Goal: Task Accomplishment & Management: Use online tool/utility

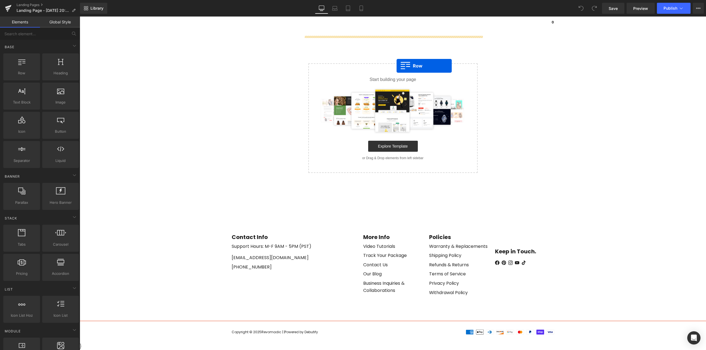
drag, startPoint x: 156, startPoint y: 90, endPoint x: 396, endPoint y: 66, distance: 241.9
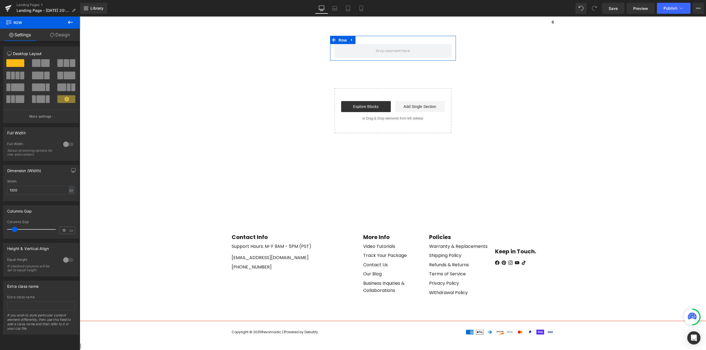
drag, startPoint x: 339, startPoint y: 39, endPoint x: 245, endPoint y: 98, distance: 111.1
click at [339, 39] on span "Row" at bounding box center [342, 40] width 11 height 8
click at [53, 190] on input "1200" at bounding box center [41, 190] width 68 height 9
click at [345, 40] on span "Row" at bounding box center [342, 40] width 11 height 8
click at [70, 146] on div at bounding box center [68, 144] width 13 height 9
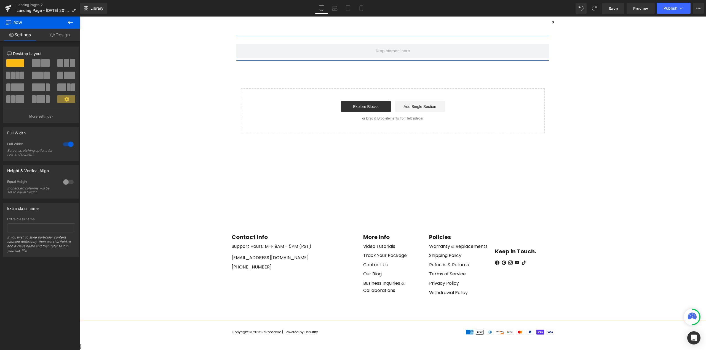
click at [378, 40] on div "Row" at bounding box center [393, 48] width 626 height 25
drag, startPoint x: 64, startPoint y: 36, endPoint x: 12, endPoint y: 86, distance: 72.5
click at [64, 36] on link "Design" at bounding box center [60, 35] width 40 height 12
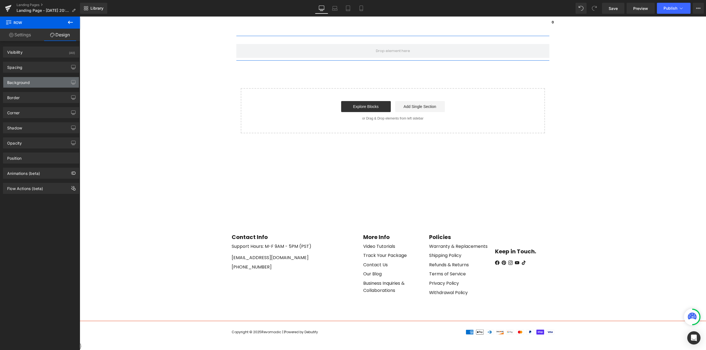
click at [22, 84] on div "Background" at bounding box center [18, 81] width 23 height 8
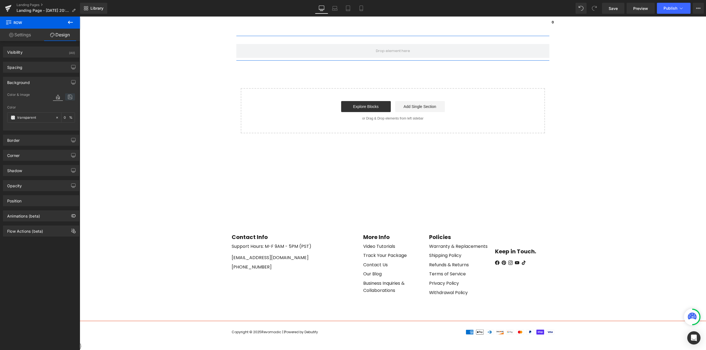
click at [65, 97] on icon at bounding box center [70, 96] width 10 height 7
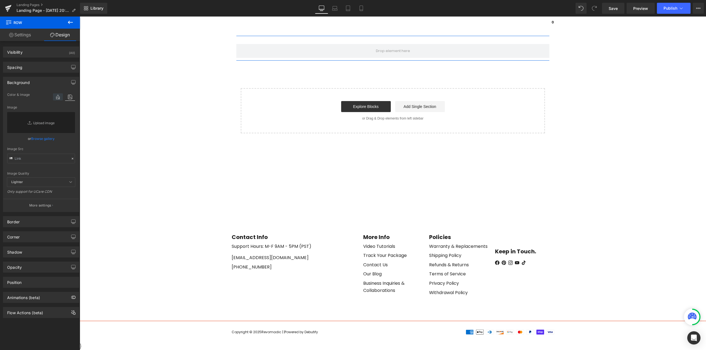
click at [58, 96] on icon at bounding box center [58, 96] width 10 height 7
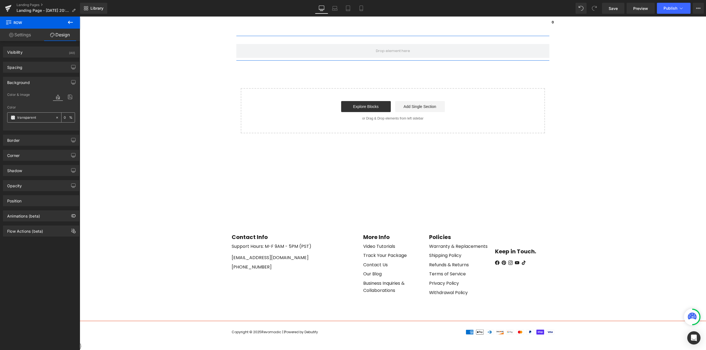
click at [15, 117] on div "transparent" at bounding box center [31, 118] width 48 height 10
click at [12, 117] on span at bounding box center [13, 118] width 4 height 4
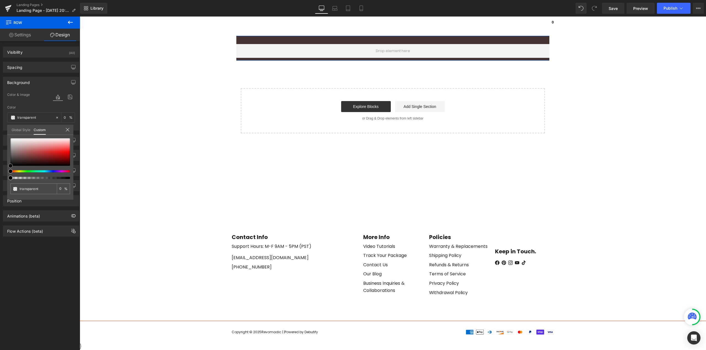
type input "#453434"
type input "100"
type input "#453434"
type input "100"
type input "#453535"
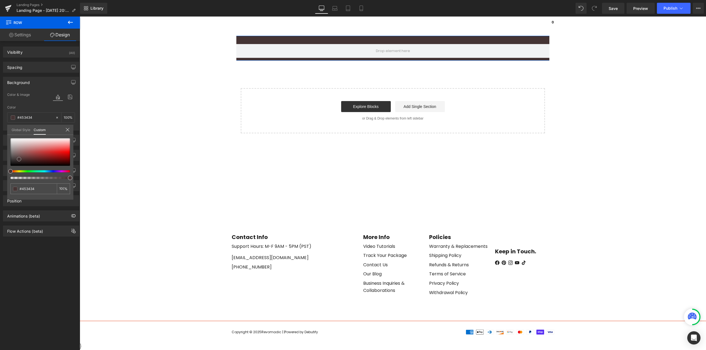
type input "#453535"
type input "#403939"
type input "#3f3b3b"
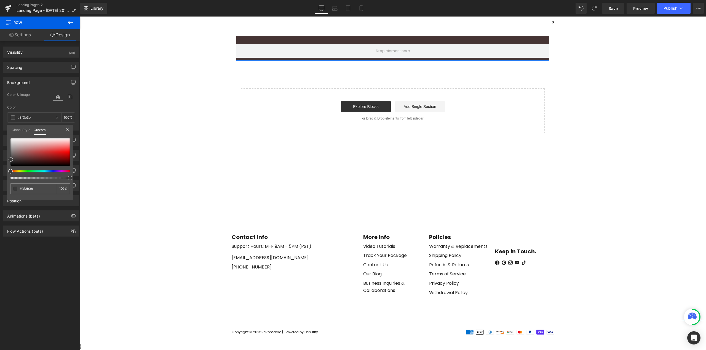
type input "#3d3c3c"
type input "#383838"
type input "#353535"
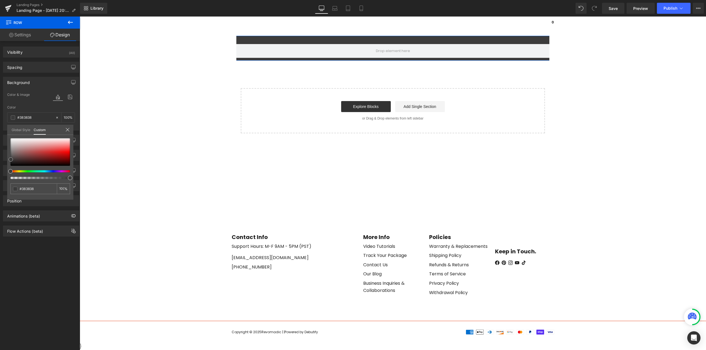
type input "#353535"
type input "#2d2d2d"
type input "#282828"
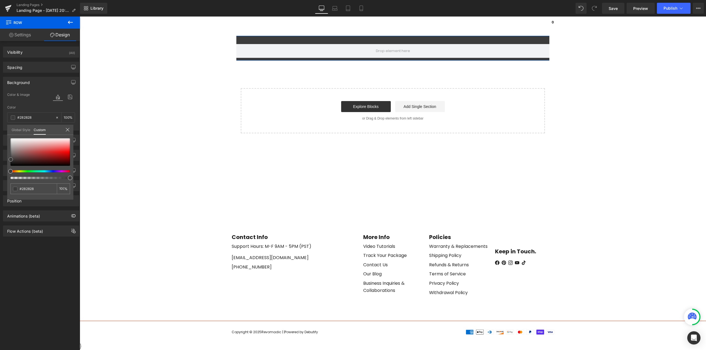
type input "#232323"
type input "#1e1e1e"
type input "#1a1818"
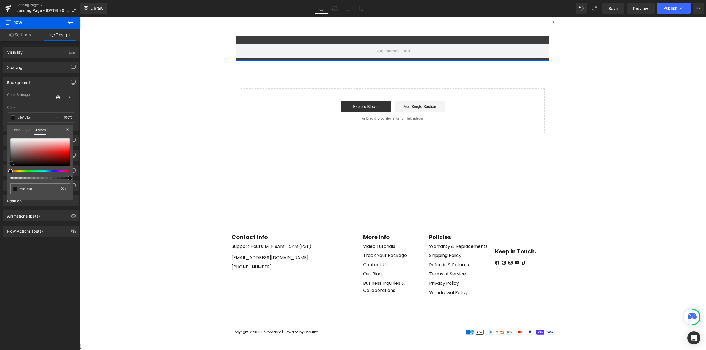
type input "#1a1818"
type input "#181515"
type input "#1f1818"
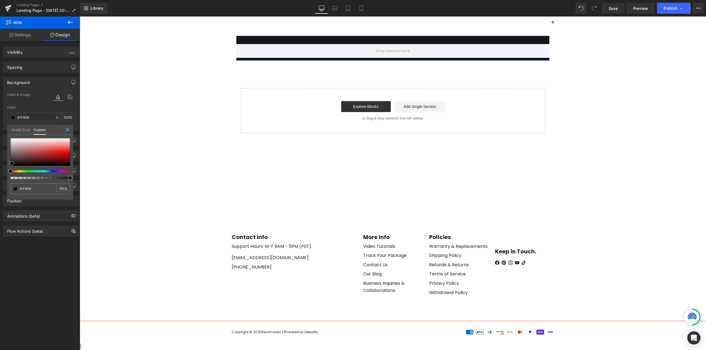
type input "#281f1f"
type input "#342727"
type input "#3b2a2a"
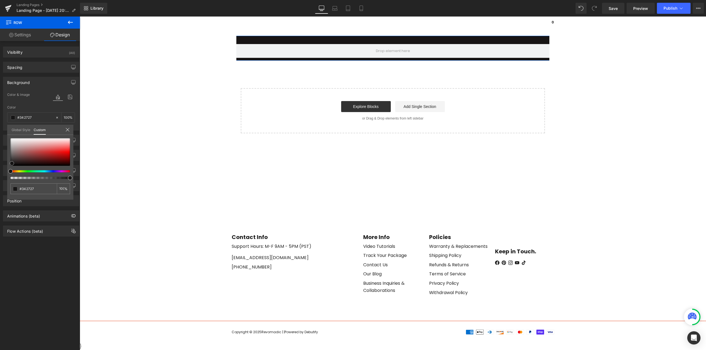
type input "#3b2a2a"
type input "#412e2e"
type input "#443131"
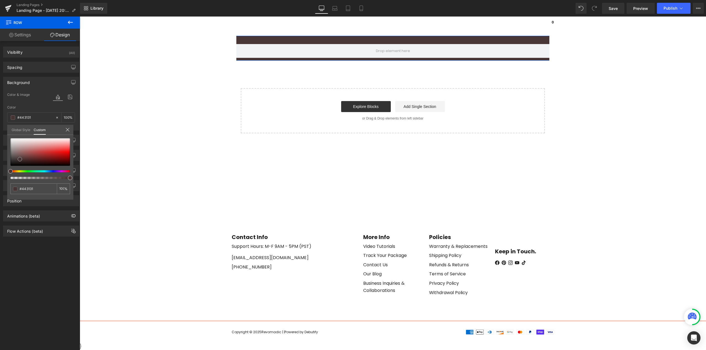
type input "#493636"
type input "#4f3f3f"
type input "#4f4444"
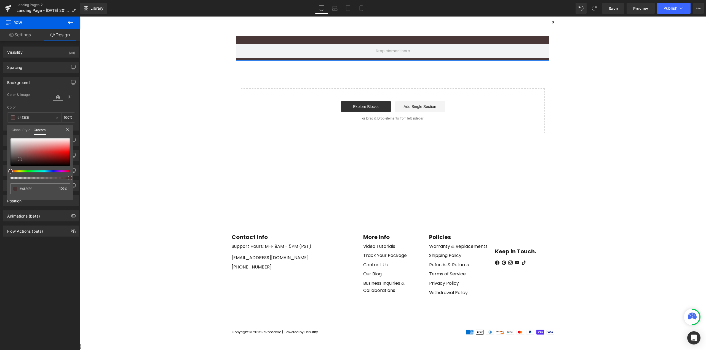
type input "#4f4444"
type input "#504848"
type input "#4f4949"
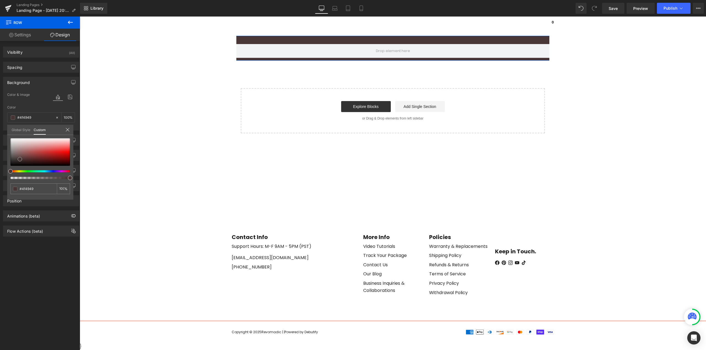
type input "#4e4a4a"
type input "#494949"
type input "#474747"
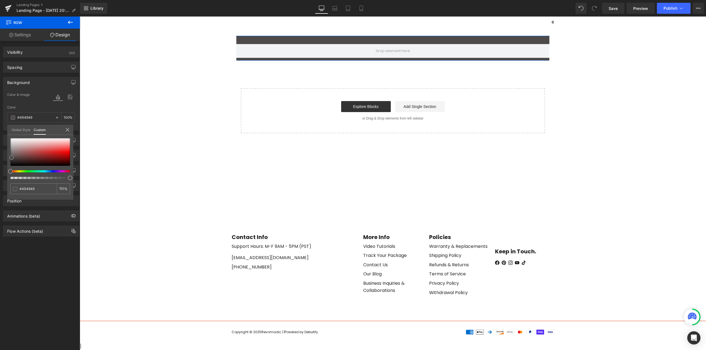
type input "#474747"
type input "#444444"
type input "#424242"
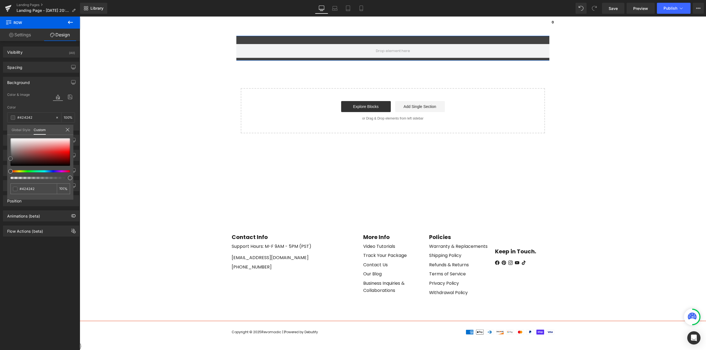
type input "#3f3f3f"
type input "#3a3a3a"
type input "#333333"
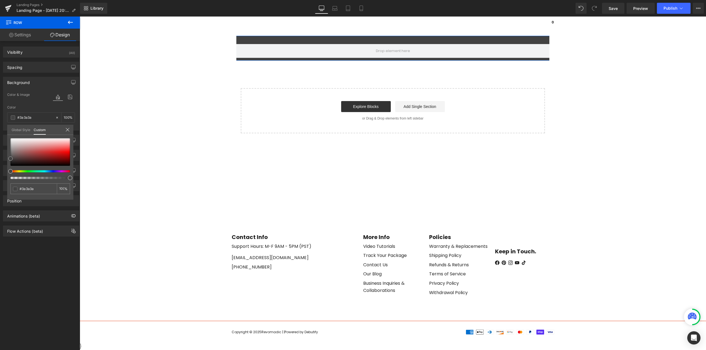
type input "#333333"
type input "#2b2b2b"
type input "#212121"
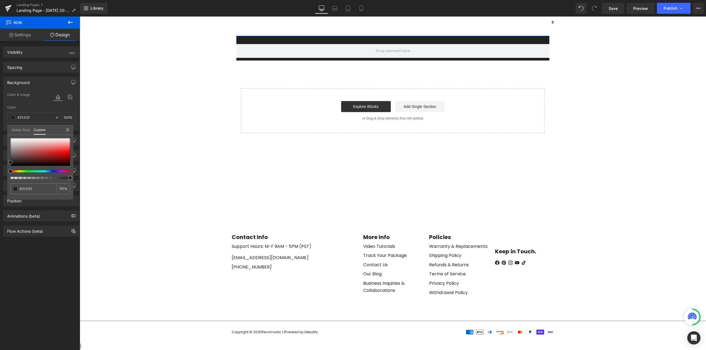
type input "#191919"
type input "#111111"
type input "#0a0a0a"
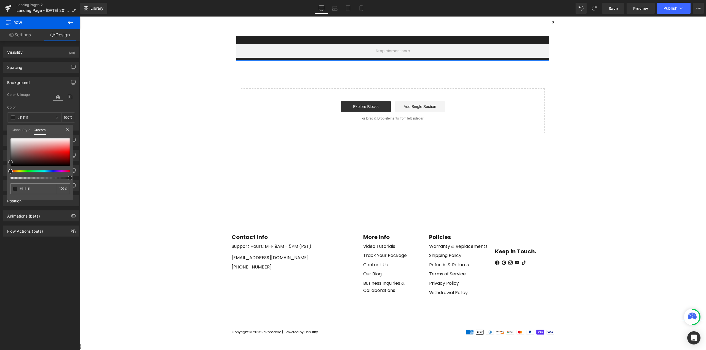
type input "#0a0a0a"
type input "#020202"
type input "#000000"
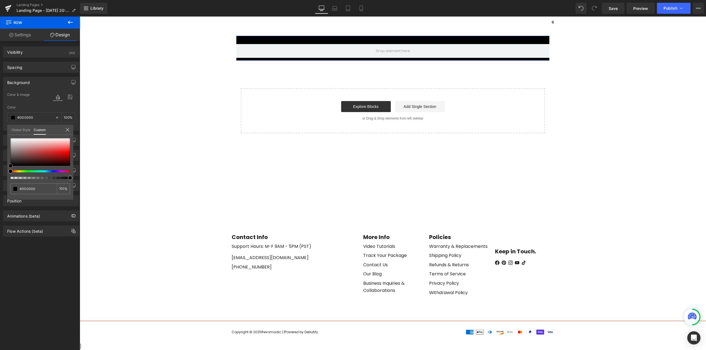
drag, startPoint x: 19, startPoint y: 159, endPoint x: 4, endPoint y: 171, distance: 18.5
click at [4, 131] on div "Background color Color & Image color rgba(0, 0, 0, 1) Color #000000 100 % Image…" at bounding box center [41, 102] width 82 height 58
type input "#593030"
type input "#544949"
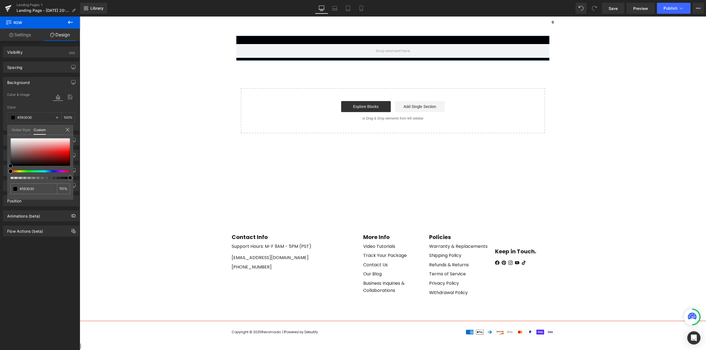
type input "#544949"
type input "#515151"
type input "#4c4c4c"
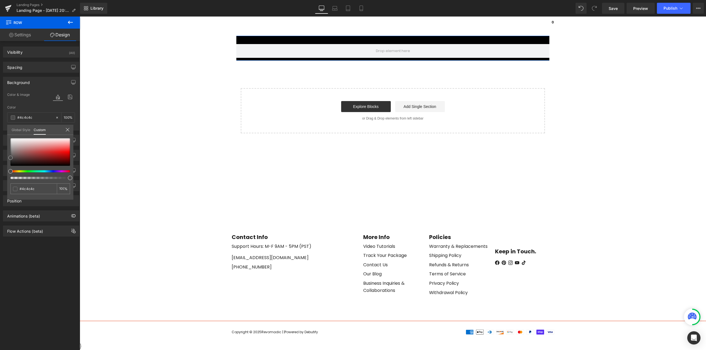
type input "#494949"
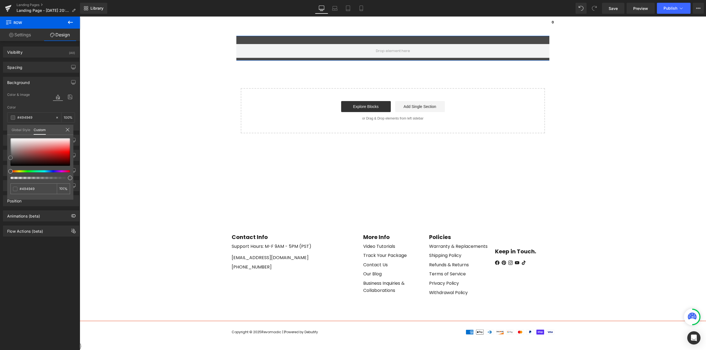
type input "#474747"
drag, startPoint x: 13, startPoint y: 157, endPoint x: 10, endPoint y: 169, distance: 12.2
click at [5, 131] on div "Background color Color & Image color rgba(71, 71, 71, 1) Color #474747 100 % Im…" at bounding box center [41, 102] width 82 height 58
type input "#444444"
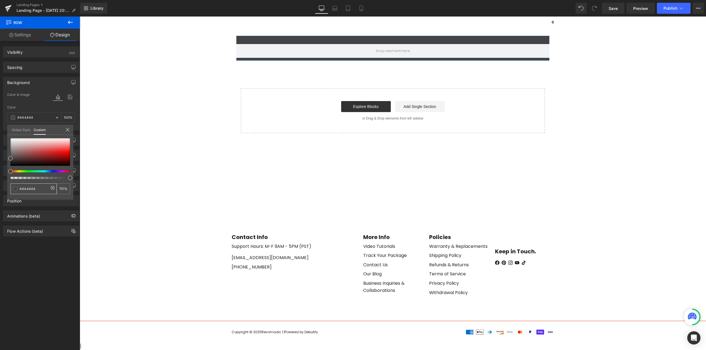
click at [33, 188] on input "#444444" at bounding box center [34, 189] width 29 height 6
type input "2"
type input "0"
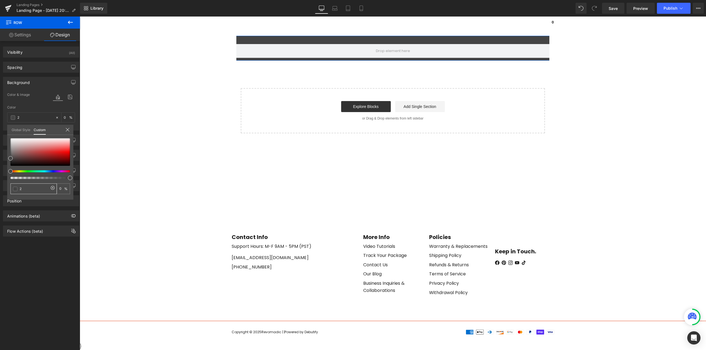
type input "2d"
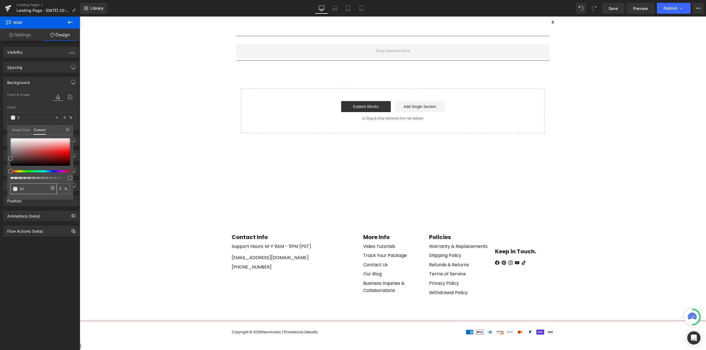
type input "2d"
type input "2d2d"
type input "87"
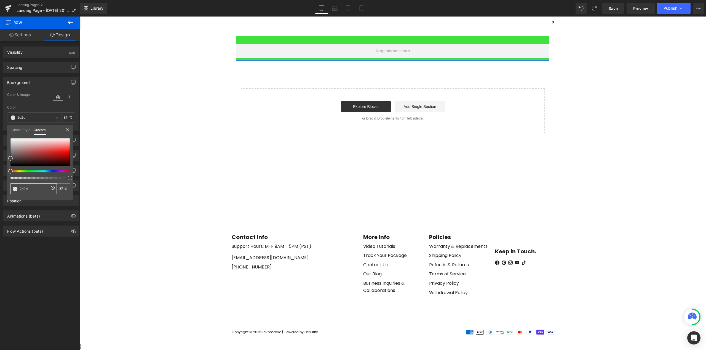
type input "2d2d2"
type input "0"
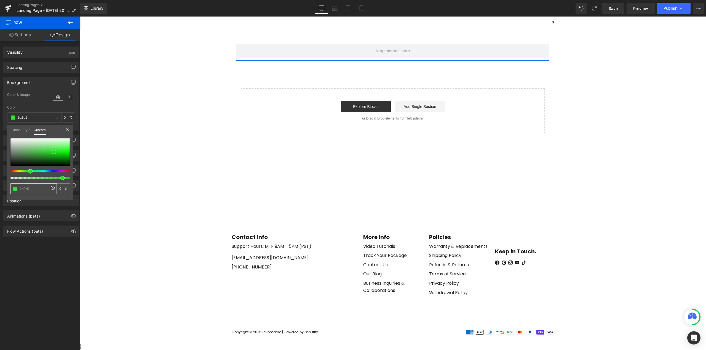
type input "2d2d2d"
type input "100"
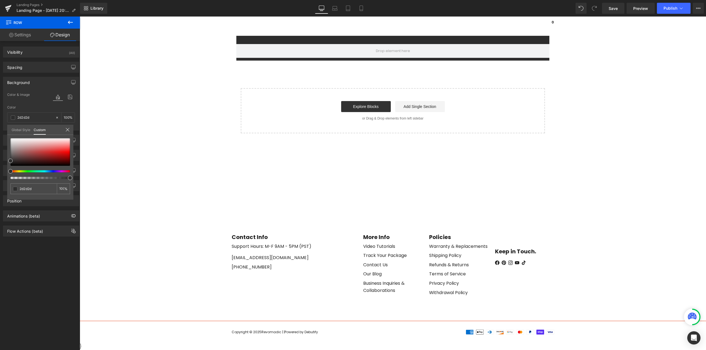
click at [373, 49] on body "Age Check Please verify your age to continue. You are too young to view this we…" at bounding box center [393, 184] width 626 height 334
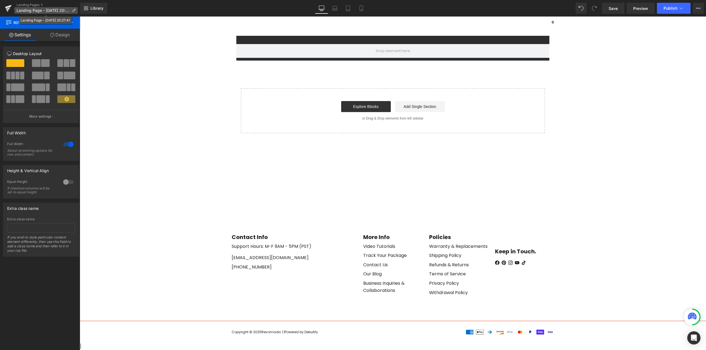
click at [35, 9] on span "Landing Page - Aug 27, 20:27:41" at bounding box center [43, 10] width 53 height 4
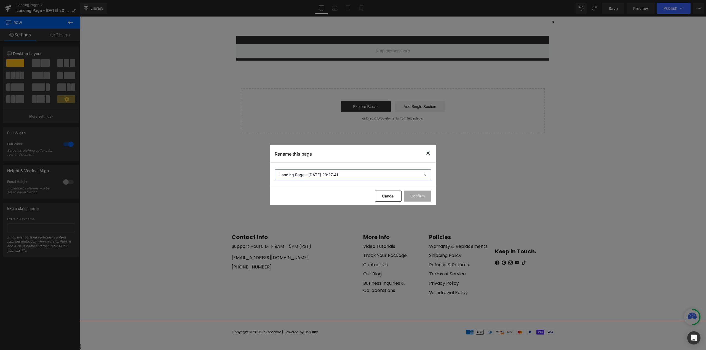
drag, startPoint x: 356, startPoint y: 173, endPoint x: 234, endPoint y: 171, distance: 121.6
click at [232, 171] on div "Rename this page Landing Page - Aug 27, 20:27:41 Cancel Confirm" at bounding box center [353, 175] width 706 height 350
paste input "/partners"
drag, startPoint x: 341, startPoint y: 176, endPoint x: 270, endPoint y: 175, distance: 71.7
click at [270, 175] on div "Rename this page /partners Cancel Confirm" at bounding box center [353, 175] width 706 height 350
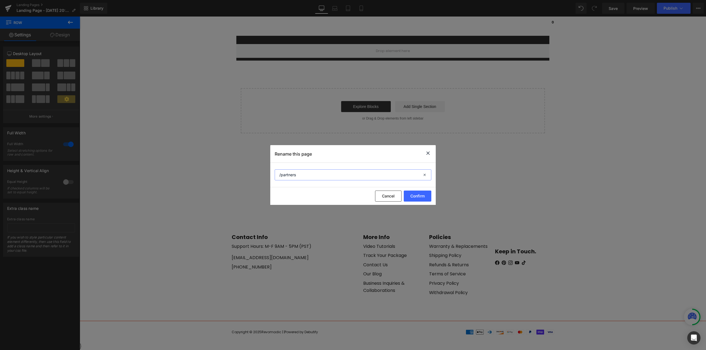
click at [312, 175] on input "/partners" at bounding box center [353, 175] width 157 height 11
drag, startPoint x: 281, startPoint y: 176, endPoint x: 262, endPoint y: 176, distance: 19.0
click at [262, 176] on div "Rename this page /partners Cancel Confirm" at bounding box center [353, 175] width 706 height 350
click at [320, 175] on input "REVO partners" at bounding box center [353, 175] width 157 height 11
click at [293, 175] on input "REVO partners - 08/27/2025" at bounding box center [353, 175] width 157 height 11
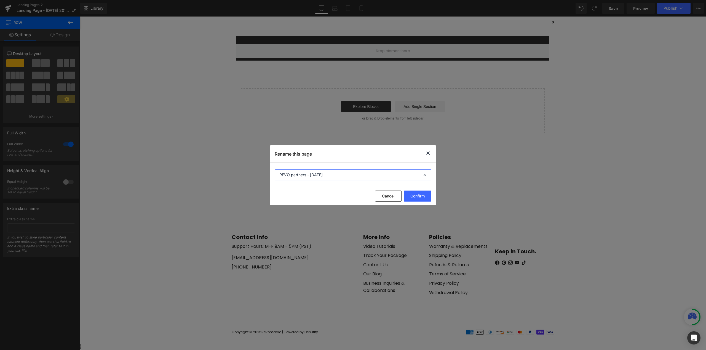
drag, startPoint x: 291, startPoint y: 175, endPoint x: 308, endPoint y: 187, distance: 21.0
click at [292, 176] on input "REVO partners - 08/27/2025" at bounding box center [353, 175] width 157 height 11
type input "REVO /partners - 08/27/2025"
click at [416, 200] on button "Confirm" at bounding box center [418, 196] width 28 height 11
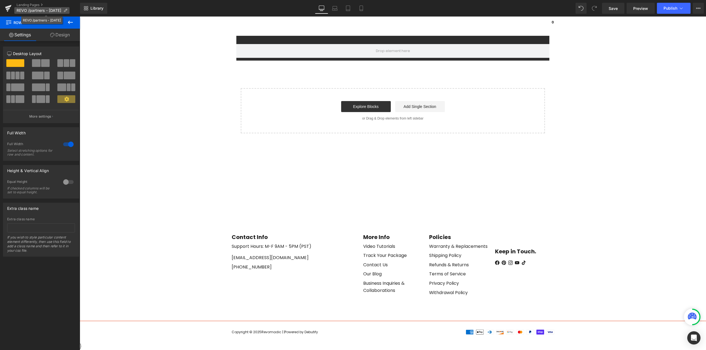
click at [28, 11] on span "REVO /partners - 08/27/2025" at bounding box center [39, 10] width 45 height 4
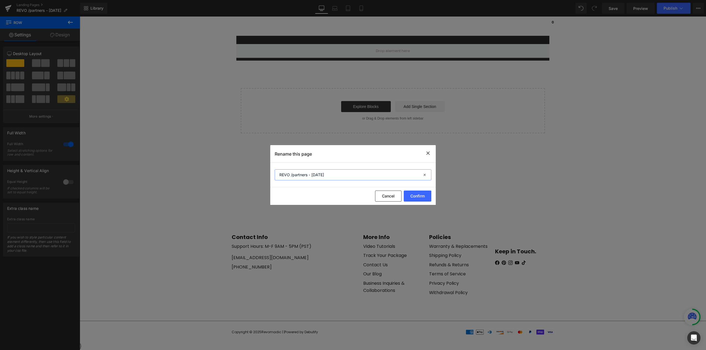
click at [292, 175] on input "REVO /partners - 08/27/2025" at bounding box center [353, 175] width 157 height 11
type input "REVO_partners - 08/27/2025"
click at [419, 197] on button "Confirm" at bounding box center [418, 196] width 28 height 11
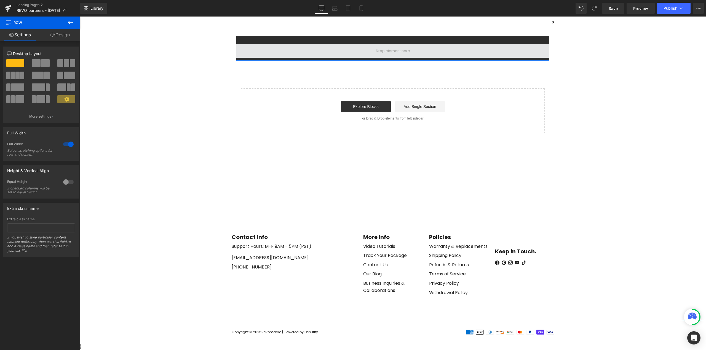
click at [383, 50] on span at bounding box center [393, 51] width 38 height 9
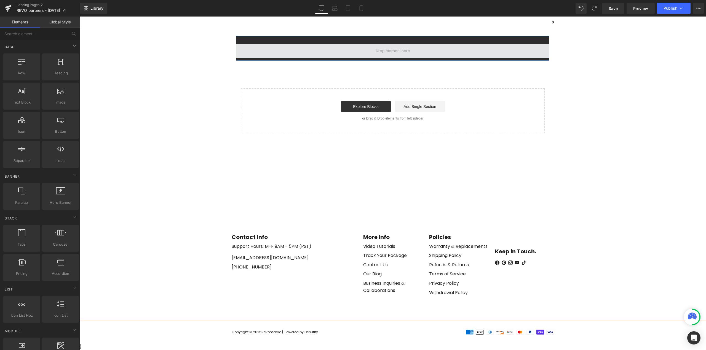
click at [381, 53] on span at bounding box center [393, 51] width 38 height 9
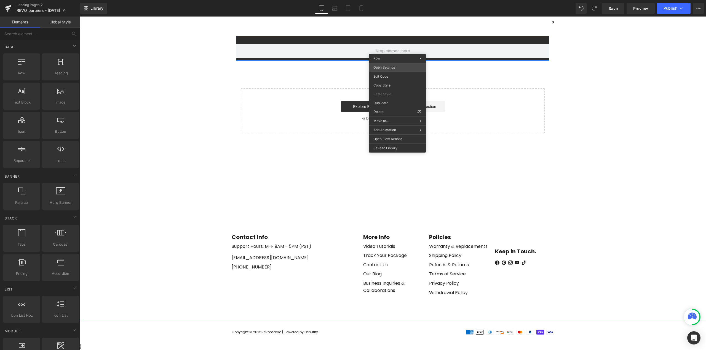
drag, startPoint x: 479, startPoint y: 82, endPoint x: 399, endPoint y: 65, distance: 81.4
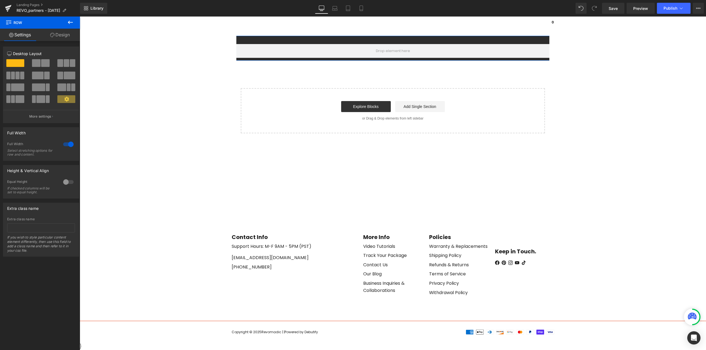
click at [67, 35] on link "Design" at bounding box center [60, 35] width 40 height 12
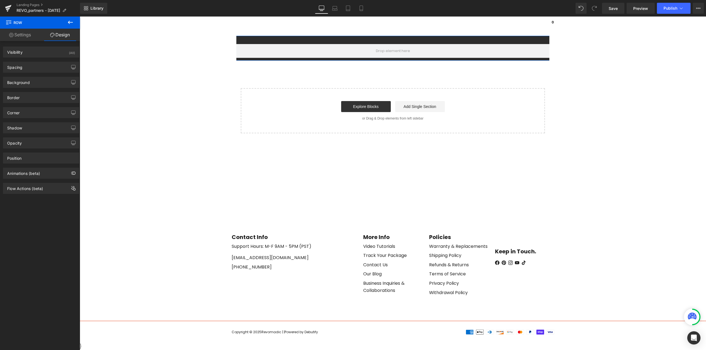
drag, startPoint x: 33, startPoint y: 70, endPoint x: 31, endPoint y: 74, distance: 5.0
click at [33, 70] on div "Spacing" at bounding box center [41, 67] width 76 height 10
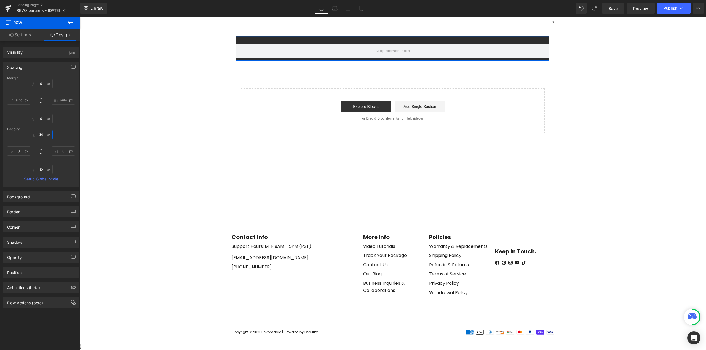
click at [41, 134] on input "30" at bounding box center [40, 134] width 23 height 9
type input "0"
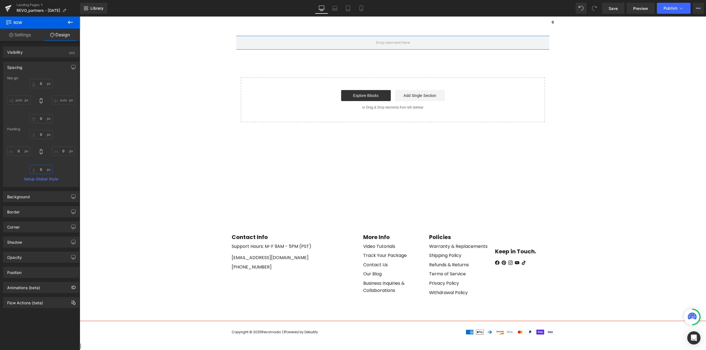
type input "0"
click at [35, 180] on link "Setup Global Style" at bounding box center [41, 179] width 68 height 4
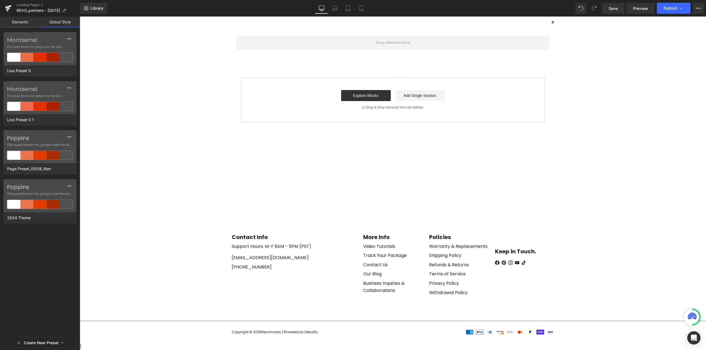
click at [19, 24] on link "Elements" at bounding box center [20, 22] width 40 height 11
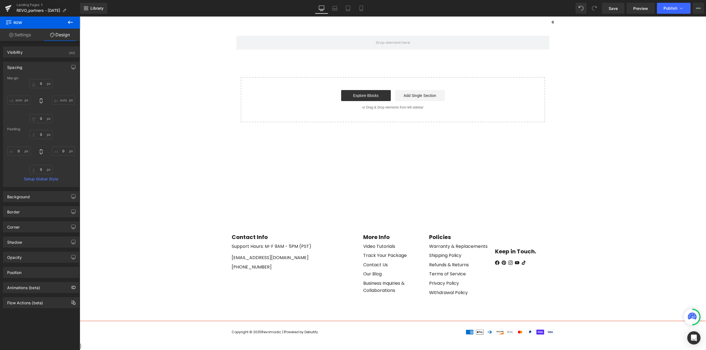
click at [180, 109] on main "Row Select your layout" at bounding box center [393, 189] width 626 height 307
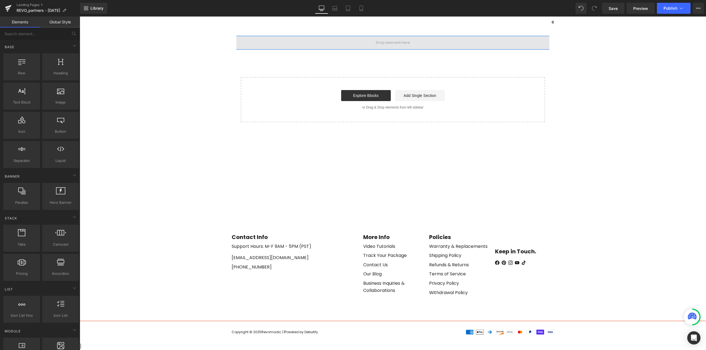
click at [387, 43] on span at bounding box center [393, 43] width 38 height 9
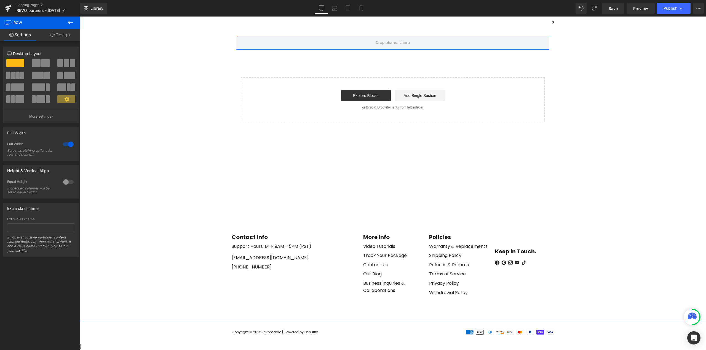
drag, startPoint x: 63, startPoint y: 36, endPoint x: 37, endPoint y: 62, distance: 37.2
click at [63, 36] on link "Design" at bounding box center [60, 35] width 40 height 12
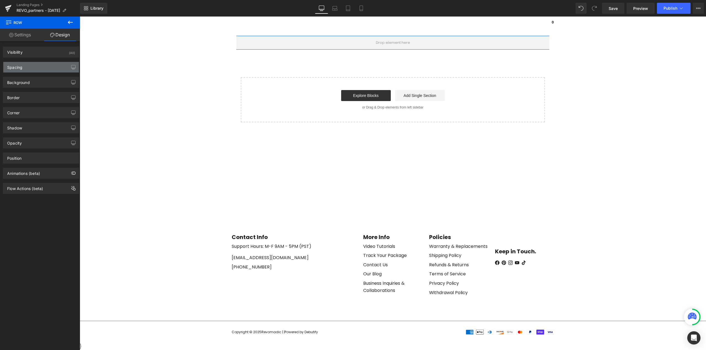
click at [32, 70] on div "Spacing" at bounding box center [41, 67] width 76 height 10
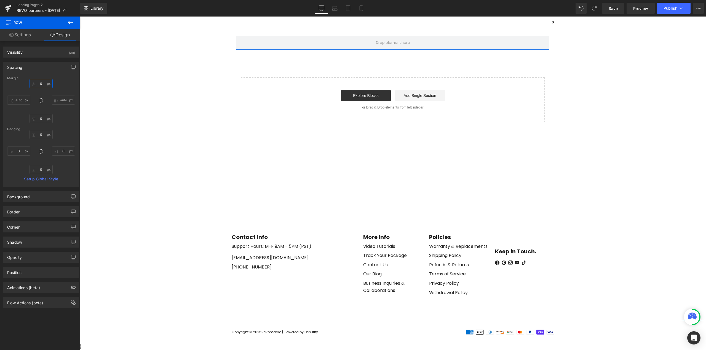
click at [43, 86] on input "0" at bounding box center [40, 83] width 23 height 9
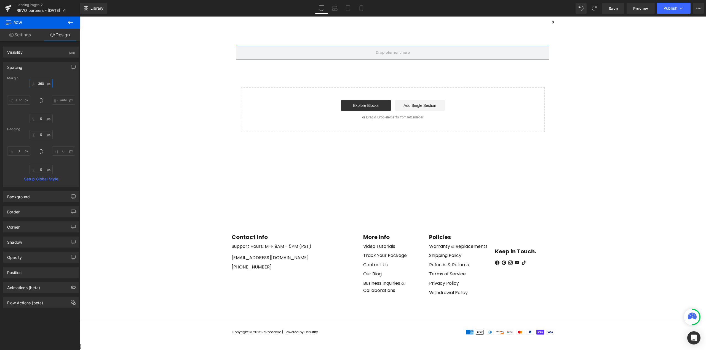
type input "360"
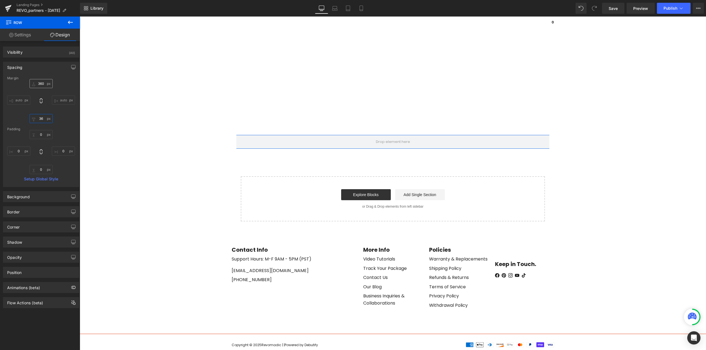
type input "360"
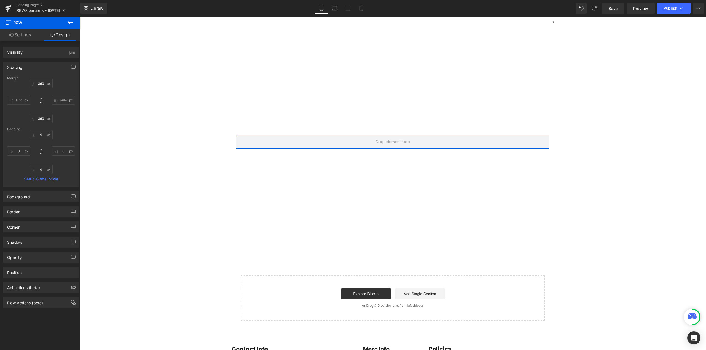
click at [370, 111] on div "Row Select your layout" at bounding box center [392, 182] width 313 height 293
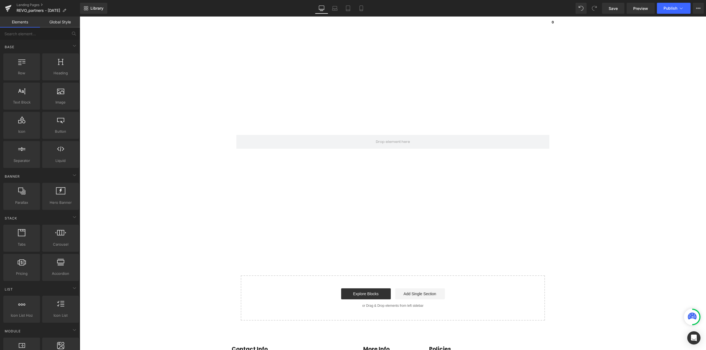
click at [294, 105] on div "Row Select your layout" at bounding box center [392, 182] width 313 height 293
drag, startPoint x: 294, startPoint y: 105, endPoint x: 434, endPoint y: 142, distance: 144.6
click at [443, 141] on span at bounding box center [393, 142] width 626 height 14
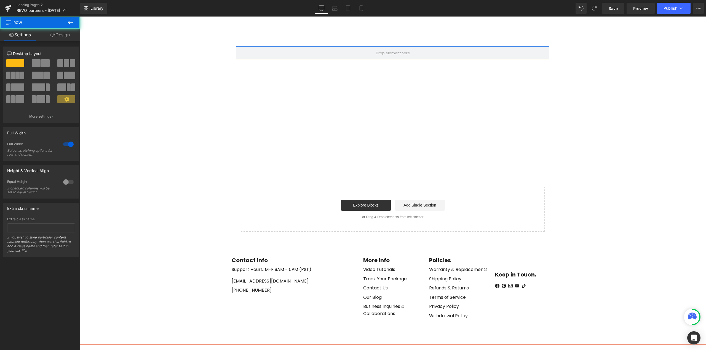
scroll to position [96, 0]
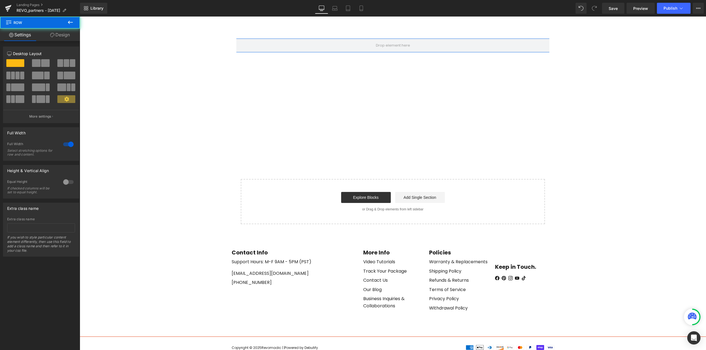
click at [61, 32] on link "Design" at bounding box center [60, 35] width 40 height 12
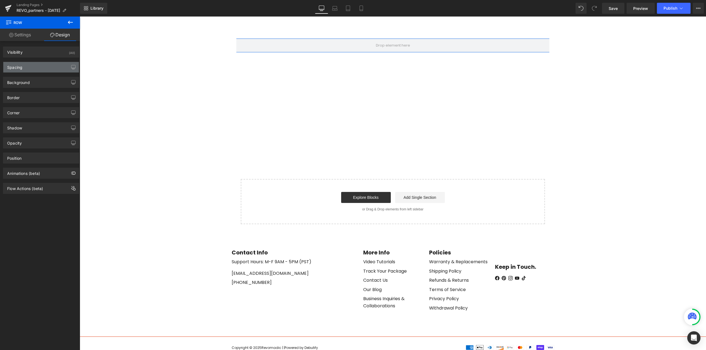
click at [32, 66] on div "Spacing" at bounding box center [41, 67] width 76 height 10
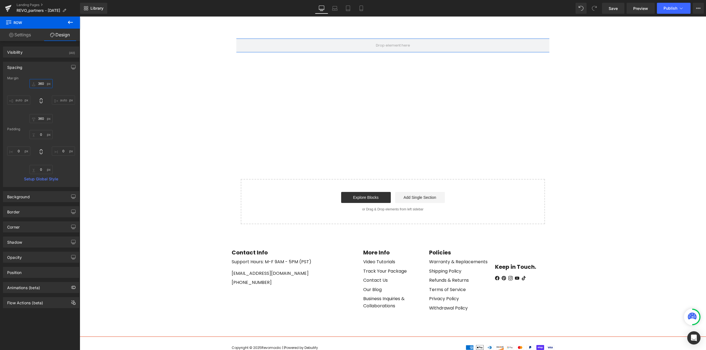
click at [45, 85] on input "360" at bounding box center [40, 83] width 23 height 9
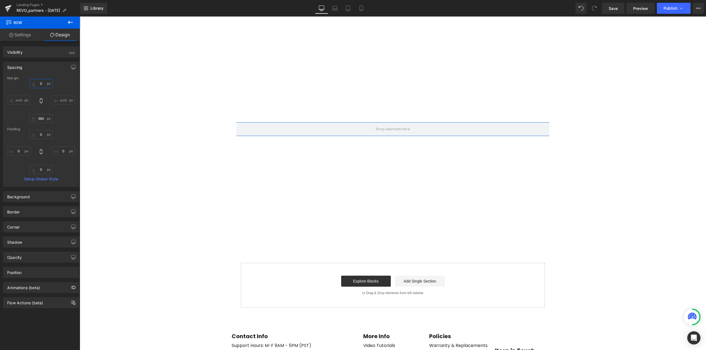
type input "0"
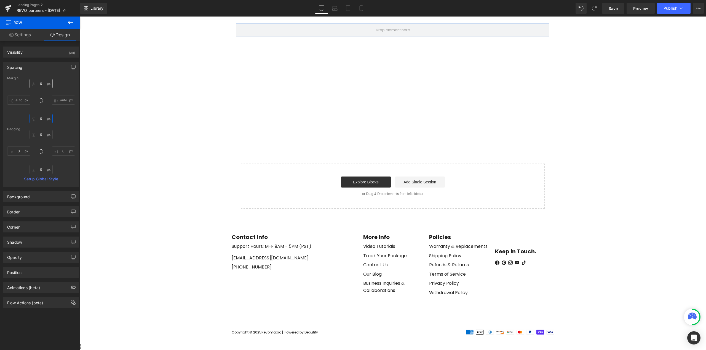
type input "0"
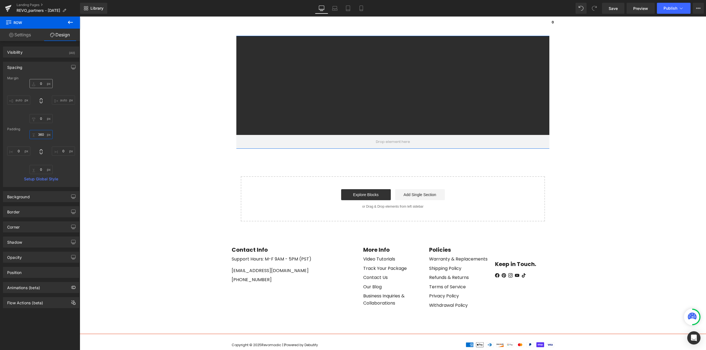
type input "360"
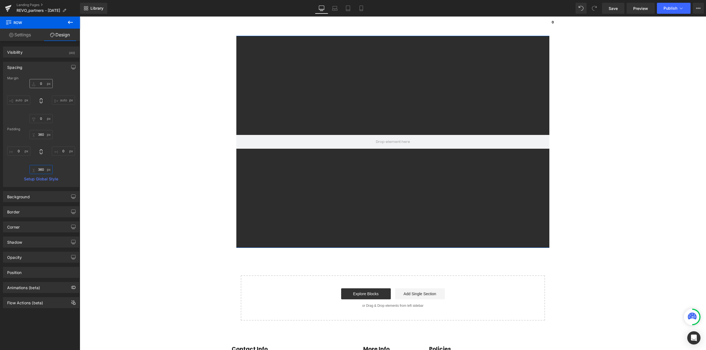
type input "360"
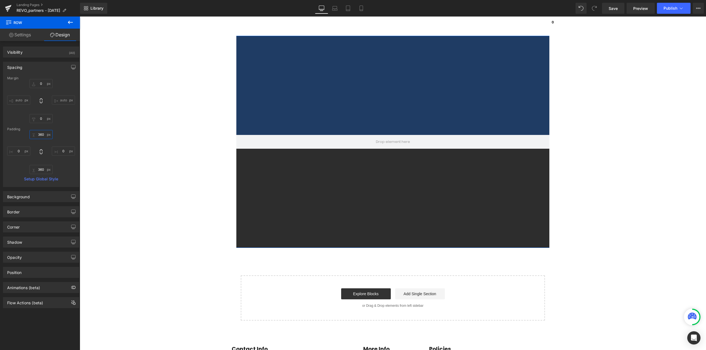
click at [39, 135] on input "360" at bounding box center [40, 134] width 23 height 9
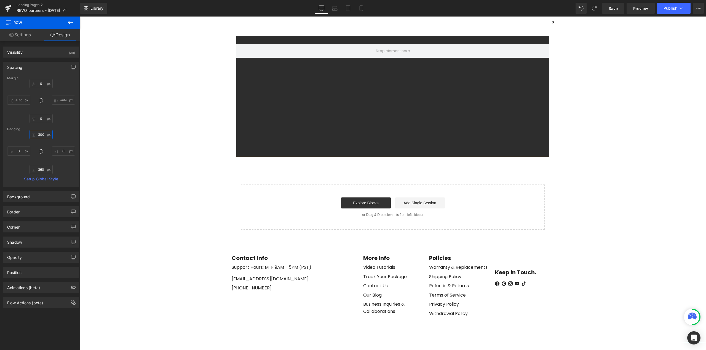
type input "300"
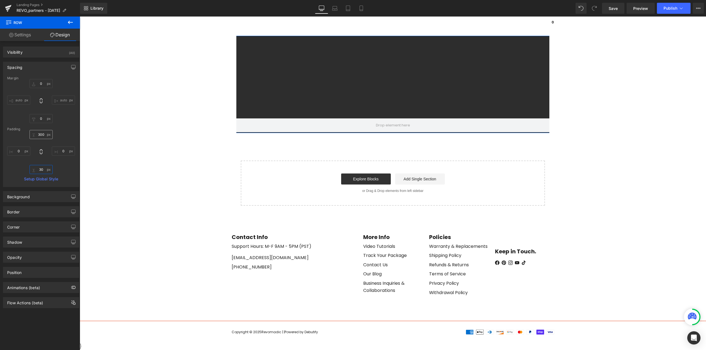
type input "300"
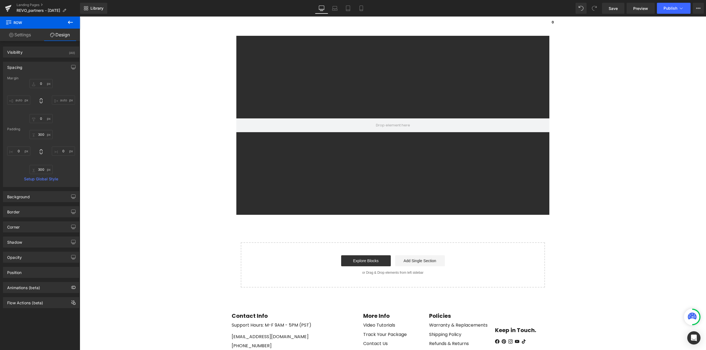
click at [116, 77] on main "Row 300px 300px Select your layout" at bounding box center [393, 229] width 626 height 387
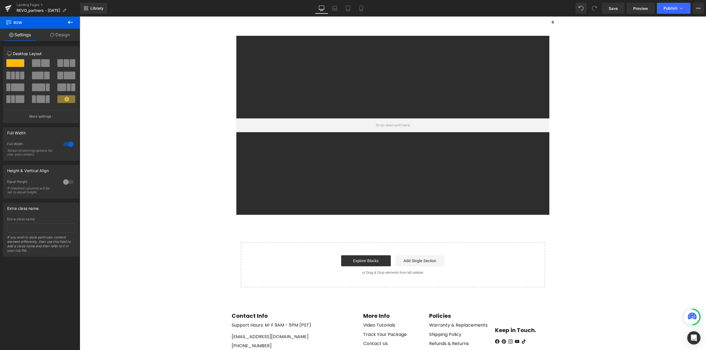
click at [71, 22] on icon at bounding box center [70, 22] width 5 height 3
drag, startPoint x: 60, startPoint y: 34, endPoint x: 77, endPoint y: 21, distance: 21.3
click at [60, 34] on link "Design" at bounding box center [60, 35] width 40 height 12
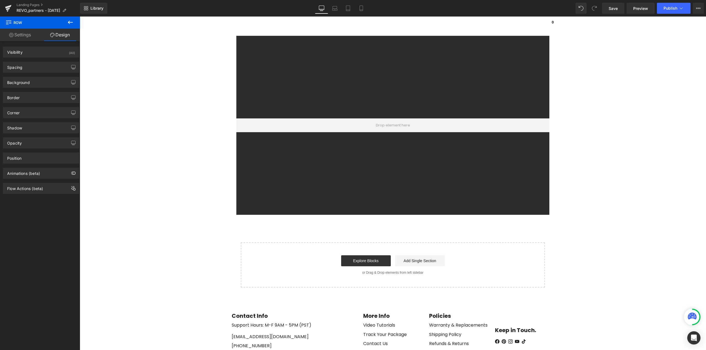
click at [74, 22] on button at bounding box center [70, 23] width 19 height 12
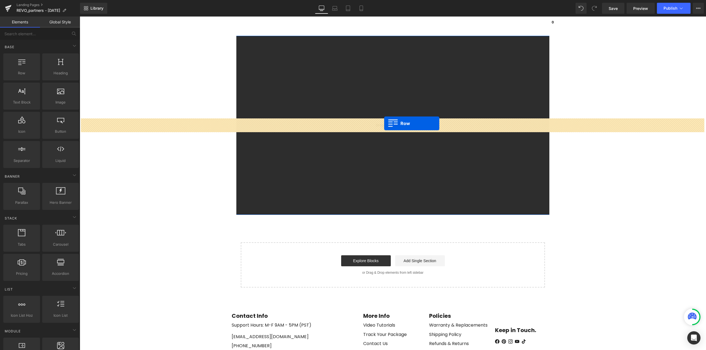
drag, startPoint x: 104, startPoint y: 89, endPoint x: 384, endPoint y: 124, distance: 282.2
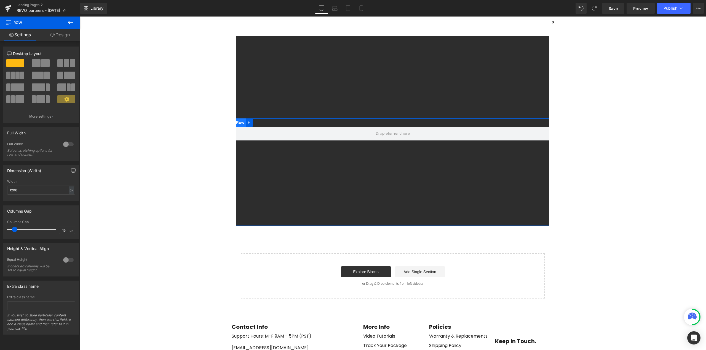
click at [239, 123] on span "Row" at bounding box center [240, 123] width 11 height 8
drag, startPoint x: 65, startPoint y: 230, endPoint x: 48, endPoint y: 230, distance: 16.8
click at [48, 230] on div "Columns Gap 15 px" at bounding box center [41, 229] width 68 height 18
type input "16"
click at [65, 259] on div at bounding box center [68, 260] width 13 height 9
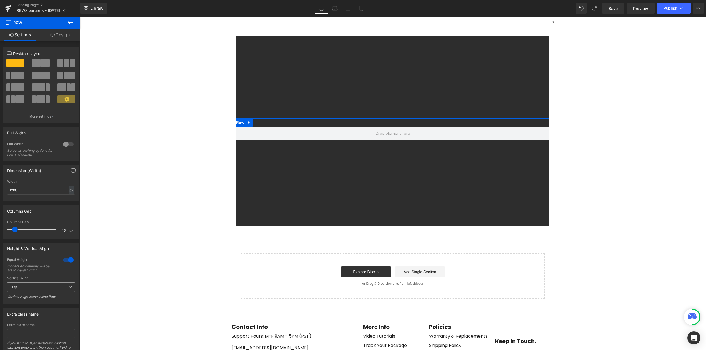
click at [22, 288] on span "Top" at bounding box center [41, 288] width 68 height 10
click at [24, 307] on div "Middle" at bounding box center [20, 306] width 11 height 4
click at [237, 122] on span "Row" at bounding box center [240, 123] width 11 height 8
drag, startPoint x: 22, startPoint y: 191, endPoint x: 0, endPoint y: 190, distance: 22.3
click at [0, 190] on div "Dimension (Width) 1200px Width 1200 px % px" at bounding box center [41, 181] width 82 height 41
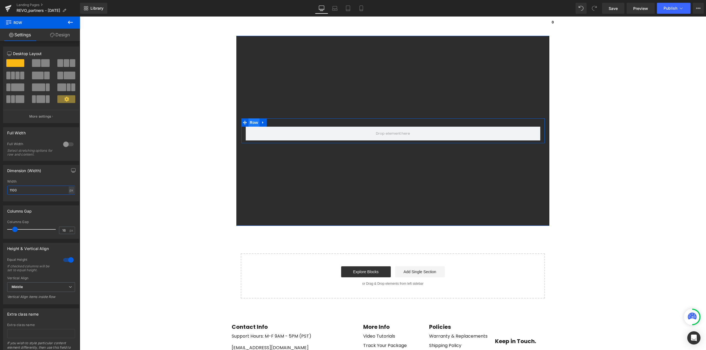
click at [248, 124] on span "Row" at bounding box center [253, 123] width 11 height 8
drag, startPoint x: 33, startPoint y: 192, endPoint x: 22, endPoint y: 192, distance: 11.6
click at [22, 192] on input "1100" at bounding box center [41, 190] width 68 height 9
drag, startPoint x: 20, startPoint y: 190, endPoint x: 17, endPoint y: 190, distance: 3.0
click at [17, 191] on input "1100" at bounding box center [41, 190] width 68 height 9
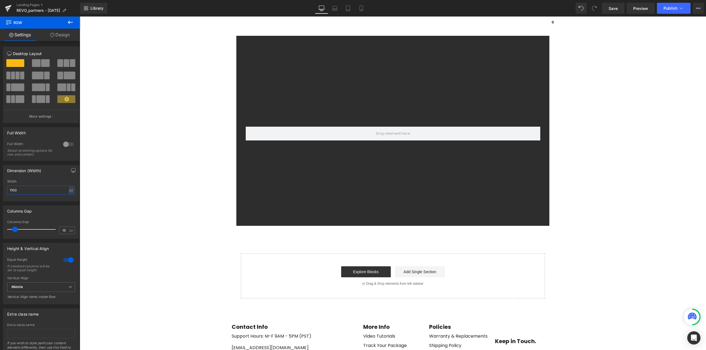
type input "1100"
click at [254, 124] on span "Row" at bounding box center [253, 123] width 11 height 8
click at [250, 124] on span "Row" at bounding box center [253, 123] width 11 height 8
click at [69, 36] on link "Design" at bounding box center [60, 35] width 40 height 12
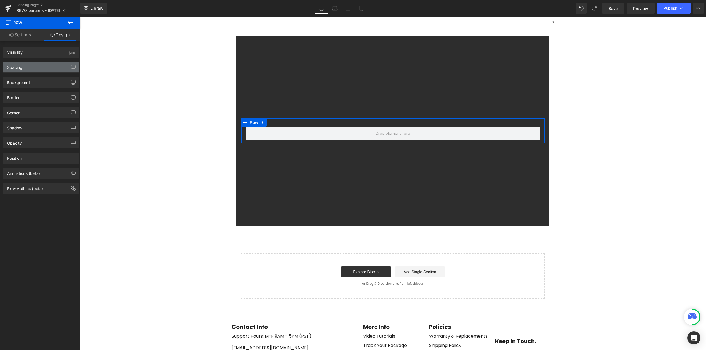
click at [31, 69] on div "Spacing" at bounding box center [41, 67] width 76 height 10
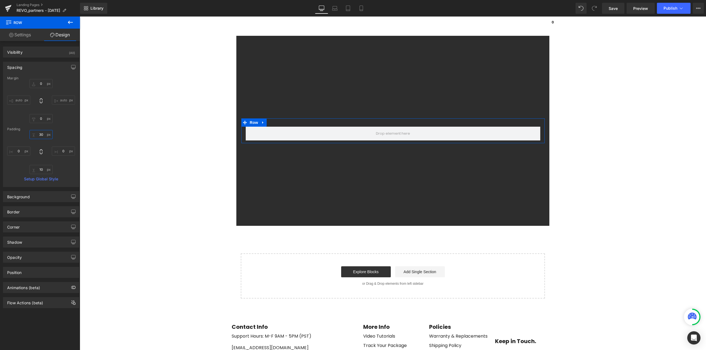
click at [43, 135] on input "30" at bounding box center [40, 134] width 23 height 9
type input "0"
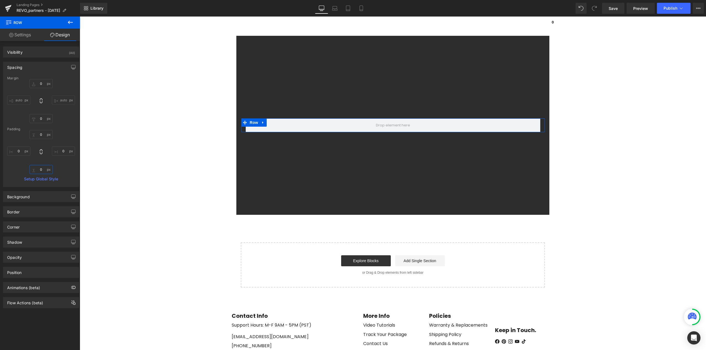
type input "0"
click at [19, 34] on link "Settings" at bounding box center [20, 35] width 40 height 12
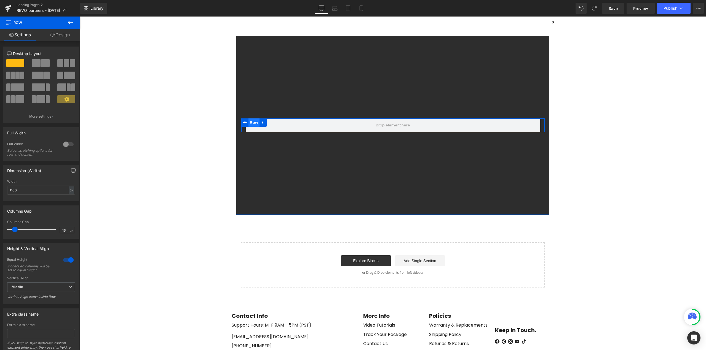
click at [250, 122] on span "Row" at bounding box center [253, 123] width 11 height 8
drag, startPoint x: 26, startPoint y: 191, endPoint x: 0, endPoint y: 190, distance: 25.9
click at [0, 190] on div "Dimension (Width) 1100px Width 1100 px % px" at bounding box center [41, 181] width 82 height 41
type input "1140"
click at [64, 34] on link "Design" at bounding box center [60, 35] width 40 height 12
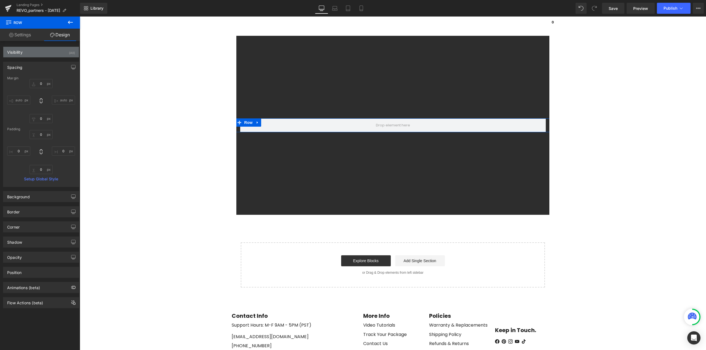
type input "0"
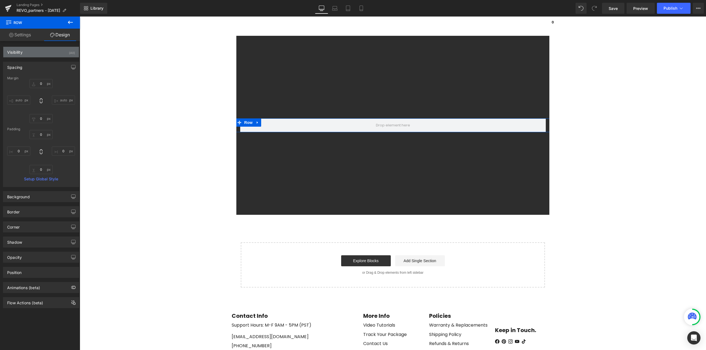
type input "0"
drag, startPoint x: 74, startPoint y: 23, endPoint x: 43, endPoint y: 36, distance: 33.2
click at [74, 22] on button at bounding box center [70, 23] width 19 height 12
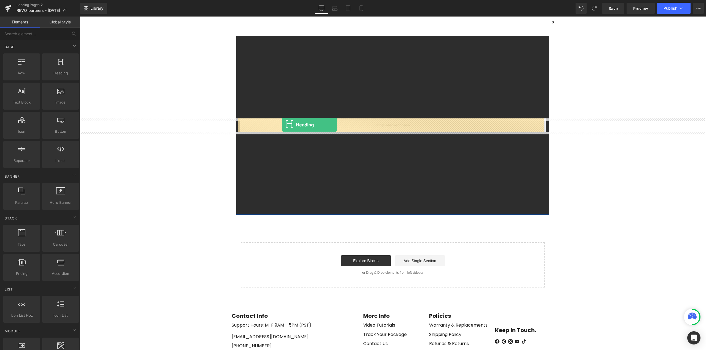
drag, startPoint x: 144, startPoint y: 85, endPoint x: 282, endPoint y: 125, distance: 143.3
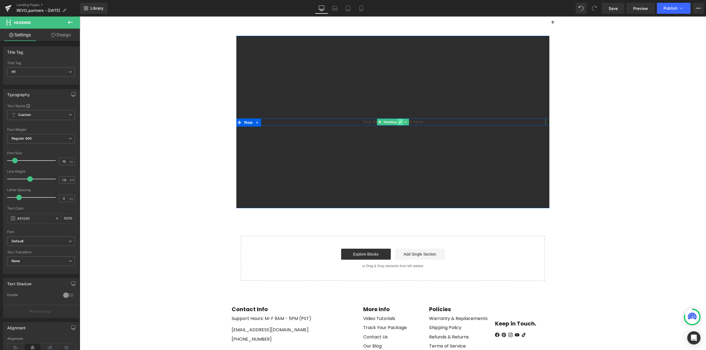
click at [397, 122] on link at bounding box center [400, 122] width 6 height 7
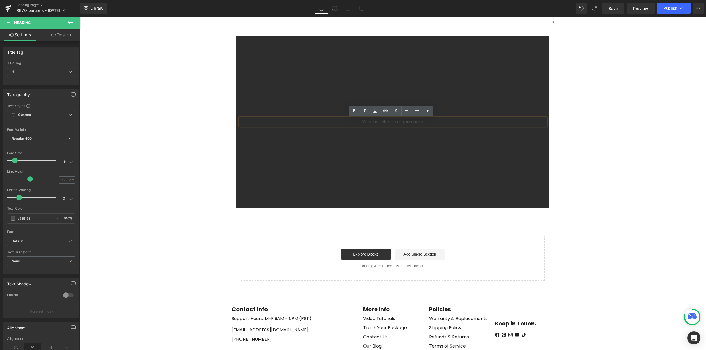
click at [391, 122] on h1 "Your heading text goes here" at bounding box center [392, 122] width 305 height 7
drag, startPoint x: 614, startPoint y: 157, endPoint x: 511, endPoint y: 134, distance: 105.7
click at [614, 157] on main "Your heading text goes here Heading Row Row 300px 300px Select your layout" at bounding box center [393, 226] width 626 height 380
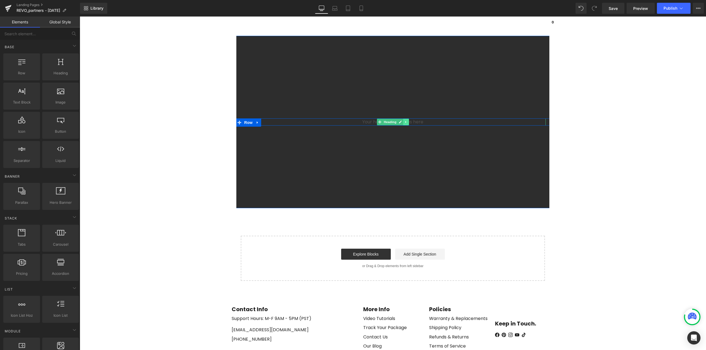
click at [405, 122] on icon at bounding box center [405, 122] width 1 height 2
click at [407, 122] on icon at bounding box center [408, 121] width 3 height 3
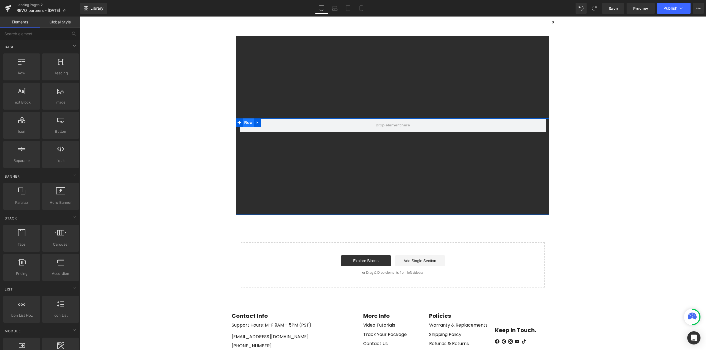
click at [248, 124] on span "Row" at bounding box center [248, 123] width 11 height 8
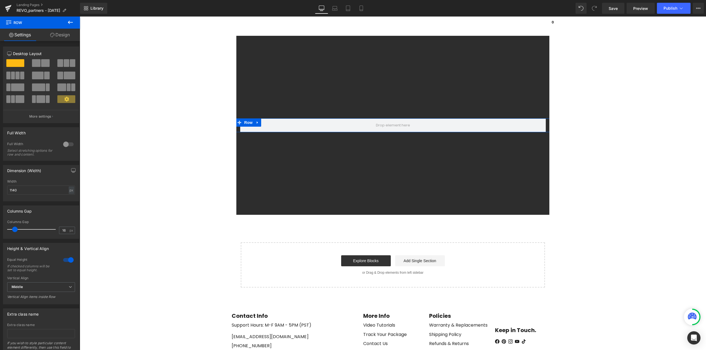
click at [62, 37] on link "Design" at bounding box center [60, 35] width 40 height 12
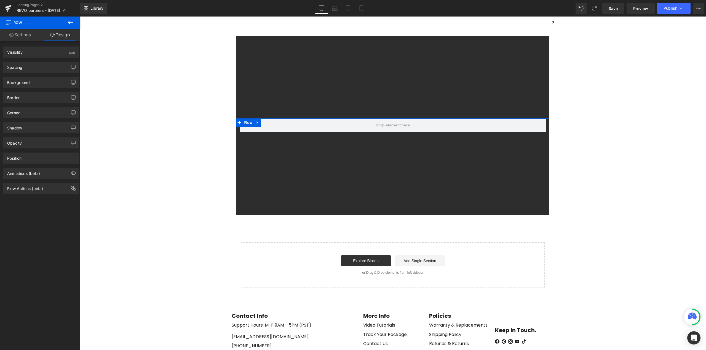
click at [20, 35] on link "Settings" at bounding box center [20, 35] width 40 height 12
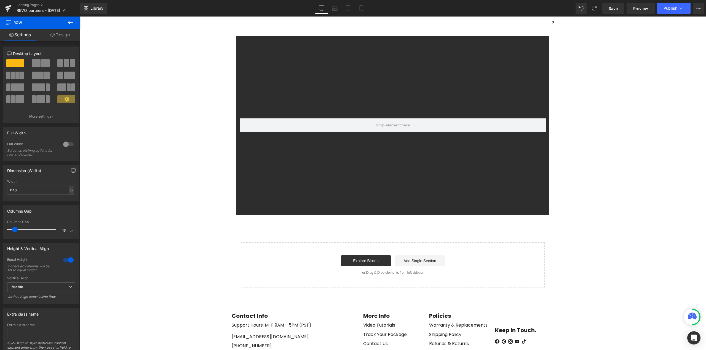
click at [71, 22] on icon at bounding box center [70, 22] width 5 height 3
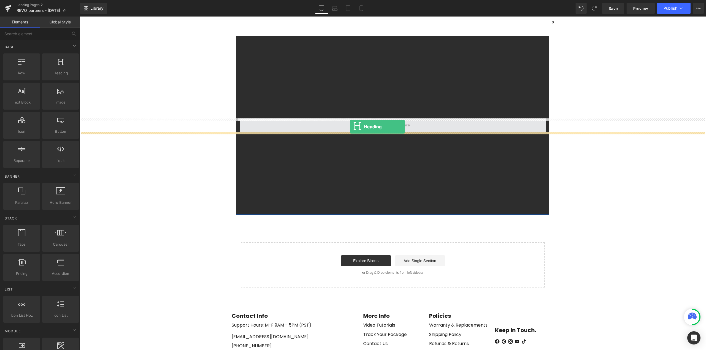
drag, startPoint x: 141, startPoint y: 85, endPoint x: 350, endPoint y: 127, distance: 212.3
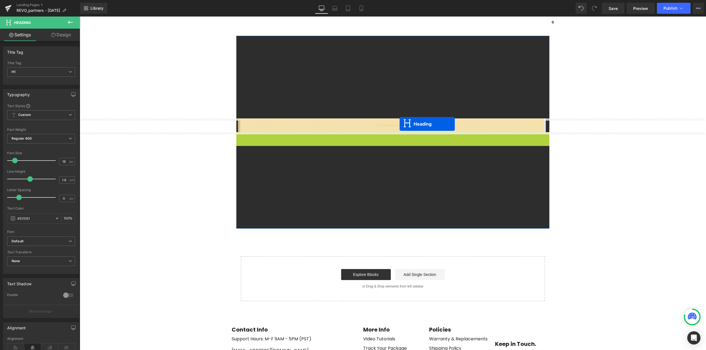
drag, startPoint x: 390, startPoint y: 138, endPoint x: 399, endPoint y: 124, distance: 17.2
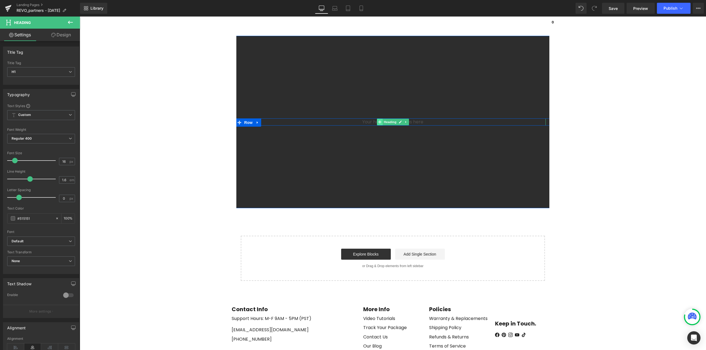
click at [380, 122] on span at bounding box center [380, 122] width 6 height 7
click at [399, 122] on icon at bounding box center [400, 121] width 3 height 3
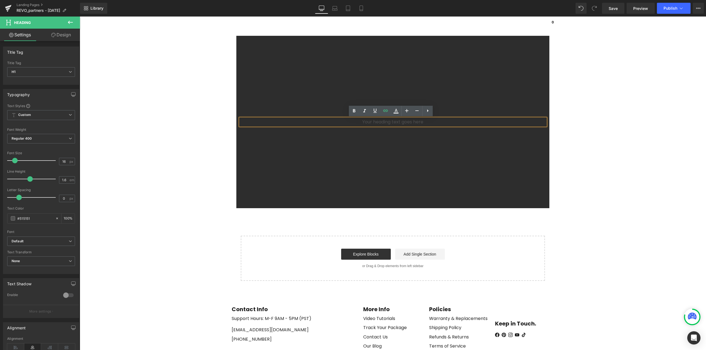
click at [420, 122] on h1 "Your heading text goes here" at bounding box center [392, 122] width 305 height 7
paste div
click at [384, 122] on h1 "Real Results / Real Earnings" at bounding box center [392, 122] width 305 height 7
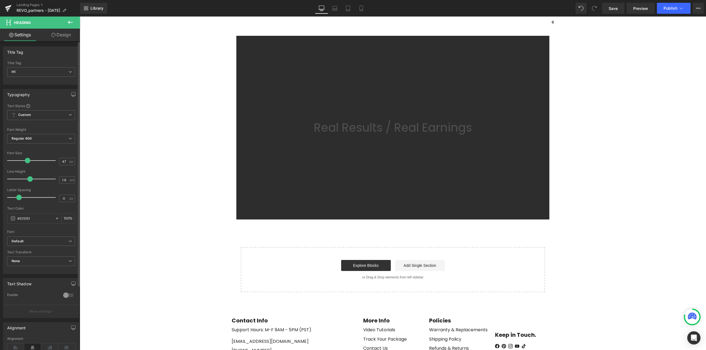
type input "48"
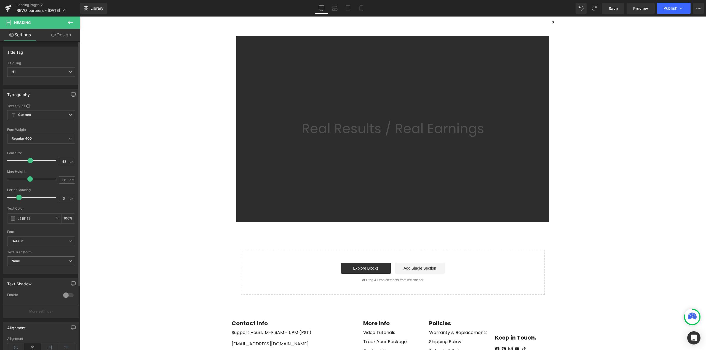
drag, startPoint x: 16, startPoint y: 161, endPoint x: 51, endPoint y: 165, distance: 35.0
click at [31, 162] on span at bounding box center [31, 161] width 6 height 6
drag, startPoint x: 66, startPoint y: 162, endPoint x: 34, endPoint y: 162, distance: 32.5
click at [34, 162] on div "Font Size 48 px" at bounding box center [41, 160] width 68 height 18
click at [63, 181] on input "1.6" at bounding box center [64, 180] width 10 height 7
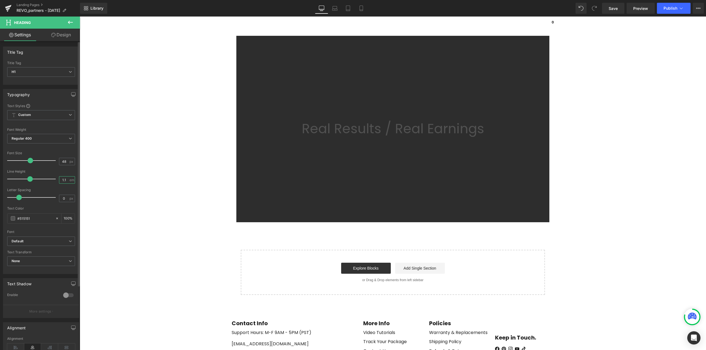
type input "1.1"
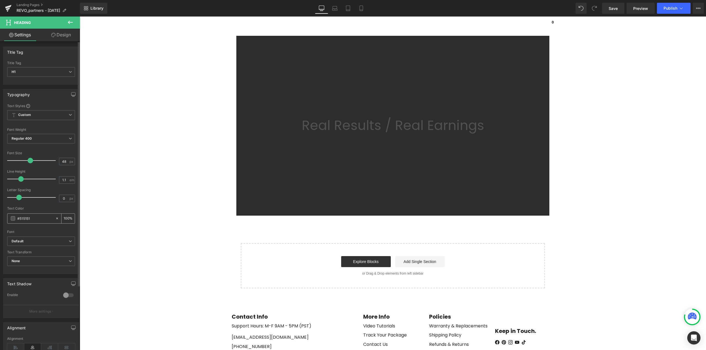
click at [12, 217] on span at bounding box center [13, 218] width 4 height 4
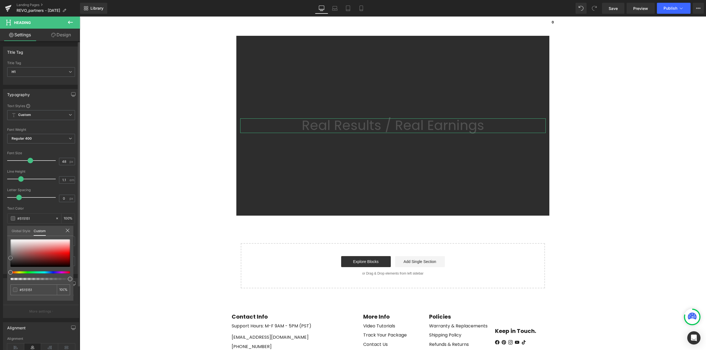
type input "#c92a2a"
type input "#fbf8f8"
type input "#ffffff"
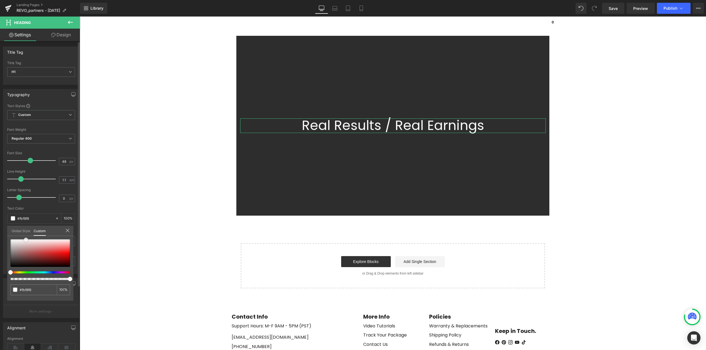
type input "#ffffff"
drag, startPoint x: 26, startPoint y: 240, endPoint x: 0, endPoint y: 225, distance: 30.2
click at [0, 225] on div "Typography Text Styles Custom Custom Setup Global Style Custom Setup Global Sty…" at bounding box center [41, 179] width 82 height 189
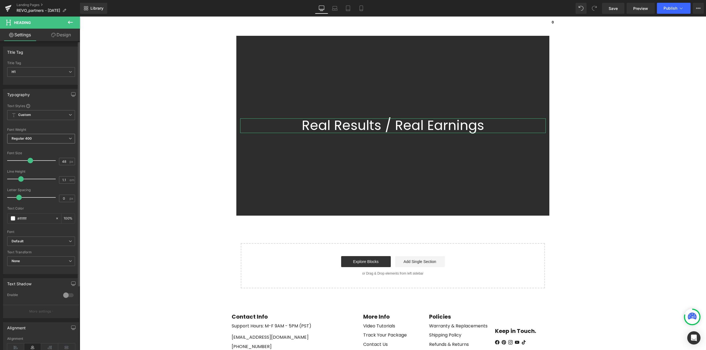
click at [29, 140] on b "Regular 400" at bounding box center [22, 138] width 20 height 4
drag, startPoint x: 37, startPoint y: 163, endPoint x: 41, endPoint y: 164, distance: 3.7
click at [38, 163] on div "Semi Bold 600" at bounding box center [26, 162] width 23 height 4
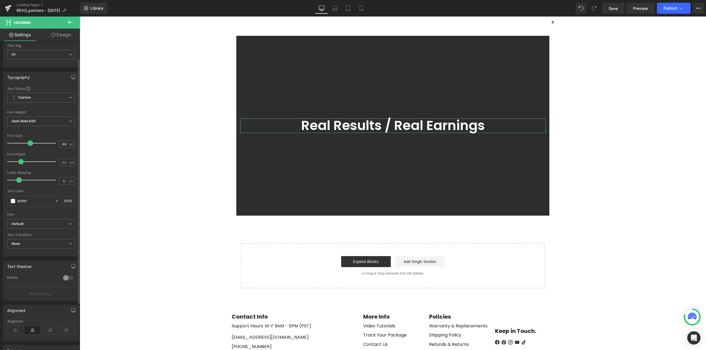
scroll to position [55, 0]
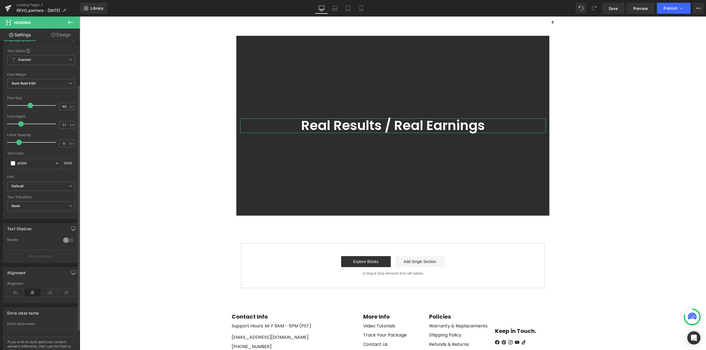
drag, startPoint x: 18, startPoint y: 293, endPoint x: 32, endPoint y: 290, distance: 13.8
click at [20, 293] on icon at bounding box center [15, 293] width 17 height 8
click at [205, 101] on body "Age Check Please verify your age to continue. You are too young to view this we…" at bounding box center [393, 224] width 626 height 414
click at [245, 122] on span "Row" at bounding box center [248, 123] width 11 height 8
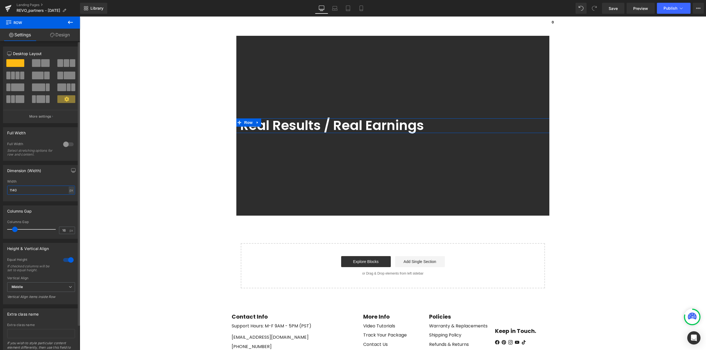
drag, startPoint x: 52, startPoint y: 189, endPoint x: 0, endPoint y: 195, distance: 52.1
click at [0, 193] on div "Dimension (Width) 1140px Width 1140 px % px" at bounding box center [41, 181] width 82 height 41
click at [613, 10] on span "Save" at bounding box center [612, 9] width 9 height 6
drag, startPoint x: 637, startPoint y: 9, endPoint x: 568, endPoint y: 5, distance: 69.6
click at [637, 9] on span "Preview" at bounding box center [640, 9] width 15 height 6
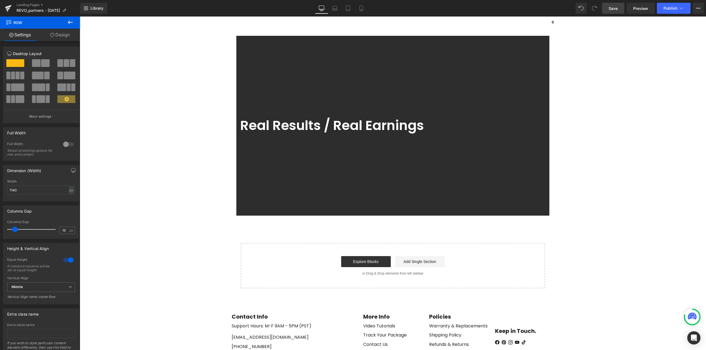
drag, startPoint x: 641, startPoint y: 10, endPoint x: 544, endPoint y: 10, distance: 97.6
click at [640, 10] on span "Preview" at bounding box center [640, 9] width 15 height 6
drag, startPoint x: 323, startPoint y: 124, endPoint x: 372, endPoint y: 128, distance: 48.4
click at [323, 124] on h1 "Real Results / Real Earnings" at bounding box center [392, 126] width 305 height 15
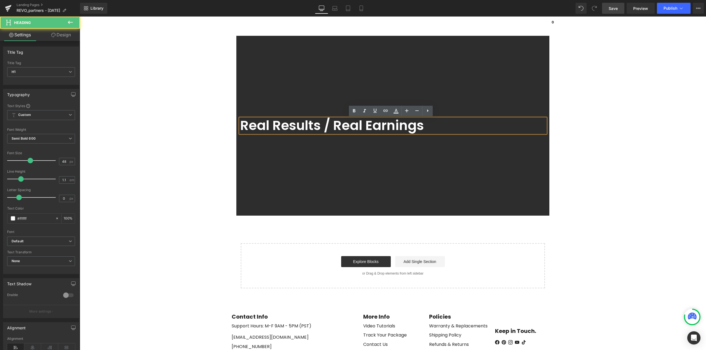
click at [329, 127] on h1 "Real Results / Real Earnings" at bounding box center [392, 126] width 305 height 15
click at [322, 126] on h1 "Real Results / Real Earnings" at bounding box center [392, 126] width 305 height 15
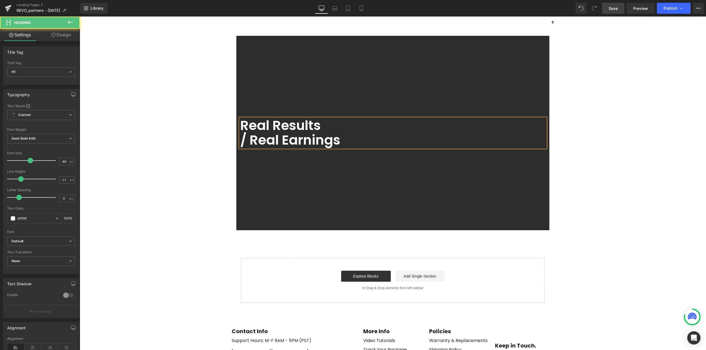
click at [247, 140] on h1 "/ Real Earnings" at bounding box center [392, 140] width 305 height 15
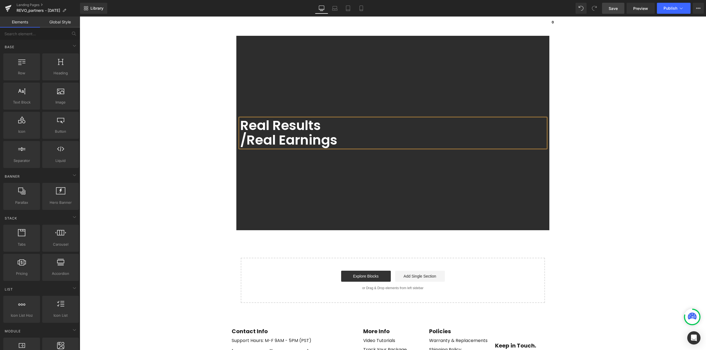
click at [240, 137] on h1 "/Real Earnings" at bounding box center [392, 140] width 305 height 15
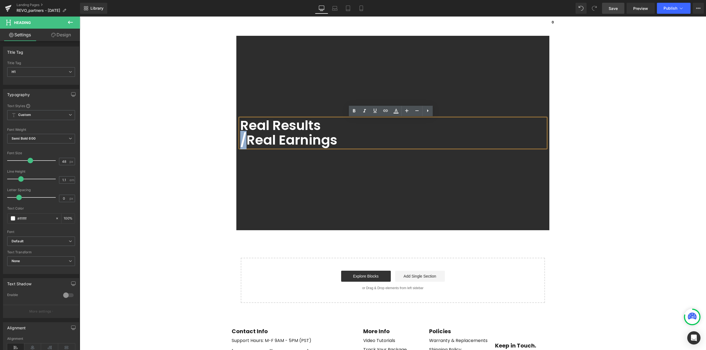
drag, startPoint x: 244, startPoint y: 138, endPoint x: 232, endPoint y: 138, distance: 11.6
click at [232, 138] on main "Real Results /Real Earnings Heading Row Row 300px 300px Select your layout" at bounding box center [393, 237] width 626 height 402
click at [330, 141] on h1 "Real Earnings" at bounding box center [392, 140] width 305 height 15
click at [137, 139] on main "Real Results. Real Earnings. Heading Row Row 300px 300px Select your layout" at bounding box center [393, 237] width 626 height 402
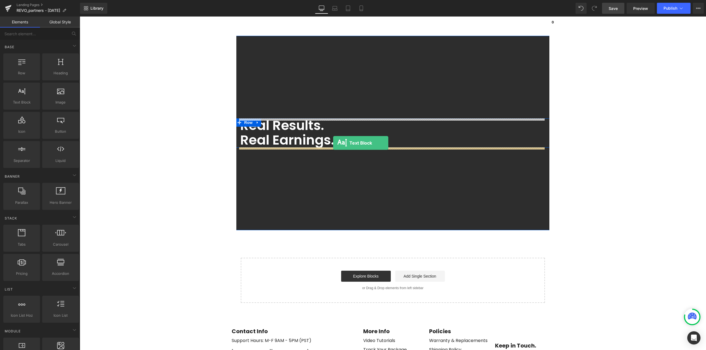
drag, startPoint x: 99, startPoint y: 116, endPoint x: 333, endPoint y: 143, distance: 235.6
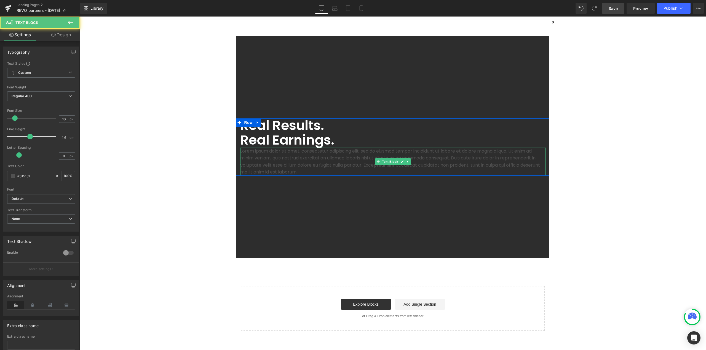
click at [332, 163] on p "Lorem ipsum dolor sit amet, consectetur adipiscing elit, sed do eiusmod tempor …" at bounding box center [392, 162] width 305 height 28
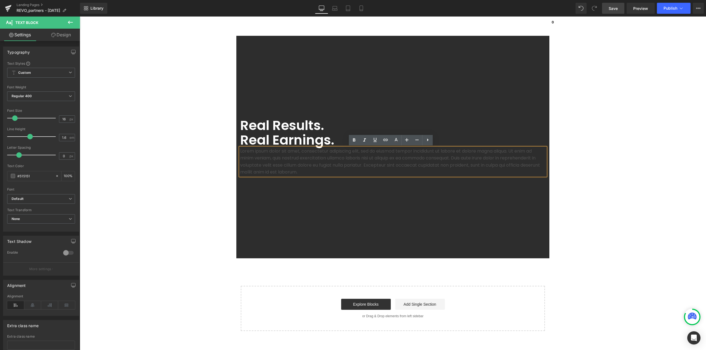
click at [306, 157] on p "Lorem ipsum dolor sit amet, consectetur adipiscing elit, sed do eiusmod tempor …" at bounding box center [392, 162] width 305 height 28
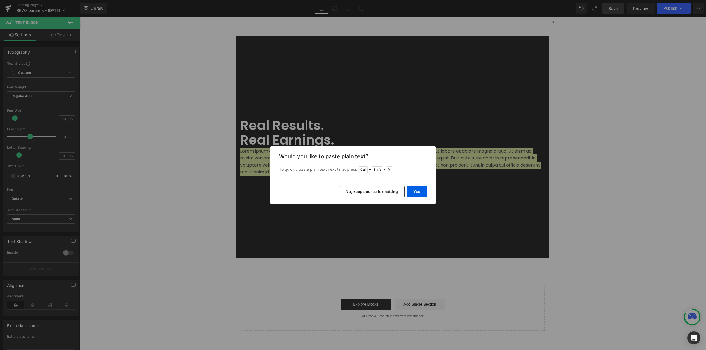
click at [393, 193] on button "No, keep source formatting" at bounding box center [372, 191] width 66 height 11
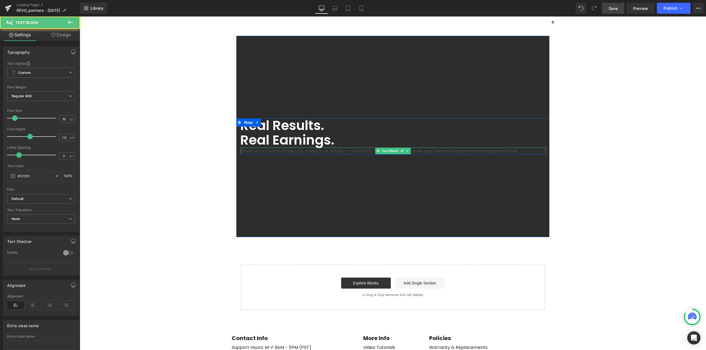
click at [295, 151] on span "Whether you're an influencer, creator, or retailer — the REVO Partner Program g…" at bounding box center [379, 151] width 278 height 6
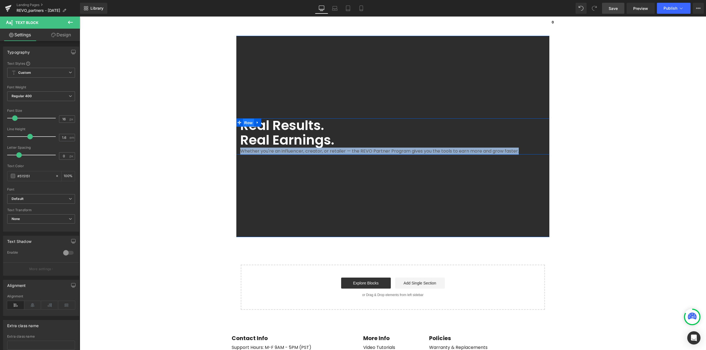
click at [247, 124] on span "Row" at bounding box center [248, 123] width 11 height 8
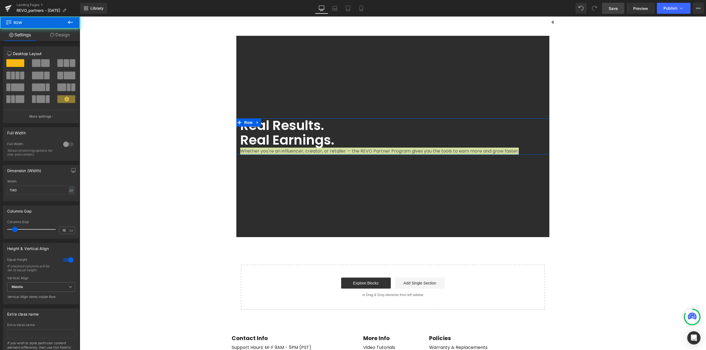
click at [64, 35] on link "Design" at bounding box center [60, 35] width 40 height 12
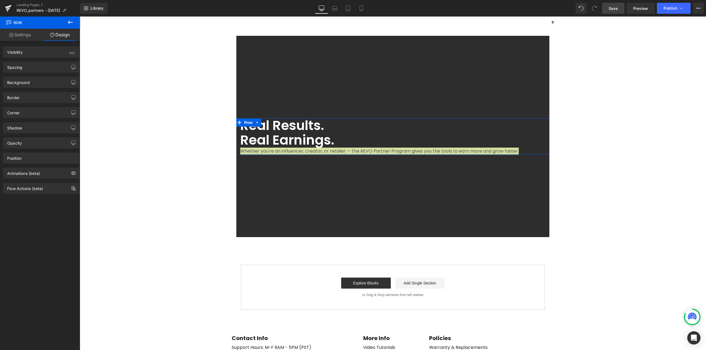
click at [28, 36] on link "Settings" at bounding box center [20, 35] width 40 height 12
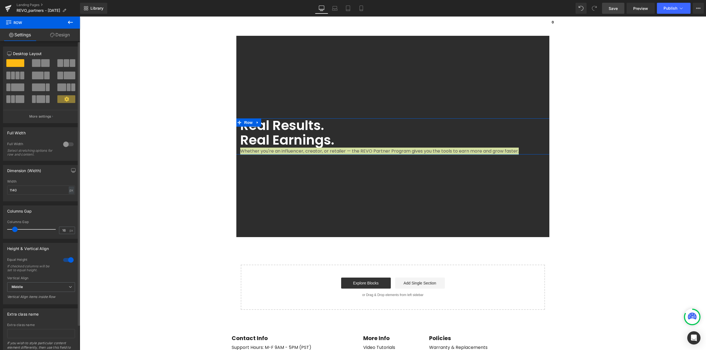
click at [42, 63] on span at bounding box center [45, 63] width 9 height 8
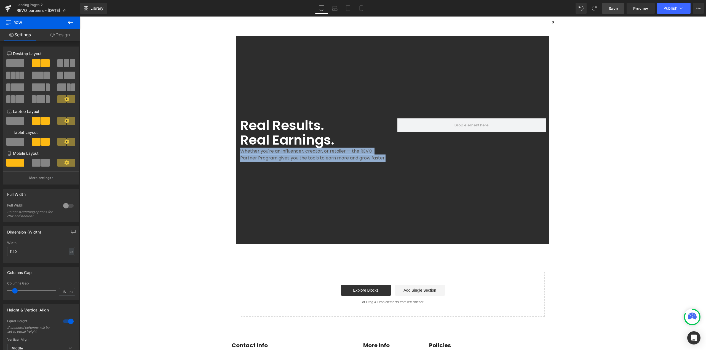
click at [629, 173] on main "Real Results. Real Earnings. Heading Whether you're an influencer, creator, or …" at bounding box center [393, 244] width 626 height 416
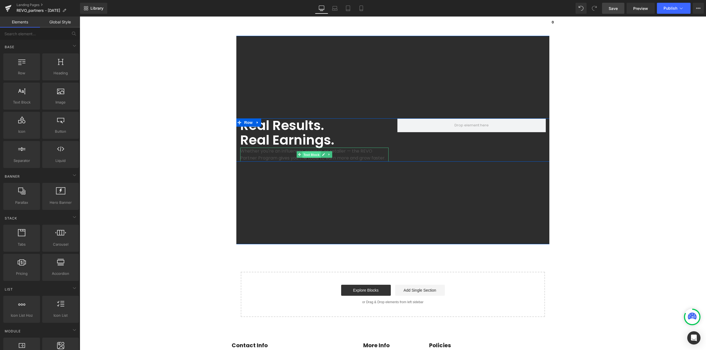
click at [311, 154] on span "Text Block" at bounding box center [311, 155] width 18 height 7
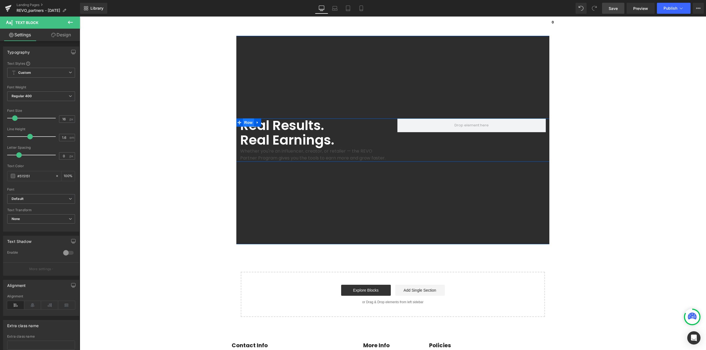
click at [243, 123] on span "Row" at bounding box center [248, 123] width 11 height 8
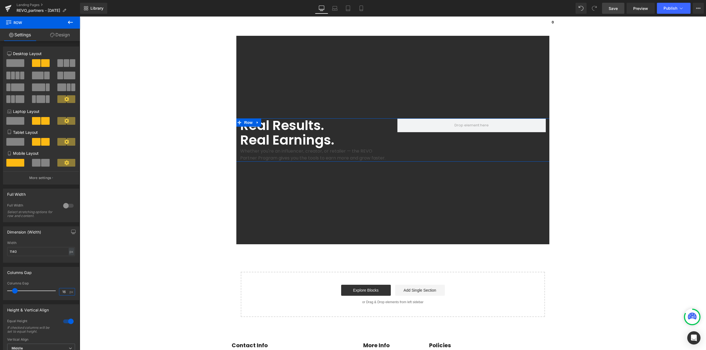
click at [66, 293] on input "16" at bounding box center [64, 292] width 10 height 7
type input "36"
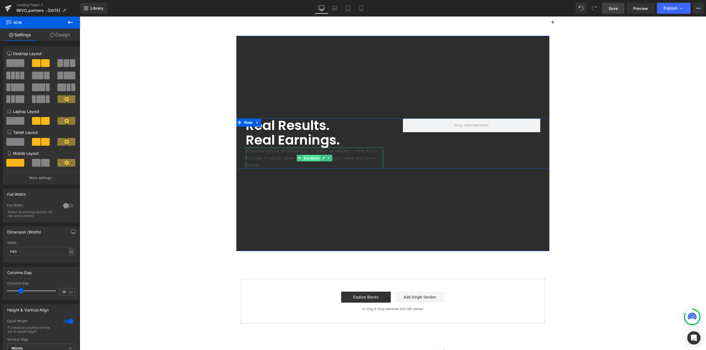
click at [315, 158] on span "Text Block" at bounding box center [311, 158] width 18 height 7
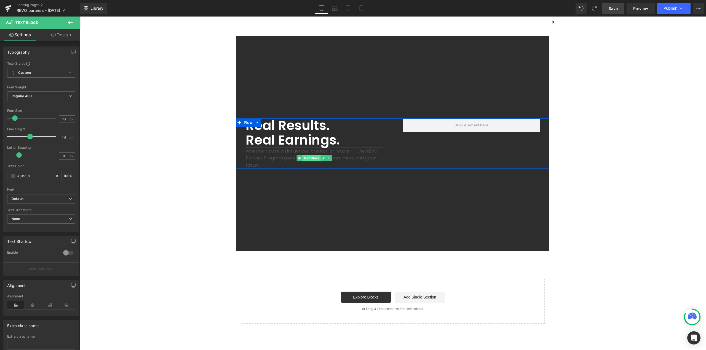
click at [313, 160] on span "Text Block" at bounding box center [311, 158] width 18 height 7
click at [246, 123] on span "Row" at bounding box center [248, 123] width 11 height 8
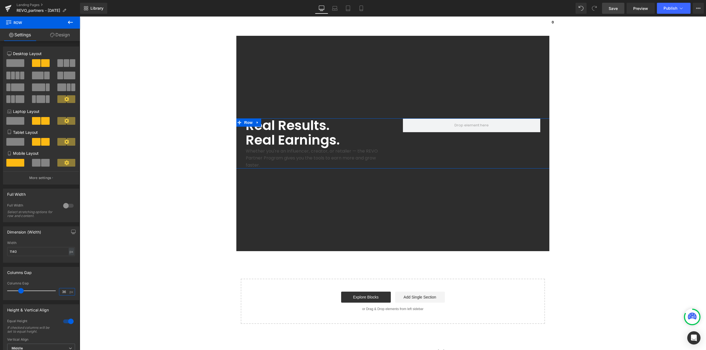
click at [61, 290] on input "36" at bounding box center [64, 292] width 10 height 7
type input "18"
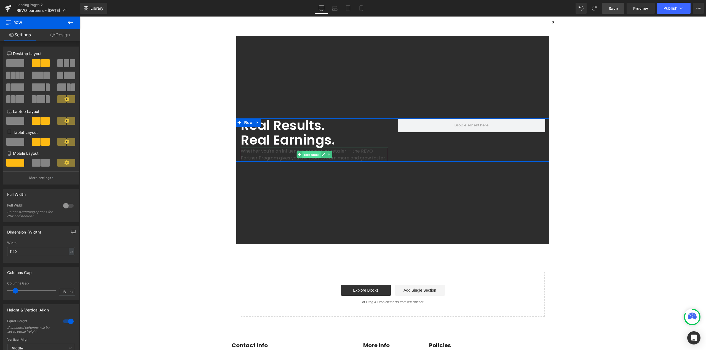
click at [312, 154] on span "Text Block" at bounding box center [311, 155] width 18 height 7
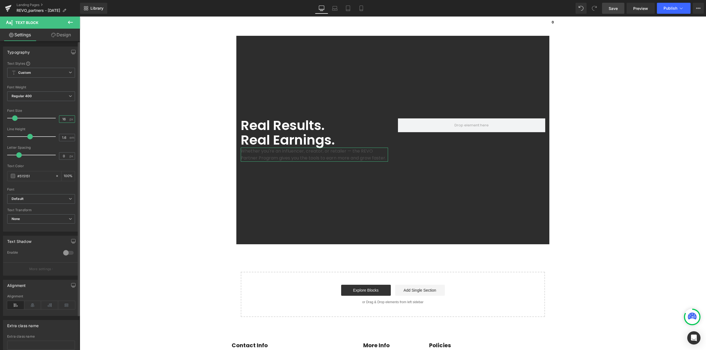
drag, startPoint x: 64, startPoint y: 120, endPoint x: 44, endPoint y: 122, distance: 19.9
click at [45, 121] on div "Font Size 16 px" at bounding box center [41, 118] width 68 height 18
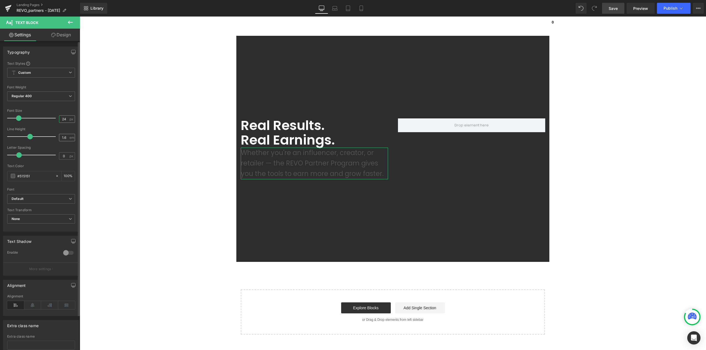
type input "24"
click at [65, 138] on input "1.6" at bounding box center [64, 137] width 10 height 7
type input "1.25"
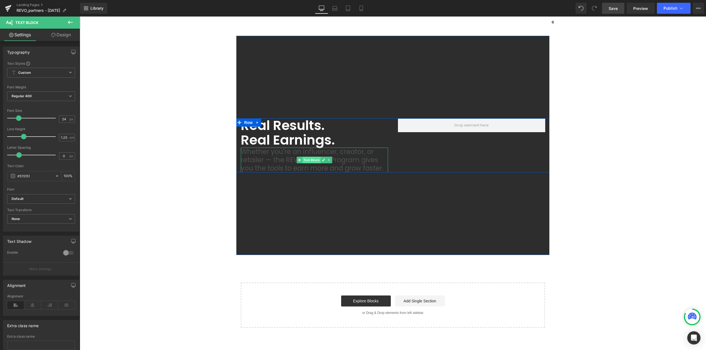
click at [313, 160] on span "Text Block" at bounding box center [311, 160] width 18 height 7
drag, startPoint x: 66, startPoint y: 119, endPoint x: 36, endPoint y: 120, distance: 29.8
click at [37, 120] on div "Font Size 24 px" at bounding box center [41, 118] width 68 height 18
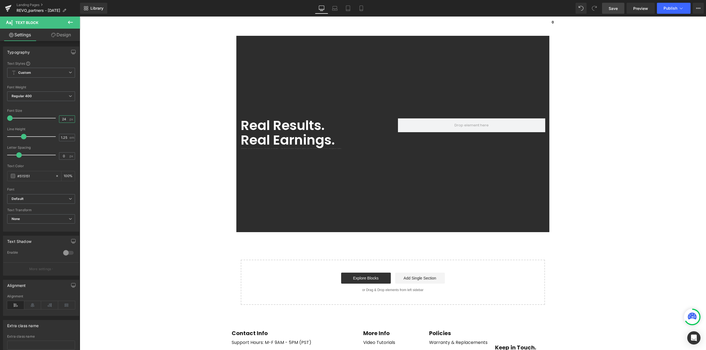
type input "24"
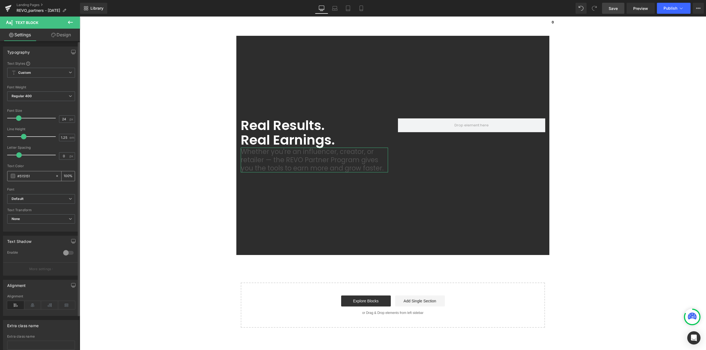
click at [12, 176] on span at bounding box center [13, 176] width 4 height 4
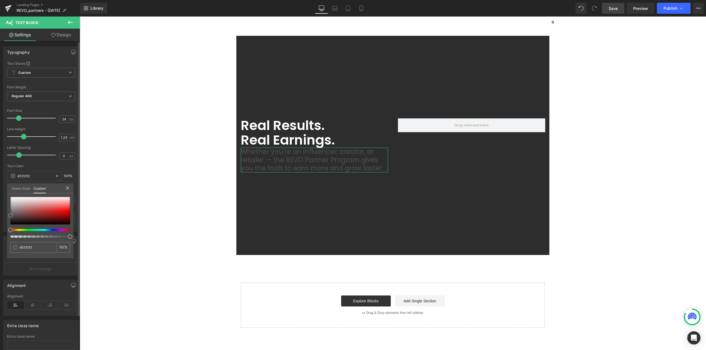
type input "#c44444"
type input "#cda6a6"
type input "#ffffff"
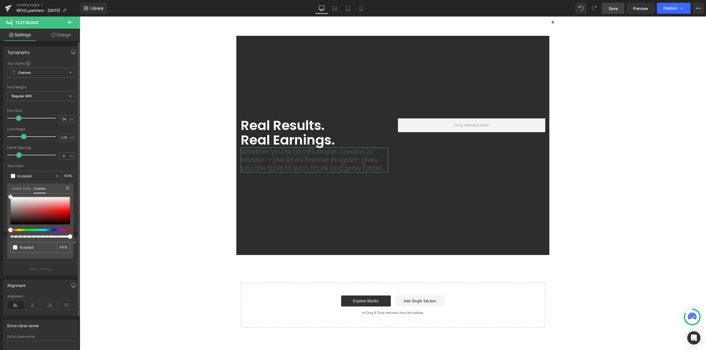
type input "#ffffff"
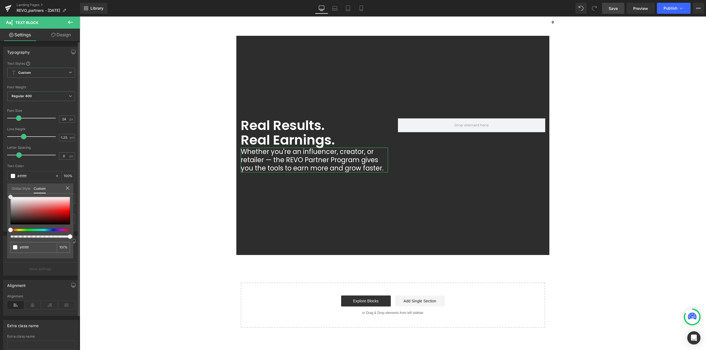
drag, startPoint x: 15, startPoint y: 200, endPoint x: 0, endPoint y: 190, distance: 18.3
click at [0, 190] on div "Typography Text Styles Custom Custom Setup Global Style Custom Setup Global Sty…" at bounding box center [41, 136] width 82 height 189
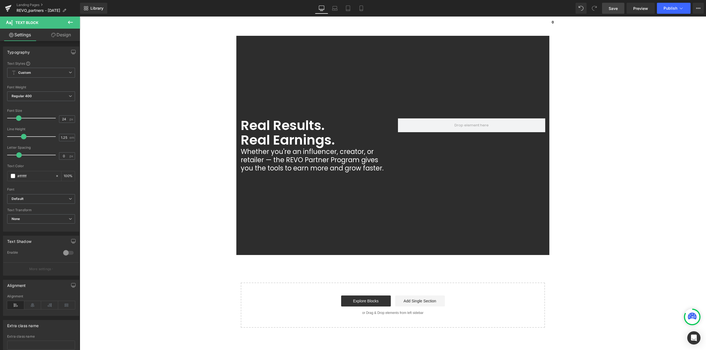
click at [312, 187] on body "Age Check Please verify your age to continue. You are too young to view this we…" at bounding box center [393, 243] width 626 height 453
click at [308, 160] on span "Text Block" at bounding box center [311, 160] width 18 height 7
click at [66, 36] on link "Design" at bounding box center [61, 35] width 40 height 12
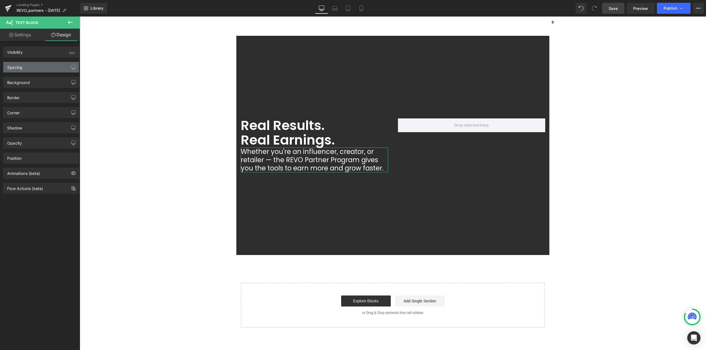
drag, startPoint x: 33, startPoint y: 69, endPoint x: 33, endPoint y: 72, distance: 3.1
click at [33, 69] on div "Spacing" at bounding box center [41, 67] width 76 height 10
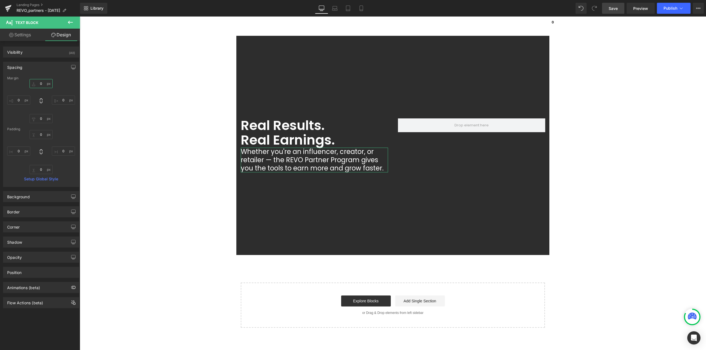
click at [43, 84] on input "0" at bounding box center [40, 83] width 23 height 9
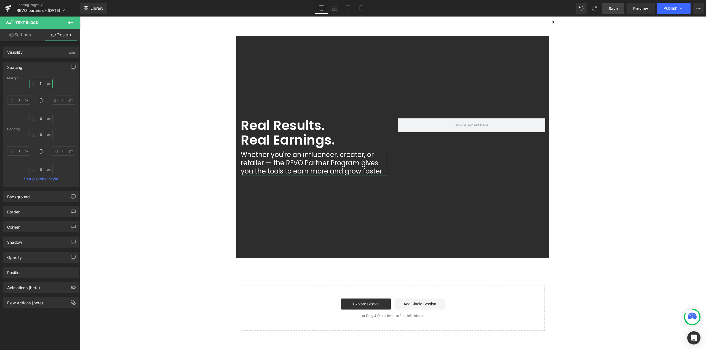
type input "12"
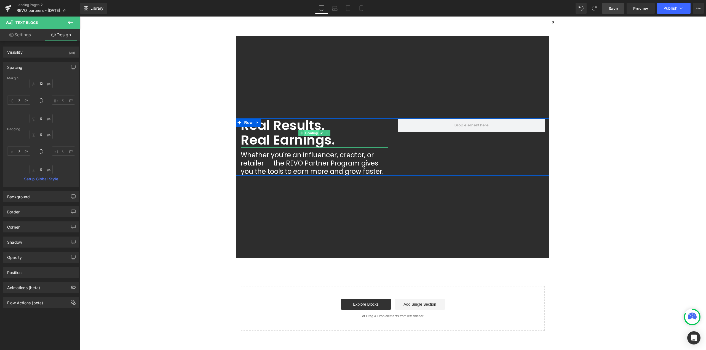
click at [307, 135] on span "Heading" at bounding box center [311, 133] width 15 height 7
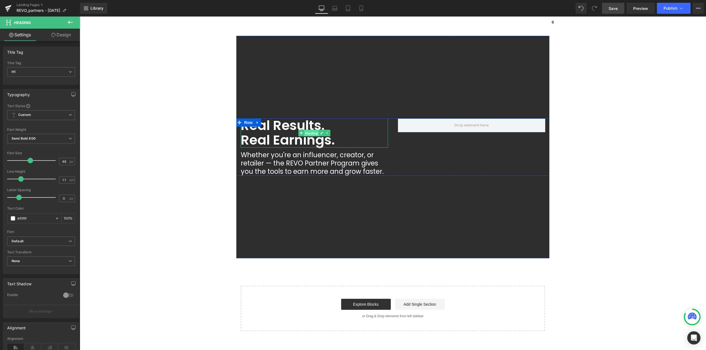
click at [313, 133] on span "Heading" at bounding box center [311, 133] width 15 height 7
click at [66, 162] on input "48" at bounding box center [64, 161] width 10 height 7
type input "60"
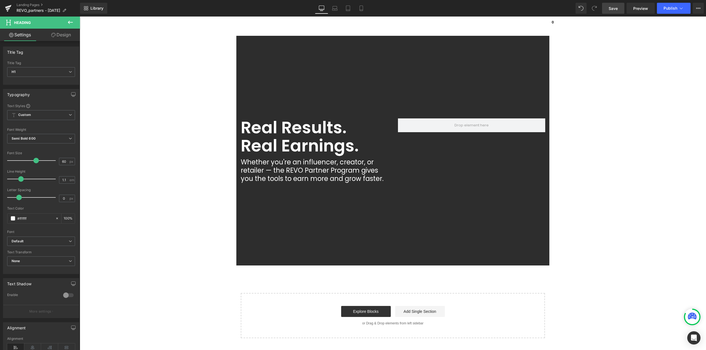
click at [603, 9] on link "Save" at bounding box center [613, 8] width 22 height 11
drag, startPoint x: 74, startPoint y: 22, endPoint x: 4, endPoint y: 79, distance: 89.5
click at [74, 22] on button at bounding box center [70, 23] width 19 height 12
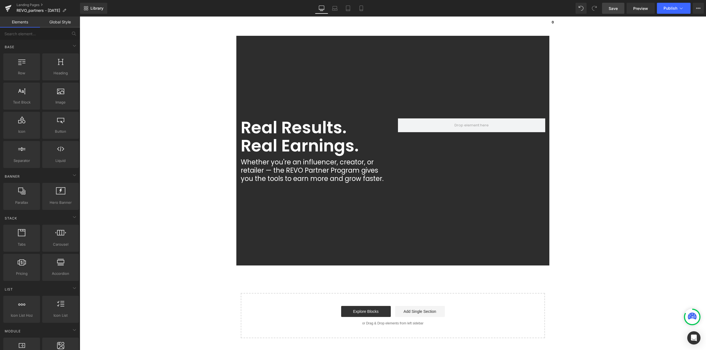
click at [610, 10] on span "Save" at bounding box center [612, 9] width 9 height 6
click at [10, 7] on icon at bounding box center [8, 7] width 6 height 4
click at [94, 11] on link "Library" at bounding box center [93, 8] width 27 height 11
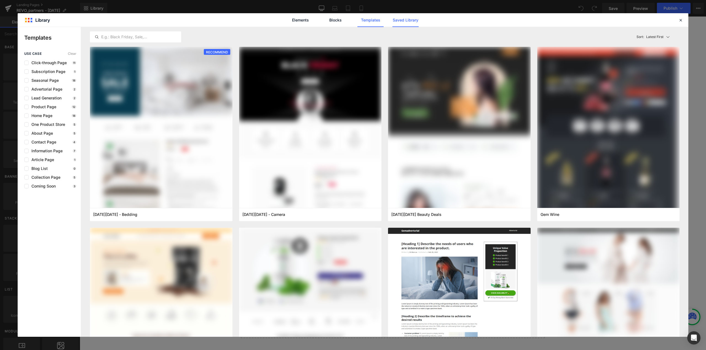
click at [403, 23] on link "Saved Library" at bounding box center [405, 20] width 26 height 14
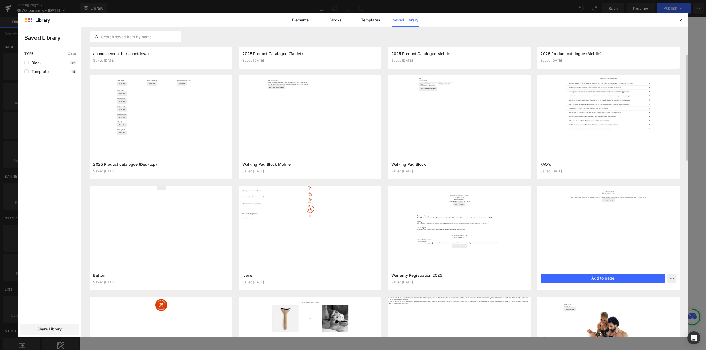
scroll to position [138, 0]
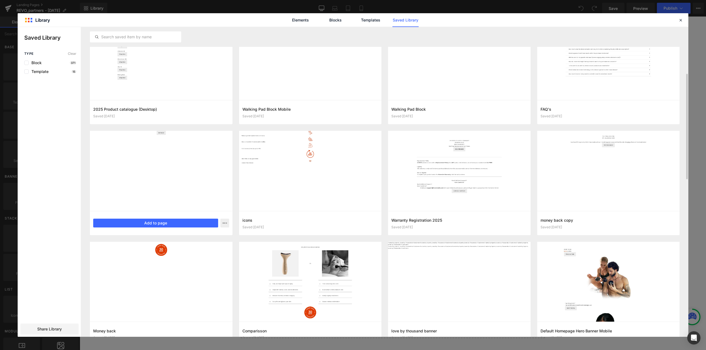
click at [178, 191] on div at bounding box center [161, 171] width 143 height 80
click at [177, 221] on button "Add to page" at bounding box center [155, 223] width 125 height 9
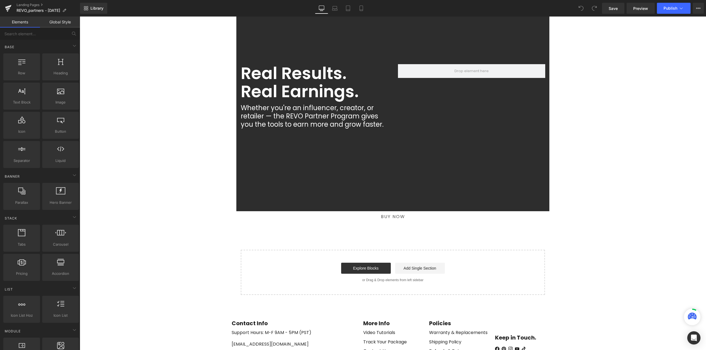
scroll to position [47, 0]
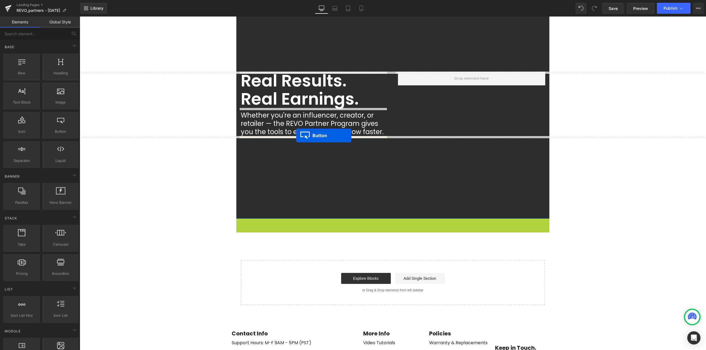
drag, startPoint x: 395, startPoint y: 226, endPoint x: 296, endPoint y: 136, distance: 133.3
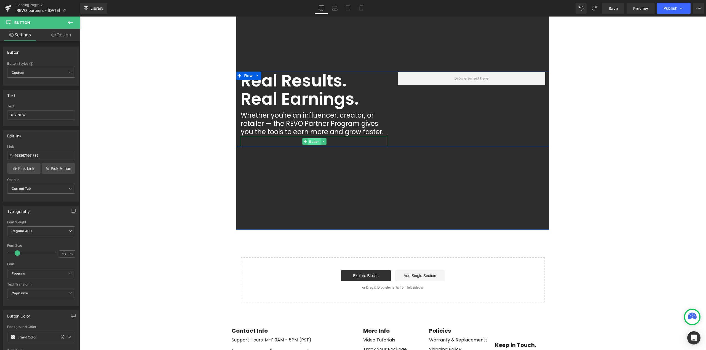
click at [312, 142] on span "Button" at bounding box center [314, 141] width 13 height 7
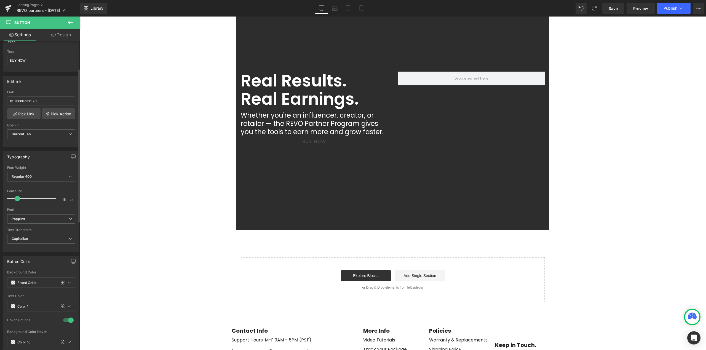
scroll to position [55, 0]
click at [14, 283] on span at bounding box center [13, 282] width 4 height 4
click at [40, 255] on link "Custom" at bounding box center [40, 253] width 12 height 9
click at [13, 305] on span at bounding box center [13, 306] width 4 height 4
click at [30, 294] on span "Setup Global Style" at bounding box center [40, 293] width 29 height 4
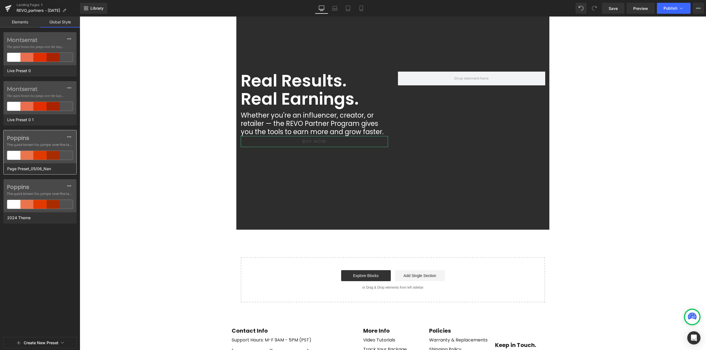
click at [60, 169] on div "Page Preset_05/06_Nan" at bounding box center [39, 168] width 70 height 11
click at [46, 139] on label "Poppins" at bounding box center [40, 138] width 66 height 7
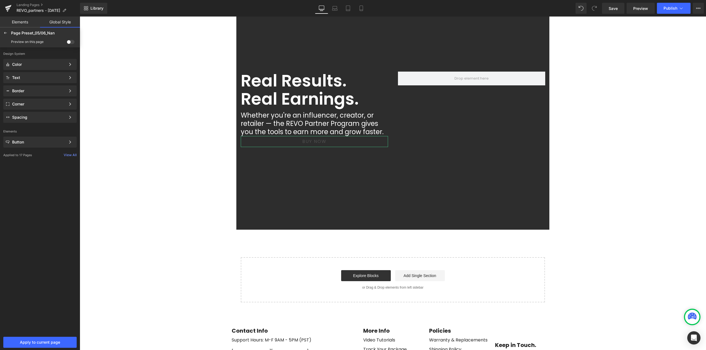
click at [71, 156] on div "View All" at bounding box center [70, 155] width 13 height 4
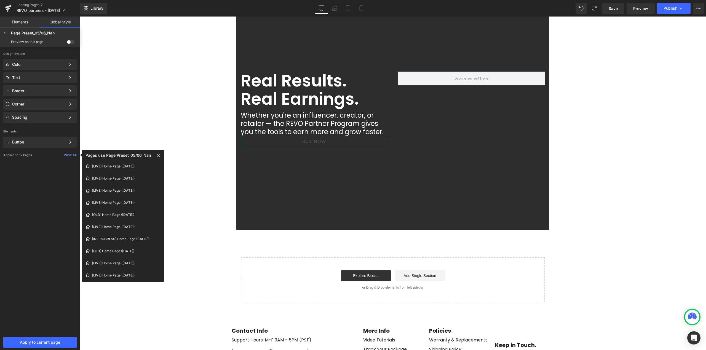
click at [71, 156] on div "View All" at bounding box center [70, 155] width 13 height 4
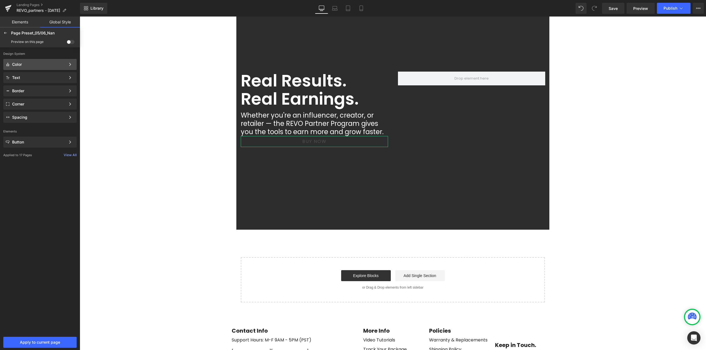
click at [26, 64] on div "Color" at bounding box center [38, 64] width 53 height 4
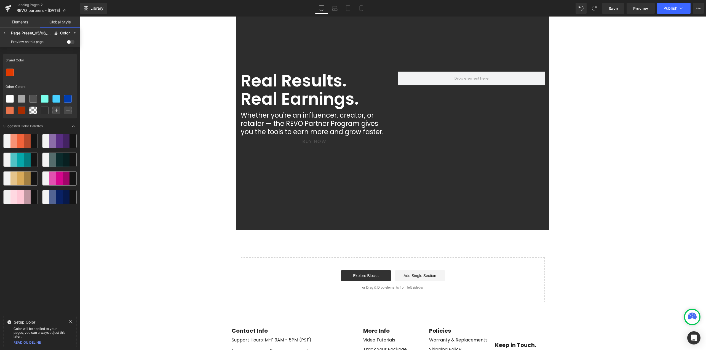
click at [41, 45] on div "Preview on this page" at bounding box center [40, 41] width 78 height 9
click at [73, 42] on span at bounding box center [71, 42] width 8 height 4
click at [67, 43] on input "checkbox" at bounding box center [67, 43] width 0 height 0
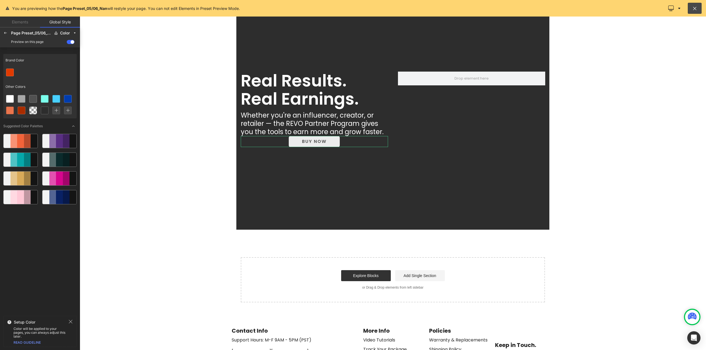
drag, startPoint x: 73, startPoint y: 322, endPoint x: 80, endPoint y: 309, distance: 14.6
click at [72, 322] on icon at bounding box center [70, 322] width 4 height 4
click at [7, 33] on icon at bounding box center [5, 33] width 4 height 4
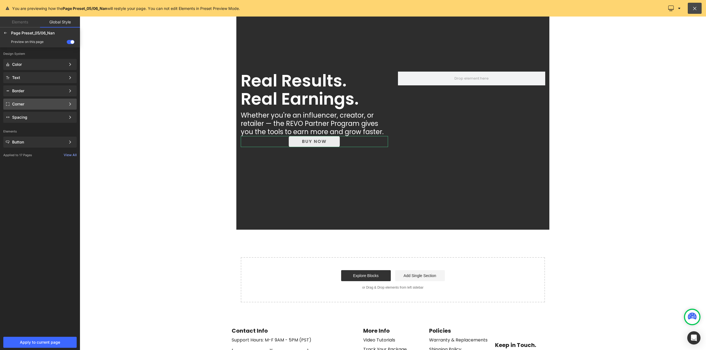
click at [46, 108] on div "Corner" at bounding box center [39, 104] width 73 height 11
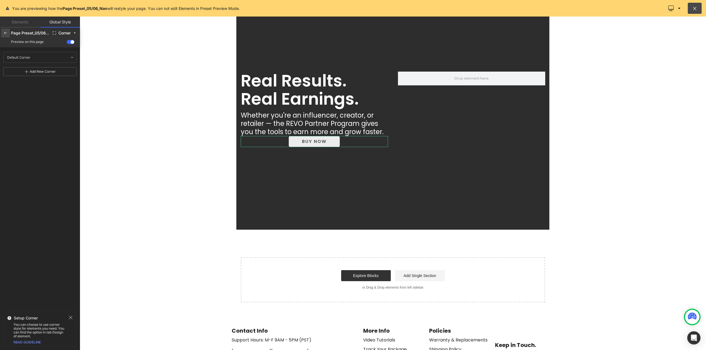
click at [4, 34] on icon at bounding box center [5, 33] width 4 height 4
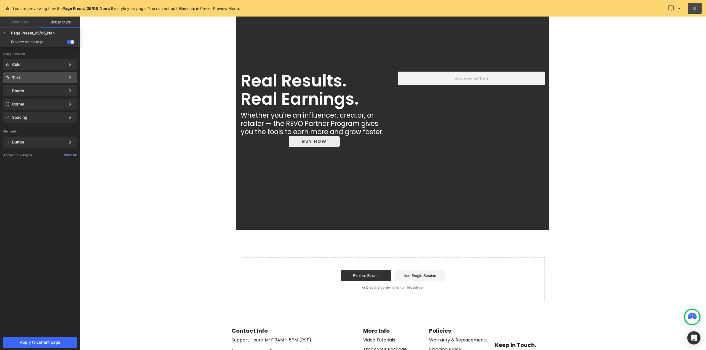
click at [35, 82] on div "Text Color Style Define a color palette and apply it to your pages 1 of 3 Next" at bounding box center [39, 77] width 73 height 11
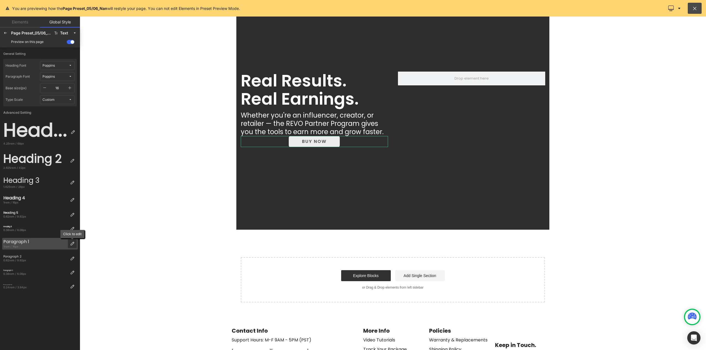
click at [72, 246] on div at bounding box center [72, 244] width 9 height 9
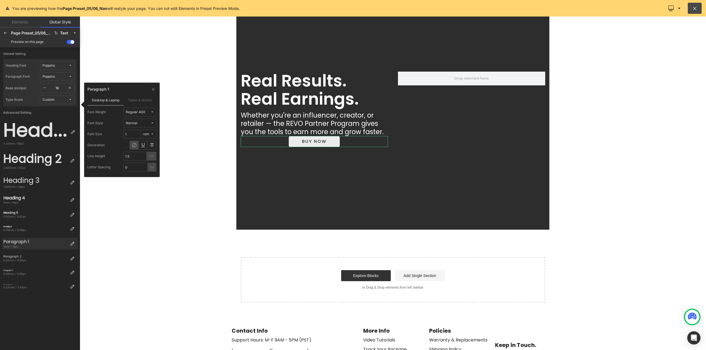
click at [122, 228] on div at bounding box center [393, 184] width 626 height 334
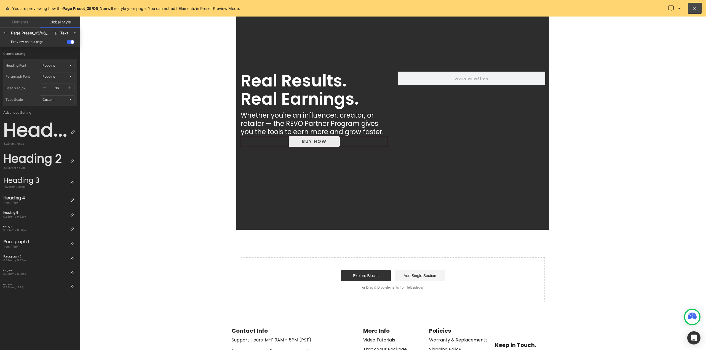
click at [55, 101] on span "Custom" at bounding box center [55, 100] width 26 height 4
click at [57, 98] on span "Custom" at bounding box center [55, 100] width 26 height 4
click at [6, 31] on icon at bounding box center [5, 33] width 4 height 4
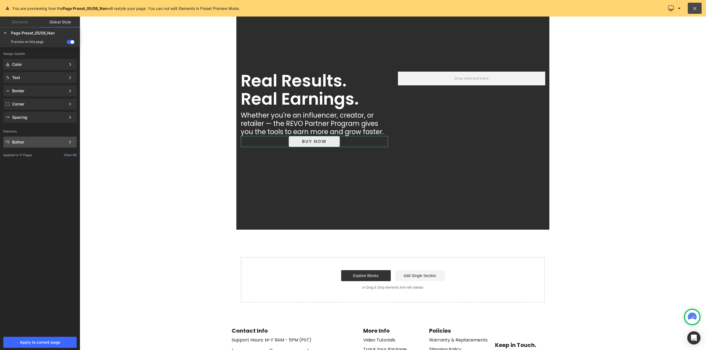
click at [33, 145] on div "Button Color Style Define a color palette and apply it to your pages 1 of 3 Next" at bounding box center [39, 142] width 73 height 11
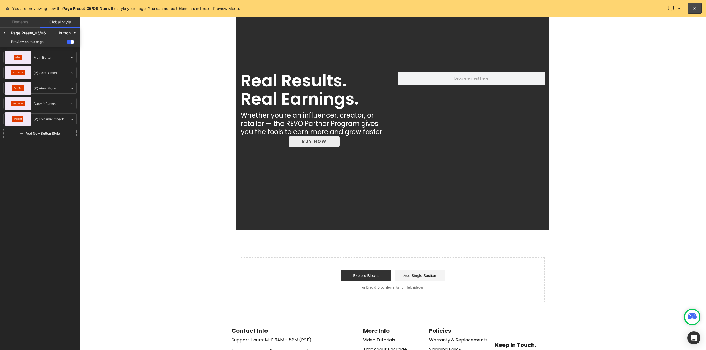
click at [71, 41] on span at bounding box center [71, 42] width 8 height 4
click at [67, 43] on input "checkbox" at bounding box center [67, 43] width 0 height 0
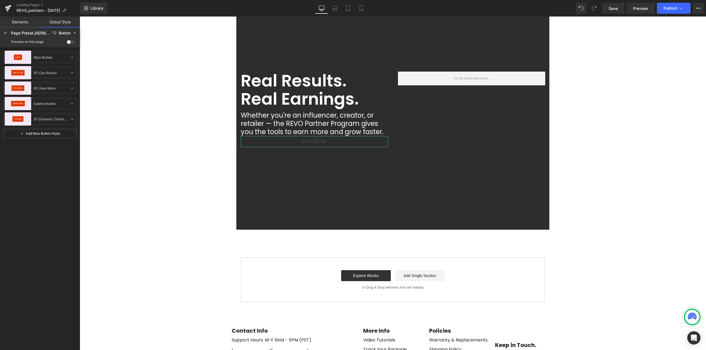
click at [67, 42] on span at bounding box center [71, 42] width 8 height 4
click at [67, 43] on input "checkbox" at bounding box center [67, 43] width 0 height 0
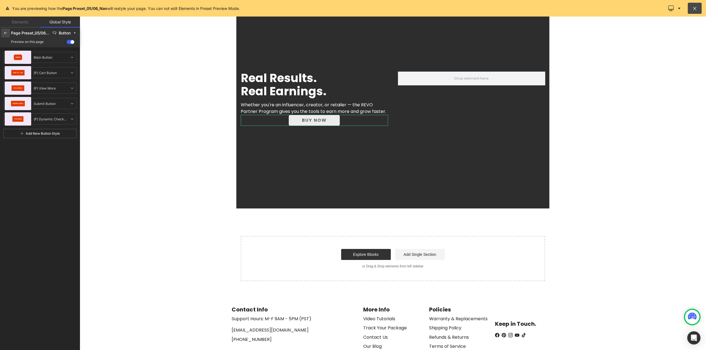
click at [4, 36] on div at bounding box center [5, 33] width 9 height 9
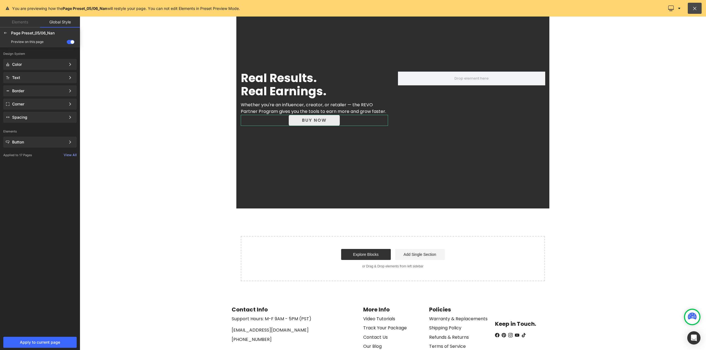
drag, startPoint x: 588, startPoint y: 232, endPoint x: 552, endPoint y: 212, distance: 40.8
click at [589, 232] on div at bounding box center [393, 184] width 626 height 334
click at [38, 340] on button "Apply to current page" at bounding box center [39, 342] width 73 height 11
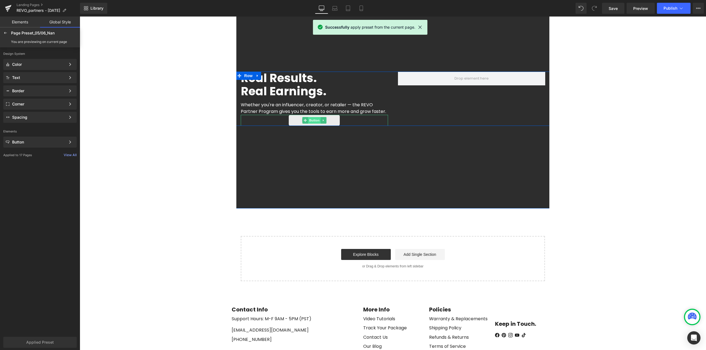
click at [310, 121] on span "Button" at bounding box center [314, 120] width 13 height 7
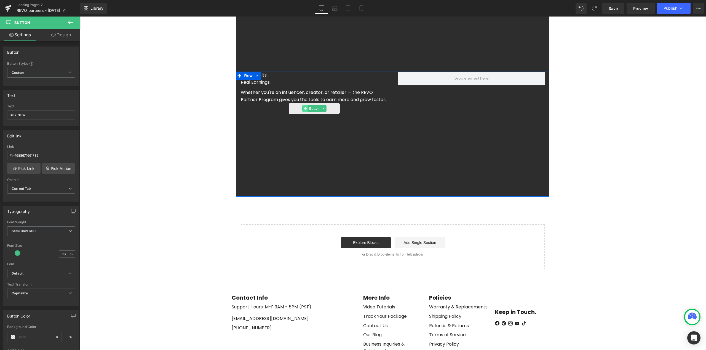
click at [305, 110] on icon at bounding box center [305, 108] width 3 height 3
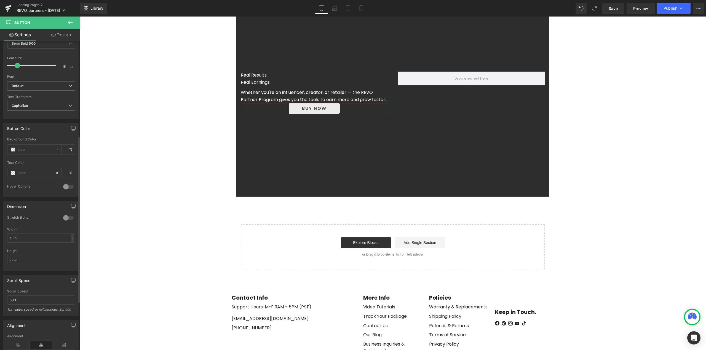
scroll to position [193, 0]
click at [18, 340] on icon at bounding box center [18, 340] width 23 height 8
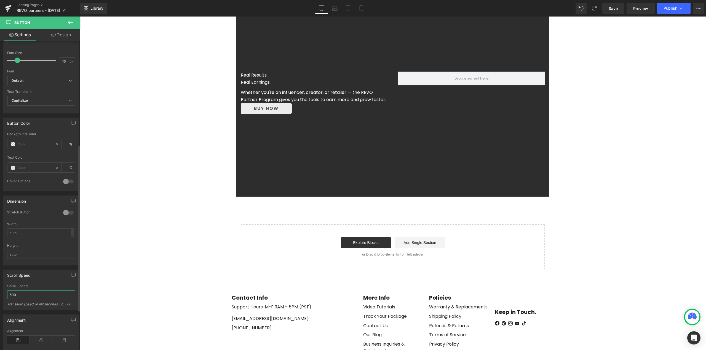
drag, startPoint x: 31, startPoint y: 297, endPoint x: 0, endPoint y: 297, distance: 31.4
click at [0, 297] on div "Scroll Speed 500 Scroll Speed 500 Transition speed. in miliseconds. Eg: 500" at bounding box center [41, 288] width 82 height 45
type input "0"
click at [264, 112] on span "Button" at bounding box center [266, 108] width 13 height 7
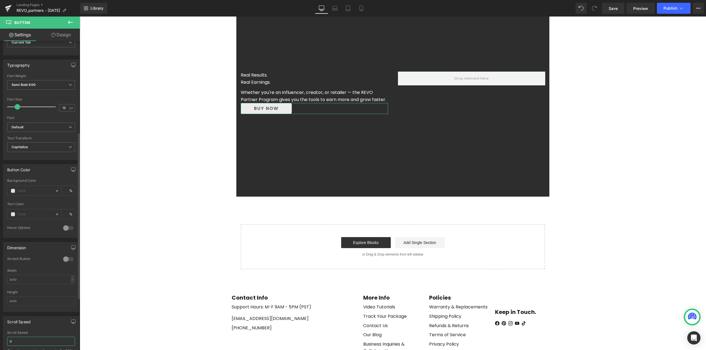
scroll to position [138, 0]
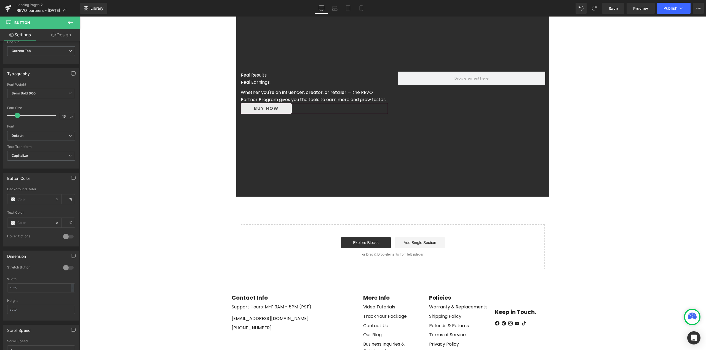
click at [64, 35] on link "Design" at bounding box center [61, 35] width 40 height 12
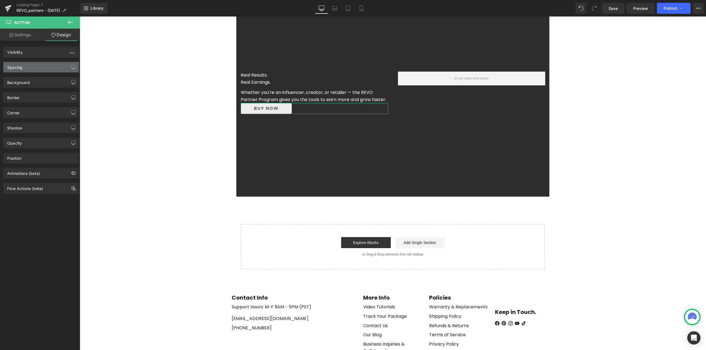
click at [27, 66] on div "Spacing" at bounding box center [41, 67] width 76 height 10
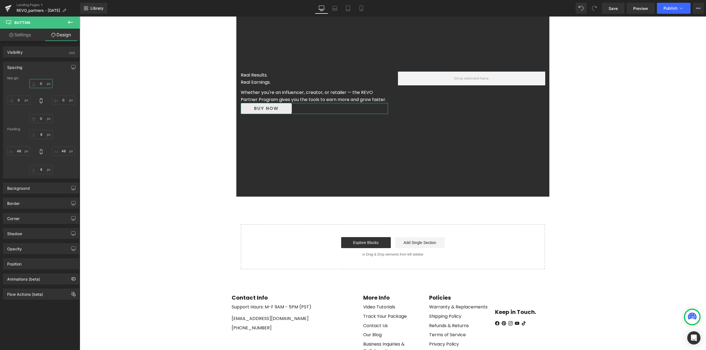
click at [45, 84] on input "0" at bounding box center [40, 83] width 23 height 9
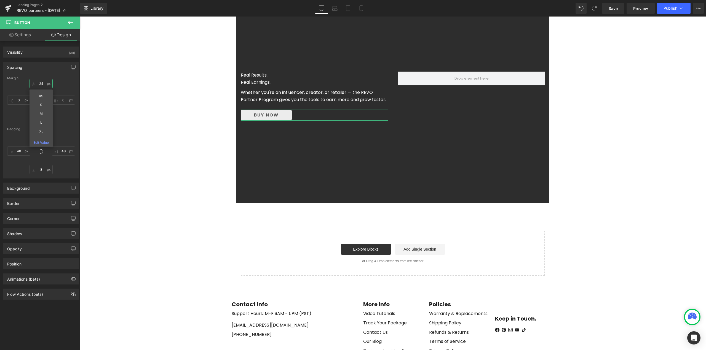
type input "24"
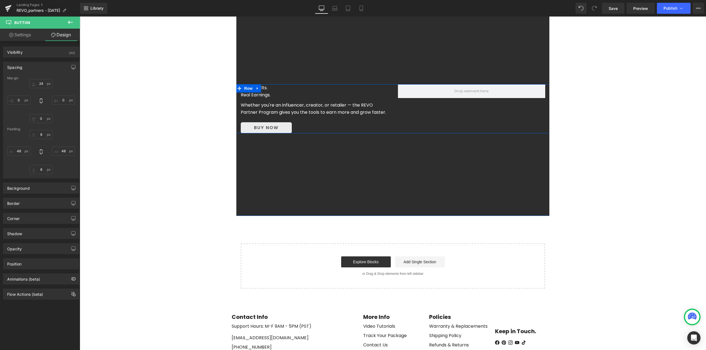
scroll to position [19, 0]
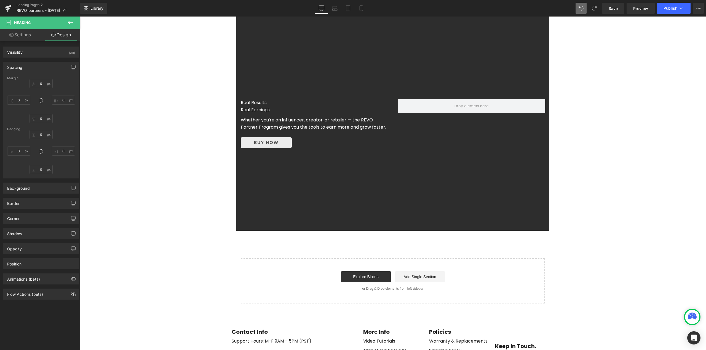
type input "0"
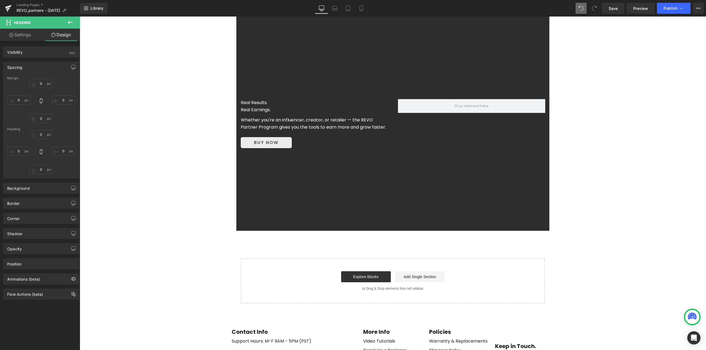
type input "0"
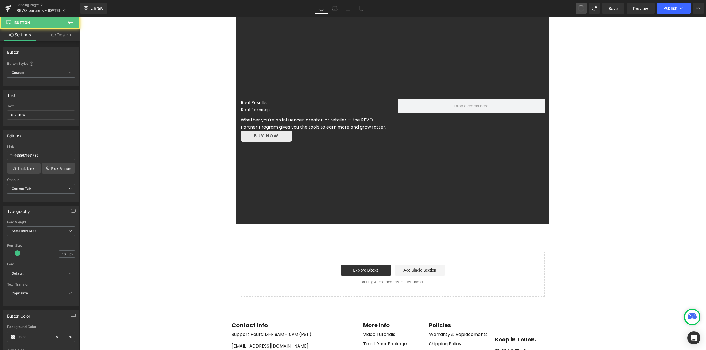
type input "500"
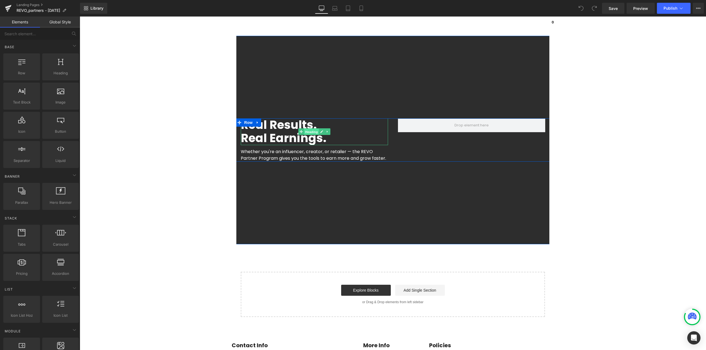
click at [306, 132] on span "Heading" at bounding box center [311, 132] width 15 height 7
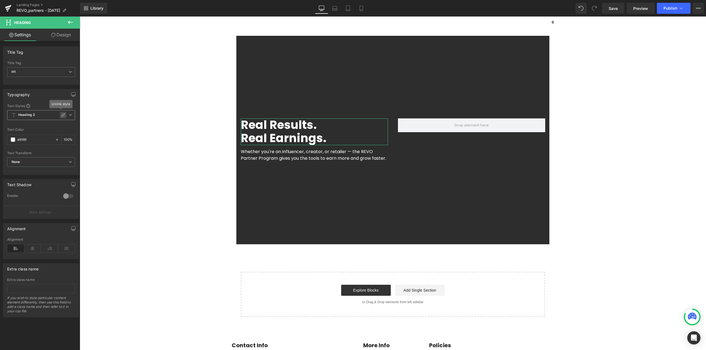
click at [64, 115] on div at bounding box center [63, 115] width 7 height 7
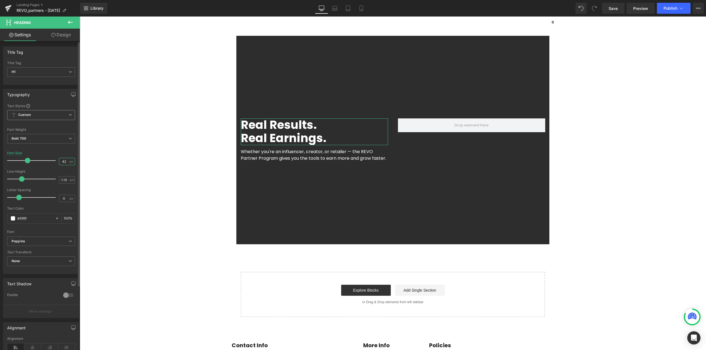
click at [65, 162] on input "42" at bounding box center [64, 161] width 10 height 7
click at [279, 129] on h1 "Real Results." at bounding box center [314, 125] width 147 height 13
click at [279, 123] on h1 "Real Results." at bounding box center [314, 125] width 147 height 13
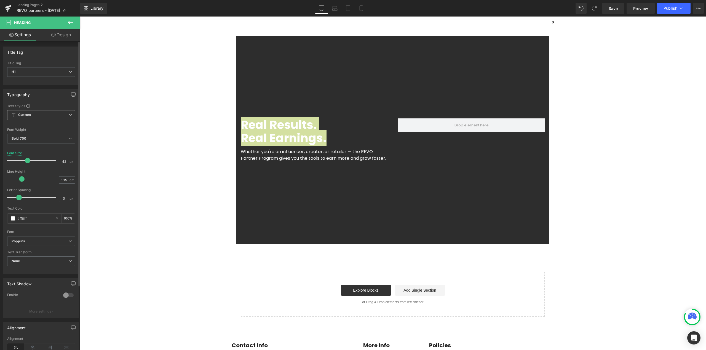
click at [66, 163] on input "42" at bounding box center [64, 161] width 10 height 7
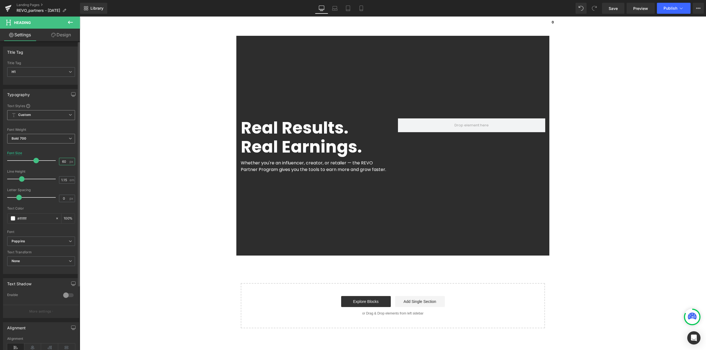
type input "60"
click at [34, 139] on span "Bold 700" at bounding box center [41, 139] width 68 height 10
click at [36, 179] on li "Medium 500" at bounding box center [41, 181] width 68 height 8
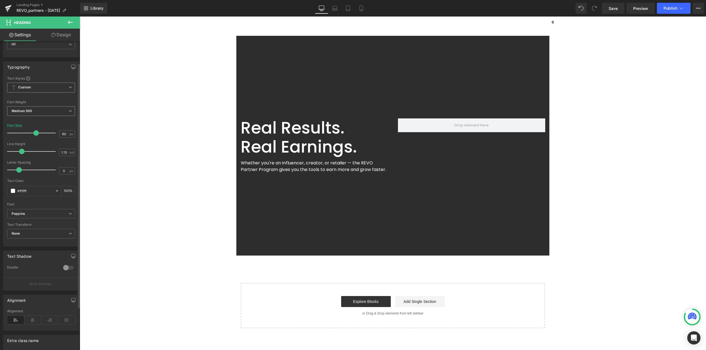
click at [38, 112] on span "Medium 500" at bounding box center [41, 111] width 68 height 10
click at [28, 133] on div "Semi Bold 600" at bounding box center [26, 135] width 23 height 4
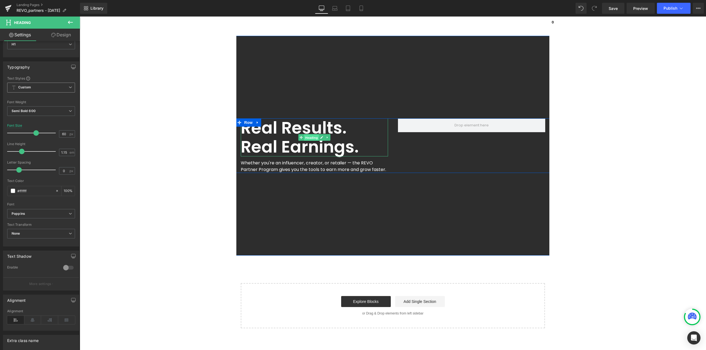
click at [307, 139] on span "Heading" at bounding box center [311, 138] width 15 height 7
click at [60, 153] on input "1.15" at bounding box center [64, 152] width 10 height 7
type input "1.1"
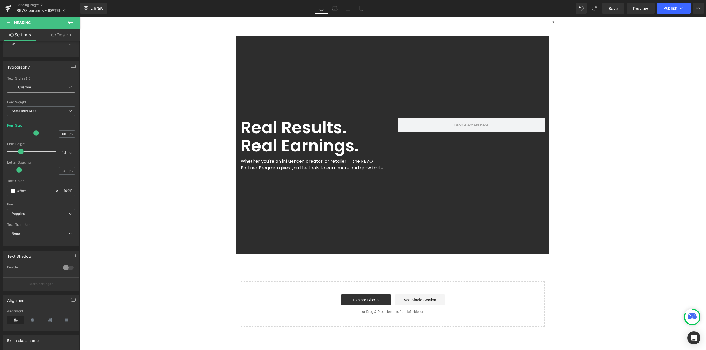
click at [310, 177] on div "Real Results. Real Earnings. Heading Whether you're an influencer, creator, or …" at bounding box center [393, 145] width 626 height 218
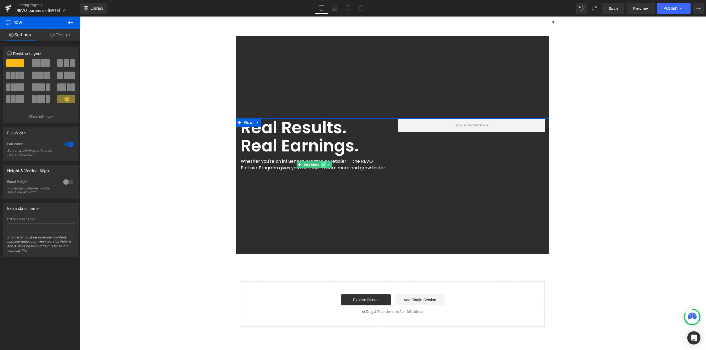
click at [322, 164] on icon at bounding box center [323, 164] width 3 height 3
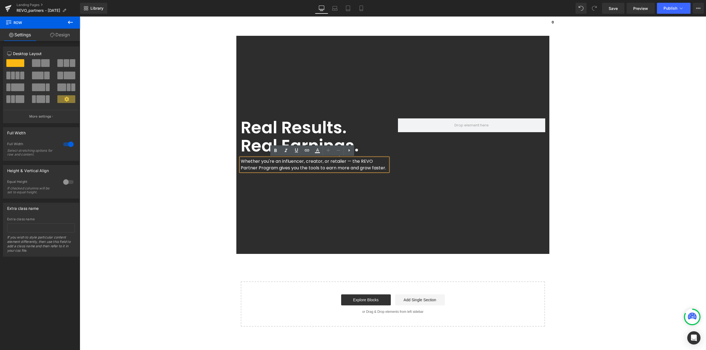
click at [319, 165] on span "Whether you're an influencer, creator, or retailer — the REVO Partner Program g…" at bounding box center [313, 164] width 145 height 13
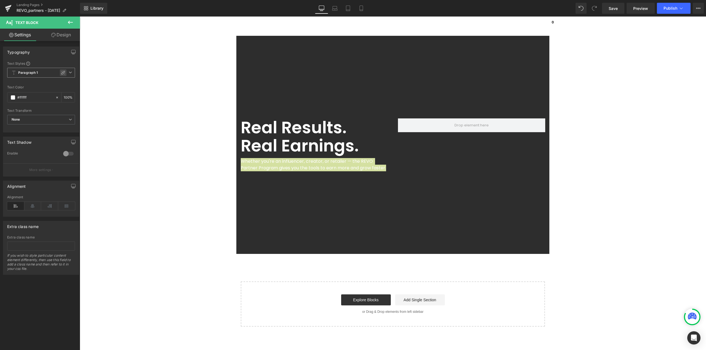
click at [63, 73] on icon at bounding box center [63, 73] width 4 height 4
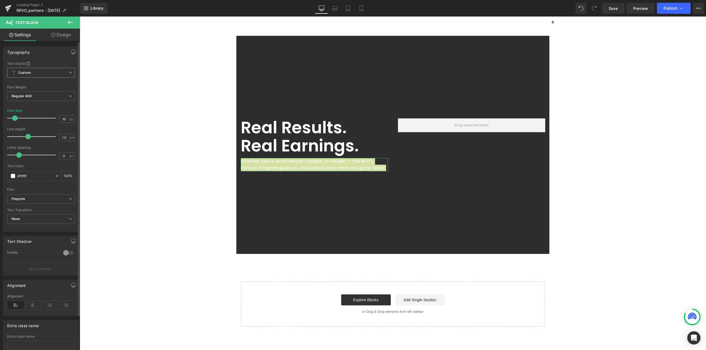
drag, startPoint x: 67, startPoint y: 118, endPoint x: 50, endPoint y: 121, distance: 17.4
click at [47, 119] on div "Font Size 16 px" at bounding box center [41, 118] width 68 height 18
click at [65, 119] on input "16" at bounding box center [64, 119] width 10 height 7
drag, startPoint x: 66, startPoint y: 119, endPoint x: 59, endPoint y: 119, distance: 6.9
click at [59, 119] on input "16" at bounding box center [64, 119] width 10 height 7
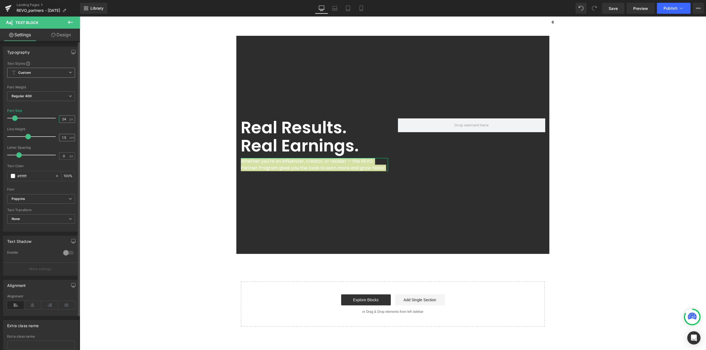
type input "24"
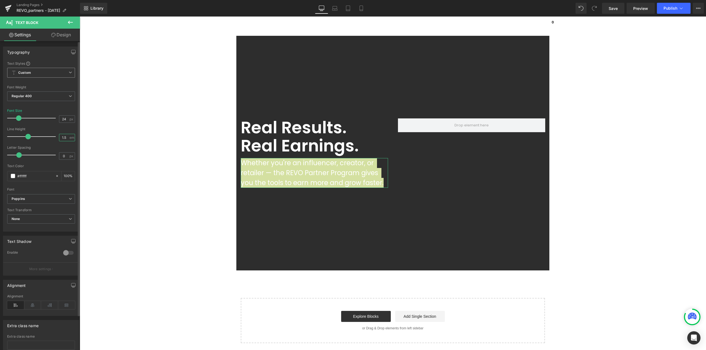
drag, startPoint x: 65, startPoint y: 136, endPoint x: 51, endPoint y: 137, distance: 13.8
click at [51, 137] on div "Line Height 1.5 em" at bounding box center [41, 136] width 68 height 18
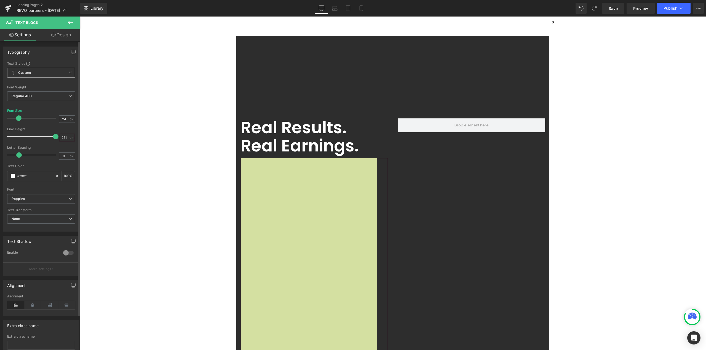
click at [60, 139] on input "251" at bounding box center [64, 137] width 10 height 7
type input "1.25"
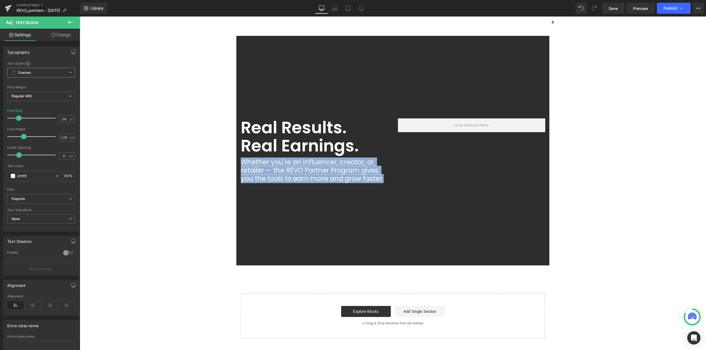
click at [382, 207] on div "Real Results. Real Earnings. Heading Whether you're an influencer, creator, or …" at bounding box center [393, 151] width 626 height 230
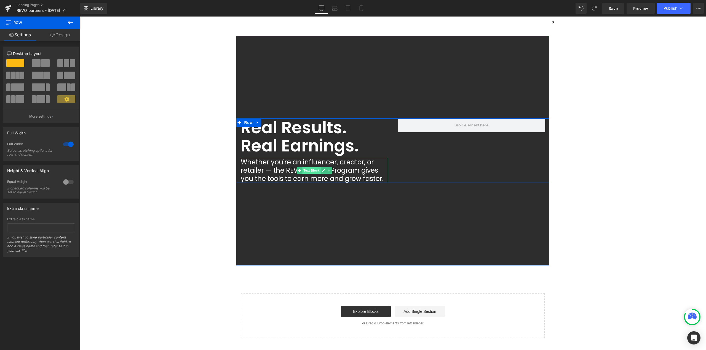
click at [307, 172] on span "Text Block" at bounding box center [311, 170] width 18 height 7
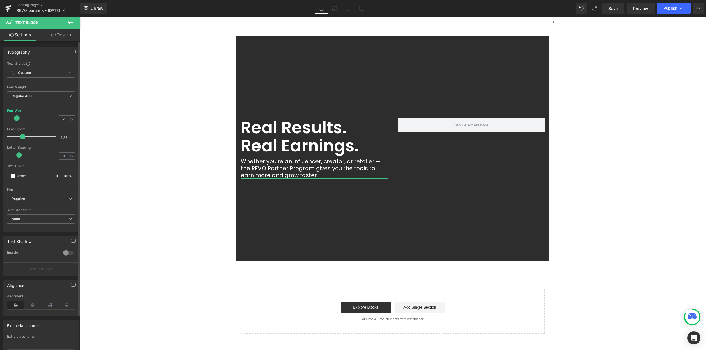
type input "22"
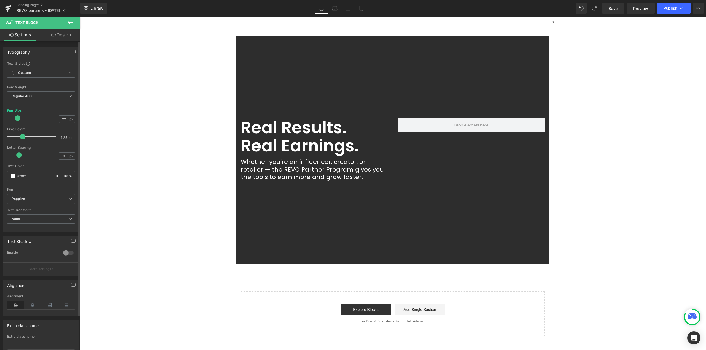
click at [19, 119] on span at bounding box center [18, 119] width 6 height 6
drag, startPoint x: 306, startPoint y: 138, endPoint x: 302, endPoint y: 140, distance: 4.5
click at [306, 139] on span "Heading" at bounding box center [311, 136] width 15 height 7
drag, startPoint x: 65, startPoint y: 181, endPoint x: 54, endPoint y: 181, distance: 11.3
click at [54, 181] on div "Line Height 1.1 em" at bounding box center [41, 179] width 68 height 18
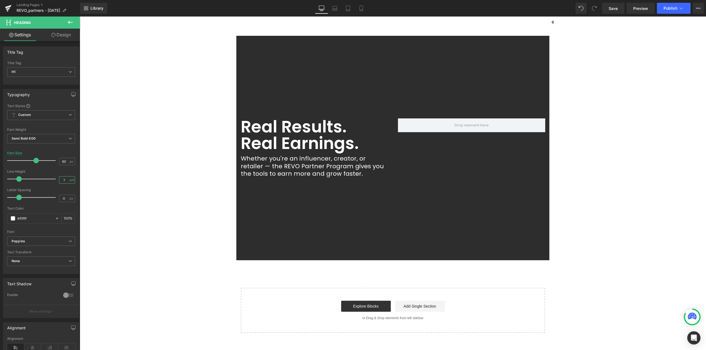
type input "1"
click at [69, 26] on button at bounding box center [70, 23] width 19 height 12
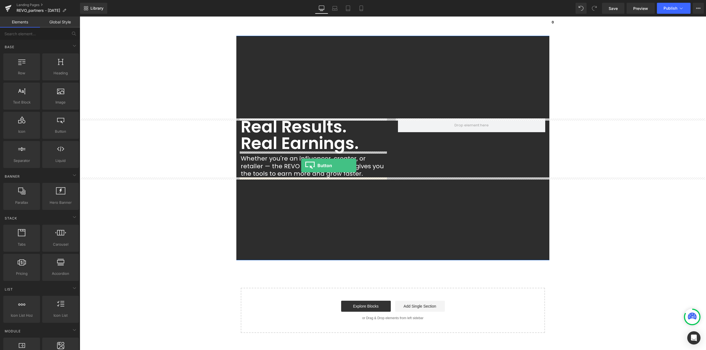
drag, startPoint x: 139, startPoint y: 148, endPoint x: 301, endPoint y: 166, distance: 163.0
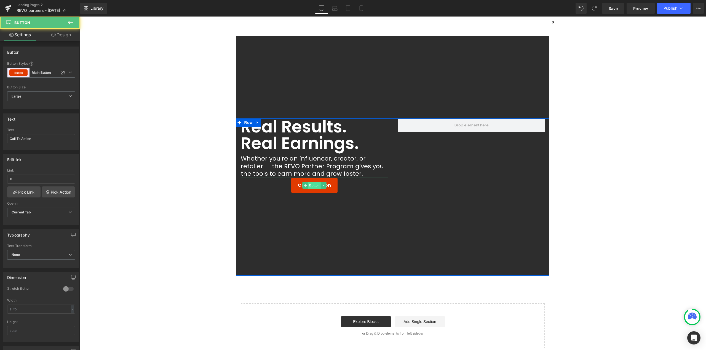
click at [310, 185] on span "Button" at bounding box center [314, 185] width 13 height 7
click at [313, 186] on span "Button" at bounding box center [314, 185] width 13 height 7
click at [322, 186] on icon at bounding box center [323, 185] width 3 height 3
click at [324, 186] on icon at bounding box center [325, 185] width 3 height 3
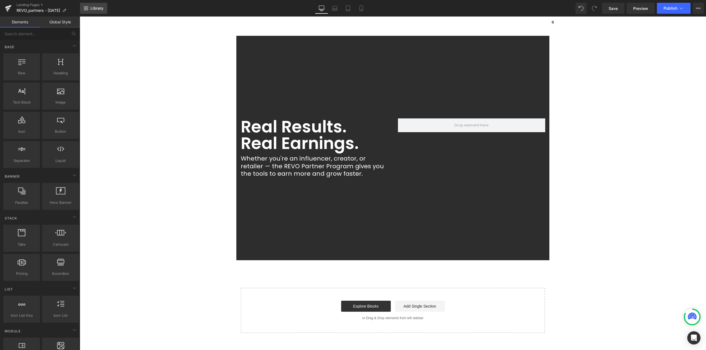
drag, startPoint x: 102, startPoint y: 6, endPoint x: 105, endPoint y: 7, distance: 3.8
click at [102, 6] on link "Library" at bounding box center [93, 8] width 27 height 11
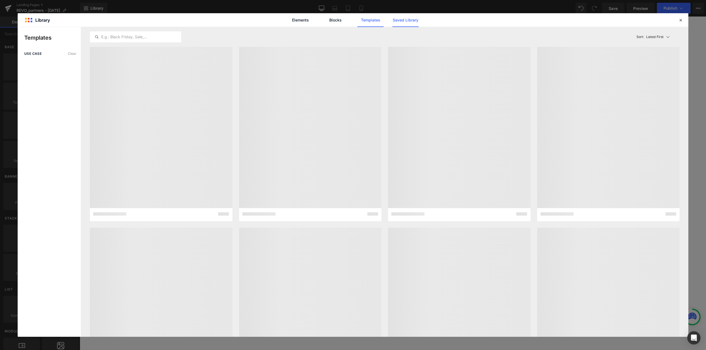
click at [404, 22] on link "Saved Library" at bounding box center [405, 20] width 26 height 14
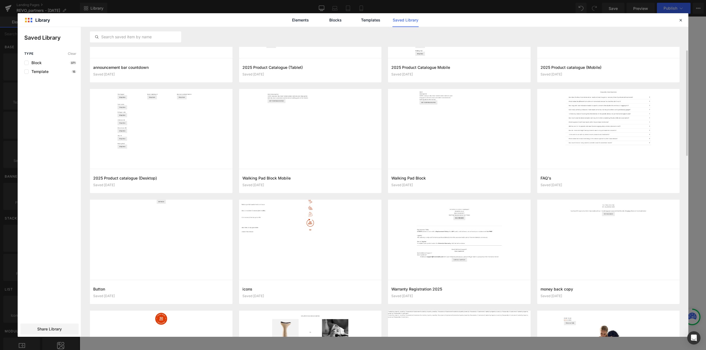
scroll to position [110, 0]
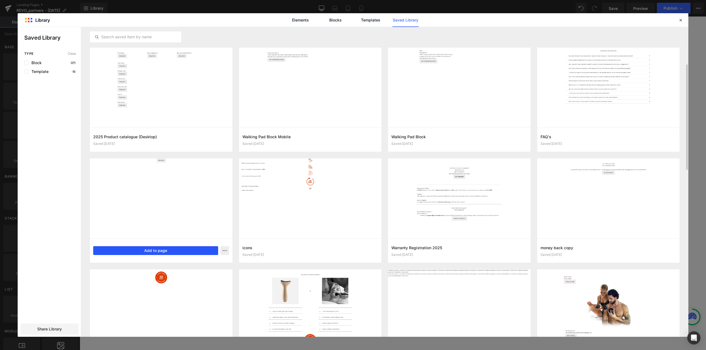
click at [135, 254] on button "Add to page" at bounding box center [155, 250] width 125 height 9
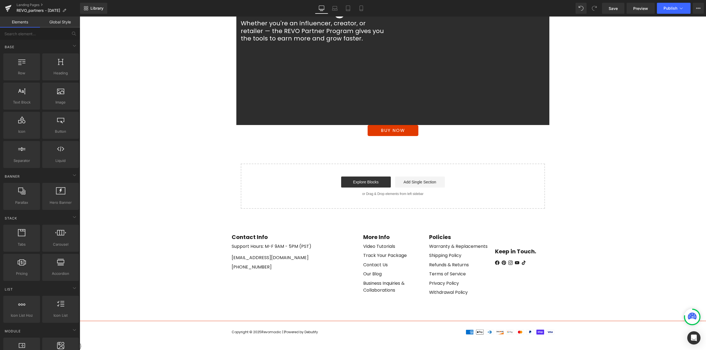
scroll to position [53, 0]
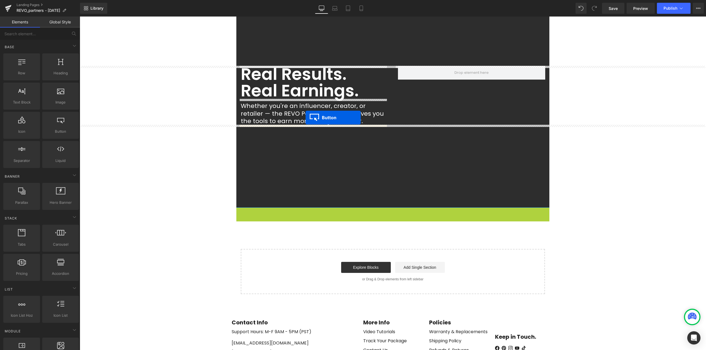
drag, startPoint x: 389, startPoint y: 213, endPoint x: 305, endPoint y: 118, distance: 126.8
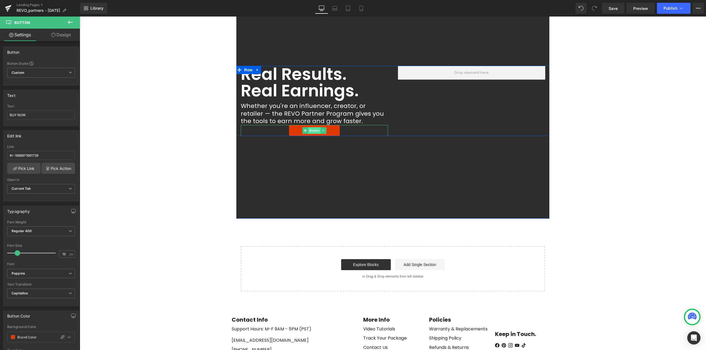
click at [313, 132] on span "Button" at bounding box center [314, 130] width 13 height 7
click at [312, 130] on span "Button" at bounding box center [314, 130] width 13 height 7
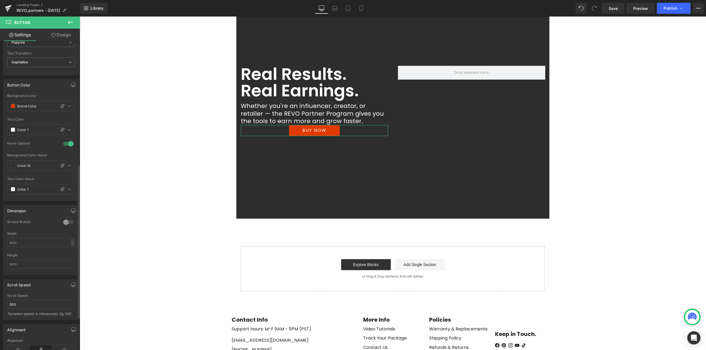
scroll to position [248, 0]
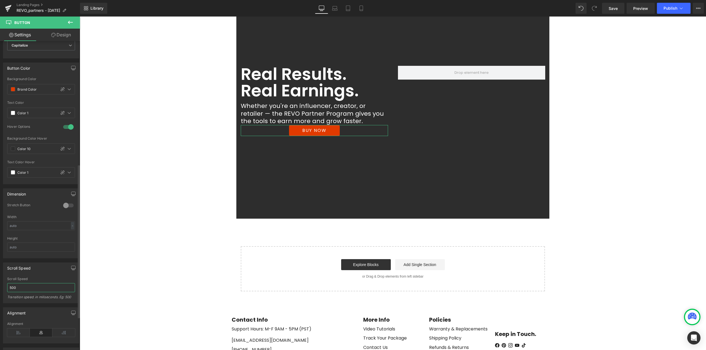
drag, startPoint x: 23, startPoint y: 288, endPoint x: 0, endPoint y: 287, distance: 23.2
click at [0, 287] on div "Scroll Speed 500 Scroll Speed 500 Transition speed. in miliseconds. Eg: 500" at bounding box center [41, 281] width 82 height 45
type input "10"
click at [14, 333] on icon at bounding box center [18, 333] width 23 height 8
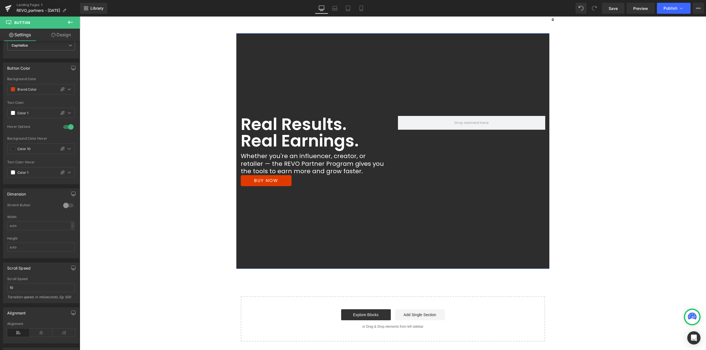
scroll to position [0, 0]
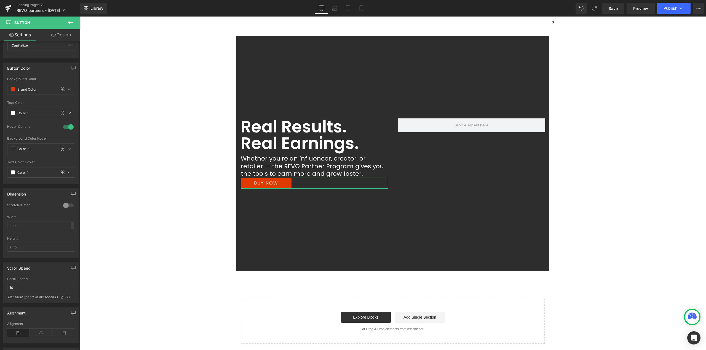
click at [66, 31] on link "Design" at bounding box center [61, 35] width 40 height 12
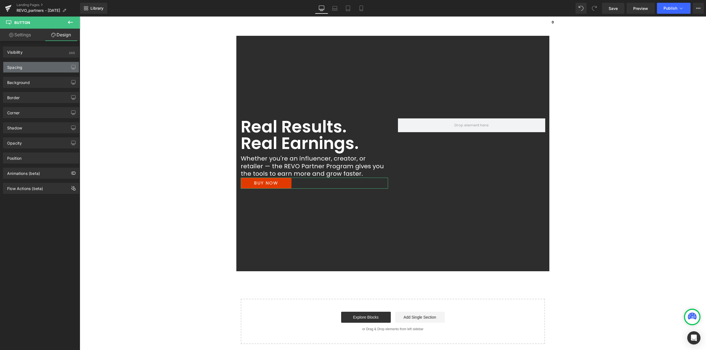
click at [19, 65] on div "Spacing" at bounding box center [14, 66] width 15 height 8
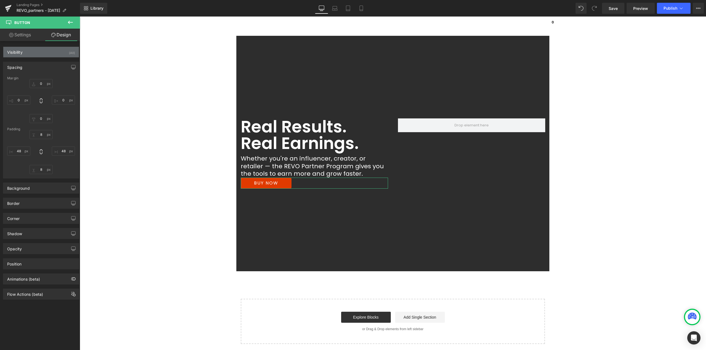
click at [30, 52] on div "Visibility (All)" at bounding box center [41, 52] width 76 height 10
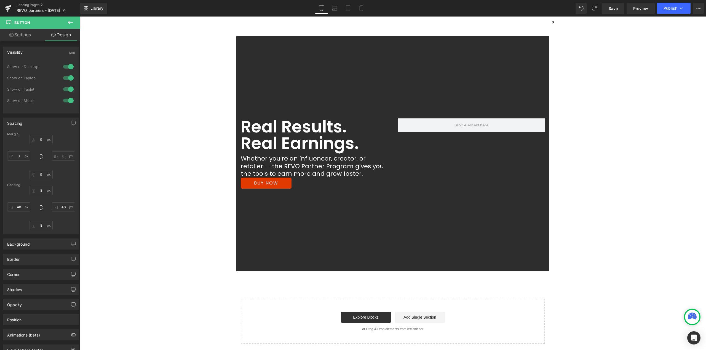
click at [72, 23] on icon at bounding box center [70, 22] width 7 height 7
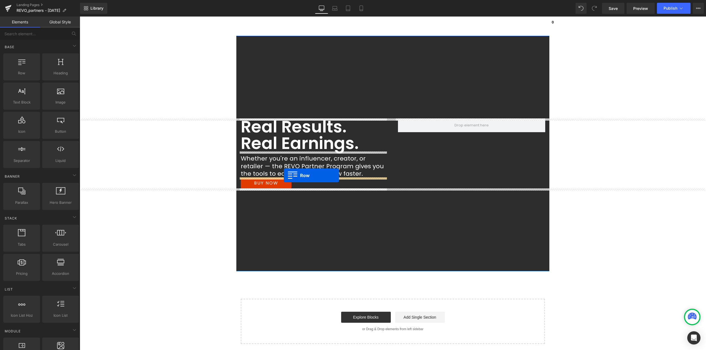
drag, startPoint x: 104, startPoint y: 87, endPoint x: 287, endPoint y: 177, distance: 203.8
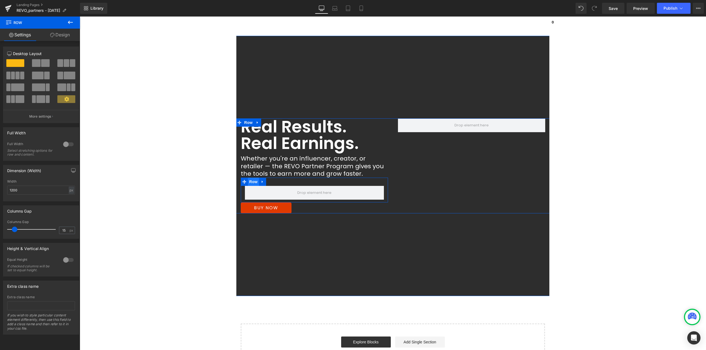
click at [251, 184] on span "Row" at bounding box center [253, 182] width 11 height 8
click at [63, 37] on link "Design" at bounding box center [60, 35] width 40 height 12
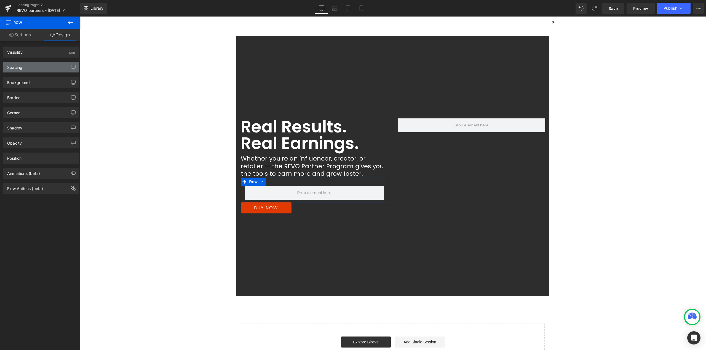
click at [28, 70] on div "Spacing" at bounding box center [41, 67] width 76 height 10
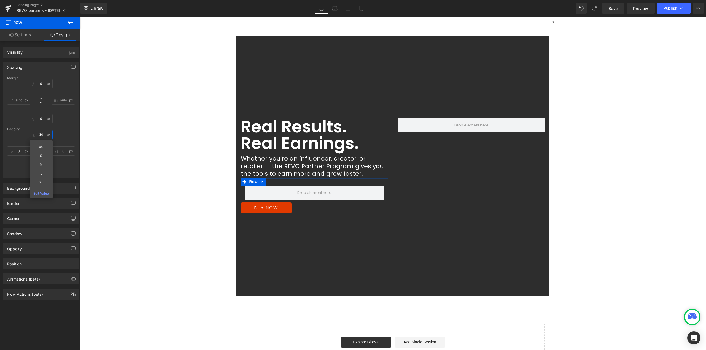
click at [42, 132] on input "30" at bounding box center [40, 134] width 23 height 9
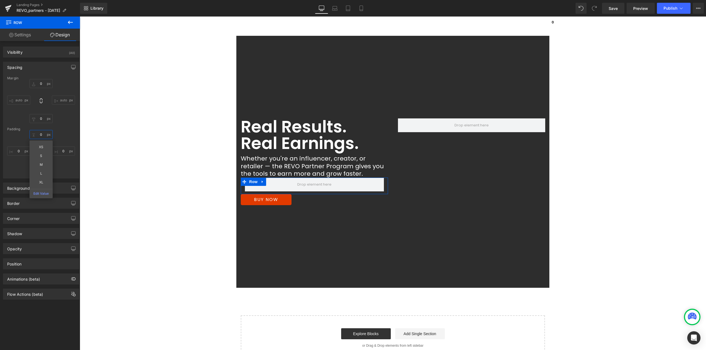
type input "0"
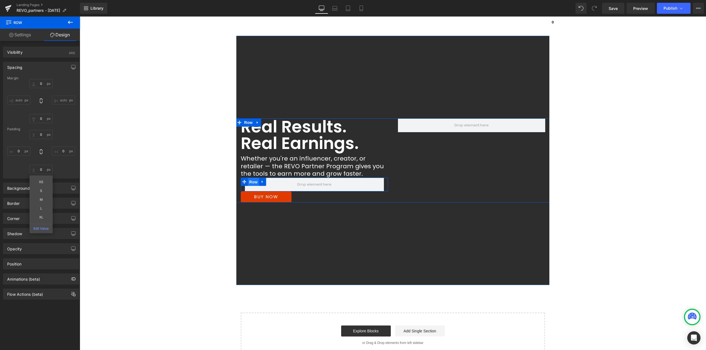
click at [250, 182] on span "Row" at bounding box center [253, 182] width 11 height 8
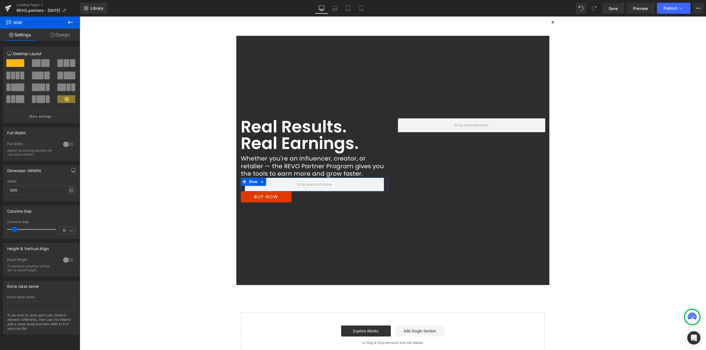
click at [58, 36] on link "Design" at bounding box center [60, 35] width 40 height 12
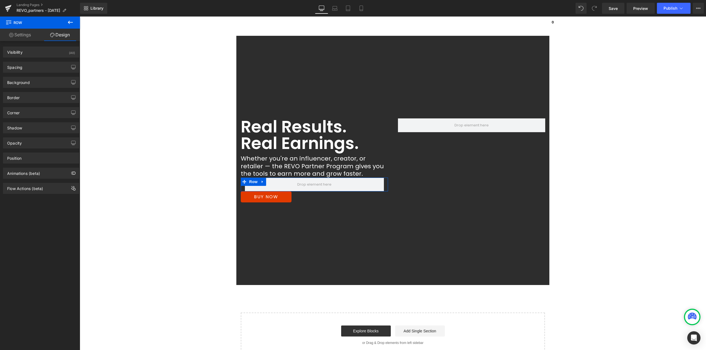
click at [22, 35] on link "Settings" at bounding box center [20, 35] width 40 height 12
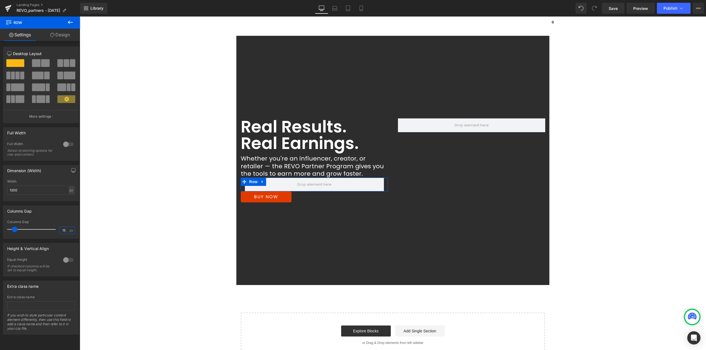
drag, startPoint x: 63, startPoint y: 230, endPoint x: 47, endPoint y: 230, distance: 16.0
click at [47, 230] on div "Columns Gap 15 px" at bounding box center [41, 229] width 68 height 18
type input "18"
click at [57, 189] on input "1200" at bounding box center [41, 190] width 68 height 9
click at [69, 192] on div "px" at bounding box center [72, 190] width 6 height 7
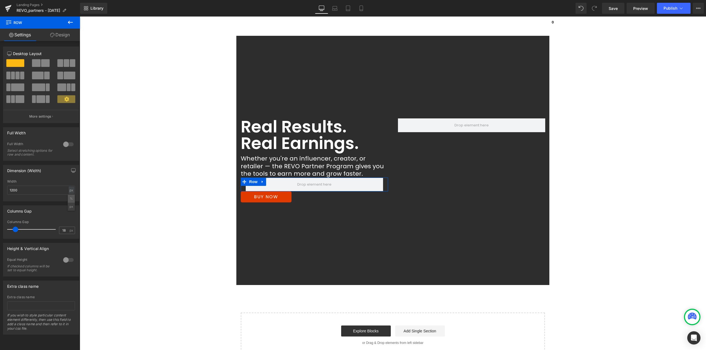
click at [70, 199] on li "%" at bounding box center [71, 199] width 7 height 8
type input "100"
click at [36, 190] on input "100" at bounding box center [41, 190] width 68 height 9
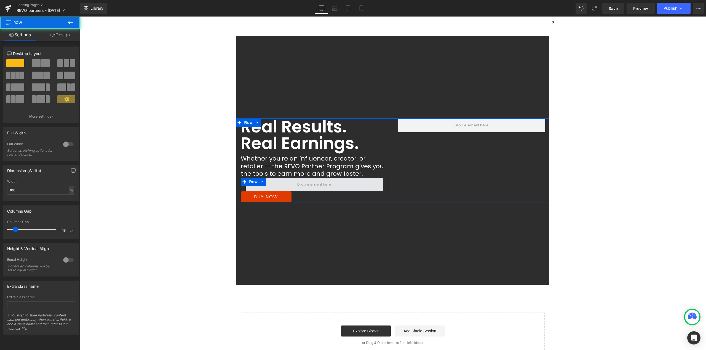
click at [285, 185] on span at bounding box center [314, 185] width 137 height 14
click at [250, 185] on span "Row" at bounding box center [253, 182] width 11 height 8
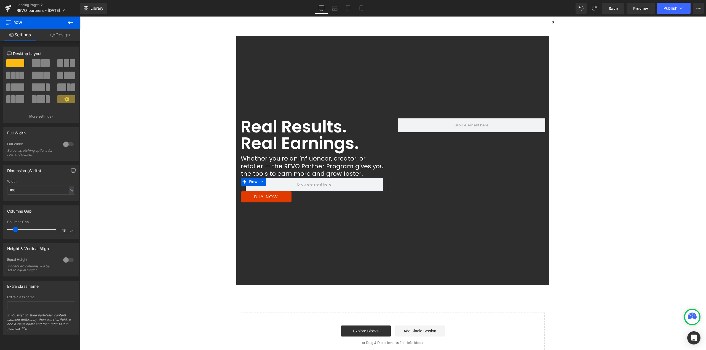
drag, startPoint x: 39, startPoint y: 59, endPoint x: 2, endPoint y: 74, distance: 39.7
click at [39, 59] on button at bounding box center [41, 63] width 18 height 8
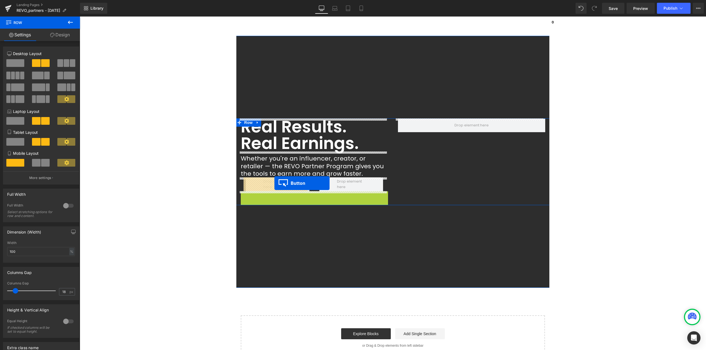
drag, startPoint x: 265, startPoint y: 198, endPoint x: 275, endPoint y: 183, distance: 18.4
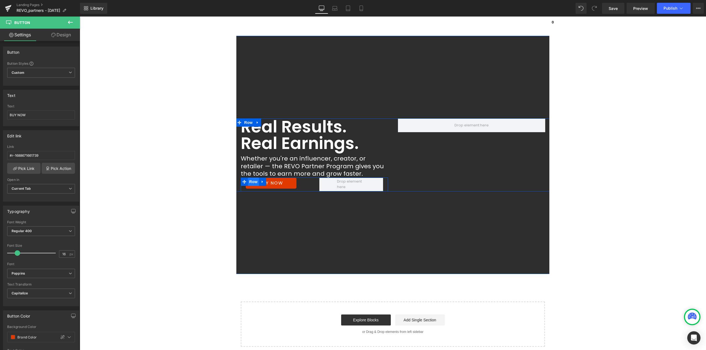
click at [251, 182] on span "Row" at bounding box center [253, 182] width 11 height 8
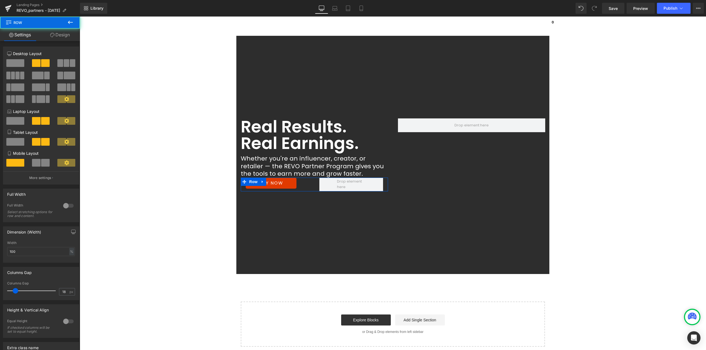
click at [65, 34] on link "Design" at bounding box center [60, 35] width 40 height 12
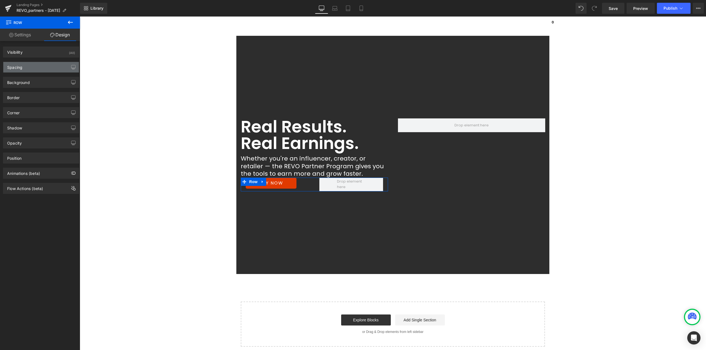
click at [22, 65] on div "Spacing" at bounding box center [14, 66] width 15 height 8
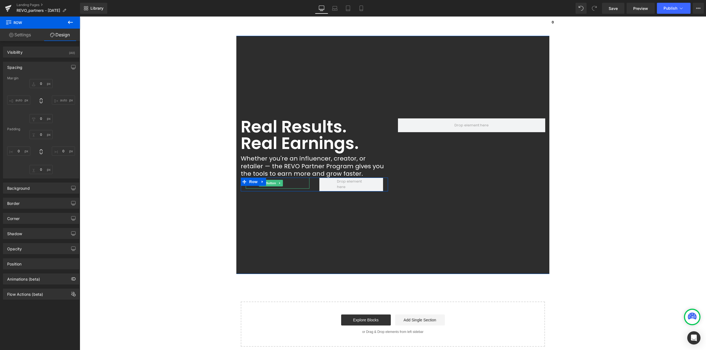
click at [287, 184] on link "BUY NOW" at bounding box center [271, 183] width 51 height 11
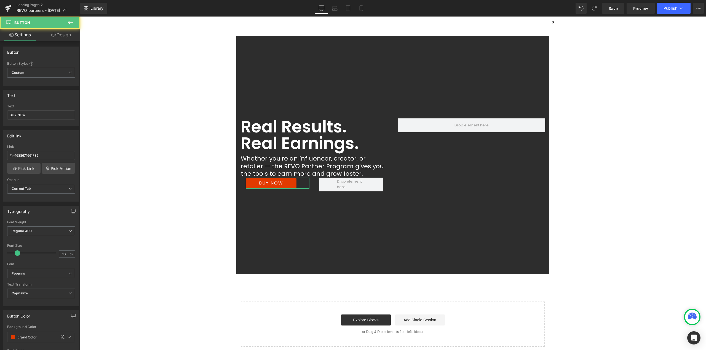
click at [62, 39] on link "Design" at bounding box center [61, 35] width 40 height 12
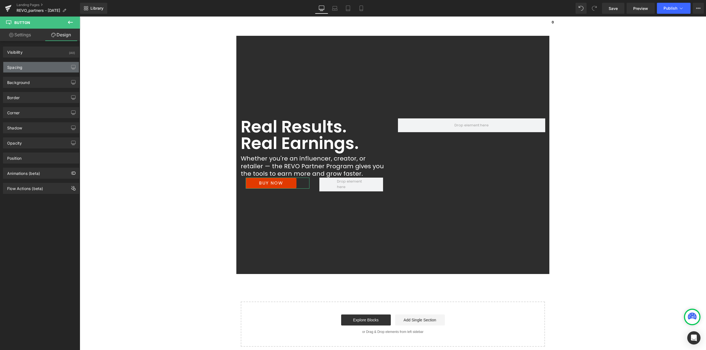
click at [35, 66] on div "Spacing" at bounding box center [41, 67] width 76 height 10
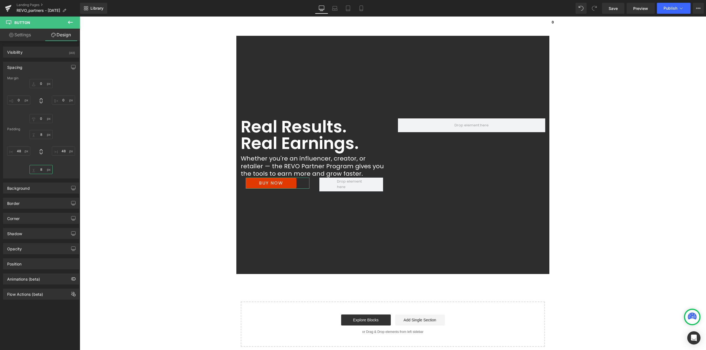
click at [42, 166] on input "8" at bounding box center [40, 169] width 23 height 9
type input "0"
click at [44, 134] on input "8" at bounding box center [40, 134] width 23 height 9
click at [44, 134] on input "0" at bounding box center [40, 134] width 23 height 9
type input "8"
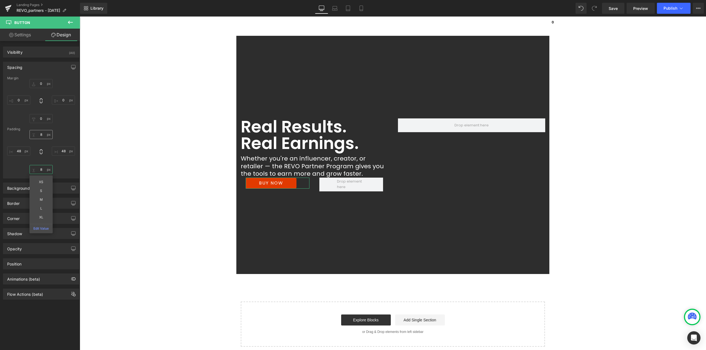
type input "8"
click at [43, 132] on input "8" at bounding box center [40, 134] width 23 height 9
type input "12"
click at [248, 181] on span "Row" at bounding box center [253, 182] width 11 height 8
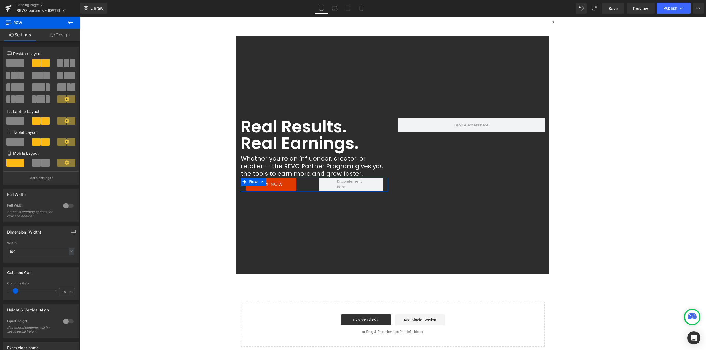
click at [65, 34] on link "Design" at bounding box center [60, 35] width 40 height 12
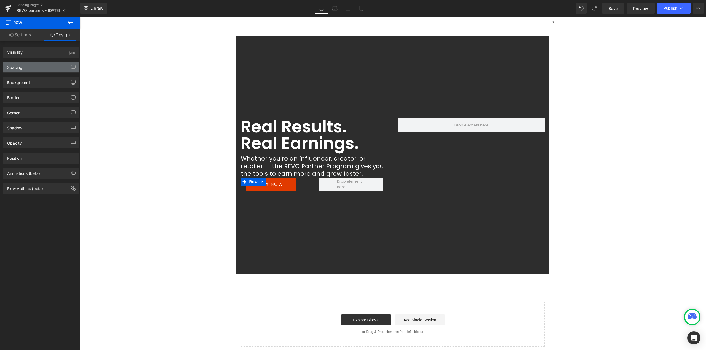
click at [27, 66] on div "Spacing" at bounding box center [41, 67] width 76 height 10
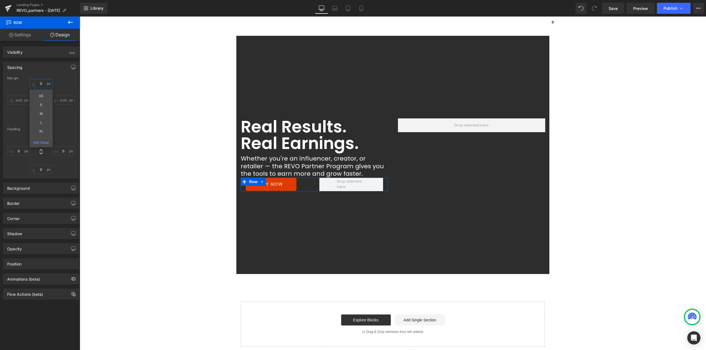
click at [46, 83] on input "0" at bounding box center [40, 83] width 23 height 9
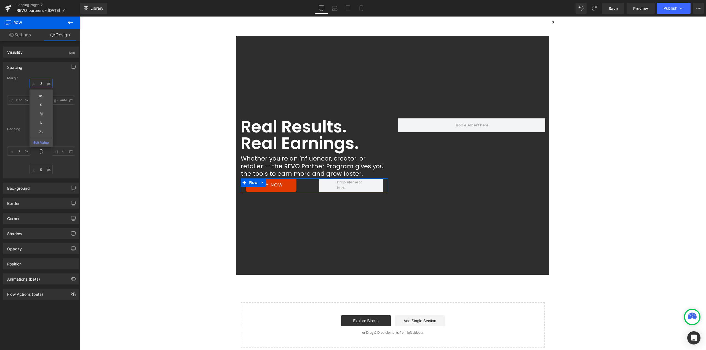
type input "30"
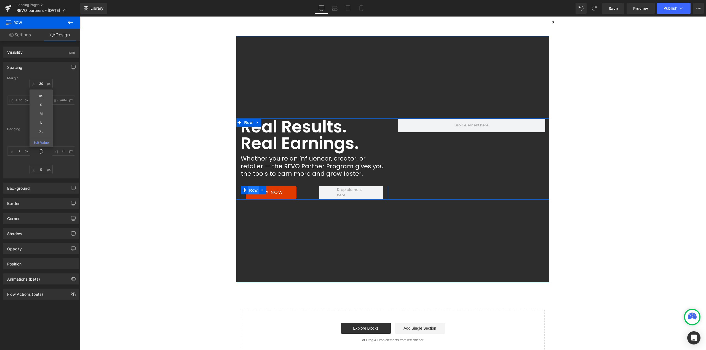
click at [250, 189] on span "Row" at bounding box center [253, 190] width 11 height 8
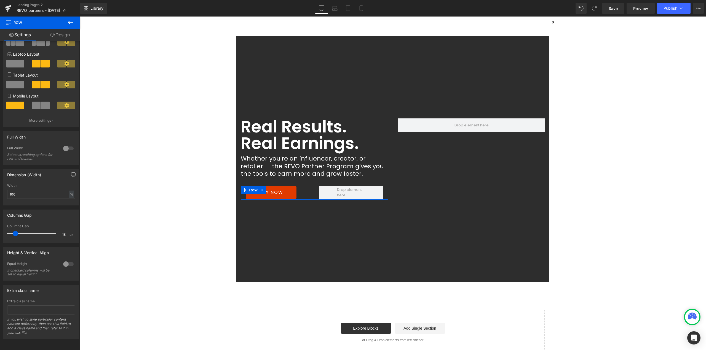
scroll to position [61, 0]
click at [67, 260] on div at bounding box center [68, 264] width 13 height 9
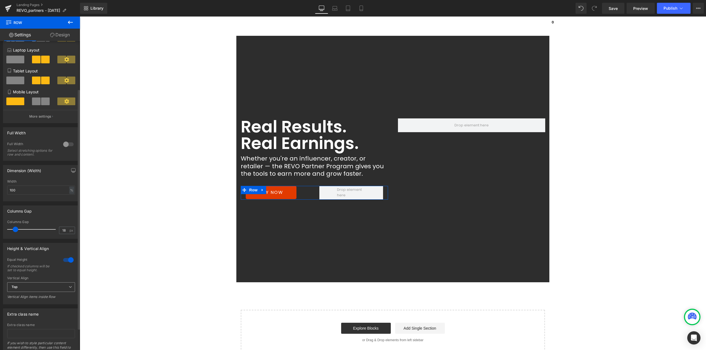
click at [28, 289] on span "Top" at bounding box center [41, 288] width 68 height 10
drag, startPoint x: 25, startPoint y: 303, endPoint x: 47, endPoint y: 295, distance: 23.3
click at [25, 303] on li "Middle" at bounding box center [40, 305] width 66 height 8
click at [281, 192] on span "BUY NOW" at bounding box center [271, 193] width 24 height 7
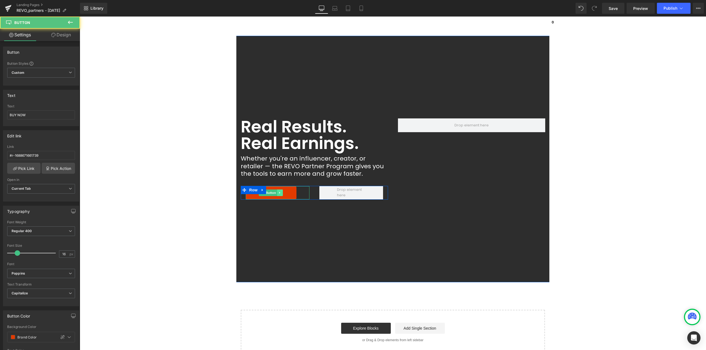
click at [278, 193] on icon at bounding box center [279, 192] width 3 height 3
click at [275, 194] on icon at bounding box center [276, 192] width 3 height 3
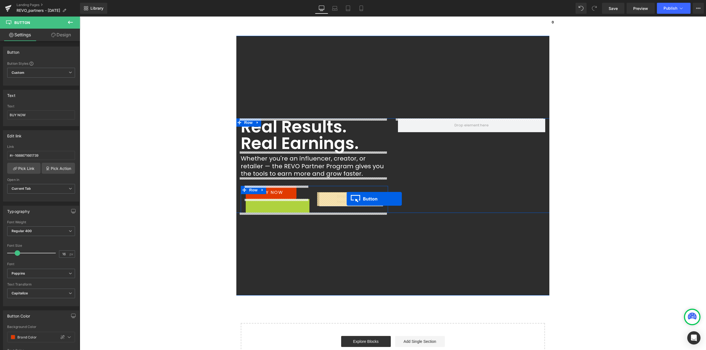
drag, startPoint x: 272, startPoint y: 206, endPoint x: 347, endPoint y: 199, distance: 74.5
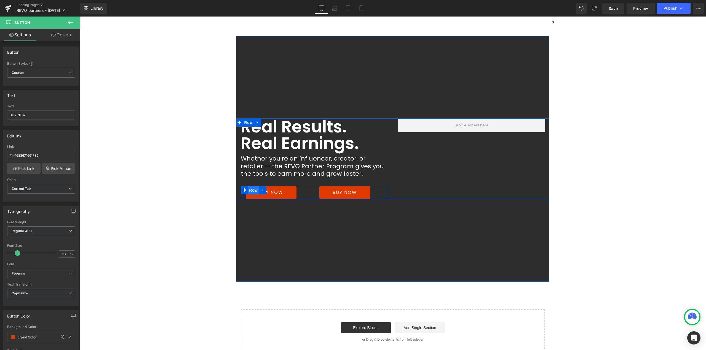
click at [252, 190] on span "Row" at bounding box center [253, 190] width 11 height 8
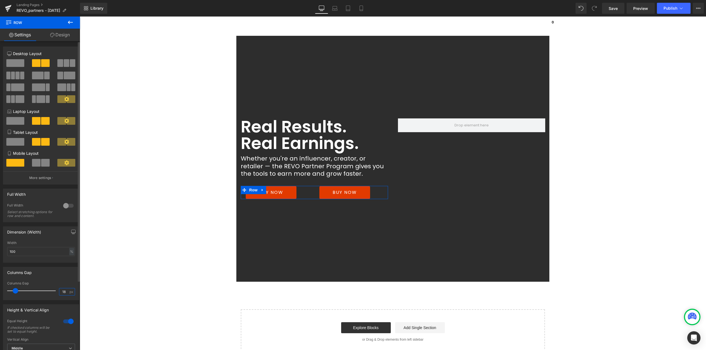
drag, startPoint x: 65, startPoint y: 293, endPoint x: 25, endPoint y: 291, distance: 40.6
click at [37, 291] on div "Columns Gap 18 px" at bounding box center [41, 291] width 68 height 18
type input "0"
drag, startPoint x: 17, startPoint y: 290, endPoint x: 0, endPoint y: 292, distance: 17.5
click at [0, 292] on div "Columns Gap 0px Columns Gap 0 px" at bounding box center [41, 281] width 82 height 37
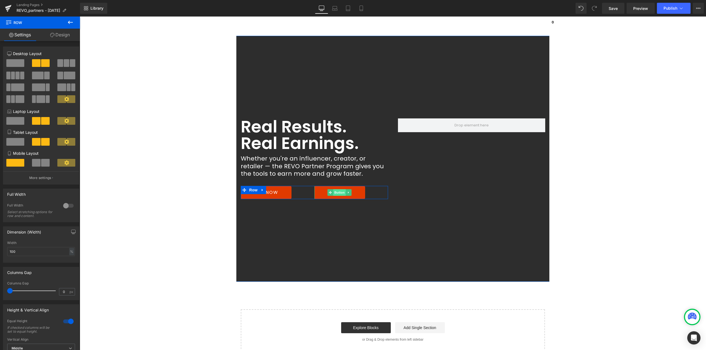
click at [333, 192] on span "Button" at bounding box center [339, 192] width 13 height 7
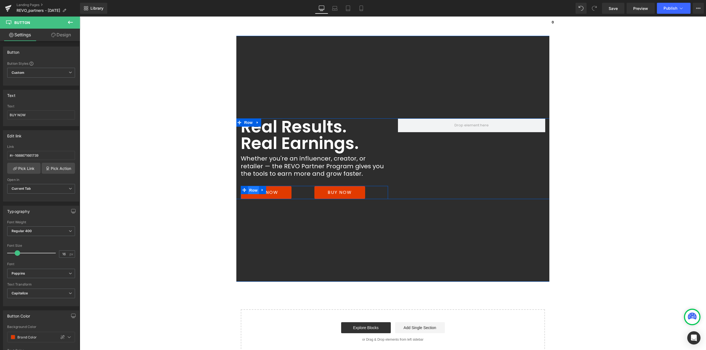
click at [251, 190] on span "Row" at bounding box center [253, 190] width 11 height 8
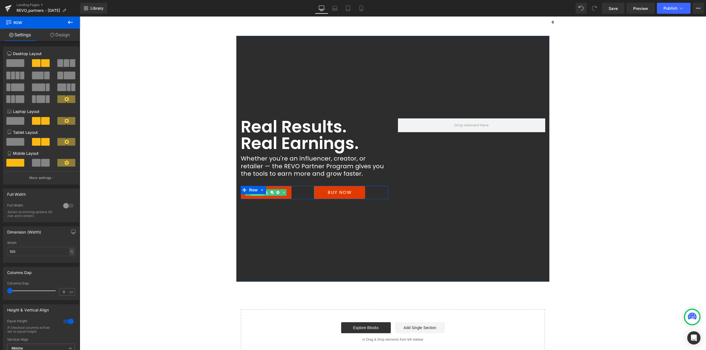
click at [258, 195] on span "Button" at bounding box center [257, 192] width 13 height 7
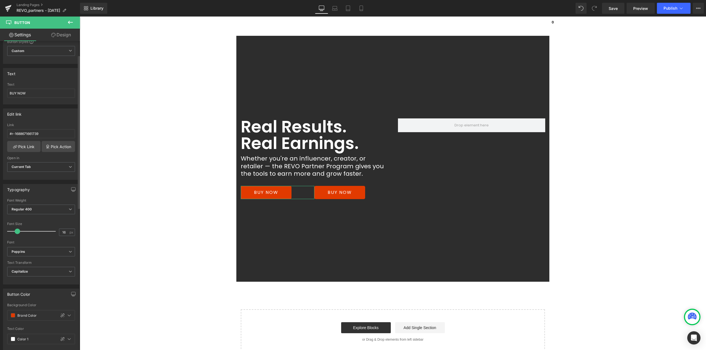
scroll to position [83, 0]
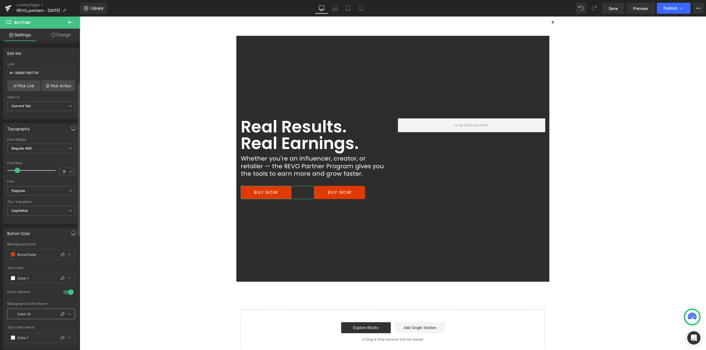
click at [11, 313] on span at bounding box center [13, 314] width 4 height 4
click at [26, 280] on div at bounding box center [26, 280] width 8 height 8
type input "Color 1"
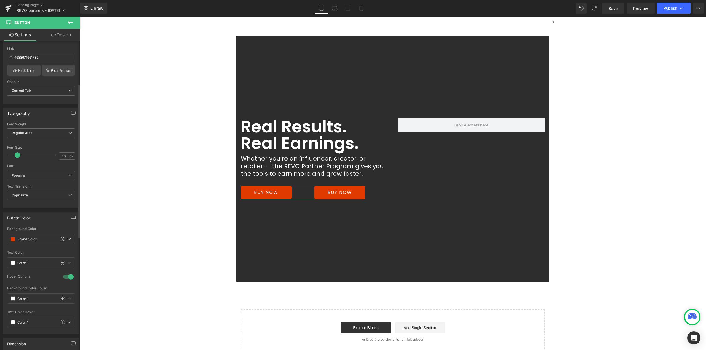
scroll to position [110, 0]
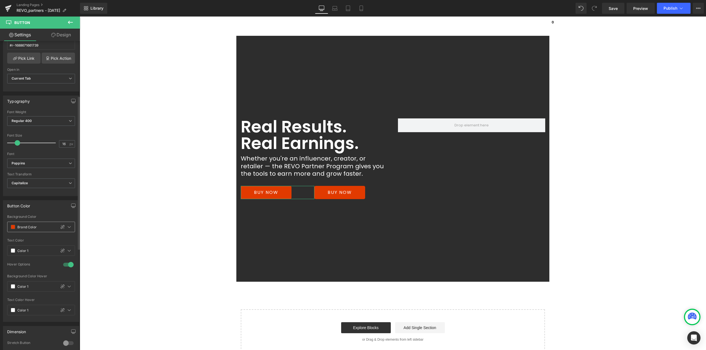
click at [39, 228] on input "Brand Color" at bounding box center [35, 227] width 36 height 6
click at [13, 225] on div "Brand Color" at bounding box center [31, 227] width 49 height 10
click at [13, 226] on span at bounding box center [13, 227] width 4 height 4
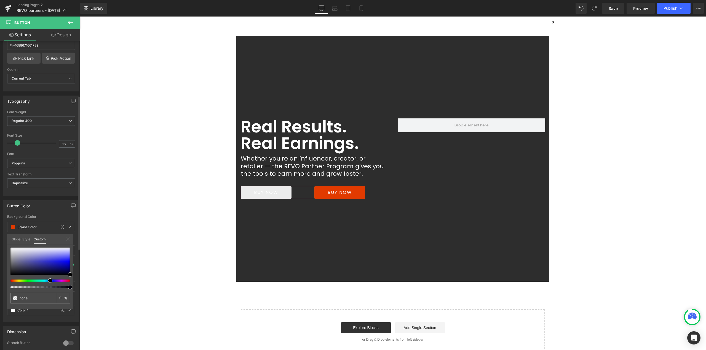
click at [23, 236] on link "Global Style" at bounding box center [21, 238] width 19 height 9
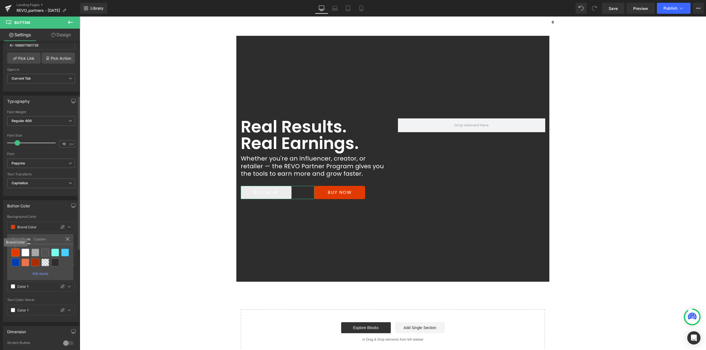
click at [16, 253] on div at bounding box center [16, 253] width 8 height 8
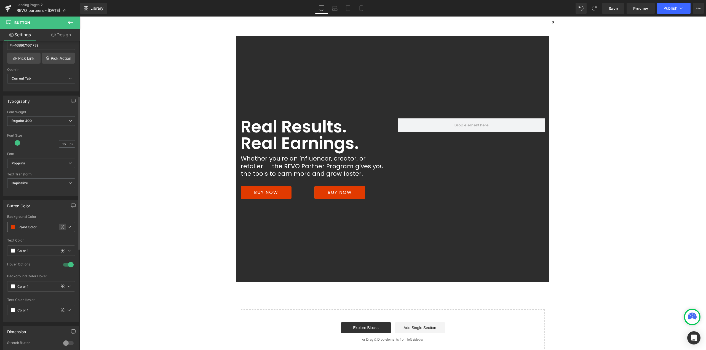
click at [60, 228] on icon at bounding box center [62, 227] width 4 height 4
type input "#e13a00"
click at [34, 227] on input "#e13a00" at bounding box center [34, 227] width 35 height 6
click at [49, 214] on div "Button Color rgb(225, 58, 0) Background Color #e13a00 100 % var(--gf_gs-color1-…" at bounding box center [41, 261] width 76 height 122
type input "100"
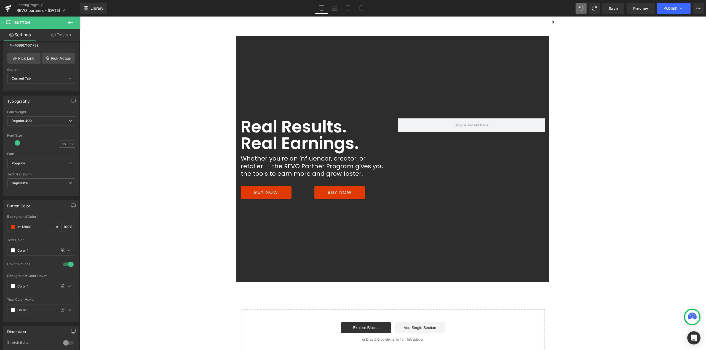
type input "Brand Color"
click at [12, 311] on span at bounding box center [13, 310] width 4 height 4
click at [16, 275] on div at bounding box center [16, 276] width 8 height 8
type input "Brand Color"
click at [318, 233] on div "Real Results. Real Earnings. Heading Whether you're an influencer, creator, or …" at bounding box center [393, 159] width 626 height 246
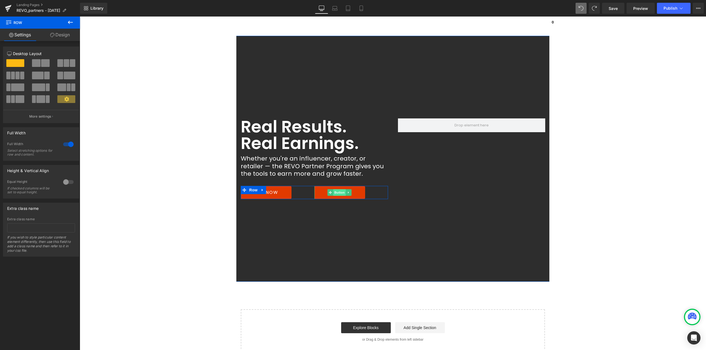
click at [338, 194] on span "Button" at bounding box center [339, 192] width 13 height 7
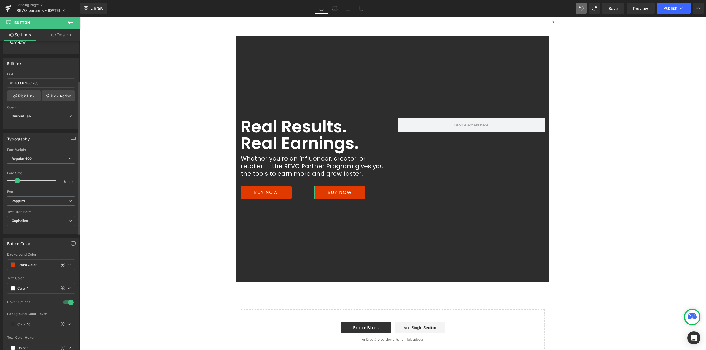
scroll to position [83, 0]
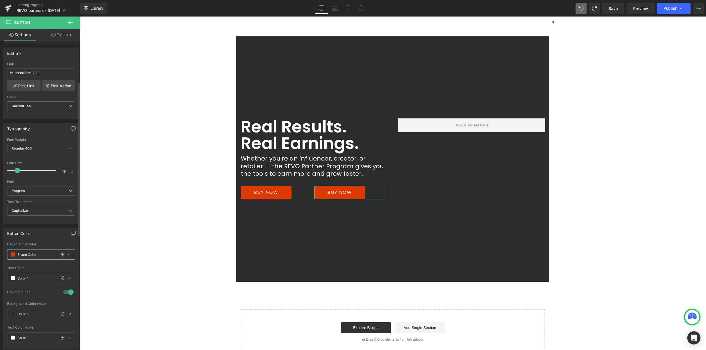
click at [14, 255] on span at bounding box center [13, 255] width 4 height 4
click at [25, 280] on div at bounding box center [26, 281] width 8 height 8
type input "Color 1"
click at [13, 280] on span at bounding box center [13, 278] width 4 height 4
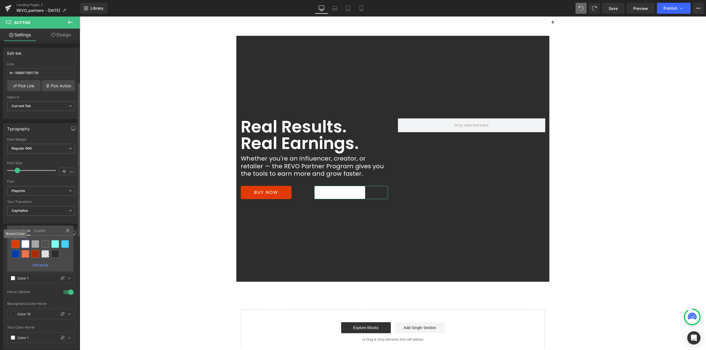
click at [14, 246] on div at bounding box center [16, 244] width 8 height 8
type input "Brand Color"
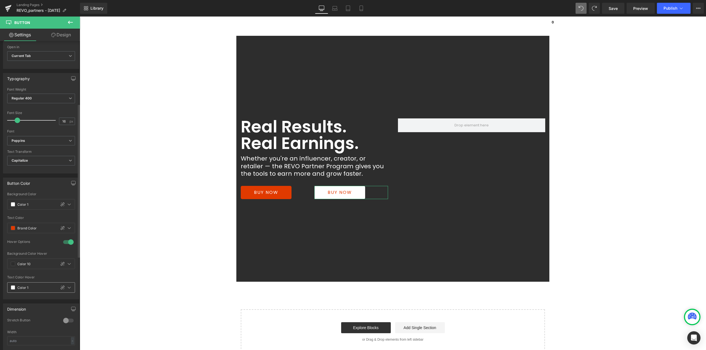
scroll to position [138, 0]
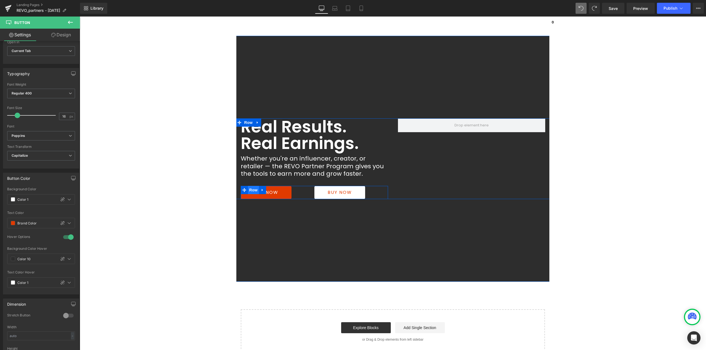
click at [249, 191] on span "Row" at bounding box center [253, 190] width 11 height 8
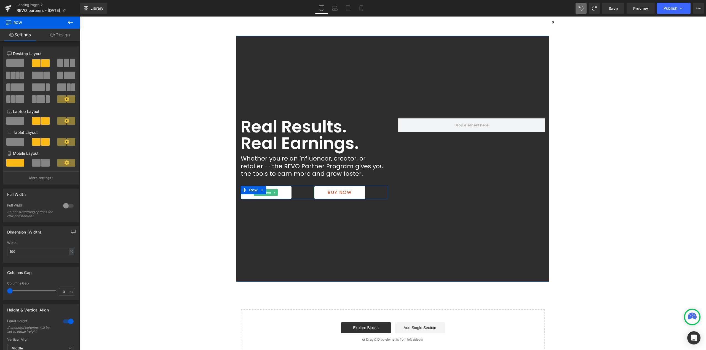
click at [284, 193] on link "BUY NOW" at bounding box center [266, 192] width 51 height 13
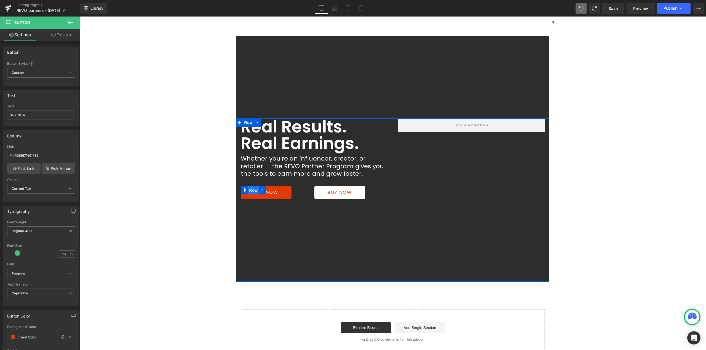
click at [248, 189] on span "Row" at bounding box center [253, 190] width 11 height 8
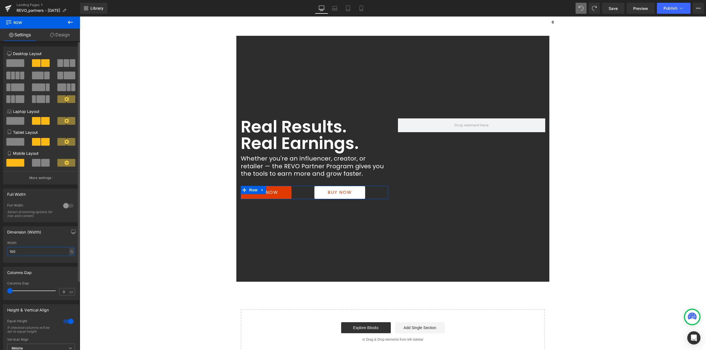
drag, startPoint x: 38, startPoint y: 249, endPoint x: 0, endPoint y: 251, distance: 38.1
click at [0, 251] on div "Dimension (Width) 100% Width 100 % % px" at bounding box center [41, 242] width 82 height 41
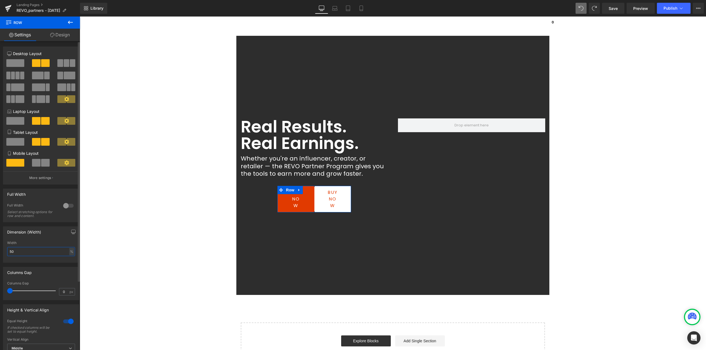
drag, startPoint x: 20, startPoint y: 251, endPoint x: 0, endPoint y: 252, distance: 19.9
click at [0, 252] on div "Dimension (Width) 50% Width 50 % % px" at bounding box center [41, 242] width 82 height 41
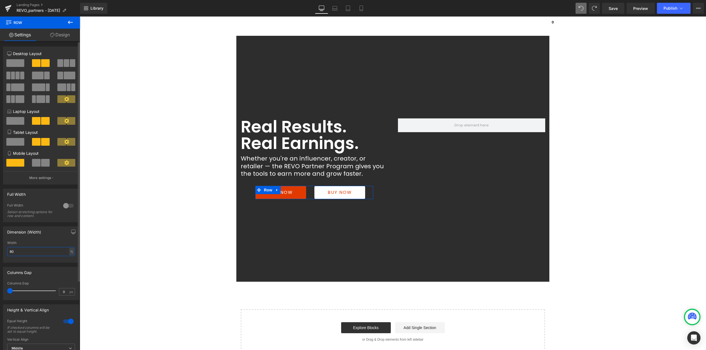
type input "80"
click at [265, 188] on span "Row" at bounding box center [267, 190] width 11 height 8
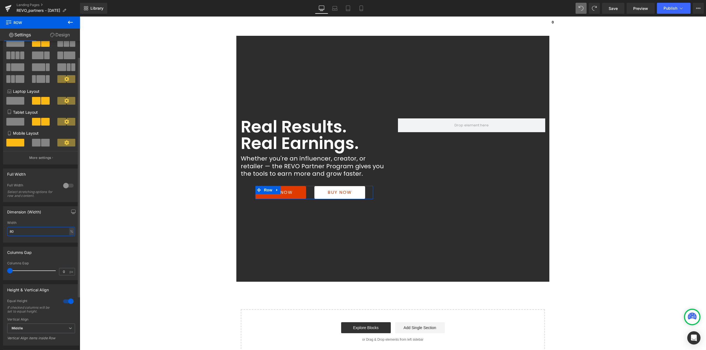
scroll to position [83, 0]
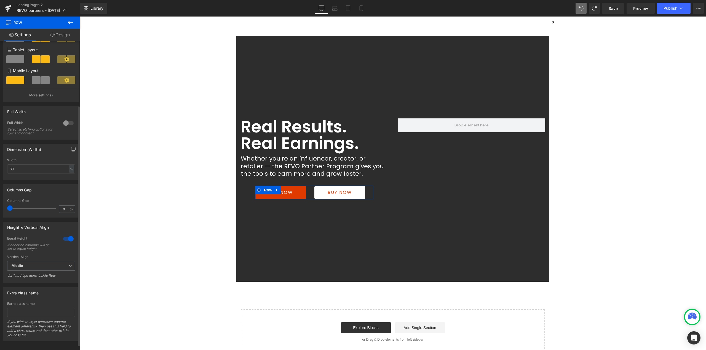
click at [65, 239] on div at bounding box center [68, 239] width 13 height 9
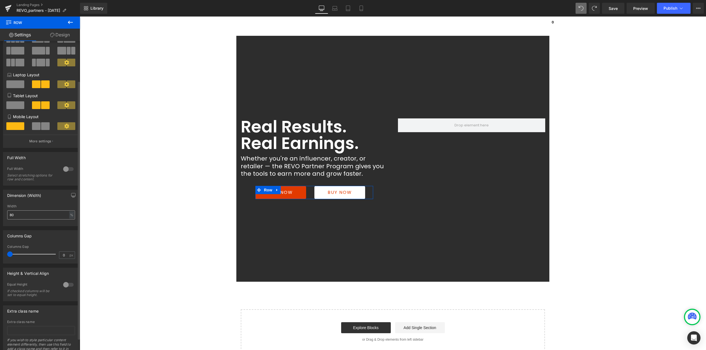
scroll to position [0, 0]
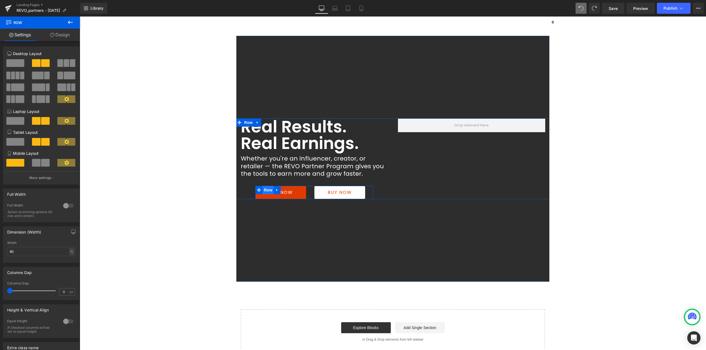
click at [265, 191] on span "Row" at bounding box center [267, 190] width 11 height 8
click at [266, 189] on span "Row" at bounding box center [267, 190] width 11 height 8
click at [57, 36] on link "Design" at bounding box center [60, 35] width 40 height 12
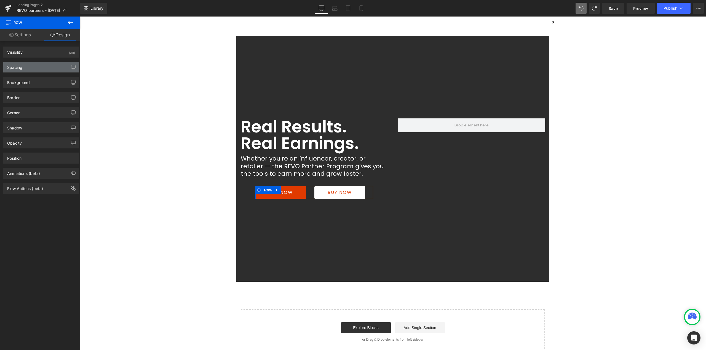
click at [19, 67] on div "Spacing" at bounding box center [14, 66] width 15 height 8
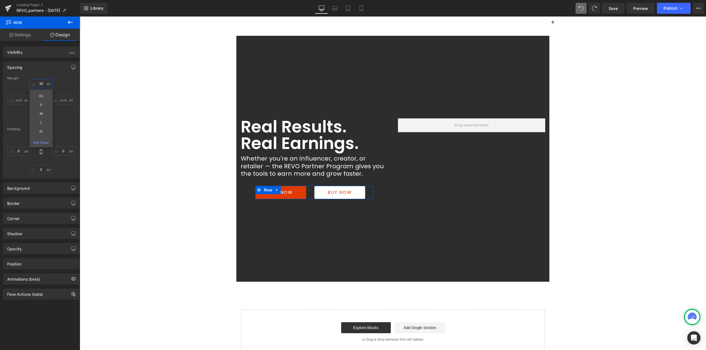
click at [44, 83] on input "30" at bounding box center [40, 83] width 23 height 9
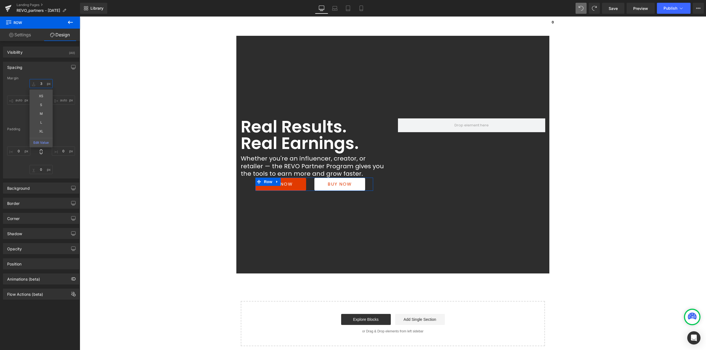
type input "36"
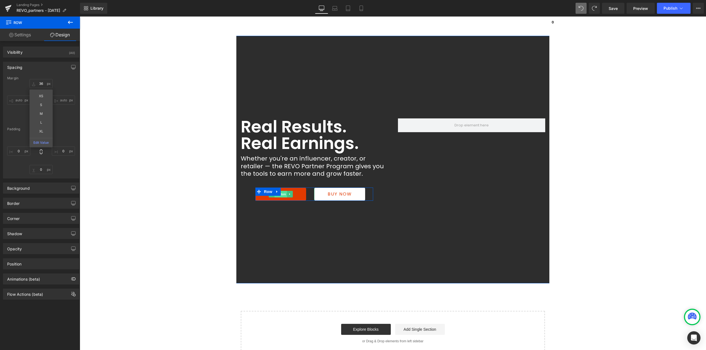
click at [279, 196] on span "Button" at bounding box center [280, 194] width 13 height 7
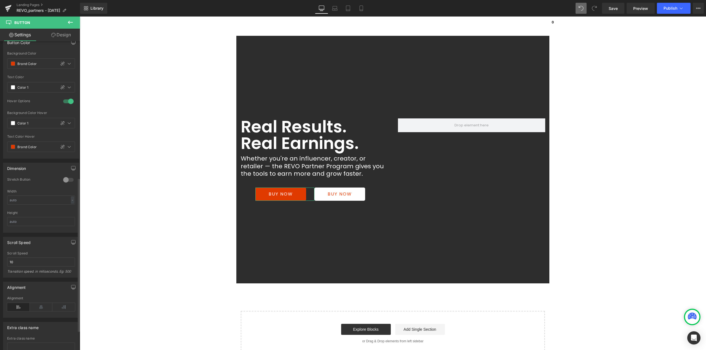
scroll to position [276, 0]
click at [42, 307] on icon at bounding box center [41, 305] width 23 height 8
drag, startPoint x: 18, startPoint y: 304, endPoint x: 71, endPoint y: 288, distance: 55.4
click at [18, 304] on icon at bounding box center [18, 305] width 23 height 8
click at [263, 191] on span "Row" at bounding box center [267, 192] width 11 height 8
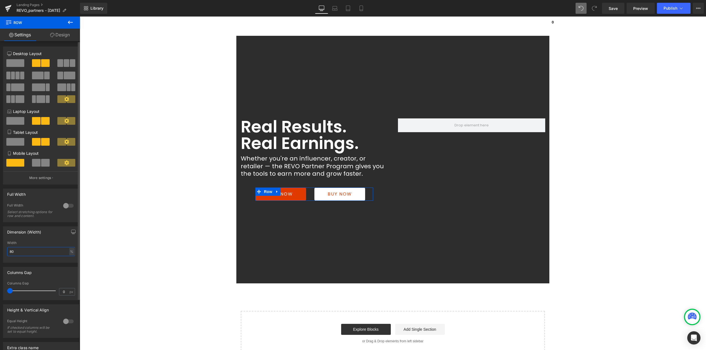
drag, startPoint x: 20, startPoint y: 251, endPoint x: 0, endPoint y: 253, distance: 20.2
click at [0, 253] on div "Dimension (Width) 80% Width 80 % % px" at bounding box center [41, 242] width 82 height 41
type input "100"
click at [43, 278] on div "Columns Gap 0px Columns Gap 0 px" at bounding box center [41, 283] width 76 height 33
type input "0"
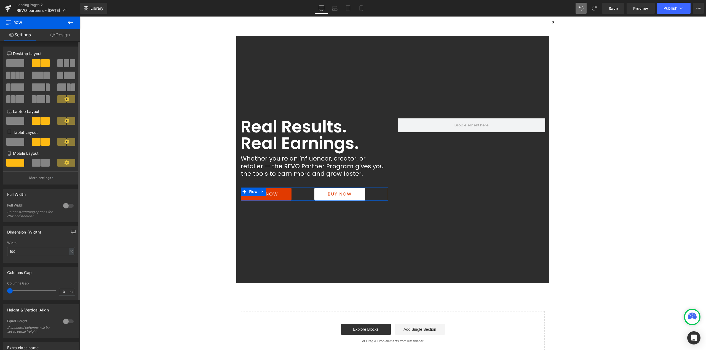
drag, startPoint x: 18, startPoint y: 290, endPoint x: 0, endPoint y: 290, distance: 18.2
click at [0, 290] on div "Columns Gap 0px Columns Gap 0 px" at bounding box center [41, 281] width 82 height 37
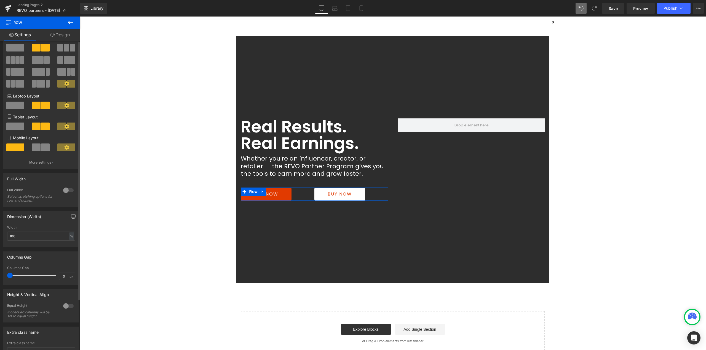
scroll to position [28, 0]
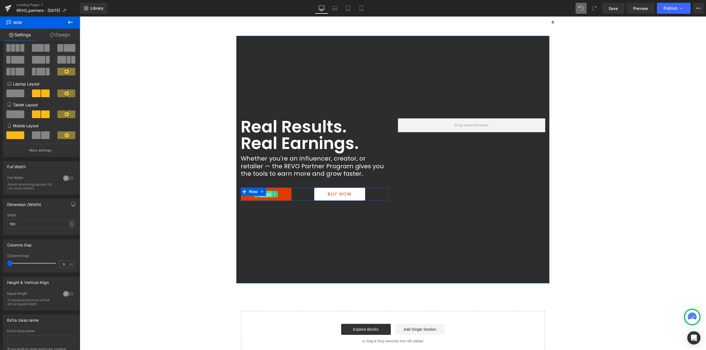
click at [265, 195] on span "Button" at bounding box center [266, 194] width 13 height 7
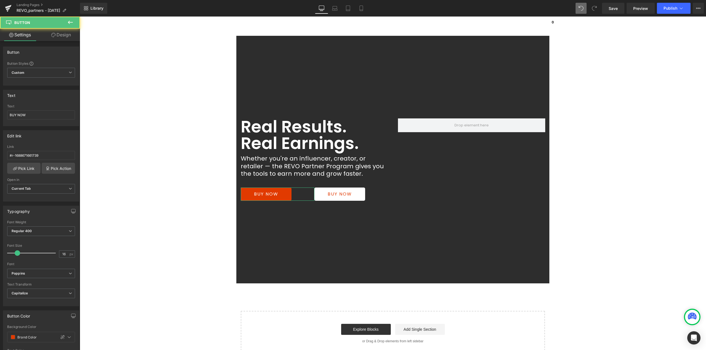
click at [67, 39] on link "Design" at bounding box center [61, 35] width 40 height 12
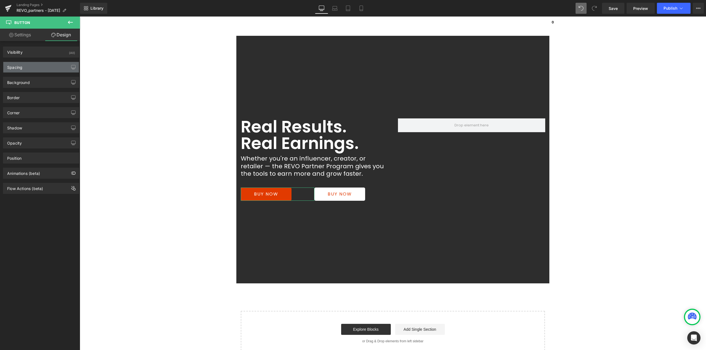
click at [35, 66] on div "Spacing" at bounding box center [41, 67] width 76 height 10
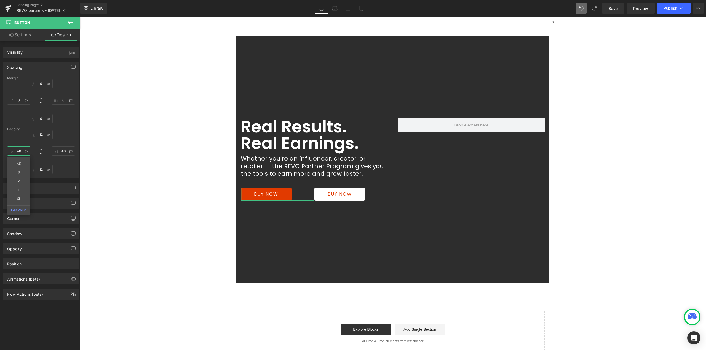
click at [20, 151] on input "48" at bounding box center [18, 151] width 23 height 9
click at [371, 252] on div "Real Results. Real Earnings. Heading Whether you're an influencer, creator, or …" at bounding box center [393, 160] width 626 height 248
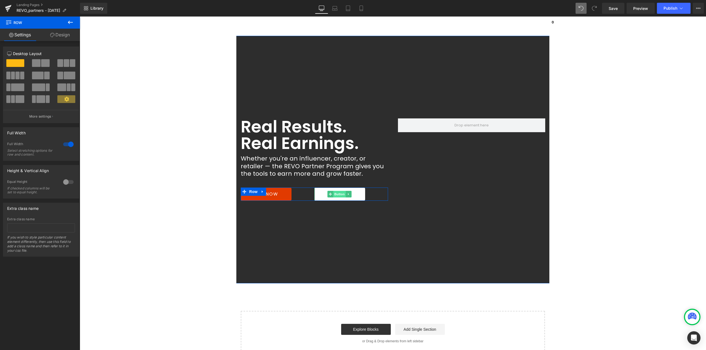
click at [336, 194] on span "Button" at bounding box center [339, 194] width 13 height 7
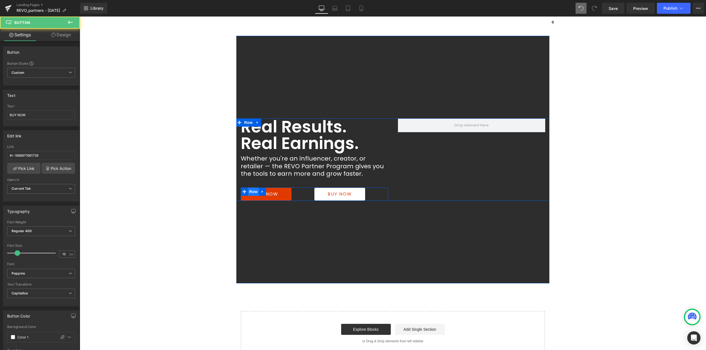
click at [250, 194] on span "Row" at bounding box center [253, 192] width 11 height 8
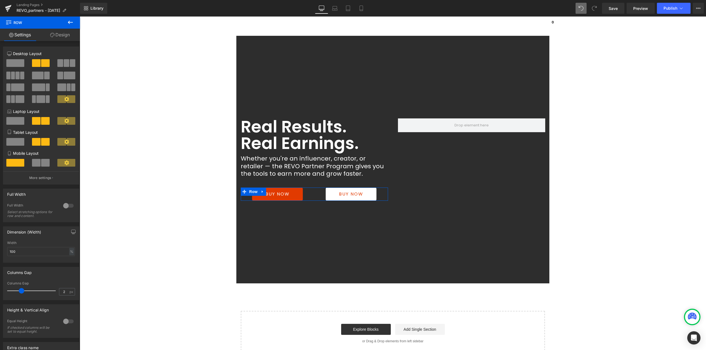
type input "0"
drag, startPoint x: 12, startPoint y: 291, endPoint x: 0, endPoint y: 290, distance: 12.2
click at [0, 290] on div "Columns Gap 0px Columns Gap 0 px" at bounding box center [41, 281] width 82 height 37
click at [264, 194] on span "Button" at bounding box center [266, 194] width 13 height 7
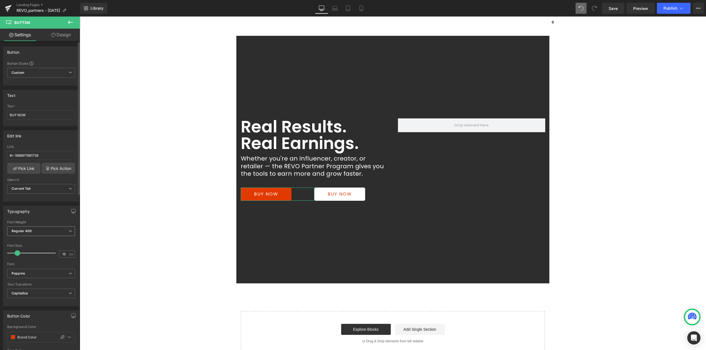
click at [32, 235] on span "Regular 400" at bounding box center [41, 232] width 68 height 10
drag, startPoint x: 30, startPoint y: 271, endPoint x: 48, endPoint y: 263, distance: 20.1
click at [29, 271] on li "Medium 500" at bounding box center [41, 274] width 68 height 8
click at [365, 194] on div "BUY NOW" at bounding box center [351, 194] width 74 height 13
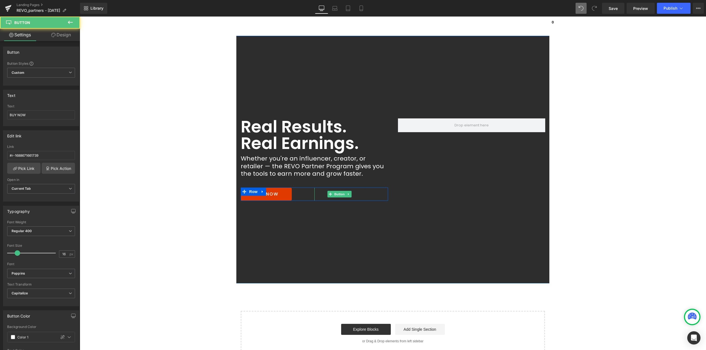
click at [353, 195] on link "BUY NOW" at bounding box center [339, 194] width 51 height 13
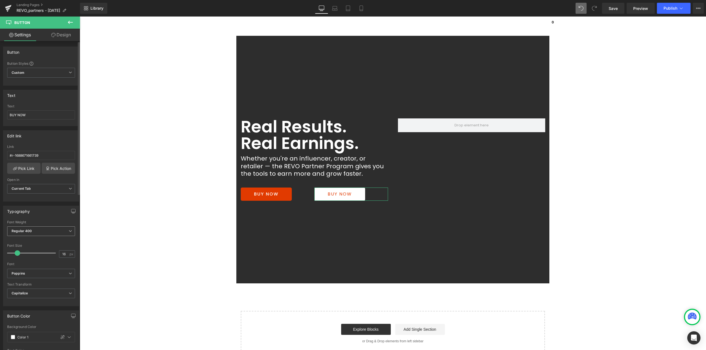
click at [46, 234] on span "Regular 400" at bounding box center [41, 232] width 68 height 10
drag, startPoint x: 30, startPoint y: 271, endPoint x: 71, endPoint y: 258, distance: 43.1
click at [30, 271] on li "Medium 500" at bounding box center [41, 274] width 68 height 8
drag, startPoint x: 311, startPoint y: 193, endPoint x: 293, endPoint y: 198, distance: 18.4
click at [293, 198] on div "112px" at bounding box center [298, 194] width 31 height 13
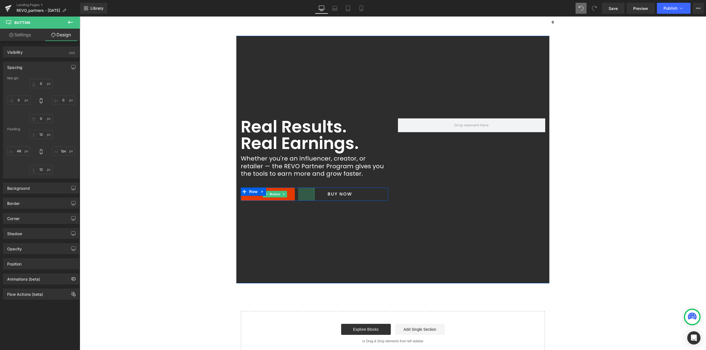
type input "0px"
drag, startPoint x: 304, startPoint y: 196, endPoint x: 382, endPoint y: 198, distance: 78.3
click at [382, 198] on div "BUY NOW Button BUY NOW Button Row" at bounding box center [314, 194] width 147 height 13
click at [273, 197] on span "BUY NOW" at bounding box center [266, 194] width 25 height 7
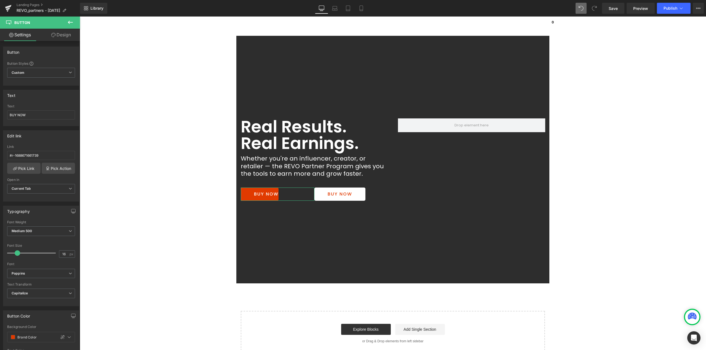
click at [65, 34] on link "Design" at bounding box center [61, 35] width 40 height 12
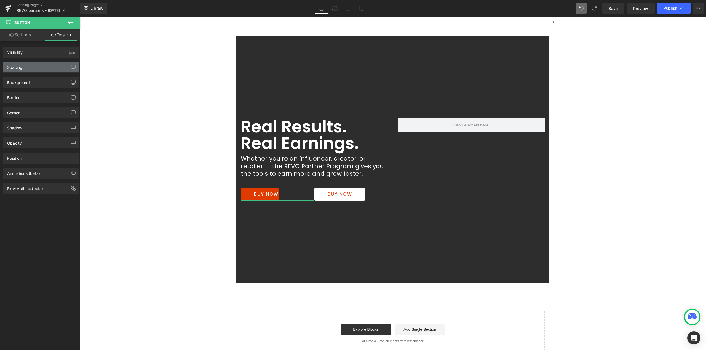
click at [28, 66] on div "Spacing" at bounding box center [41, 67] width 76 height 10
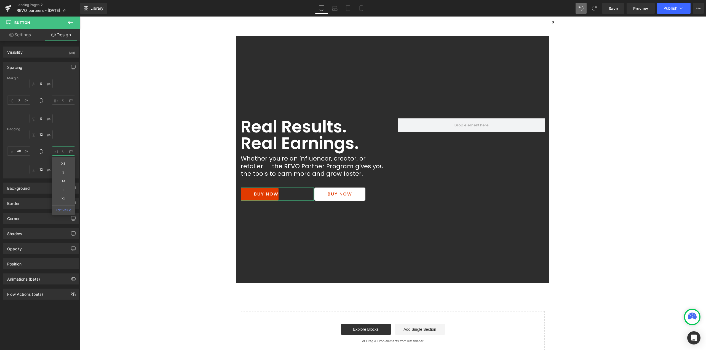
click at [62, 152] on input "0" at bounding box center [63, 151] width 23 height 9
type input "60"
click at [18, 152] on input "48" at bounding box center [18, 151] width 23 height 9
drag, startPoint x: 20, startPoint y: 152, endPoint x: 14, endPoint y: 151, distance: 5.5
click at [14, 151] on input "48" at bounding box center [18, 151] width 23 height 9
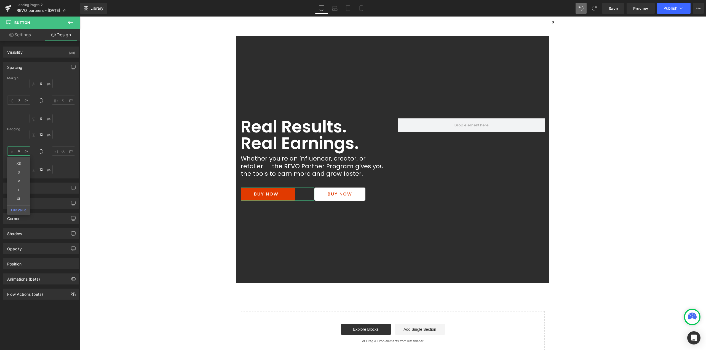
type input "60"
click at [339, 194] on span "Button" at bounding box center [339, 194] width 13 height 7
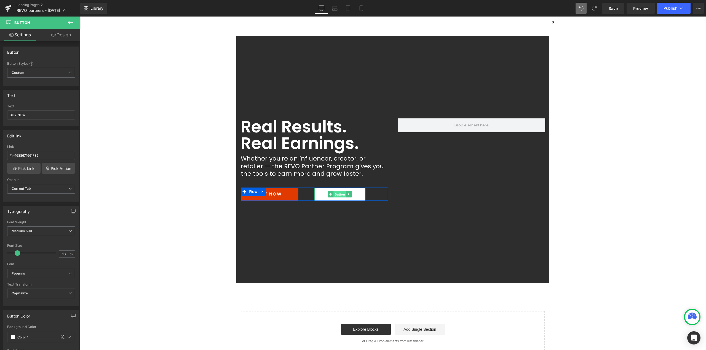
click at [334, 192] on span "Button" at bounding box center [339, 194] width 13 height 7
click at [64, 34] on link "Design" at bounding box center [61, 35] width 40 height 12
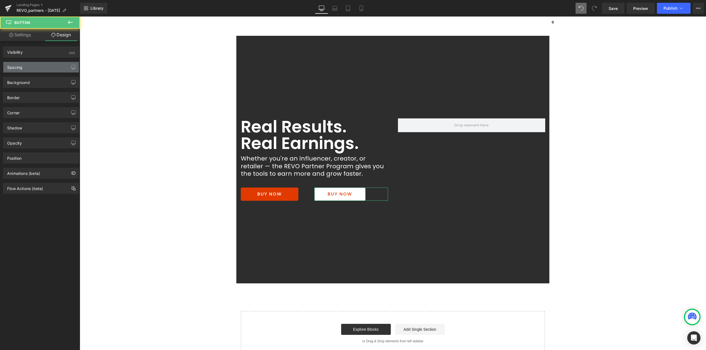
type input "0"
type input "12"
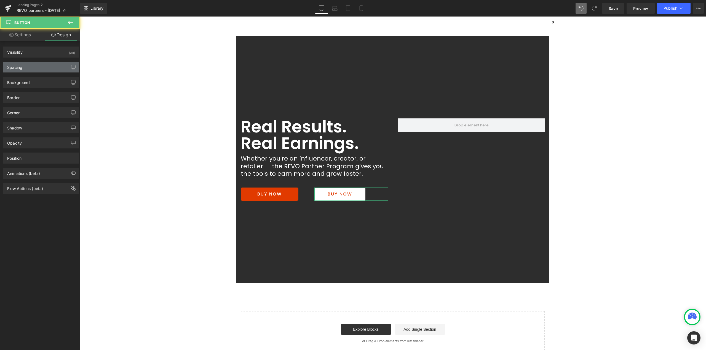
type input "48"
type input "12"
type input "48"
click at [25, 71] on div "Spacing" at bounding box center [41, 67] width 76 height 10
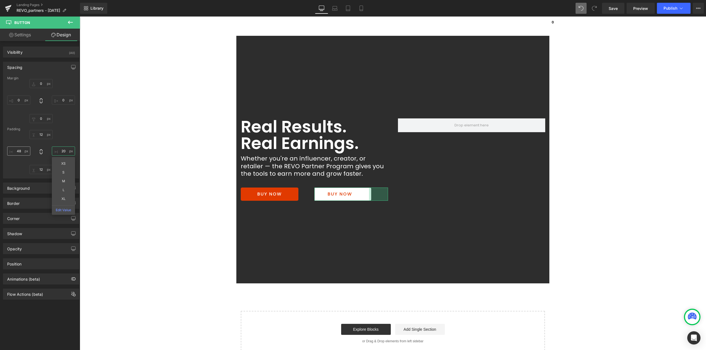
type input "25"
click at [21, 151] on input "48" at bounding box center [18, 151] width 23 height 9
type input "60"
click at [63, 152] on input "25" at bounding box center [63, 151] width 23 height 9
type input "60"
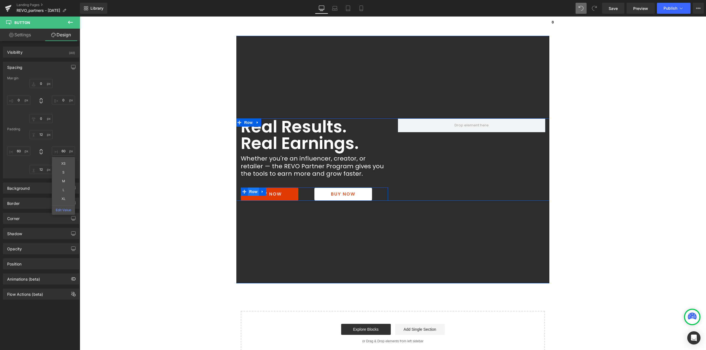
click at [254, 191] on span "Row" at bounding box center [253, 192] width 11 height 8
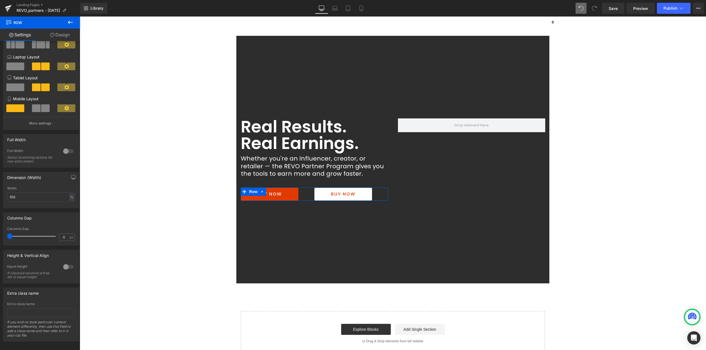
scroll to position [55, 0]
type input "0"
drag, startPoint x: 12, startPoint y: 237, endPoint x: 0, endPoint y: 239, distance: 12.7
click at [0, 239] on div "Columns Gap 0px Columns Gap 0 px" at bounding box center [41, 226] width 82 height 37
click at [283, 194] on link "BUY NOW" at bounding box center [270, 194] width 58 height 13
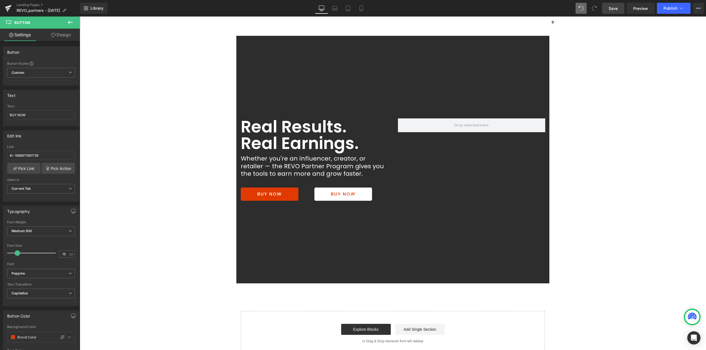
click at [613, 8] on span "Save" at bounding box center [612, 9] width 9 height 6
click at [343, 196] on span "Button" at bounding box center [343, 194] width 13 height 7
click at [65, 36] on link "Design" at bounding box center [61, 35] width 40 height 12
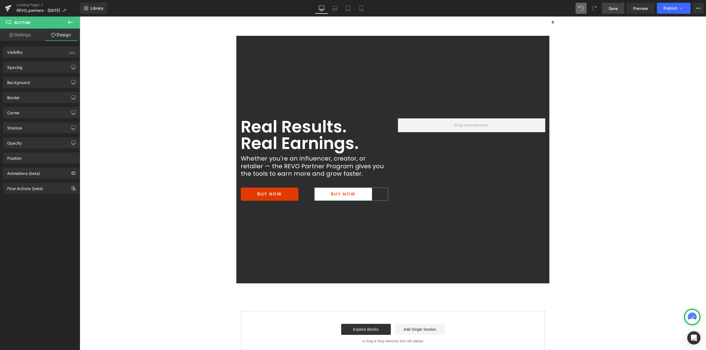
type input "0"
type input "12"
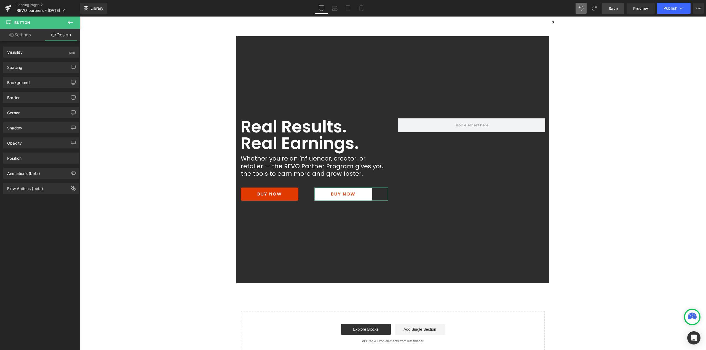
type input "60"
type input "12"
type input "60"
click at [41, 69] on div "Spacing" at bounding box center [41, 67] width 76 height 10
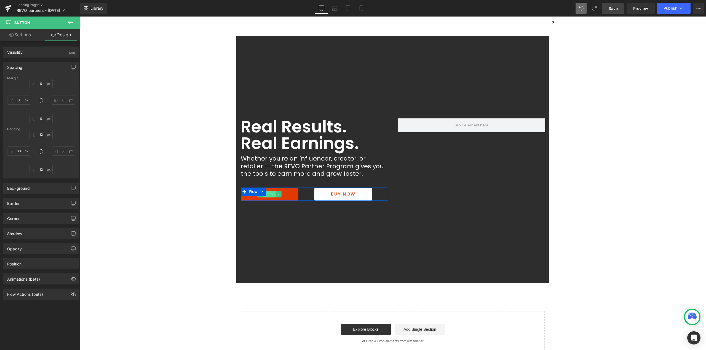
click at [267, 195] on span "Button" at bounding box center [269, 194] width 13 height 7
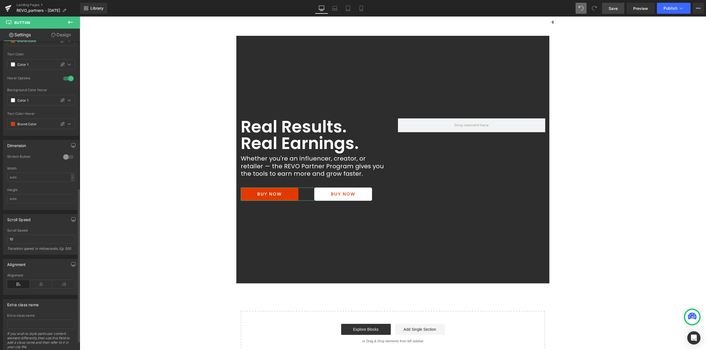
scroll to position [303, 0]
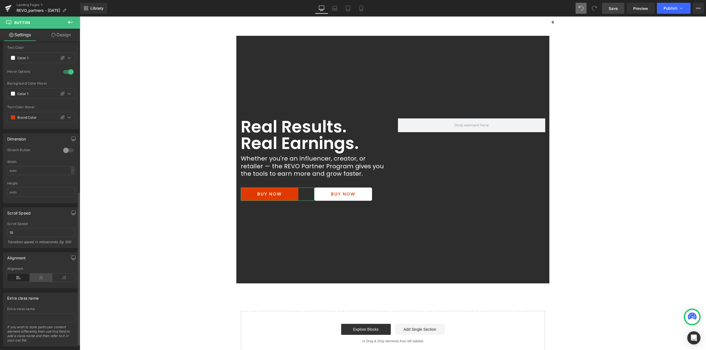
click at [39, 281] on icon at bounding box center [41, 278] width 23 height 8
click at [337, 193] on span "Button" at bounding box center [343, 194] width 13 height 7
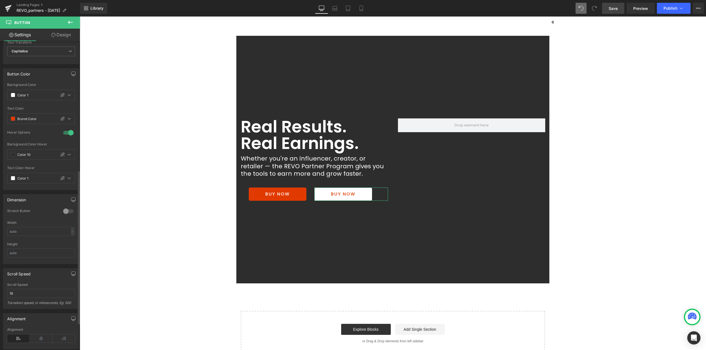
scroll to position [276, 0]
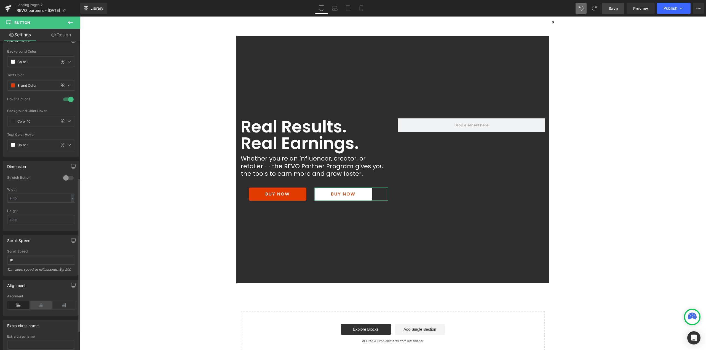
drag, startPoint x: 39, startPoint y: 305, endPoint x: 195, endPoint y: 207, distance: 183.7
click at [39, 305] on icon at bounding box center [41, 305] width 23 height 8
click at [248, 192] on span "Row" at bounding box center [253, 192] width 11 height 8
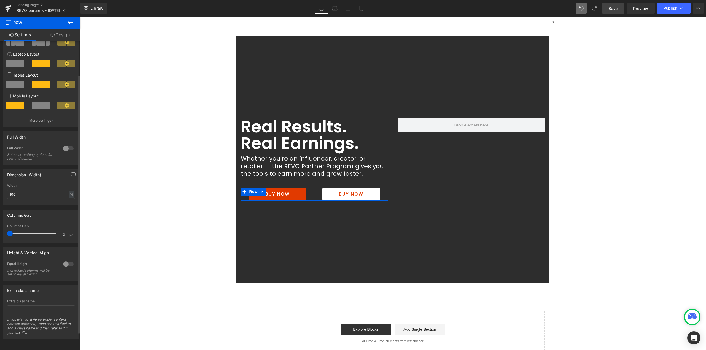
scroll to position [61, 0]
click at [62, 261] on div at bounding box center [68, 264] width 13 height 9
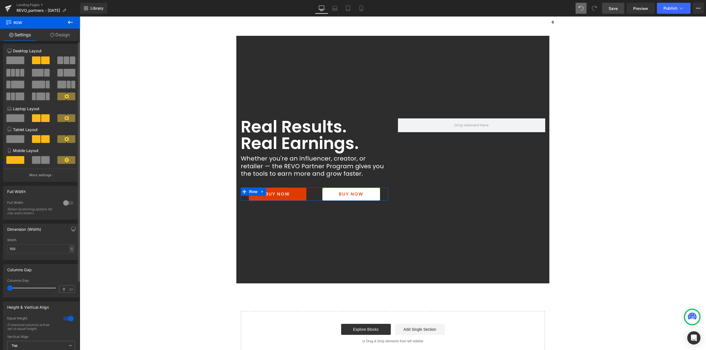
scroll to position [0, 0]
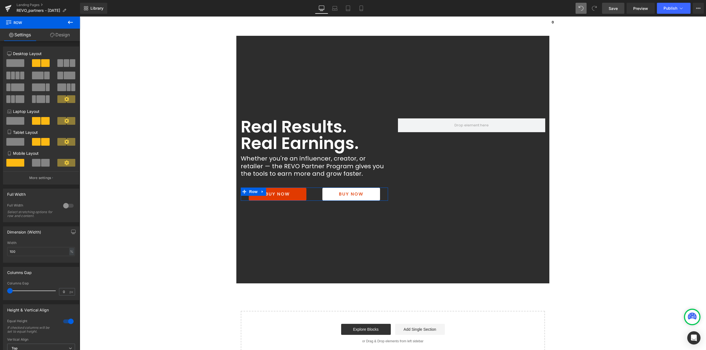
click at [67, 34] on link "Design" at bounding box center [60, 35] width 40 height 12
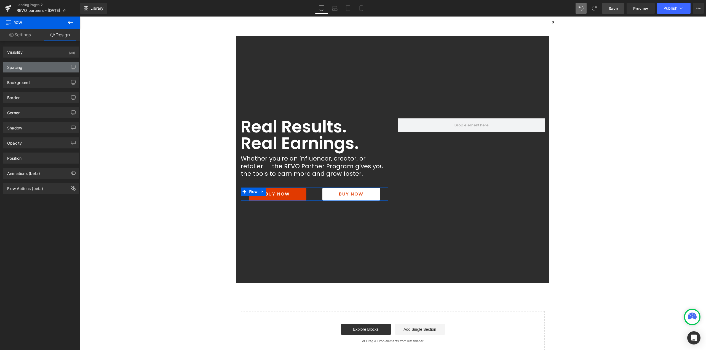
click at [22, 68] on div "Spacing" at bounding box center [14, 66] width 15 height 8
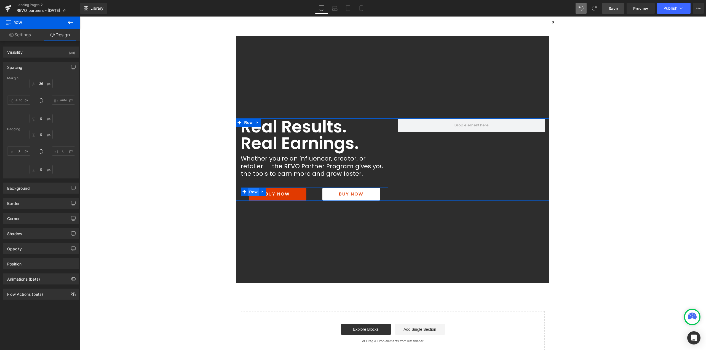
click at [249, 190] on span "Row" at bounding box center [253, 192] width 11 height 8
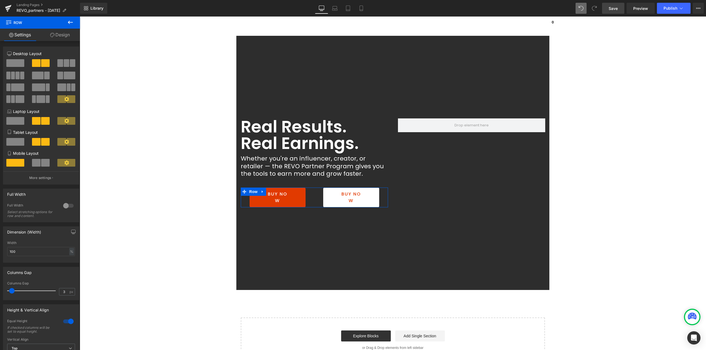
type input "0"
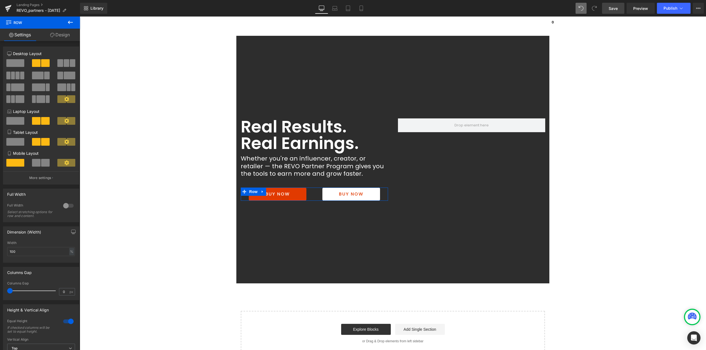
drag, startPoint x: 12, startPoint y: 291, endPoint x: 3, endPoint y: 294, distance: 9.7
click at [2, 291] on div "Columns Gap 0px Columns Gap 0 px" at bounding box center [41, 281] width 82 height 37
click at [275, 195] on span "Button" at bounding box center [277, 194] width 13 height 7
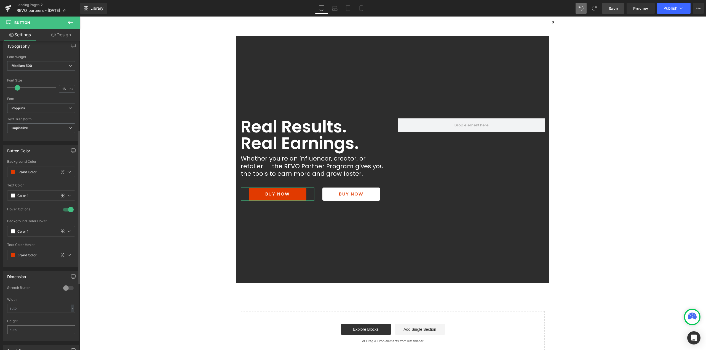
scroll to position [276, 0]
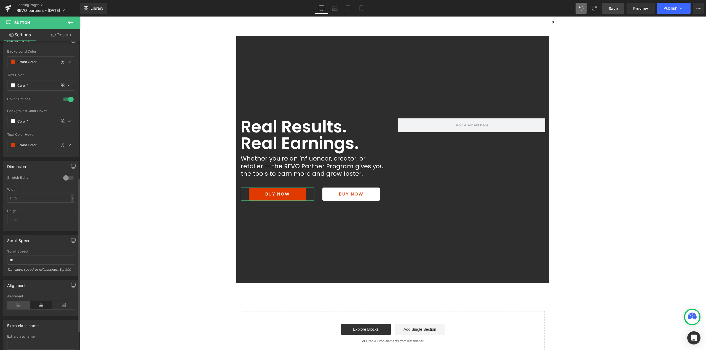
click at [18, 306] on icon at bounding box center [18, 305] width 23 height 8
click at [347, 194] on span "Button" at bounding box center [351, 194] width 13 height 7
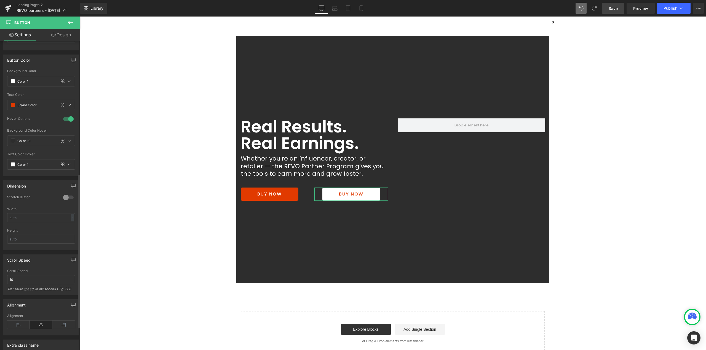
scroll to position [315, 0]
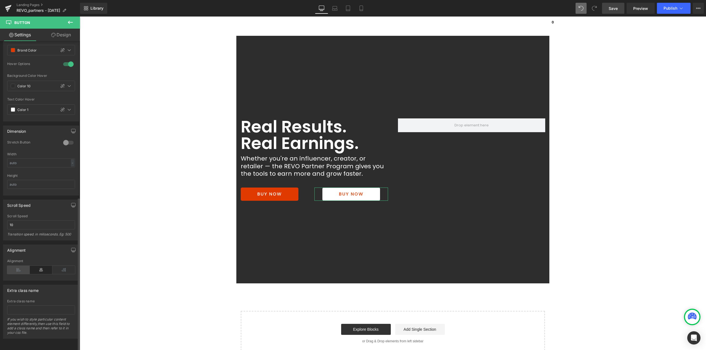
click at [18, 267] on icon at bounding box center [18, 270] width 23 height 8
click at [342, 193] on span "Button" at bounding box center [343, 194] width 13 height 7
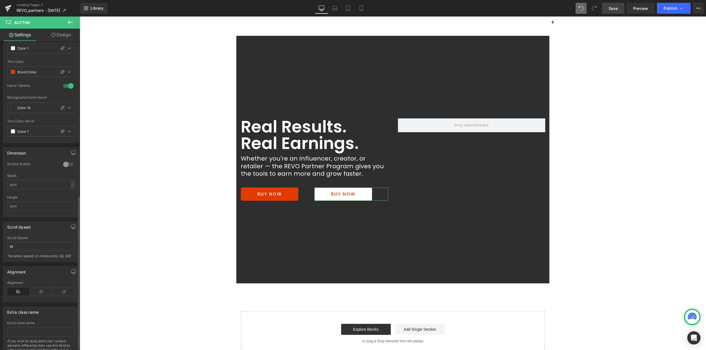
scroll to position [232, 0]
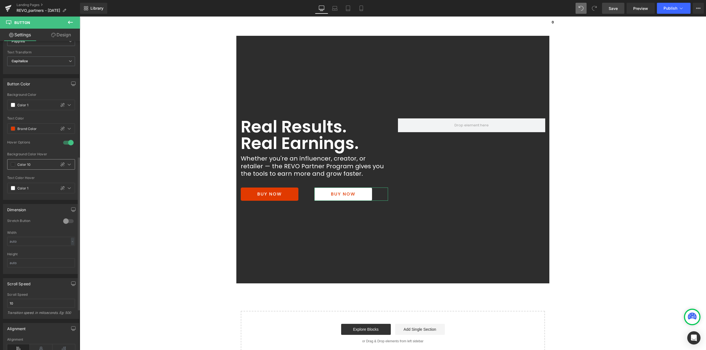
click at [13, 165] on span at bounding box center [13, 164] width 4 height 4
click at [17, 192] on div at bounding box center [16, 190] width 8 height 8
type input "Brand Color"
click at [66, 221] on div at bounding box center [68, 221] width 13 height 9
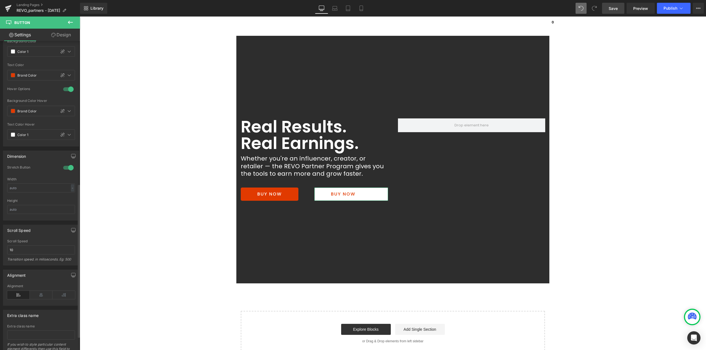
scroll to position [288, 0]
drag, startPoint x: 41, startPoint y: 292, endPoint x: 46, endPoint y: 290, distance: 5.8
click at [41, 293] on icon at bounding box center [41, 293] width 23 height 8
click at [345, 194] on span "Button" at bounding box center [351, 194] width 13 height 7
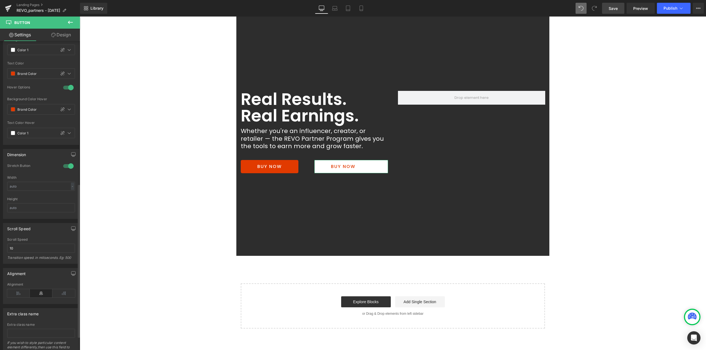
click at [65, 165] on div at bounding box center [68, 166] width 13 height 9
click at [347, 167] on span "Button" at bounding box center [351, 166] width 13 height 7
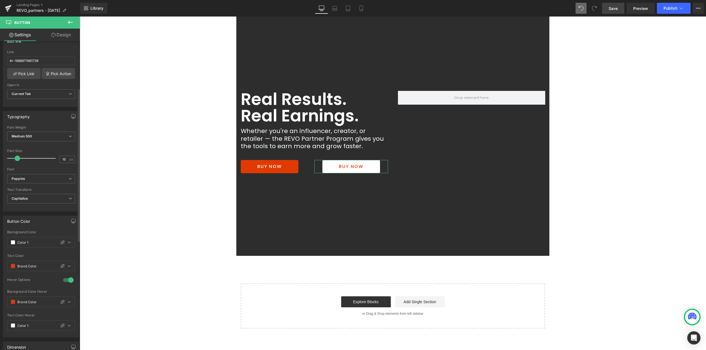
scroll to position [95, 0]
click at [249, 163] on span "Row" at bounding box center [253, 164] width 11 height 8
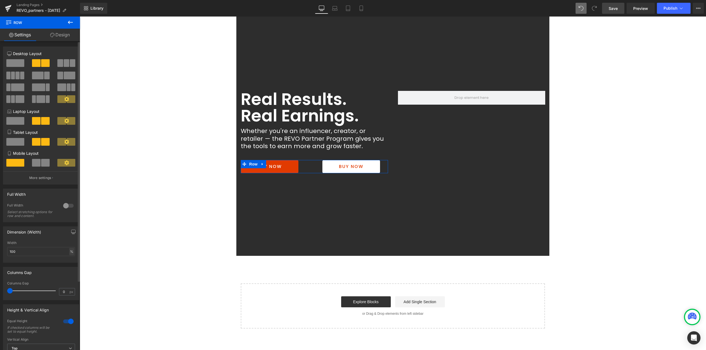
click at [69, 255] on div "%" at bounding box center [71, 251] width 5 height 7
drag, startPoint x: 69, startPoint y: 266, endPoint x: 36, endPoint y: 250, distance: 37.1
click at [69, 266] on li "px" at bounding box center [71, 268] width 7 height 8
click at [0, 252] on div "Dimension (Width) 534px Width 534 px % px" at bounding box center [41, 242] width 82 height 41
drag, startPoint x: 24, startPoint y: 253, endPoint x: 5, endPoint y: 254, distance: 19.6
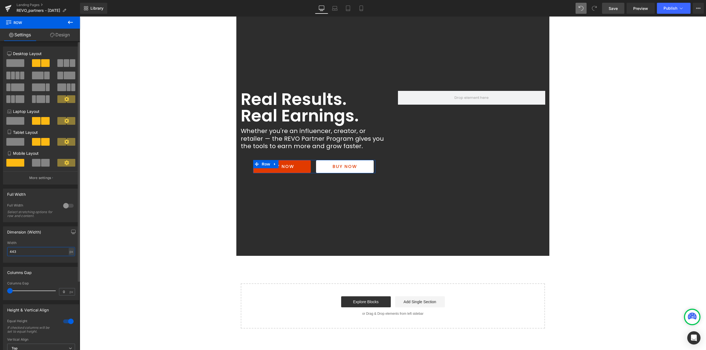
click at [5, 254] on div "443px Width 443 px % px" at bounding box center [41, 252] width 76 height 22
click at [0, 254] on div "Dimension (Width) 430px Width 430 px % px" at bounding box center [41, 242] width 82 height 41
click at [260, 162] on span "Row" at bounding box center [263, 164] width 11 height 8
type input "460"
click at [62, 38] on link "Design" at bounding box center [60, 35] width 40 height 12
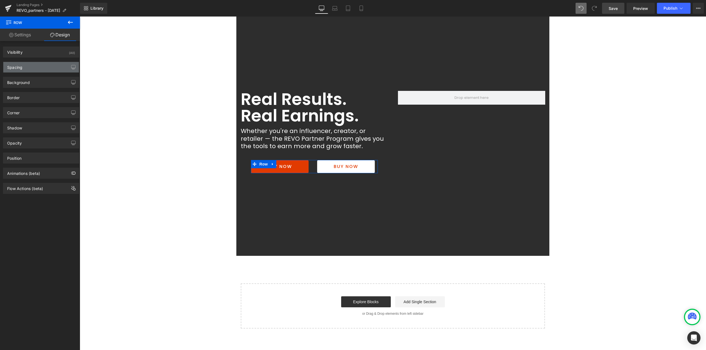
click at [17, 69] on div "Spacing" at bounding box center [14, 66] width 15 height 8
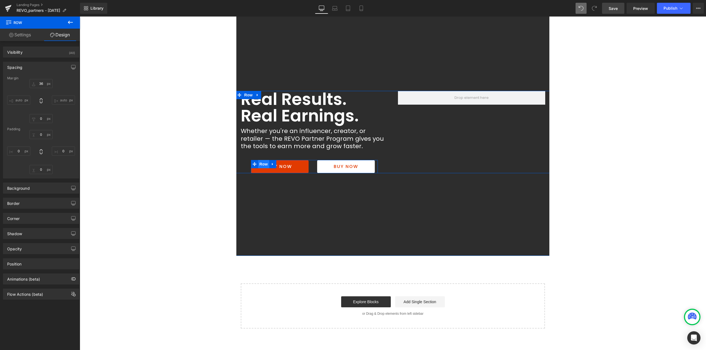
click at [258, 165] on span "Row" at bounding box center [263, 164] width 11 height 8
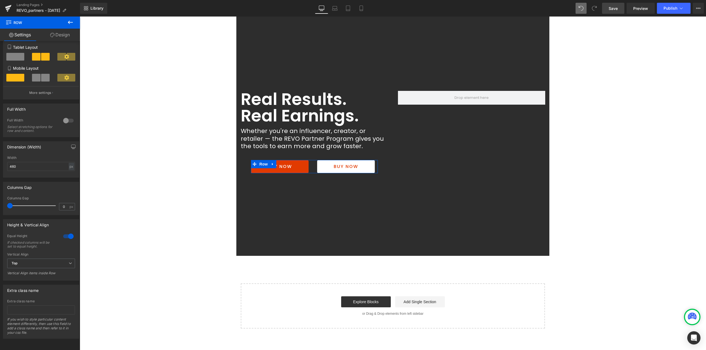
scroll to position [0, 0]
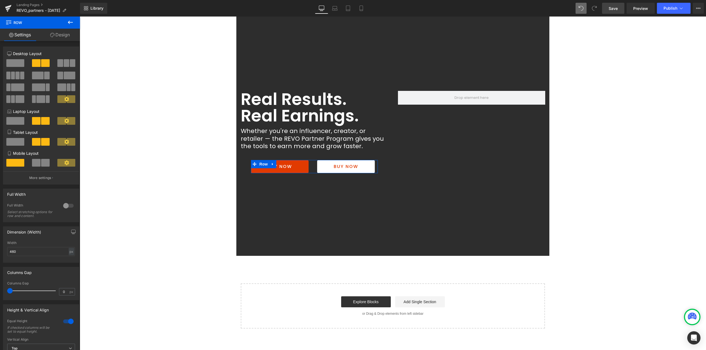
click at [58, 34] on link "Design" at bounding box center [60, 35] width 40 height 12
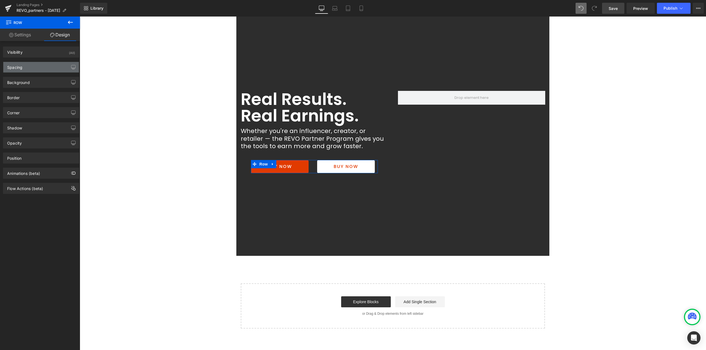
click at [13, 68] on div "Spacing" at bounding box center [14, 66] width 15 height 8
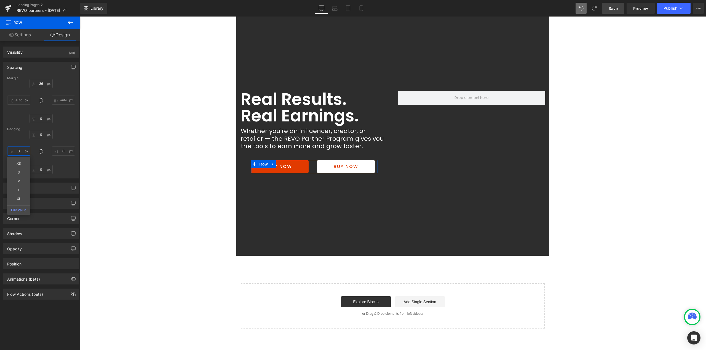
click at [20, 151] on input "0" at bounding box center [18, 151] width 23 height 9
type input "0-"
type input "10"
click at [261, 163] on span "Row" at bounding box center [263, 164] width 11 height 8
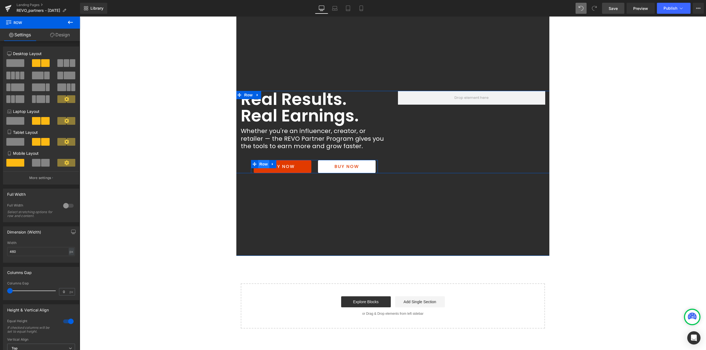
click at [261, 163] on span "Row" at bounding box center [263, 164] width 11 height 8
click at [60, 36] on link "Design" at bounding box center [60, 35] width 40 height 12
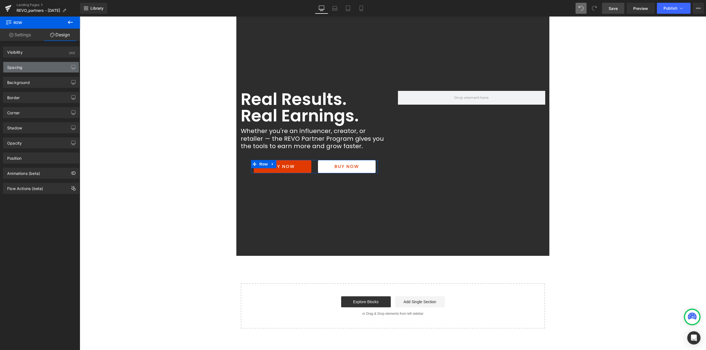
click at [15, 67] on div "Spacing" at bounding box center [14, 66] width 15 height 8
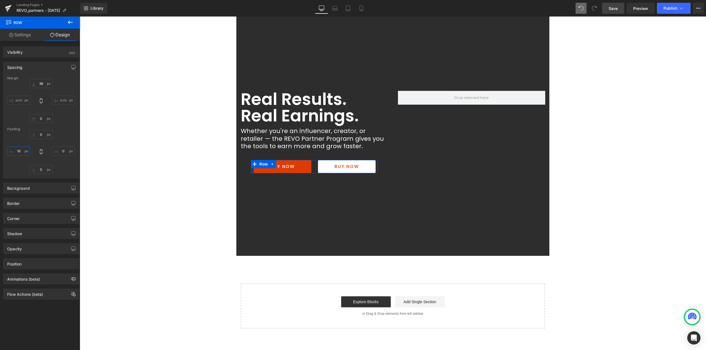
click at [18, 151] on input "10" at bounding box center [18, 151] width 23 height 9
type input "0"
click at [258, 163] on span "Row" at bounding box center [263, 164] width 11 height 8
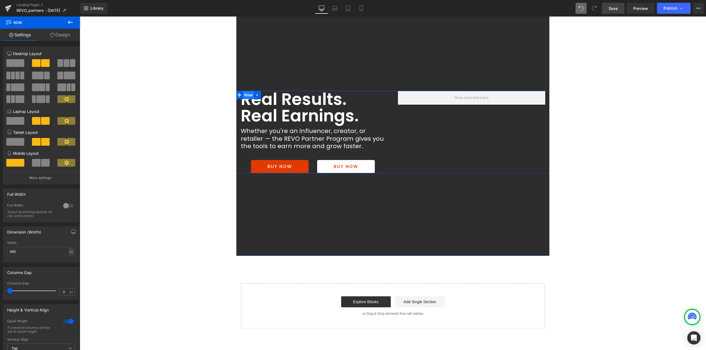
click at [245, 93] on span "Row" at bounding box center [248, 95] width 11 height 8
type input "30"
drag, startPoint x: 21, startPoint y: 291, endPoint x: 19, endPoint y: 294, distance: 3.9
click at [19, 294] on div at bounding box center [33, 291] width 46 height 11
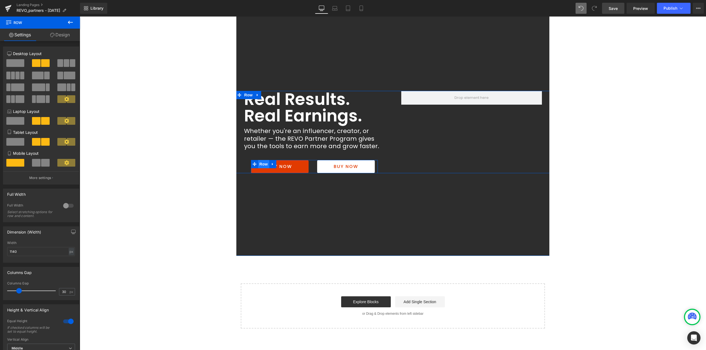
click at [261, 164] on span "Row" at bounding box center [263, 164] width 11 height 8
click at [261, 163] on span "Row" at bounding box center [263, 164] width 11 height 8
click at [65, 35] on link "Design" at bounding box center [60, 35] width 40 height 12
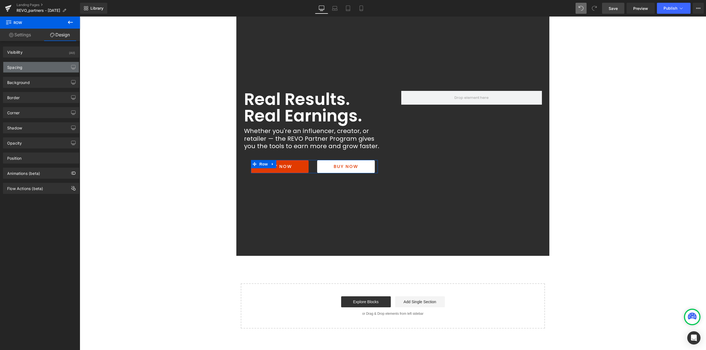
click at [33, 69] on div "Spacing" at bounding box center [41, 67] width 76 height 10
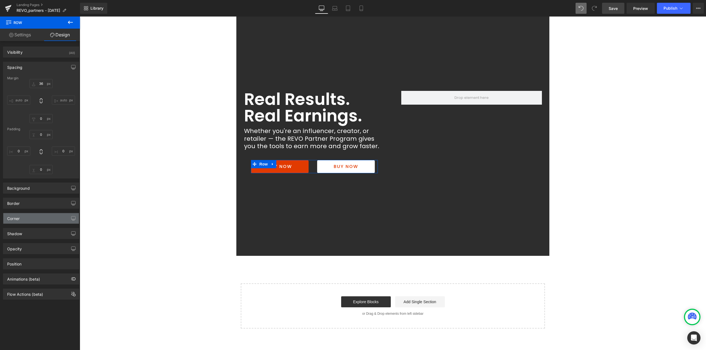
click at [20, 220] on div "Corner" at bounding box center [13, 217] width 12 height 8
click at [32, 197] on div "Border Border Style Custom Border Solid Border Dashed Border Dotted Custom Cust…" at bounding box center [41, 201] width 82 height 15
click at [28, 200] on div "Border" at bounding box center [41, 203] width 76 height 10
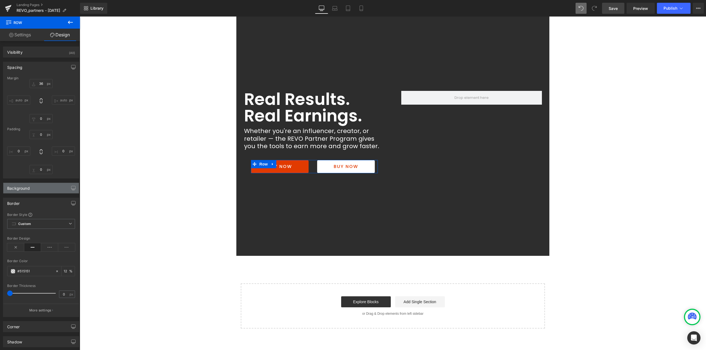
click at [37, 187] on div "Background" at bounding box center [41, 188] width 76 height 10
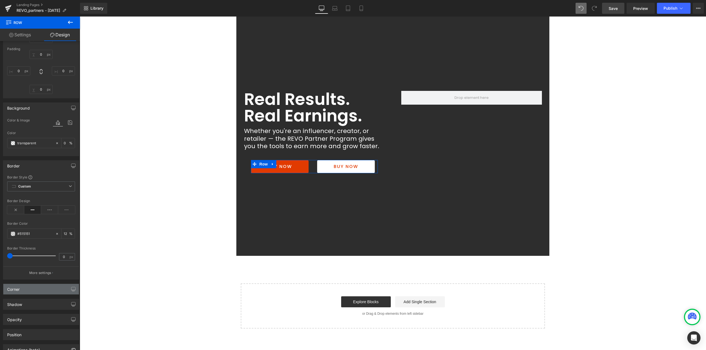
scroll to position [83, 0]
click at [34, 287] on div "Corner" at bounding box center [41, 287] width 76 height 10
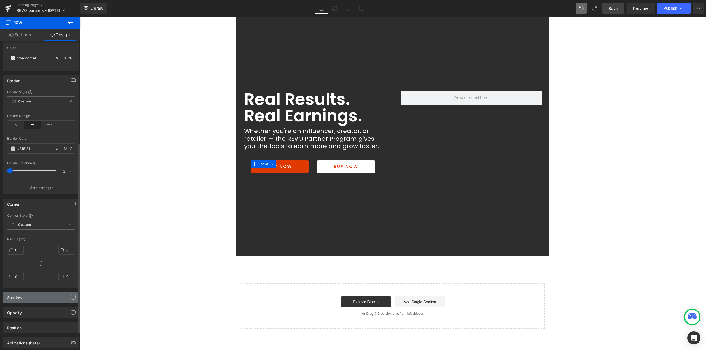
click at [37, 296] on div "Shadow" at bounding box center [41, 298] width 76 height 10
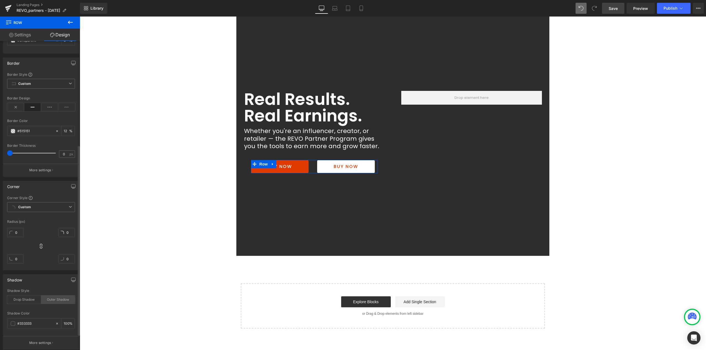
scroll to position [248, 0]
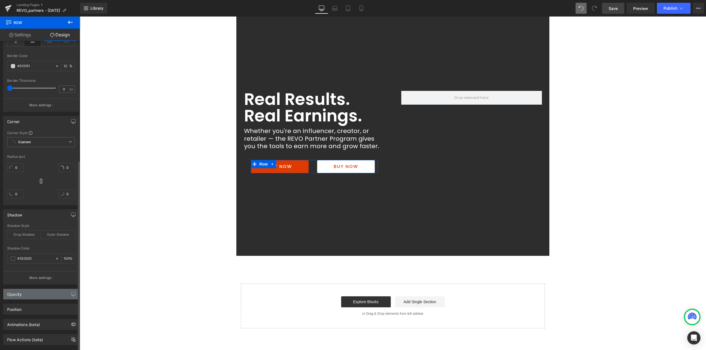
click at [37, 296] on div "Opacity" at bounding box center [41, 294] width 76 height 10
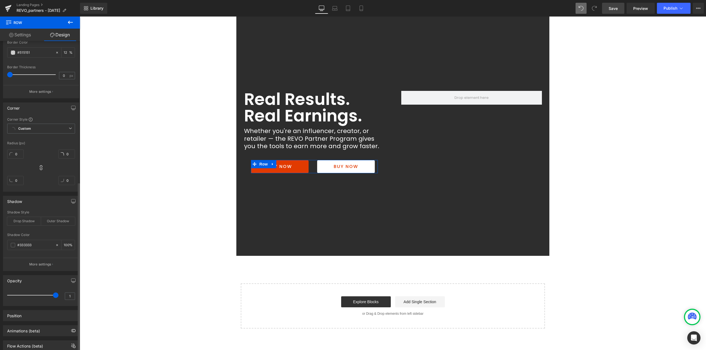
scroll to position [278, 0]
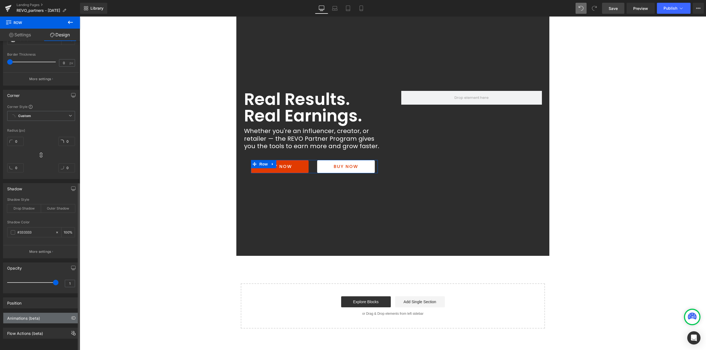
click at [22, 314] on div "Animations (beta)" at bounding box center [23, 317] width 33 height 8
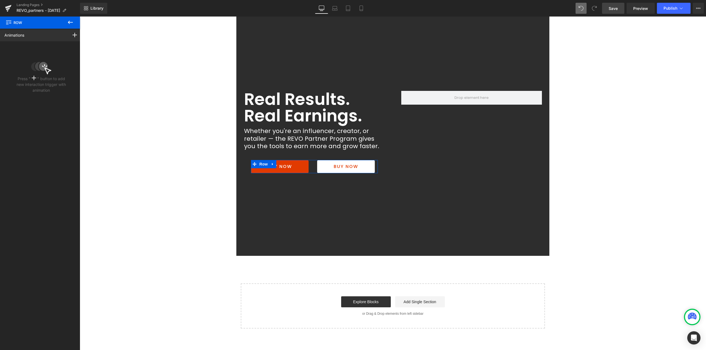
click at [27, 299] on div "Animations Scroll Into view While scrolling in view After page finish loading T…" at bounding box center [41, 185] width 82 height 312
click at [69, 23] on icon at bounding box center [70, 22] width 5 height 3
type input "36"
type input "0"
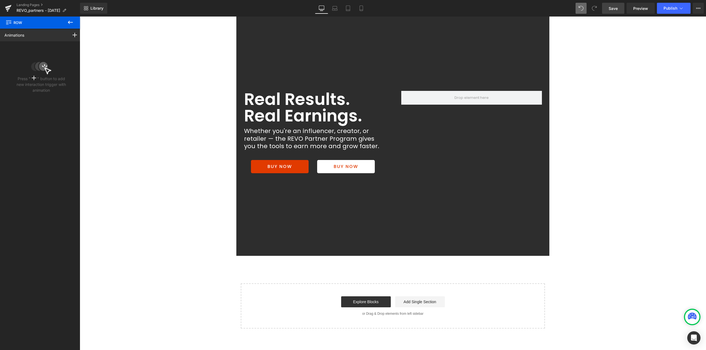
type input "0"
type input "12"
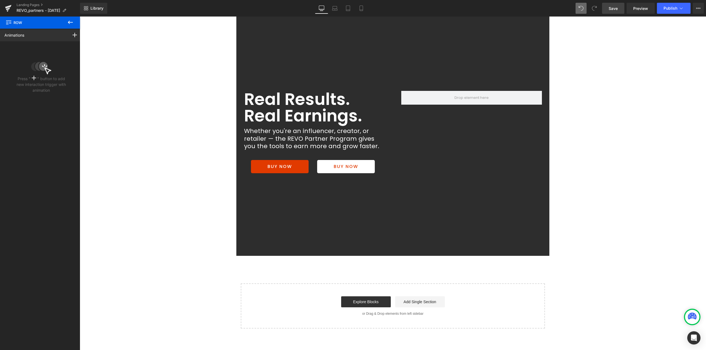
type input "100"
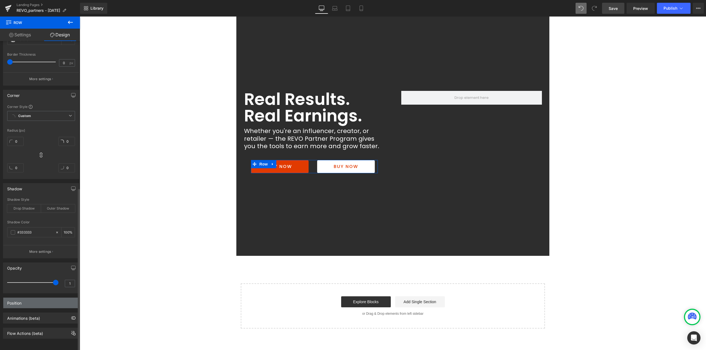
click at [26, 302] on div "Position" at bounding box center [41, 303] width 76 height 10
click at [33, 332] on span "Relative" at bounding box center [41, 332] width 68 height 10
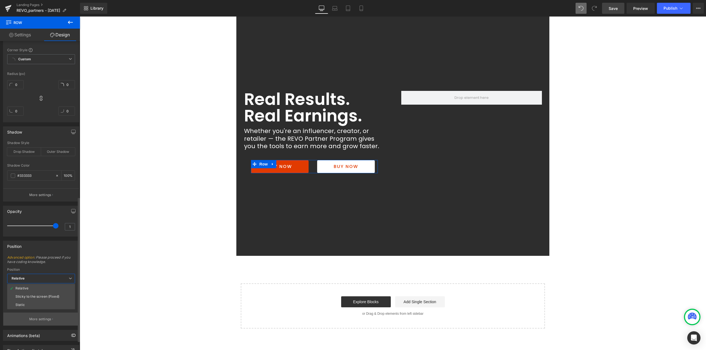
scroll to position [334, 0]
click at [34, 318] on p "More settings" at bounding box center [40, 317] width 22 height 5
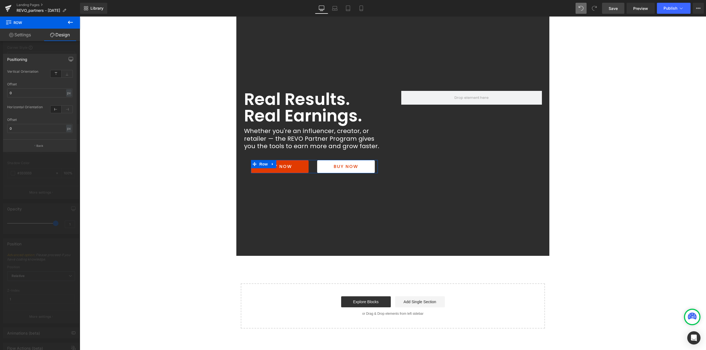
click at [39, 176] on div at bounding box center [40, 185] width 80 height 337
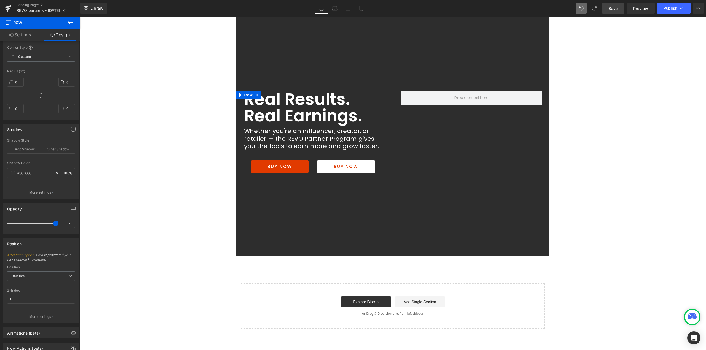
click at [396, 123] on div at bounding box center [471, 132] width 157 height 82
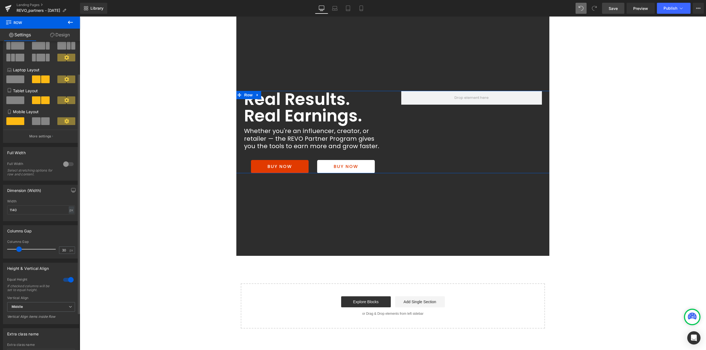
scroll to position [55, 0]
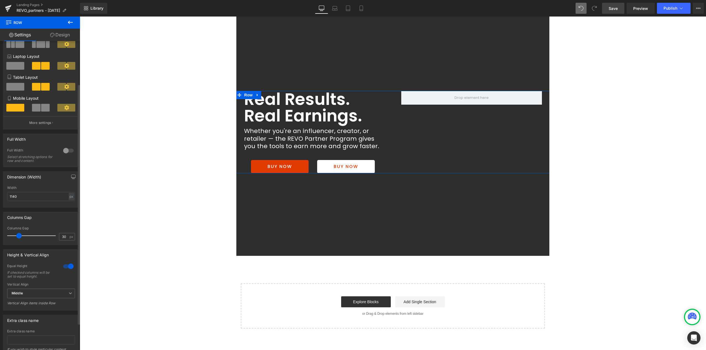
click at [68, 266] on div at bounding box center [68, 266] width 13 height 9
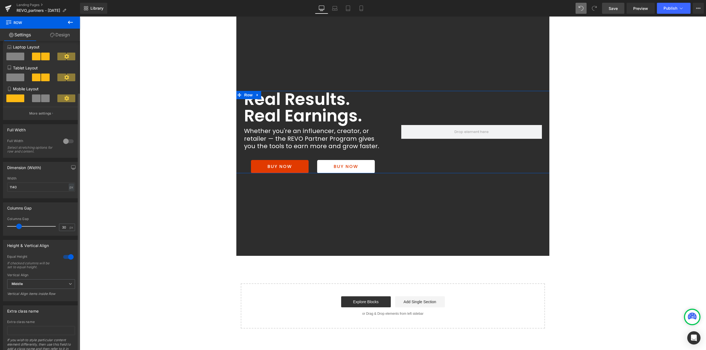
scroll to position [7, 0]
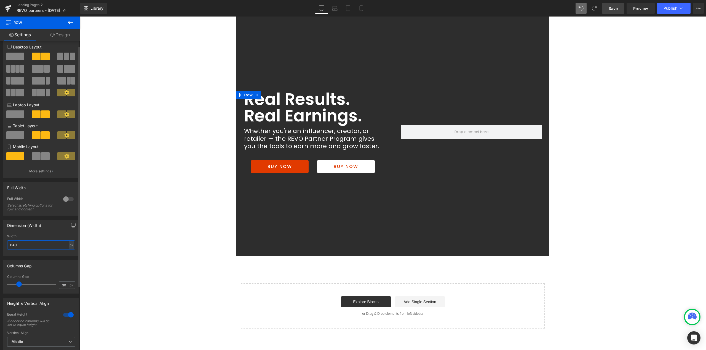
click at [30, 247] on input "1140" at bounding box center [41, 245] width 68 height 9
drag, startPoint x: 42, startPoint y: 246, endPoint x: 0, endPoint y: 246, distance: 42.2
click at [0, 246] on div "Dimension (Width) 1140px Width 1140 px % px" at bounding box center [41, 236] width 82 height 41
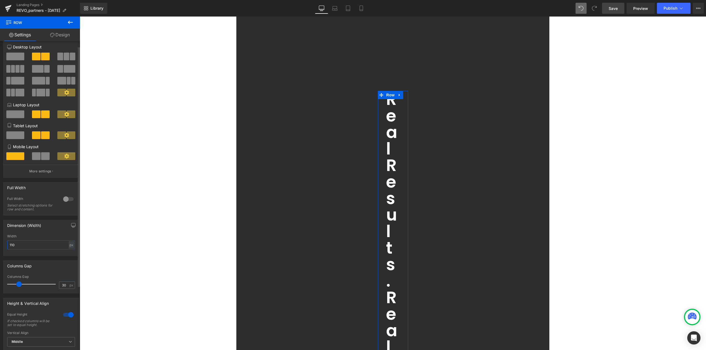
drag, startPoint x: 31, startPoint y: 246, endPoint x: 1, endPoint y: 245, distance: 30.6
click at [0, 246] on div "Dimension (Width) 110px Width 110 px % px" at bounding box center [41, 236] width 82 height 41
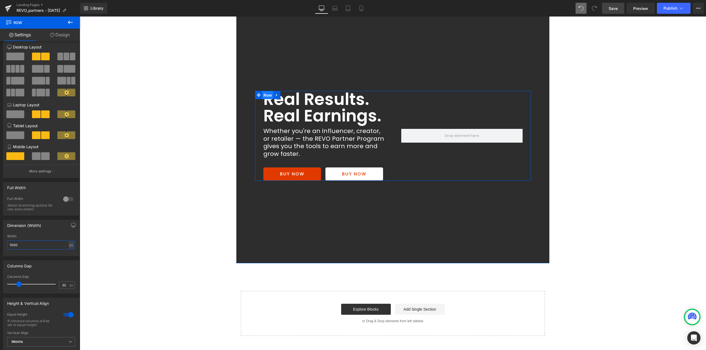
click at [267, 98] on span "Row" at bounding box center [267, 95] width 11 height 8
type input "1000"
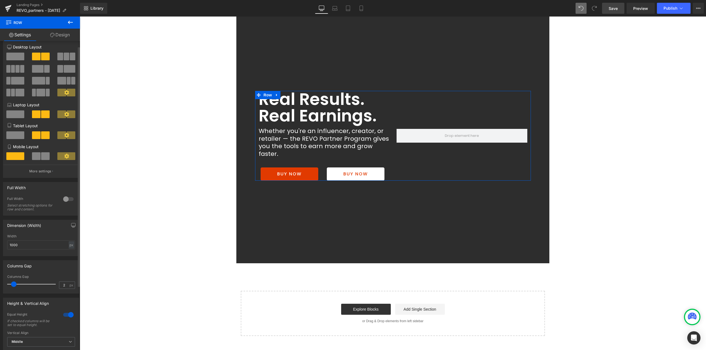
type input "0"
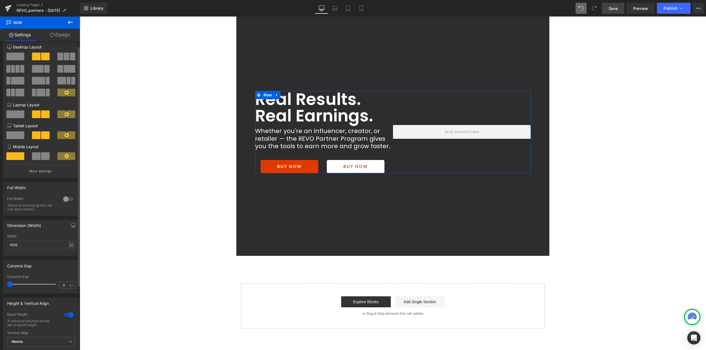
drag, startPoint x: 19, startPoint y: 286, endPoint x: 0, endPoint y: 289, distance: 19.5
click at [0, 289] on div "Columns Gap 0px Columns Gap 0 px" at bounding box center [41, 274] width 82 height 37
click at [268, 165] on span "Row" at bounding box center [273, 164] width 11 height 8
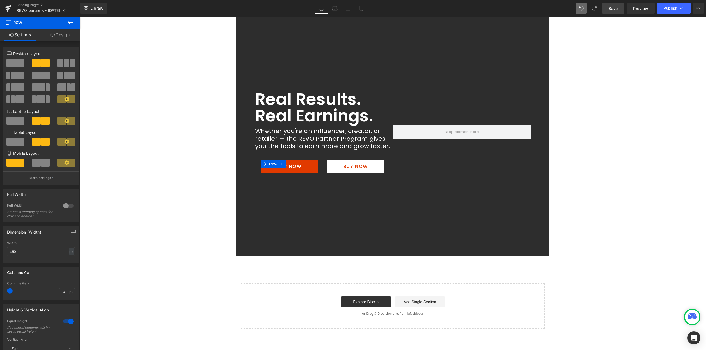
click at [69, 33] on link "Design" at bounding box center [60, 35] width 40 height 12
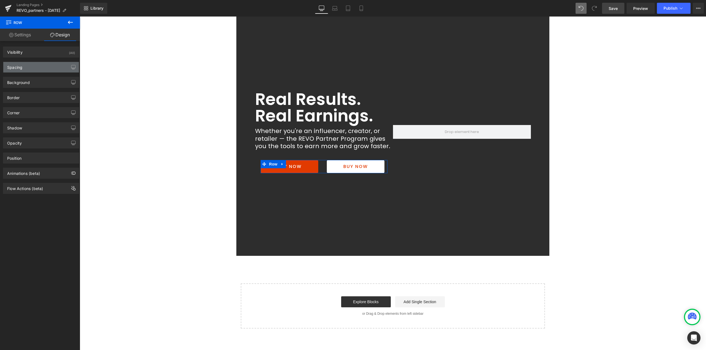
click at [22, 70] on div "Spacing" at bounding box center [41, 67] width 76 height 10
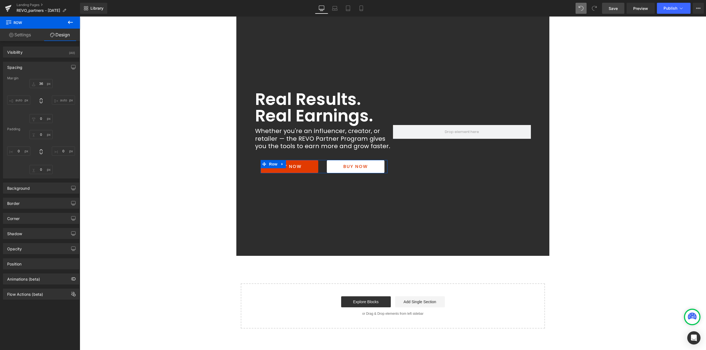
click at [18, 99] on input "auto" at bounding box center [18, 100] width 23 height 9
click at [71, 66] on icon "button" at bounding box center [73, 66] width 4 height 3
click at [32, 82] on button "Laptop" at bounding box center [30, 78] width 17 height 9
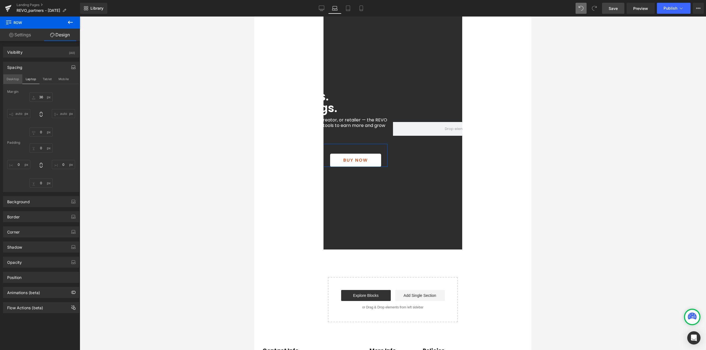
type input "36"
type input "0"
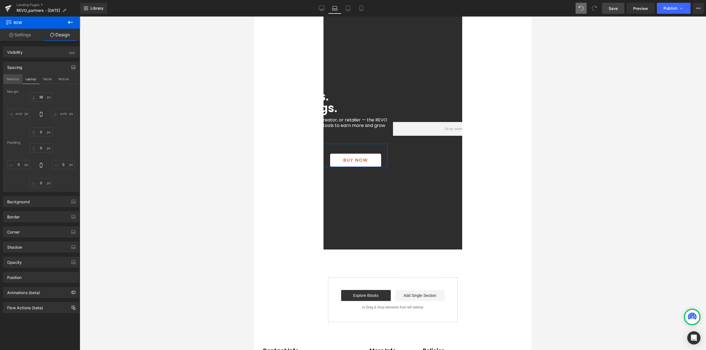
type input "0"
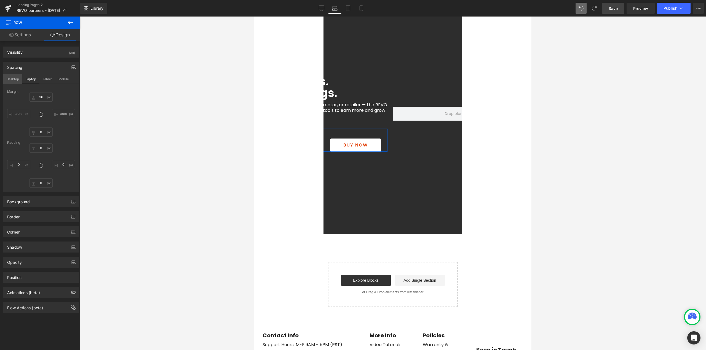
click at [15, 82] on button "Desktop" at bounding box center [12, 78] width 19 height 9
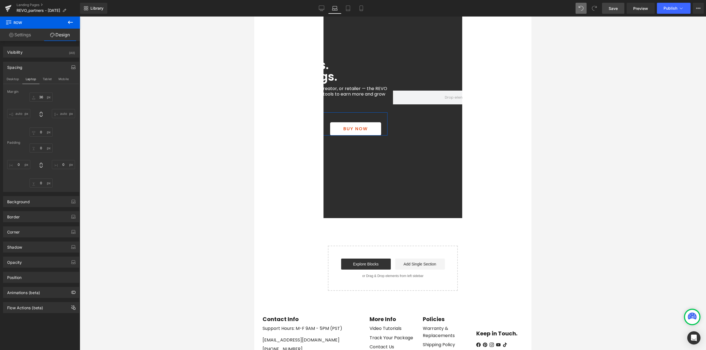
type input "36"
type input "0"
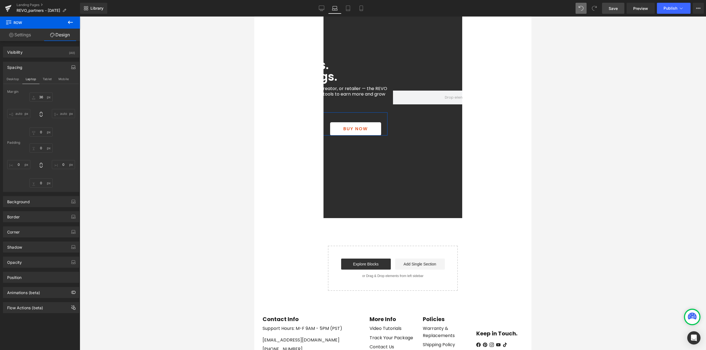
type input "0"
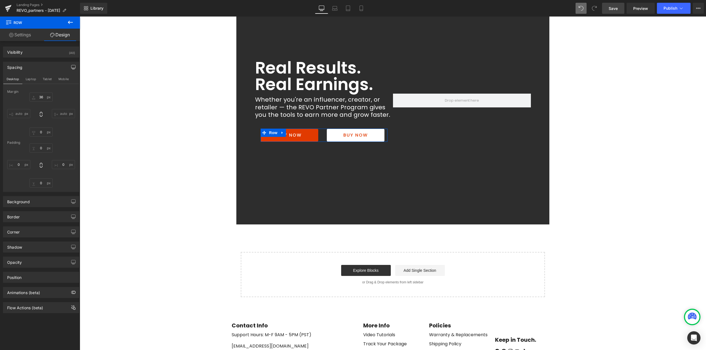
click at [20, 115] on input "auto" at bounding box center [18, 113] width 23 height 9
click at [52, 77] on button "Tablet" at bounding box center [47, 78] width 16 height 9
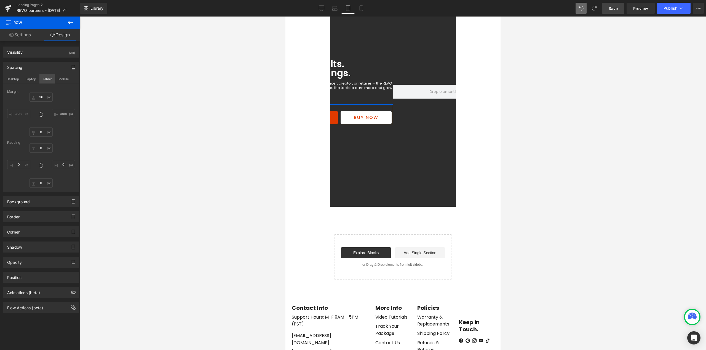
type input "36"
type input "0"
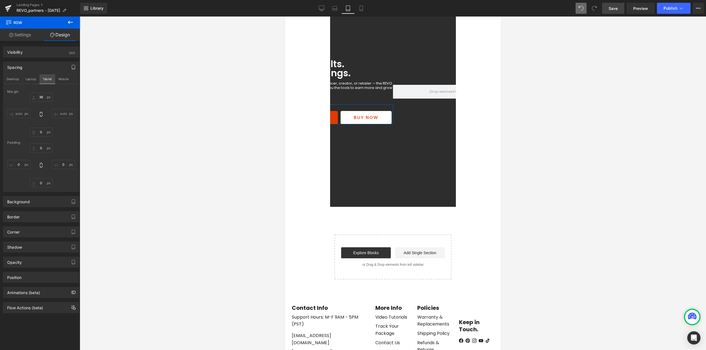
type input "0"
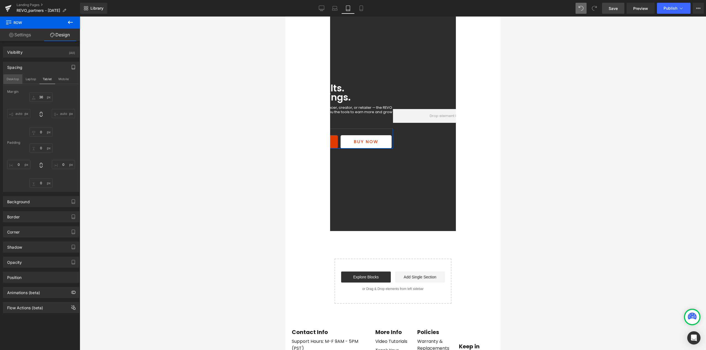
click at [15, 78] on button "Desktop" at bounding box center [12, 78] width 19 height 9
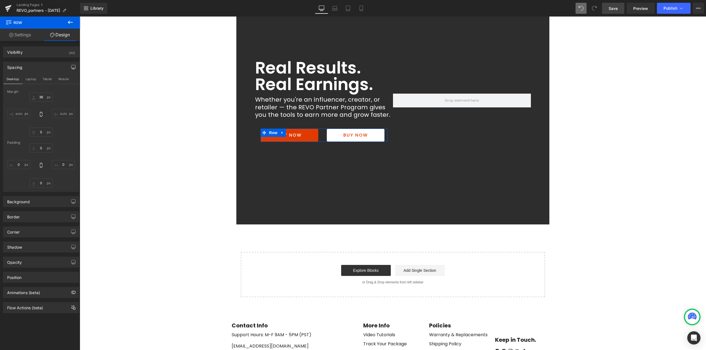
type input "36"
type input "0"
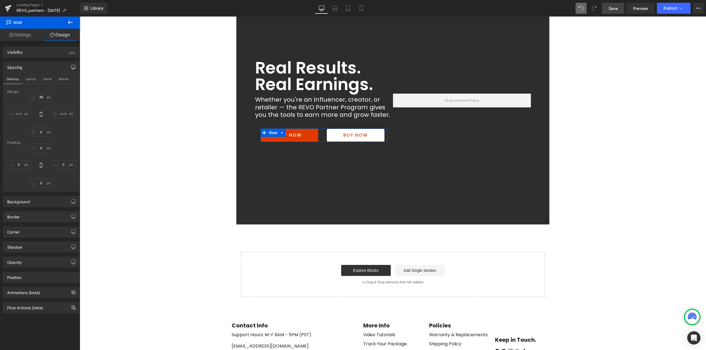
type input "0"
click at [21, 114] on input "auto" at bounding box center [18, 113] width 23 height 9
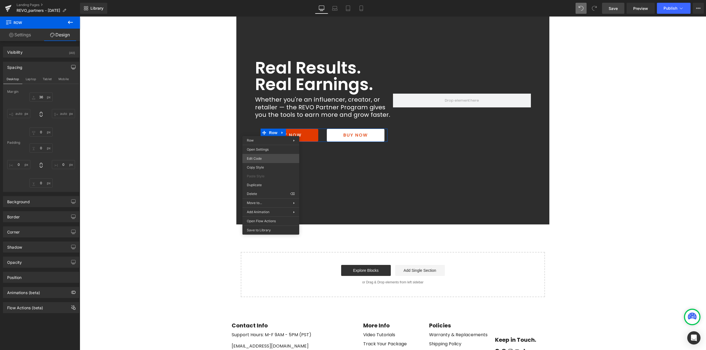
click at [259, 0] on div "Row You are previewing how the will restyle your page. You can not edit Element…" at bounding box center [353, 0] width 706 height 0
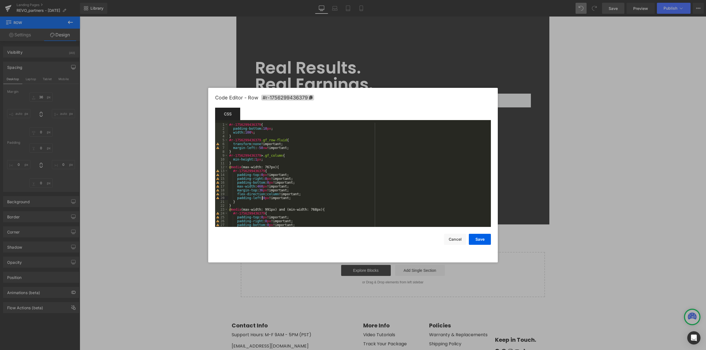
click at [263, 198] on div "#r-1756299436379 { padding-bottom : 10 px ; width : 100 % ; } #r-1756299436379 …" at bounding box center [358, 179] width 261 height 112
drag, startPoint x: 262, startPoint y: 191, endPoint x: 258, endPoint y: 191, distance: 3.3
click at [258, 191] on div "#r-1756299436379 { padding-bottom : 10 px ; width : 100 % ; } #r-1756299436379 …" at bounding box center [358, 179] width 261 height 112
drag, startPoint x: 479, startPoint y: 238, endPoint x: 352, endPoint y: 200, distance: 132.6
click at [479, 238] on button "Save" at bounding box center [480, 239] width 22 height 11
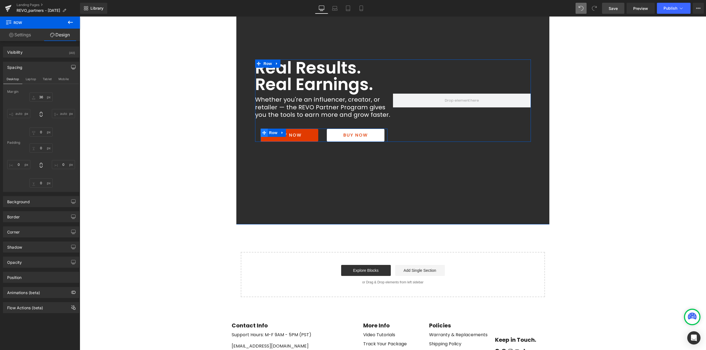
click at [265, 132] on span at bounding box center [264, 133] width 7 height 8
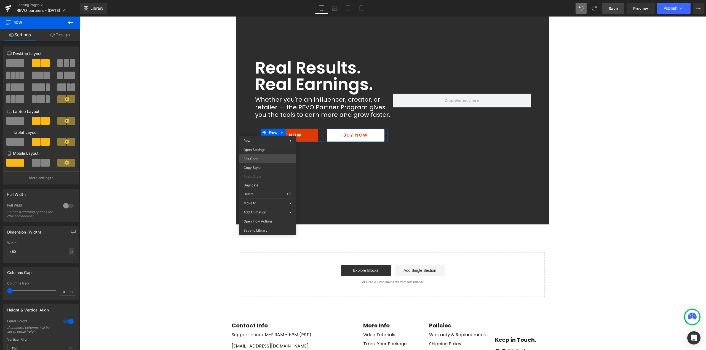
click at [265, 0] on div "Row You are previewing how the will restyle your page. You can not edit Element…" at bounding box center [353, 0] width 706 height 0
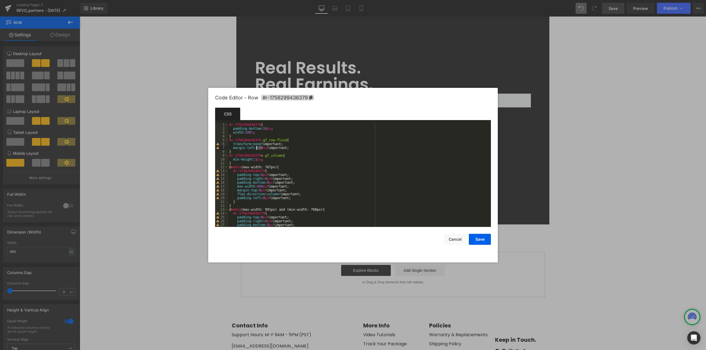
drag, startPoint x: 261, startPoint y: 148, endPoint x: 256, endPoint y: 149, distance: 5.2
click at [256, 149] on div "#r-1756299436379 { padding-bottom : 10 px ; width : 100 % ; } #r-1756299436379 …" at bounding box center [358, 179] width 261 height 112
click at [479, 242] on button "Save" at bounding box center [480, 239] width 22 height 11
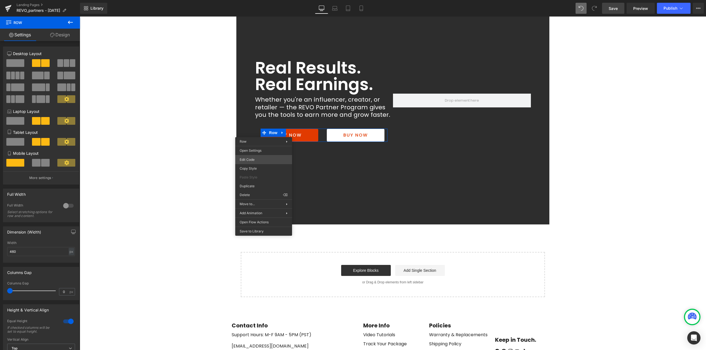
click at [258, 0] on div "Row You are previewing how the will restyle your page. You can not edit Element…" at bounding box center [353, 0] width 706 height 0
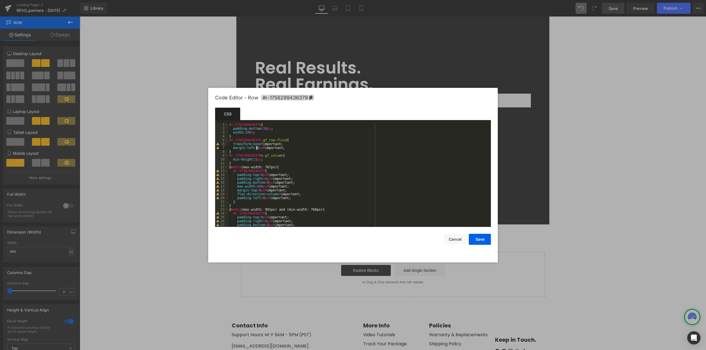
click at [257, 148] on div "#r-1756299436379 { padding-bottom : 10 px ; width : 100 % ; } #r-1756299436379 …" at bounding box center [358, 179] width 261 height 112
drag, startPoint x: 261, startPoint y: 147, endPoint x: 257, endPoint y: 147, distance: 4.4
click at [257, 147] on div "#r-1756299436379 { padding-bottom : 10 px ; width : 100 % ; } #r-1756299436379 …" at bounding box center [358, 179] width 261 height 112
click at [484, 241] on button "Save" at bounding box center [480, 239] width 22 height 11
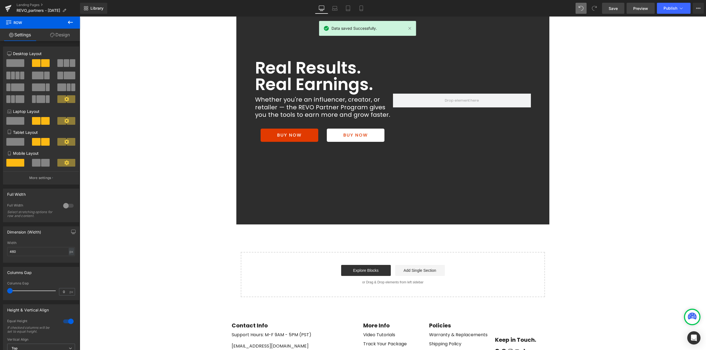
click at [641, 9] on span "Preview" at bounding box center [640, 9] width 15 height 6
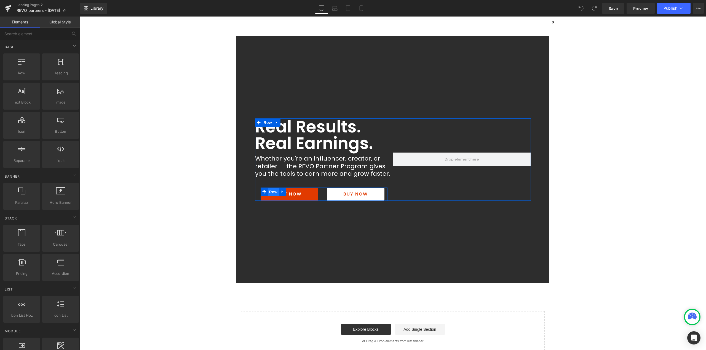
click at [268, 191] on span "Row" at bounding box center [273, 192] width 11 height 8
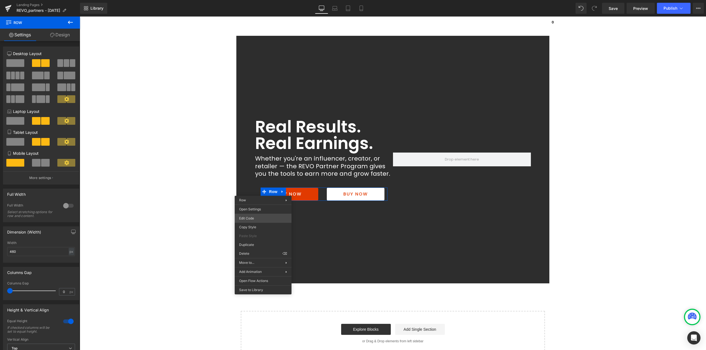
click at [257, 0] on div "Row You are previewing how the will restyle your page. You can not edit Element…" at bounding box center [353, 0] width 706 height 0
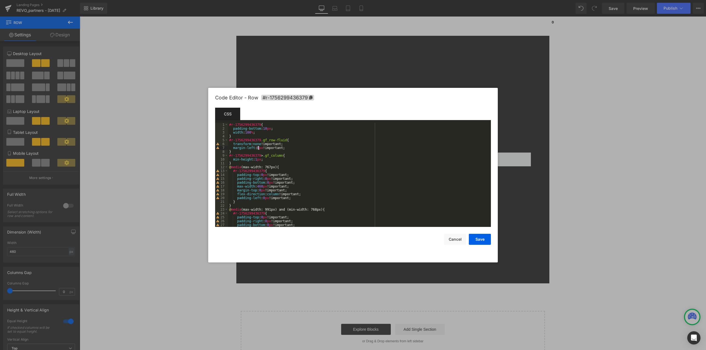
click at [257, 148] on div "#r-1756299436379 { padding-bottom : 10 px ; width : 100 % ; } #r-1756299436379 …" at bounding box center [358, 179] width 261 height 112
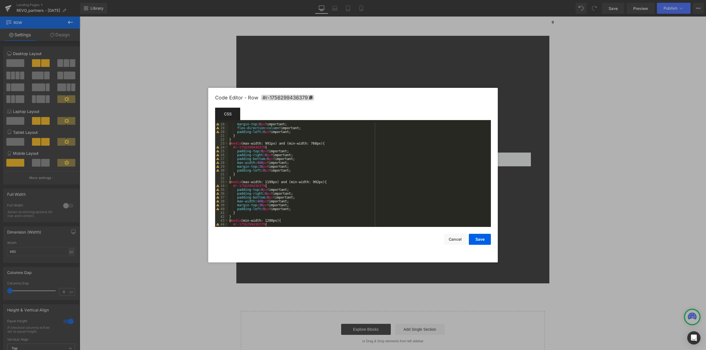
scroll to position [66, 0]
drag, startPoint x: 288, startPoint y: 168, endPoint x: 236, endPoint y: 167, distance: 51.6
click at [236, 167] on div "margin-top : 0 px !important; flex-direction : column !important; padding-left …" at bounding box center [358, 178] width 261 height 112
drag, startPoint x: 254, startPoint y: 170, endPoint x: 249, endPoint y: 171, distance: 4.5
click at [249, 171] on div "margin-top : 0 px !important; flex-direction : column !important; padding-left …" at bounding box center [358, 178] width 261 height 112
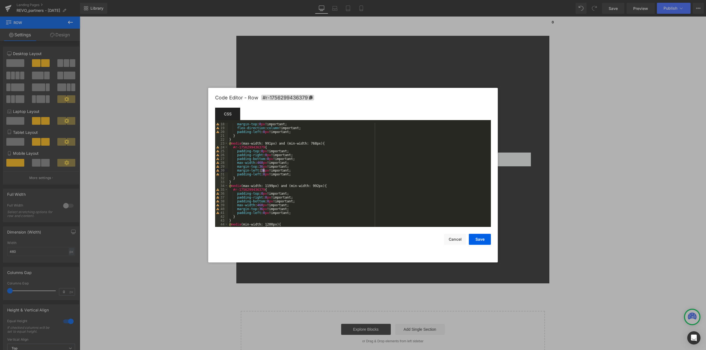
click at [263, 171] on div "margin-top : 0 px !important; flex-direction : column !important; padding-left …" at bounding box center [358, 178] width 261 height 112
click at [482, 240] on button "Save" at bounding box center [480, 239] width 22 height 11
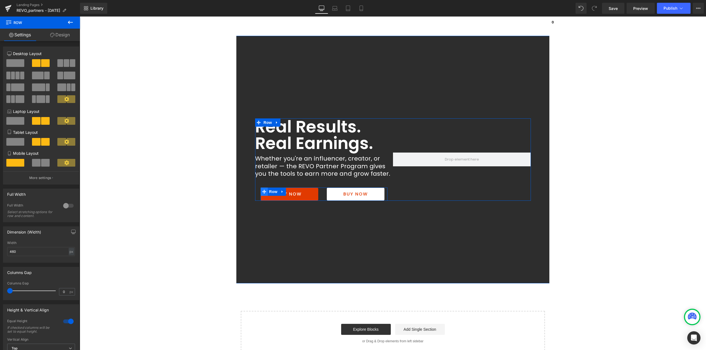
click at [265, 191] on span at bounding box center [264, 192] width 7 height 8
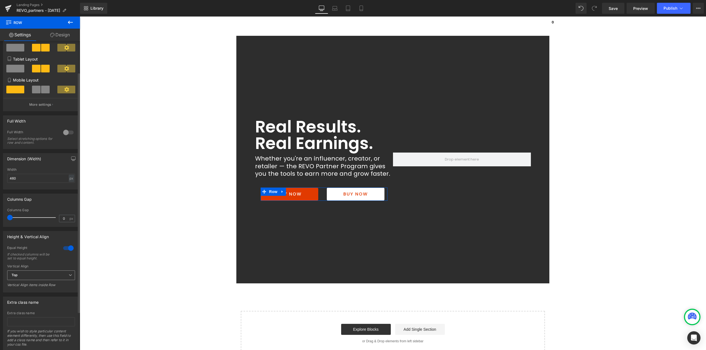
scroll to position [34, 0]
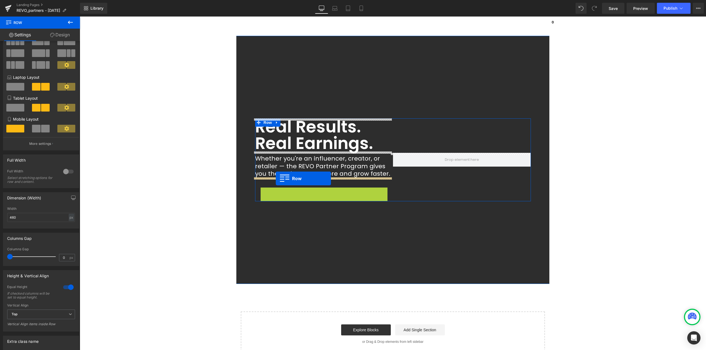
drag, startPoint x: 269, startPoint y: 191, endPoint x: 276, endPoint y: 179, distance: 14.2
drag, startPoint x: 270, startPoint y: 190, endPoint x: 280, endPoint y: 152, distance: 38.9
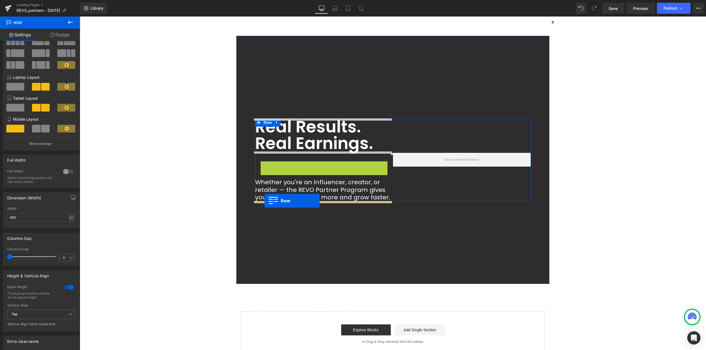
drag, startPoint x: 271, startPoint y: 165, endPoint x: 264, endPoint y: 201, distance: 36.2
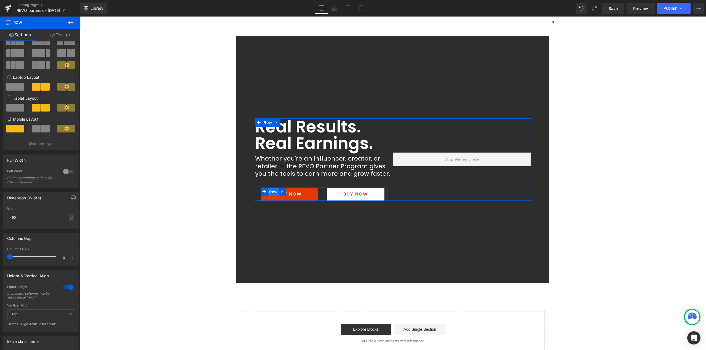
click at [269, 190] on span "Row" at bounding box center [273, 192] width 11 height 8
click at [68, 172] on div at bounding box center [68, 171] width 13 height 9
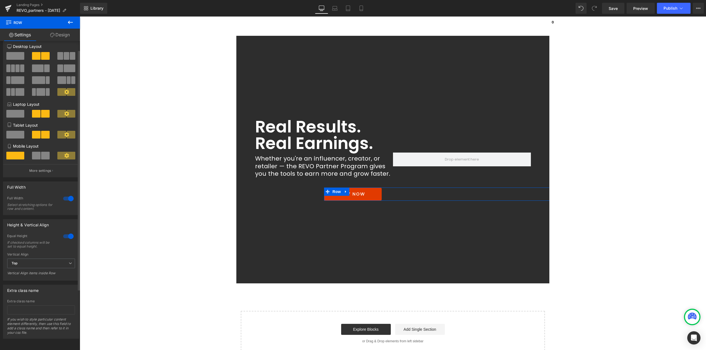
scroll to position [11, 0]
click at [69, 197] on div at bounding box center [68, 198] width 13 height 9
type input "1200"
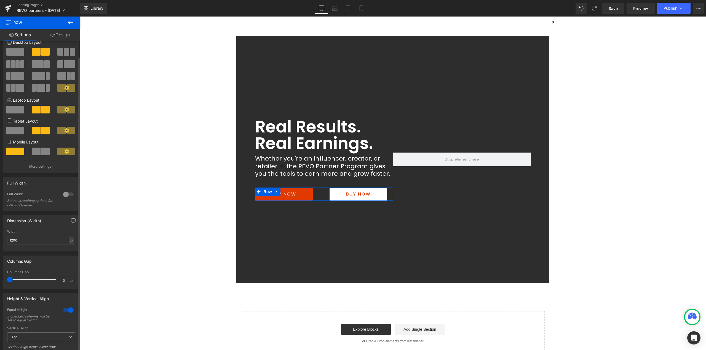
scroll to position [34, 0]
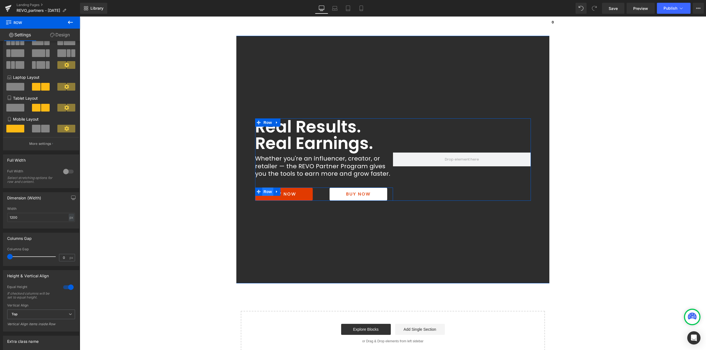
click at [264, 191] on span "Row" at bounding box center [267, 192] width 11 height 8
click at [68, 171] on div at bounding box center [68, 171] width 13 height 9
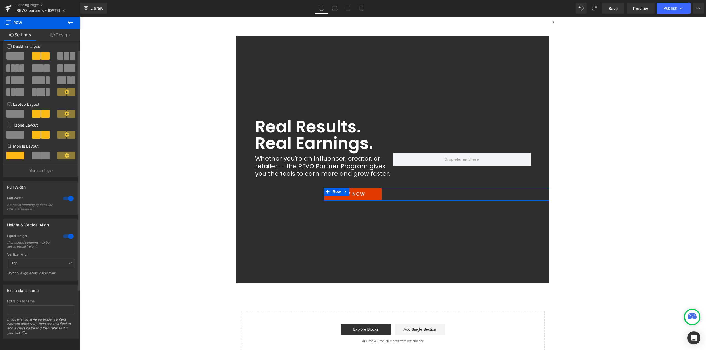
click at [68, 171] on button "More settings" at bounding box center [41, 170] width 76 height 13
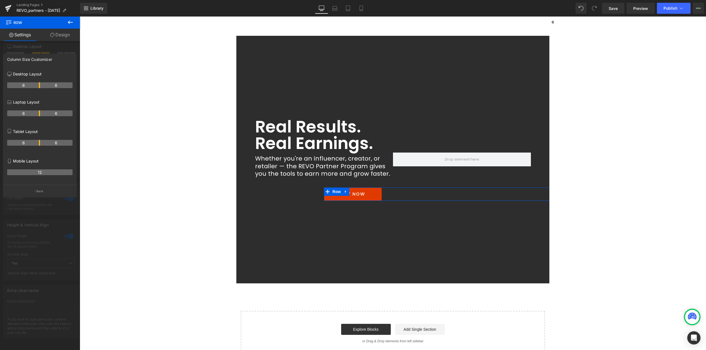
click at [30, 230] on div at bounding box center [40, 185] width 80 height 337
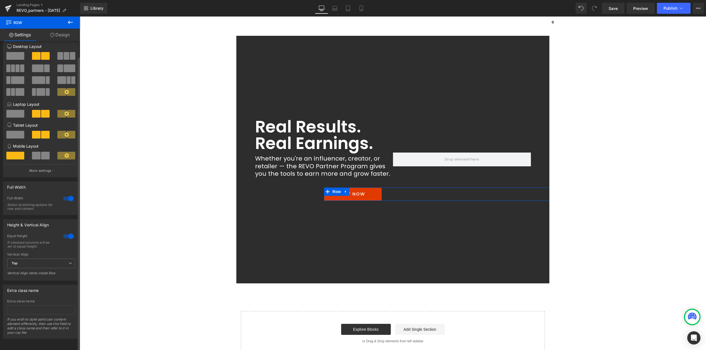
click at [67, 195] on div at bounding box center [68, 198] width 13 height 9
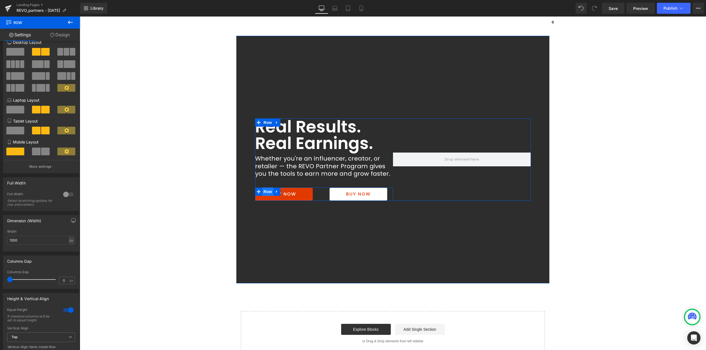
click at [265, 190] on span "Row" at bounding box center [267, 192] width 11 height 8
type input "0"
drag, startPoint x: 18, startPoint y: 280, endPoint x: 0, endPoint y: 276, distance: 18.8
click at [0, 276] on div "Columns Gap 0px Columns Gap 0 px" at bounding box center [41, 270] width 82 height 37
click at [353, 194] on span "Button" at bounding box center [358, 194] width 13 height 7
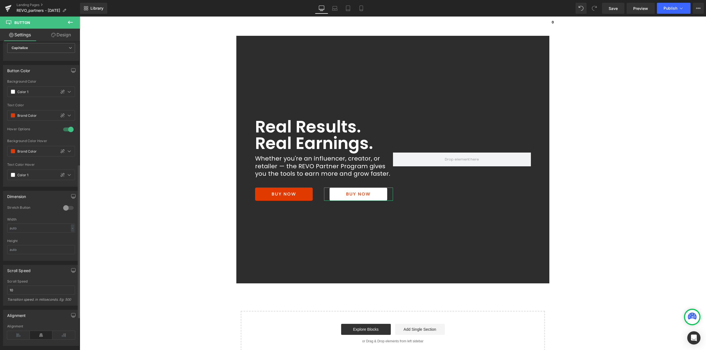
scroll to position [248, 0]
click at [16, 331] on icon at bounding box center [18, 333] width 23 height 8
click at [283, 195] on span "Button" at bounding box center [283, 194] width 13 height 7
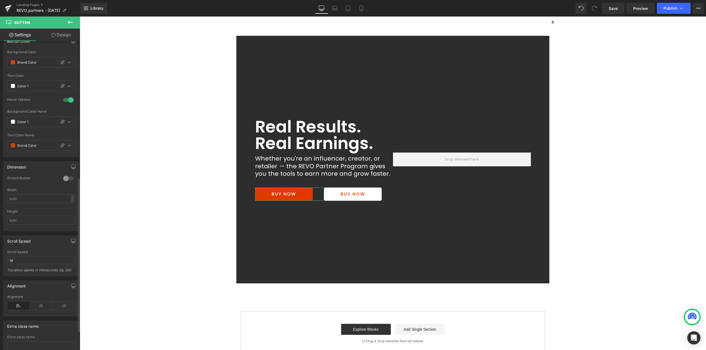
scroll to position [276, 0]
click at [17, 305] on icon at bounding box center [18, 305] width 23 height 8
click at [263, 120] on span "Row" at bounding box center [267, 123] width 11 height 8
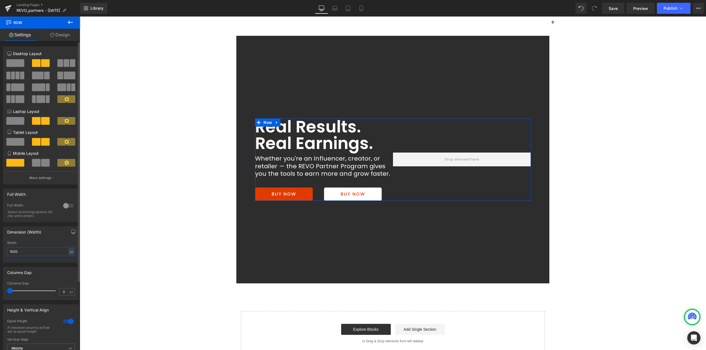
drag, startPoint x: 23, startPoint y: 251, endPoint x: 0, endPoint y: 252, distance: 23.4
click at [0, 252] on div "Dimension (Width) 1000px Width 1000 px % px" at bounding box center [41, 242] width 82 height 41
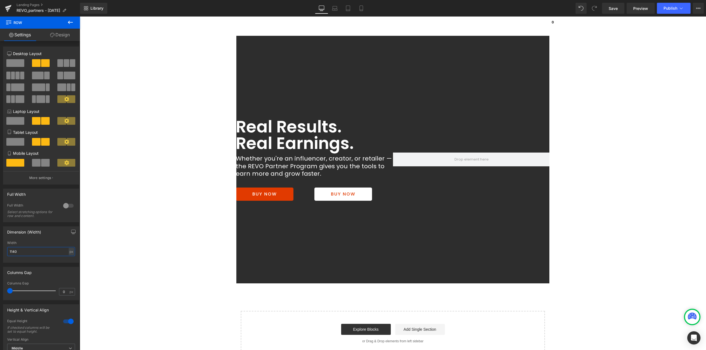
type input "1140"
click at [615, 11] on span "Save" at bounding box center [612, 9] width 9 height 6
click at [246, 191] on span "Row" at bounding box center [248, 192] width 11 height 8
drag, startPoint x: 56, startPoint y: 31, endPoint x: 58, endPoint y: 35, distance: 5.0
click at [56, 31] on link "Design" at bounding box center [60, 35] width 40 height 12
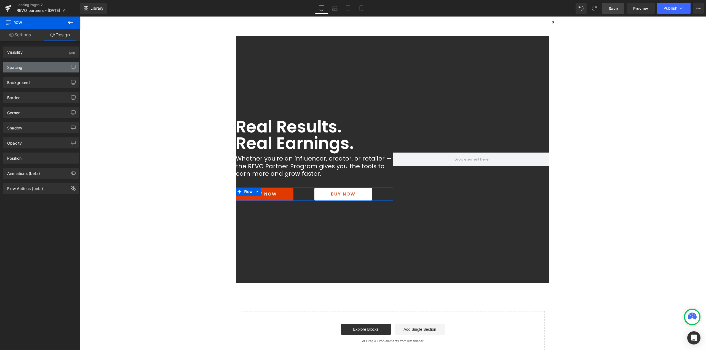
click at [34, 71] on div "Spacing" at bounding box center [41, 67] width 76 height 10
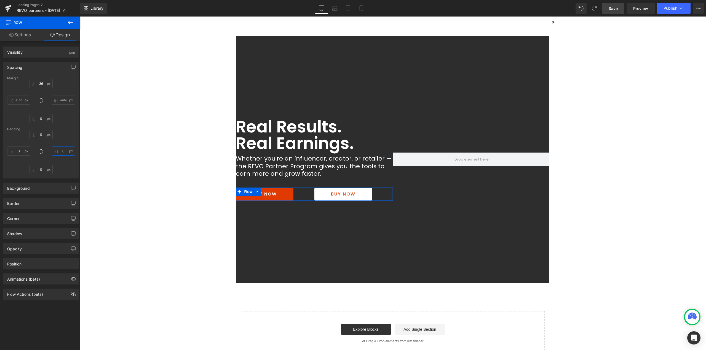
click at [63, 152] on input "0" at bounding box center [63, 151] width 23 height 9
drag, startPoint x: 61, startPoint y: 151, endPoint x: 52, endPoint y: 151, distance: 8.3
click at [52, 151] on input "89" at bounding box center [63, 151] width 23 height 9
type input "86"
click at [617, 7] on span "Save" at bounding box center [612, 9] width 9 height 6
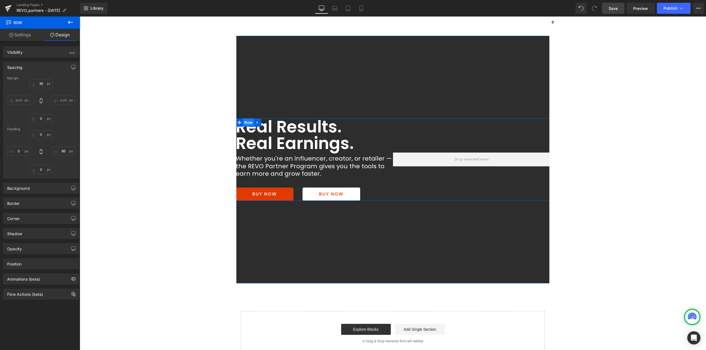
click at [245, 124] on span "Row" at bounding box center [248, 123] width 11 height 8
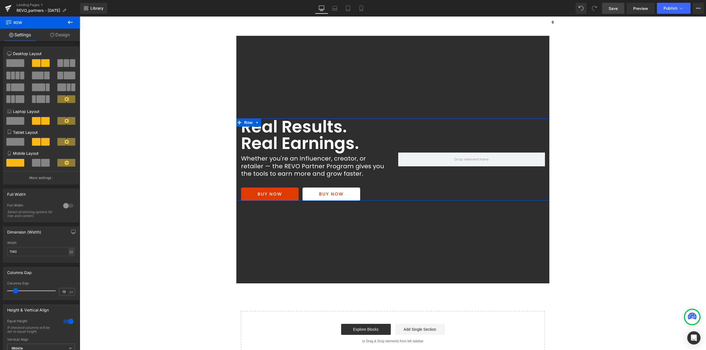
type input "18"
drag, startPoint x: 12, startPoint y: 291, endPoint x: 18, endPoint y: 291, distance: 5.2
click at [18, 291] on span at bounding box center [16, 291] width 6 height 6
click at [267, 195] on span "Button" at bounding box center [269, 194] width 13 height 7
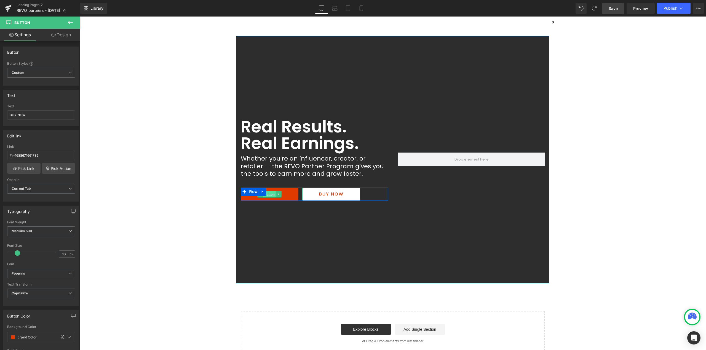
click at [268, 195] on span "Button" at bounding box center [269, 194] width 13 height 7
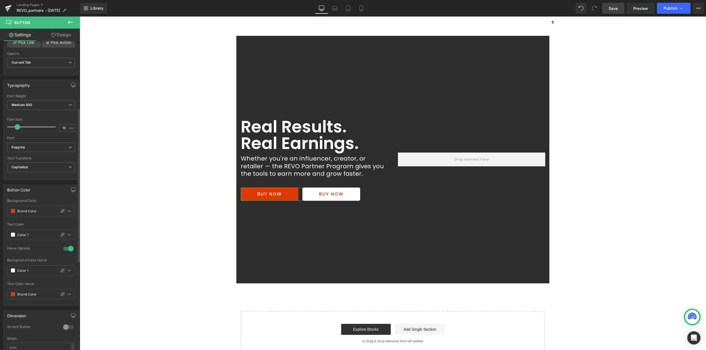
scroll to position [138, 0]
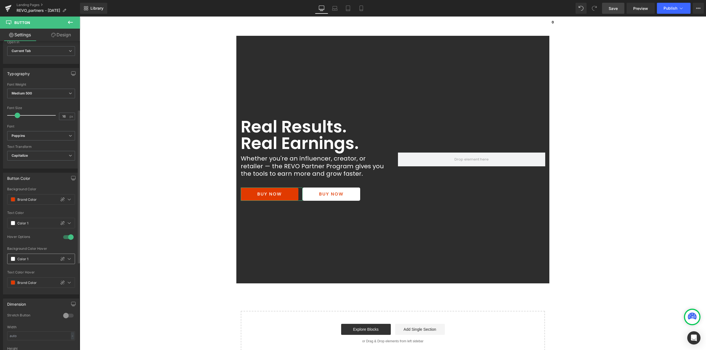
click at [13, 259] on span at bounding box center [13, 259] width 4 height 4
click at [38, 295] on div at bounding box center [35, 295] width 8 height 8
type input "Color 8"
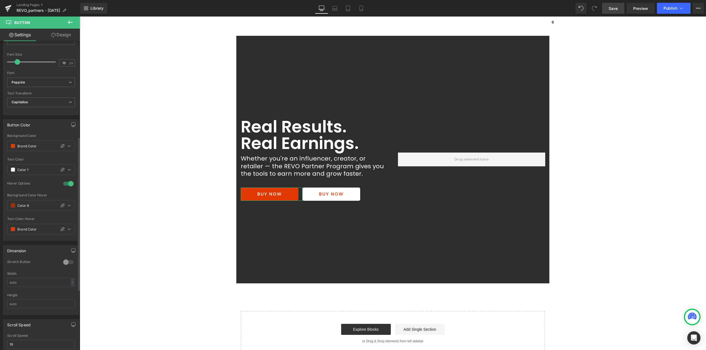
scroll to position [193, 0]
click at [328, 194] on span "Button" at bounding box center [331, 194] width 13 height 7
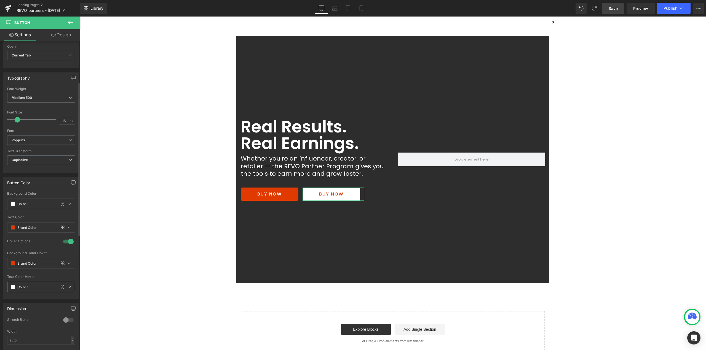
scroll to position [138, 0]
click at [12, 199] on span at bounding box center [13, 199] width 4 height 4
drag, startPoint x: 23, startPoint y: 269, endPoint x: 22, endPoint y: 265, distance: 4.0
click at [13, 259] on span at bounding box center [13, 259] width 4 height 4
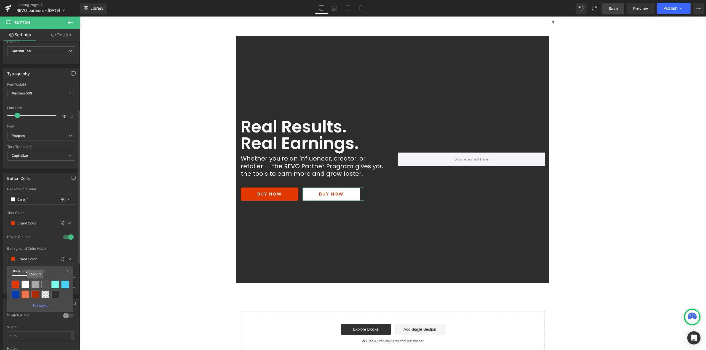
drag, startPoint x: 37, startPoint y: 283, endPoint x: 40, endPoint y: 283, distance: 3.1
click at [37, 283] on div at bounding box center [35, 285] width 8 height 8
type input "Color 2"
click at [14, 283] on span at bounding box center [13, 283] width 4 height 4
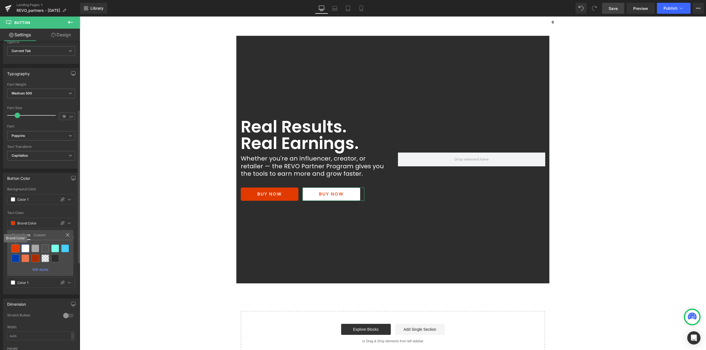
click at [17, 249] on div at bounding box center [16, 249] width 8 height 8
type input "Brand Color"
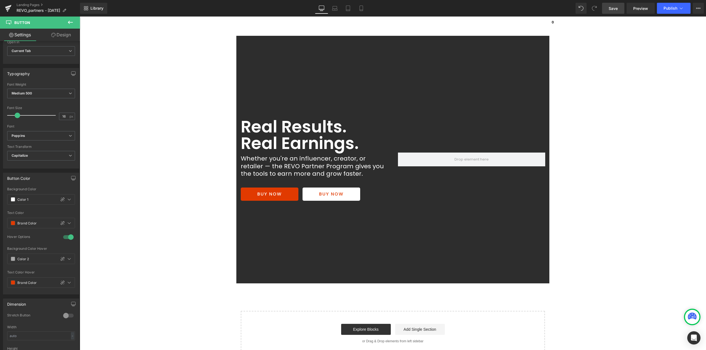
click at [619, 7] on link "Save" at bounding box center [613, 8] width 22 height 11
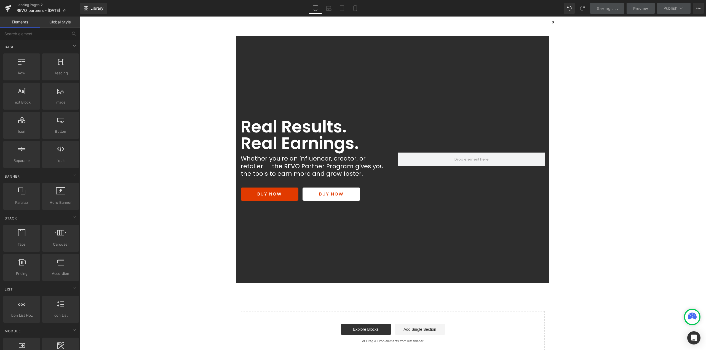
click at [590, 145] on main "Real Results. Real Earnings. Heading Whether you're an influencer, creator, or …" at bounding box center [393, 263] width 626 height 455
click at [318, 82] on div "Real Results. Real Earnings. Heading Whether you're an influencer, creator, or …" at bounding box center [393, 160] width 626 height 248
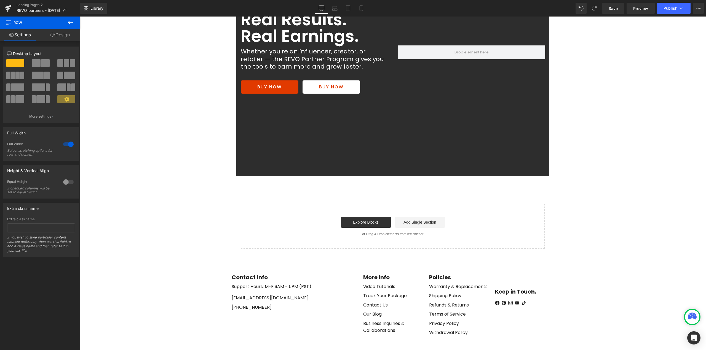
scroll to position [110, 0]
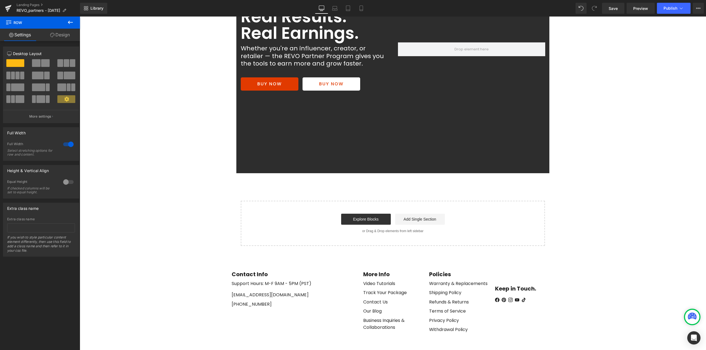
click at [604, 188] on main "Real Results. Real Earnings. Heading Whether you're an influencer, creator, or …" at bounding box center [393, 153] width 626 height 455
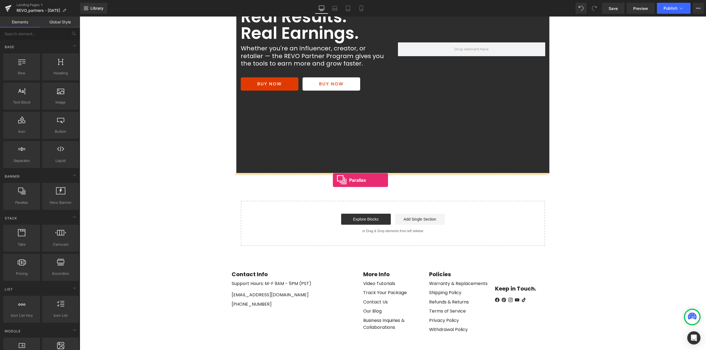
drag, startPoint x: 262, startPoint y: 201, endPoint x: 333, endPoint y: 180, distance: 74.0
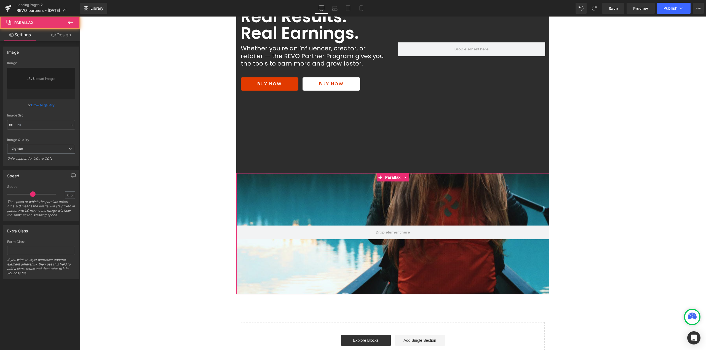
scroll to position [603, 622]
type input "https://cdn.shopify.com/s/files/1/0657/0813/files/slide-girl_2048x.jpg"
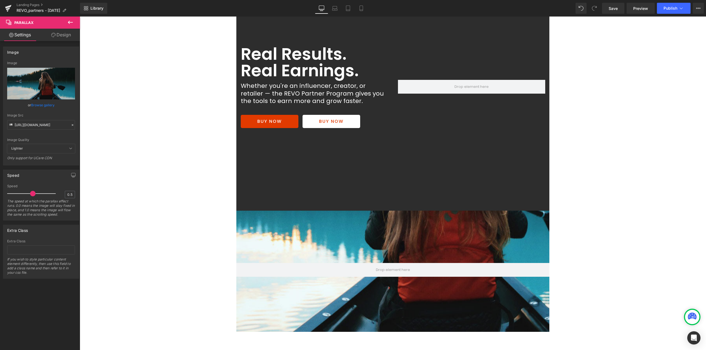
scroll to position [110, 0]
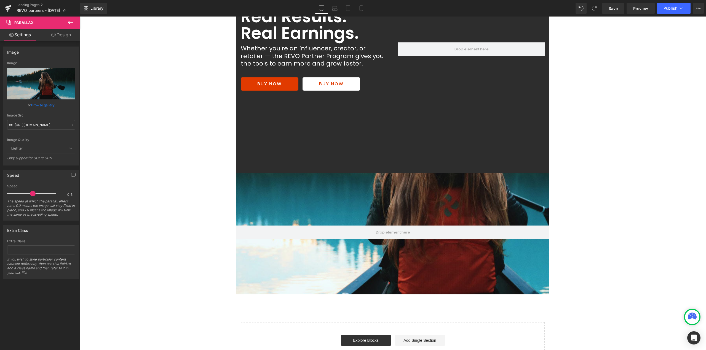
click at [386, 183] on div at bounding box center [393, 188] width 626 height 313
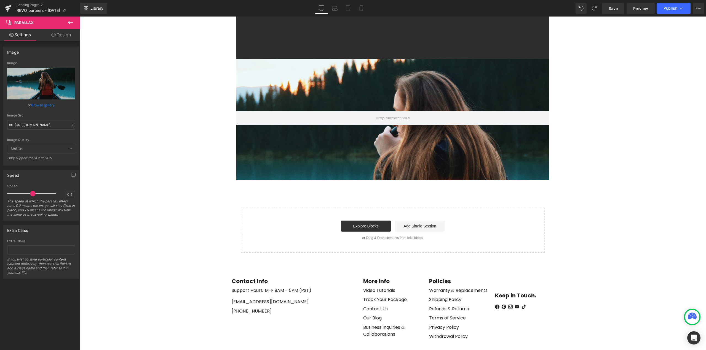
scroll to position [159, 0]
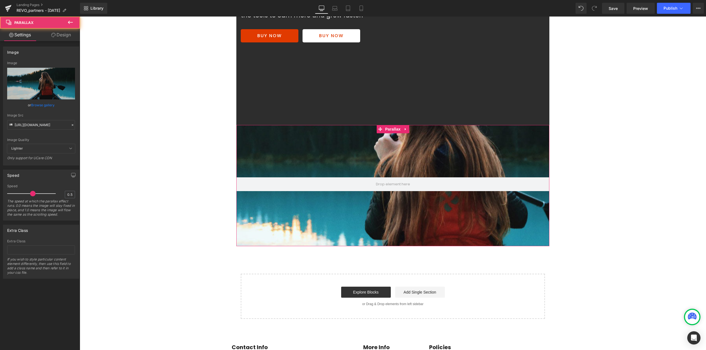
click at [380, 139] on div at bounding box center [393, 183] width 626 height 313
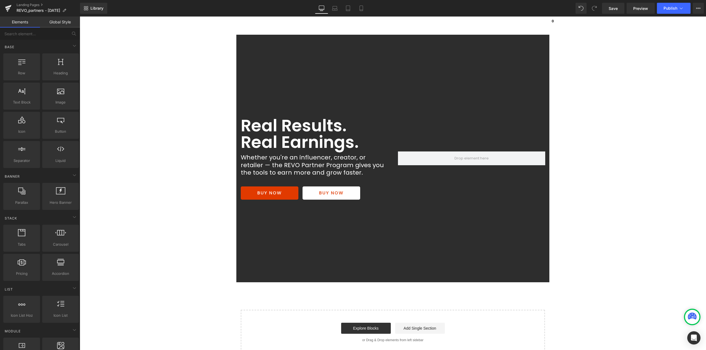
scroll to position [0, 0]
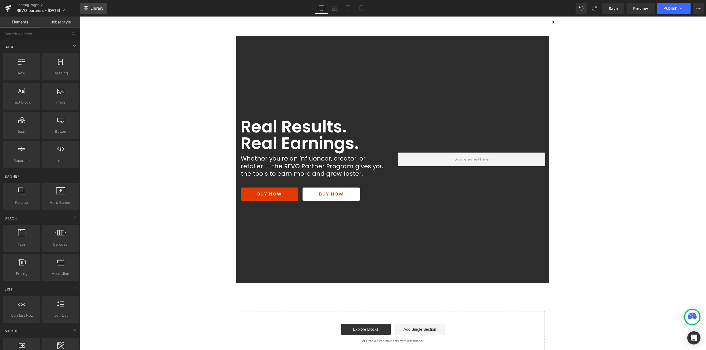
click at [101, 12] on link "Library" at bounding box center [93, 8] width 27 height 11
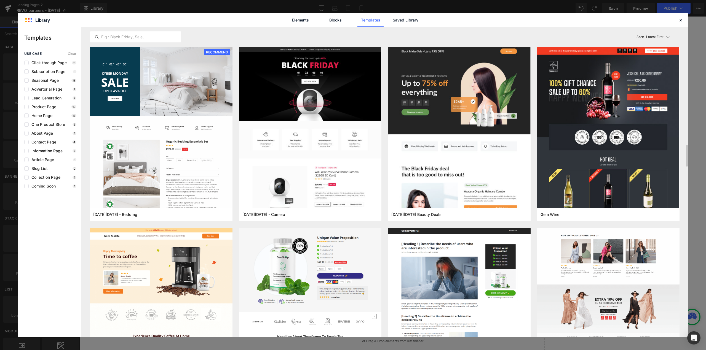
scroll to position [110, 0]
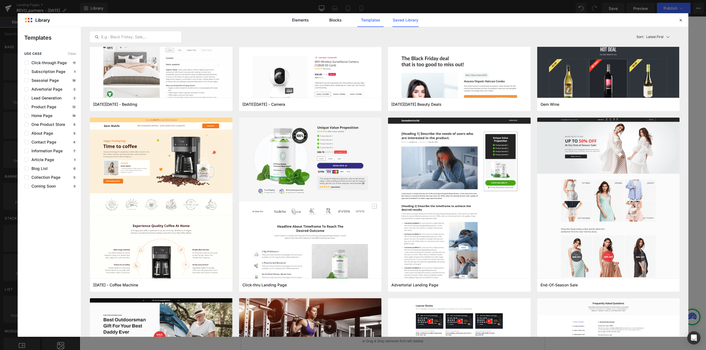
click at [397, 20] on link "Saved Library" at bounding box center [405, 20] width 26 height 14
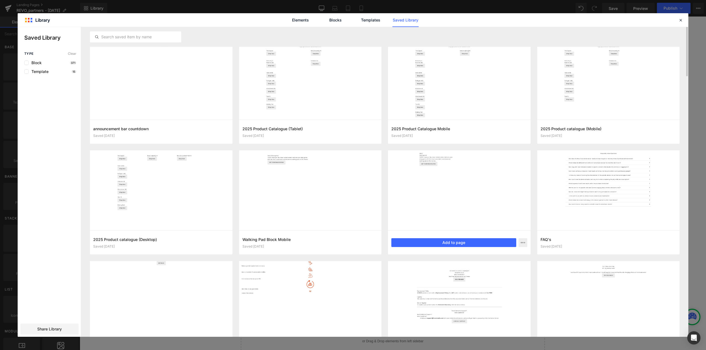
scroll to position [0, 0]
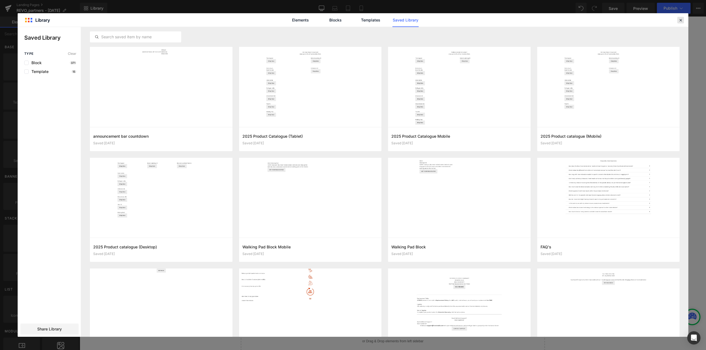
click at [681, 21] on icon at bounding box center [680, 20] width 5 height 5
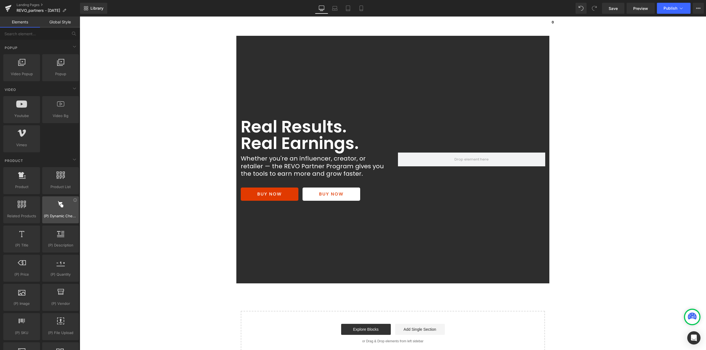
scroll to position [331, 0]
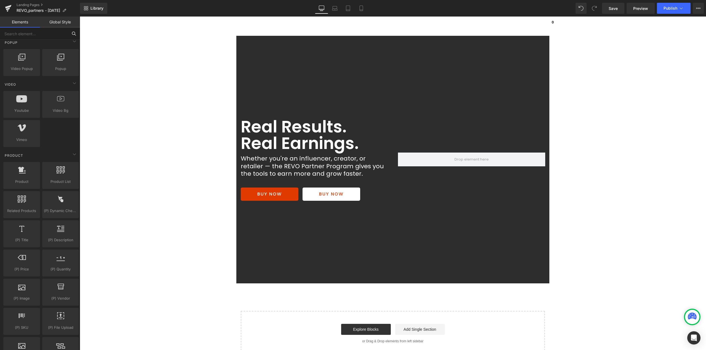
click at [45, 33] on input "text" at bounding box center [34, 34] width 68 height 12
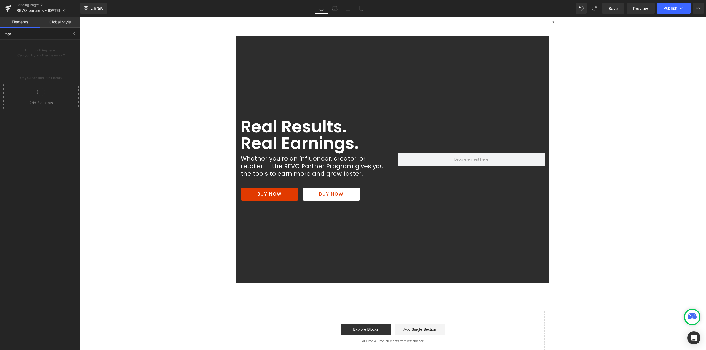
scroll to position [0, 0]
click at [39, 96] on div at bounding box center [41, 94] width 73 height 12
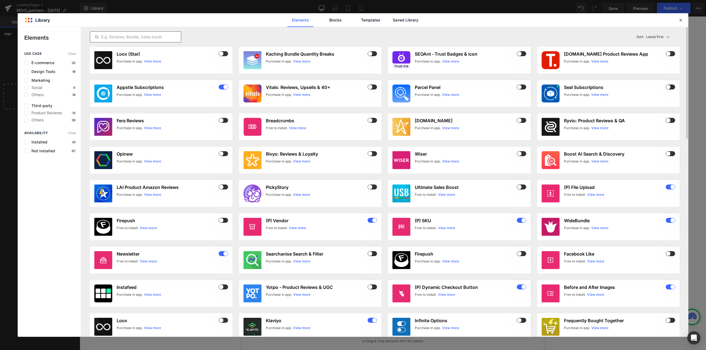
type input "mar"
click at [122, 37] on input "text" at bounding box center [135, 37] width 91 height 7
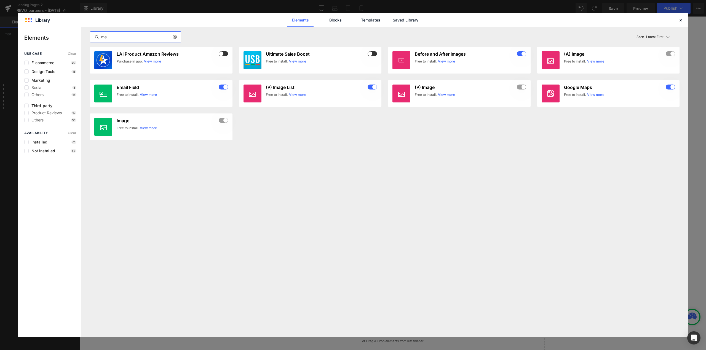
type input "ma"
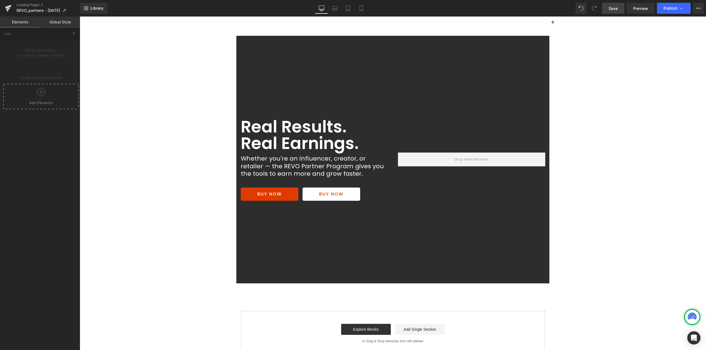
drag, startPoint x: 611, startPoint y: 10, endPoint x: 487, endPoint y: 31, distance: 126.0
click at [611, 10] on span "Save" at bounding box center [612, 9] width 9 height 6
click at [8, 9] on icon at bounding box center [8, 9] width 4 height 2
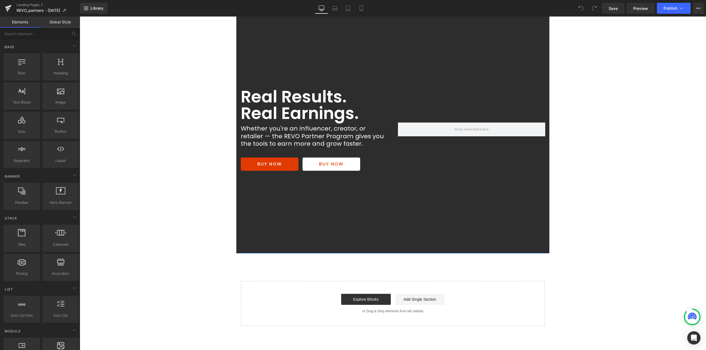
scroll to position [83, 0]
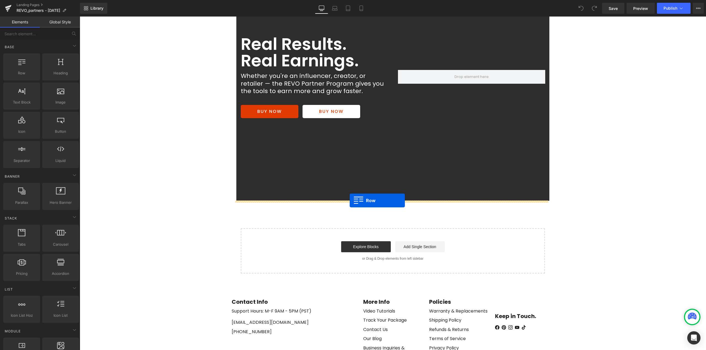
drag, startPoint x: 101, startPoint y: 82, endPoint x: 350, endPoint y: 201, distance: 275.6
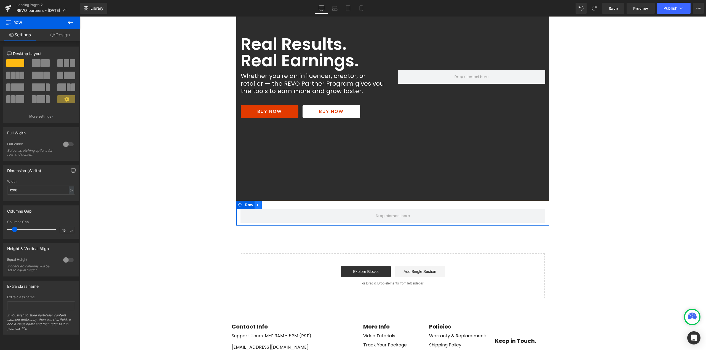
click at [257, 205] on icon at bounding box center [257, 205] width 1 height 2
click at [245, 205] on span "Row" at bounding box center [248, 205] width 11 height 8
click at [62, 34] on link "Design" at bounding box center [60, 35] width 40 height 12
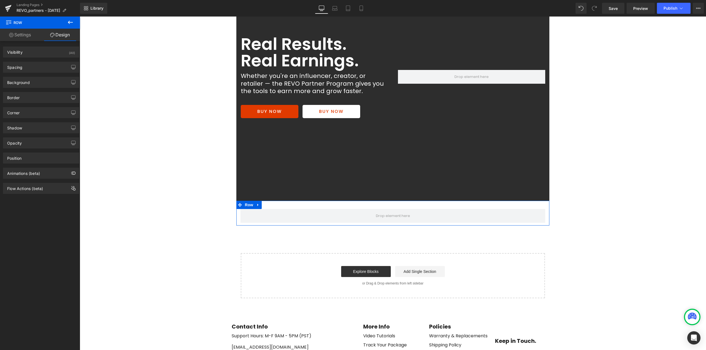
drag, startPoint x: 22, startPoint y: 33, endPoint x: 68, endPoint y: 27, distance: 46.1
click at [22, 33] on link "Settings" at bounding box center [20, 35] width 40 height 12
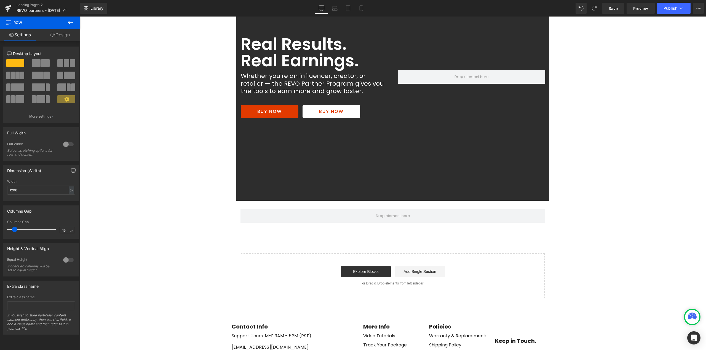
click at [69, 23] on icon at bounding box center [70, 22] width 5 height 3
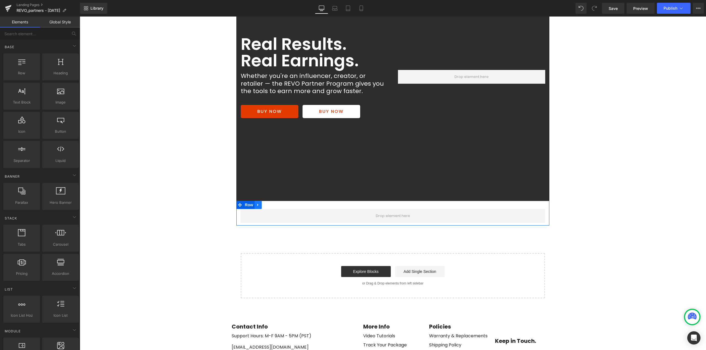
click at [257, 206] on icon at bounding box center [258, 205] width 4 height 4
click at [270, 205] on icon at bounding box center [272, 205] width 4 height 4
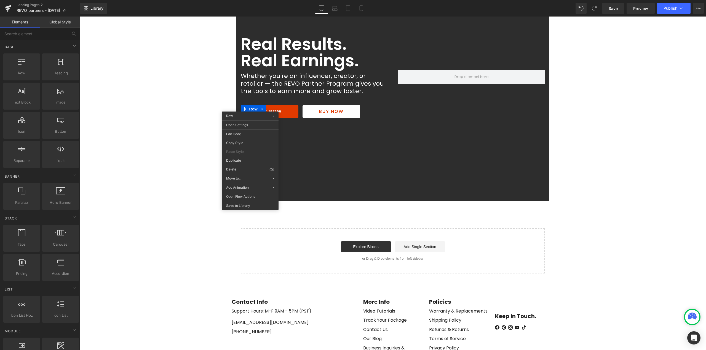
drag, startPoint x: 318, startPoint y: 176, endPoint x: 245, endPoint y: 155, distance: 75.9
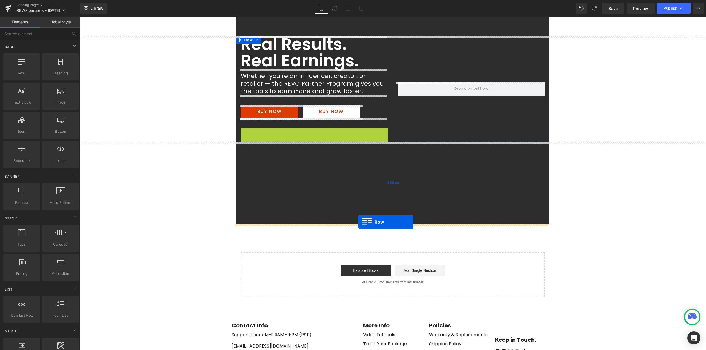
drag, startPoint x: 249, startPoint y: 132, endPoint x: 358, endPoint y: 222, distance: 141.9
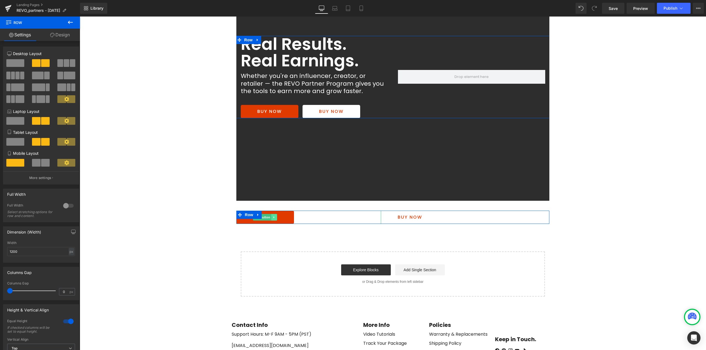
click at [273, 218] on icon at bounding box center [274, 217] width 3 height 3
drag, startPoint x: 274, startPoint y: 218, endPoint x: 333, endPoint y: 219, distance: 59.3
click at [275, 218] on icon at bounding box center [276, 217] width 3 height 3
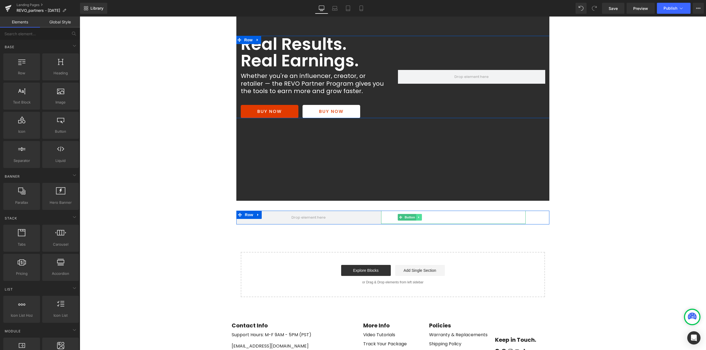
click at [418, 218] on link at bounding box center [419, 217] width 6 height 7
click at [420, 218] on icon at bounding box center [421, 217] width 3 height 3
click at [244, 215] on span "Row" at bounding box center [248, 215] width 11 height 8
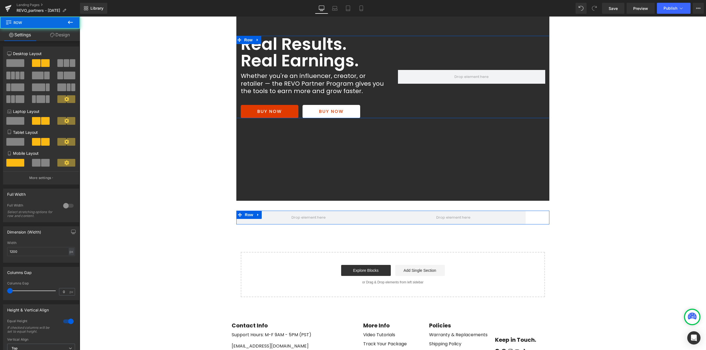
click at [16, 63] on span at bounding box center [15, 63] width 18 height 8
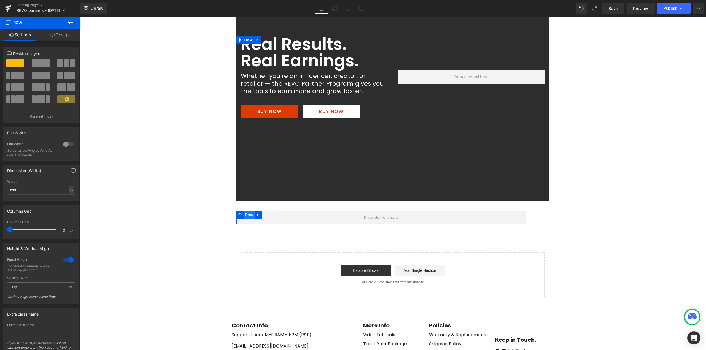
click at [244, 216] on span "Row" at bounding box center [248, 215] width 11 height 8
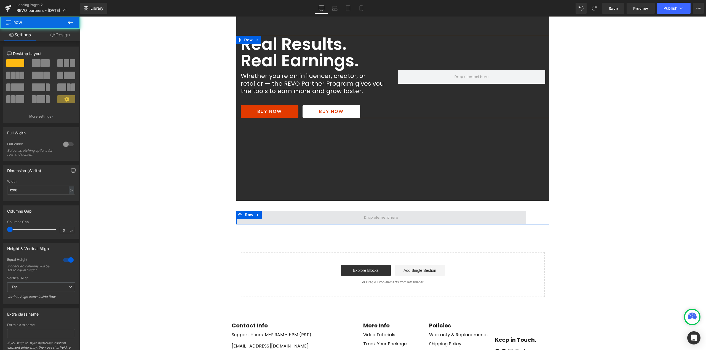
click at [313, 219] on span at bounding box center [380, 218] width 289 height 14
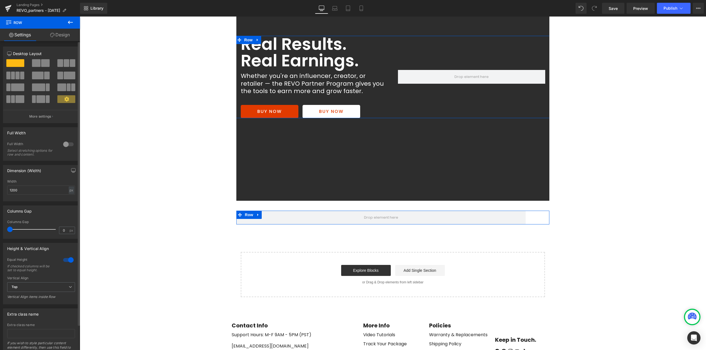
click at [67, 145] on div at bounding box center [68, 144] width 13 height 9
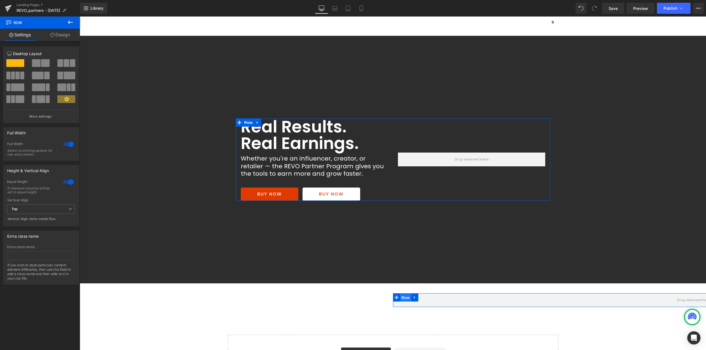
click at [409, 297] on span "Row" at bounding box center [405, 298] width 11 height 8
click at [69, 143] on div at bounding box center [68, 144] width 13 height 9
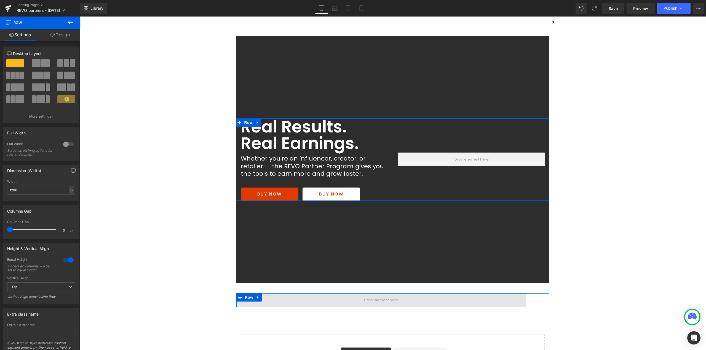
click at [366, 302] on span at bounding box center [381, 300] width 38 height 9
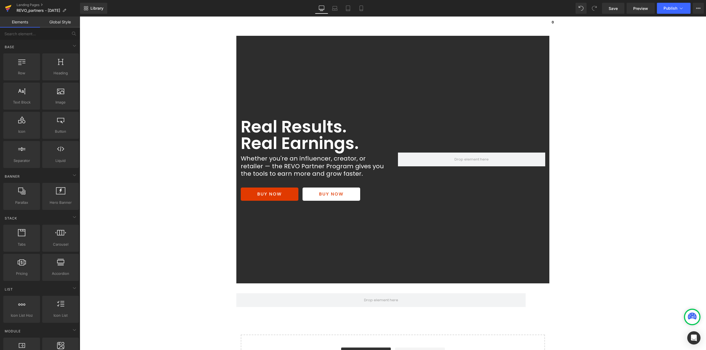
click at [11, 7] on icon at bounding box center [8, 8] width 7 height 14
click at [268, 196] on span "Button" at bounding box center [269, 194] width 13 height 7
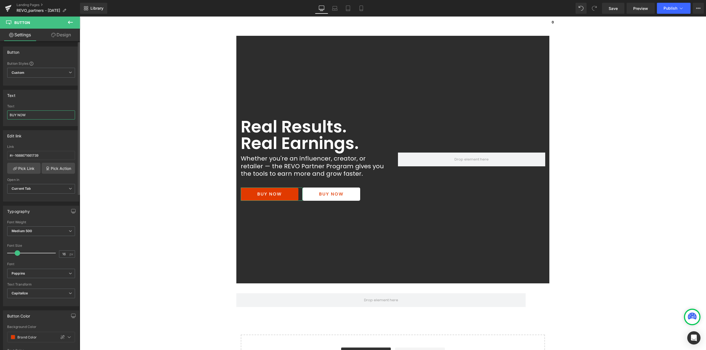
drag, startPoint x: 36, startPoint y: 114, endPoint x: 0, endPoint y: 123, distance: 37.2
click at [0, 123] on div "Text BUY NOW Text BUY NOW" at bounding box center [41, 106] width 82 height 41
paste input "ecome a Partner"
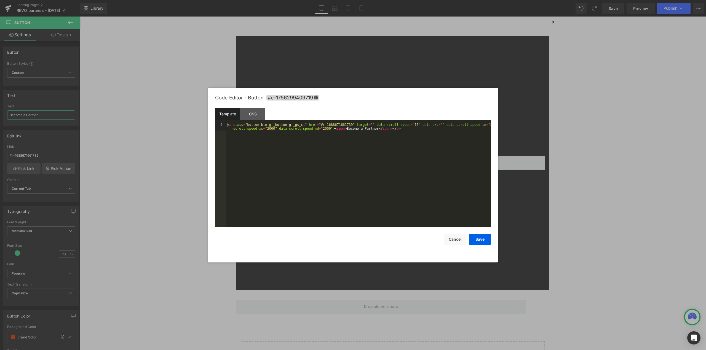
click at [259, 0] on div "Button You are previewing how the will restyle your page. You can not edit Elem…" at bounding box center [353, 0] width 706 height 0
type input "Become a Partner"
click at [251, 113] on div "CSS" at bounding box center [252, 114] width 25 height 12
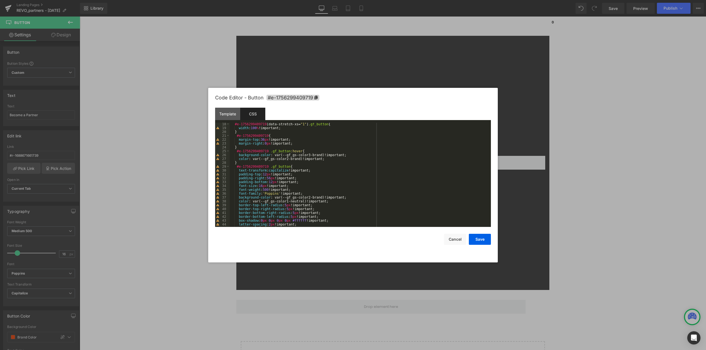
scroll to position [83, 0]
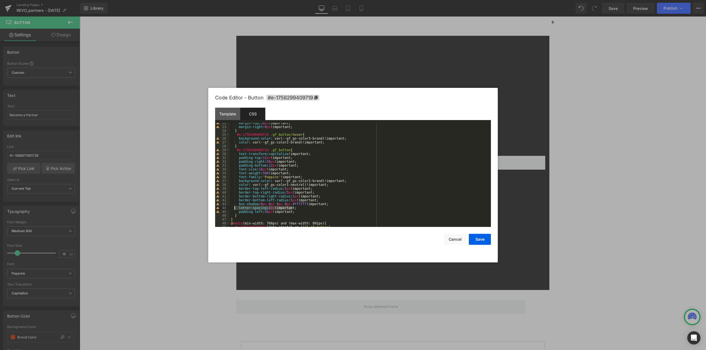
drag, startPoint x: 274, startPoint y: 208, endPoint x: 234, endPoint y: 206, distance: 40.0
click at [234, 206] on div "margin-top : 36 px !important; margin-right : 0 px !important; } #e-17562994097…" at bounding box center [359, 177] width 259 height 112
click at [452, 238] on button "Cancel" at bounding box center [455, 239] width 22 height 11
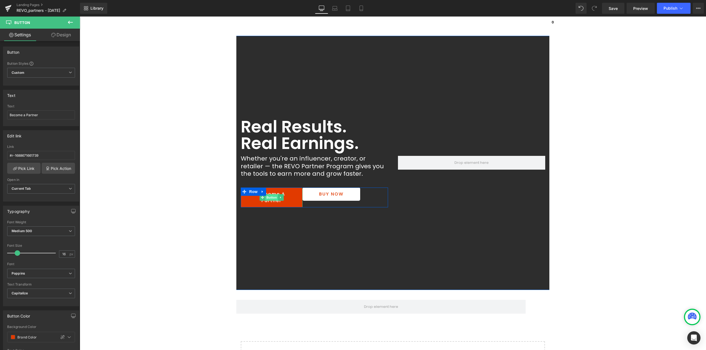
click at [271, 199] on span "Button" at bounding box center [271, 197] width 13 height 7
click at [51, 233] on span "Medium 500" at bounding box center [41, 232] width 68 height 10
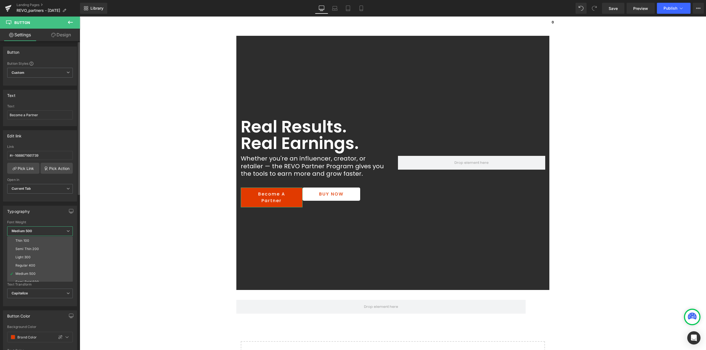
drag, startPoint x: 29, startPoint y: 264, endPoint x: 33, endPoint y: 262, distance: 3.9
click at [30, 264] on div "Regular 400" at bounding box center [25, 266] width 20 height 4
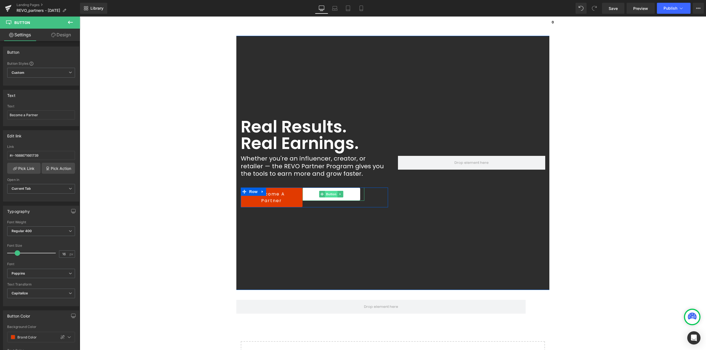
click at [332, 195] on span "Button" at bounding box center [331, 194] width 13 height 7
click at [328, 195] on span "Button" at bounding box center [331, 194] width 13 height 7
drag, startPoint x: 32, startPoint y: 116, endPoint x: 3, endPoint y: 119, distance: 29.2
click at [4, 119] on div "BUY NOW Text BUY NOW" at bounding box center [41, 115] width 76 height 22
paste input "See Active Campaigns"
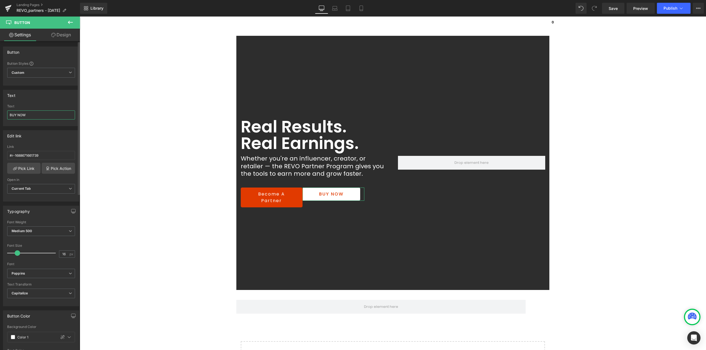
type input "See Active Campaigns"
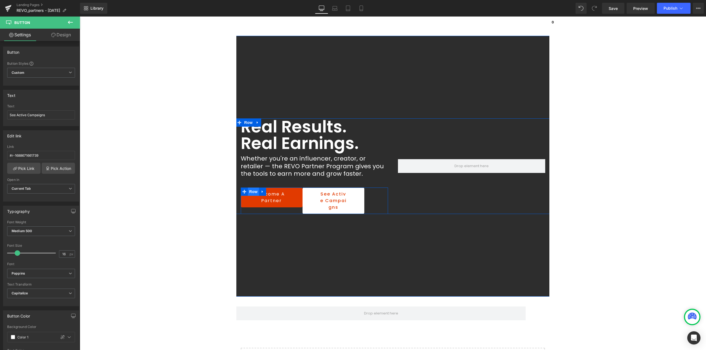
click at [251, 192] on span "Row" at bounding box center [253, 192] width 11 height 8
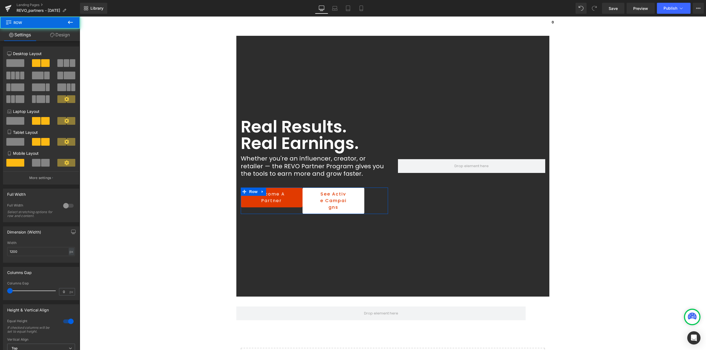
click at [64, 37] on link "Design" at bounding box center [60, 35] width 40 height 12
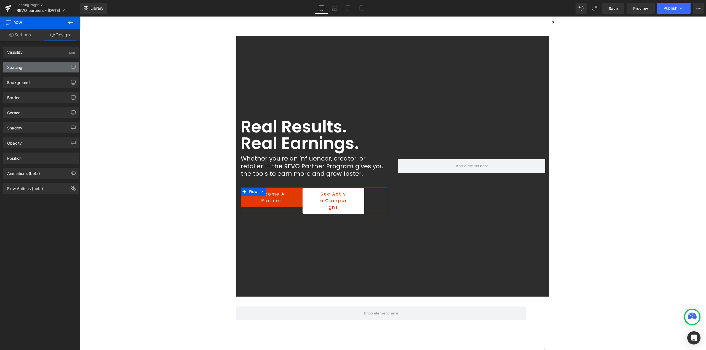
click at [21, 69] on div "Spacing" at bounding box center [14, 66] width 15 height 8
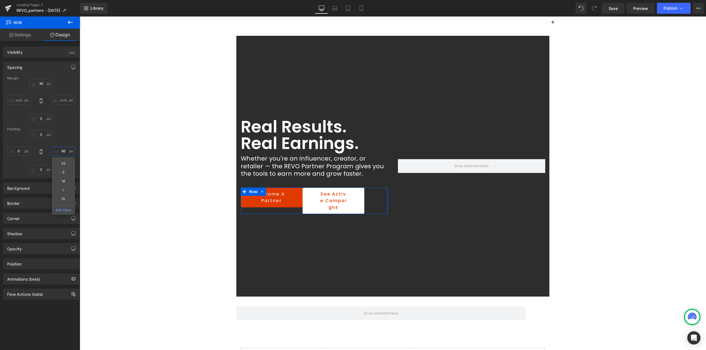
click at [64, 151] on input "86" at bounding box center [63, 151] width 23 height 9
type input "0"
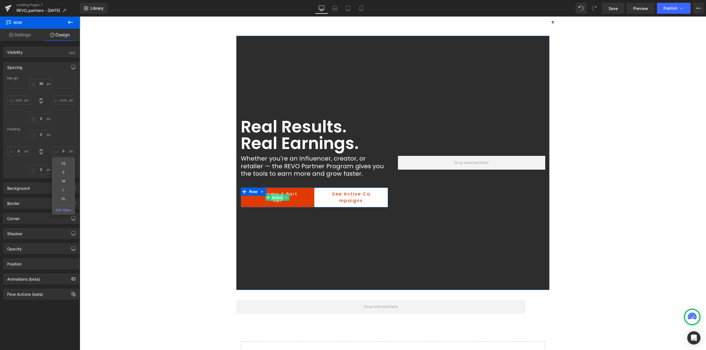
click at [276, 198] on span "Button" at bounding box center [277, 197] width 13 height 7
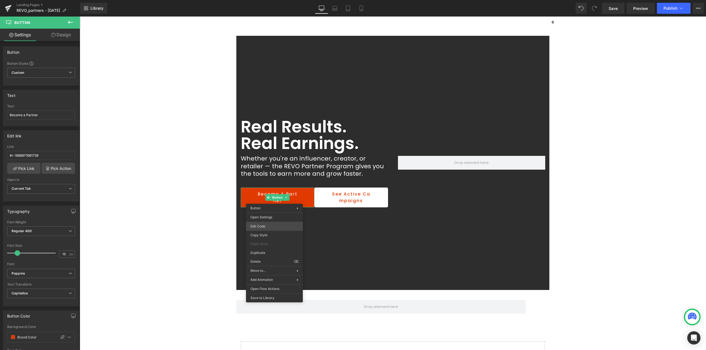
click at [263, 0] on div "Button You are previewing how the will restyle your page. You can not edit Elem…" at bounding box center [353, 0] width 706 height 0
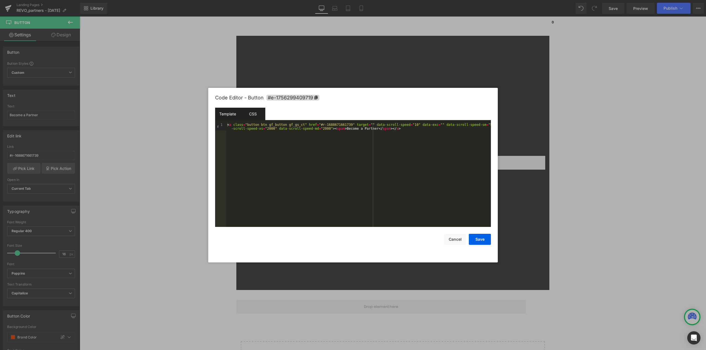
click at [258, 112] on div "CSS" at bounding box center [252, 114] width 25 height 12
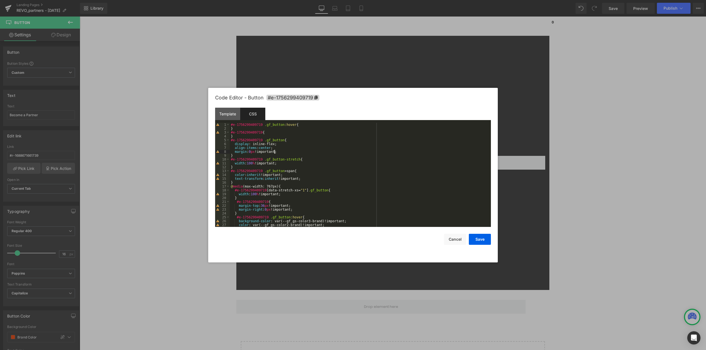
click at [363, 150] on div "#e-1756299409719 .gf_button :hover { } #e-1756299409719 { } #e-1756299409719 .g…" at bounding box center [359, 179] width 259 height 112
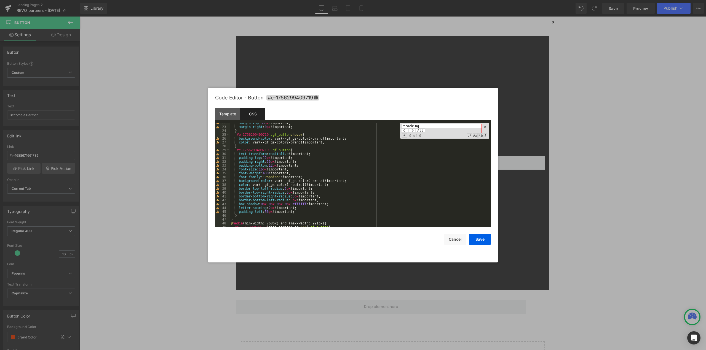
drag, startPoint x: 422, startPoint y: 127, endPoint x: 369, endPoint y: 129, distance: 53.6
click at [369, 129] on div "margin-top : 36 px !important; margin-right : 0 px !important; } #e-17562994097…" at bounding box center [359, 175] width 259 height 104
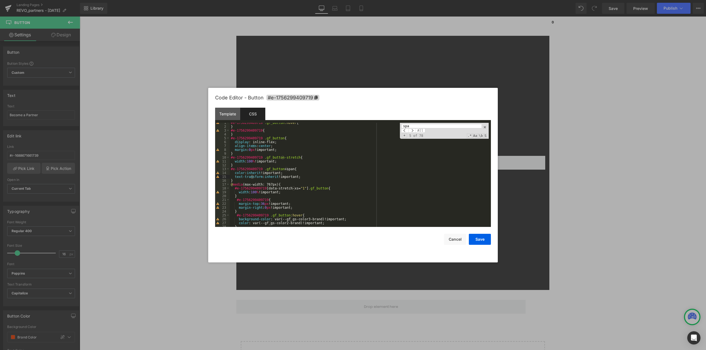
scroll to position [118, 0]
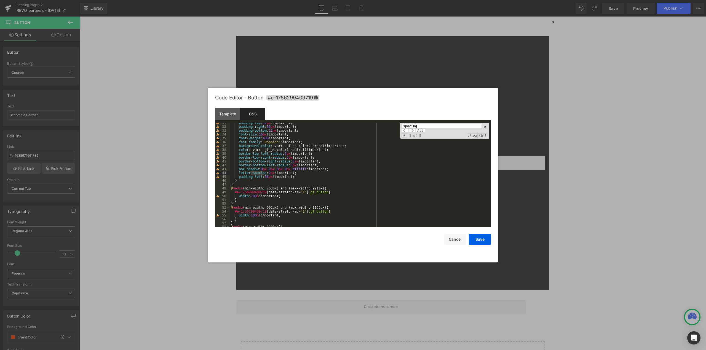
type input "spacing"
drag, startPoint x: 294, startPoint y: 173, endPoint x: 244, endPoint y: 175, distance: 49.7
click at [239, 173] on div "padding-top : 12 px !important; padding-right : 56 px !important; padding-botto…" at bounding box center [359, 177] width 259 height 112
click at [415, 130] on span at bounding box center [411, 130] width 7 height 4
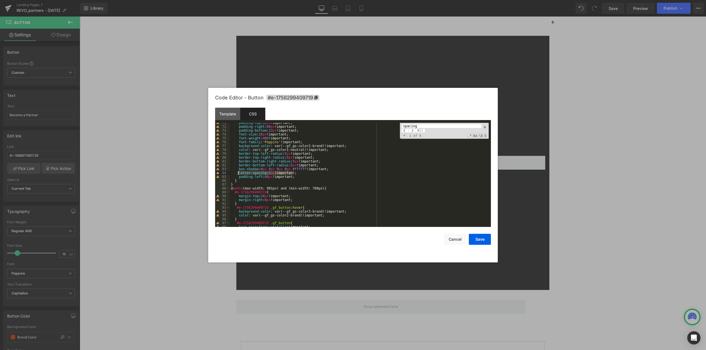
drag, startPoint x: 297, startPoint y: 174, endPoint x: 251, endPoint y: 175, distance: 46.0
click at [237, 173] on div "padding-top : 12 px !important; padding-right : 60 px !important; padding-botto…" at bounding box center [359, 177] width 259 height 112
click at [414, 130] on span at bounding box center [411, 130] width 7 height 4
drag, startPoint x: 299, startPoint y: 173, endPoint x: 236, endPoint y: 176, distance: 63.2
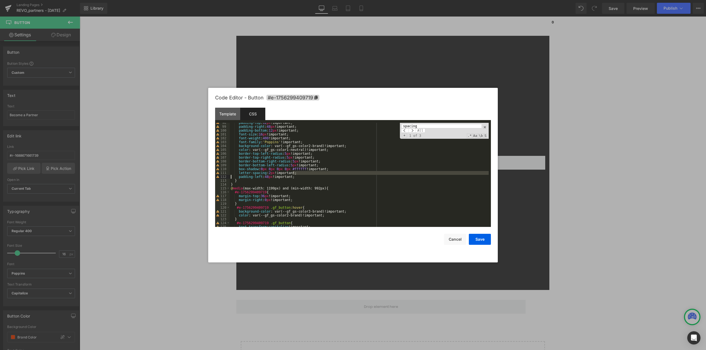
click at [232, 176] on div "padding-top : 12 px !important; padding-right : 48 px !important; padding-botto…" at bounding box center [359, 177] width 259 height 112
click at [305, 173] on div "padding-top : 12 px !important; padding-right : 48 px !important; padding-botto…" at bounding box center [359, 175] width 259 height 104
drag, startPoint x: 296, startPoint y: 173, endPoint x: 331, endPoint y: 157, distance: 39.0
click at [226, 174] on pre "98 99 100 101 102 103 104 105 106 107 108 109 110 111 112 113 114 115 116 117 1…" at bounding box center [353, 175] width 276 height 104
click at [414, 130] on span at bounding box center [411, 130] width 7 height 4
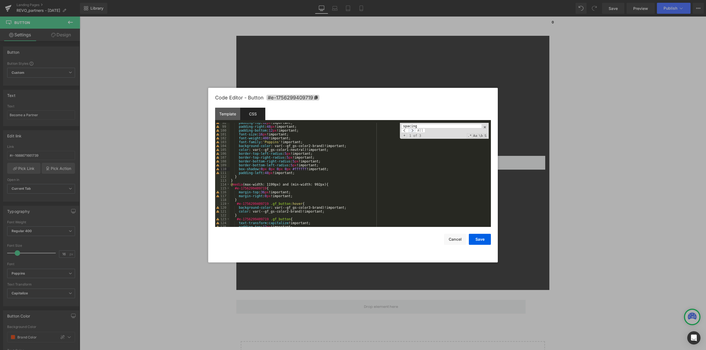
scroll to position [481, 0]
drag, startPoint x: 295, startPoint y: 173, endPoint x: 261, endPoint y: 173, distance: 33.9
click at [233, 173] on div "padding-top : 12 px !important; padding-right : 48 px !important; padding-botto…" at bounding box center [359, 177] width 259 height 112
click at [414, 131] on span at bounding box center [411, 130] width 7 height 4
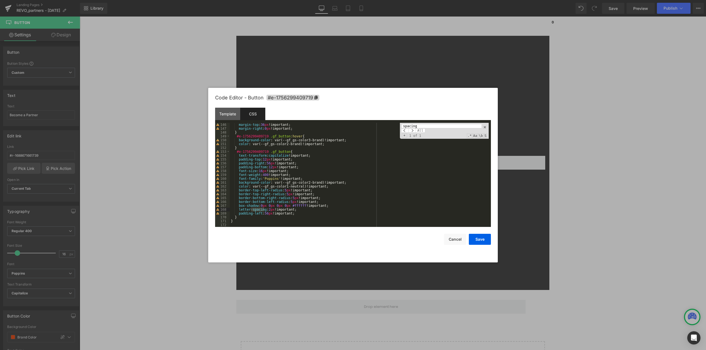
scroll to position [560, 0]
drag, startPoint x: 298, startPoint y: 209, endPoint x: 236, endPoint y: 210, distance: 61.5
click at [236, 210] on div "margin-top : 36 px !important; margin-right : 0 px !important; } #e-17562994097…" at bounding box center [359, 179] width 259 height 112
click at [486, 240] on button "Save" at bounding box center [480, 239] width 22 height 11
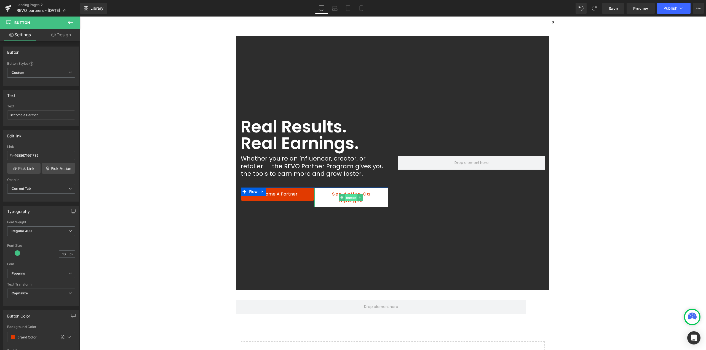
click at [347, 200] on span "Button" at bounding box center [351, 197] width 13 height 7
click at [347, 197] on span "Button" at bounding box center [351, 197] width 13 height 7
click at [346, 196] on span "Button" at bounding box center [351, 197] width 13 height 7
click at [359, 198] on icon at bounding box center [360, 197] width 3 height 3
click at [361, 198] on icon at bounding box center [362, 197] width 3 height 3
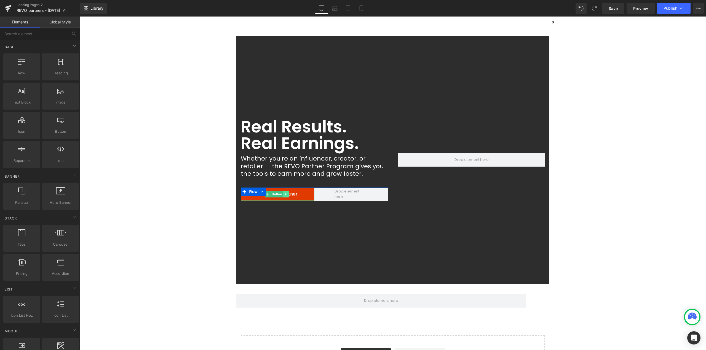
click at [286, 195] on link at bounding box center [286, 194] width 6 height 7
click at [303, 195] on link "Become a Partner" at bounding box center [277, 194] width 73 height 13
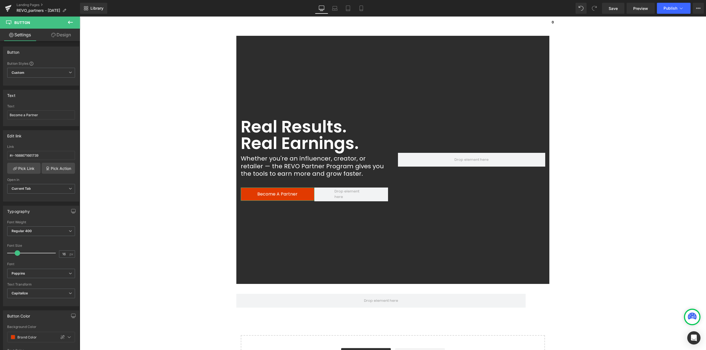
click at [64, 33] on link "Design" at bounding box center [61, 35] width 40 height 12
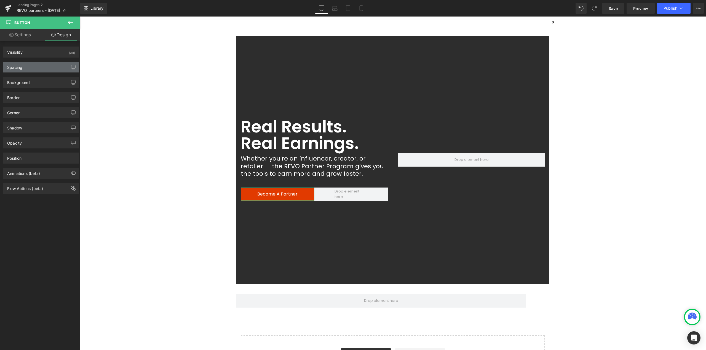
click at [33, 67] on div "Spacing" at bounding box center [41, 67] width 76 height 10
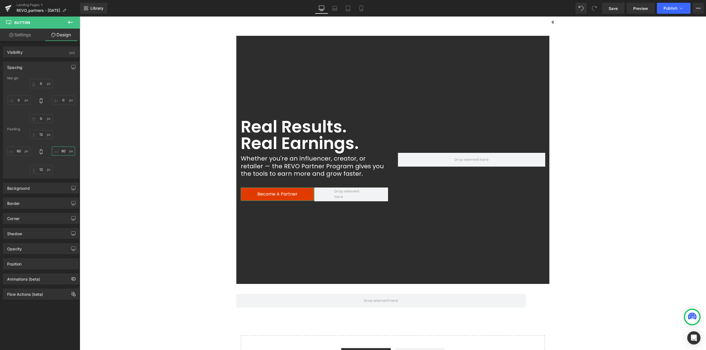
click at [57, 150] on input "60" at bounding box center [63, 151] width 23 height 9
type input "48"
click at [17, 152] on input "60" at bounding box center [18, 151] width 23 height 9
type input "48"
click at [278, 195] on icon at bounding box center [279, 194] width 3 height 3
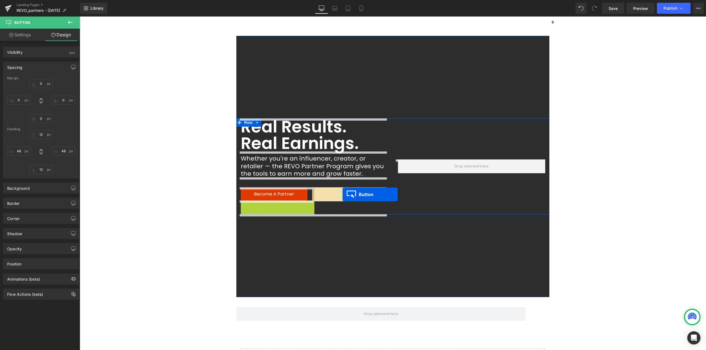
drag, startPoint x: 269, startPoint y: 208, endPoint x: 342, endPoint y: 195, distance: 74.8
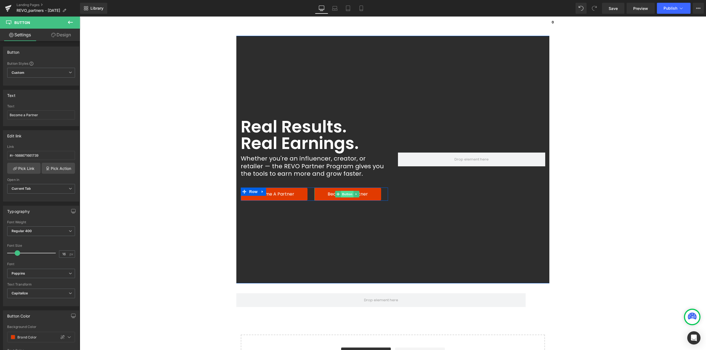
click at [341, 194] on span "Button" at bounding box center [347, 194] width 13 height 7
drag, startPoint x: 8, startPoint y: 156, endPoint x: 3, endPoint y: 168, distance: 12.6
click at [0, 159] on div "Edit link #r-1688671661739 Link #r-1688671661739 Pick Link Pick Action Current …" at bounding box center [41, 164] width 82 height 76
drag, startPoint x: 41, startPoint y: 116, endPoint x: 0, endPoint y: 118, distance: 40.6
click at [0, 118] on div "Text Become a Partner Text Become a Partner" at bounding box center [41, 106] width 82 height 41
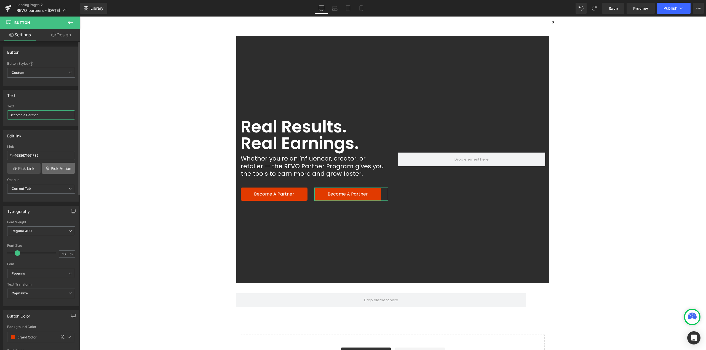
paste input "See Active Campaigns"
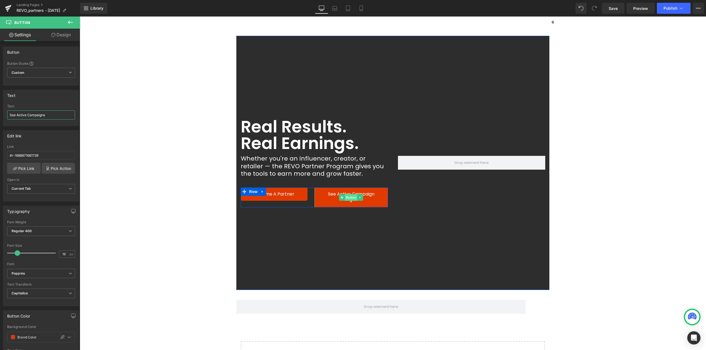
click at [351, 198] on span "Button" at bounding box center [351, 197] width 13 height 7
type input "See Active Campaigns"
click at [65, 33] on link "Design" at bounding box center [61, 35] width 40 height 12
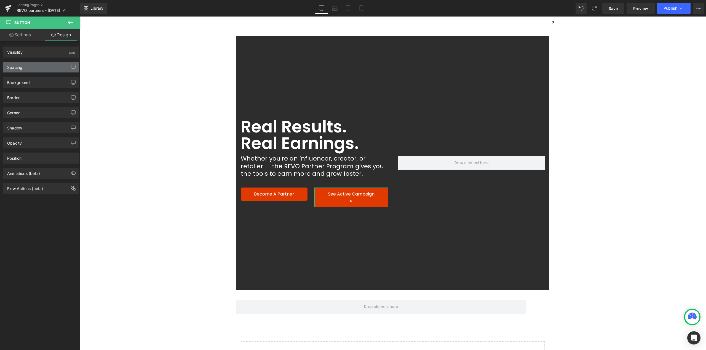
click at [28, 67] on div "Spacing" at bounding box center [41, 67] width 76 height 10
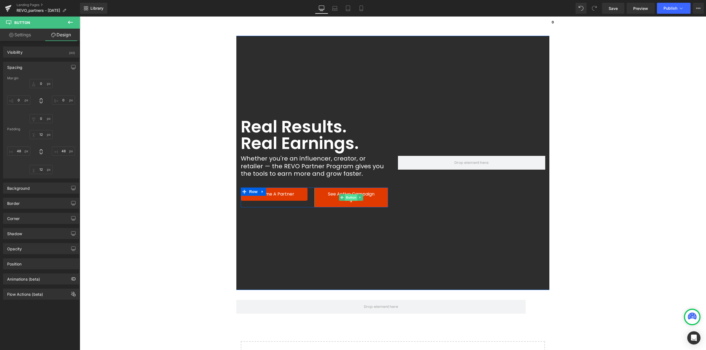
click at [348, 198] on span "Button" at bounding box center [351, 197] width 13 height 7
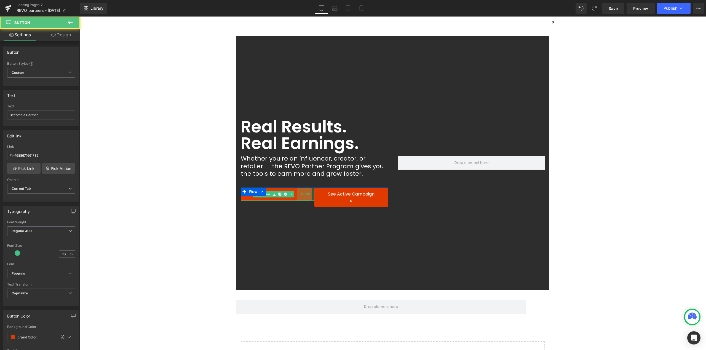
drag, startPoint x: 308, startPoint y: 195, endPoint x: 304, endPoint y: 195, distance: 4.1
click at [304, 195] on span "63px" at bounding box center [305, 194] width 9 height 5
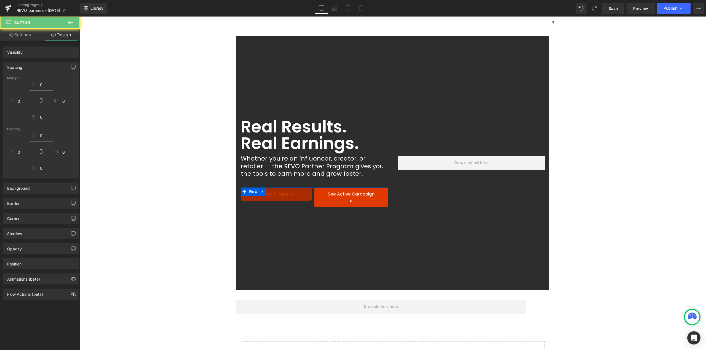
type input "spacin"
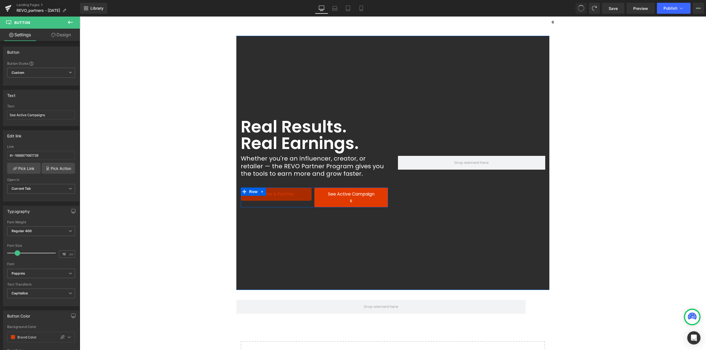
type input "Become a Partner"
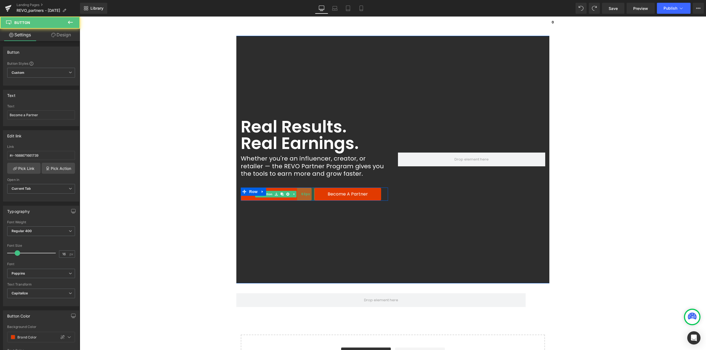
click at [305, 195] on span "63px" at bounding box center [305, 194] width 9 height 5
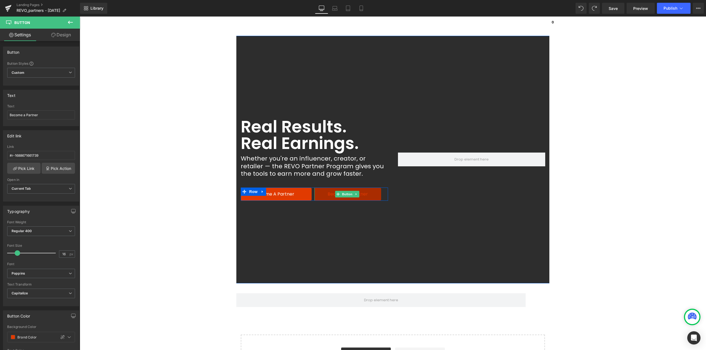
click at [343, 194] on span "Button" at bounding box center [347, 194] width 13 height 7
drag, startPoint x: 44, startPoint y: 116, endPoint x: 0, endPoint y: 123, distance: 45.0
click at [0, 118] on div "Text Become a Partner Text Become a Partner" at bounding box center [41, 106] width 82 height 41
paste input "See Active Campaigns"
type input "See Active Campaigns"
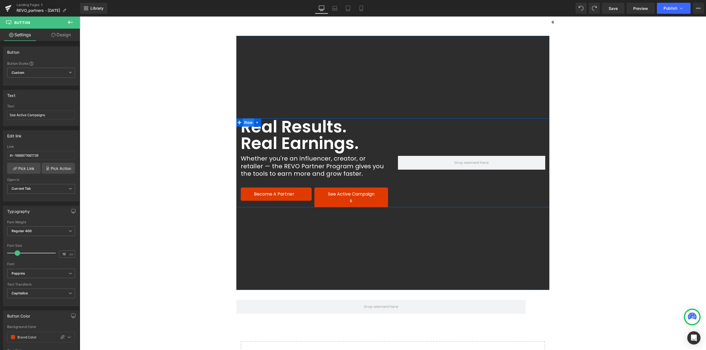
click at [243, 124] on span "Row" at bounding box center [248, 123] width 11 height 8
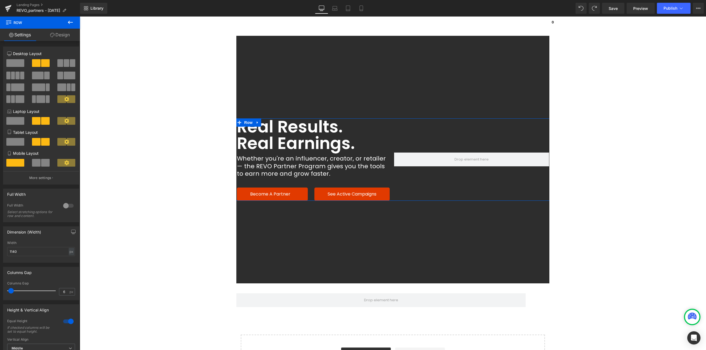
type input "7"
drag, startPoint x: 17, startPoint y: 291, endPoint x: 13, endPoint y: 290, distance: 3.6
click at [13, 290] on span at bounding box center [12, 291] width 6 height 6
click at [270, 194] on link at bounding box center [273, 194] width 6 height 7
click at [67, 34] on link "Design" at bounding box center [60, 35] width 40 height 12
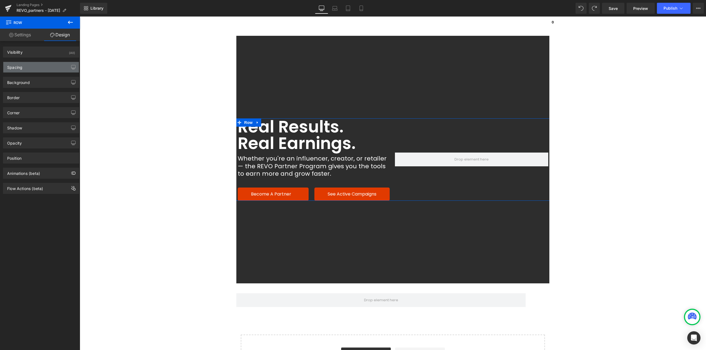
click at [27, 66] on div "Spacing" at bounding box center [41, 67] width 76 height 10
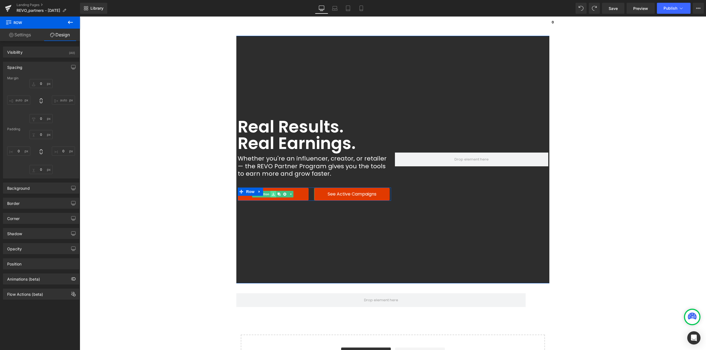
click at [270, 195] on link at bounding box center [273, 194] width 6 height 7
click at [262, 195] on link "Button" at bounding box center [261, 194] width 18 height 7
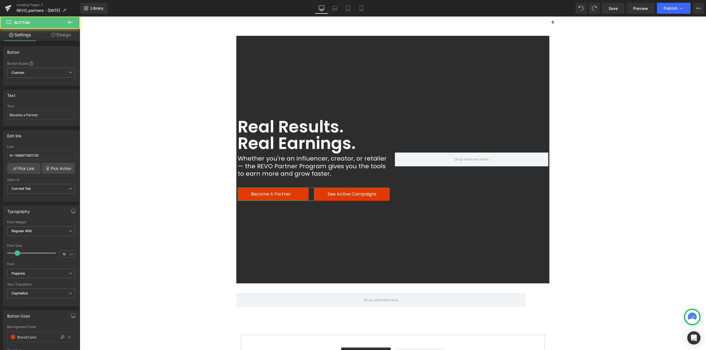
click at [64, 37] on link "Design" at bounding box center [61, 35] width 40 height 12
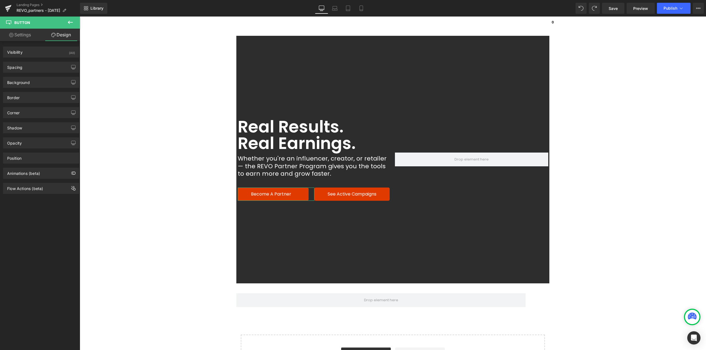
type input "0"
type input "12"
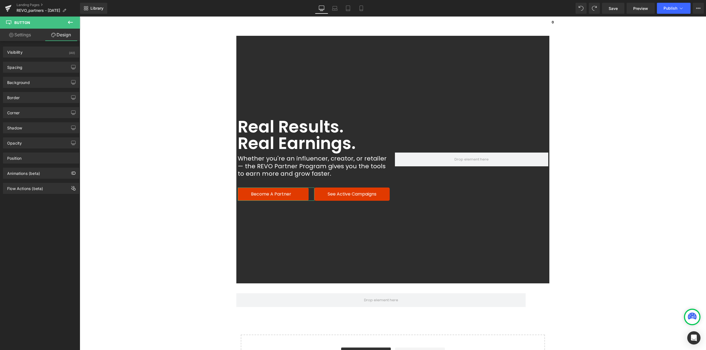
type input "63"
type input "12"
click at [28, 64] on div "Spacing" at bounding box center [41, 67] width 76 height 10
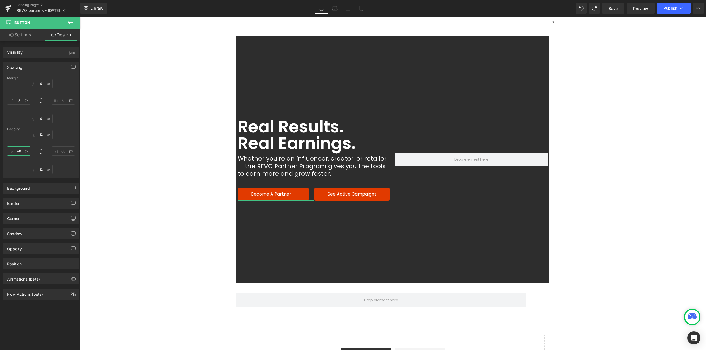
click at [22, 152] on input "48" at bounding box center [18, 151] width 23 height 9
type input "36"
click at [62, 152] on input "63" at bounding box center [63, 151] width 23 height 9
type input "36"
click at [350, 195] on span "Button" at bounding box center [352, 194] width 13 height 7
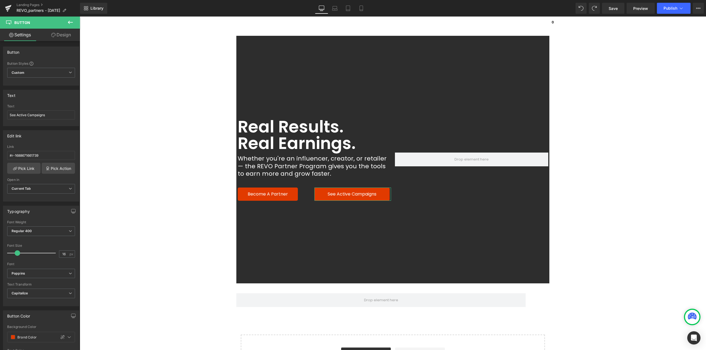
click at [62, 34] on link "Design" at bounding box center [61, 35] width 40 height 12
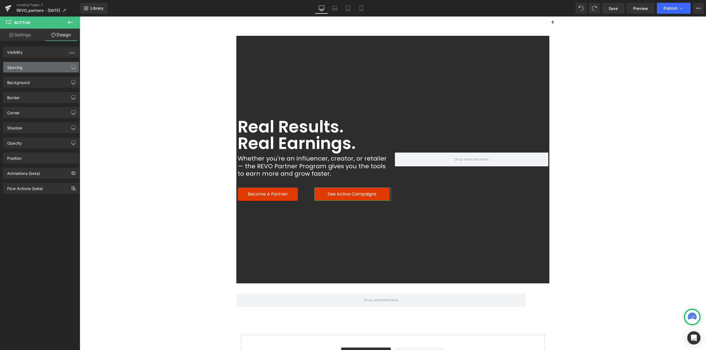
click at [20, 69] on div "Spacing" at bounding box center [14, 66] width 15 height 8
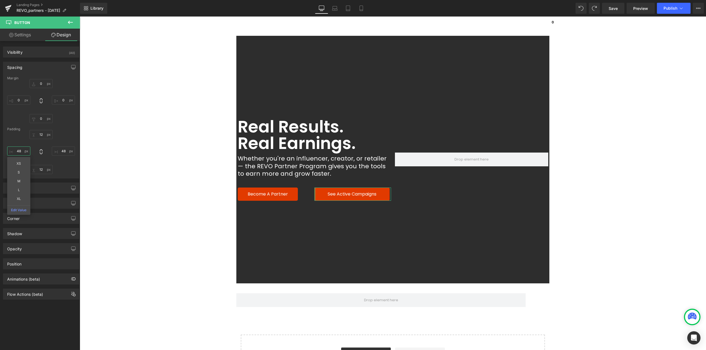
click at [22, 148] on input "48" at bounding box center [18, 151] width 23 height 9
type input "36"
click at [63, 151] on input "48" at bounding box center [63, 151] width 23 height 9
type input "36"
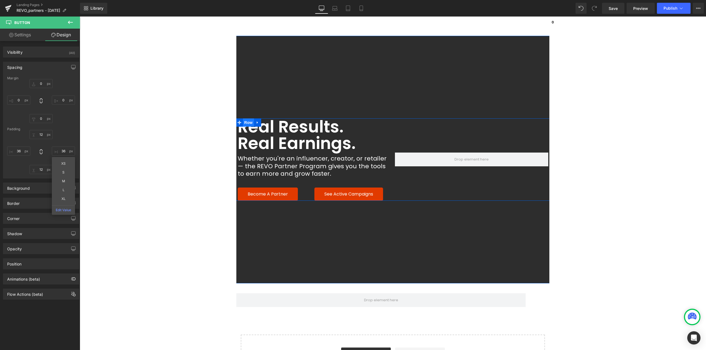
click at [246, 123] on span "Row" at bounding box center [248, 123] width 11 height 8
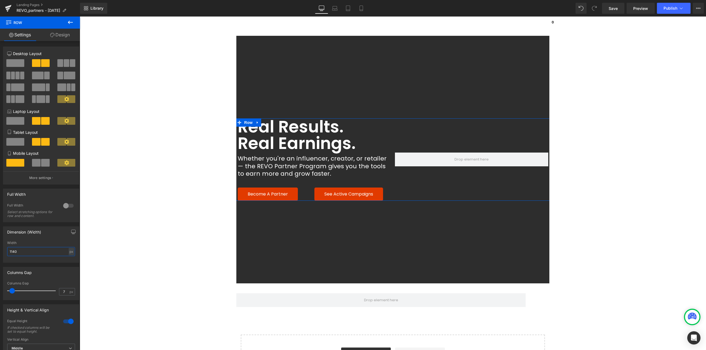
drag, startPoint x: 26, startPoint y: 253, endPoint x: 0, endPoint y: 257, distance: 26.3
click at [0, 254] on div "Dimension (Width) 1140px Width 1140 px % px" at bounding box center [41, 242] width 82 height 41
click at [343, 195] on span "Button" at bounding box center [349, 194] width 13 height 7
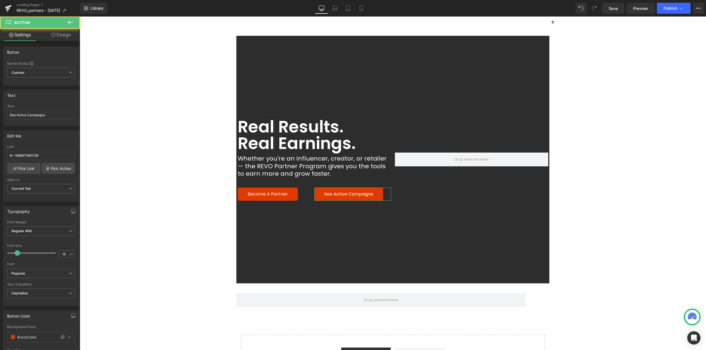
click at [62, 31] on link "Design" at bounding box center [61, 35] width 40 height 12
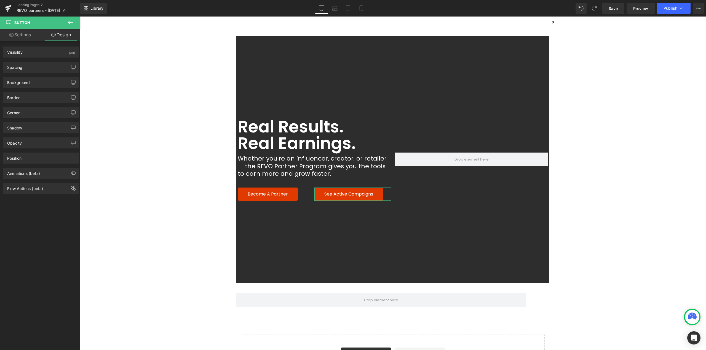
click at [24, 35] on link "Settings" at bounding box center [20, 35] width 40 height 12
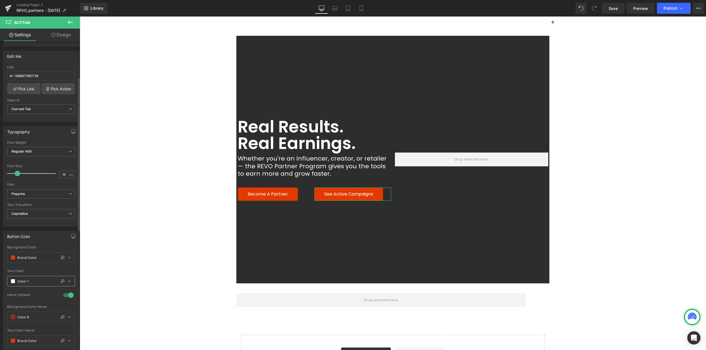
scroll to position [83, 0]
click at [12, 278] on span at bounding box center [13, 278] width 4 height 4
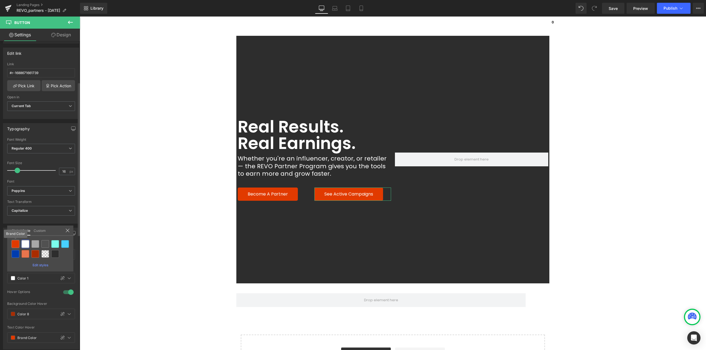
click at [17, 246] on div at bounding box center [16, 244] width 8 height 8
type input "Brand Color"
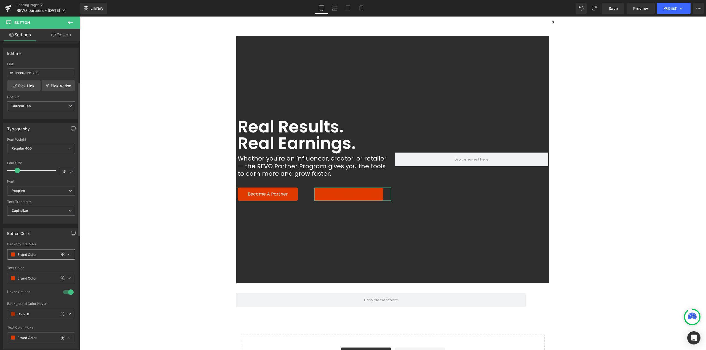
click at [13, 254] on span at bounding box center [13, 255] width 4 height 4
click at [25, 279] on div at bounding box center [26, 281] width 8 height 8
type input "Color 1"
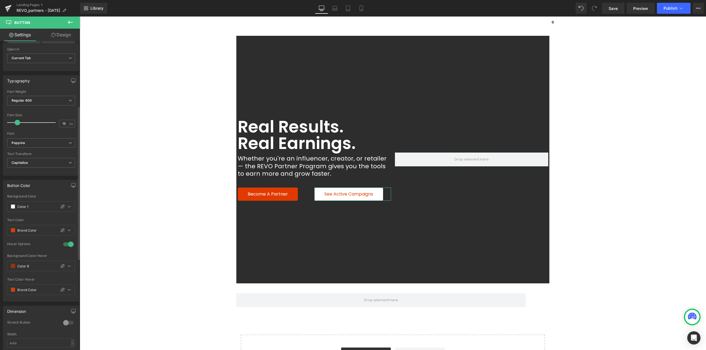
scroll to position [138, 0]
click at [12, 259] on span at bounding box center [13, 259] width 4 height 4
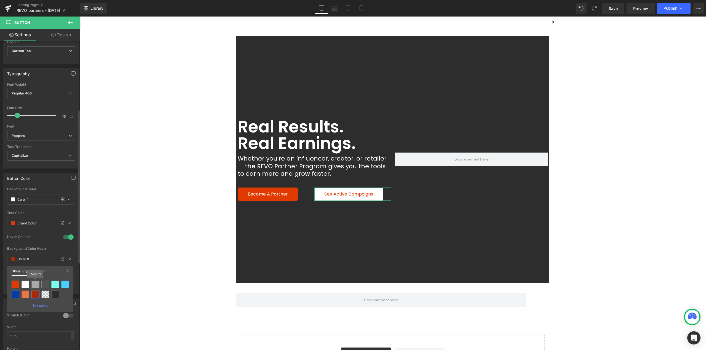
click at [34, 285] on div at bounding box center [35, 285] width 8 height 8
type input "Color 2"
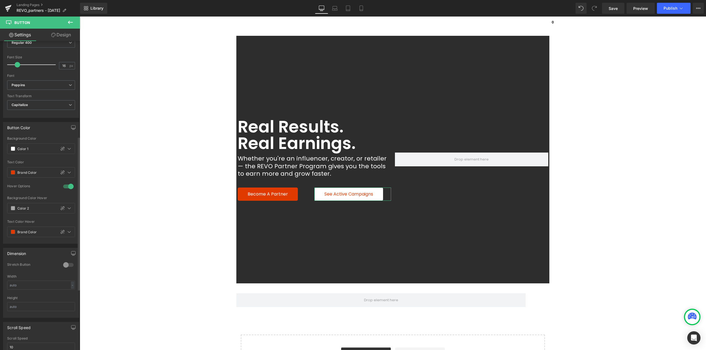
scroll to position [193, 0]
click at [14, 229] on span at bounding box center [13, 228] width 4 height 4
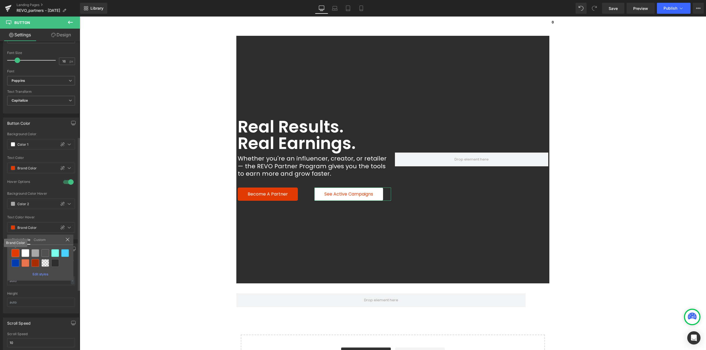
click at [14, 253] on div at bounding box center [16, 253] width 8 height 8
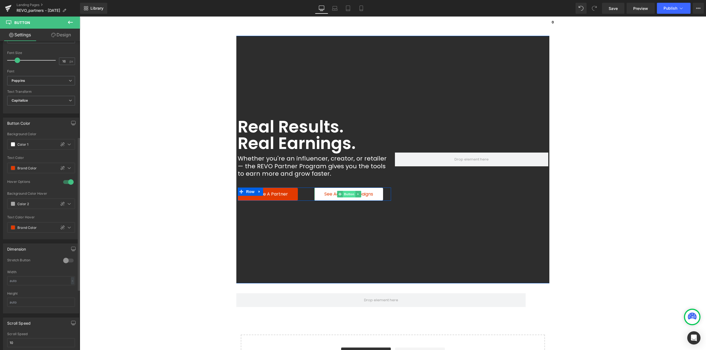
click at [343, 195] on span "Button" at bounding box center [349, 194] width 13 height 7
click at [13, 168] on span at bounding box center [13, 168] width 4 height 4
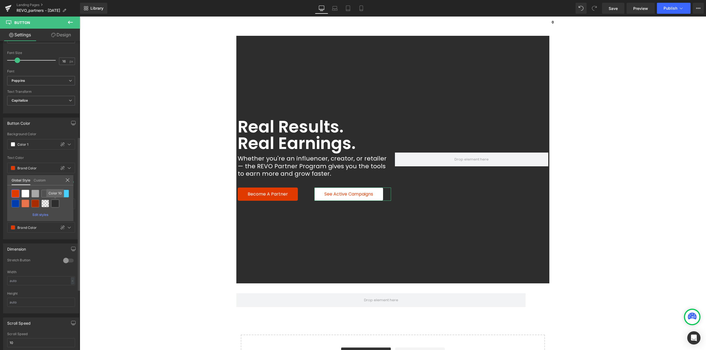
drag, startPoint x: 55, startPoint y: 201, endPoint x: 31, endPoint y: 234, distance: 41.0
click at [55, 0] on div "Button You are previewing how the will restyle your page. You can not edit Elem…" at bounding box center [353, 0] width 706 height 0
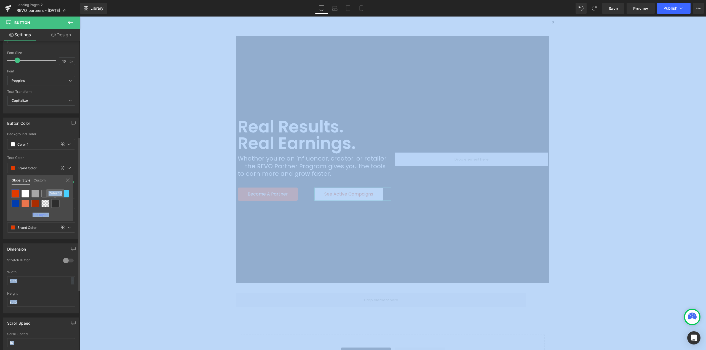
click at [53, 203] on div at bounding box center [55, 204] width 8 height 8
type input "Color 10"
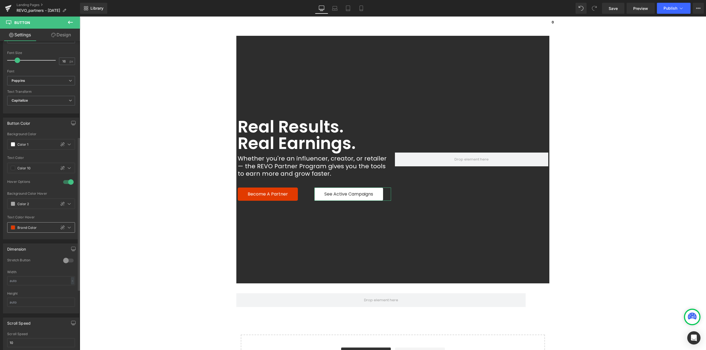
click at [13, 227] on span at bounding box center [13, 228] width 4 height 4
drag, startPoint x: 54, startPoint y: 263, endPoint x: 66, endPoint y: 262, distance: 12.2
click at [55, 263] on div at bounding box center [55, 263] width 8 height 8
type input "Color 10"
click at [344, 194] on span "Button" at bounding box center [349, 194] width 13 height 7
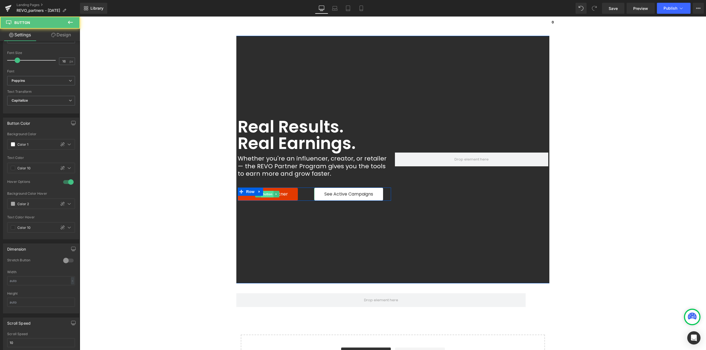
click at [265, 194] on span "Button" at bounding box center [267, 194] width 13 height 7
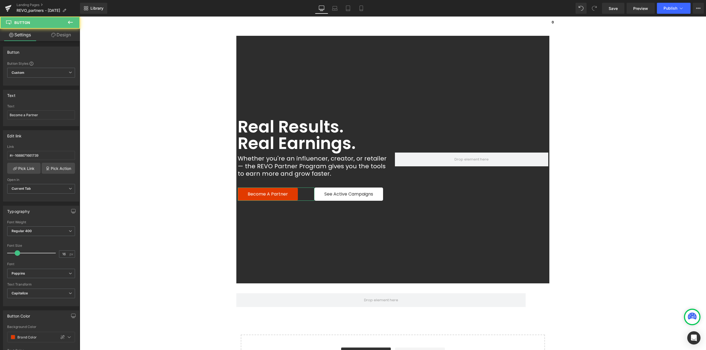
click at [65, 37] on link "Design" at bounding box center [61, 35] width 40 height 12
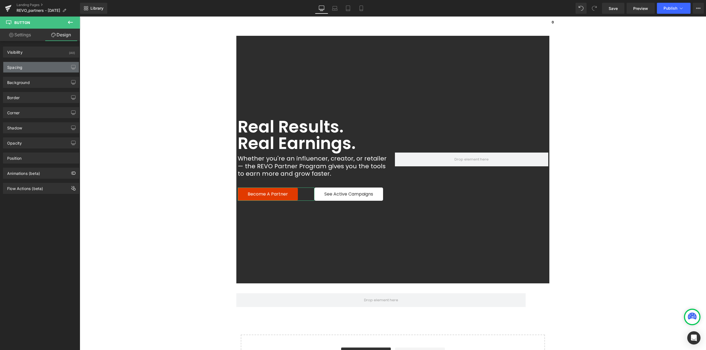
type input "0"
type input "12"
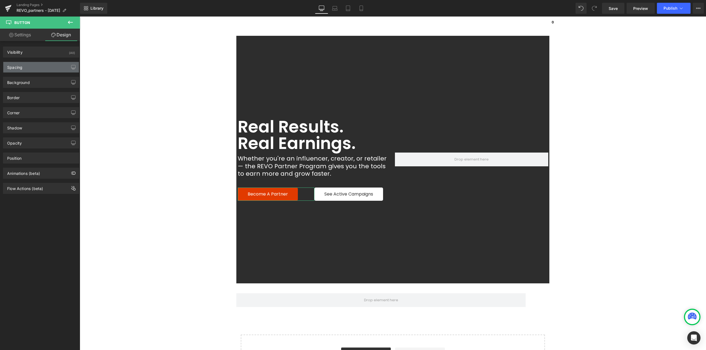
type input "36"
type input "12"
type input "36"
click at [28, 67] on div "Spacing" at bounding box center [41, 67] width 76 height 10
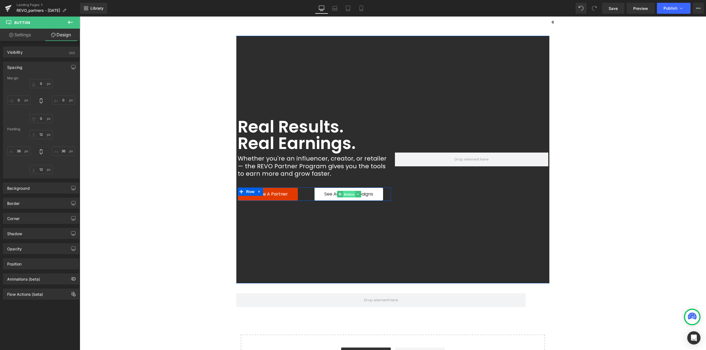
click at [346, 195] on span "Button" at bounding box center [349, 194] width 13 height 7
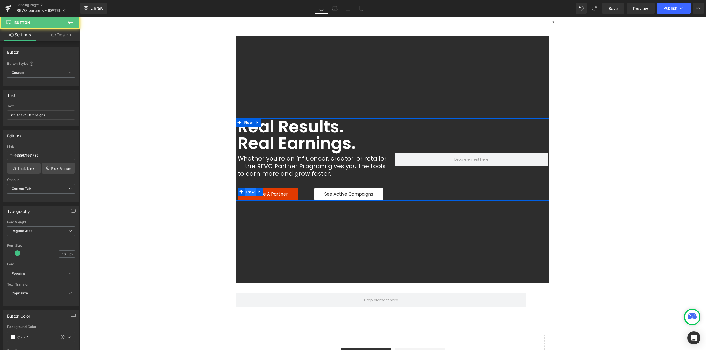
click at [251, 192] on span "Row" at bounding box center [250, 192] width 11 height 8
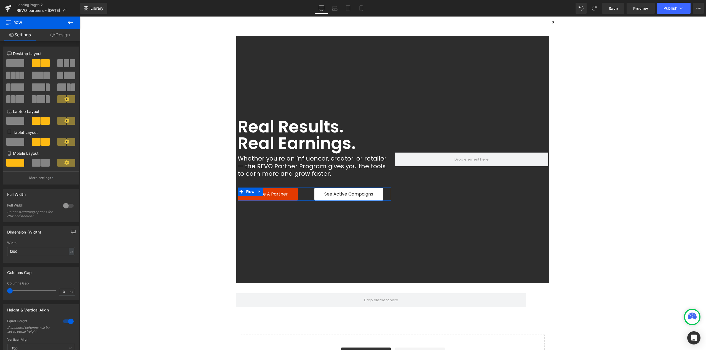
click at [57, 63] on span at bounding box center [60, 63] width 6 height 8
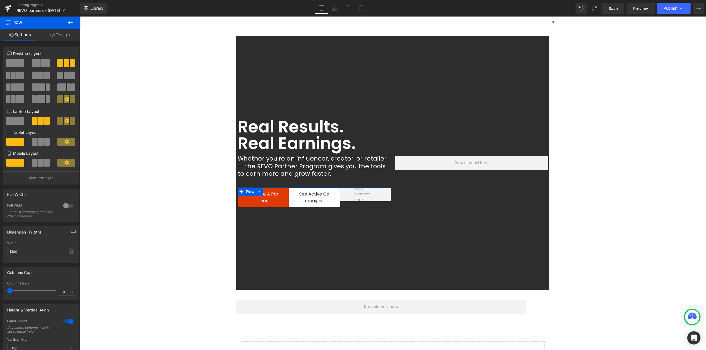
click at [38, 66] on span at bounding box center [36, 63] width 9 height 8
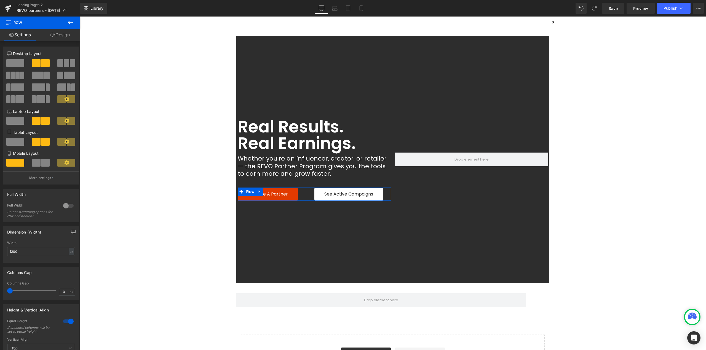
click at [13, 65] on span at bounding box center [15, 63] width 18 height 8
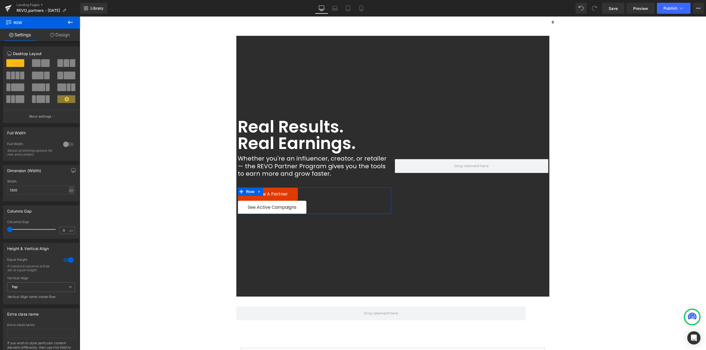
click at [39, 63] on button at bounding box center [41, 63] width 18 height 8
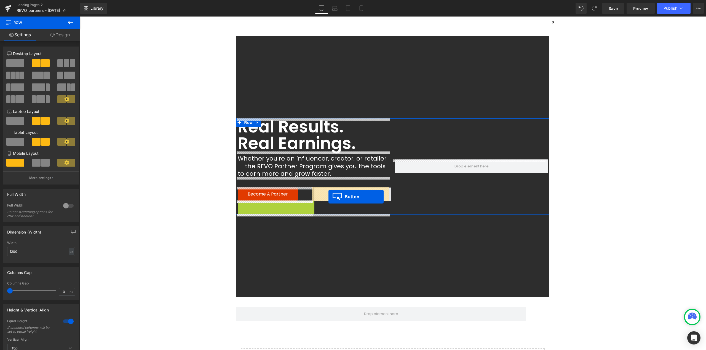
drag, startPoint x: 267, startPoint y: 208, endPoint x: 328, endPoint y: 197, distance: 62.7
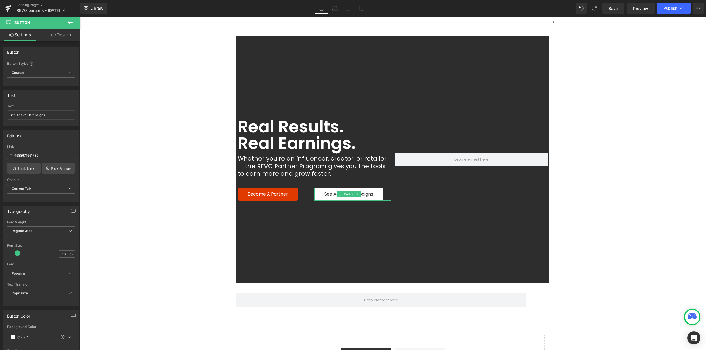
click at [630, 211] on main "Real Results. Real Earnings. Heading Whether you're an influencer, creator, or …" at bounding box center [393, 275] width 626 height 479
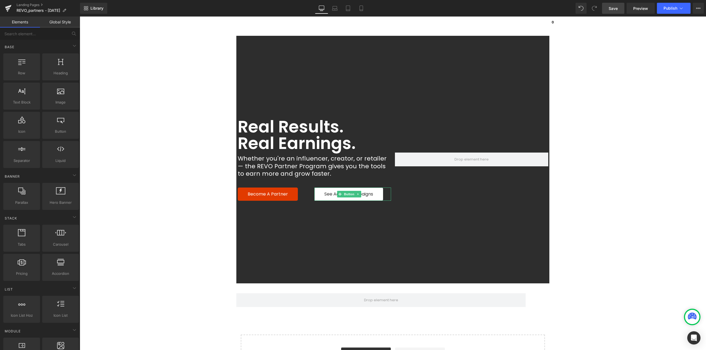
click at [618, 9] on link "Save" at bounding box center [613, 8] width 22 height 11
click at [310, 167] on span "Text Block" at bounding box center [311, 166] width 18 height 7
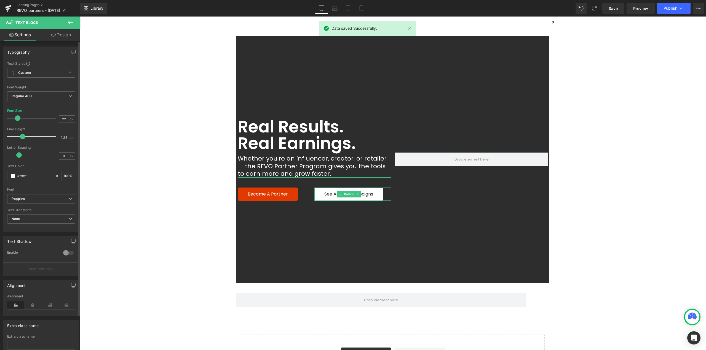
click at [64, 136] on input "1.25" at bounding box center [64, 137] width 10 height 7
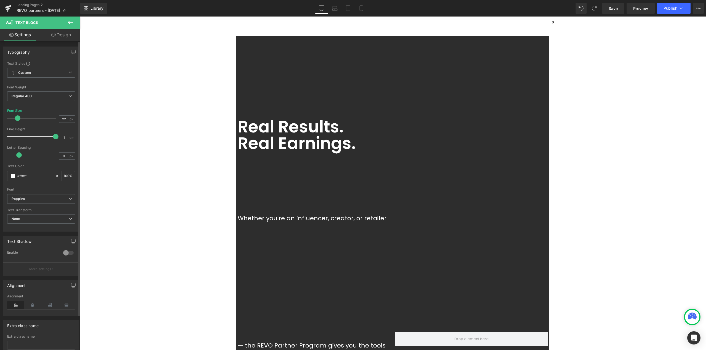
type input "1.3"
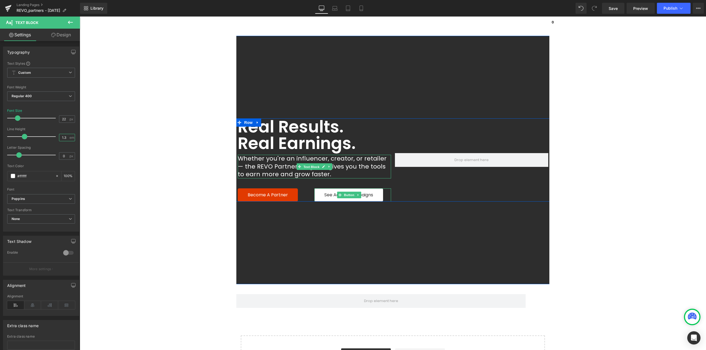
drag, startPoint x: 308, startPoint y: 167, endPoint x: 358, endPoint y: 168, distance: 49.9
click at [309, 167] on span "Text Block" at bounding box center [311, 167] width 18 height 7
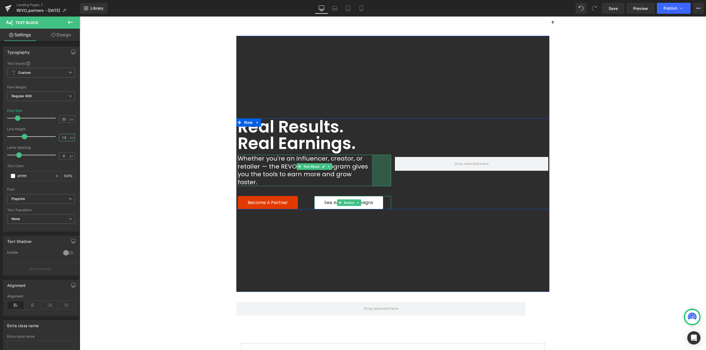
drag, startPoint x: 388, startPoint y: 166, endPoint x: 368, endPoint y: 167, distance: 19.9
click at [368, 167] on div "Whether you're an influencer, creator, or retailer — the REVO Partner Program g…" at bounding box center [314, 170] width 153 height 31
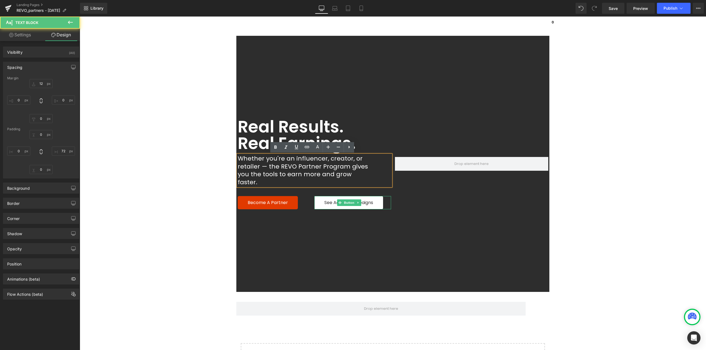
click at [632, 230] on main "Real Results. Real Earnings. Heading Whether you're an influencer, creator, or …" at bounding box center [393, 279] width 626 height 487
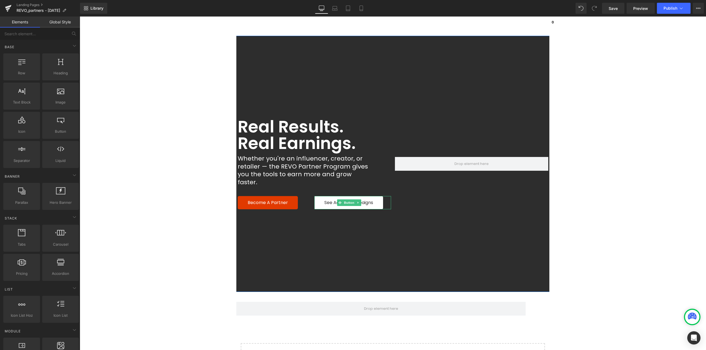
click at [376, 236] on div "Real Results. Real Earnings. Heading Whether you're an influencer, creator, or …" at bounding box center [393, 164] width 626 height 256
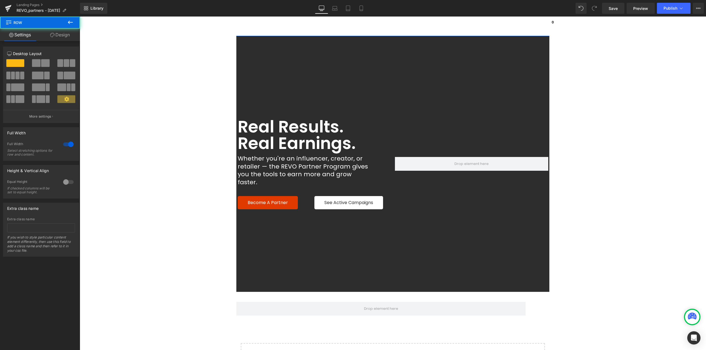
click at [252, 42] on div "Real Results. Real Earnings. Heading Whether you're an influencer, creator, or …" at bounding box center [393, 164] width 626 height 256
click at [60, 37] on link "Design" at bounding box center [60, 35] width 40 height 12
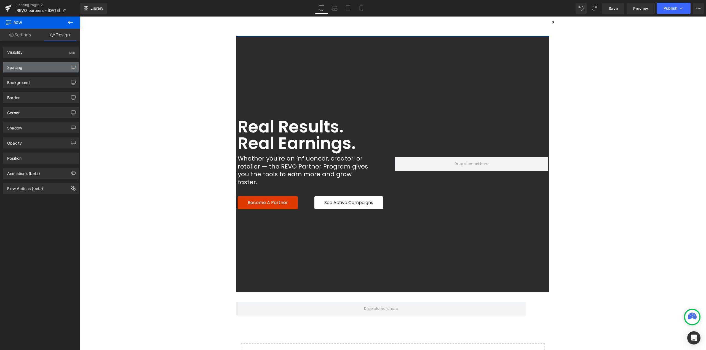
click at [24, 67] on div "Spacing" at bounding box center [41, 67] width 76 height 10
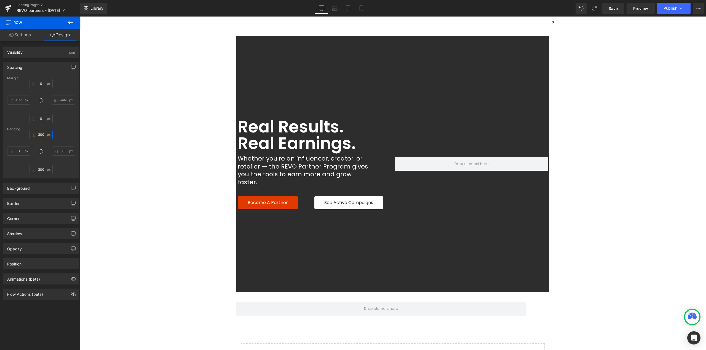
click at [42, 136] on input "300" at bounding box center [40, 134] width 23 height 9
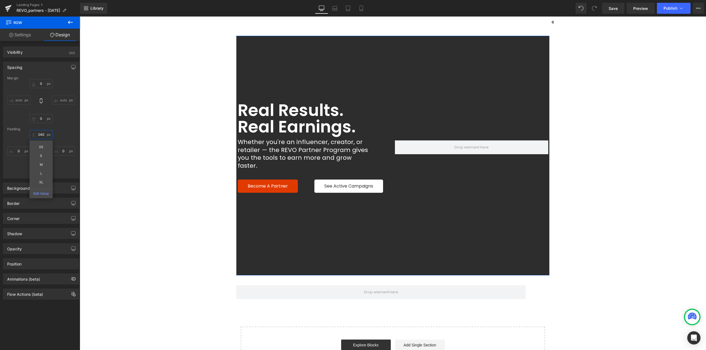
type input "240"
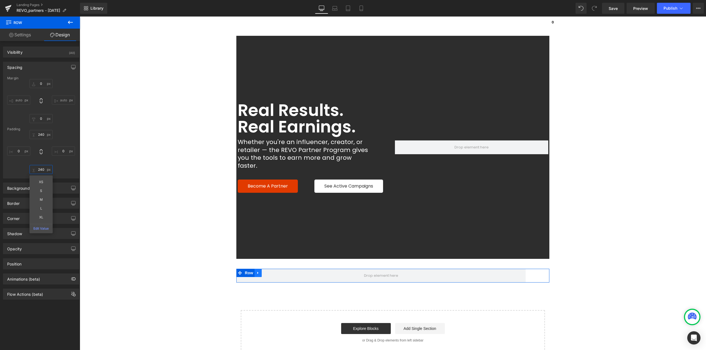
type input "240"
click at [257, 272] on icon at bounding box center [257, 273] width 1 height 2
click at [270, 271] on icon at bounding box center [272, 273] width 4 height 4
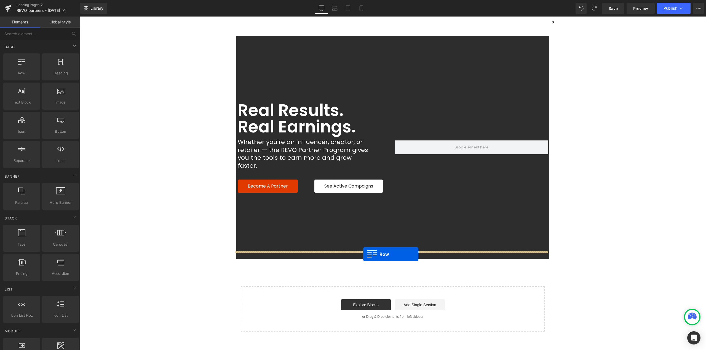
drag, startPoint x: 99, startPoint y: 88, endPoint x: 363, endPoint y: 254, distance: 311.9
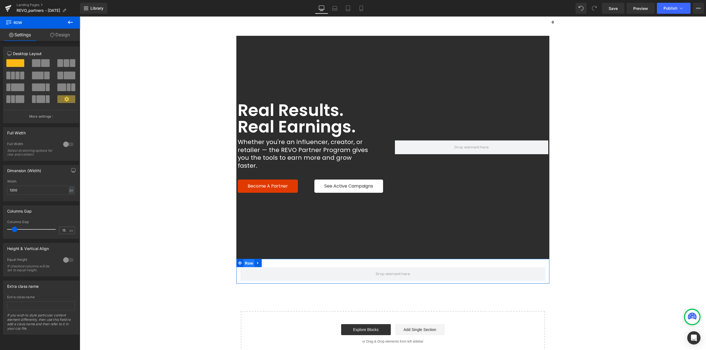
click at [245, 259] on span "Row" at bounding box center [248, 263] width 11 height 8
click at [55, 36] on link "Design" at bounding box center [60, 35] width 40 height 12
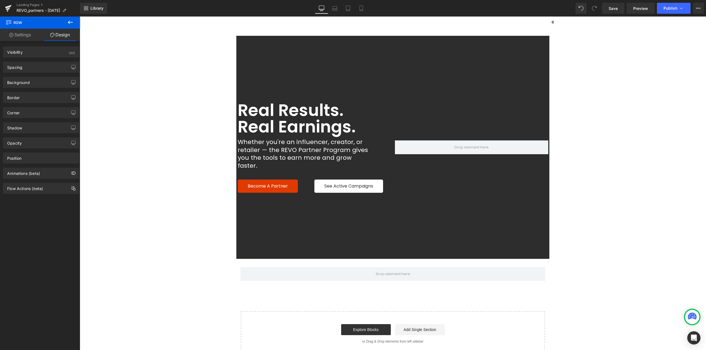
click at [69, 21] on icon at bounding box center [70, 22] width 7 height 7
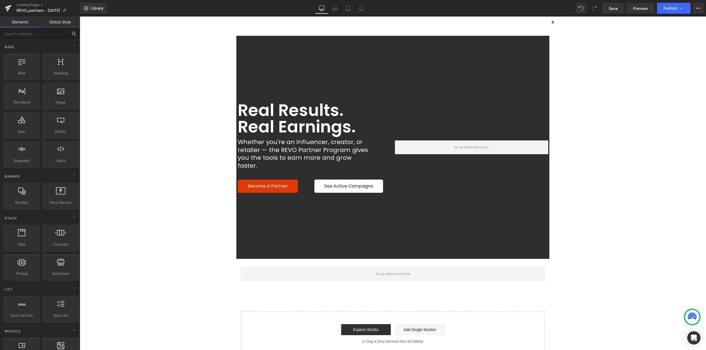
click at [30, 35] on input "text" at bounding box center [34, 34] width 68 height 12
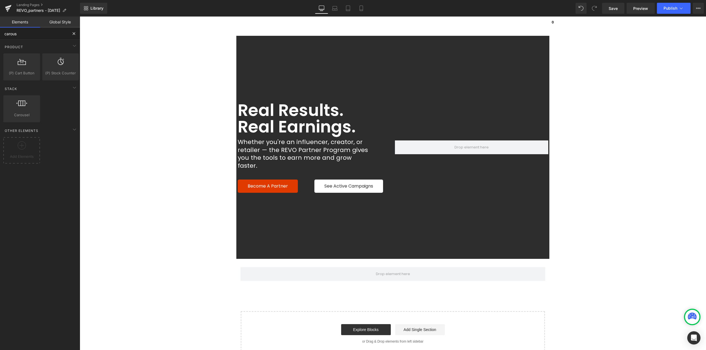
type input "carouse"
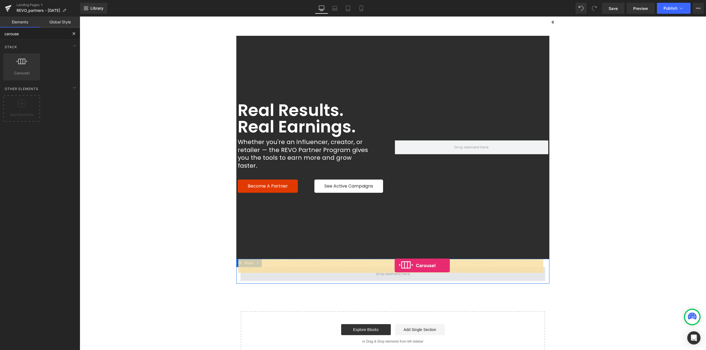
drag, startPoint x: 104, startPoint y: 81, endPoint x: 395, endPoint y: 266, distance: 344.0
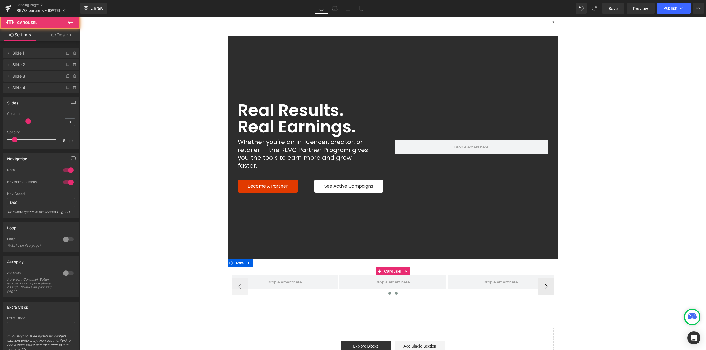
click at [396, 291] on button at bounding box center [396, 294] width 7 height 6
click at [73, 89] on icon at bounding box center [75, 88] width 4 height 4
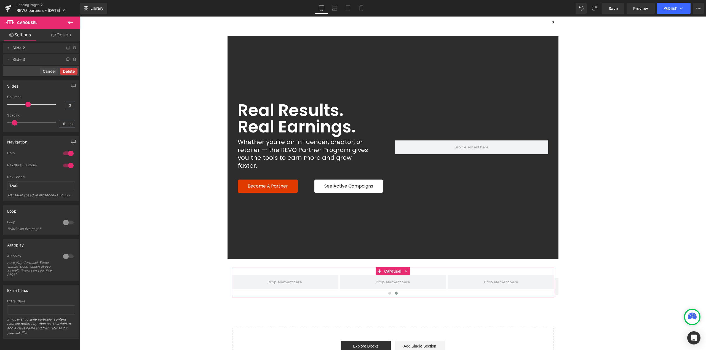
click at [63, 68] on button "Delete" at bounding box center [68, 71] width 17 height 7
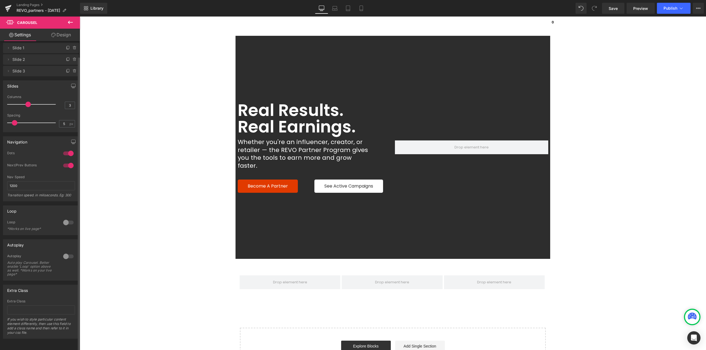
drag, startPoint x: 139, startPoint y: 66, endPoint x: 152, endPoint y: 68, distance: 13.6
click at [139, 67] on main "Real Results. Real Earnings. Heading Whether you're an influencer, creator, or …" at bounding box center [393, 272] width 626 height 472
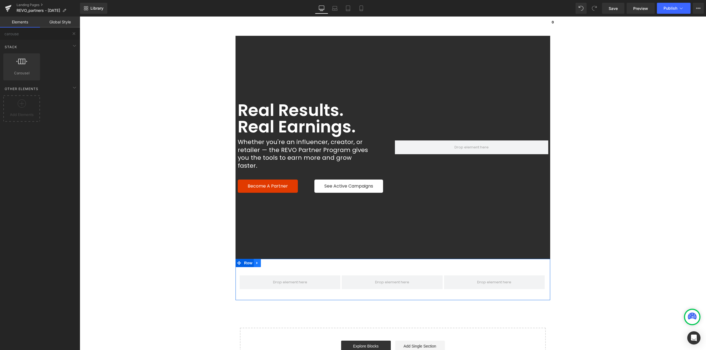
click at [257, 259] on link at bounding box center [257, 263] width 7 height 8
click at [270, 261] on icon at bounding box center [272, 263] width 4 height 4
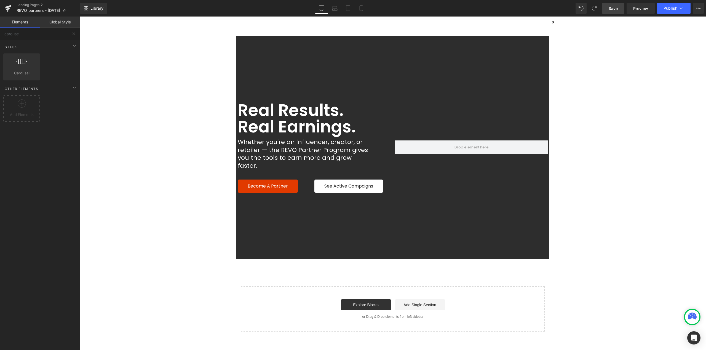
click at [614, 9] on span "Save" at bounding box center [612, 9] width 9 height 6
click at [613, 12] on link "Save" at bounding box center [613, 8] width 22 height 11
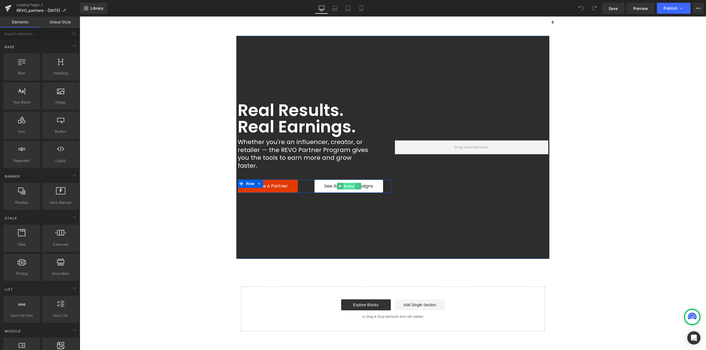
click at [346, 183] on span "Button" at bounding box center [349, 186] width 13 height 7
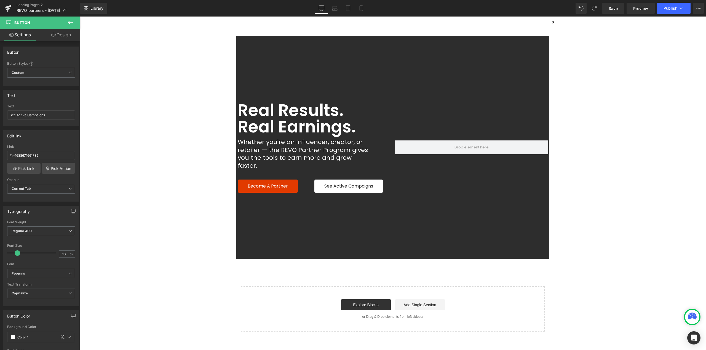
click at [634, 222] on main "Real Results. Real Earnings. Heading Whether you're an influencer, creator, or …" at bounding box center [393, 251] width 626 height 431
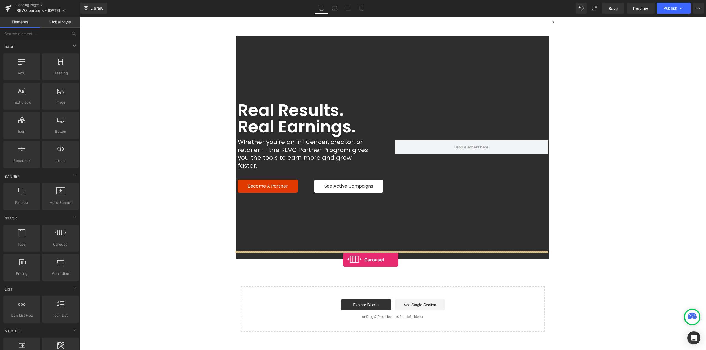
drag, startPoint x: 139, startPoint y: 254, endPoint x: 343, endPoint y: 260, distance: 204.1
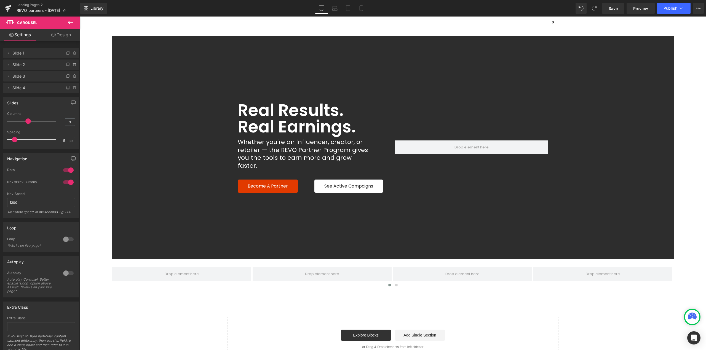
drag, startPoint x: 69, startPoint y: 23, endPoint x: 49, endPoint y: 73, distance: 53.5
click at [69, 23] on icon at bounding box center [70, 22] width 5 height 3
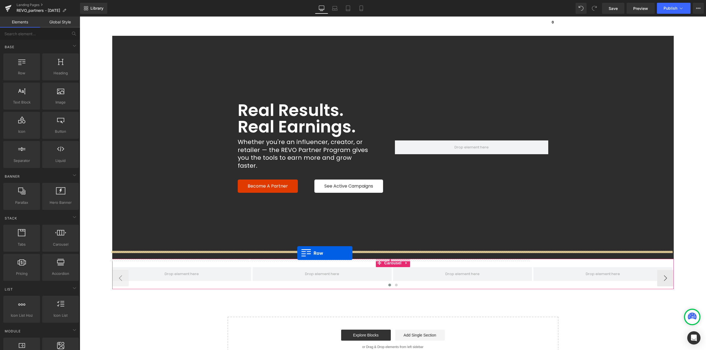
drag, startPoint x: 97, startPoint y: 91, endPoint x: 297, endPoint y: 253, distance: 257.7
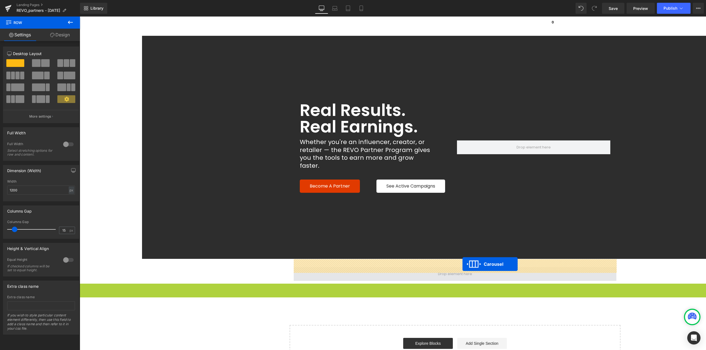
drag, startPoint x: 458, startPoint y: 281, endPoint x: 462, endPoint y: 264, distance: 17.3
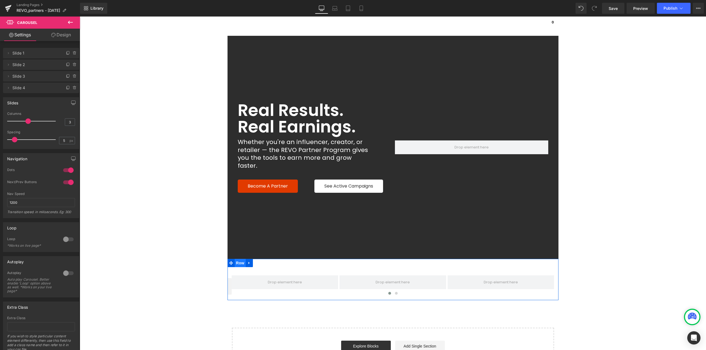
click at [238, 259] on span "Row" at bounding box center [240, 263] width 11 height 8
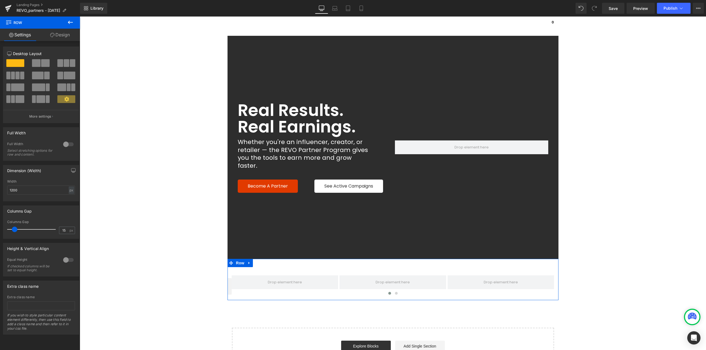
click at [60, 36] on link "Design" at bounding box center [60, 35] width 40 height 12
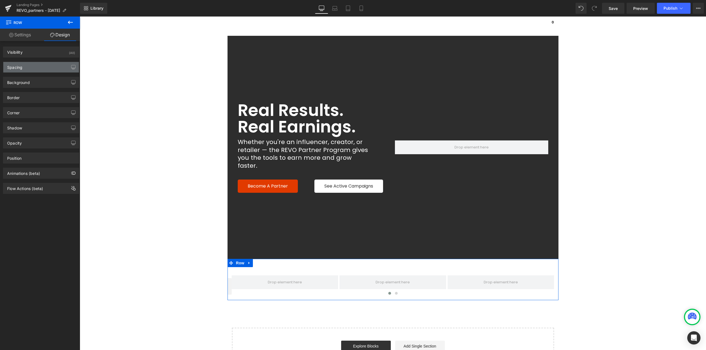
click at [14, 64] on div "Spacing" at bounding box center [14, 66] width 15 height 8
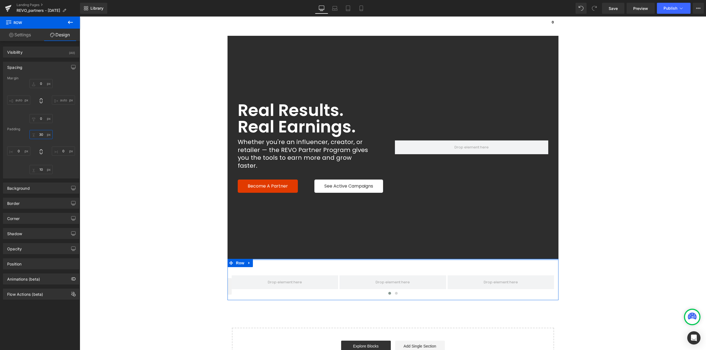
click at [40, 133] on input "30" at bounding box center [40, 134] width 23 height 9
type input "0"
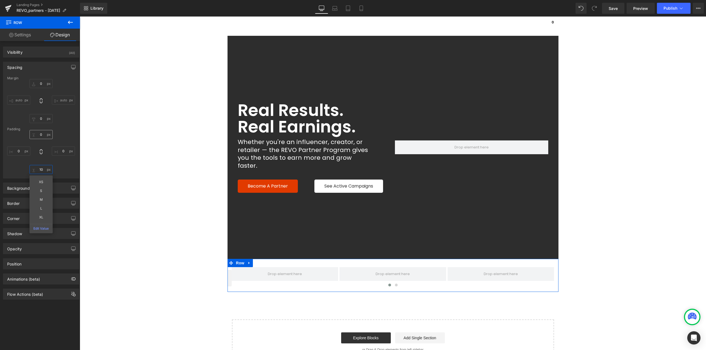
type input "0"
click at [389, 259] on span "Carousel" at bounding box center [393, 263] width 20 height 8
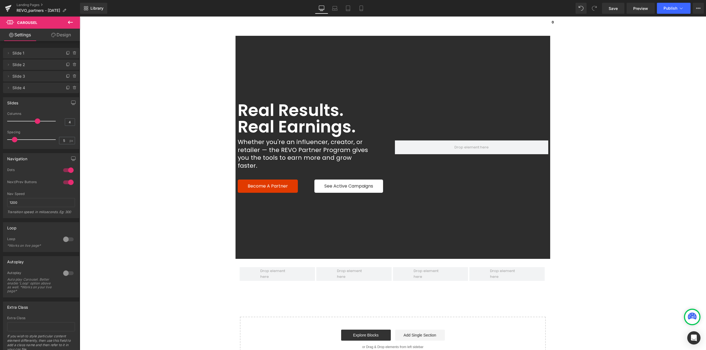
drag, startPoint x: 27, startPoint y: 122, endPoint x: 31, endPoint y: 122, distance: 4.7
click at [31, 122] on div at bounding box center [33, 121] width 46 height 11
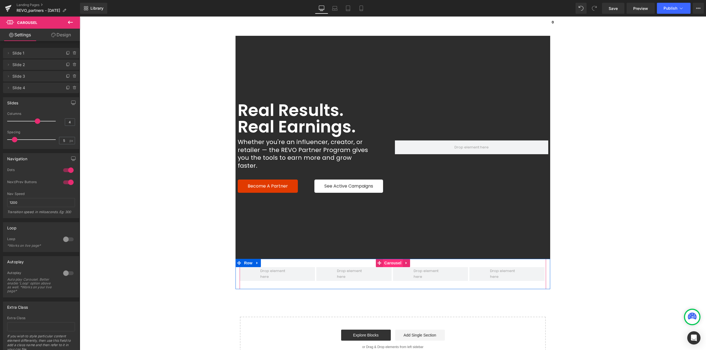
click at [388, 259] on span "Carousel" at bounding box center [393, 263] width 20 height 8
type input "5"
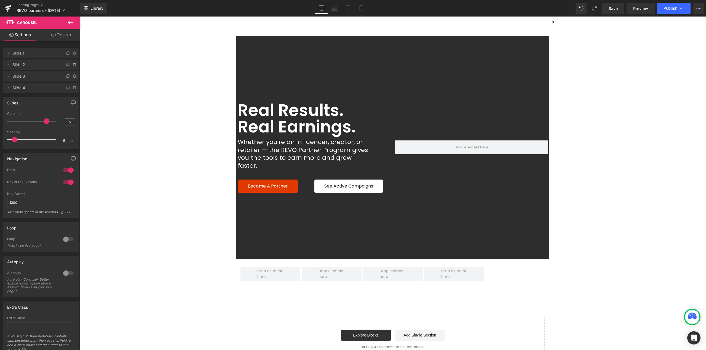
drag, startPoint x: 37, startPoint y: 122, endPoint x: 44, endPoint y: 122, distance: 7.2
click at [44, 122] on span at bounding box center [47, 122] width 6 height 6
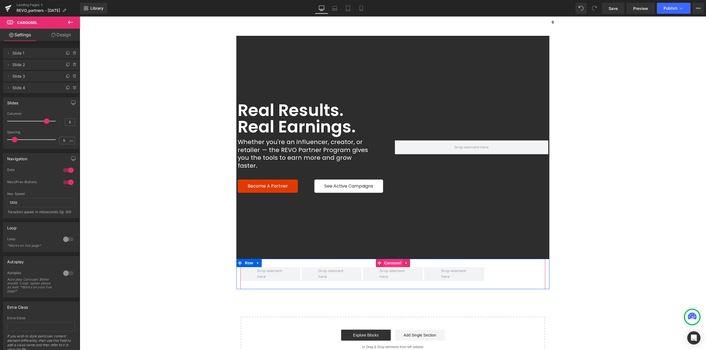
click at [390, 259] on span "Carousel" at bounding box center [393, 263] width 20 height 8
click at [73, 88] on icon at bounding box center [75, 88] width 4 height 4
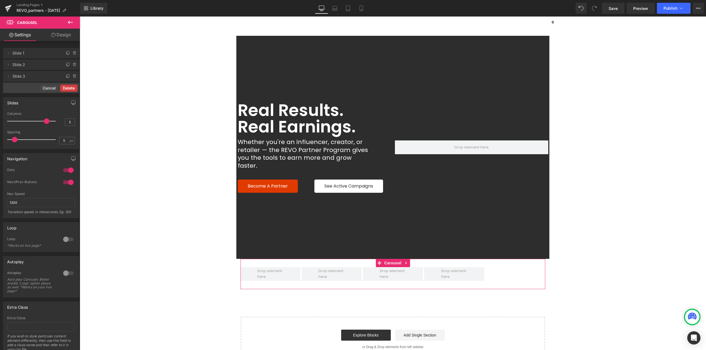
click at [66, 89] on button "Delete" at bounding box center [68, 88] width 17 height 7
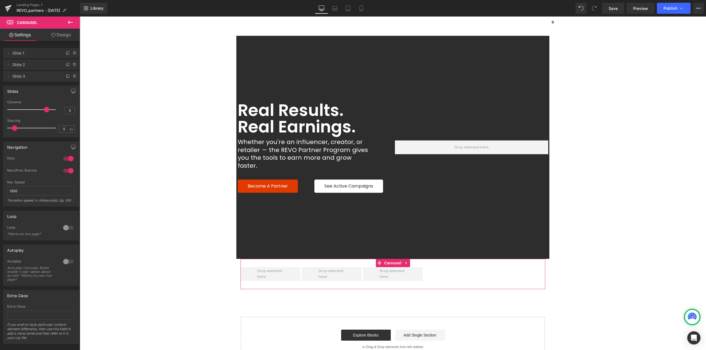
drag, startPoint x: 66, startPoint y: 89, endPoint x: 72, endPoint y: 76, distance: 14.3
click at [74, 76] on icon at bounding box center [74, 76] width 0 height 1
click at [67, 76] on button "Delete" at bounding box center [68, 76] width 17 height 7
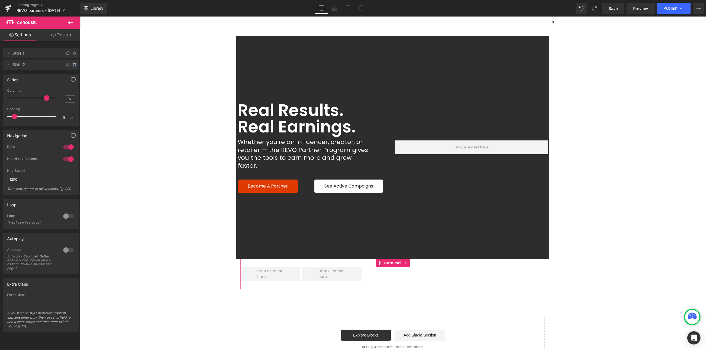
click at [73, 62] on span at bounding box center [74, 64] width 7 height 7
click at [68, 65] on button "Delete" at bounding box center [68, 64] width 17 height 7
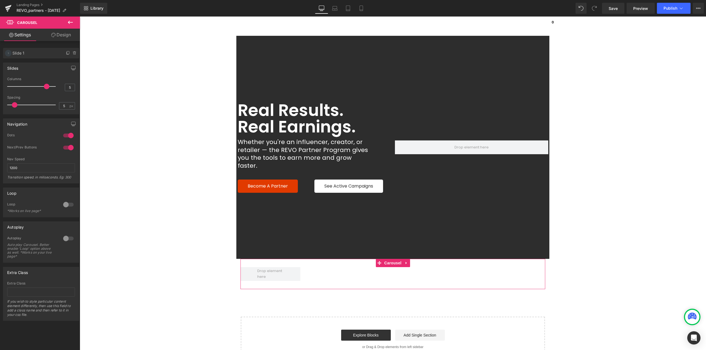
click at [8, 53] on icon at bounding box center [8, 53] width 4 height 4
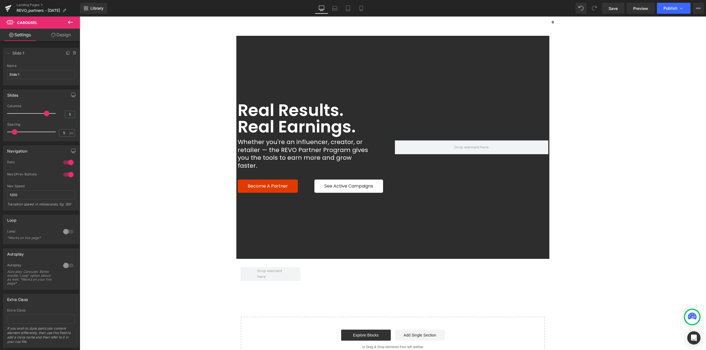
click at [69, 21] on icon at bounding box center [70, 22] width 7 height 7
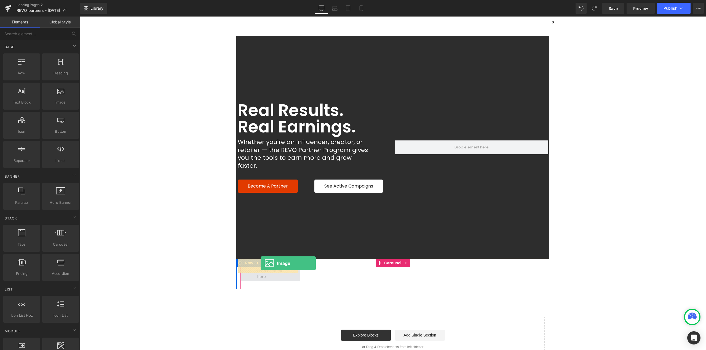
drag, startPoint x: 142, startPoint y: 121, endPoint x: 261, endPoint y: 264, distance: 185.6
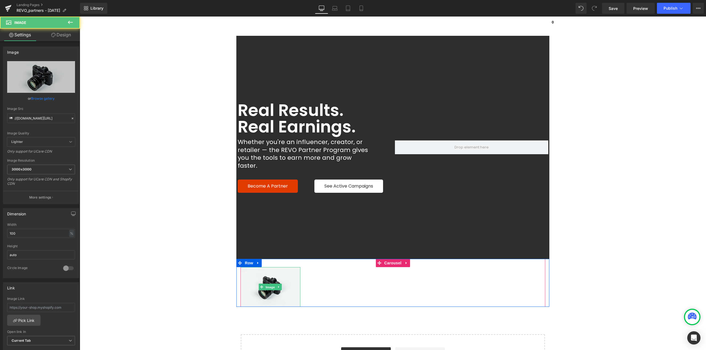
drag, startPoint x: 266, startPoint y: 279, endPoint x: 84, endPoint y: 204, distance: 196.7
click at [266, 284] on span "Image" at bounding box center [271, 287] width 12 height 7
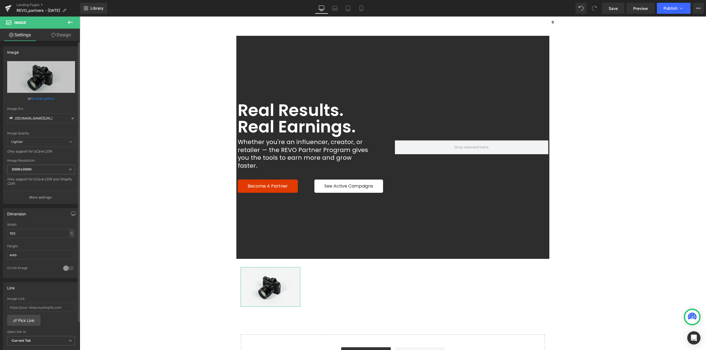
click at [47, 99] on link "Browse gallery" at bounding box center [42, 99] width 23 height 10
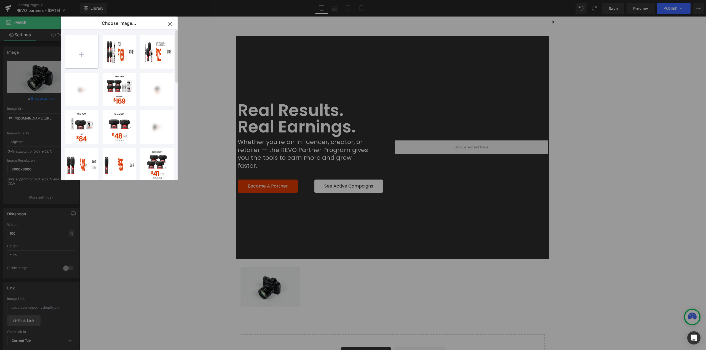
click at [84, 57] on input "file" at bounding box center [81, 51] width 33 height 33
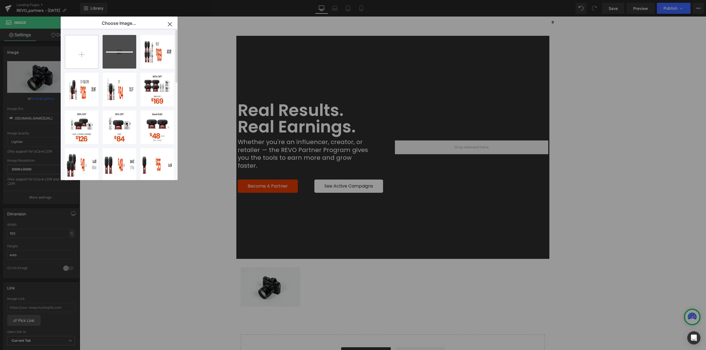
click at [84, 51] on input "file" at bounding box center [81, 51] width 33 height 33
type input "C:\fakepath\Runners World.svg"
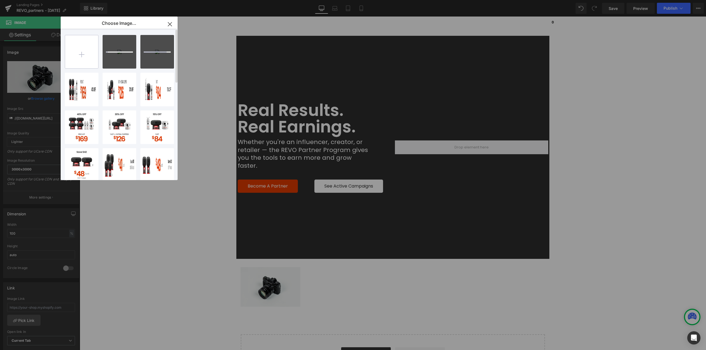
click at [86, 54] on input "file" at bounding box center [81, 51] width 33 height 33
type input "C:\fakepath\Shape.svg"
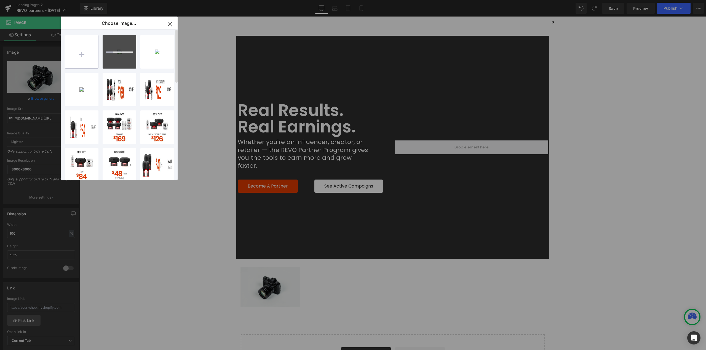
click at [82, 56] on input "file" at bounding box center [81, 51] width 33 height 33
type input "C:\fakepath\US.svg"
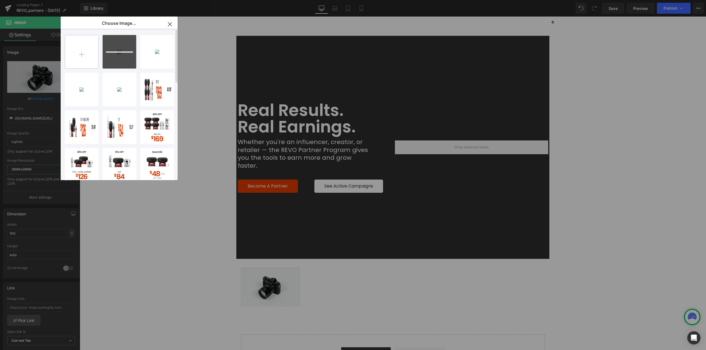
click at [85, 52] on input "file" at bounding box center [81, 51] width 33 height 33
type input "C:\fakepath\Wellgood.svg"
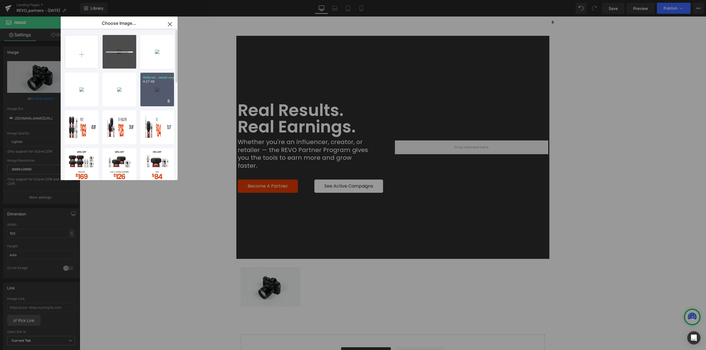
click at [158, 95] on div "Hollywo...wood.svg 6.57 KB" at bounding box center [157, 90] width 34 height 34
type input "[URL][DOMAIN_NAME]"
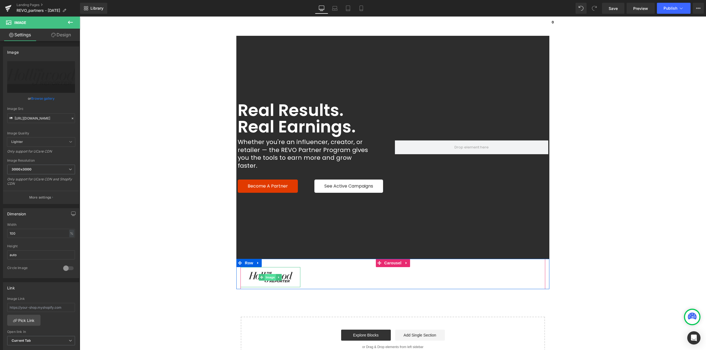
click at [268, 274] on span "Image" at bounding box center [271, 277] width 12 height 7
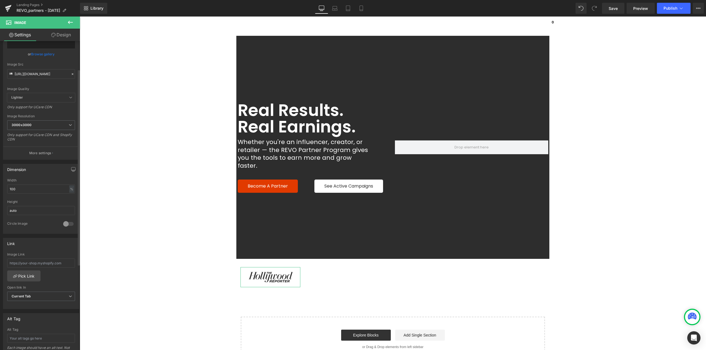
scroll to position [83, 0]
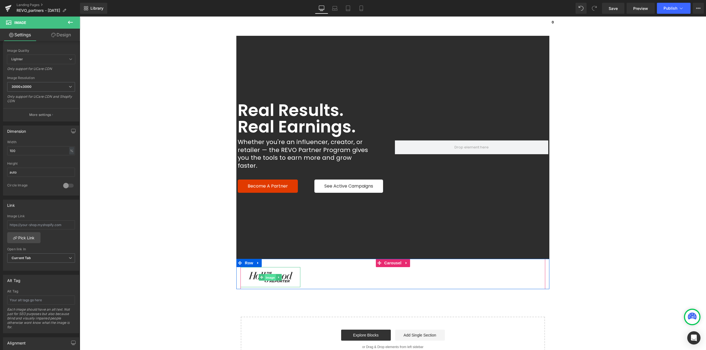
click at [270, 275] on span "Image" at bounding box center [271, 278] width 12 height 7
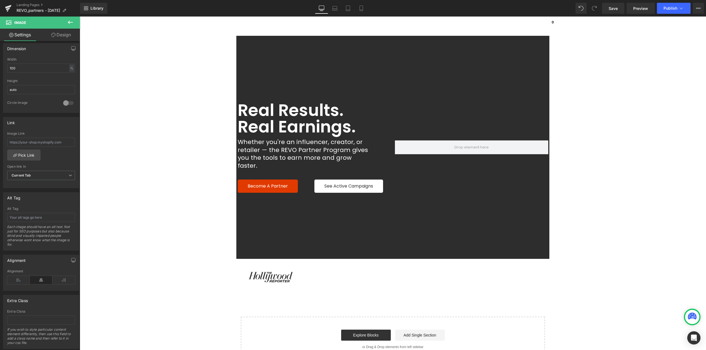
scroll to position [180, 0]
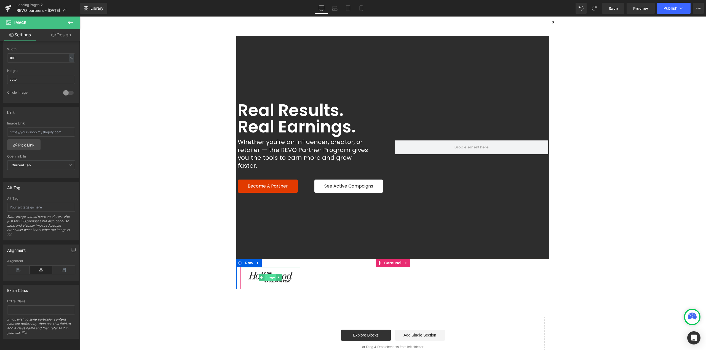
click at [267, 274] on span "Image" at bounding box center [271, 277] width 12 height 7
click at [278, 276] on icon at bounding box center [278, 277] width 3 height 3
click at [281, 276] on icon at bounding box center [281, 277] width 3 height 3
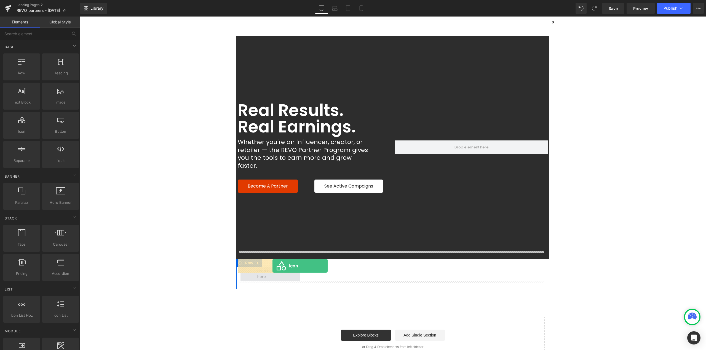
drag, startPoint x: 153, startPoint y: 172, endPoint x: 272, endPoint y: 266, distance: 151.8
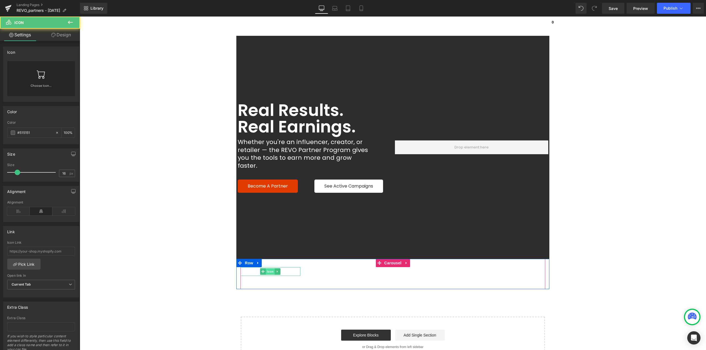
click at [269, 269] on span "Icon" at bounding box center [270, 272] width 9 height 7
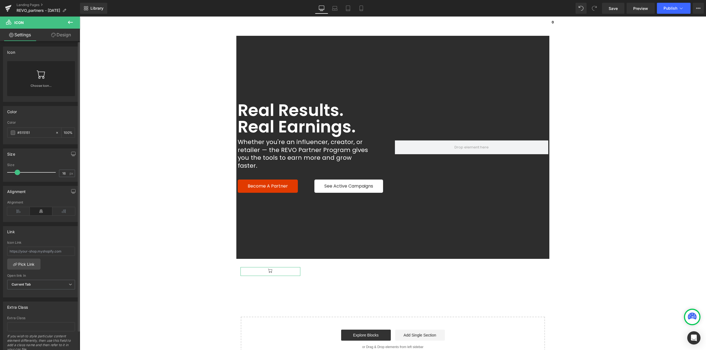
click at [39, 79] on icon at bounding box center [41, 75] width 8 height 8
click at [68, 23] on icon at bounding box center [70, 22] width 7 height 7
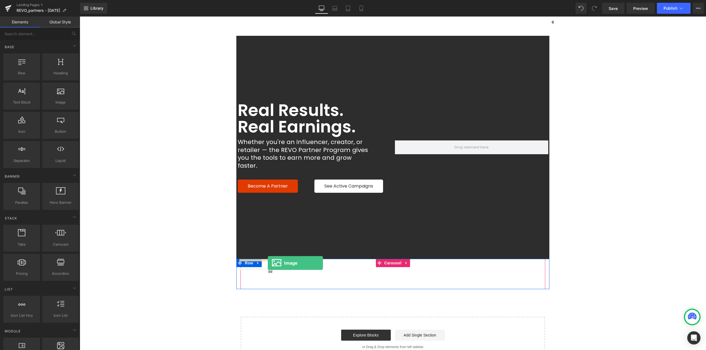
drag, startPoint x: 137, startPoint y: 117, endPoint x: 269, endPoint y: 263, distance: 196.9
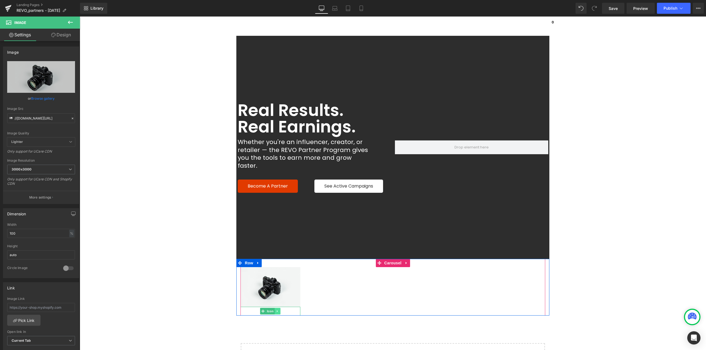
click at [275, 308] on link at bounding box center [278, 311] width 6 height 7
click at [279, 310] on icon at bounding box center [280, 311] width 3 height 3
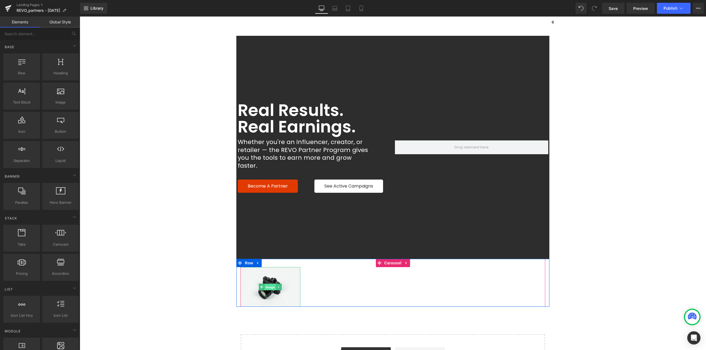
click at [267, 284] on span "Image" at bounding box center [271, 287] width 12 height 7
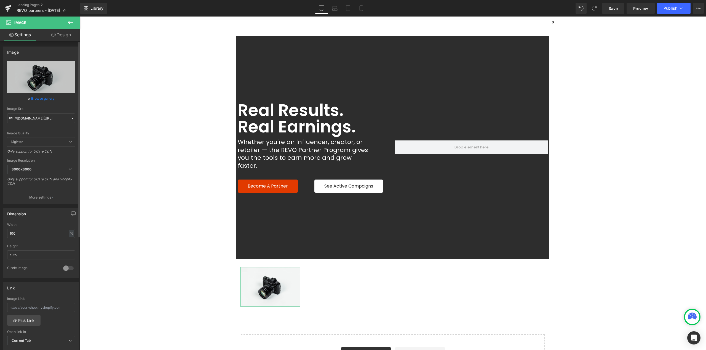
click at [35, 98] on link "Browse gallery" at bounding box center [42, 99] width 23 height 10
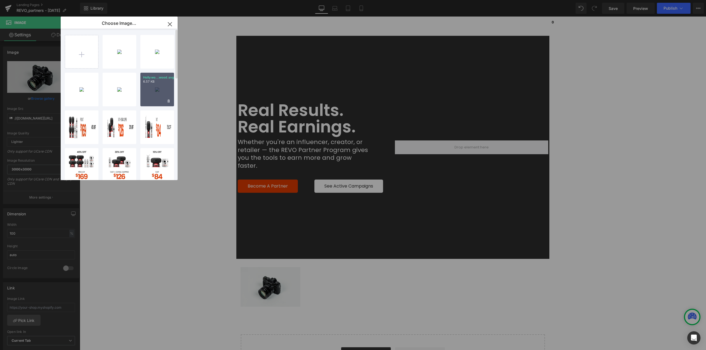
click at [162, 87] on div "Hollywo...wood.svg 6.57 KB" at bounding box center [157, 90] width 34 height 34
type input "[URL][DOMAIN_NAME]"
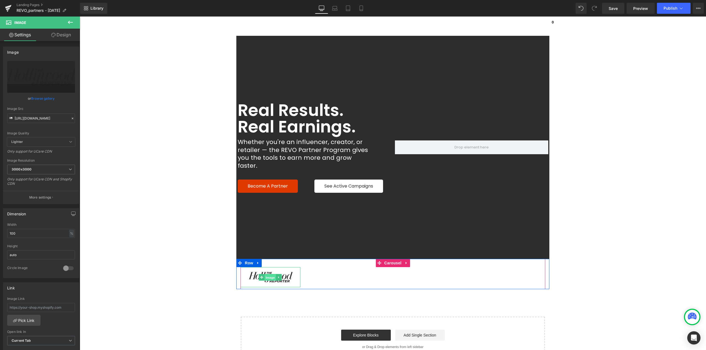
click at [270, 275] on span "Image" at bounding box center [271, 278] width 12 height 7
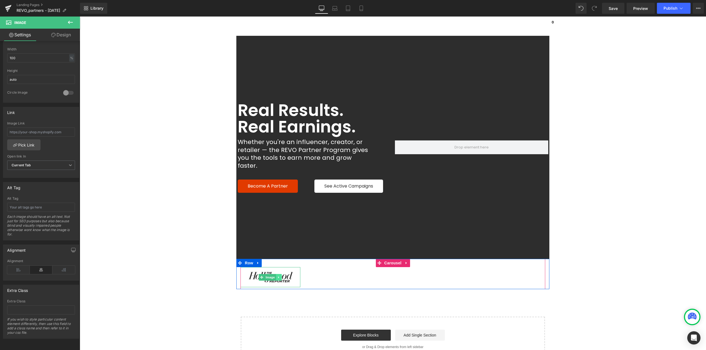
click at [277, 276] on icon at bounding box center [278, 277] width 3 height 3
click at [280, 276] on icon at bounding box center [281, 277] width 3 height 3
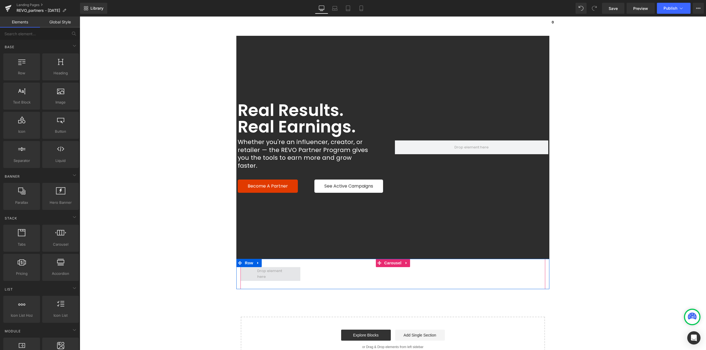
drag, startPoint x: 270, startPoint y: 265, endPoint x: 268, endPoint y: 265, distance: 2.8
click at [270, 267] on span at bounding box center [270, 274] width 30 height 14
click at [248, 259] on span "Row" at bounding box center [248, 263] width 11 height 8
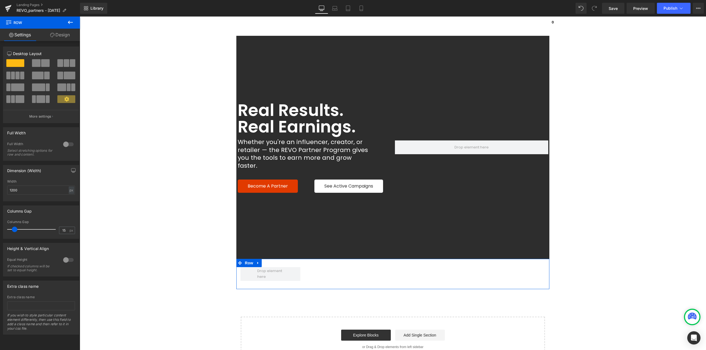
click at [64, 37] on link "Design" at bounding box center [60, 35] width 40 height 12
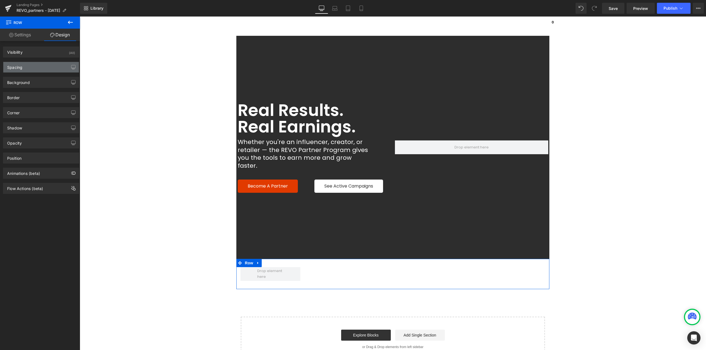
click at [26, 69] on div "Spacing" at bounding box center [41, 67] width 76 height 10
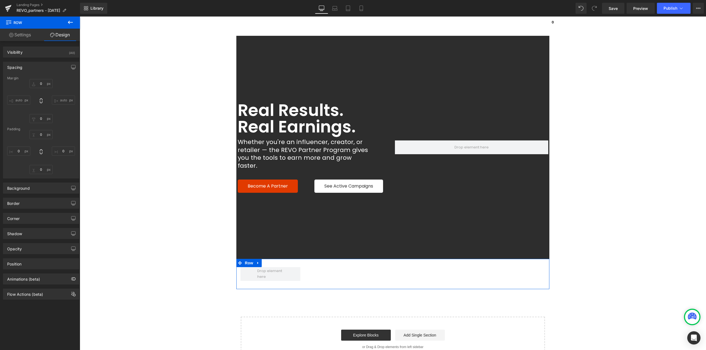
click at [26, 37] on link "Settings" at bounding box center [20, 35] width 40 height 12
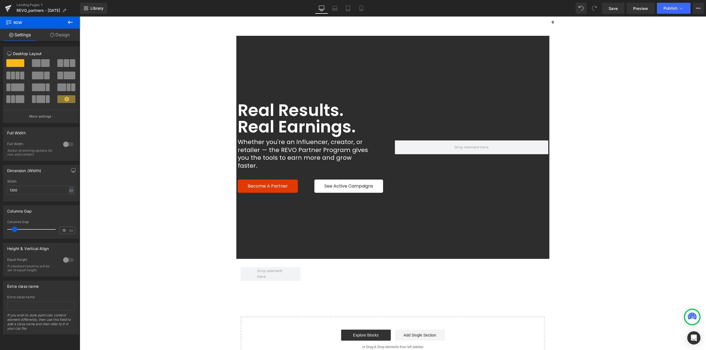
click at [73, 23] on icon at bounding box center [70, 22] width 7 height 7
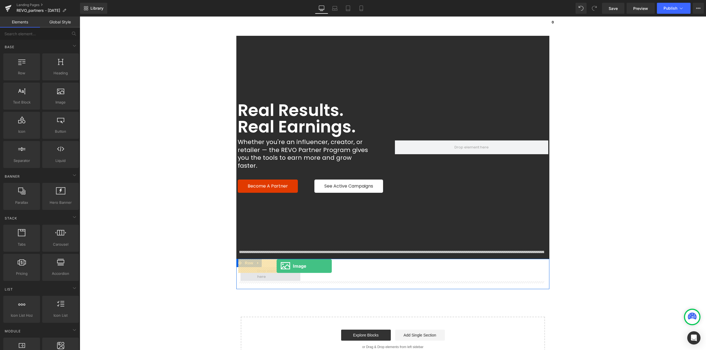
drag, startPoint x: 139, startPoint y: 121, endPoint x: 277, endPoint y: 266, distance: 200.3
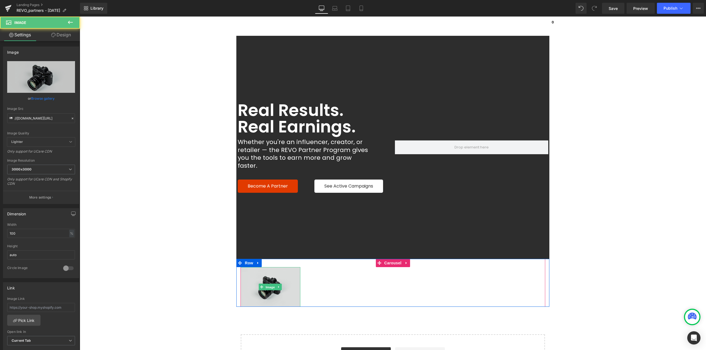
drag, startPoint x: 268, startPoint y: 276, endPoint x: 264, endPoint y: 275, distance: 4.3
click at [268, 284] on span "Image" at bounding box center [271, 287] width 12 height 7
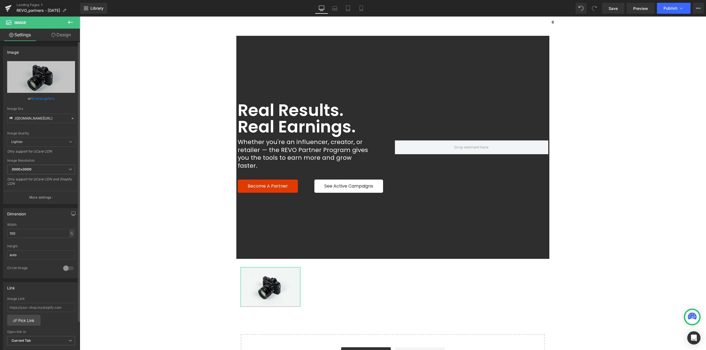
click at [48, 99] on link "Browse gallery" at bounding box center [42, 99] width 23 height 10
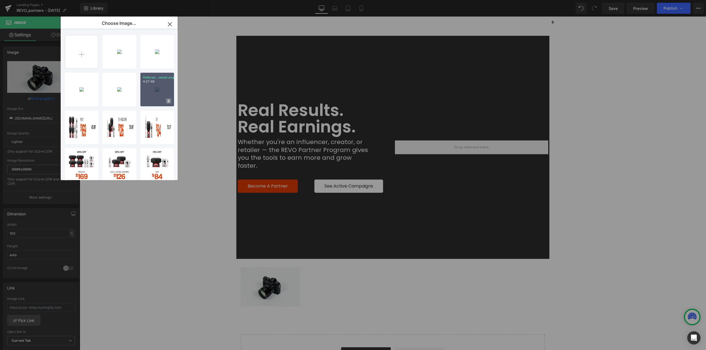
click at [166, 102] on span at bounding box center [168, 100] width 5 height 5
click at [149, 102] on span "Yes" at bounding box center [150, 101] width 14 height 6
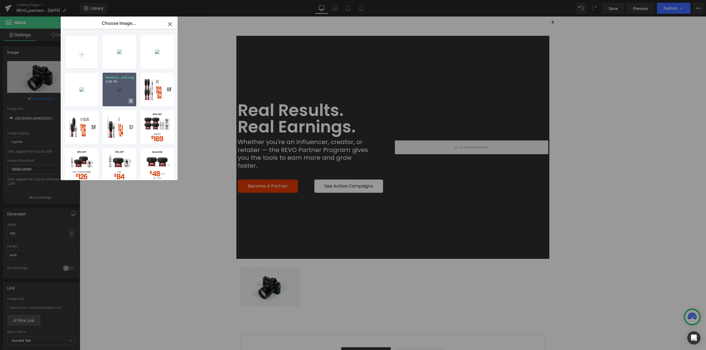
click at [131, 101] on icon at bounding box center [131, 101] width 2 height 3
drag, startPoint x: 115, startPoint y: 102, endPoint x: 110, endPoint y: 102, distance: 5.2
click at [115, 102] on span "Yes" at bounding box center [112, 101] width 14 height 6
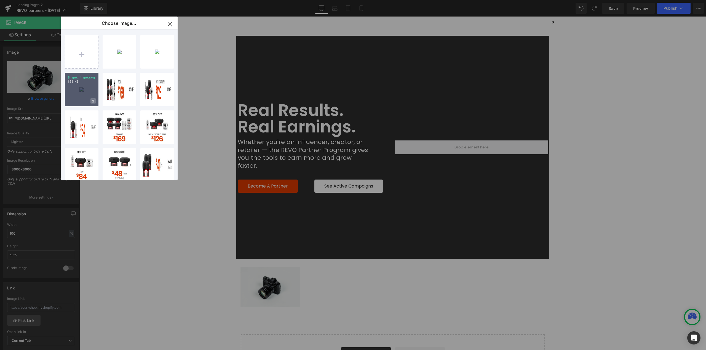
click at [93, 101] on icon at bounding box center [93, 102] width 2 height 4
drag, startPoint x: 74, startPoint y: 101, endPoint x: 84, endPoint y: 96, distance: 11.7
click at [77, 101] on span "Yes" at bounding box center [75, 101] width 14 height 6
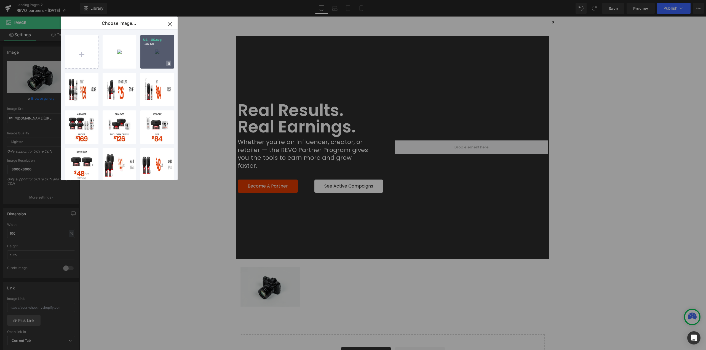
click at [167, 63] on span at bounding box center [168, 63] width 5 height 5
click at [148, 65] on span "Yes" at bounding box center [150, 63] width 14 height 6
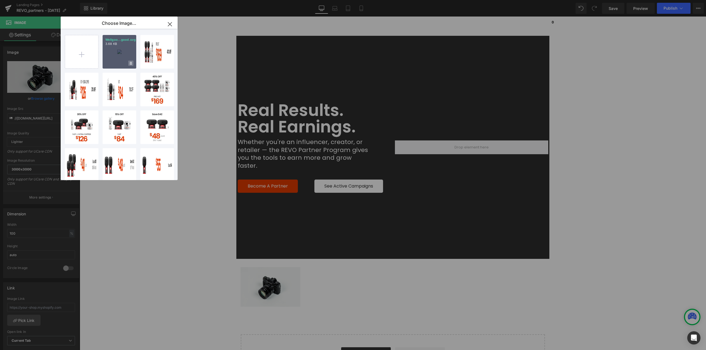
click at [131, 63] on icon at bounding box center [131, 63] width 2 height 3
drag, startPoint x: 112, startPoint y: 63, endPoint x: 93, endPoint y: 61, distance: 19.7
click at [112, 63] on span "Yes" at bounding box center [112, 63] width 14 height 6
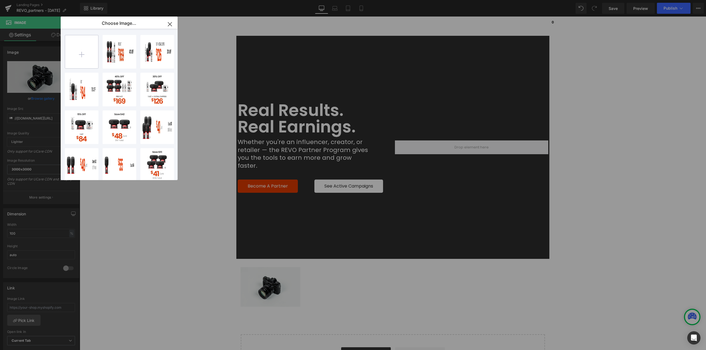
click at [80, 59] on input "file" at bounding box center [81, 51] width 33 height 33
type input "C:\fakepath\Hollywood.svg"
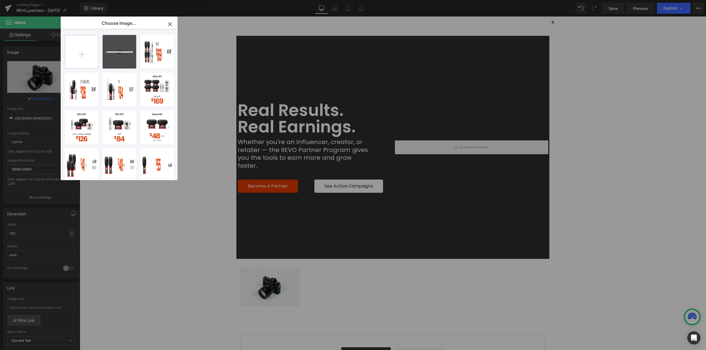
click at [82, 56] on input "file" at bounding box center [81, 51] width 33 height 33
type input "C:\fakepath\Runners World.svg"
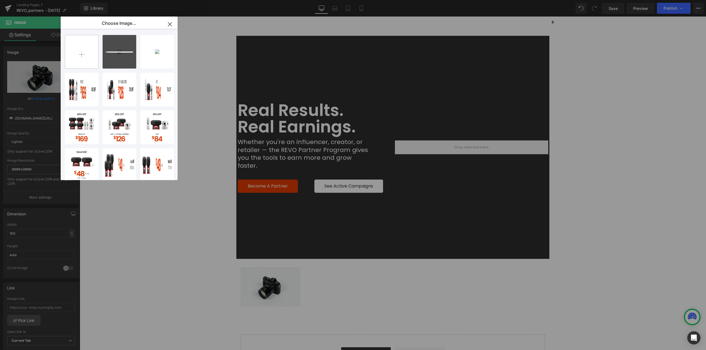
click at [78, 53] on input "file" at bounding box center [81, 51] width 33 height 33
type input "C:\fakepath\Shape.svg"
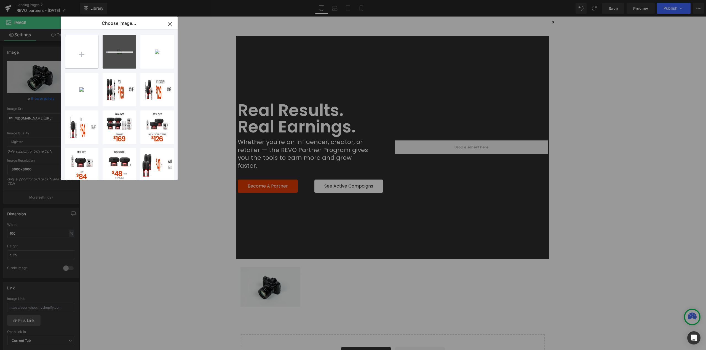
click at [85, 53] on input "file" at bounding box center [81, 51] width 33 height 33
type input "C:\fakepath\US.svg"
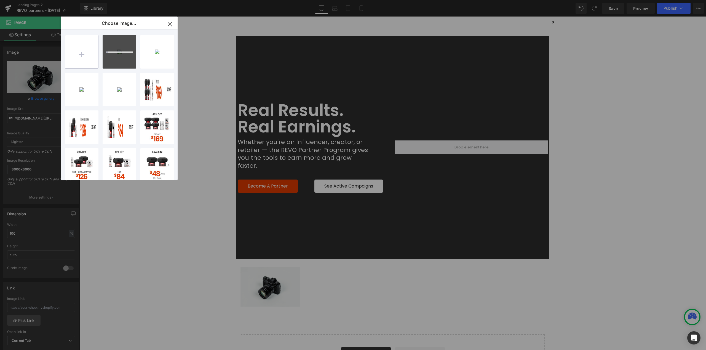
click at [81, 57] on input "file" at bounding box center [81, 51] width 33 height 33
type input "C:\fakepath\Wellgood.svg"
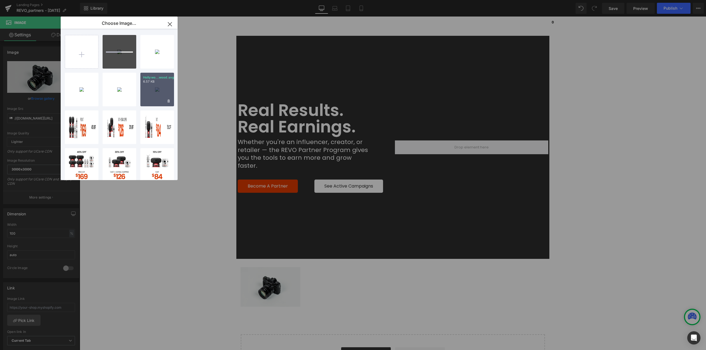
click at [155, 94] on div "Hollywo...wood.svg 6.57 KB" at bounding box center [157, 90] width 34 height 34
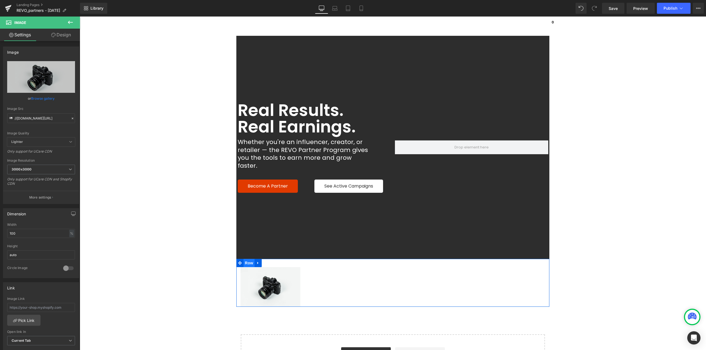
click at [247, 259] on span "Row" at bounding box center [248, 263] width 11 height 8
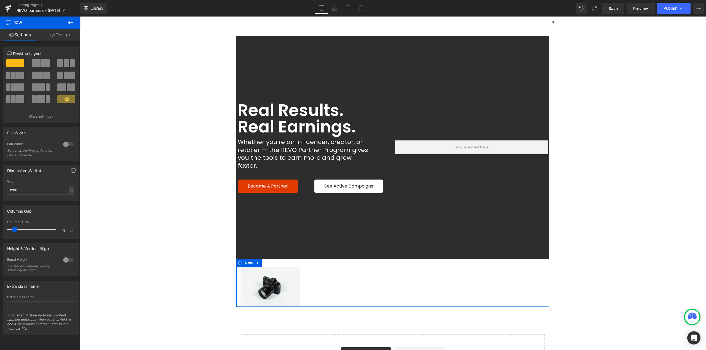
click at [62, 34] on link "Design" at bounding box center [60, 35] width 40 height 12
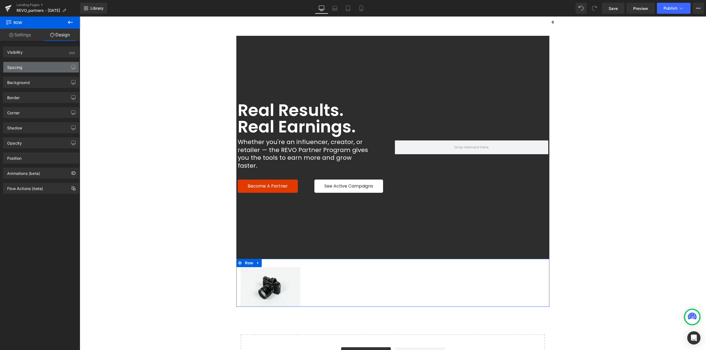
click at [25, 69] on div "Spacing" at bounding box center [41, 67] width 76 height 10
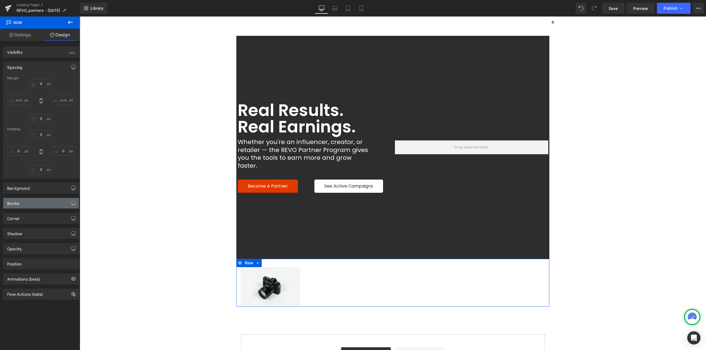
click at [28, 204] on div "Border" at bounding box center [41, 203] width 76 height 10
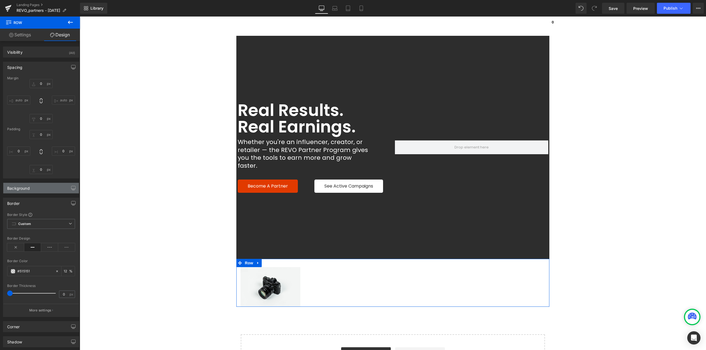
click at [33, 188] on div "Background" at bounding box center [41, 188] width 76 height 10
click at [12, 222] on span at bounding box center [13, 223] width 4 height 4
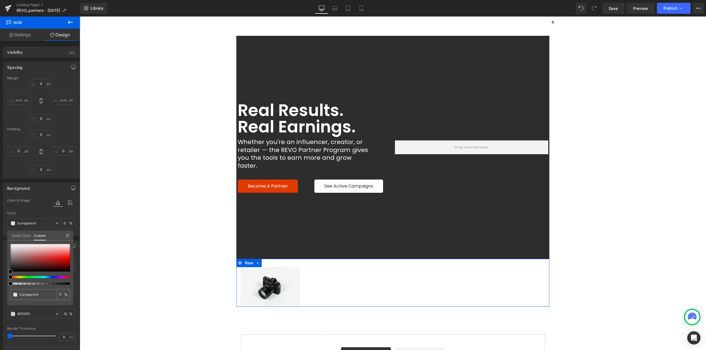
click at [20, 237] on link "Global Style" at bounding box center [21, 235] width 19 height 9
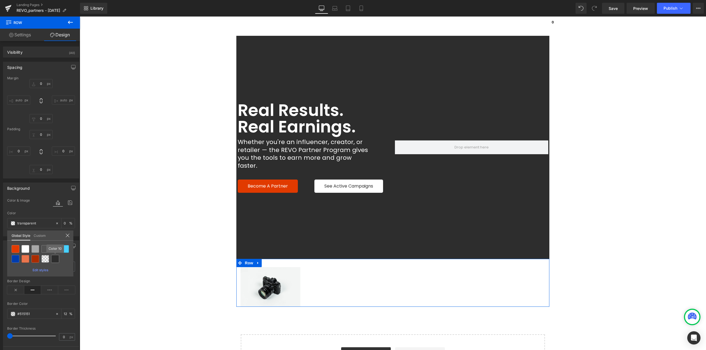
click at [54, 258] on div at bounding box center [55, 259] width 8 height 8
type input "Color 10"
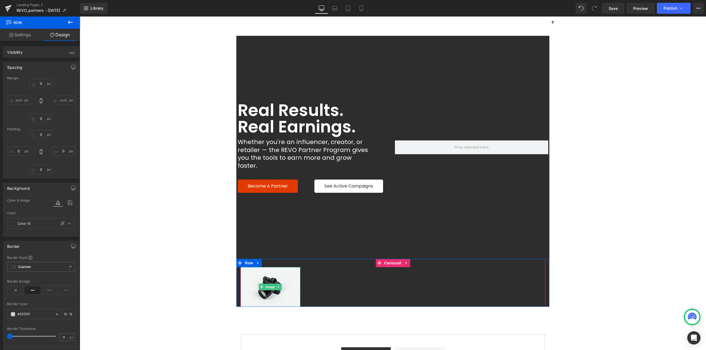
click at [268, 284] on span "Image" at bounding box center [271, 287] width 12 height 7
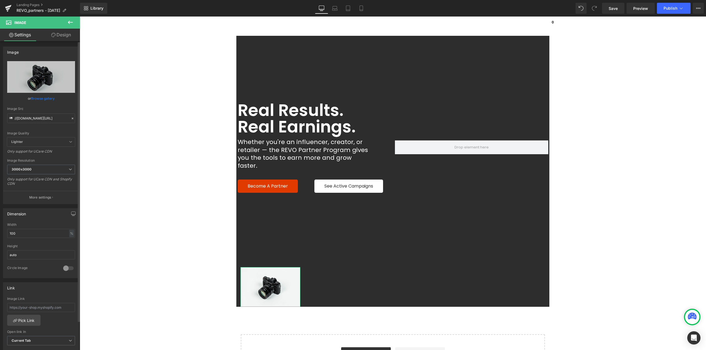
click at [42, 96] on link "Browse gallery" at bounding box center [42, 99] width 23 height 10
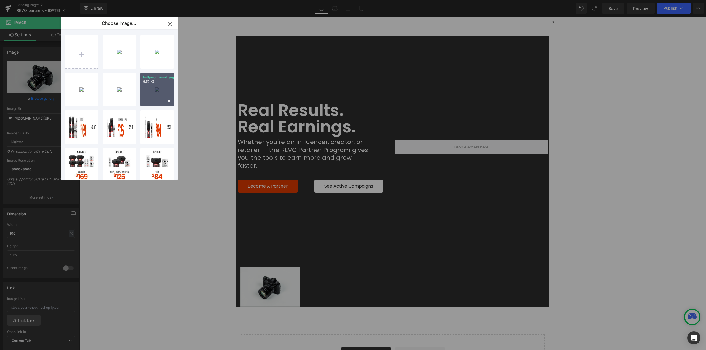
click at [151, 81] on p "6.57 KB" at bounding box center [157, 82] width 28 height 4
type input "[URL][DOMAIN_NAME]"
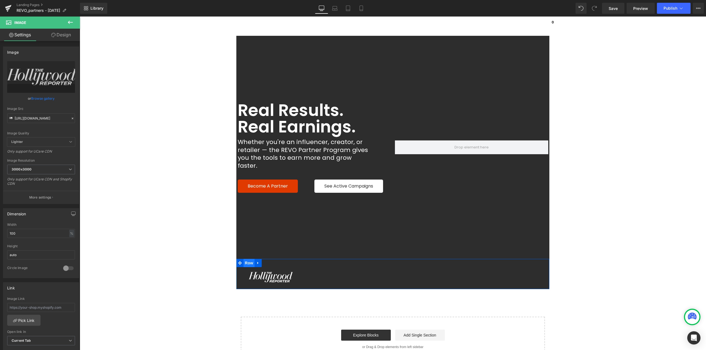
click at [249, 259] on span "Row" at bounding box center [248, 263] width 11 height 8
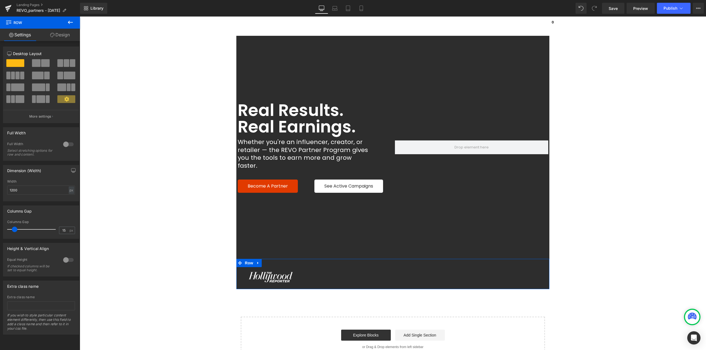
click at [68, 37] on link "Design" at bounding box center [60, 35] width 40 height 12
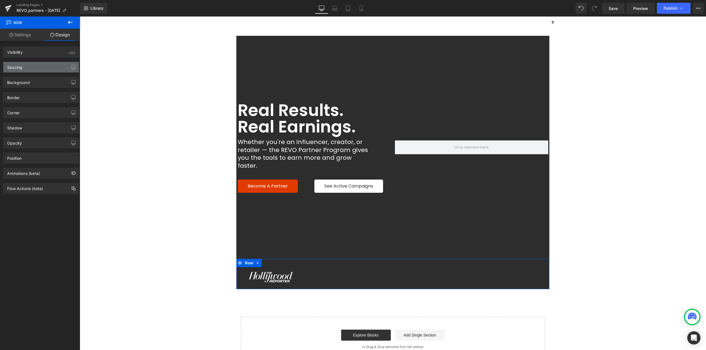
click at [22, 66] on div "Spacing" at bounding box center [14, 66] width 15 height 8
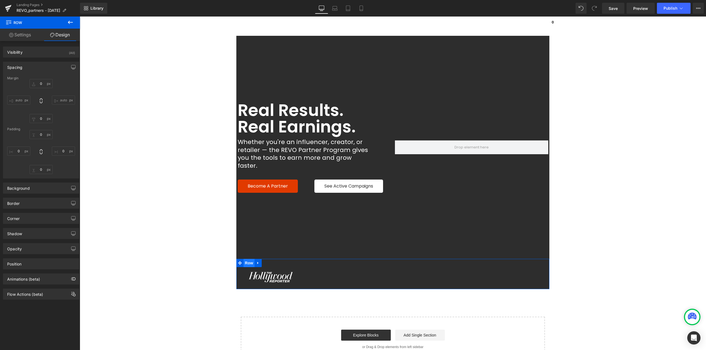
click at [245, 259] on span "Row" at bounding box center [248, 263] width 11 height 8
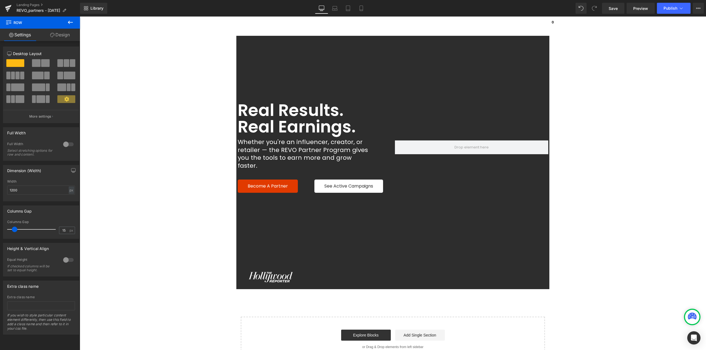
click at [69, 28] on button at bounding box center [70, 23] width 19 height 12
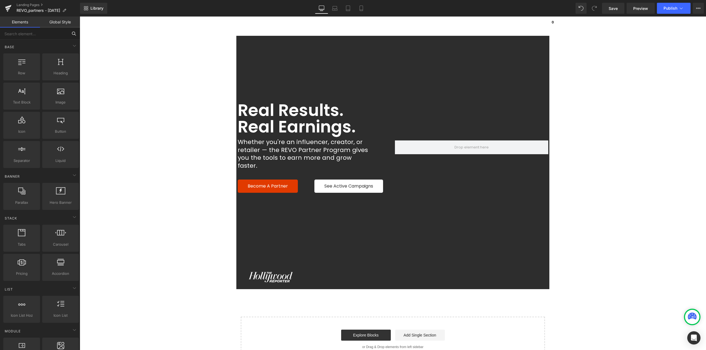
click at [66, 32] on input "text" at bounding box center [34, 34] width 68 height 12
click at [386, 259] on span "Carousel" at bounding box center [393, 263] width 20 height 8
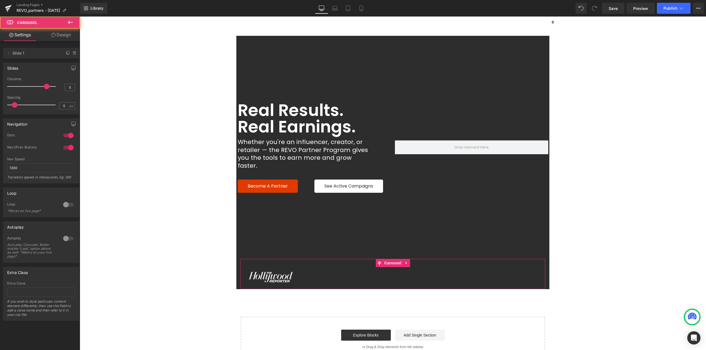
click at [65, 30] on link "Design" at bounding box center [61, 35] width 40 height 12
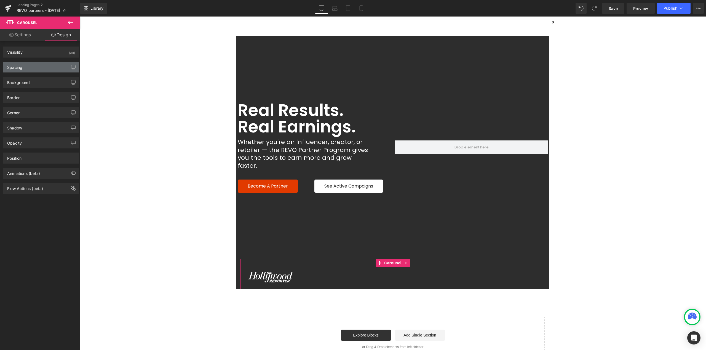
drag, startPoint x: 29, startPoint y: 67, endPoint x: 25, endPoint y: 69, distance: 4.7
click at [29, 67] on div "Spacing" at bounding box center [41, 67] width 76 height 10
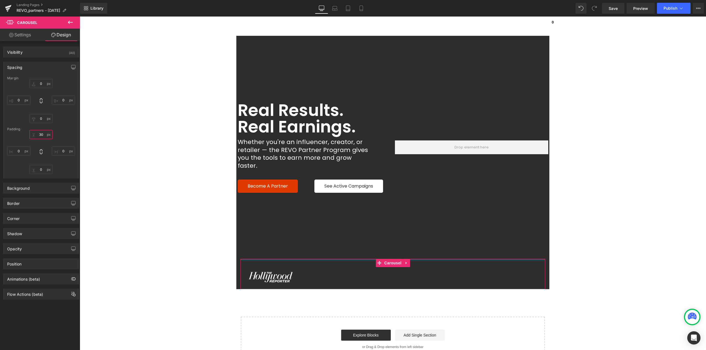
click at [44, 136] on input "30" at bounding box center [40, 134] width 23 height 9
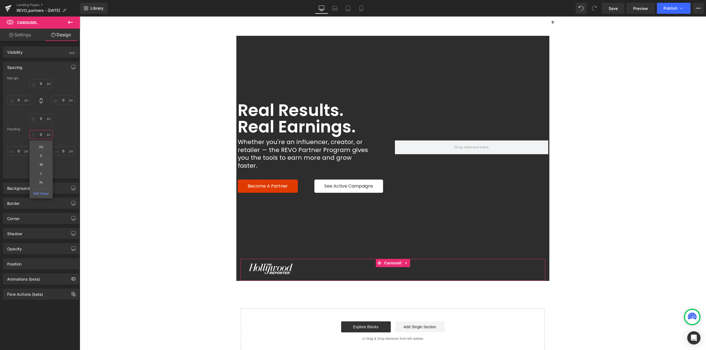
type input "0"
click at [18, 33] on link "Settings" at bounding box center [20, 35] width 40 height 12
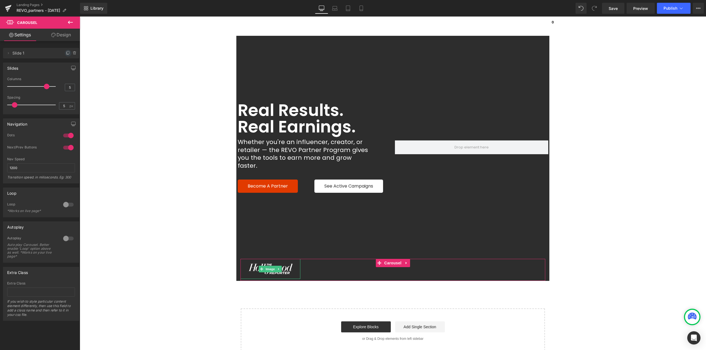
click at [66, 53] on icon at bounding box center [68, 53] width 4 height 4
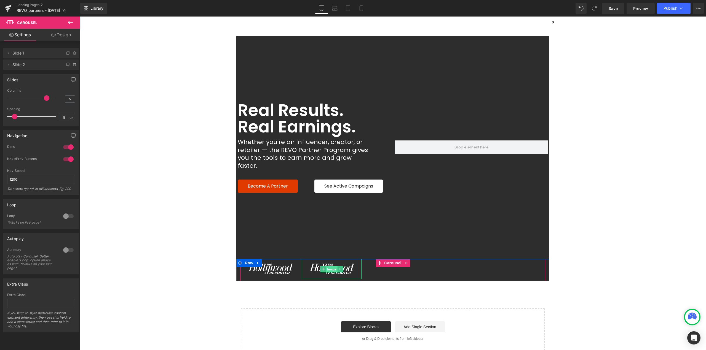
click at [329, 266] on span "Image" at bounding box center [332, 269] width 12 height 7
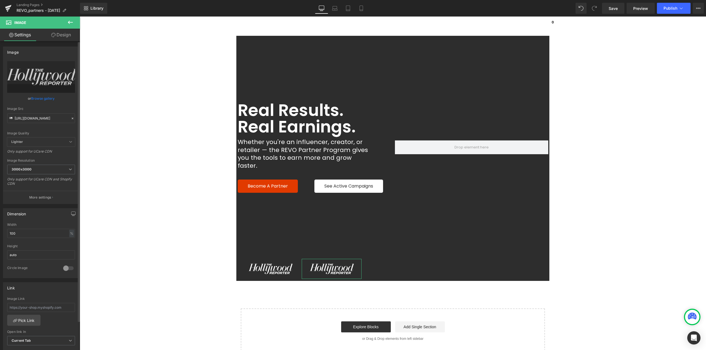
click at [37, 100] on link "Browse gallery" at bounding box center [42, 99] width 23 height 10
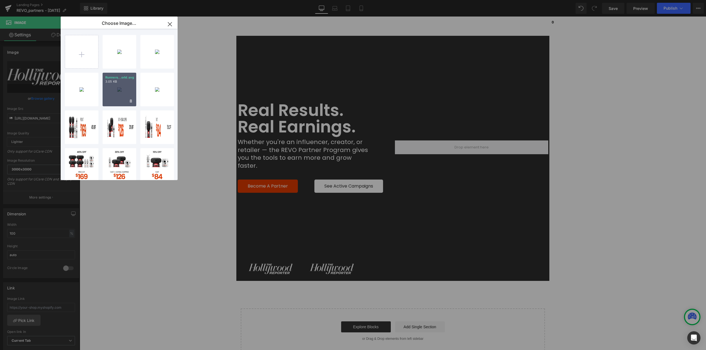
click at [116, 92] on div "Runners...orld.svg 3.05 KB" at bounding box center [120, 90] width 34 height 34
type input "https://ucarecdn.com/68579099-d95d-4dbf-a9ca-9f526d67b909/Runners%20World.svg"
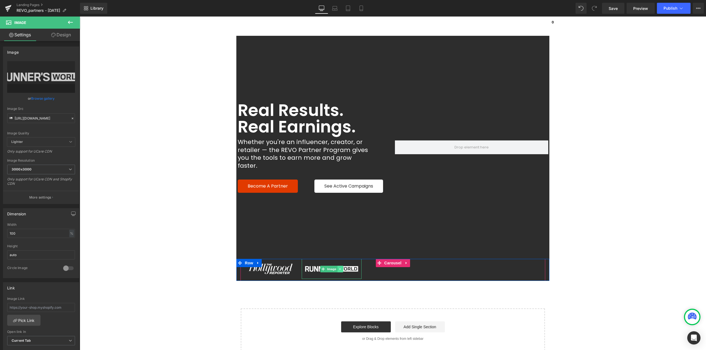
click at [339, 268] on icon at bounding box center [339, 269] width 1 height 2
click at [336, 268] on icon at bounding box center [337, 269] width 3 height 3
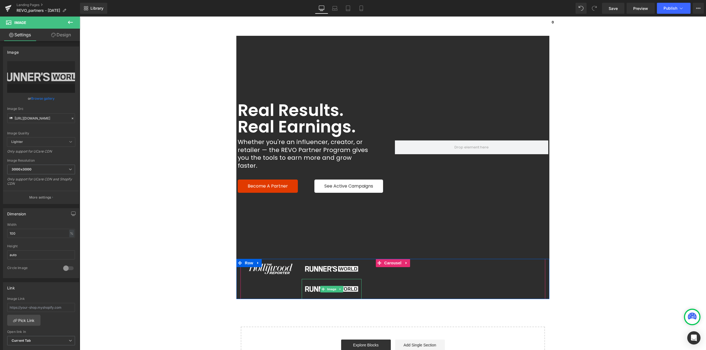
click at [339, 288] on icon at bounding box center [340, 289] width 3 height 3
click at [342, 288] on icon at bounding box center [343, 289] width 3 height 3
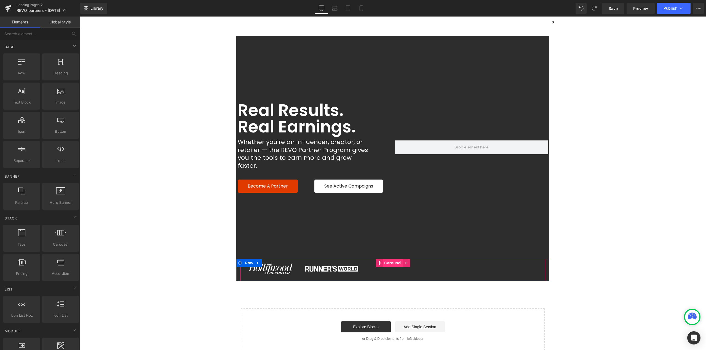
click at [391, 259] on span "Carousel" at bounding box center [393, 263] width 20 height 8
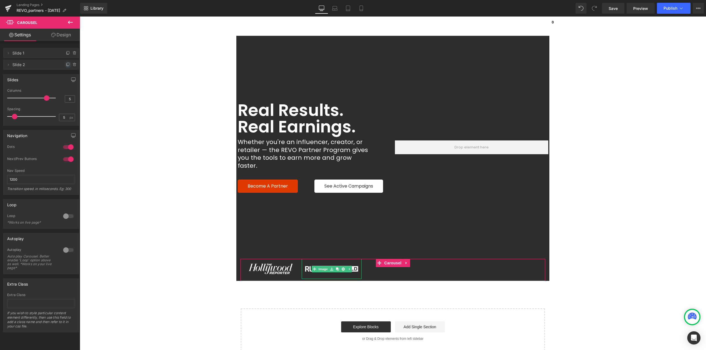
click at [66, 65] on icon at bounding box center [68, 65] width 4 height 4
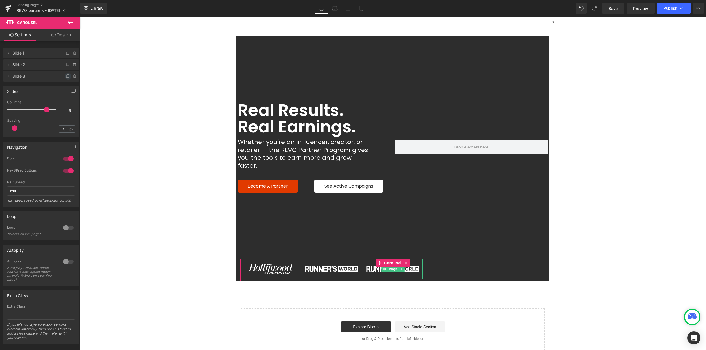
click at [67, 75] on icon at bounding box center [68, 75] width 2 height 3
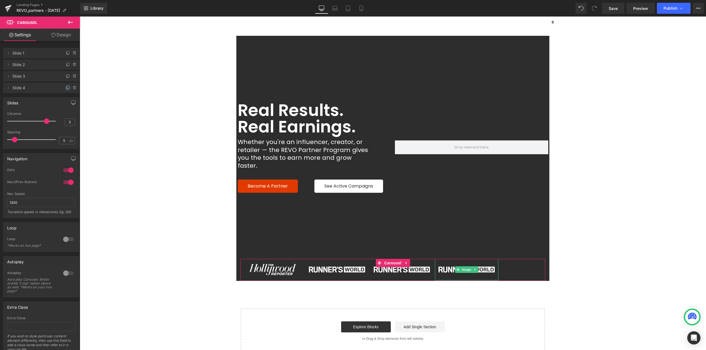
click at [66, 87] on icon at bounding box center [68, 88] width 4 height 4
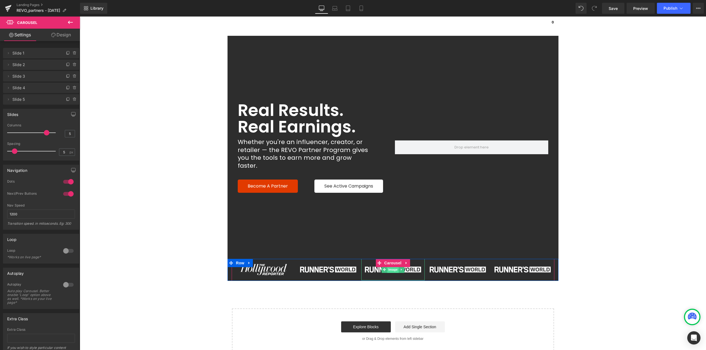
click at [388, 267] on span "Image" at bounding box center [393, 270] width 12 height 7
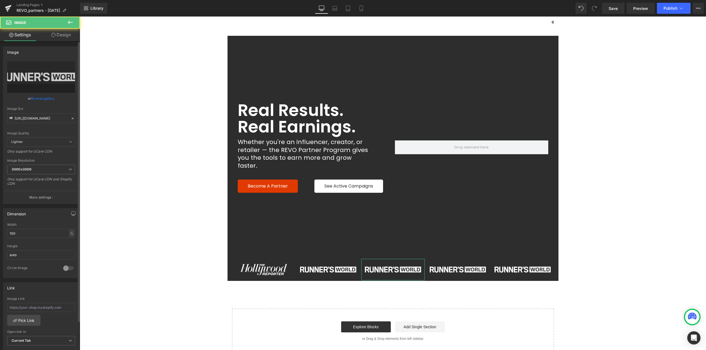
click at [36, 96] on link "Browse gallery" at bounding box center [42, 99] width 23 height 10
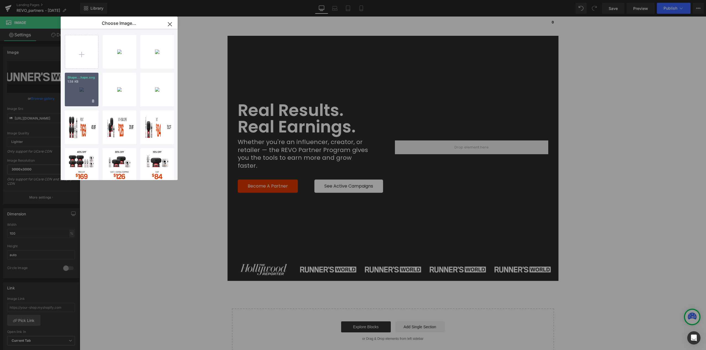
drag, startPoint x: 86, startPoint y: 86, endPoint x: 133, endPoint y: 136, distance: 68.2
click at [86, 86] on div "Shape...hape.svg 1.58 KB" at bounding box center [82, 90] width 34 height 34
type input "https://ucarecdn.com/84681cd4-59f4-47e3-a8f7-c9ce80d66172/Shape.svg"
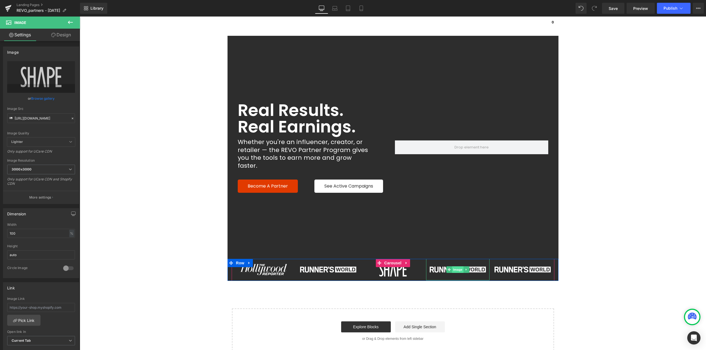
click at [458, 267] on span "Image" at bounding box center [458, 270] width 12 height 7
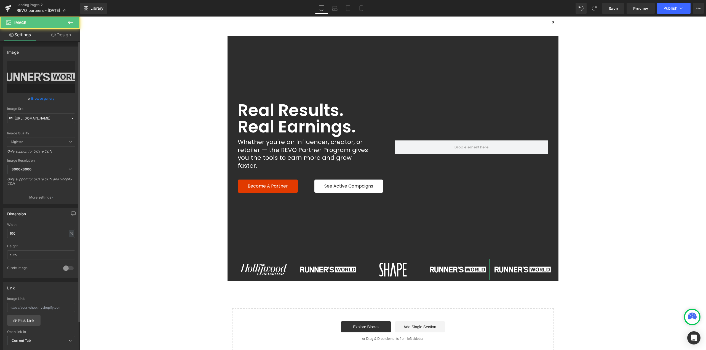
click at [34, 99] on link "Browse gallery" at bounding box center [42, 99] width 23 height 10
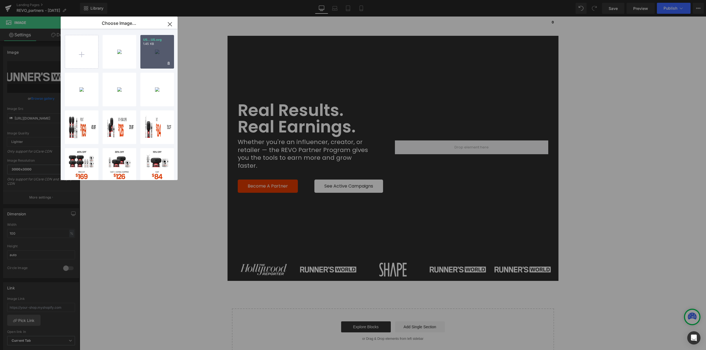
click at [155, 62] on div "US...US.svg 1.45 KB" at bounding box center [157, 52] width 34 height 34
type input "https://ucarecdn.com/ada75188-e30b-47f9-8d7c-3554614478d7/US.svg"
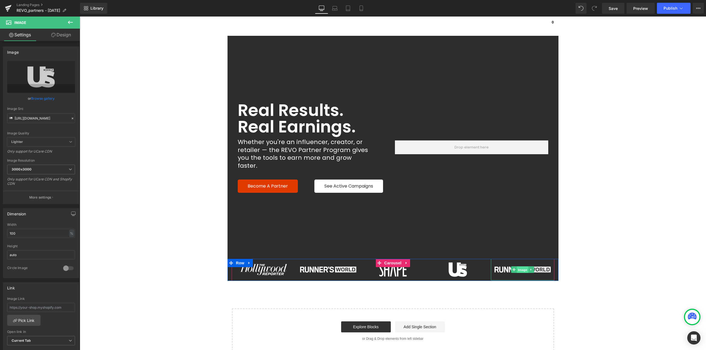
click at [522, 267] on span "Image" at bounding box center [523, 270] width 12 height 7
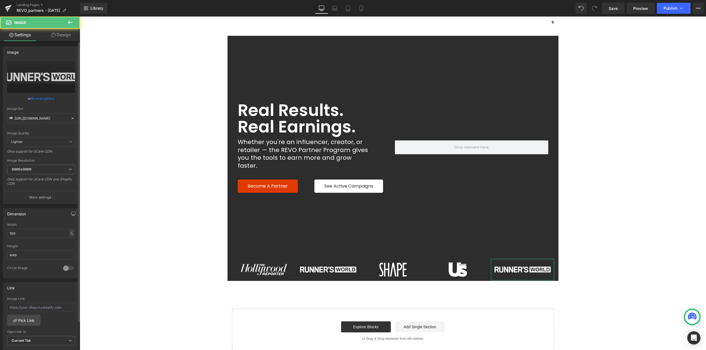
click at [49, 97] on link "Browse gallery" at bounding box center [42, 99] width 23 height 10
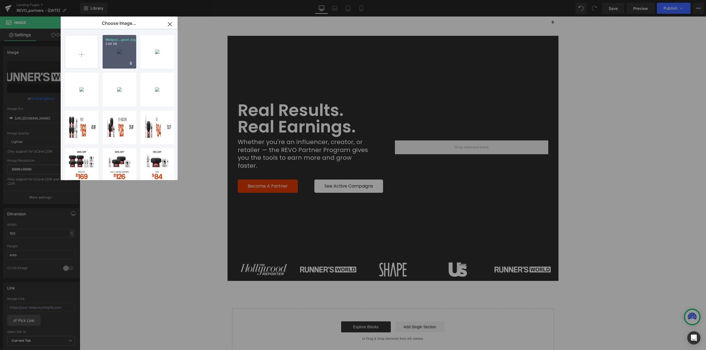
click at [117, 55] on div "Wellgoo...good.svg 3.68 KB" at bounding box center [120, 52] width 34 height 34
type input "https://ucarecdn.com/6c172c41-5bff-4d15-b847-8cc938957054/Wellgood.svg"
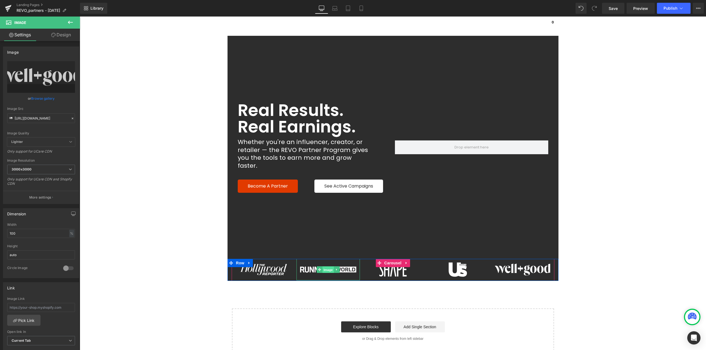
click at [329, 267] on span "Image" at bounding box center [328, 270] width 12 height 7
click at [69, 26] on button at bounding box center [70, 23] width 19 height 12
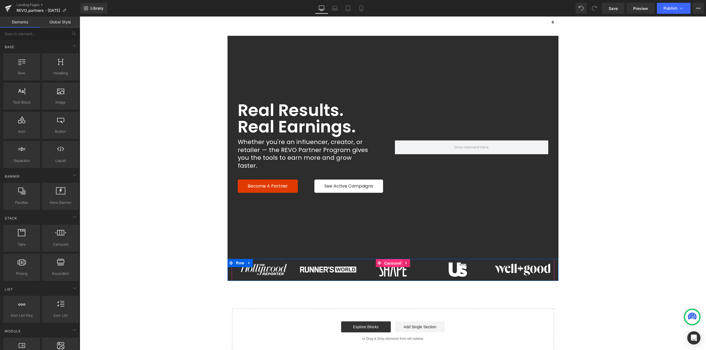
click at [389, 259] on span "Carousel" at bounding box center [393, 263] width 20 height 8
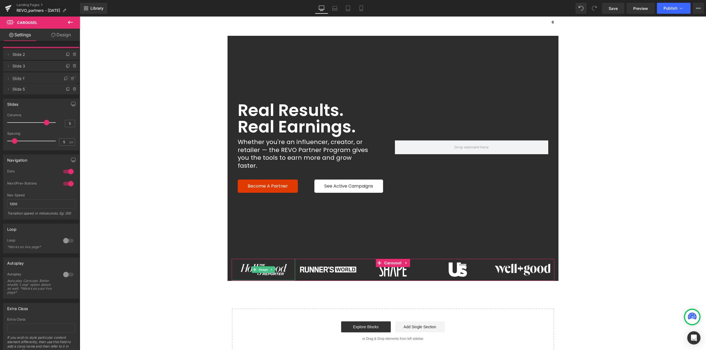
drag, startPoint x: 33, startPoint y: 57, endPoint x: 35, endPoint y: 81, distance: 24.3
drag, startPoint x: 30, startPoint y: 55, endPoint x: 30, endPoint y: 69, distance: 14.6
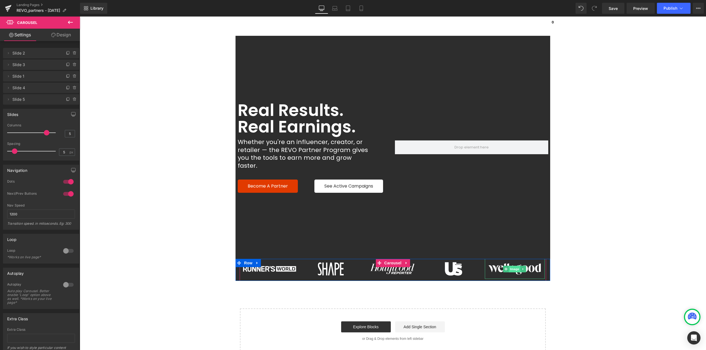
click at [509, 266] on span "Image" at bounding box center [515, 269] width 12 height 7
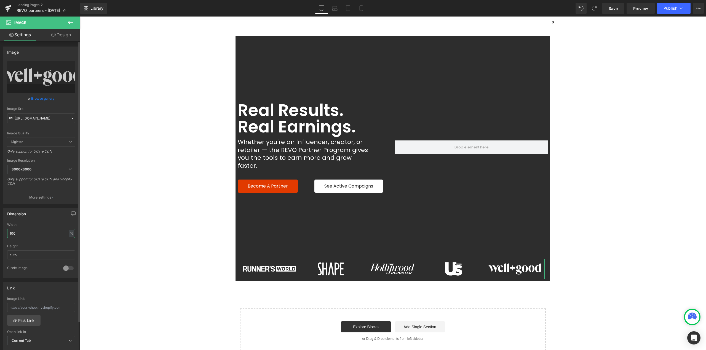
drag, startPoint x: 61, startPoint y: 234, endPoint x: 2, endPoint y: 234, distance: 59.6
click at [0, 233] on div "Dimension 100% Width 100 % % px auto Height auto 0 Circle Image" at bounding box center [41, 241] width 82 height 74
type input "90"
click at [386, 259] on span "Carousel" at bounding box center [393, 263] width 20 height 8
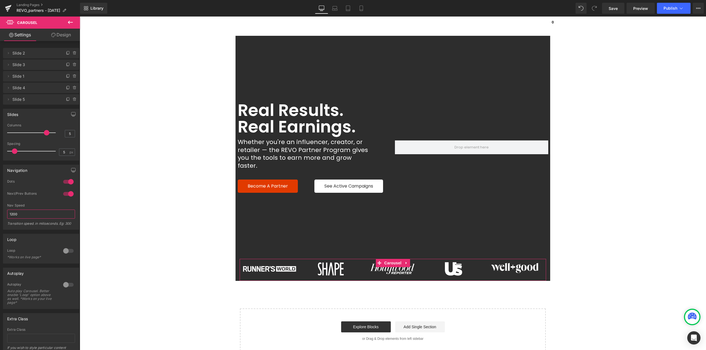
drag, startPoint x: 31, startPoint y: 215, endPoint x: 0, endPoint y: 217, distance: 30.7
click at [0, 217] on div "Navigation 1 Dots 1 Dots 1 Dots 1 Dots 1 Next/Prev Buttons 1 Next/Prev Buttons …" at bounding box center [41, 195] width 82 height 69
click at [68, 250] on div at bounding box center [68, 251] width 13 height 9
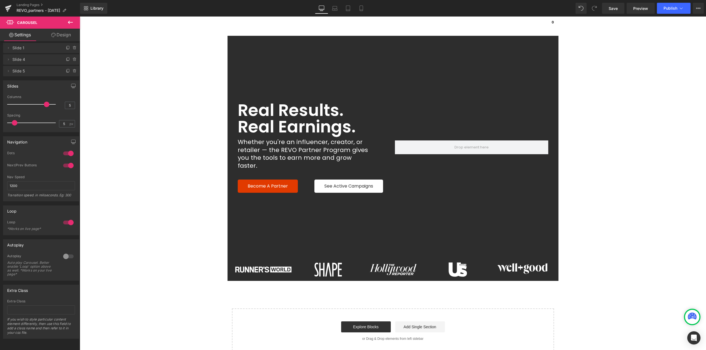
scroll to position [33, 0]
drag, startPoint x: 25, startPoint y: 182, endPoint x: 0, endPoint y: 180, distance: 24.9
click at [0, 181] on div "Navigation 1 Dots 1 Dots 1 Dots 1 Dots 1 Next/Prev Buttons 1 Next/Prev Buttons …" at bounding box center [41, 166] width 82 height 69
type input "10"
click at [616, 11] on span "Save" at bounding box center [612, 9] width 9 height 6
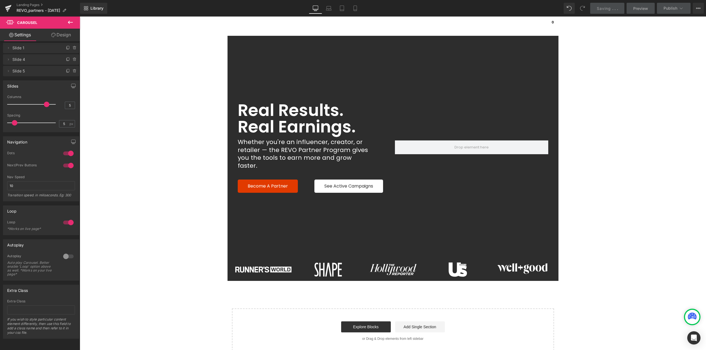
click at [640, 7] on span "Preview" at bounding box center [640, 9] width 15 height 6
drag, startPoint x: 234, startPoint y: 255, endPoint x: 104, endPoint y: 198, distance: 142.6
click at [235, 259] on span "Row" at bounding box center [240, 263] width 11 height 8
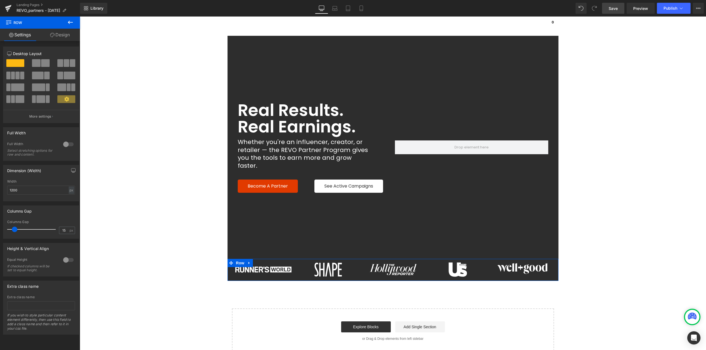
click at [67, 145] on div at bounding box center [68, 144] width 13 height 9
click at [247, 261] on icon at bounding box center [249, 263] width 4 height 4
click at [255, 261] on icon at bounding box center [256, 263] width 4 height 4
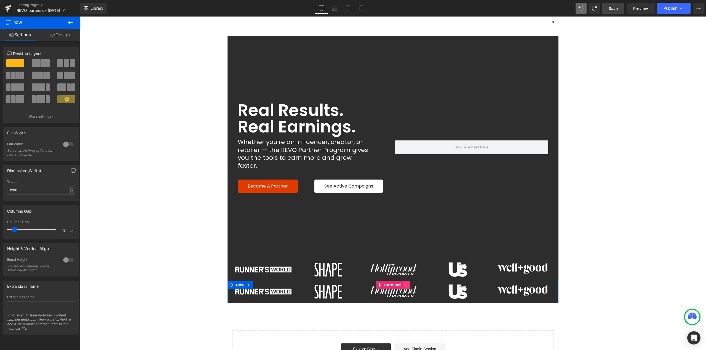
click at [405, 283] on icon at bounding box center [406, 285] width 4 height 4
click at [408, 283] on icon at bounding box center [410, 285] width 4 height 4
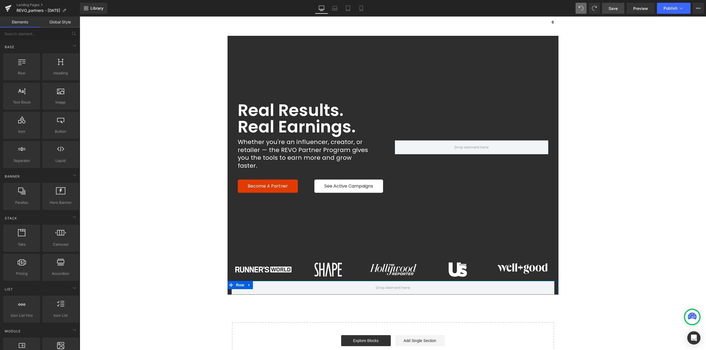
click at [232, 281] on span at bounding box center [230, 285] width 7 height 8
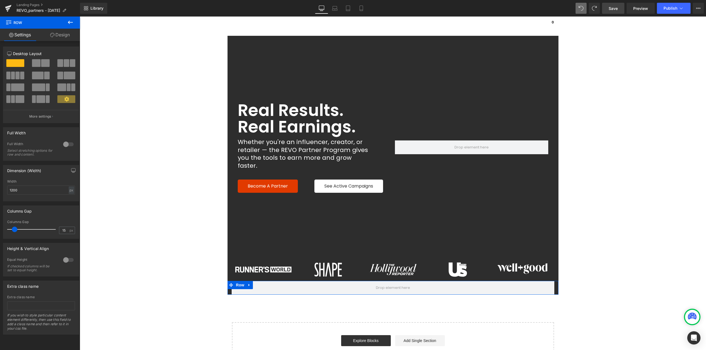
drag, startPoint x: 66, startPoint y: 144, endPoint x: 68, endPoint y: 146, distance: 3.5
click at [66, 144] on div at bounding box center [68, 144] width 13 height 9
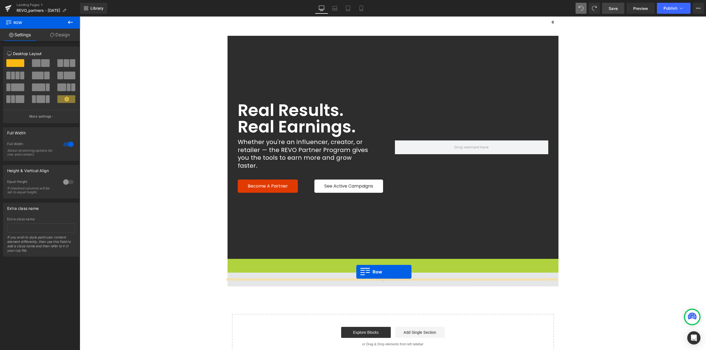
drag, startPoint x: 240, startPoint y: 254, endPoint x: 356, endPoint y: 272, distance: 117.7
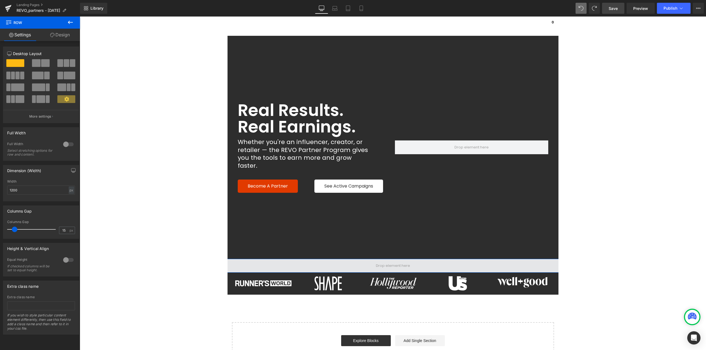
click at [248, 259] on span at bounding box center [393, 266] width 626 height 14
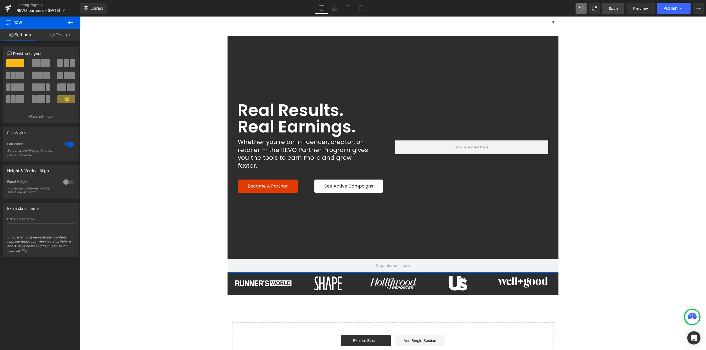
click at [53, 35] on icon at bounding box center [52, 35] width 4 height 4
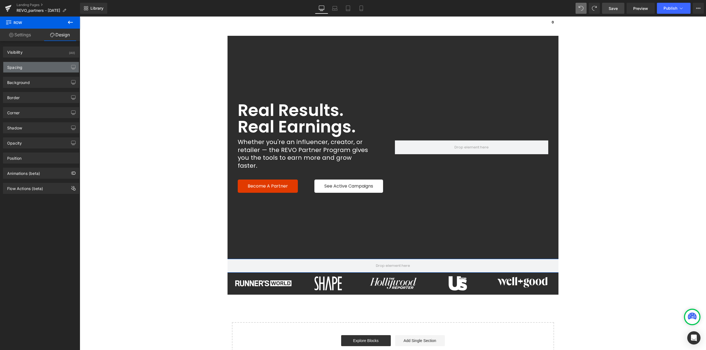
type input "0"
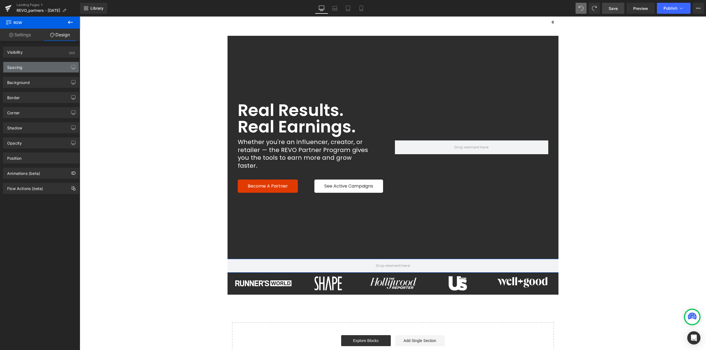
type input "0"
click at [24, 68] on div "Spacing" at bounding box center [41, 67] width 76 height 10
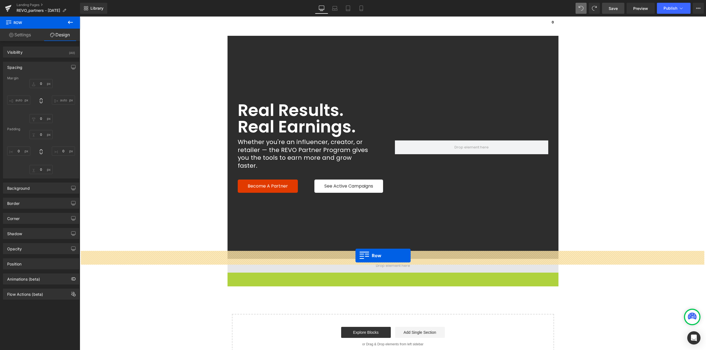
drag, startPoint x: 236, startPoint y: 269, endPoint x: 355, endPoint y: 256, distance: 120.3
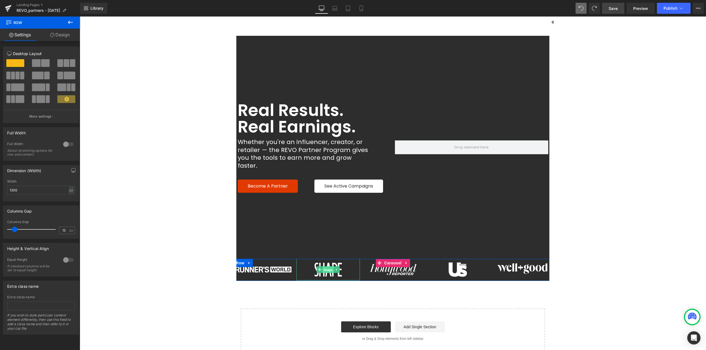
click at [326, 267] on span "Image" at bounding box center [328, 270] width 12 height 7
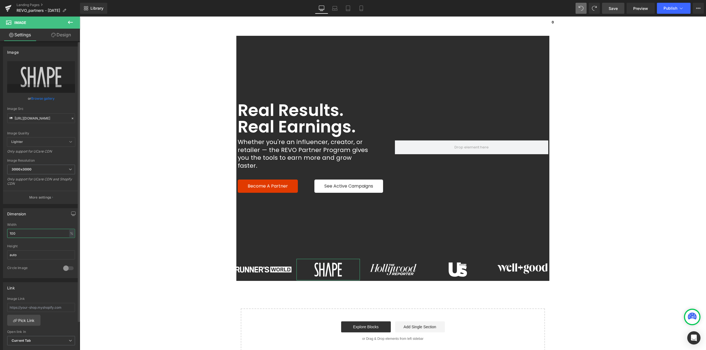
drag, startPoint x: 4, startPoint y: 232, endPoint x: 0, endPoint y: 234, distance: 4.6
click at [0, 232] on div "Dimension 100% Width 100 % % px auto Height auto 0 Circle Image" at bounding box center [41, 241] width 82 height 74
type input "90"
click at [458, 267] on span "Image" at bounding box center [458, 270] width 12 height 7
drag, startPoint x: 37, startPoint y: 232, endPoint x: 0, endPoint y: 236, distance: 37.1
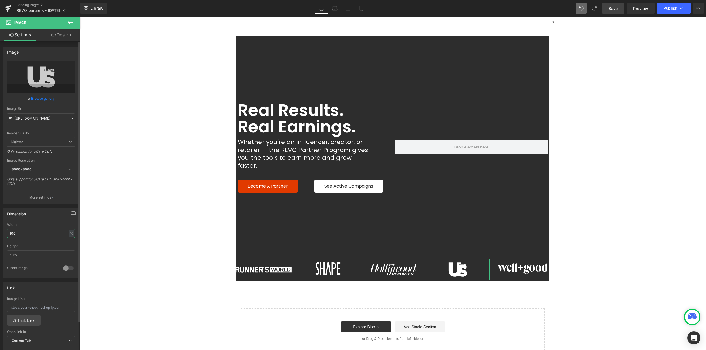
click at [0, 236] on div "Dimension 100% Width 100 % % px auto Height auto 0 Circle Image" at bounding box center [41, 241] width 82 height 74
type input "92"
click at [393, 267] on span "Image" at bounding box center [393, 270] width 12 height 7
drag, startPoint x: 26, startPoint y: 233, endPoint x: 0, endPoint y: 237, distance: 26.8
click at [0, 235] on div "Dimension 100% Width 100 % % px auto Height auto 0 Circle Image" at bounding box center [41, 241] width 82 height 74
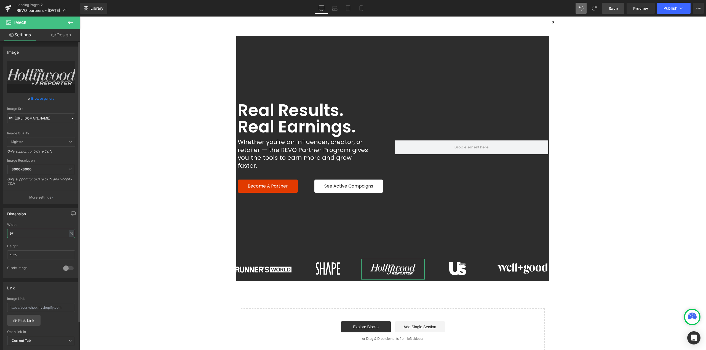
type input "96"
click at [517, 265] on span "Image" at bounding box center [523, 268] width 12 height 7
drag, startPoint x: 34, startPoint y: 233, endPoint x: 0, endPoint y: 237, distance: 34.1
click at [0, 237] on div "Dimension 90% Width 90 % % px auto Height auto 0 Circle Image" at bounding box center [41, 241] width 82 height 74
type input "82"
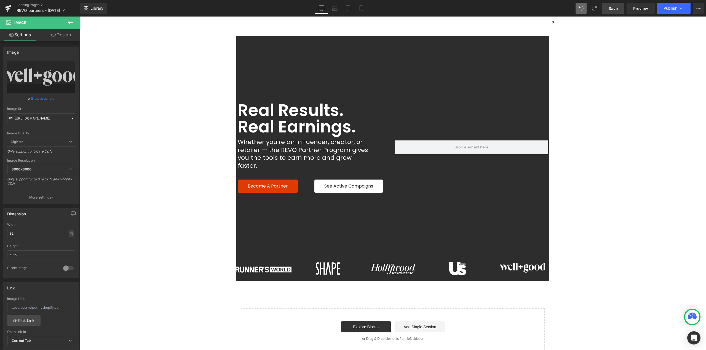
click at [620, 5] on link "Save" at bounding box center [613, 8] width 22 height 11
click at [241, 259] on span "Row" at bounding box center [240, 263] width 11 height 8
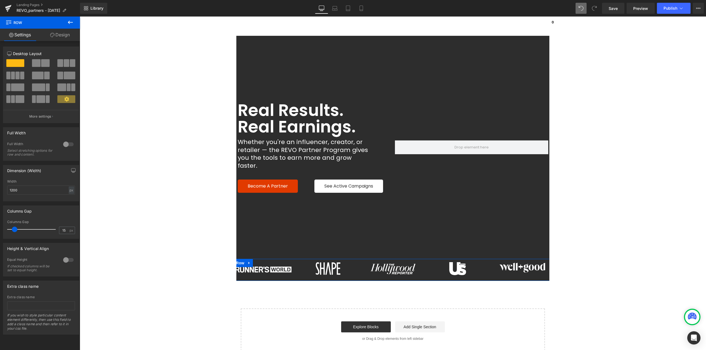
click at [68, 37] on link "Design" at bounding box center [60, 35] width 40 height 12
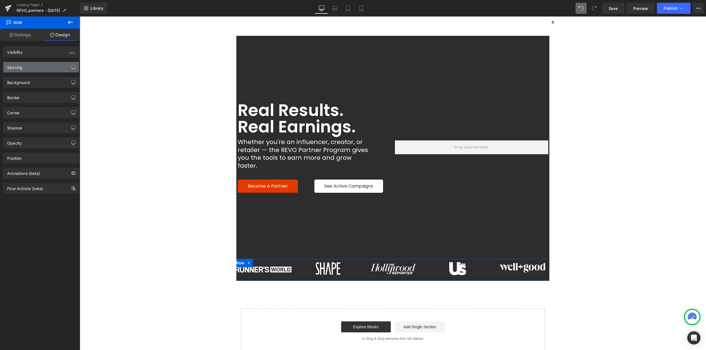
drag, startPoint x: 26, startPoint y: 69, endPoint x: 27, endPoint y: 71, distance: 2.8
click at [26, 69] on div "Spacing" at bounding box center [41, 67] width 76 height 10
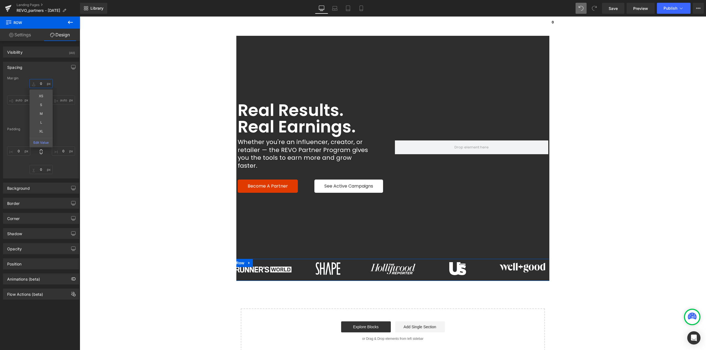
click at [44, 84] on input "0" at bounding box center [40, 83] width 23 height 9
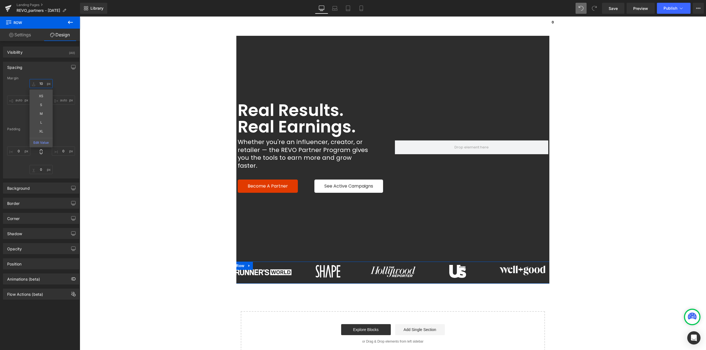
type input "10"
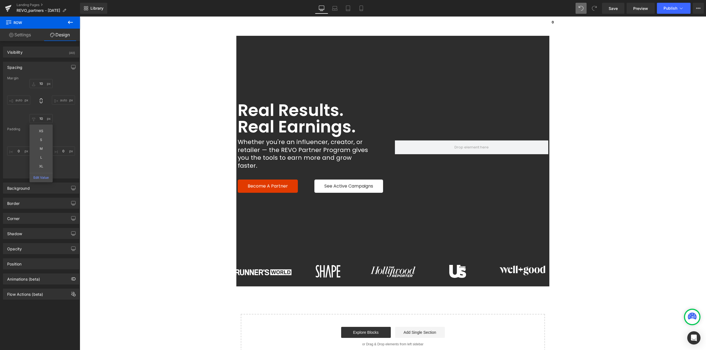
click at [591, 227] on main "Real Results. Real Earnings. Heading Whether you're an influencer, creator, or …" at bounding box center [393, 265] width 626 height 458
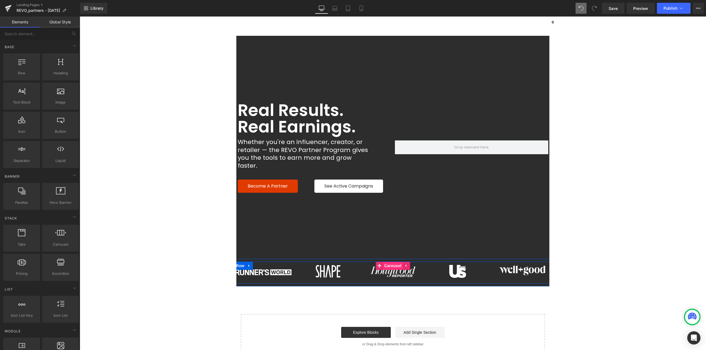
click at [388, 262] on span "Carousel" at bounding box center [393, 266] width 20 height 8
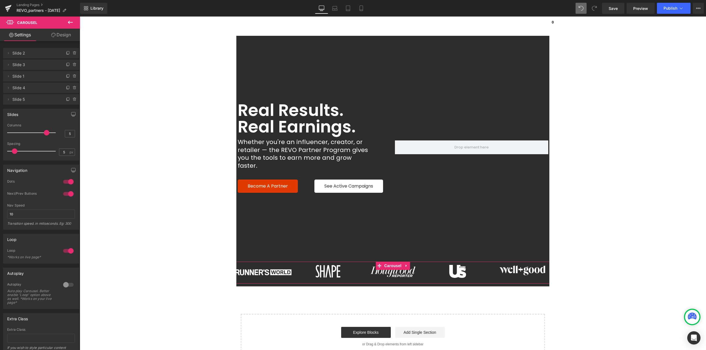
click at [68, 284] on div at bounding box center [68, 285] width 13 height 9
drag, startPoint x: 33, startPoint y: 321, endPoint x: 0, endPoint y: 321, distance: 33.1
click at [0, 321] on div "Autoplay 1 Autoplay Auto play Carousel. Better enable 'Loop' option above as we…" at bounding box center [41, 309] width 82 height 90
type input "10"
click at [120, 264] on main "Real Results. Real Earnings. Heading Whether you're an influencer, creator, or …" at bounding box center [393, 265] width 626 height 458
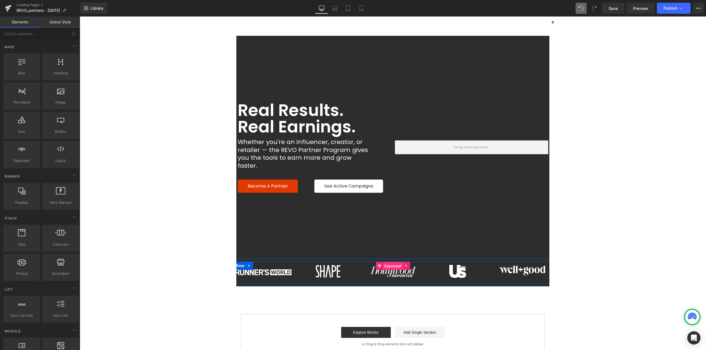
click at [383, 262] on span "Carousel" at bounding box center [393, 266] width 20 height 8
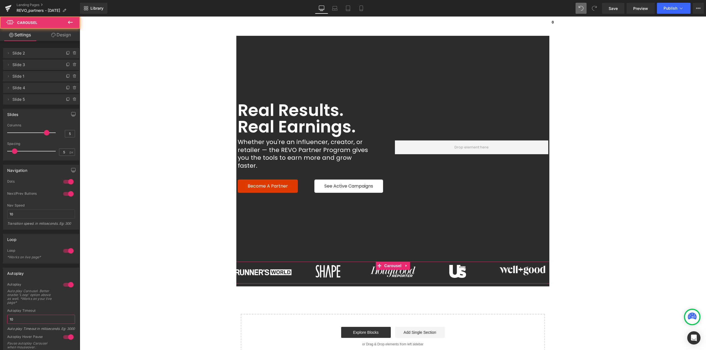
drag, startPoint x: 28, startPoint y: 320, endPoint x: 0, endPoint y: 320, distance: 28.4
click at [0, 320] on div "Autoplay 1 Autoplay Auto play Carousel. Better enable 'Loop' option above as we…" at bounding box center [41, 309] width 82 height 90
click at [615, 9] on span "Save" at bounding box center [612, 9] width 9 height 6
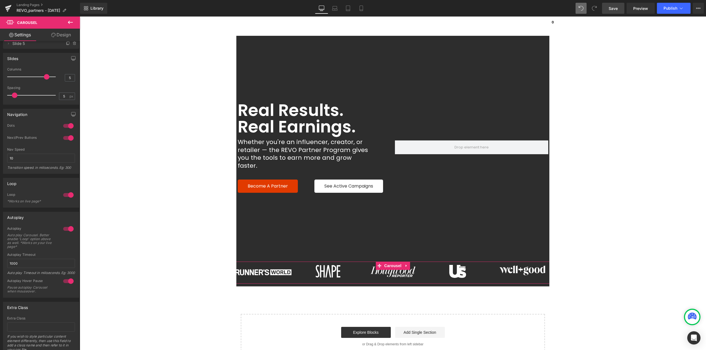
scroll to position [82, 0]
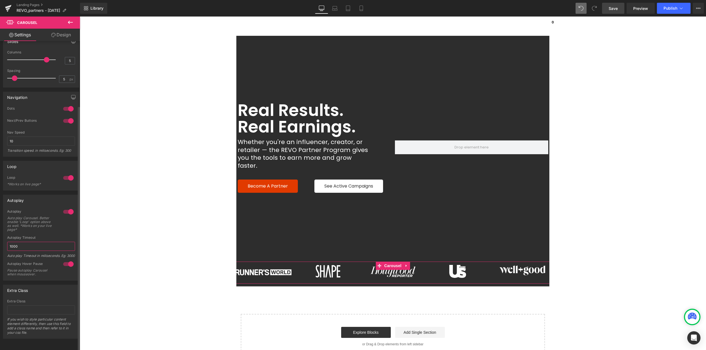
drag, startPoint x: 18, startPoint y: 241, endPoint x: 8, endPoint y: 242, distance: 9.7
click at [8, 242] on input "1000" at bounding box center [41, 246] width 68 height 9
type input "100"
click at [610, 10] on span "Save" at bounding box center [612, 9] width 9 height 6
drag, startPoint x: 26, startPoint y: 135, endPoint x: 0, endPoint y: 135, distance: 25.6
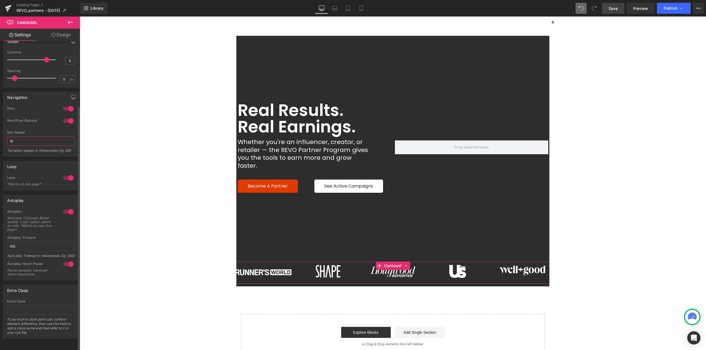
click at [0, 135] on div "Navigation 1 Dots 1 Dots 1 Dots 1 Dots 1 Next/Prev Buttons 1 Next/Prev Buttons …" at bounding box center [41, 122] width 82 height 69
click at [616, 11] on span "Save" at bounding box center [612, 9] width 9 height 6
drag, startPoint x: 27, startPoint y: 132, endPoint x: 0, endPoint y: 133, distance: 26.8
click at [0, 133] on div "Navigation 1 Dots 1 Dots 1 Dots 1 Dots 1 Next/Prev Buttons 1 Next/Prev Buttons …" at bounding box center [41, 122] width 82 height 69
type input "600"
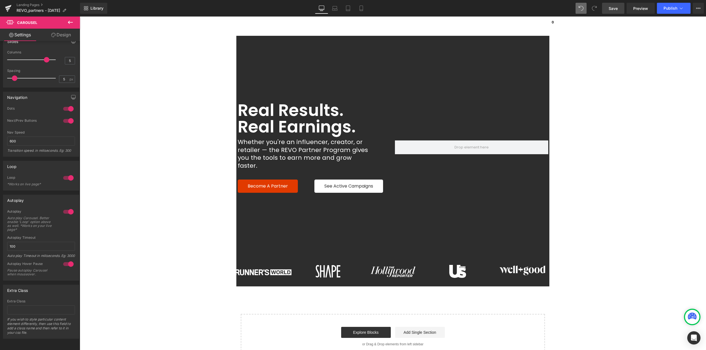
click at [617, 9] on span "Save" at bounding box center [612, 9] width 9 height 6
click at [25, 242] on input "100" at bounding box center [41, 246] width 68 height 9
click at [613, 9] on span "Save" at bounding box center [612, 9] width 9 height 6
drag, startPoint x: 25, startPoint y: 238, endPoint x: 0, endPoint y: 239, distance: 24.8
click at [0, 239] on div "Autoplay 1 Autoplay Auto play Carousel. Better enable 'Loop' option above as we…" at bounding box center [41, 236] width 82 height 90
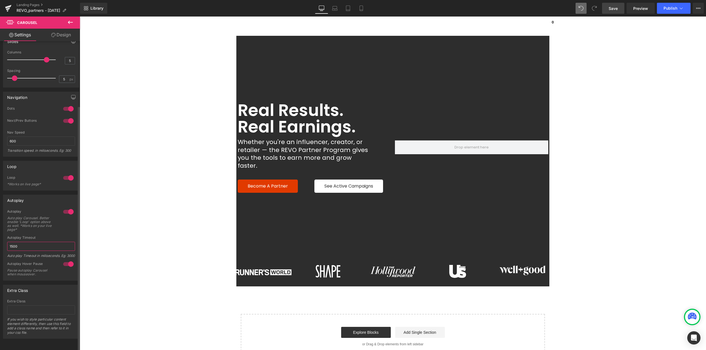
type input "1500"
click at [606, 11] on link "Save" at bounding box center [613, 8] width 22 height 11
click at [390, 262] on span "Carousel" at bounding box center [393, 266] width 20 height 8
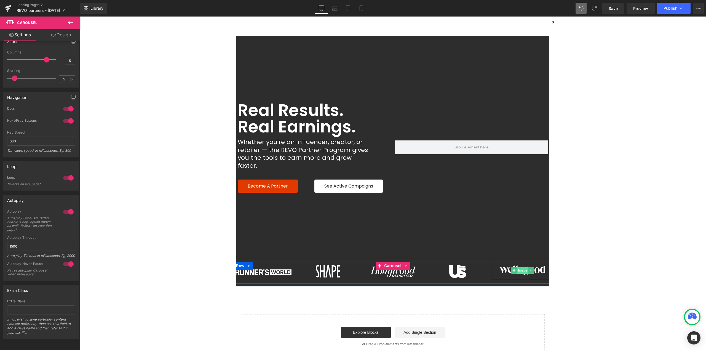
click at [517, 267] on span "Image" at bounding box center [523, 270] width 12 height 7
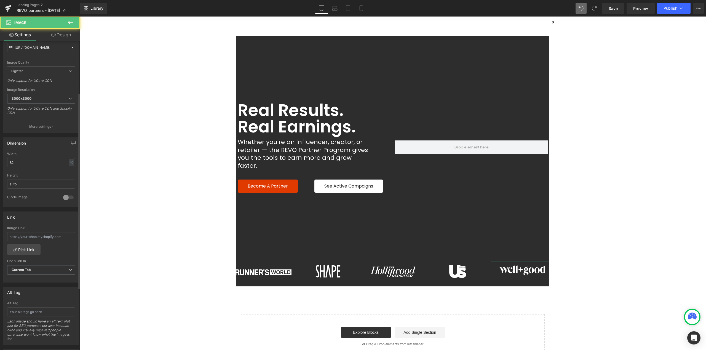
scroll to position [83, 0]
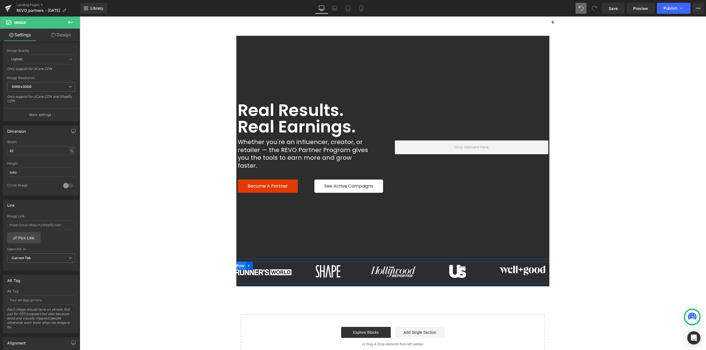
click at [240, 262] on span "Row" at bounding box center [240, 266] width 11 height 8
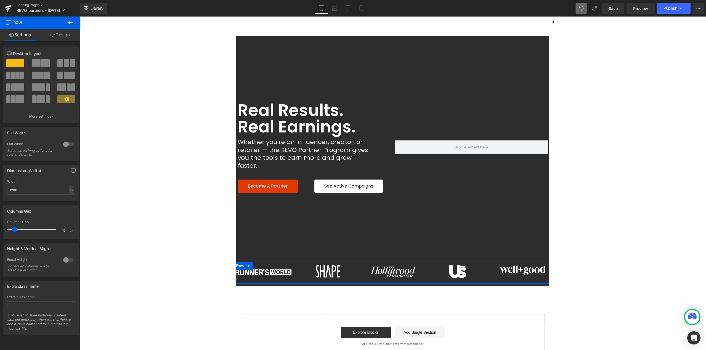
click at [65, 259] on div at bounding box center [68, 260] width 13 height 9
click at [31, 290] on span "Top" at bounding box center [41, 288] width 68 height 10
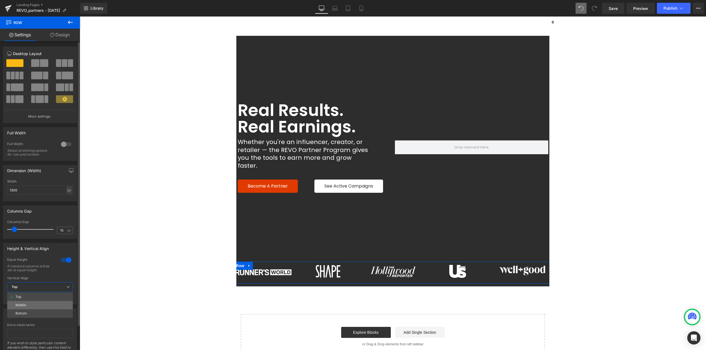
click at [26, 306] on div "Middle" at bounding box center [20, 306] width 11 height 4
click at [394, 262] on span "Carousel" at bounding box center [393, 266] width 20 height 8
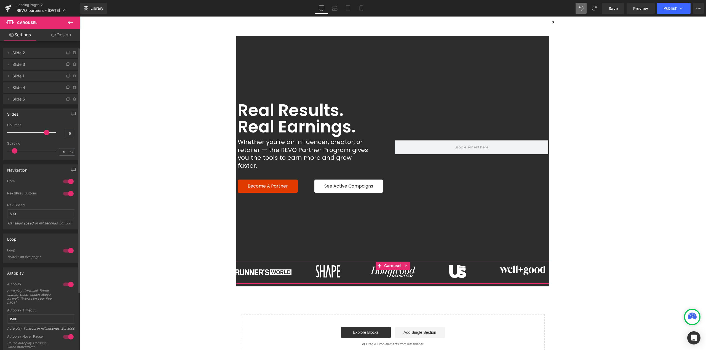
scroll to position [0, 0]
click at [60, 38] on link "Design" at bounding box center [61, 35] width 40 height 12
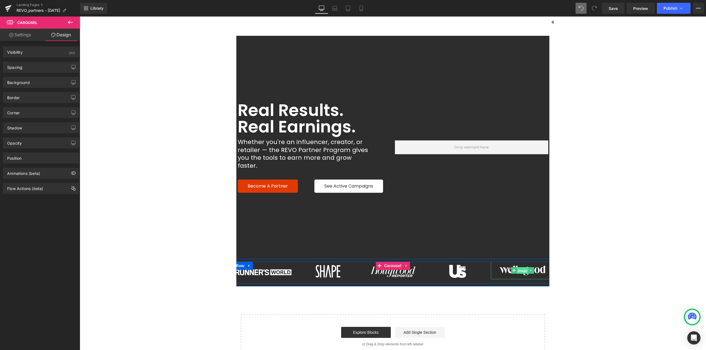
click at [517, 268] on span "Image" at bounding box center [523, 271] width 12 height 7
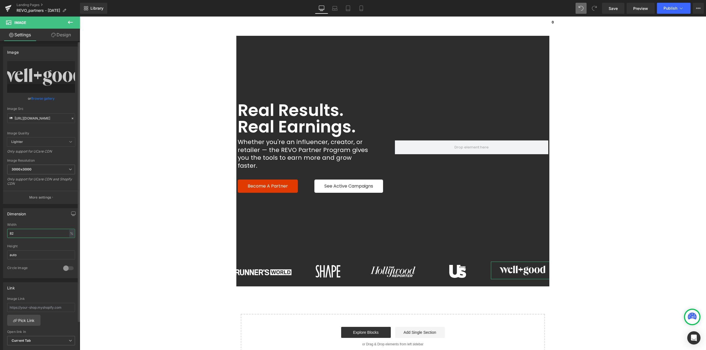
drag, startPoint x: 23, startPoint y: 232, endPoint x: 0, endPoint y: 231, distance: 23.4
click at [0, 231] on div "Dimension 82% Width 82 % % px auto Height auto 0 Circle Image" at bounding box center [41, 241] width 82 height 74
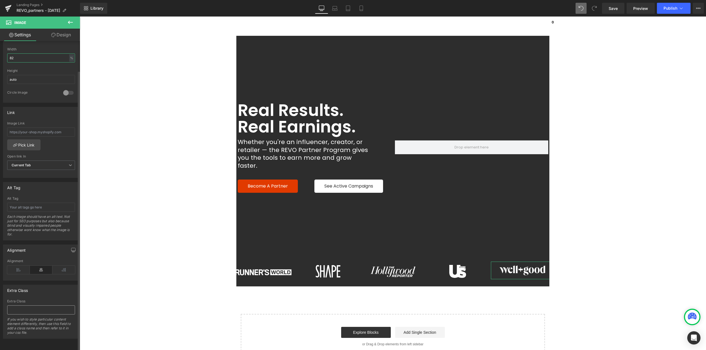
scroll to position [180, 0]
click at [133, 50] on main "Real Results. Real Earnings. Heading Whether you're an influencer, creator, or …" at bounding box center [393, 265] width 626 height 458
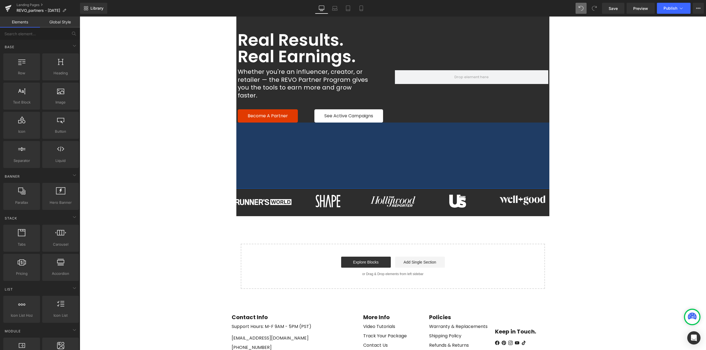
scroll to position [83, 0]
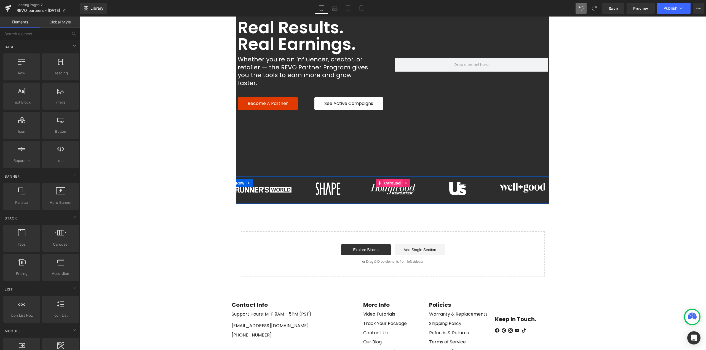
click at [390, 179] on span "Carousel" at bounding box center [393, 183] width 20 height 8
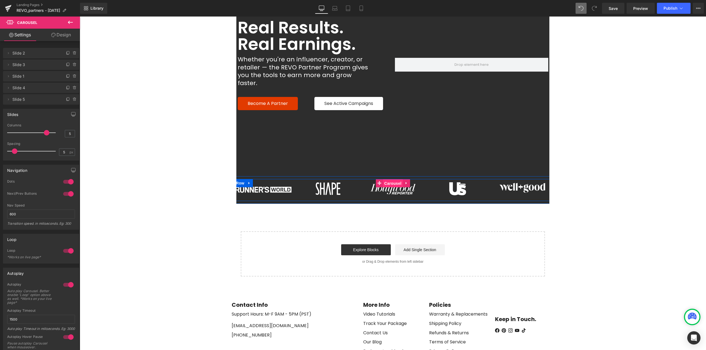
click at [391, 179] on span "Carousel" at bounding box center [393, 183] width 20 height 8
click at [390, 186] on span "Image" at bounding box center [393, 189] width 12 height 7
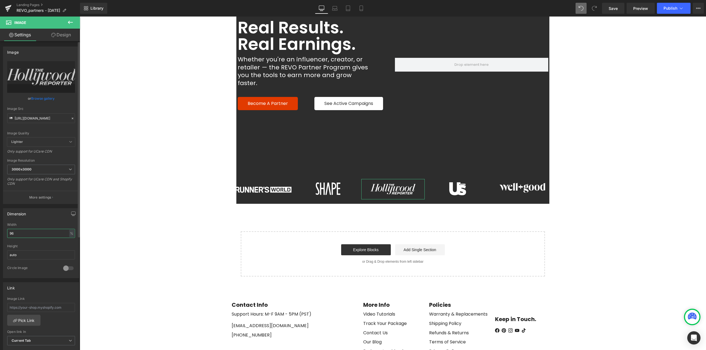
drag, startPoint x: 33, startPoint y: 234, endPoint x: 0, endPoint y: 234, distance: 33.4
click at [0, 234] on div "Dimension 96% Width 96 % % px auto Height auto 0 Circle Image" at bounding box center [41, 241] width 82 height 74
click at [66, 268] on div at bounding box center [68, 268] width 13 height 9
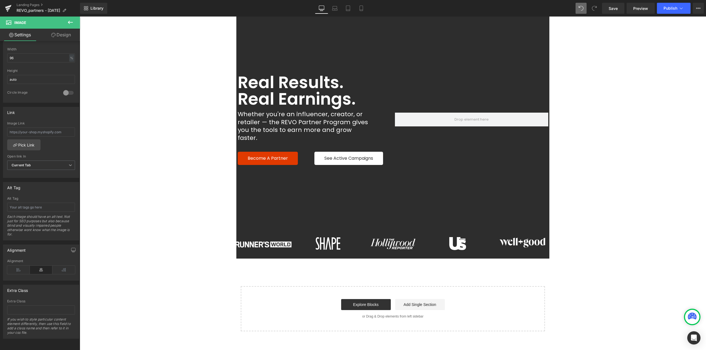
scroll to position [28, 0]
click at [61, 36] on link "Design" at bounding box center [61, 35] width 40 height 12
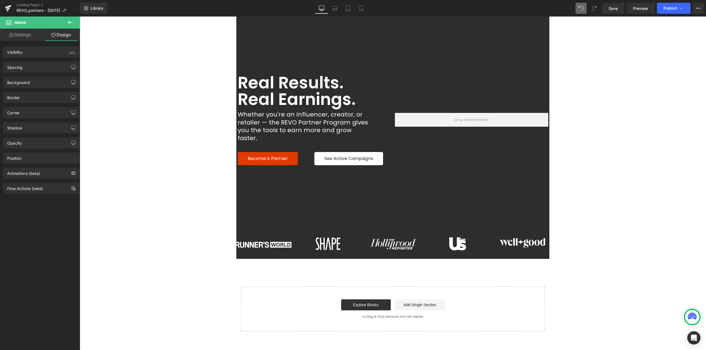
drag, startPoint x: 69, startPoint y: 21, endPoint x: 6, endPoint y: 63, distance: 76.2
click at [69, 21] on icon at bounding box center [70, 22] width 7 height 7
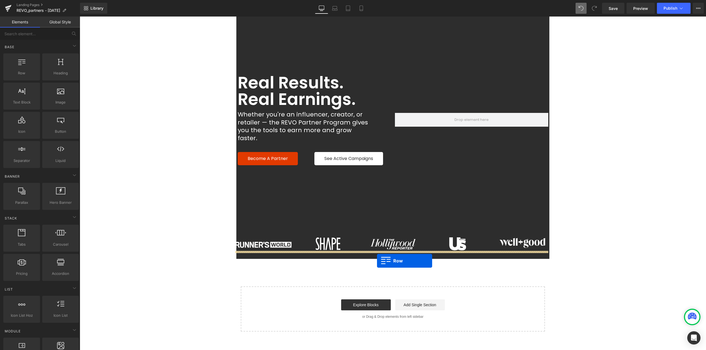
drag, startPoint x: 152, startPoint y: 140, endPoint x: 377, endPoint y: 261, distance: 255.1
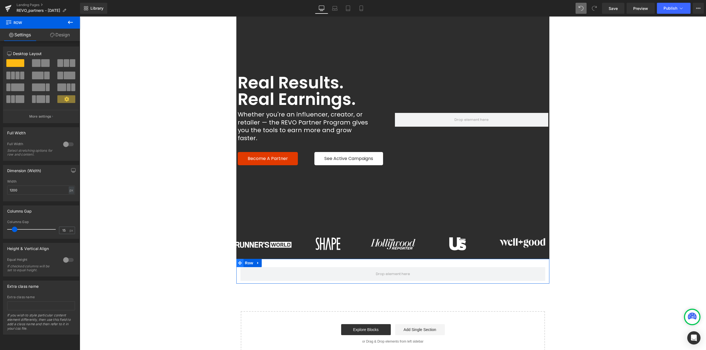
click at [241, 259] on span at bounding box center [239, 263] width 7 height 8
click at [248, 259] on span "Row" at bounding box center [248, 263] width 11 height 8
click at [65, 37] on link "Design" at bounding box center [60, 35] width 40 height 12
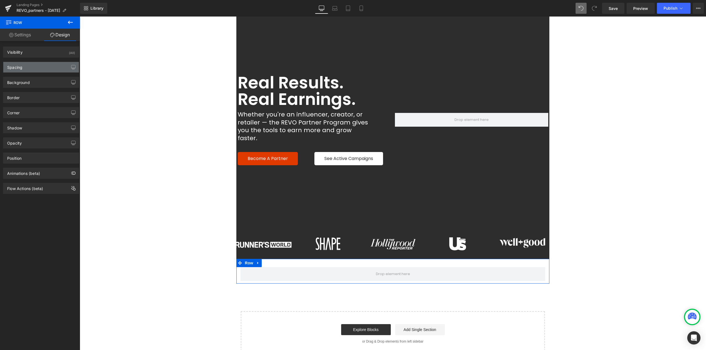
click at [25, 68] on div "Spacing" at bounding box center [41, 67] width 76 height 10
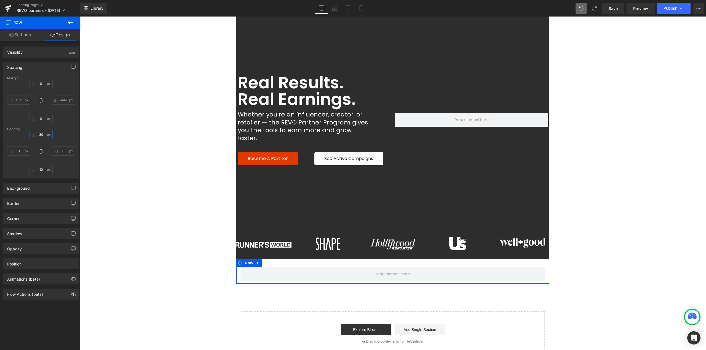
click at [43, 135] on input "30" at bounding box center [40, 134] width 23 height 9
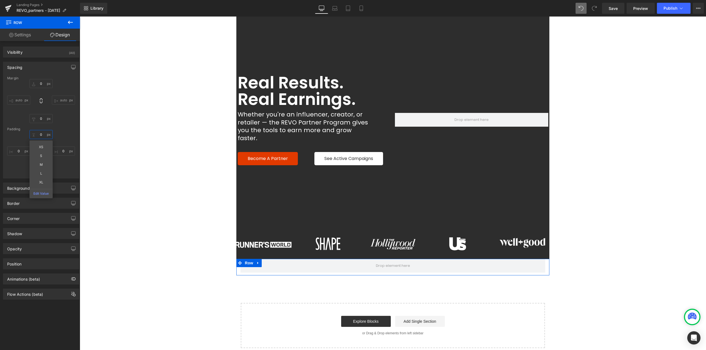
type input "0"
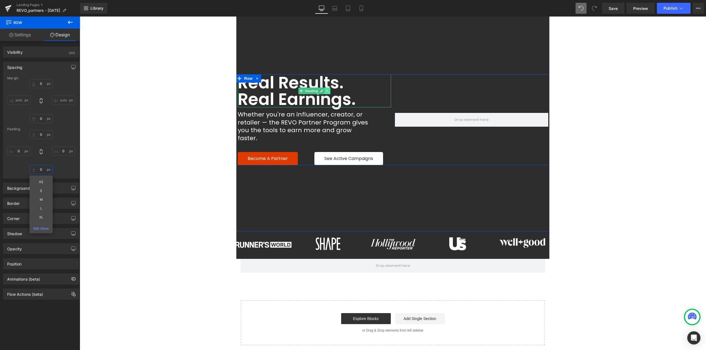
type input "0"
click at [324, 93] on link at bounding box center [327, 91] width 6 height 7
click at [323, 92] on icon at bounding box center [324, 90] width 3 height 3
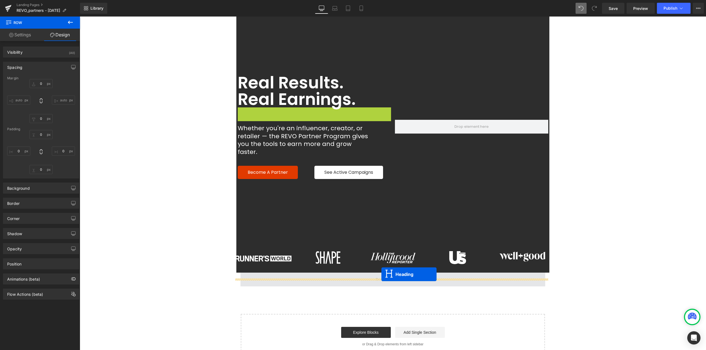
drag, startPoint x: 303, startPoint y: 125, endPoint x: 381, endPoint y: 275, distance: 168.9
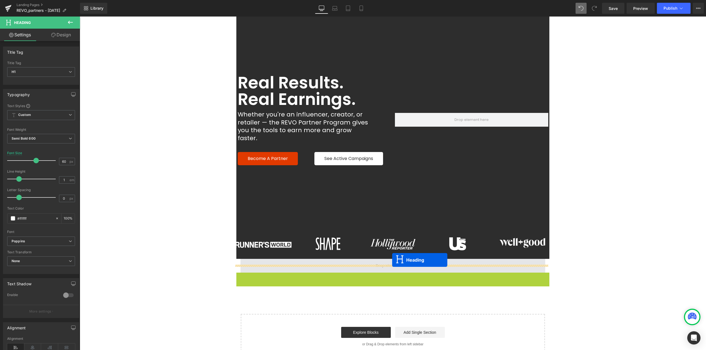
drag, startPoint x: 384, startPoint y: 283, endPoint x: 392, endPoint y: 260, distance: 23.9
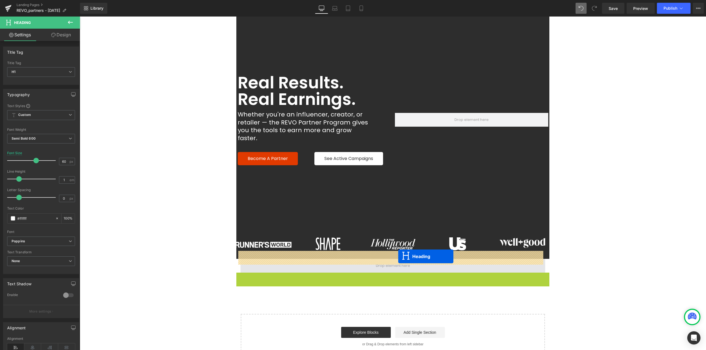
drag, startPoint x: 381, startPoint y: 281, endPoint x: 398, endPoint y: 257, distance: 30.1
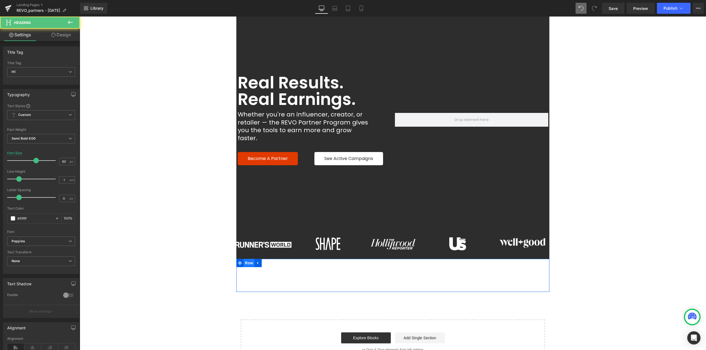
click at [245, 259] on span "Row" at bounding box center [248, 263] width 11 height 8
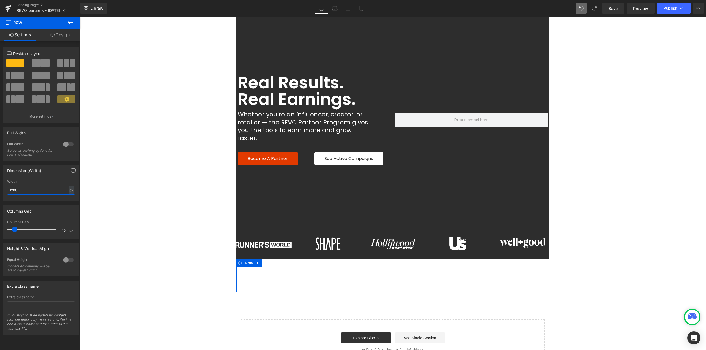
drag, startPoint x: 38, startPoint y: 192, endPoint x: 0, endPoint y: 192, distance: 38.0
click at [0, 192] on div "Dimension (Width) 1200px Width 1200 px % px" at bounding box center [41, 181] width 82 height 41
type input "1140"
drag, startPoint x: 66, startPoint y: 231, endPoint x: 55, endPoint y: 233, distance: 11.5
click at [55, 233] on div "Columns Gap 15 px" at bounding box center [41, 229] width 68 height 18
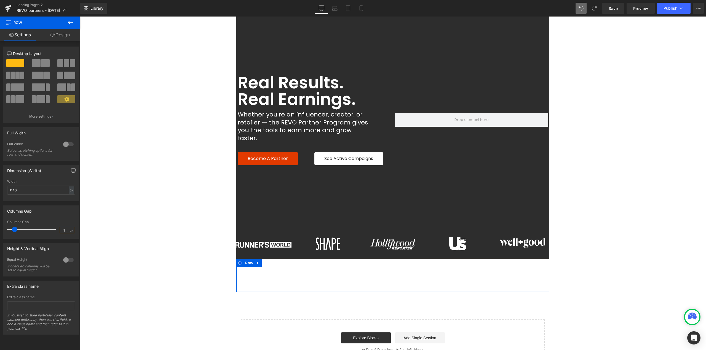
type input "18"
click at [386, 273] on span "Heading" at bounding box center [389, 276] width 15 height 7
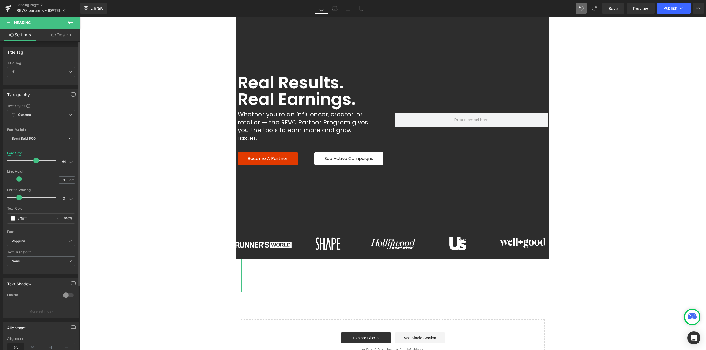
drag, startPoint x: 32, startPoint y: 219, endPoint x: 0, endPoint y: 219, distance: 32.0
click at [0, 219] on div "Typography Text Styles Custom Heading 1 Heading 2 Heading 3 Heading 4 Heading 5…" at bounding box center [41, 179] width 82 height 189
type input "2"
type input "0"
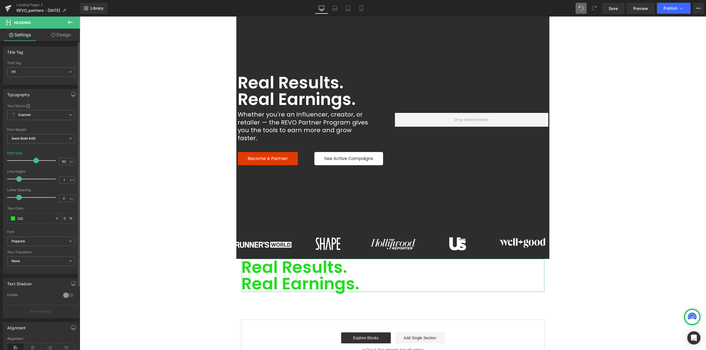
type input "2d2d"
type input "100"
type input "2d2d2"
type input "87"
type input "2d2d2d"
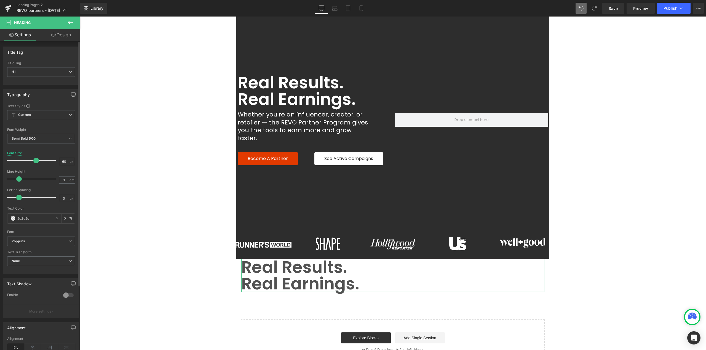
type input "100"
type input "#2d2d2d"
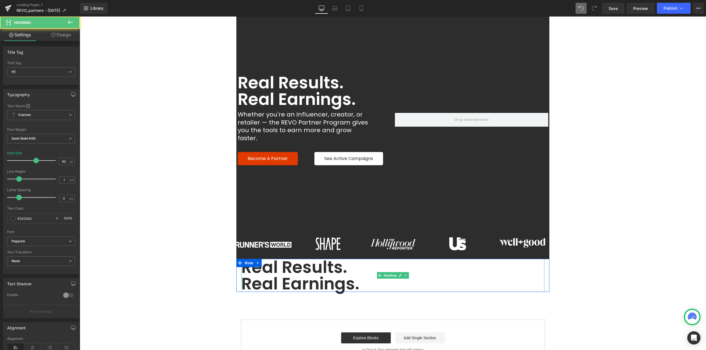
click at [287, 261] on h1 "Real Results." at bounding box center [392, 267] width 303 height 17
click at [318, 263] on h1 "Real Results." at bounding box center [392, 267] width 303 height 17
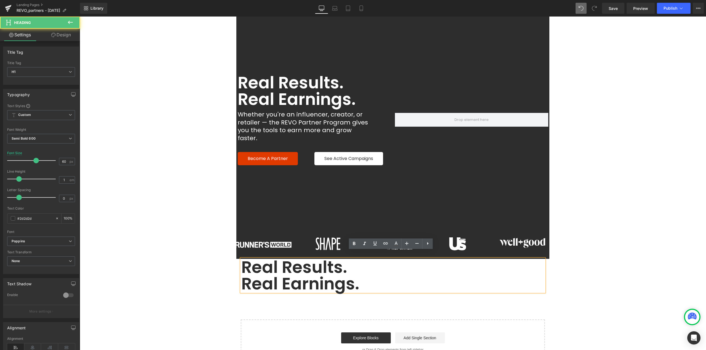
click at [320, 260] on h1 "Real Results." at bounding box center [392, 267] width 303 height 17
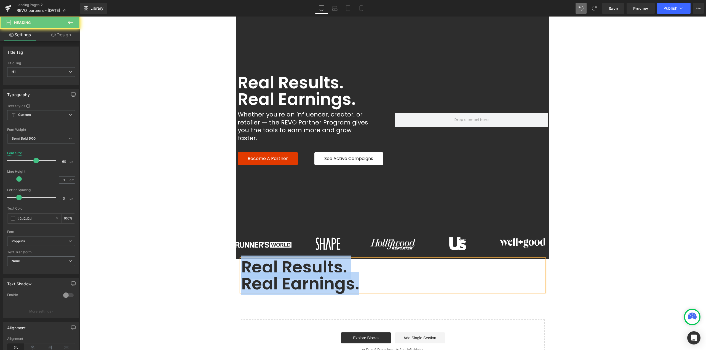
paste div
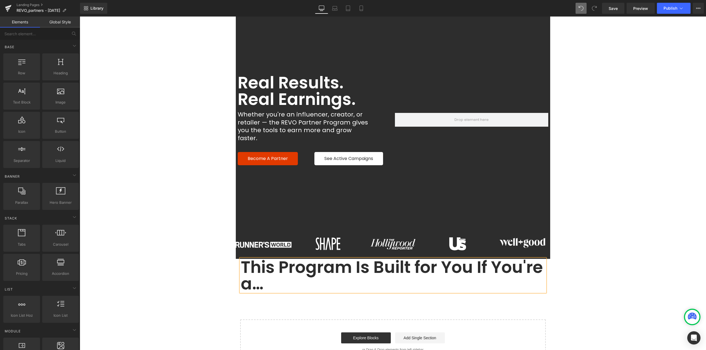
click at [575, 281] on main "Real Results. Real Earnings. Heading Whether you're an influencer, creator, or …" at bounding box center [393, 253] width 626 height 491
click at [391, 272] on span "Heading" at bounding box center [389, 275] width 15 height 7
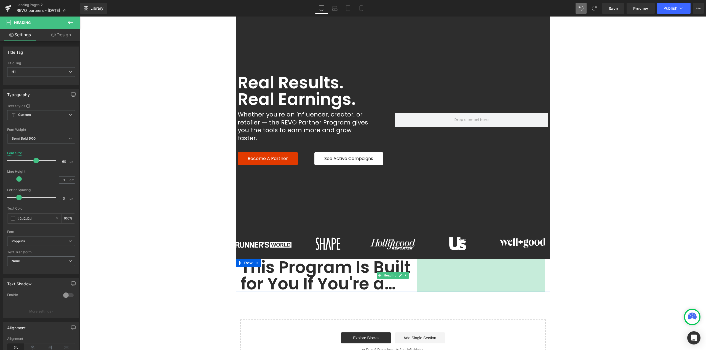
drag, startPoint x: 471, startPoint y: 269, endPoint x: 350, endPoint y: 265, distance: 120.6
click at [414, 267] on div "This Program Is Built for You If You're a… Heading 465px" at bounding box center [393, 275] width 304 height 33
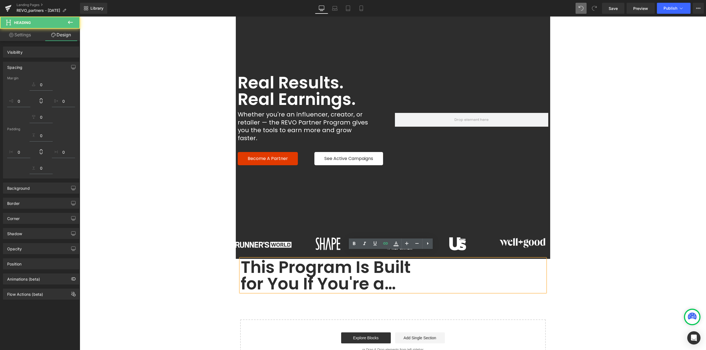
click at [350, 263] on h1 "This Program Is Built for You If You're a…" at bounding box center [329, 275] width 176 height 33
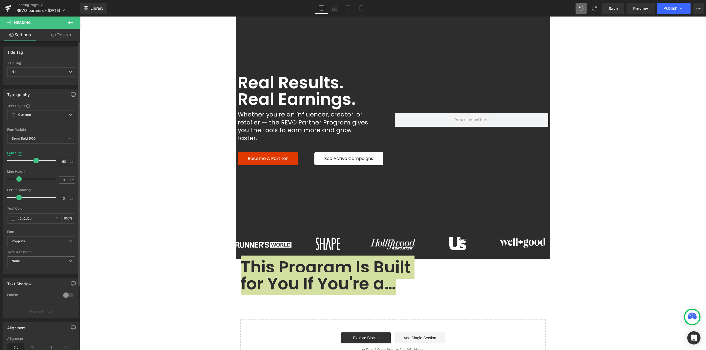
drag, startPoint x: 62, startPoint y: 161, endPoint x: 57, endPoint y: 161, distance: 5.5
click at [59, 161] on div "60 px" at bounding box center [67, 161] width 16 height 7
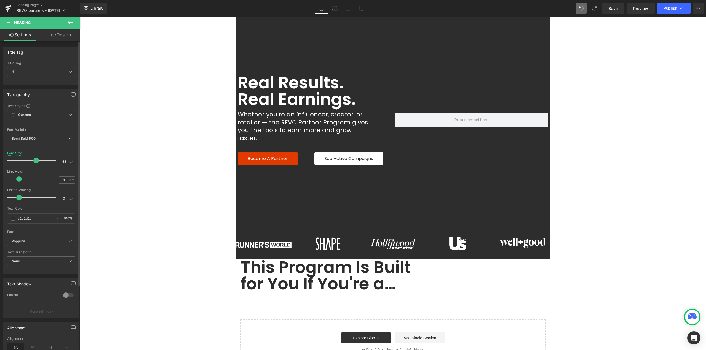
type input "48"
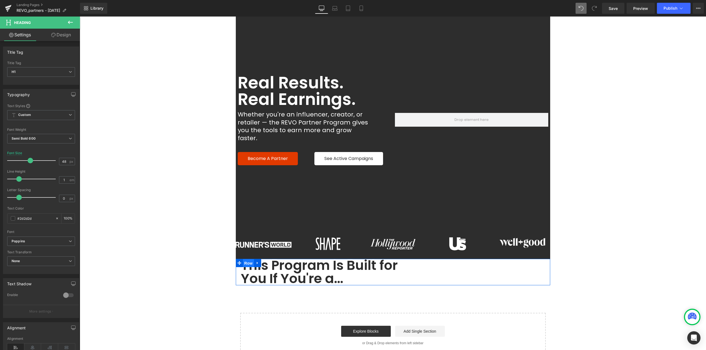
click at [245, 259] on span "Row" at bounding box center [248, 263] width 11 height 8
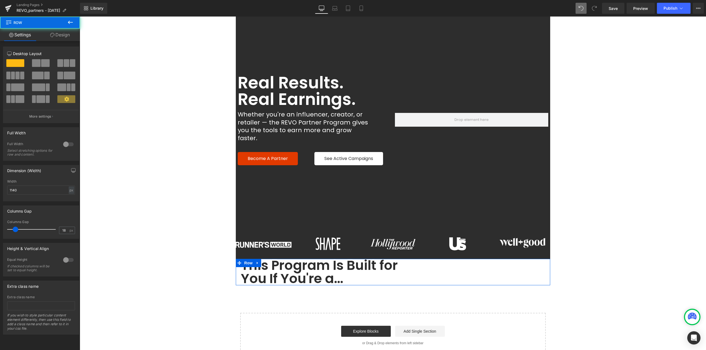
click at [65, 38] on link "Design" at bounding box center [60, 35] width 40 height 12
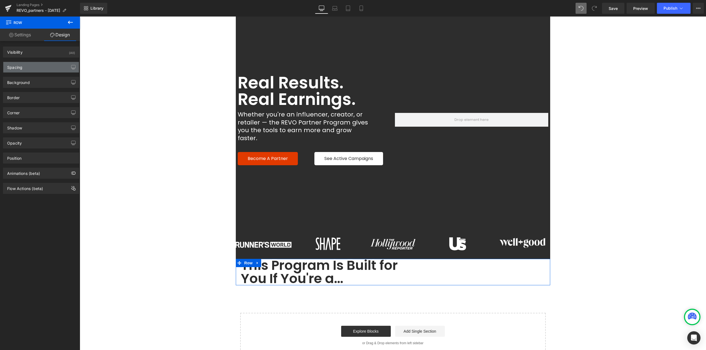
click at [29, 67] on div "Spacing" at bounding box center [41, 67] width 76 height 10
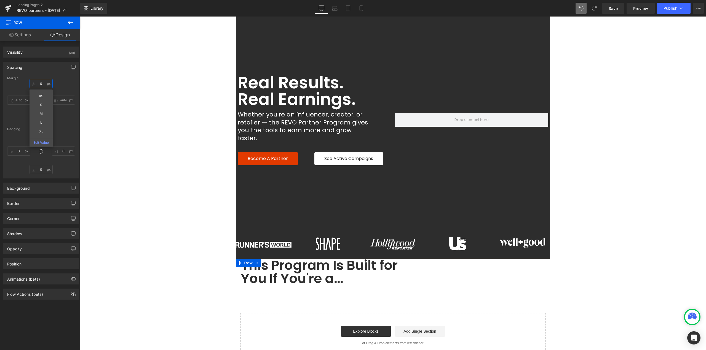
click at [43, 85] on input "0" at bounding box center [40, 83] width 23 height 9
type input "48"
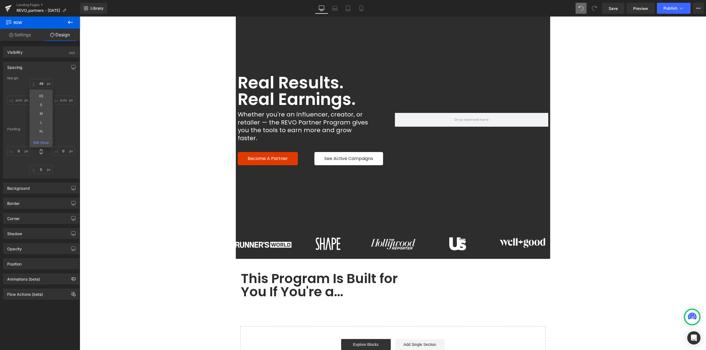
drag, startPoint x: 355, startPoint y: 269, endPoint x: 613, endPoint y: 285, distance: 257.7
click at [356, 272] on h1 "This Program Is Built for You If You're a…" at bounding box center [329, 285] width 176 height 26
click at [617, 288] on main "Real Results. Real Earnings. Heading Whether you're an influencer, creator, or …" at bounding box center [393, 257] width 626 height 498
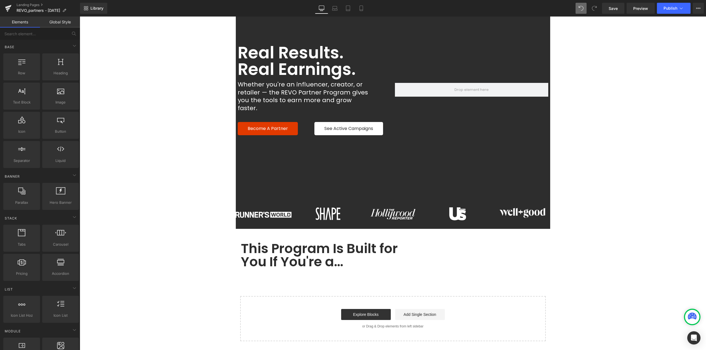
scroll to position [110, 0]
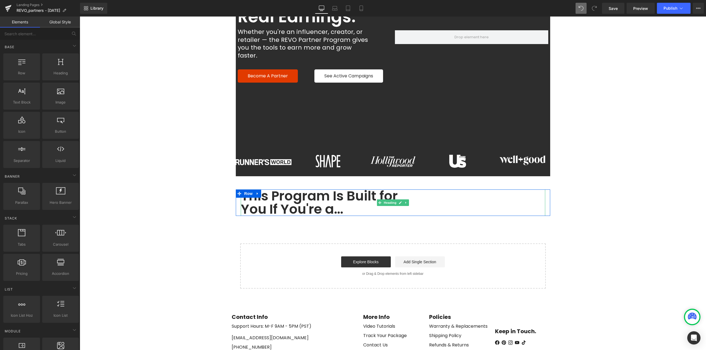
click at [308, 198] on h1 "This Program Is Built for You If You're a…" at bounding box center [329, 203] width 176 height 26
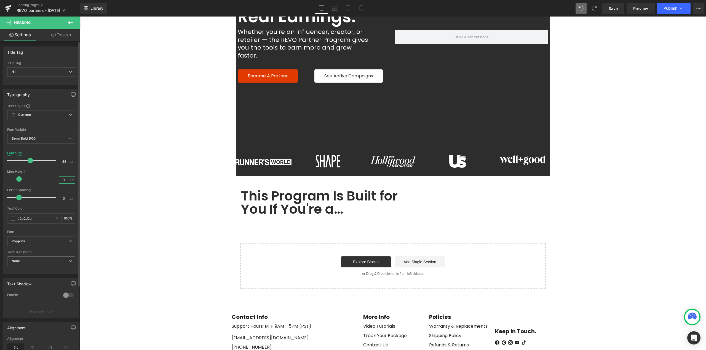
click at [65, 179] on input "1" at bounding box center [64, 180] width 10 height 7
type input "1.25"
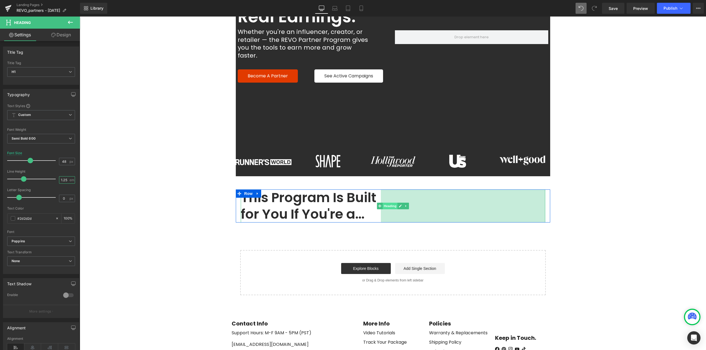
drag, startPoint x: 425, startPoint y: 198, endPoint x: 389, endPoint y: 201, distance: 36.0
click at [389, 201] on div "This Program Is Built for You If You're a… Heading 596px" at bounding box center [393, 206] width 304 height 33
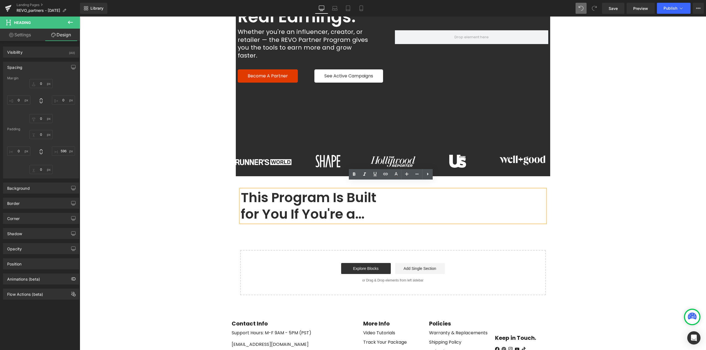
click at [567, 235] on main "Real Results. Real Earnings. Heading Whether you're an influencer, creator, or …" at bounding box center [393, 178] width 626 height 505
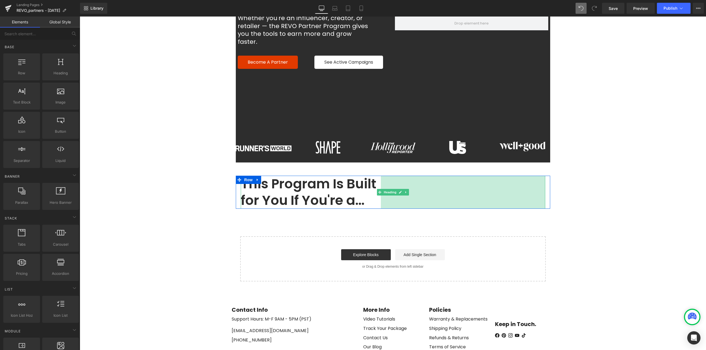
scroll to position [189, 0]
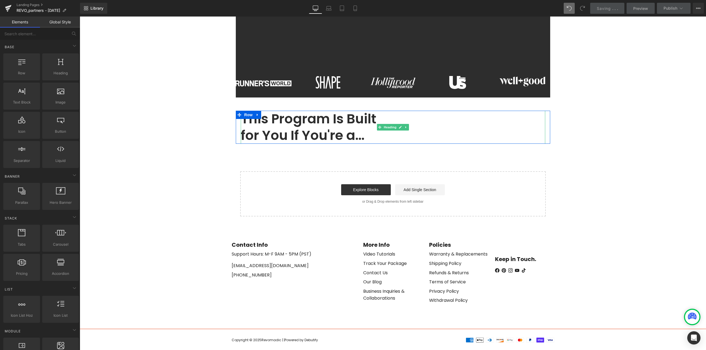
click at [332, 129] on h1 "This Program Is Built for You If You're a…" at bounding box center [311, 127] width 140 height 33
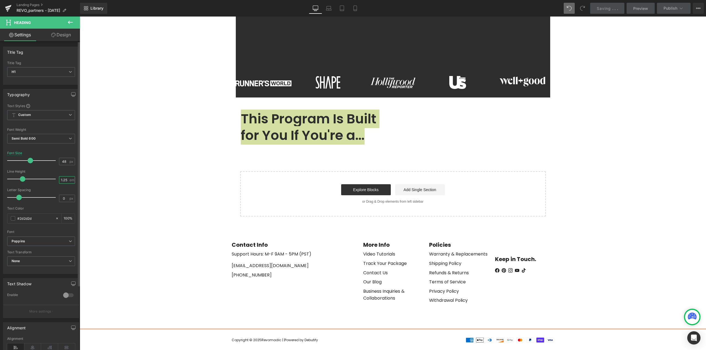
click at [61, 180] on input "1.25" at bounding box center [64, 180] width 10 height 7
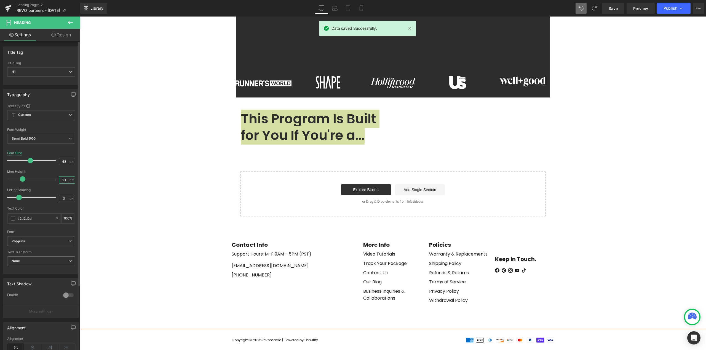
type input "1.1"
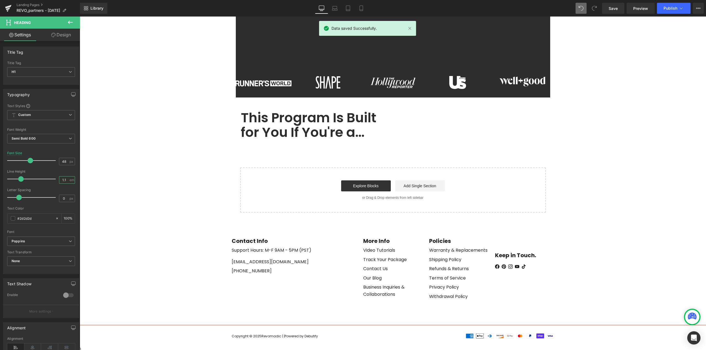
scroll to position [185, 0]
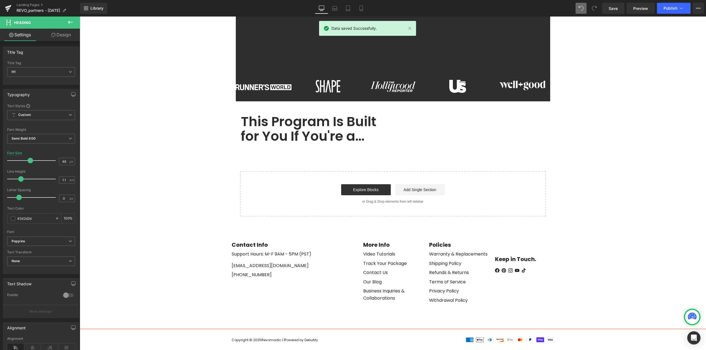
click at [593, 154] on main "Real Results. Real Earnings. Heading Whether you're an influencer, creator, or …" at bounding box center [393, 101] width 626 height 501
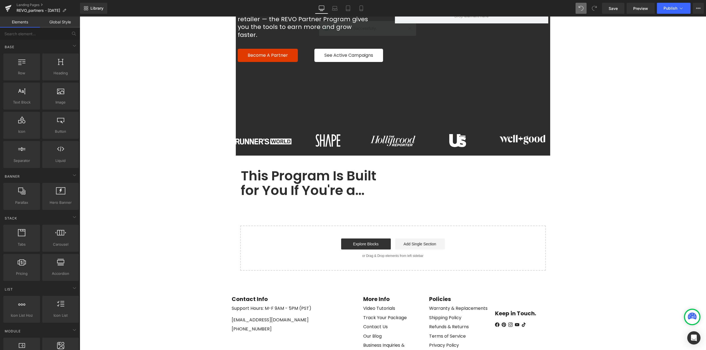
scroll to position [130, 0]
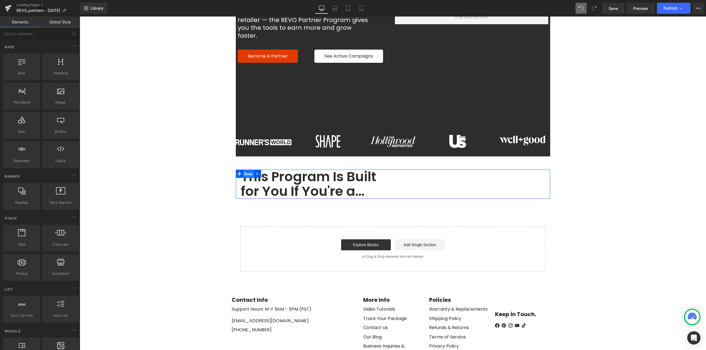
click at [245, 170] on span "Row" at bounding box center [248, 174] width 11 height 8
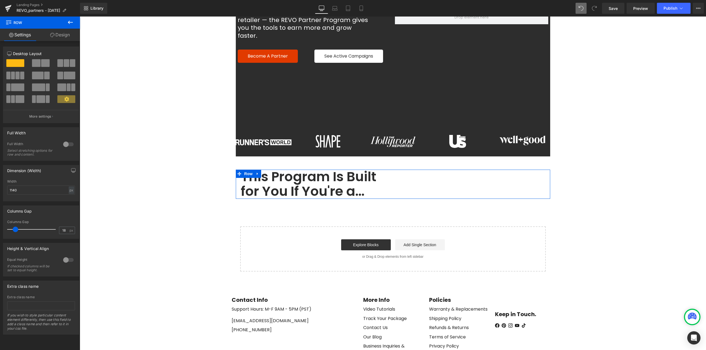
click at [65, 33] on link "Design" at bounding box center [60, 35] width 40 height 12
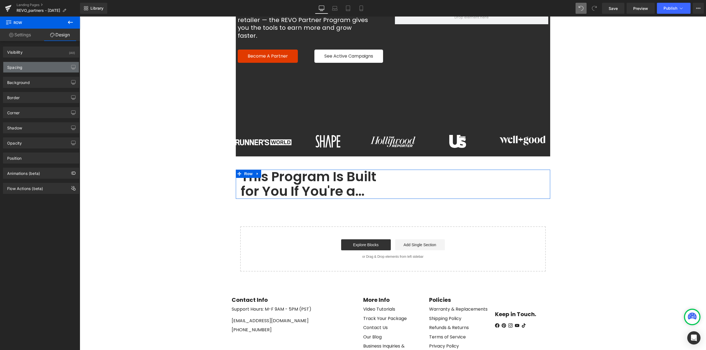
click at [26, 66] on div "Spacing" at bounding box center [41, 67] width 76 height 10
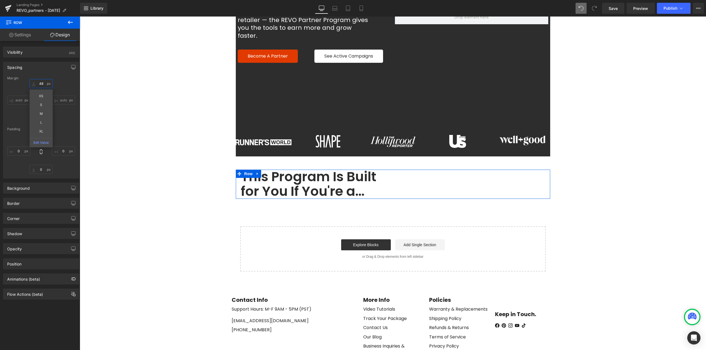
click at [42, 85] on input "48" at bounding box center [40, 83] width 23 height 9
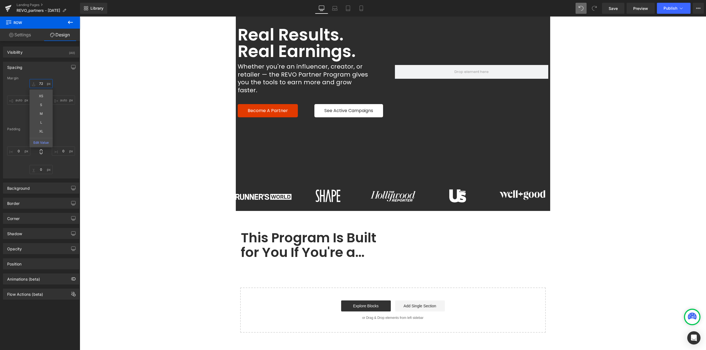
scroll to position [75, 0]
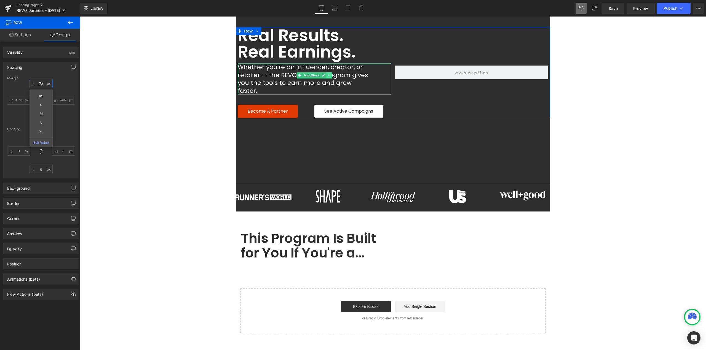
type input "72"
click at [328, 76] on icon at bounding box center [328, 75] width 1 height 2
click at [324, 76] on icon at bounding box center [325, 75] width 3 height 3
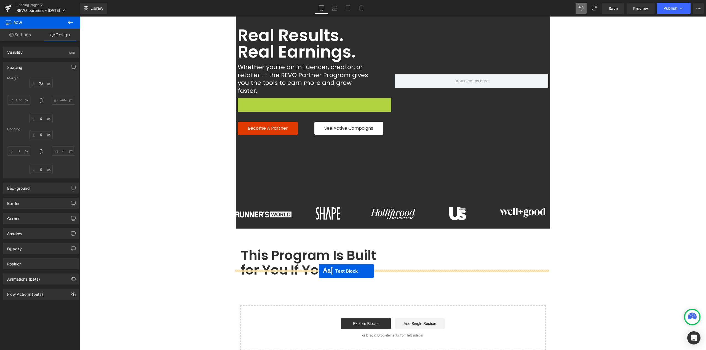
drag, startPoint x: 310, startPoint y: 102, endPoint x: 319, endPoint y: 271, distance: 169.8
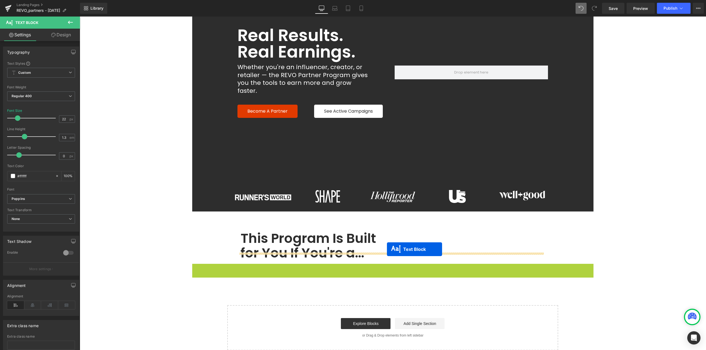
drag, startPoint x: 380, startPoint y: 259, endPoint x: 387, endPoint y: 249, distance: 12.1
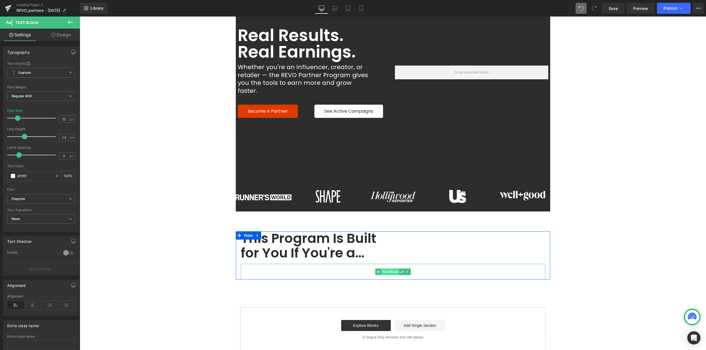
click at [391, 269] on span "Text Block" at bounding box center [390, 272] width 18 height 7
drag, startPoint x: 33, startPoint y: 176, endPoint x: 0, endPoint y: 176, distance: 33.1
click at [0, 176] on div "Typography Text Styles Custom Paragraph 1 Paragraph 2 Paragraph 3 Paragraph 4 C…" at bounding box center [41, 136] width 82 height 189
type input "2d"
type input "0"
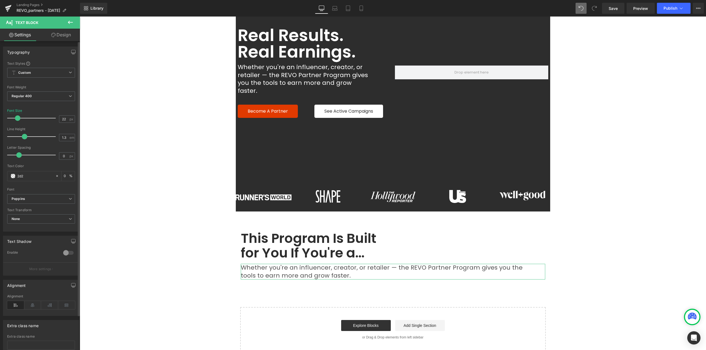
type input "2d2d"
type input "100"
type input "2d2d2d"
type input "100"
click at [583, 257] on main "Real Results. Real Earnings. Heading Whether you're an influencer, creator, or …" at bounding box center [393, 224] width 626 height 526
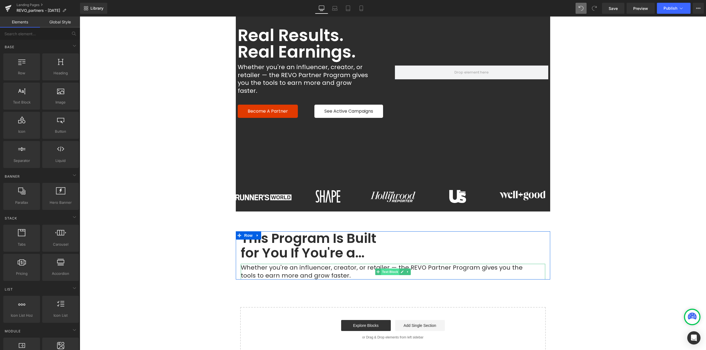
click at [385, 269] on span "Text Block" at bounding box center [390, 272] width 18 height 7
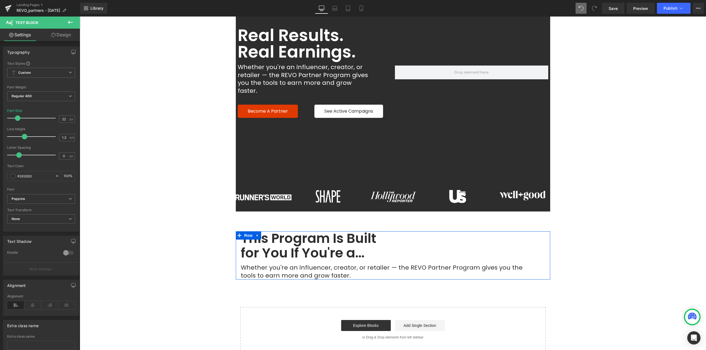
click at [245, 232] on span "Row" at bounding box center [248, 236] width 11 height 8
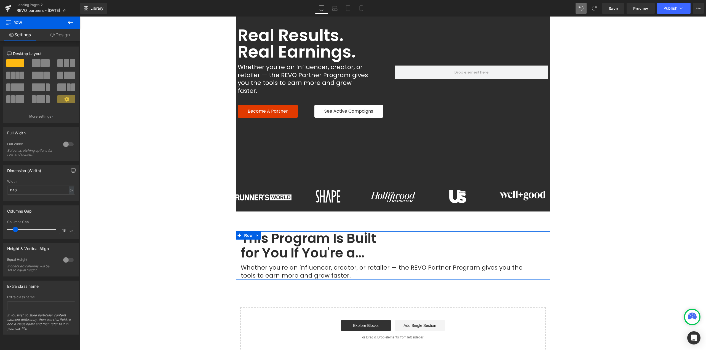
drag, startPoint x: 38, startPoint y: 64, endPoint x: 34, endPoint y: 103, distance: 39.6
click at [38, 64] on span at bounding box center [36, 63] width 9 height 8
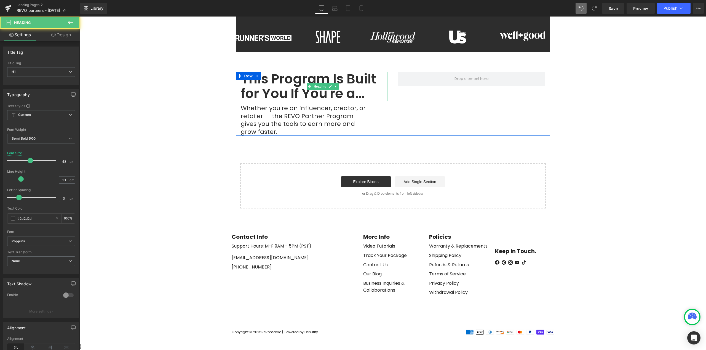
scroll to position [227, 0]
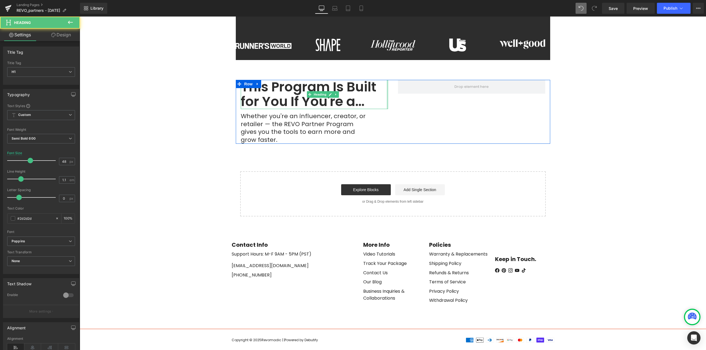
drag, startPoint x: 296, startPoint y: 250, endPoint x: 575, endPoint y: 253, distance: 279.6
click at [575, 253] on main "Real Results. Real Earnings. Heading Whether you're an influencer, creator, or …" at bounding box center [393, 80] width 626 height 542
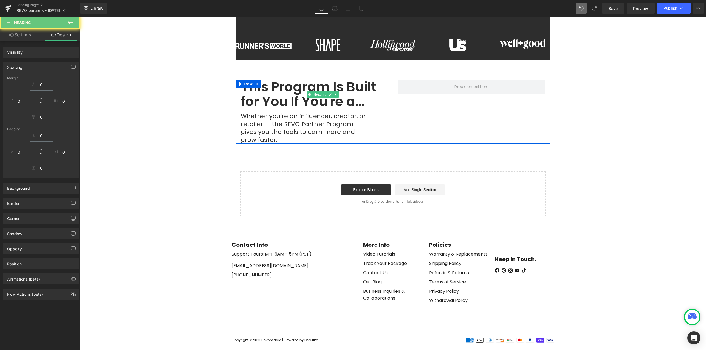
scroll to position [144, 0]
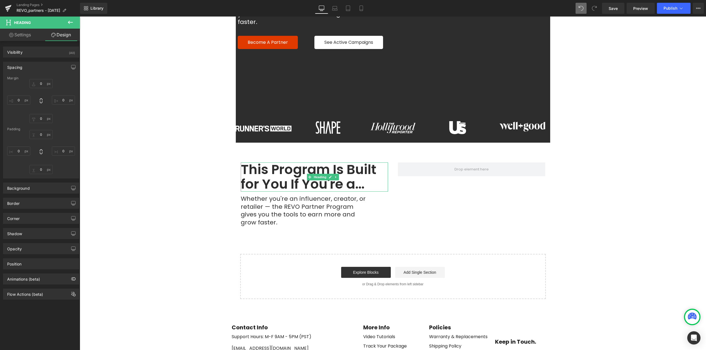
click at [577, 230] on main "Real Results. Real Earnings. Heading Whether you're an influencer, creator, or …" at bounding box center [393, 163] width 626 height 542
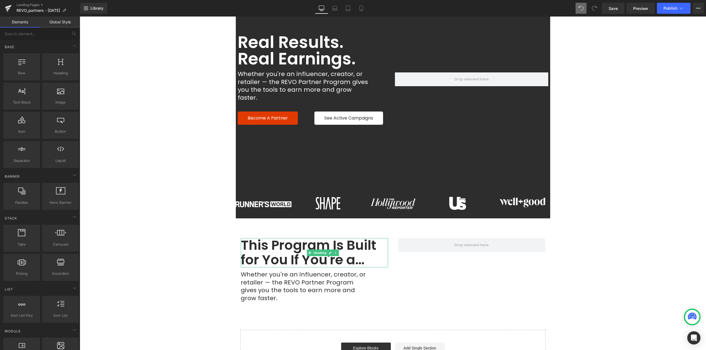
scroll to position [61, 0]
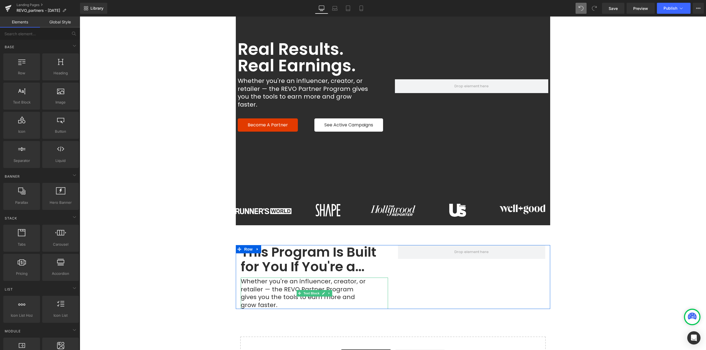
drag, startPoint x: 309, startPoint y: 284, endPoint x: 241, endPoint y: 254, distance: 74.4
click at [310, 290] on span "Text Block" at bounding box center [311, 293] width 18 height 7
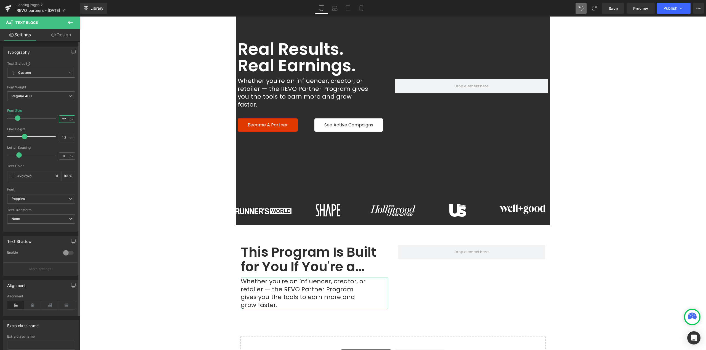
drag, startPoint x: 65, startPoint y: 119, endPoint x: 51, endPoint y: 119, distance: 13.8
click at [51, 119] on div "Font Size 22 px" at bounding box center [41, 118] width 68 height 18
type input "16"
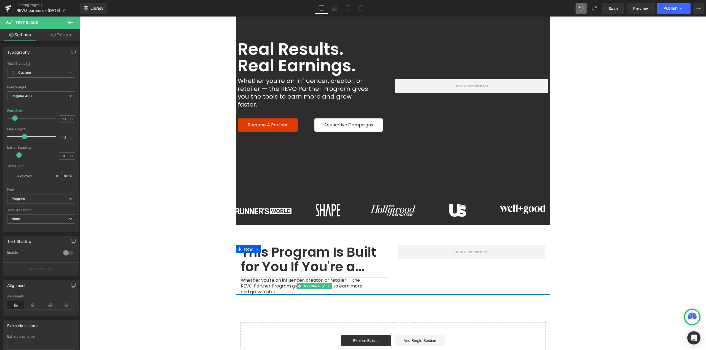
click at [292, 277] on span "Whether you're an influencer, creator, or retailer — the REVO Partner Program g…" at bounding box center [302, 286] width 123 height 18
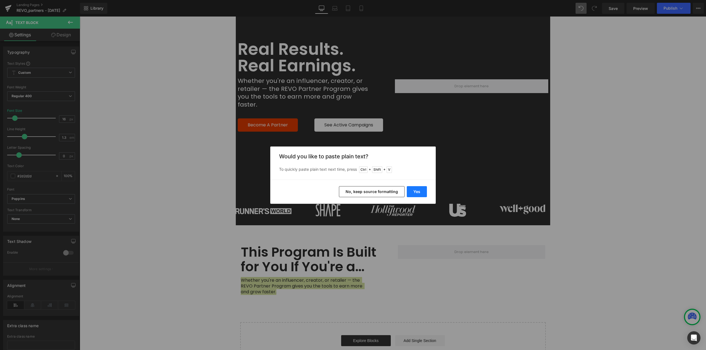
click at [415, 192] on button "Yes" at bounding box center [417, 191] width 20 height 11
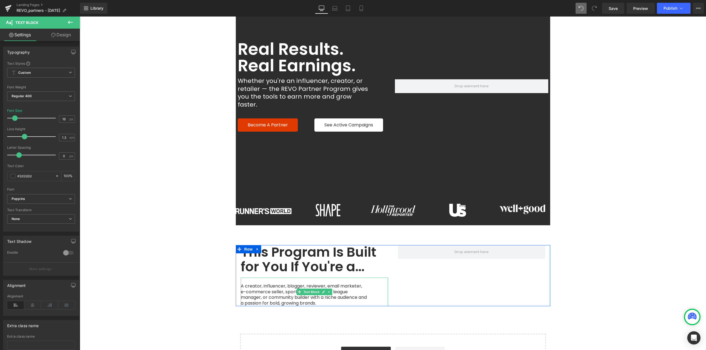
type input "1"
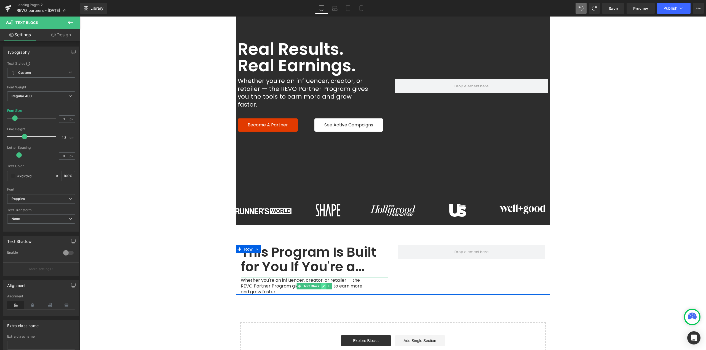
click at [322, 285] on icon at bounding box center [323, 286] width 3 height 3
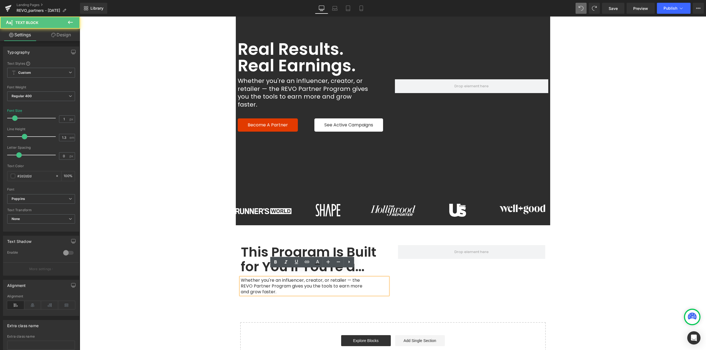
click at [339, 278] on span "Whether you're an influencer, creator, or retailer — the REVO Partner Program g…" at bounding box center [302, 286] width 123 height 18
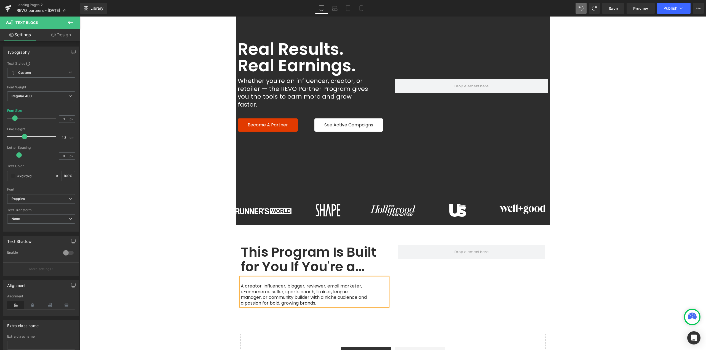
click at [241, 283] on span "A creator, influencer, blogger, reviewer, email marketer, e-commerce seller, sp…" at bounding box center [304, 294] width 127 height 23
click at [421, 287] on div "This Program Is Built for You If You're a… Heading A creator, influencer, blogg…" at bounding box center [393, 272] width 314 height 55
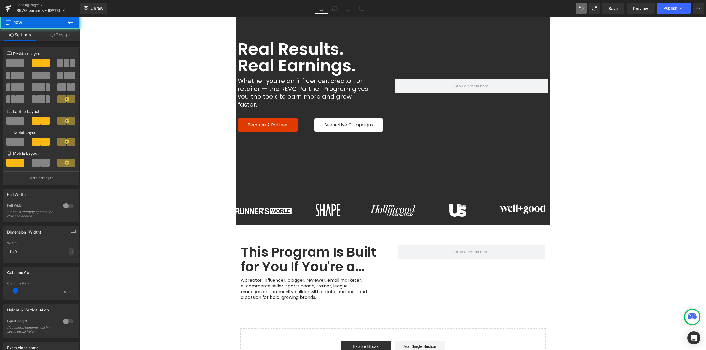
scroll to position [89, 0]
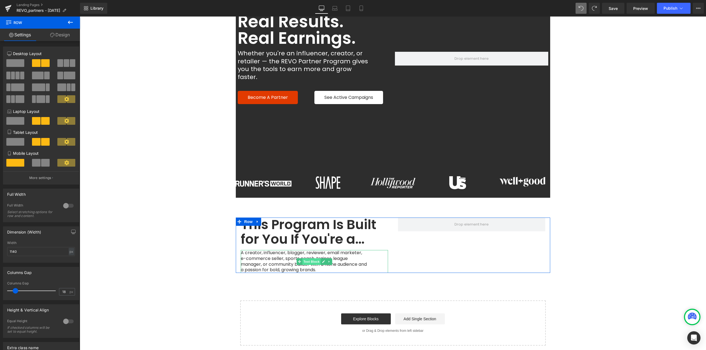
click at [311, 259] on span "Text Block" at bounding box center [311, 262] width 18 height 7
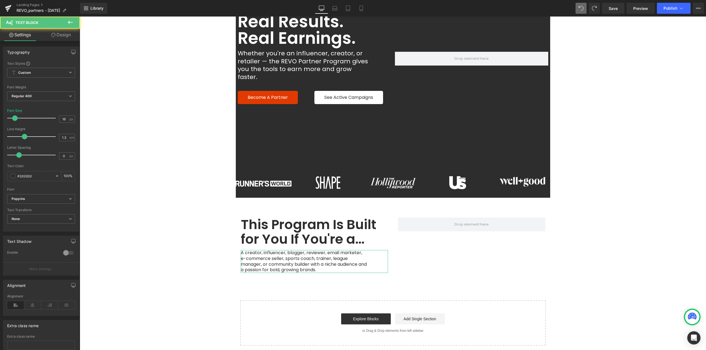
click at [67, 38] on link "Design" at bounding box center [61, 35] width 40 height 12
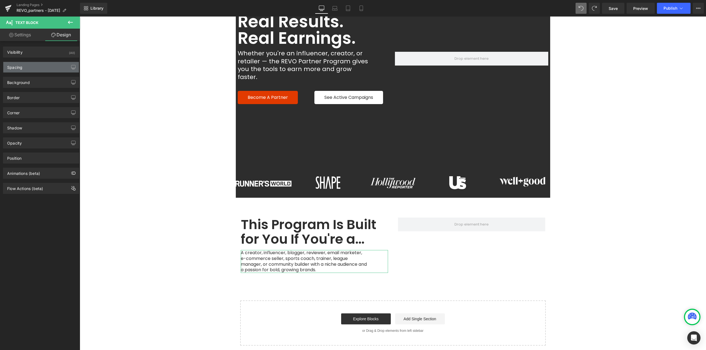
type input "12"
type input "0"
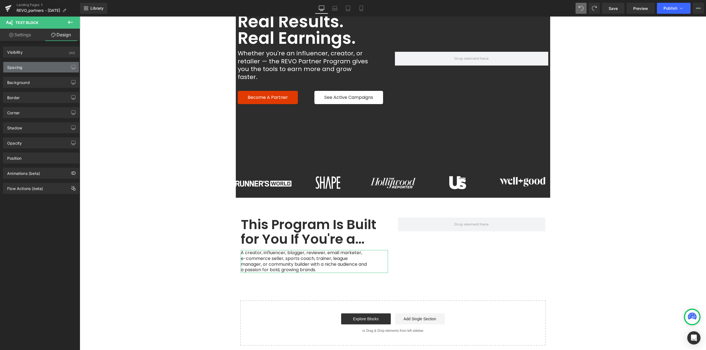
type input "72"
type input "0"
click at [39, 70] on div "Spacing" at bounding box center [41, 67] width 76 height 10
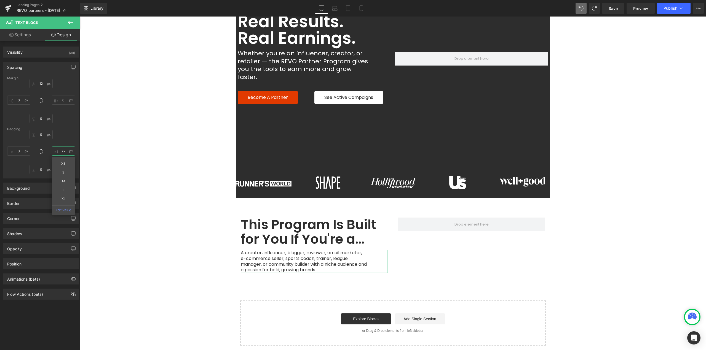
click at [64, 151] on input "72" at bounding box center [63, 151] width 23 height 9
type input "0"
click at [313, 259] on span "Text Block" at bounding box center [311, 262] width 18 height 7
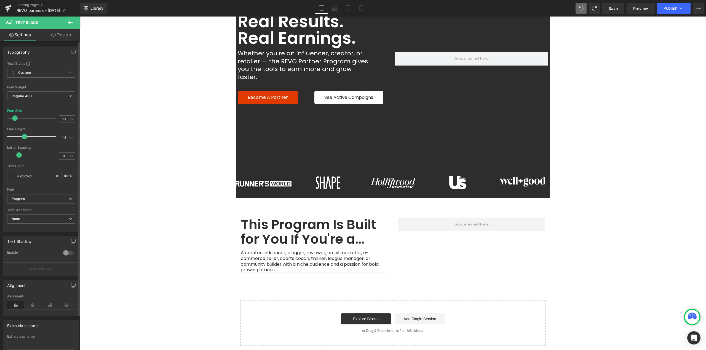
drag, startPoint x: 65, startPoint y: 138, endPoint x: 49, endPoint y: 138, distance: 16.5
click at [49, 138] on div "Line Height 1.3 em" at bounding box center [41, 136] width 68 height 18
type input "1.5"
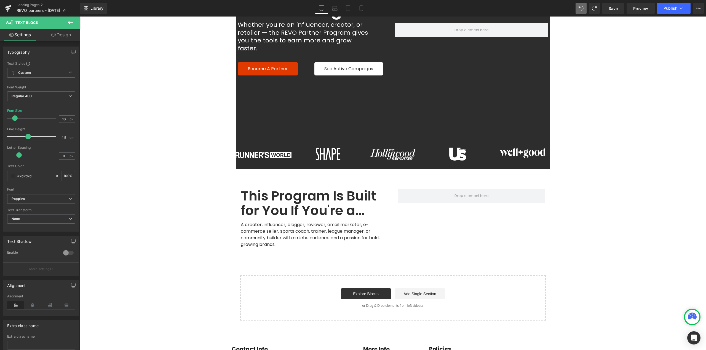
scroll to position [116, 0]
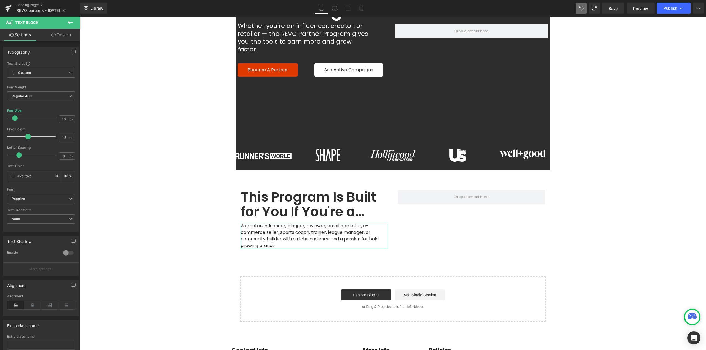
drag, startPoint x: 62, startPoint y: 37, endPoint x: 49, endPoint y: 69, distance: 34.9
click at [62, 37] on link "Design" at bounding box center [61, 35] width 40 height 12
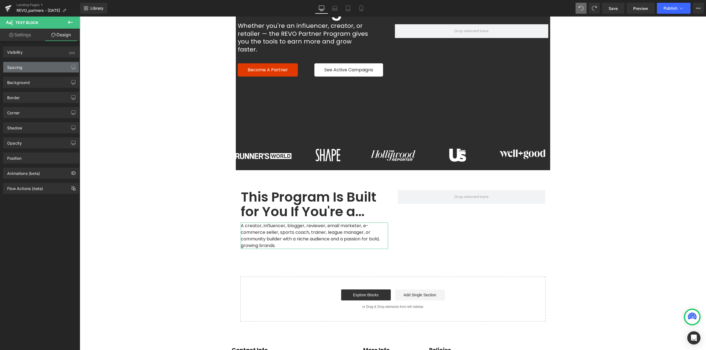
click at [40, 69] on div "Spacing" at bounding box center [41, 67] width 76 height 10
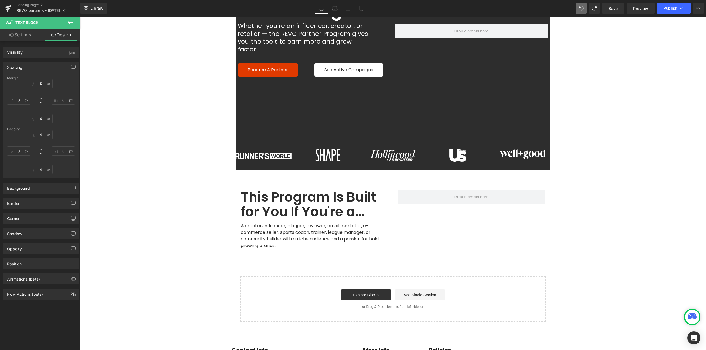
click at [70, 19] on icon at bounding box center [70, 22] width 7 height 7
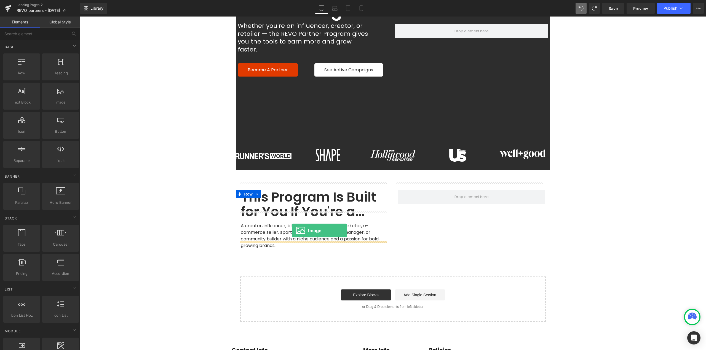
drag, startPoint x: 139, startPoint y: 115, endPoint x: 292, endPoint y: 231, distance: 191.7
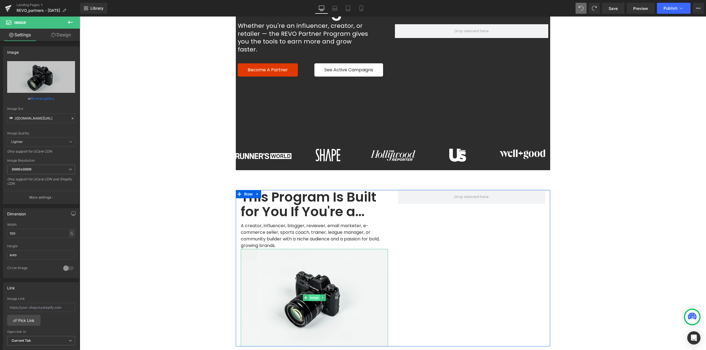
click at [311, 295] on span "Image" at bounding box center [314, 298] width 12 height 7
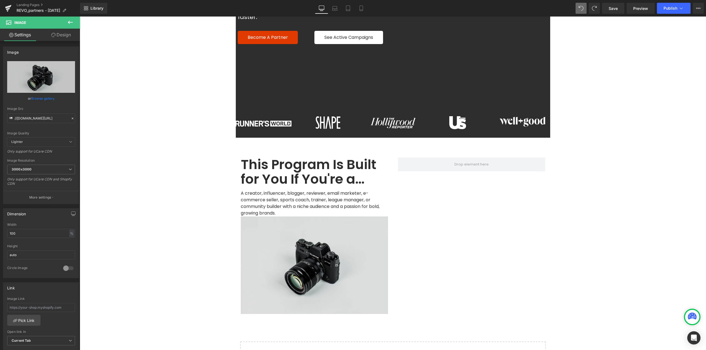
scroll to position [144, 0]
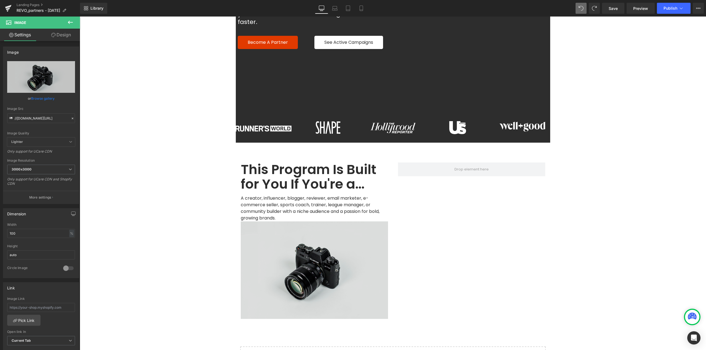
click at [307, 256] on img at bounding box center [314, 271] width 147 height 98
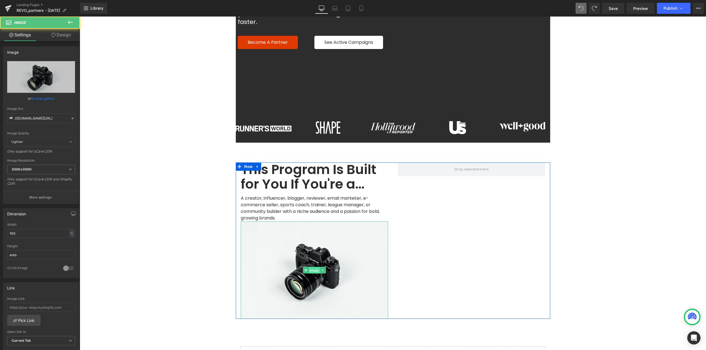
click at [310, 267] on span "Image" at bounding box center [314, 270] width 12 height 7
drag, startPoint x: 59, startPoint y: 41, endPoint x: 27, endPoint y: 76, distance: 48.0
click at [59, 41] on link "Design" at bounding box center [61, 35] width 40 height 12
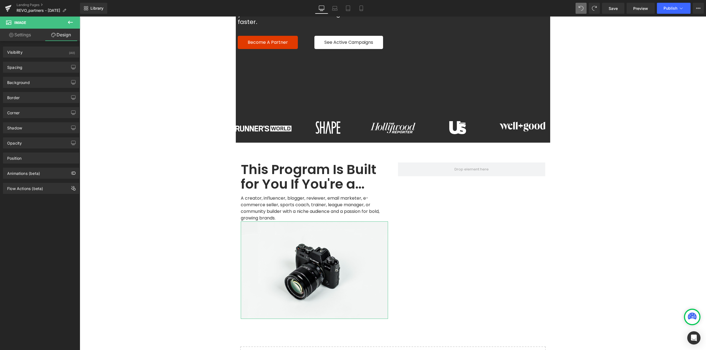
type input "0"
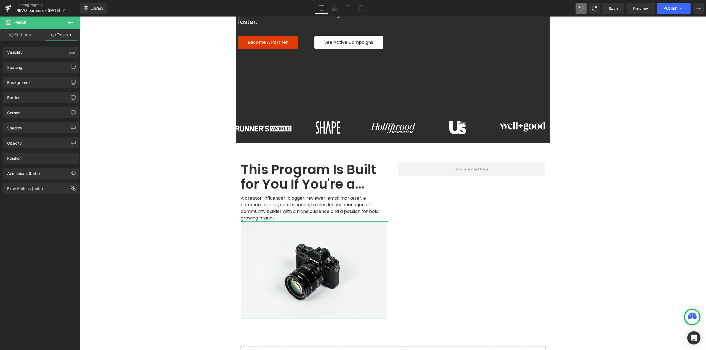
type input "0"
click at [27, 69] on div "Spacing" at bounding box center [41, 67] width 76 height 10
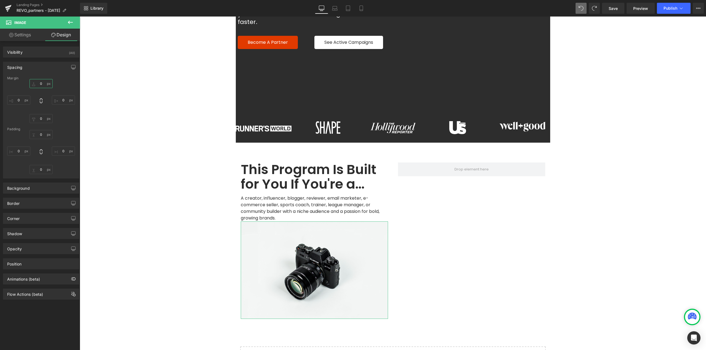
click at [43, 84] on input "0" at bounding box center [40, 83] width 23 height 9
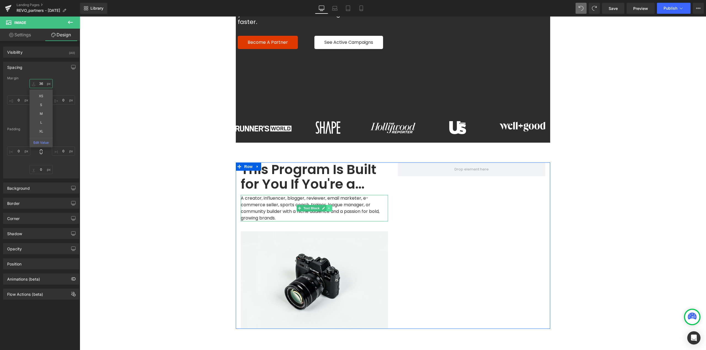
type input "36"
click at [328, 207] on icon at bounding box center [329, 208] width 3 height 3
click at [324, 207] on icon at bounding box center [325, 208] width 3 height 3
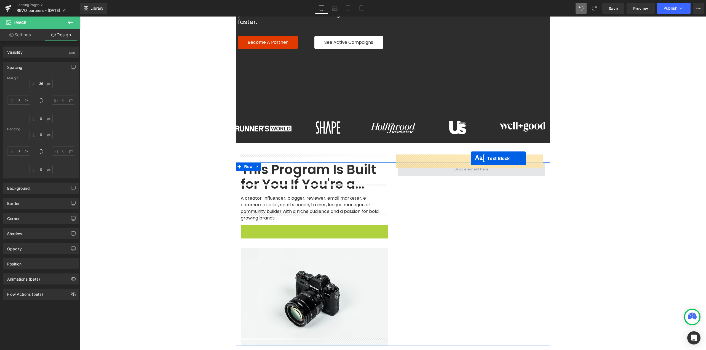
drag, startPoint x: 308, startPoint y: 231, endPoint x: 470, endPoint y: 159, distance: 177.2
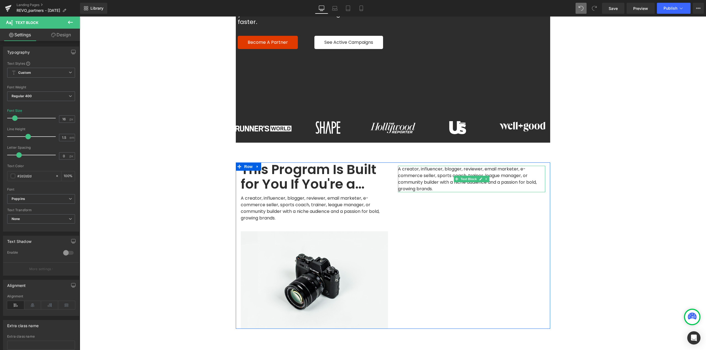
click at [433, 171] on span "A creator, influencer, blogger, reviewer, email marketer, e-commerce seller, sp…" at bounding box center [468, 179] width 140 height 26
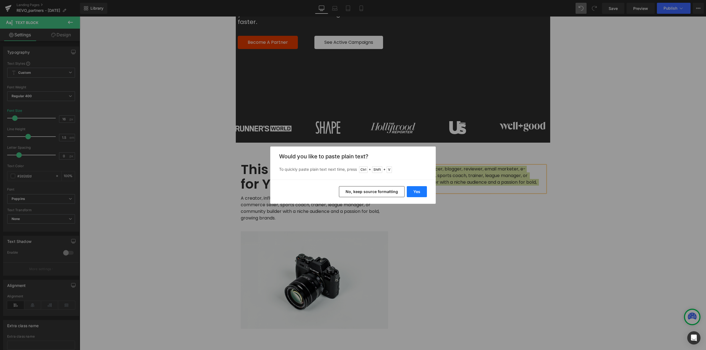
click at [415, 194] on button "Yes" at bounding box center [417, 191] width 20 height 11
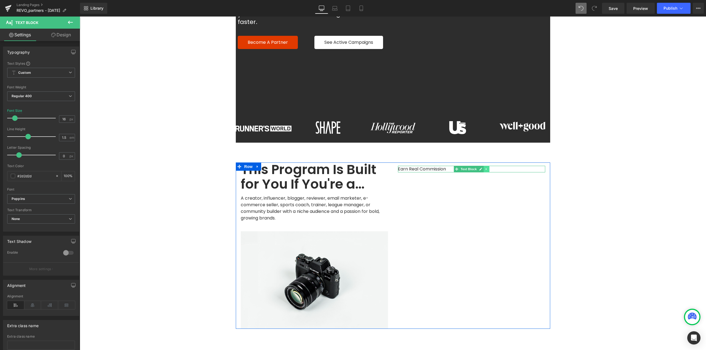
click at [485, 168] on icon at bounding box center [486, 169] width 3 height 3
click at [487, 168] on icon at bounding box center [488, 169] width 3 height 3
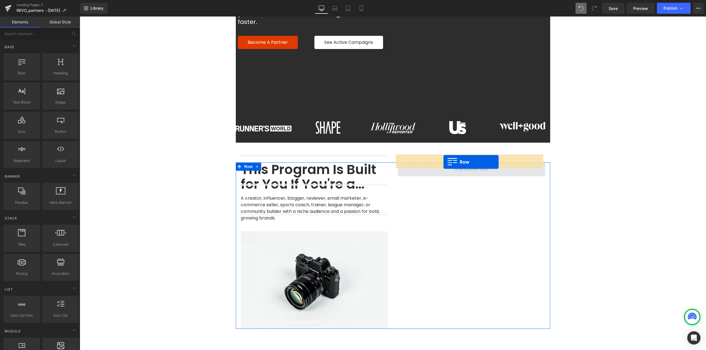
drag, startPoint x: 127, startPoint y: 97, endPoint x: 444, endPoint y: 162, distance: 322.9
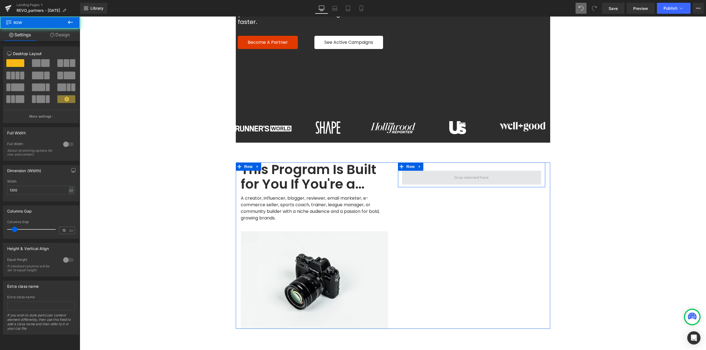
click at [458, 171] on span at bounding box center [471, 178] width 139 height 14
drag, startPoint x: 63, startPoint y: 34, endPoint x: 59, endPoint y: 40, distance: 7.3
click at [63, 34] on link "Design" at bounding box center [60, 35] width 40 height 12
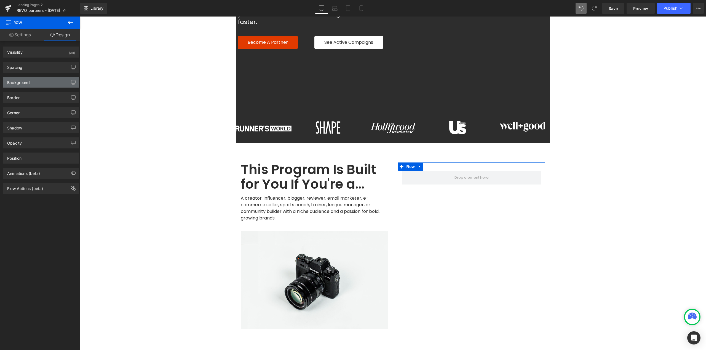
click at [16, 82] on div "Background" at bounding box center [18, 81] width 23 height 8
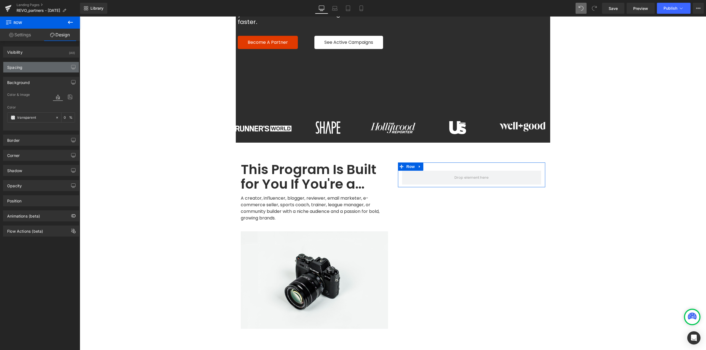
click at [21, 68] on div "Spacing" at bounding box center [14, 66] width 15 height 8
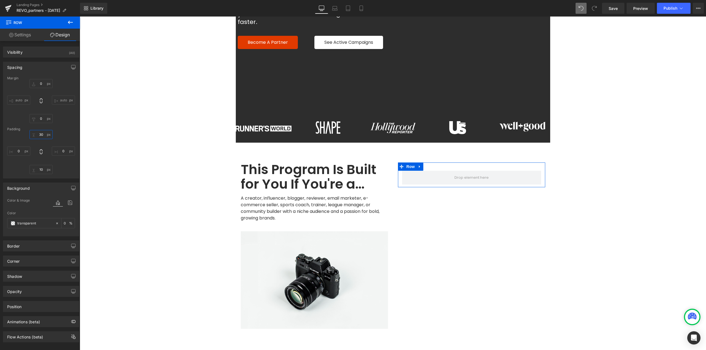
click at [44, 132] on input "30" at bounding box center [40, 134] width 23 height 9
type input "0"
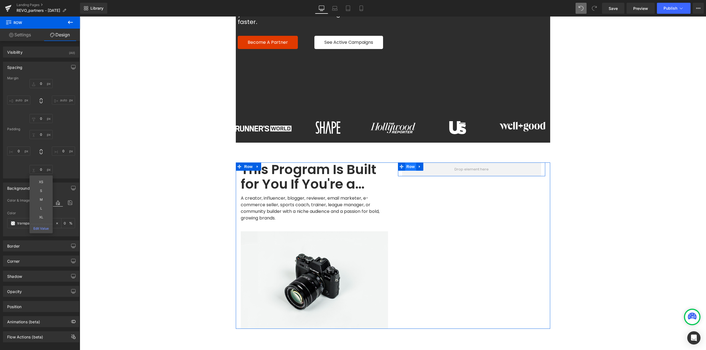
click at [407, 163] on span "Row" at bounding box center [410, 167] width 11 height 8
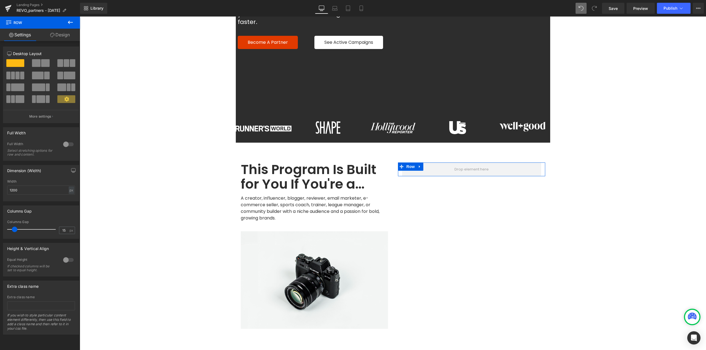
click at [44, 63] on span at bounding box center [45, 63] width 9 height 8
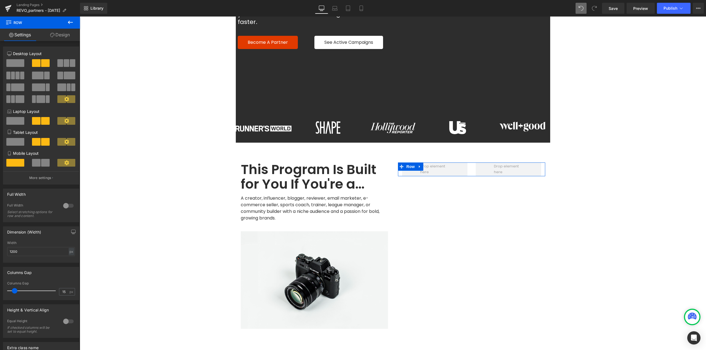
click at [66, 38] on link "Design" at bounding box center [60, 35] width 40 height 12
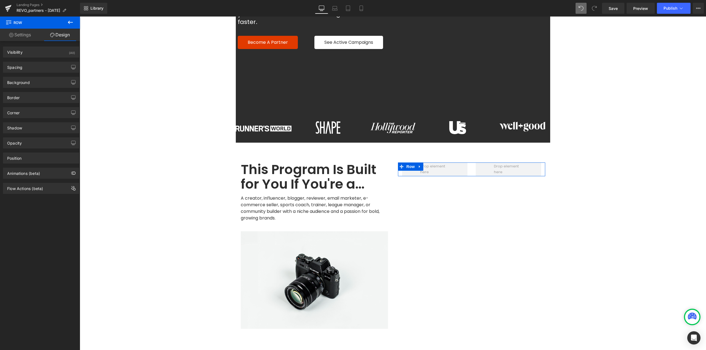
click at [19, 37] on link "Settings" at bounding box center [20, 35] width 40 height 12
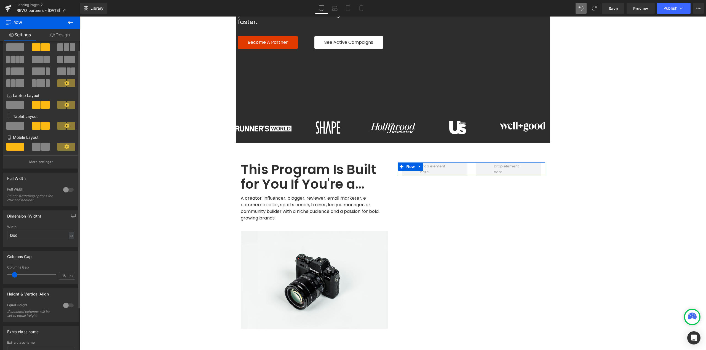
scroll to position [0, 0]
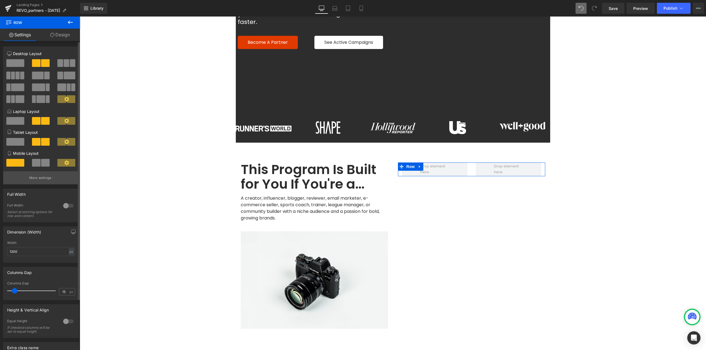
click at [40, 178] on p "More settings" at bounding box center [40, 178] width 22 height 5
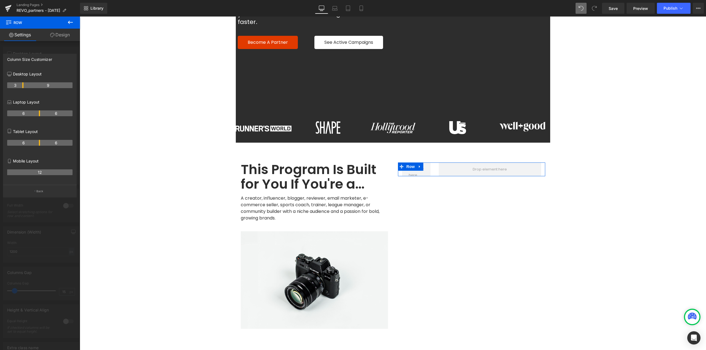
drag, startPoint x: 39, startPoint y: 85, endPoint x: 24, endPoint y: 90, distance: 16.0
click at [449, 164] on body "Age Check Please verify your age to continue. You are too young to view this we…" at bounding box center [393, 208] width 626 height 671
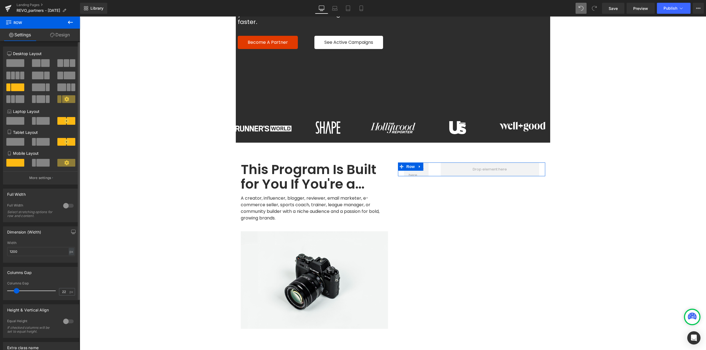
drag, startPoint x: 14, startPoint y: 291, endPoint x: 30, endPoint y: 296, distance: 16.5
click at [17, 292] on span at bounding box center [17, 291] width 6 height 6
drag, startPoint x: 65, startPoint y: 293, endPoint x: 51, endPoint y: 292, distance: 13.3
click at [51, 292] on div "Columns Gap 23 px" at bounding box center [41, 291] width 68 height 18
type input "19"
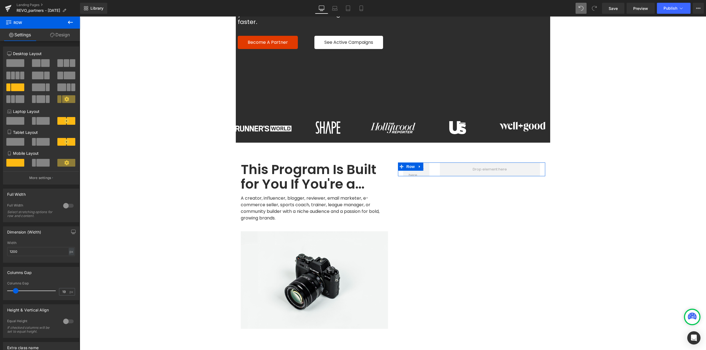
click at [66, 39] on link "Design" at bounding box center [60, 35] width 40 height 12
type input "0"
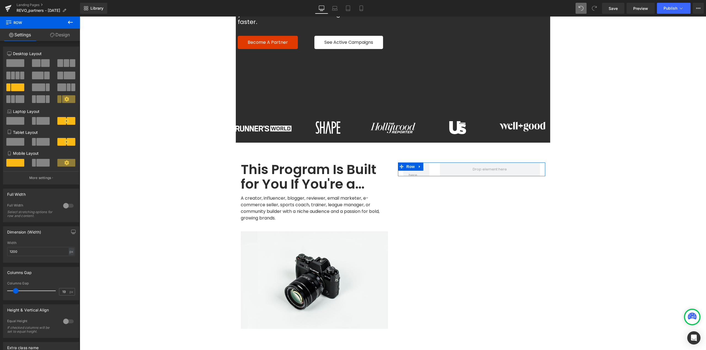
type input "0"
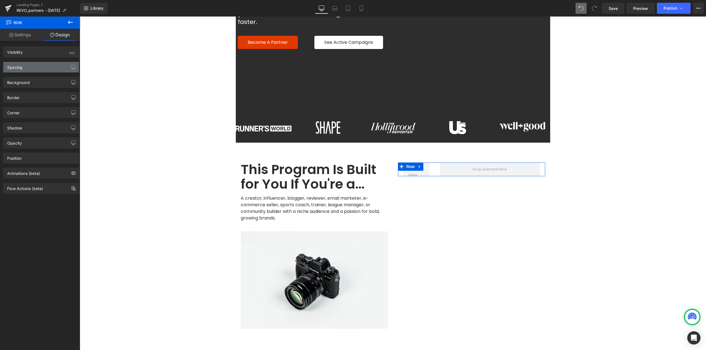
click at [24, 67] on div "Spacing" at bounding box center [41, 67] width 76 height 10
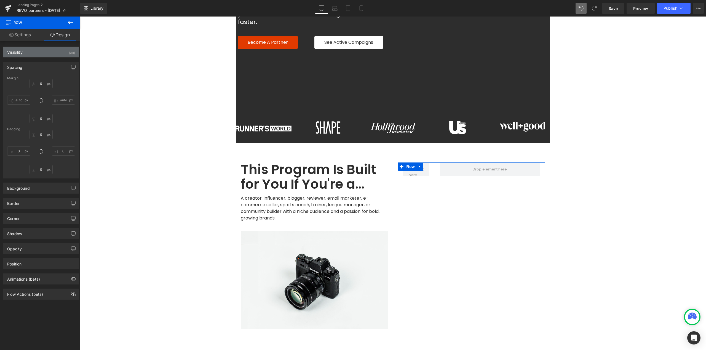
click at [16, 50] on div "Visibility" at bounding box center [14, 51] width 15 height 8
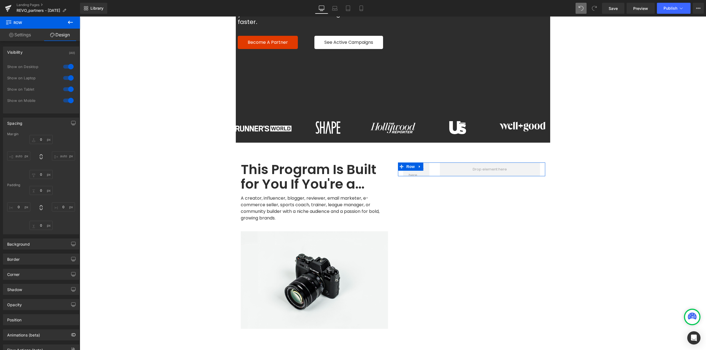
click at [23, 35] on link "Settings" at bounding box center [20, 35] width 40 height 12
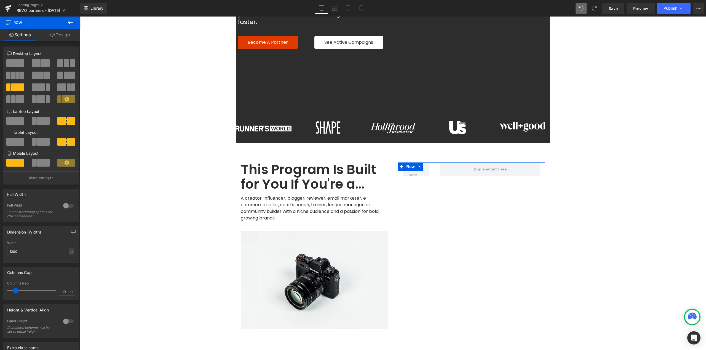
click at [56, 35] on link "Design" at bounding box center [60, 35] width 40 height 12
type input "0"
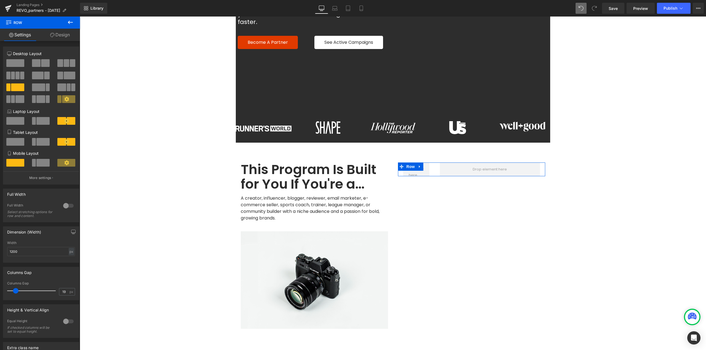
type input "0"
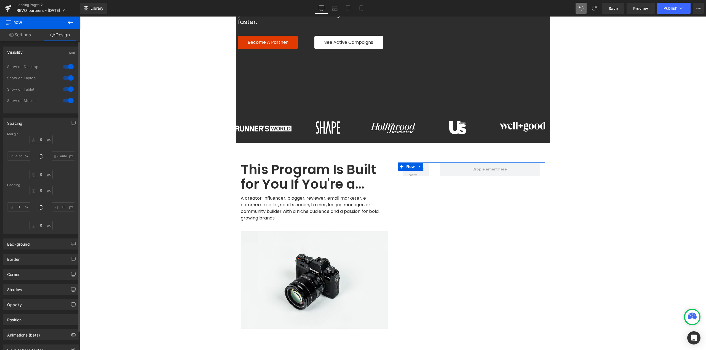
click at [26, 43] on div "Visibility (All) 0|0|0|0 1 Show on Desktop 1 Show on Laptop 1 Show on Tablet 1 …" at bounding box center [41, 77] width 82 height 71
click at [27, 35] on link "Settings" at bounding box center [20, 35] width 40 height 12
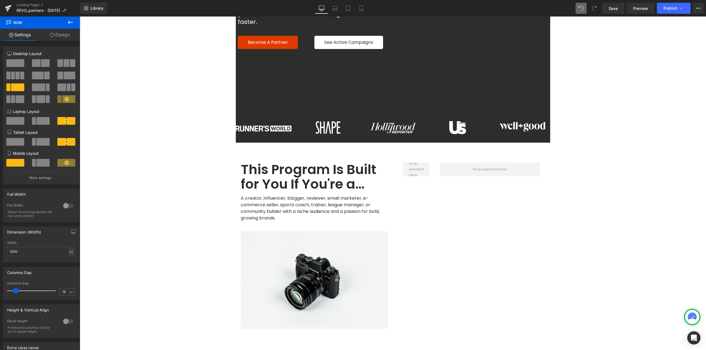
click at [74, 23] on button at bounding box center [70, 23] width 19 height 12
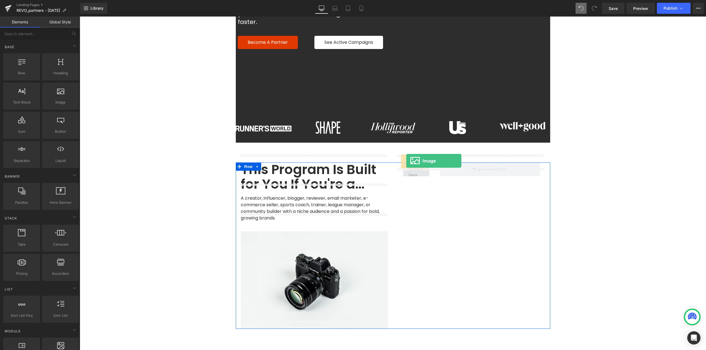
drag, startPoint x: 159, startPoint y: 124, endPoint x: 407, endPoint y: 162, distance: 251.9
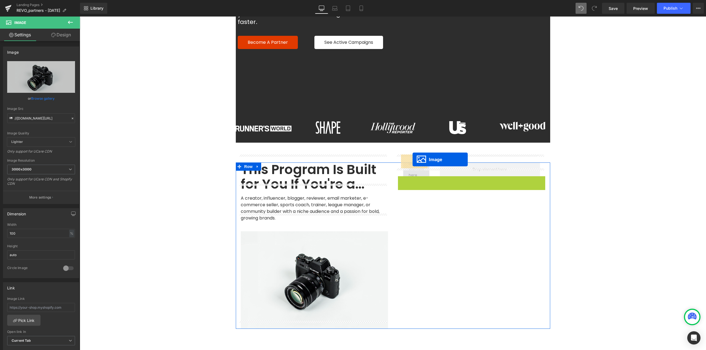
drag, startPoint x: 469, startPoint y: 219, endPoint x: 412, endPoint y: 160, distance: 81.9
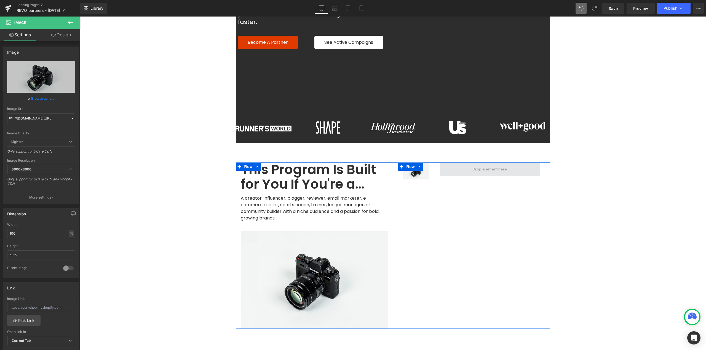
click at [487, 165] on span at bounding box center [490, 169] width 38 height 9
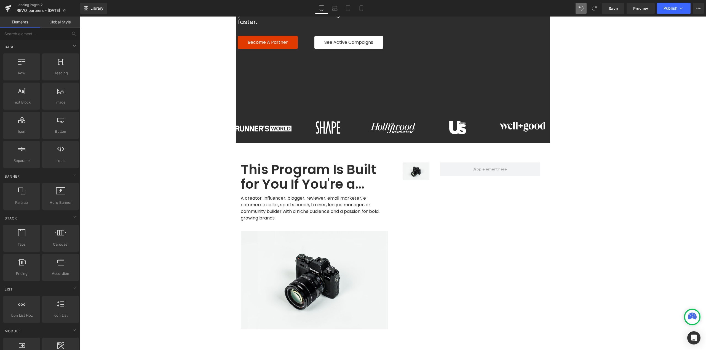
click at [66, 21] on link "Global Style" at bounding box center [60, 22] width 40 height 11
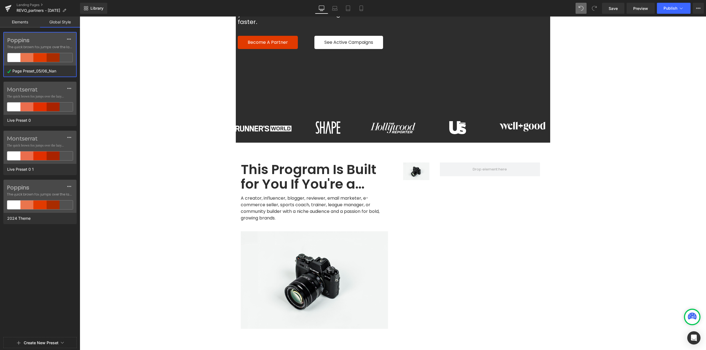
click at [21, 22] on link "Elements" at bounding box center [20, 22] width 40 height 11
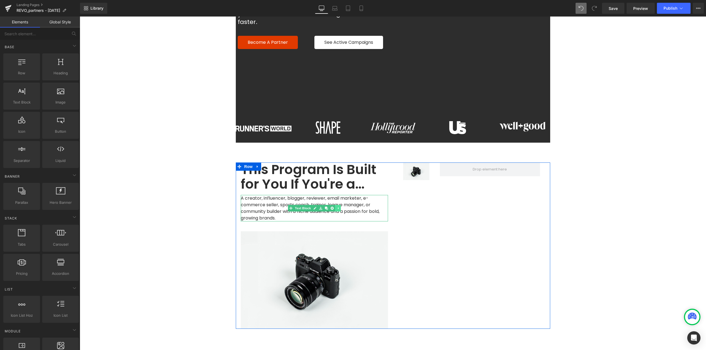
click at [336, 207] on icon at bounding box center [337, 208] width 3 height 3
click at [328, 207] on icon at bounding box center [329, 208] width 3 height 3
click at [324, 207] on icon at bounding box center [325, 208] width 3 height 3
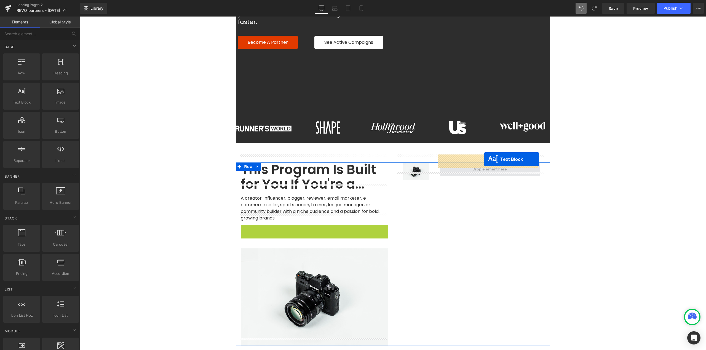
drag, startPoint x: 310, startPoint y: 230, endPoint x: 484, endPoint y: 159, distance: 187.5
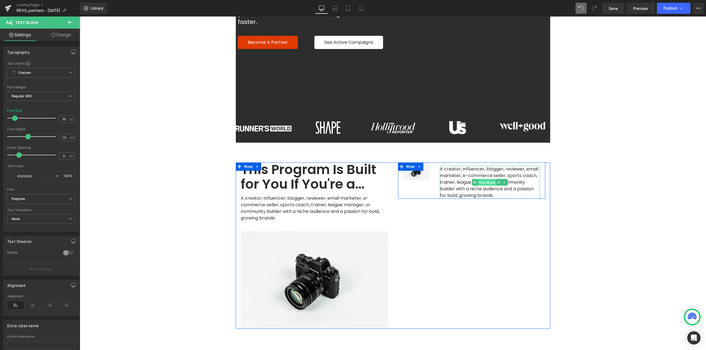
click at [487, 179] on span "Text Block" at bounding box center [487, 182] width 18 height 7
drag, startPoint x: 65, startPoint y: 119, endPoint x: 47, endPoint y: 119, distance: 17.6
click at [47, 119] on div "Font Size 16 px" at bounding box center [41, 118] width 68 height 18
click at [486, 185] on span "Text Block" at bounding box center [487, 188] width 18 height 7
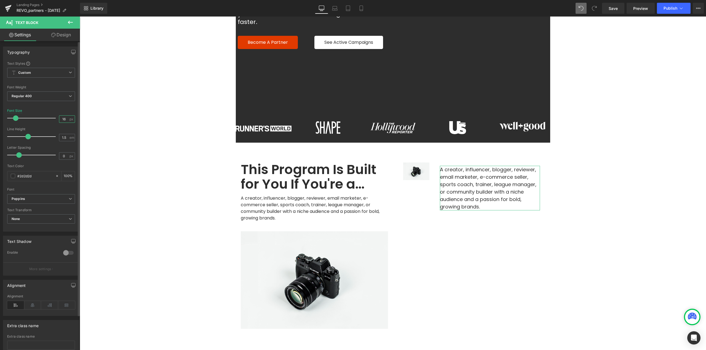
type input "16"
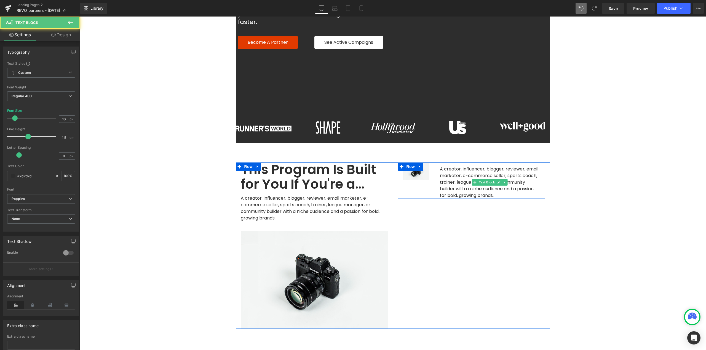
click at [488, 182] on span "A creator, influencer, blogger, reviewer, email marketer, e-commerce seller, sp…" at bounding box center [490, 182] width 100 height 33
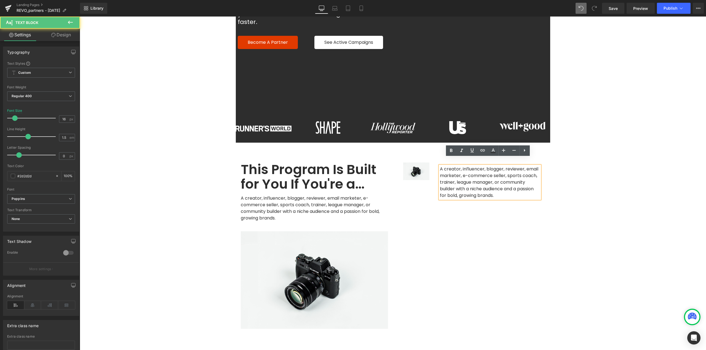
click at [489, 182] on span "A creator, influencer, blogger, reviewer, email marketer, e-commerce seller, sp…" at bounding box center [490, 182] width 100 height 33
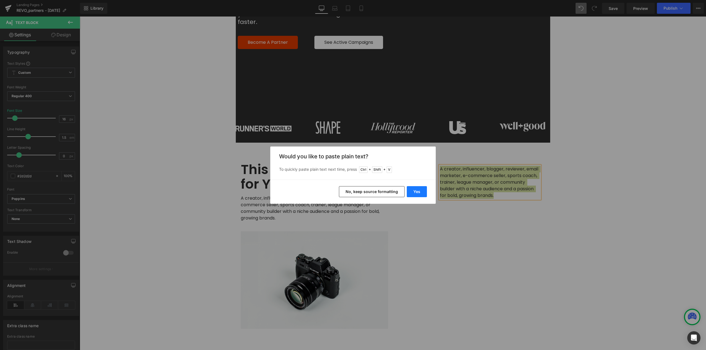
click at [416, 193] on button "Yes" at bounding box center [417, 191] width 20 height 11
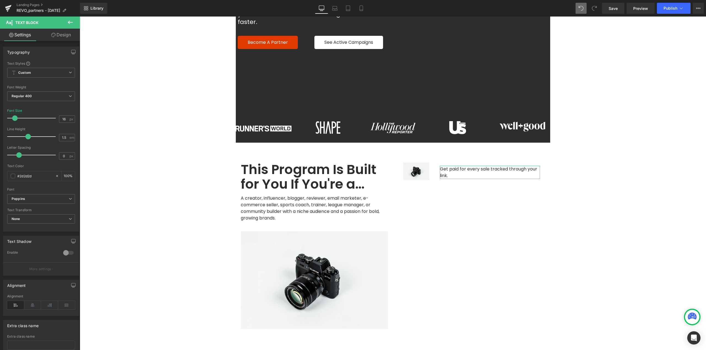
click at [68, 33] on link "Design" at bounding box center [61, 35] width 40 height 12
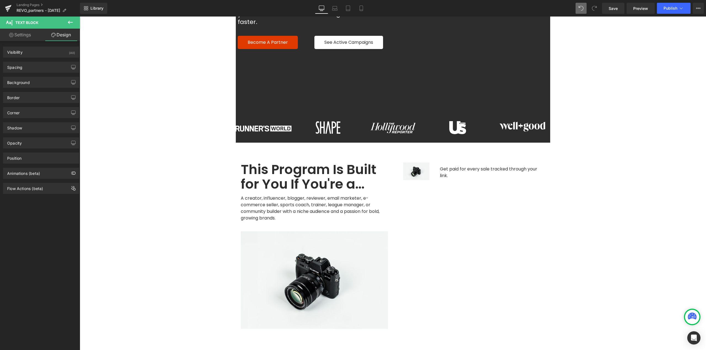
click at [67, 21] on icon at bounding box center [70, 22] width 7 height 7
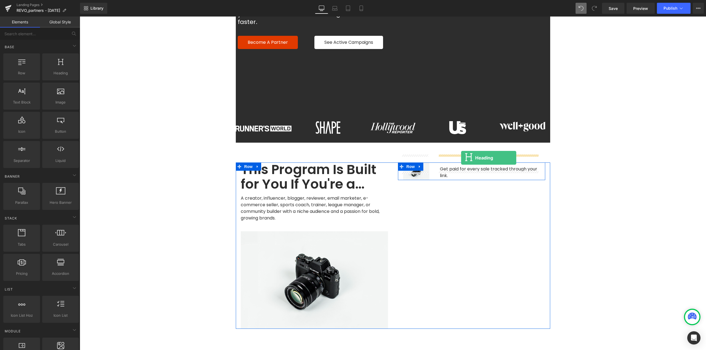
drag, startPoint x: 146, startPoint y: 93, endPoint x: 461, endPoint y: 158, distance: 321.6
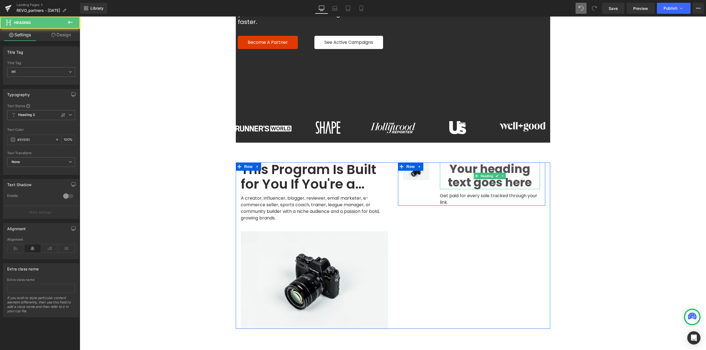
click at [492, 163] on h1 "Your heading text goes here" at bounding box center [490, 176] width 100 height 27
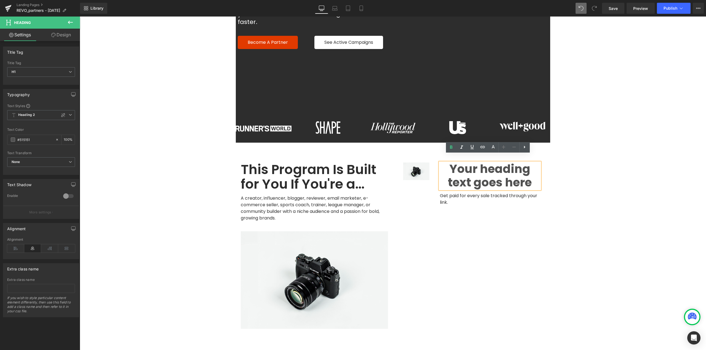
click at [497, 163] on h1 "Your heading text goes here" at bounding box center [490, 176] width 100 height 27
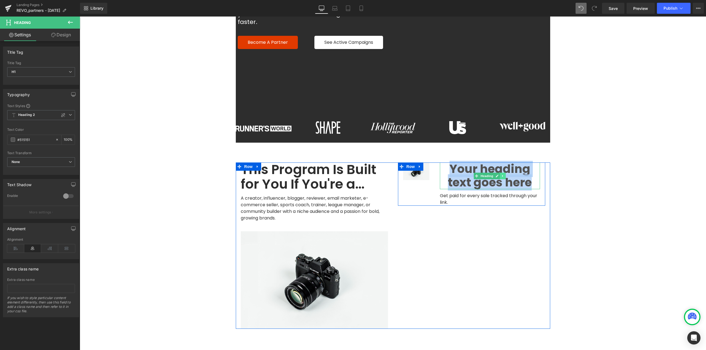
click at [501, 175] on icon at bounding box center [502, 176] width 3 height 3
click at [504, 175] on icon at bounding box center [505, 176] width 3 height 3
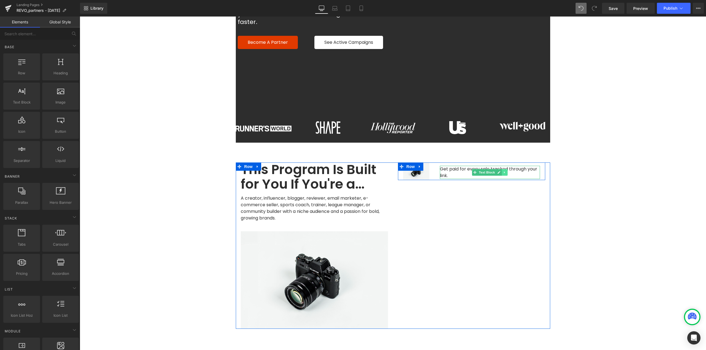
click at [503, 171] on icon at bounding box center [504, 172] width 3 height 3
click at [500, 171] on icon at bounding box center [501, 172] width 3 height 3
click at [453, 166] on span "Get paid for every sale tracked through your link." at bounding box center [489, 172] width 98 height 13
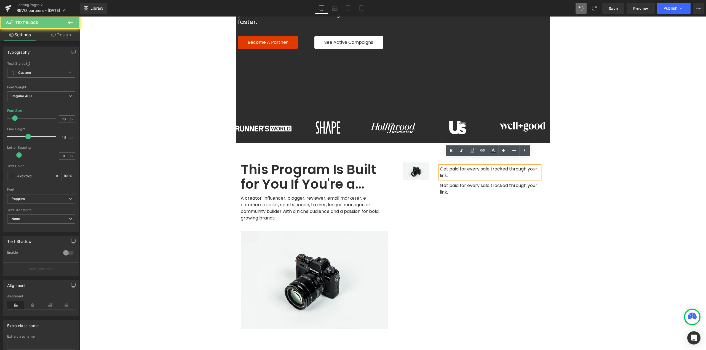
click at [453, 166] on span "Get paid for every sale tracked through your link." at bounding box center [489, 172] width 98 height 13
click at [468, 166] on p "Get paid for every sale tracked through your link." at bounding box center [490, 172] width 100 height 13
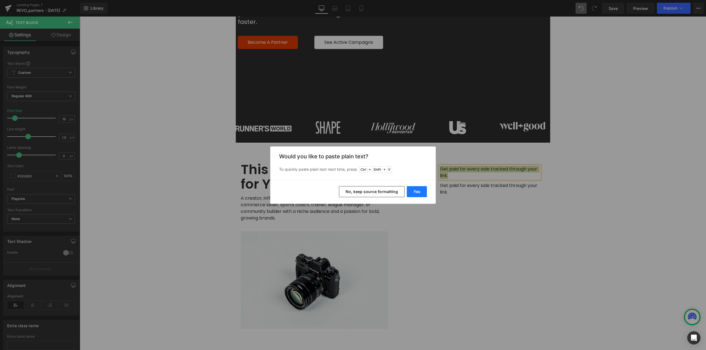
click at [422, 193] on button "Yes" at bounding box center [417, 191] width 20 height 11
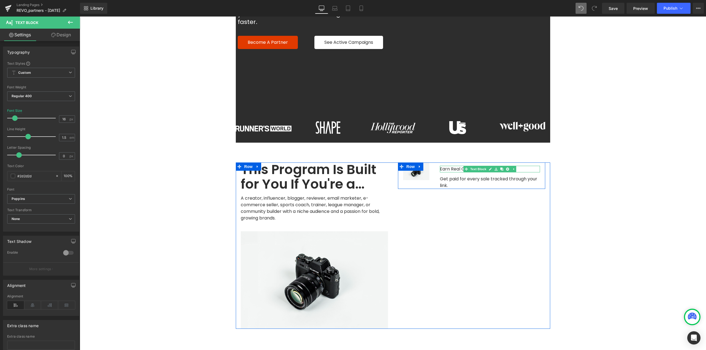
drag, startPoint x: 469, startPoint y: 163, endPoint x: 455, endPoint y: 164, distance: 14.6
click at [470, 166] on div "Earn Real Commission Text Block" at bounding box center [490, 169] width 100 height 7
drag, startPoint x: 65, startPoint y: 117, endPoint x: 60, endPoint y: 117, distance: 4.7
click at [60, 117] on input "16" at bounding box center [64, 119] width 10 height 7
type input "24"
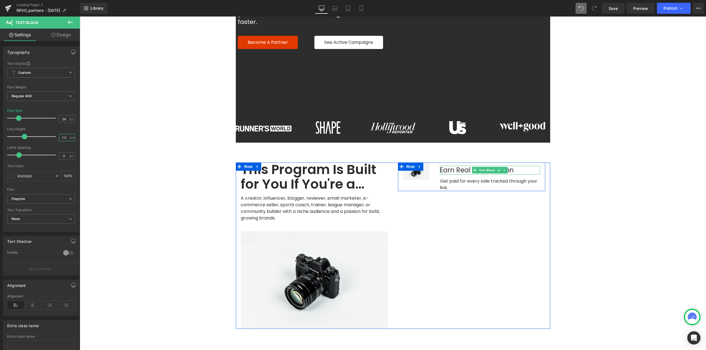
type input "1.3"
click at [460, 166] on span "Earn Real Commission" at bounding box center [477, 170] width 74 height 9
click at [52, 97] on span "Regular 400" at bounding box center [41, 97] width 68 height 10
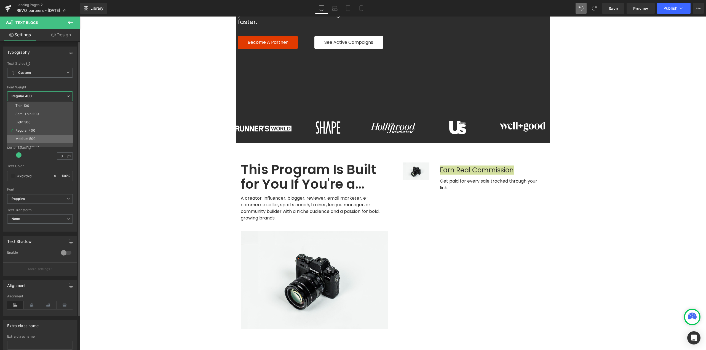
scroll to position [28, 0]
drag, startPoint x: 37, startPoint y: 121, endPoint x: 80, endPoint y: 127, distance: 42.6
click at [39, 121] on li "Semi Bold 600" at bounding box center [41, 120] width 68 height 8
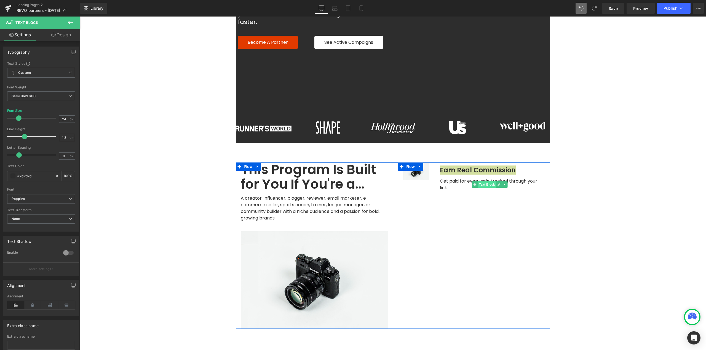
click at [486, 181] on span "Text Block" at bounding box center [487, 184] width 18 height 7
click at [480, 196] on div "This Program Is Built for You If You're a… Heading A creator, influencer, blogg…" at bounding box center [393, 246] width 314 height 166
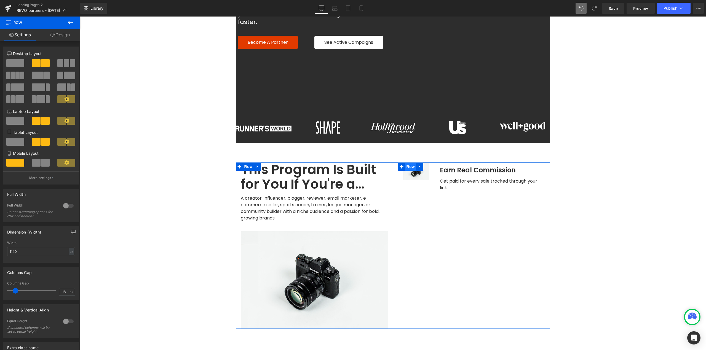
click at [406, 163] on span "Row" at bounding box center [410, 167] width 11 height 8
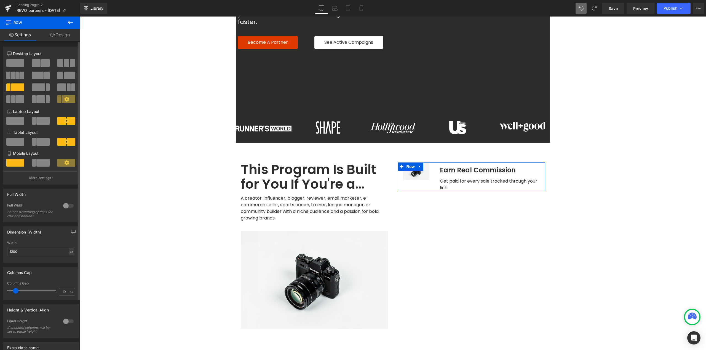
click at [69, 249] on div "px" at bounding box center [72, 251] width 6 height 7
click at [71, 260] on li "%" at bounding box center [71, 260] width 7 height 8
type input "100"
type input "6"
drag, startPoint x: 15, startPoint y: 291, endPoint x: 11, endPoint y: 293, distance: 4.6
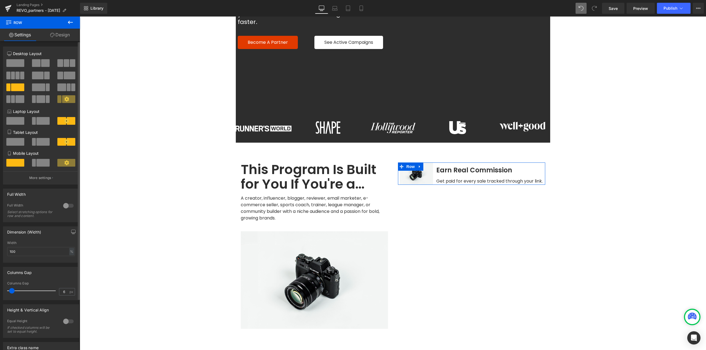
click at [11, 293] on span at bounding box center [12, 291] width 6 height 6
click at [406, 163] on span "Row" at bounding box center [410, 167] width 11 height 8
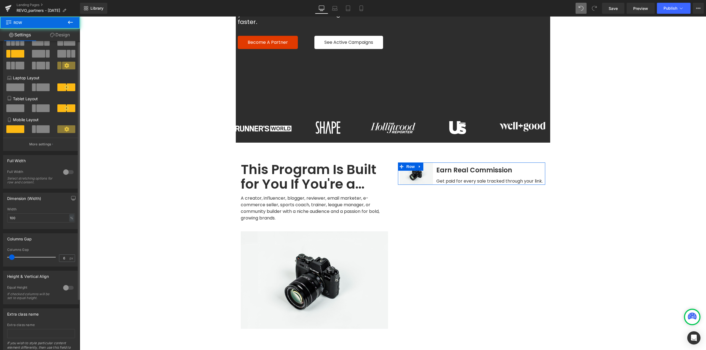
scroll to position [55, 0]
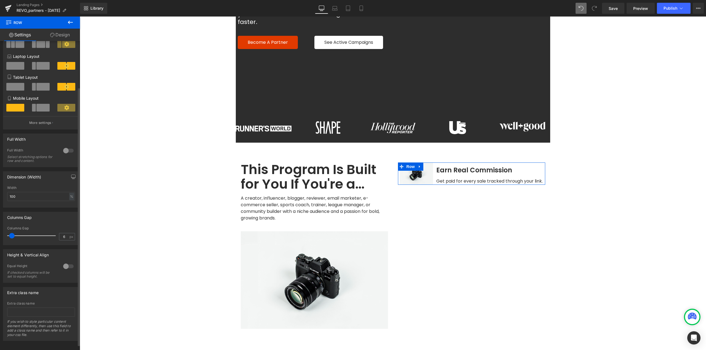
drag, startPoint x: 70, startPoint y: 265, endPoint x: 60, endPoint y: 273, distance: 13.2
click at [70, 265] on div at bounding box center [68, 266] width 13 height 9
click at [41, 294] on span "Top" at bounding box center [41, 294] width 68 height 10
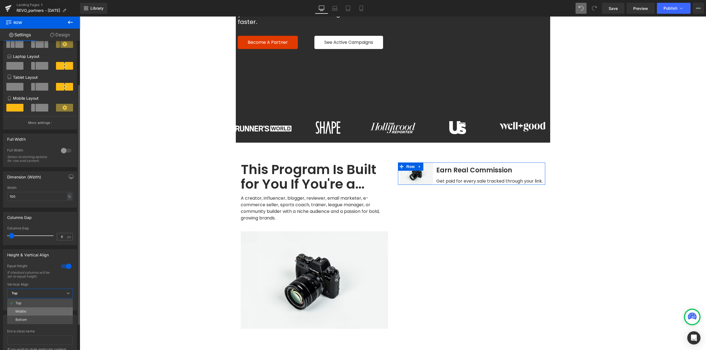
click at [33, 312] on li "Middle" at bounding box center [40, 312] width 66 height 8
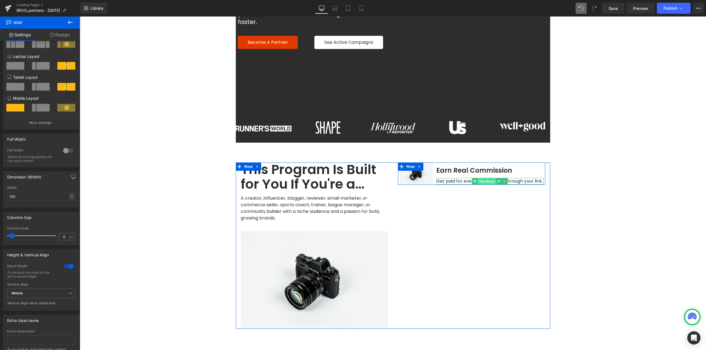
click at [481, 178] on span "Text Block" at bounding box center [487, 181] width 18 height 7
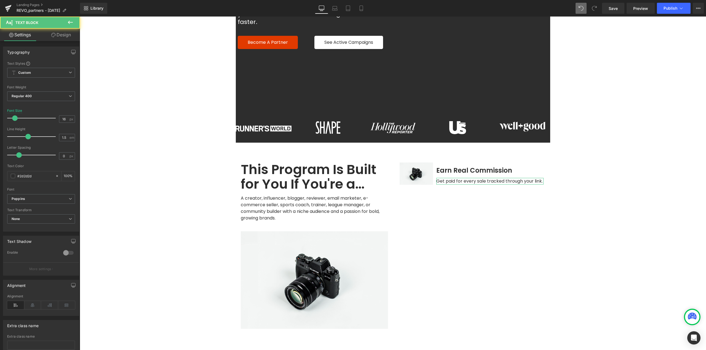
click at [68, 33] on link "Design" at bounding box center [61, 35] width 40 height 12
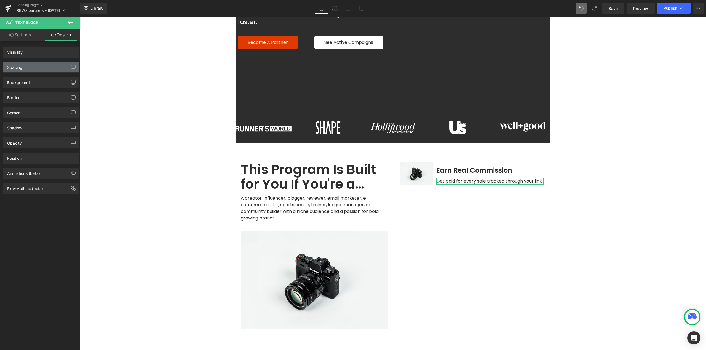
click at [35, 67] on div "Spacing" at bounding box center [41, 67] width 76 height 10
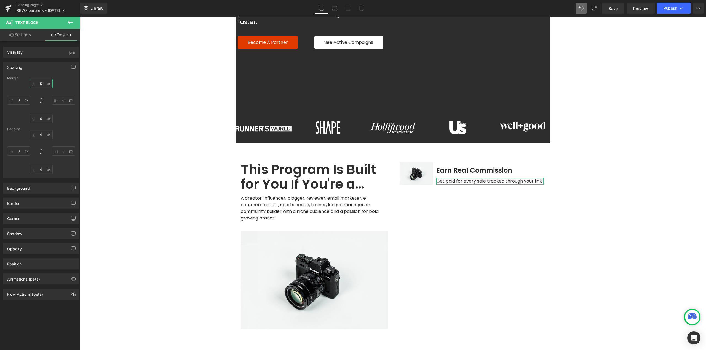
click at [41, 83] on input "12" at bounding box center [40, 83] width 23 height 9
type input "0"
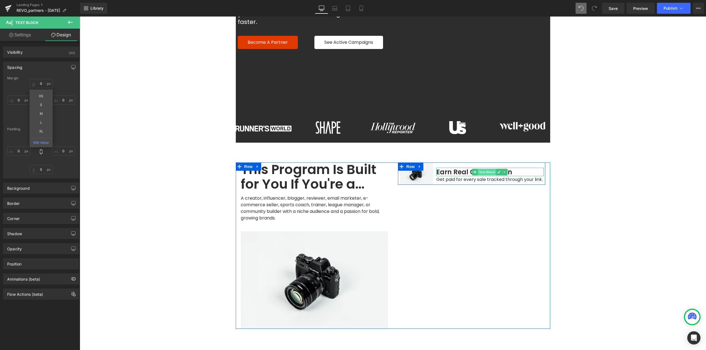
click at [478, 169] on span "Text Block" at bounding box center [487, 172] width 18 height 7
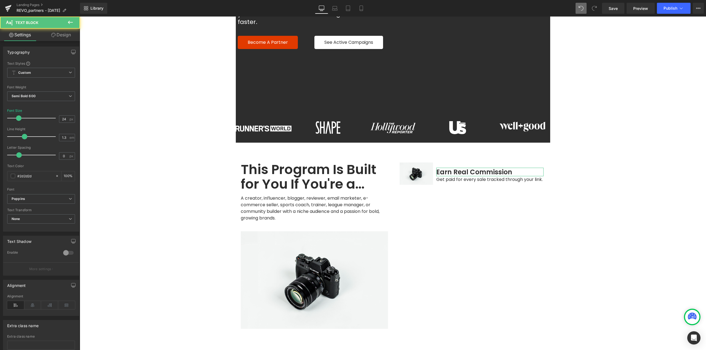
click at [64, 34] on link "Design" at bounding box center [61, 35] width 40 height 12
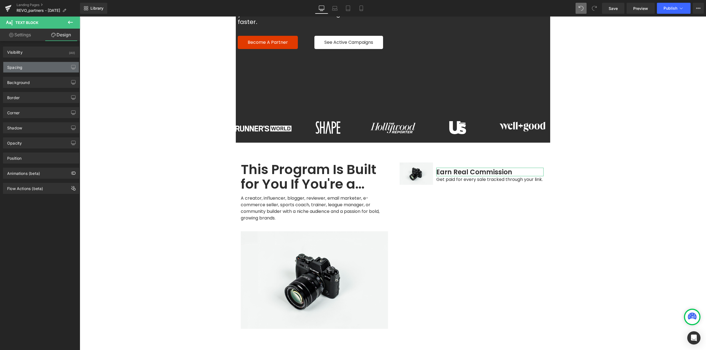
drag, startPoint x: 32, startPoint y: 66, endPoint x: 32, endPoint y: 71, distance: 4.7
click at [32, 66] on div "Spacing" at bounding box center [41, 67] width 76 height 10
type input "12"
type input "0"
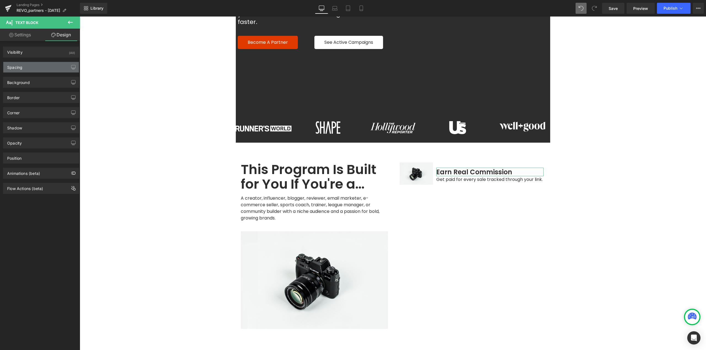
type input "0"
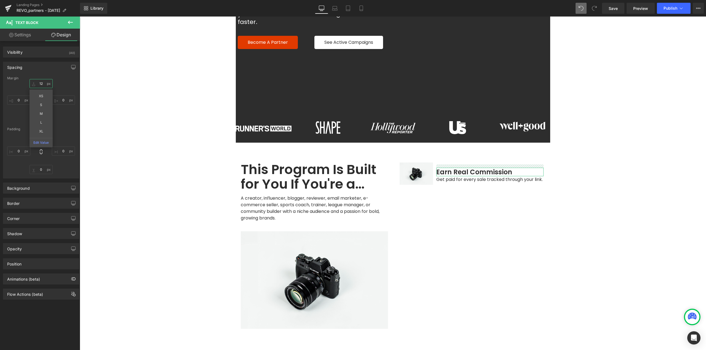
click at [42, 82] on input "12" at bounding box center [40, 83] width 23 height 9
type input "0"
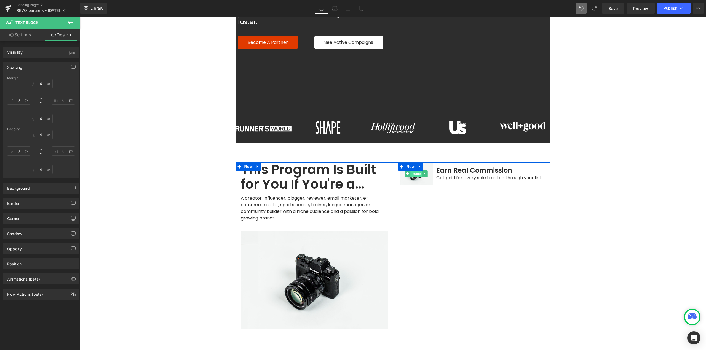
click at [417, 171] on span "Image" at bounding box center [416, 174] width 12 height 7
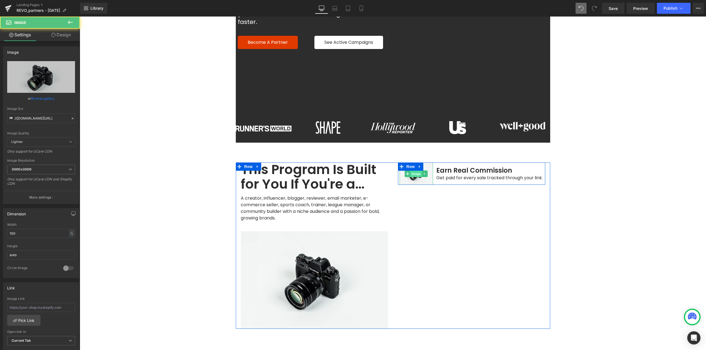
click at [415, 171] on span "Image" at bounding box center [416, 174] width 12 height 7
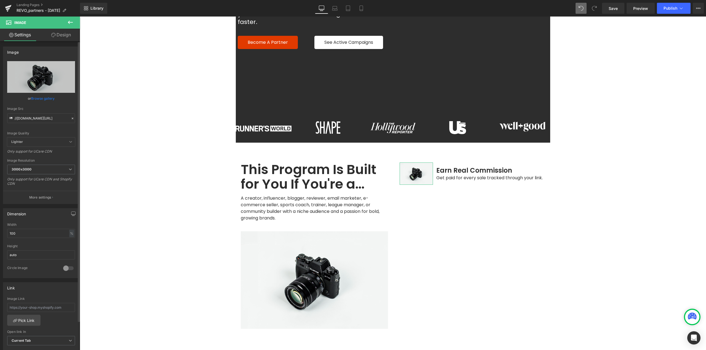
click at [38, 98] on link "Browse gallery" at bounding box center [42, 99] width 23 height 10
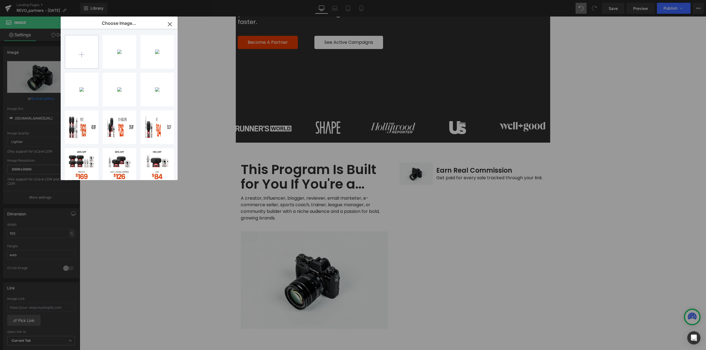
click at [82, 63] on input "file" at bounding box center [81, 51] width 33 height 33
type input "C:\fakepath\Earn.png"
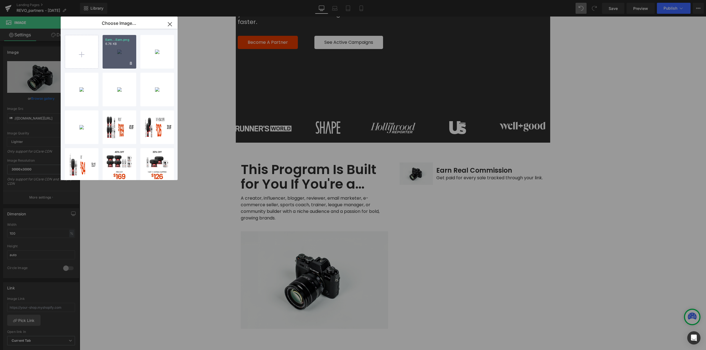
click at [118, 58] on div "Earn...Earn.png 6.76 KB" at bounding box center [120, 52] width 34 height 34
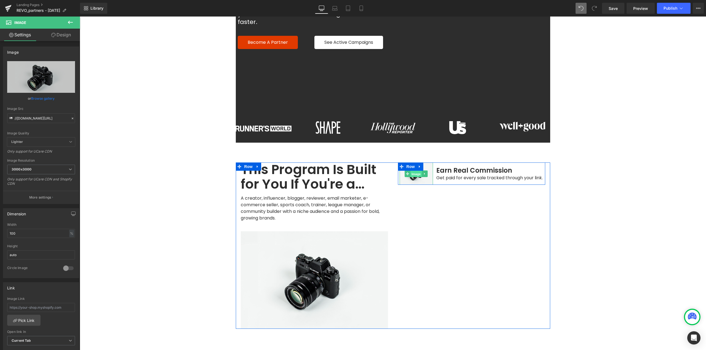
click at [414, 171] on span "Image" at bounding box center [416, 174] width 12 height 7
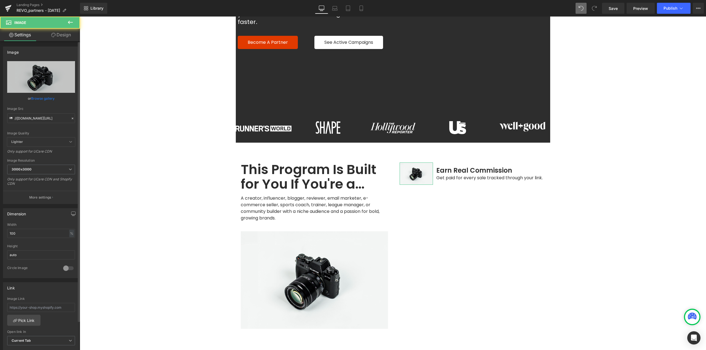
click at [37, 98] on link "Browse gallery" at bounding box center [42, 99] width 23 height 10
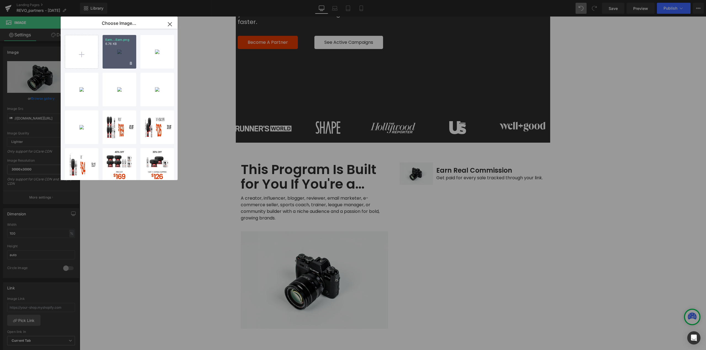
click at [116, 56] on div "Earn...Earn.png 6.76 KB" at bounding box center [120, 52] width 34 height 34
type input "https://ucarecdn.com/e02862bf-3639-4567-9c47-bd18a1a38ada/-/format/auto/-/previ…"
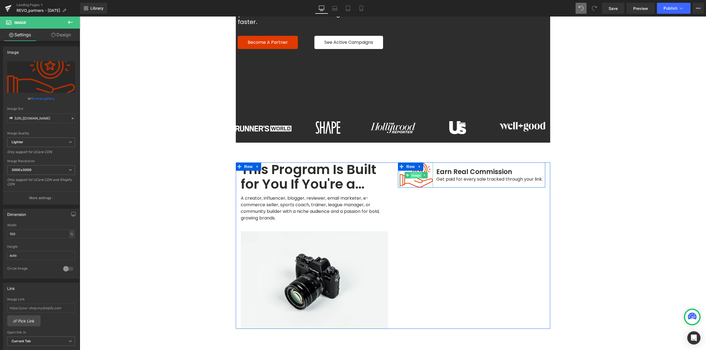
click at [414, 172] on span "Image" at bounding box center [416, 175] width 12 height 7
click at [419, 172] on span "Image" at bounding box center [416, 175] width 12 height 7
click at [418, 172] on span "Image" at bounding box center [416, 175] width 12 height 7
click at [49, 98] on link "Browse gallery" at bounding box center [42, 99] width 23 height 10
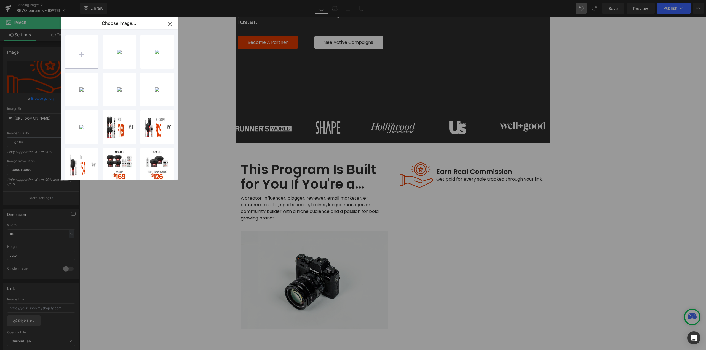
click at [89, 50] on input "file" at bounding box center [81, 51] width 33 height 33
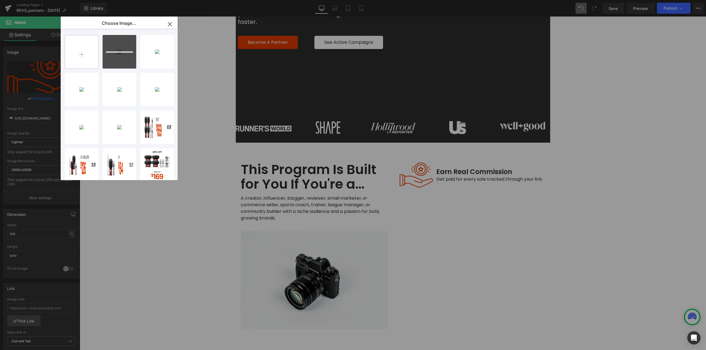
click at [76, 55] on input "file" at bounding box center [81, 51] width 33 height 33
type input "C:\fakepath\Exclusive.png"
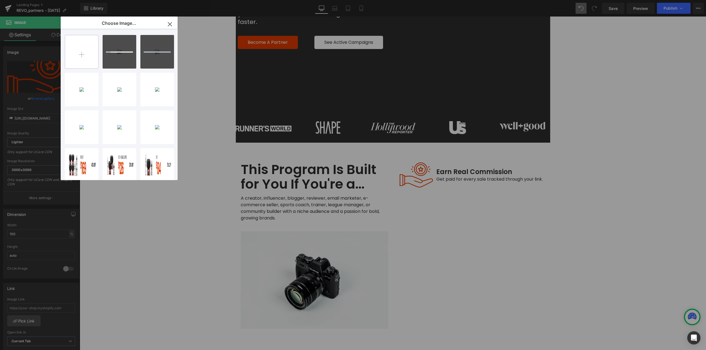
click at [85, 55] on input "file" at bounding box center [81, 51] width 33 height 33
type input "C:\fakepath\Quick.png"
click at [85, 55] on input "file" at bounding box center [81, 51] width 33 height 33
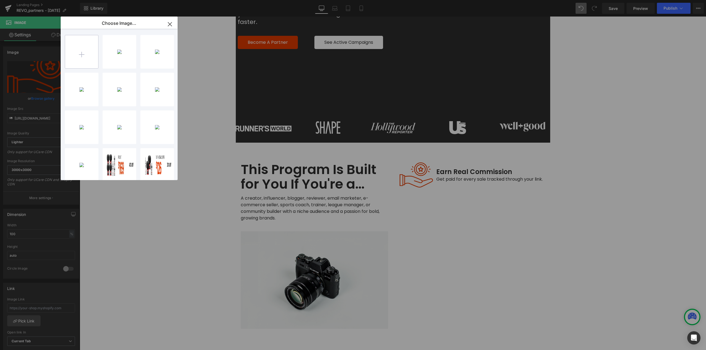
type input "C:\fakepath\Support.png"
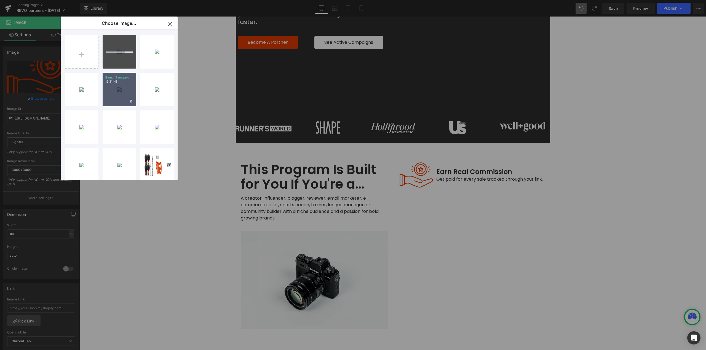
click at [122, 94] on div "Earn...Earn.png 12.31 KB" at bounding box center [120, 90] width 34 height 34
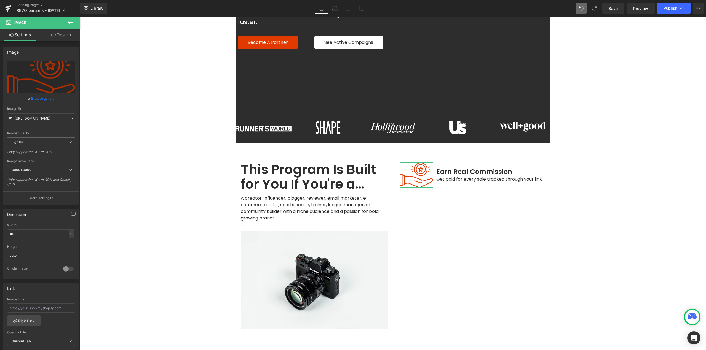
click at [49, 99] on link "Browse gallery" at bounding box center [42, 99] width 23 height 10
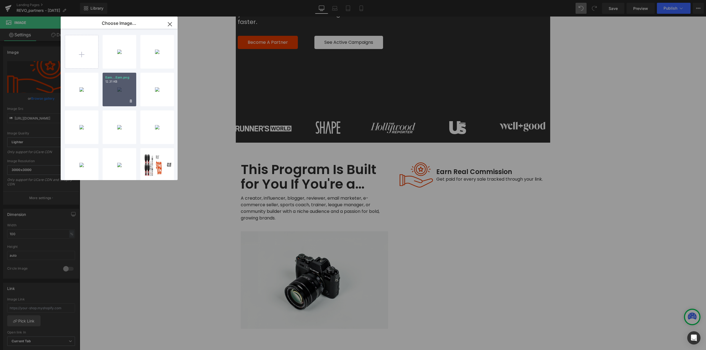
click at [123, 93] on div "Earn...Earn.png 12.31 KB" at bounding box center [120, 90] width 34 height 34
type input "https://ucarecdn.com/afdd636e-2ffd-413f-804a-6fdffa9446f2/-/format/auto/-/previ…"
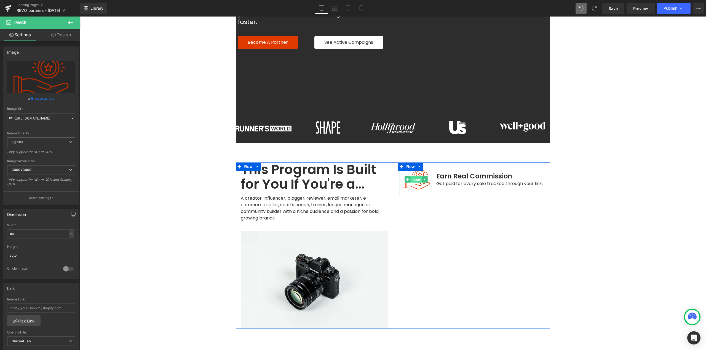
click at [418, 176] on span "Image" at bounding box center [416, 179] width 12 height 7
click at [69, 236] on div "%" at bounding box center [71, 233] width 5 height 7
click at [68, 251] on li "px" at bounding box center [71, 251] width 7 height 8
drag, startPoint x: 46, startPoint y: 231, endPoint x: 0, endPoint y: 231, distance: 45.8
click at [0, 231] on div "Dimension 121.5px Width 121.5 px % px auto Height auto 0 Circle Image" at bounding box center [41, 242] width 82 height 74
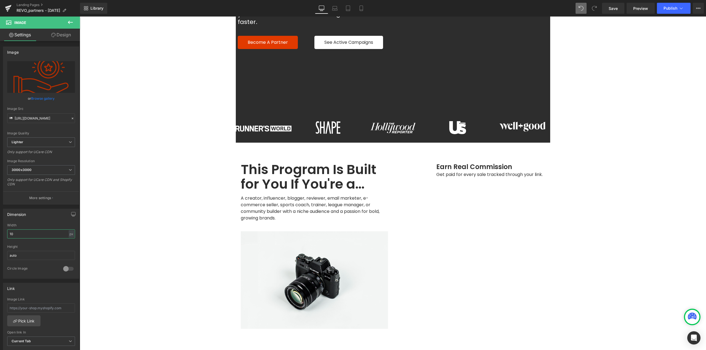
type input "100"
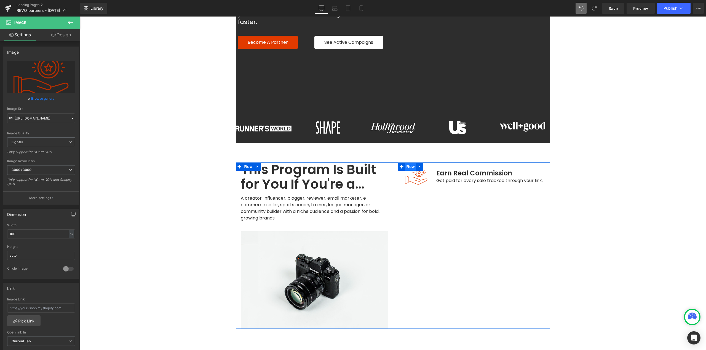
click at [409, 163] on span "Row" at bounding box center [410, 167] width 11 height 8
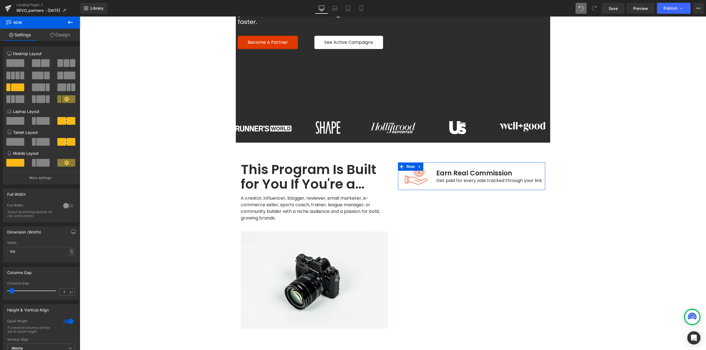
type input "0"
drag, startPoint x: 11, startPoint y: 290, endPoint x: 4, endPoint y: 291, distance: 6.6
click at [4, 291] on div "0px Columns Gap 0 px" at bounding box center [41, 291] width 76 height 18
click at [408, 163] on span "Row" at bounding box center [410, 167] width 11 height 8
drag, startPoint x: 71, startPoint y: 36, endPoint x: 66, endPoint y: 39, distance: 5.8
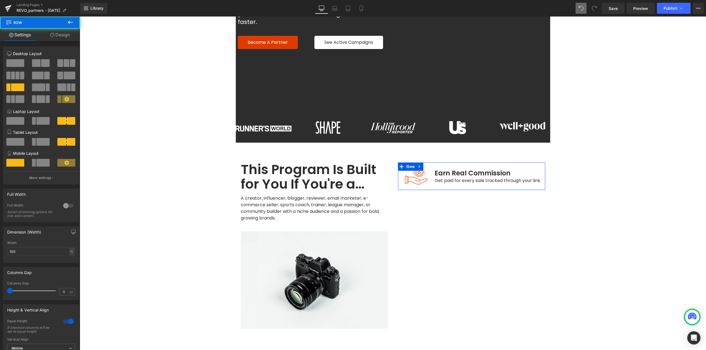
click at [71, 36] on link "Design" at bounding box center [60, 35] width 40 height 12
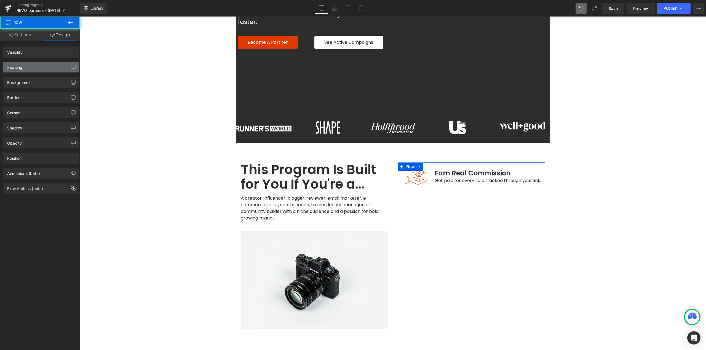
click at [28, 68] on div "Spacing" at bounding box center [41, 67] width 76 height 10
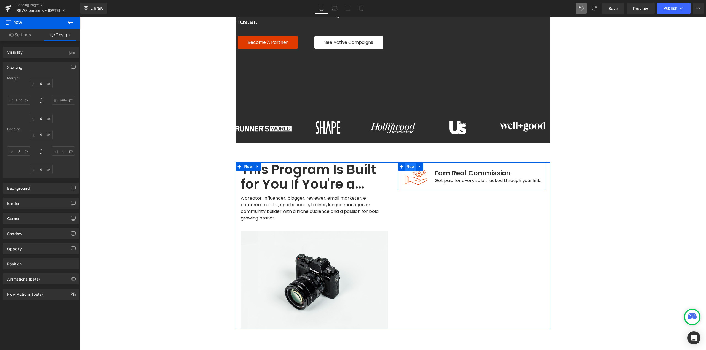
click at [408, 163] on span "Row" at bounding box center [410, 167] width 11 height 8
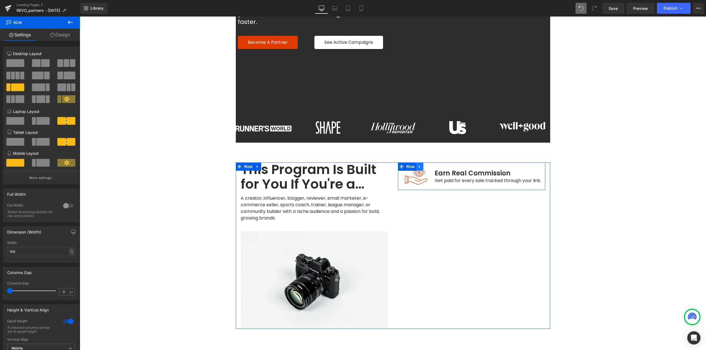
click at [418, 165] on icon at bounding box center [420, 167] width 4 height 4
drag, startPoint x: 423, startPoint y: 159, endPoint x: 421, endPoint y: 161, distance: 2.8
click at [425, 165] on icon at bounding box center [427, 167] width 4 height 4
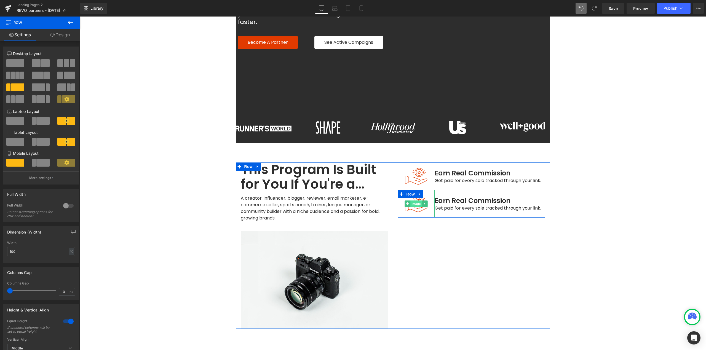
click at [416, 201] on span "Image" at bounding box center [416, 204] width 12 height 7
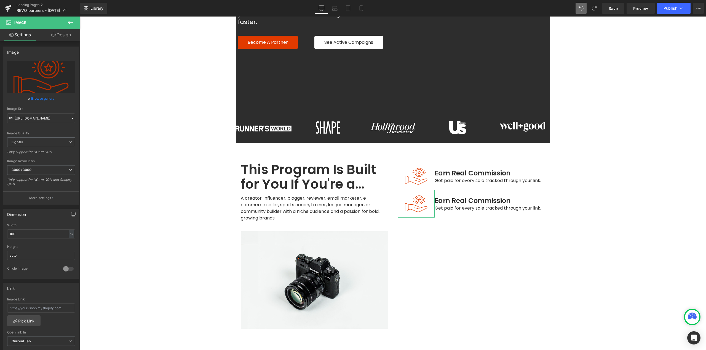
click at [40, 100] on link "Browse gallery" at bounding box center [42, 99] width 23 height 10
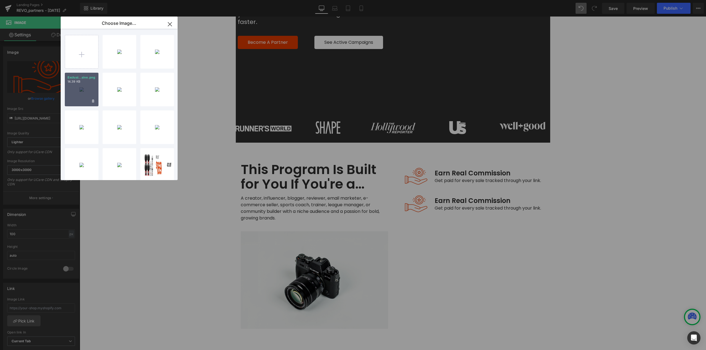
drag, startPoint x: 77, startPoint y: 91, endPoint x: 279, endPoint y: 185, distance: 222.1
click at [77, 91] on div "Exclusi...sive.png 14.39 KB" at bounding box center [82, 90] width 34 height 34
type input "[URL][DOMAIN_NAME]"
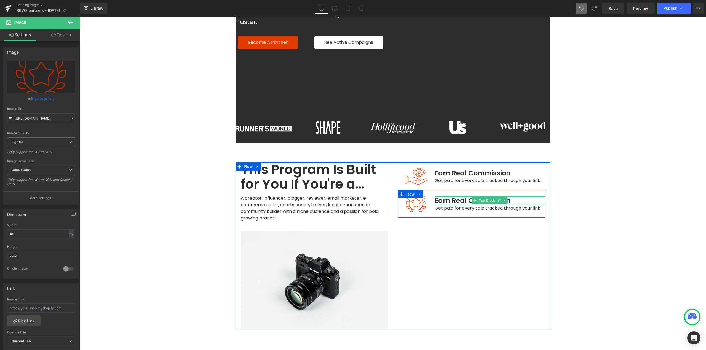
click at [464, 196] on span "Earn Real Commission" at bounding box center [472, 200] width 76 height 9
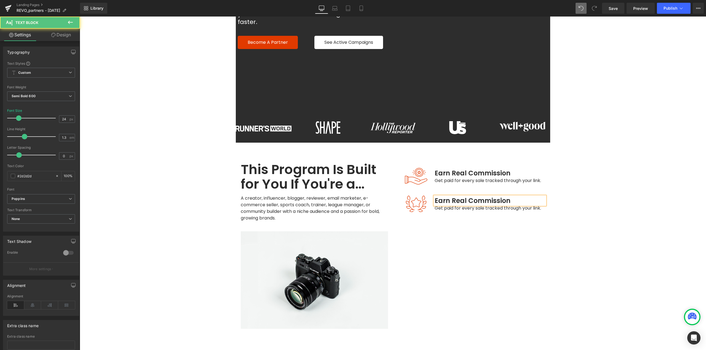
click at [465, 196] on span "Earn Real Commission" at bounding box center [472, 200] width 76 height 9
click at [469, 196] on span "Earn Real Commission" at bounding box center [472, 200] width 76 height 9
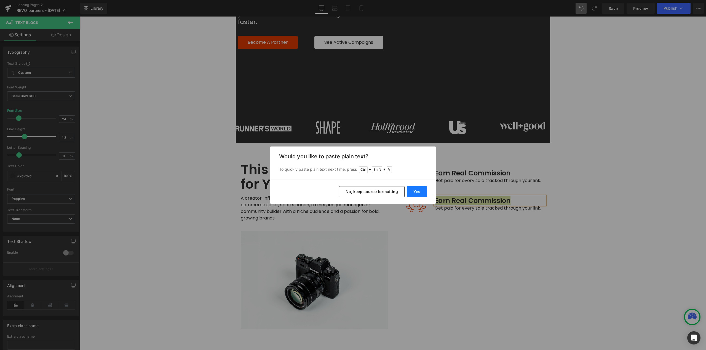
drag, startPoint x: 424, startPoint y: 192, endPoint x: 398, endPoint y: 177, distance: 29.9
click at [424, 192] on button "Yes" at bounding box center [417, 191] width 20 height 11
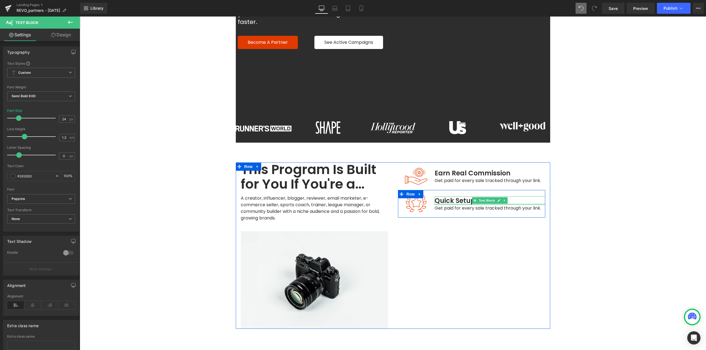
click at [524, 204] on div at bounding box center [489, 204] width 111 height 1
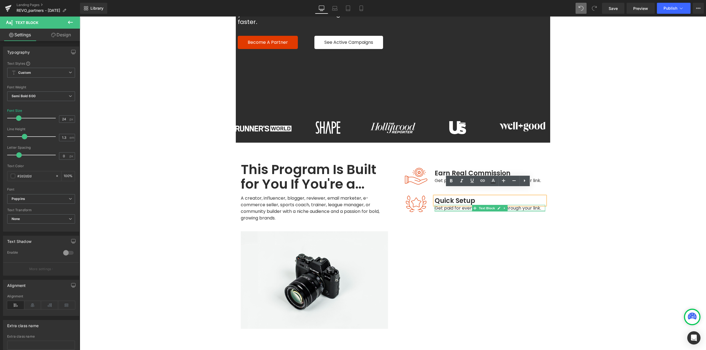
drag, startPoint x: 527, startPoint y: 203, endPoint x: 532, endPoint y: 200, distance: 5.2
click at [527, 205] on div "Get paid for every sale tracked through your link. Text Block" at bounding box center [489, 208] width 111 height 7
click at [529, 205] on span "Get paid for every sale tracked through your link." at bounding box center [487, 208] width 106 height 6
click at [532, 205] on span "Get paid for every sale tracked through your link." at bounding box center [487, 208] width 106 height 6
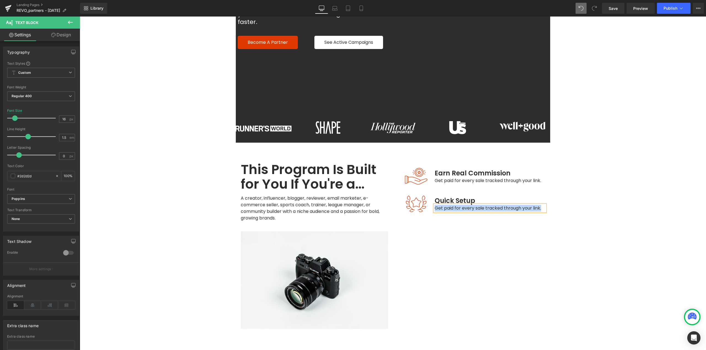
paste div
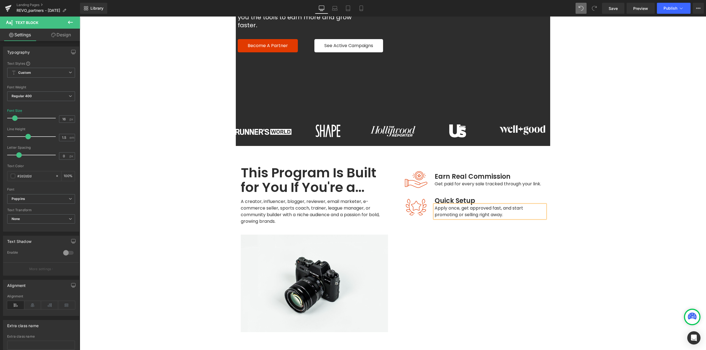
click at [491, 231] on div "This Program Is Built for You If You're a… Heading A creator, influencer, blogg…" at bounding box center [393, 249] width 314 height 166
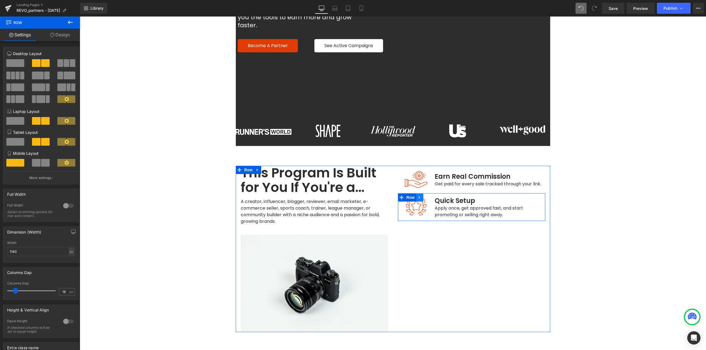
click at [419, 194] on link at bounding box center [419, 198] width 7 height 8
click at [426, 196] on icon at bounding box center [427, 198] width 4 height 4
drag, startPoint x: 415, startPoint y: 227, endPoint x: 204, endPoint y: 195, distance: 213.7
click at [415, 232] on span "Image" at bounding box center [416, 235] width 12 height 7
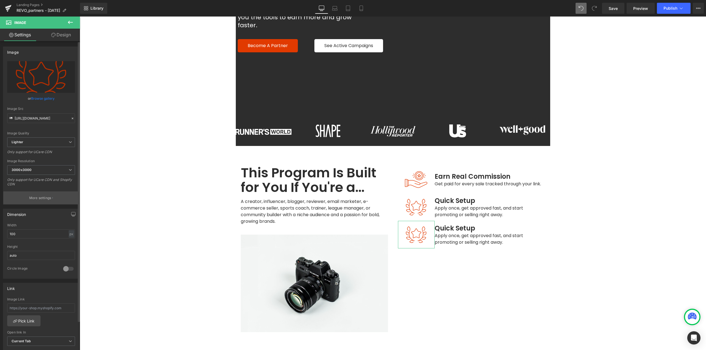
click at [44, 198] on p "More settings" at bounding box center [40, 198] width 22 height 5
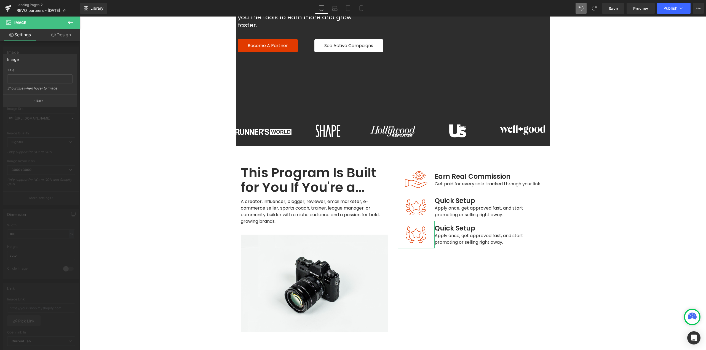
click at [37, 101] on p "Back" at bounding box center [39, 101] width 7 height 4
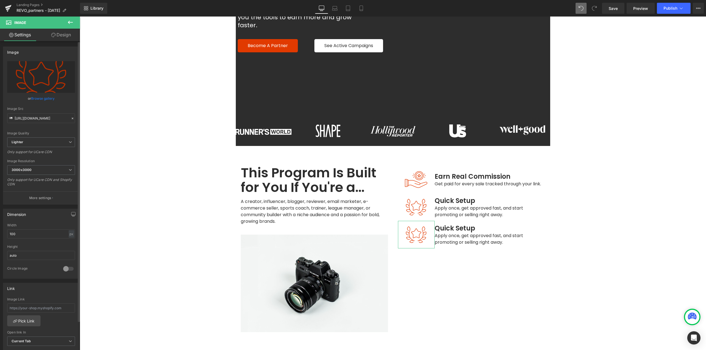
click at [43, 98] on link "Browse gallery" at bounding box center [42, 99] width 23 height 10
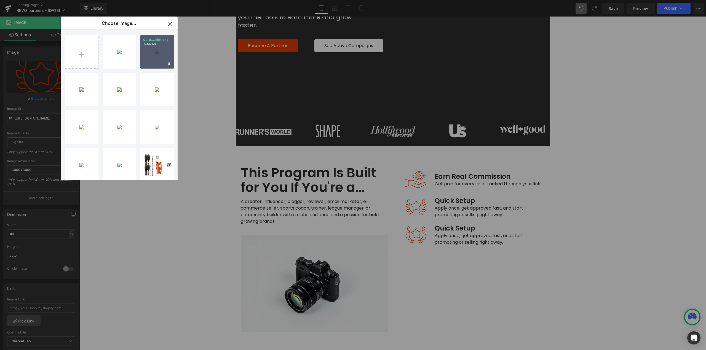
click at [153, 61] on div "Quick...uick.png 10.56 KB" at bounding box center [157, 52] width 34 height 34
type input "[URL][DOMAIN_NAME]"
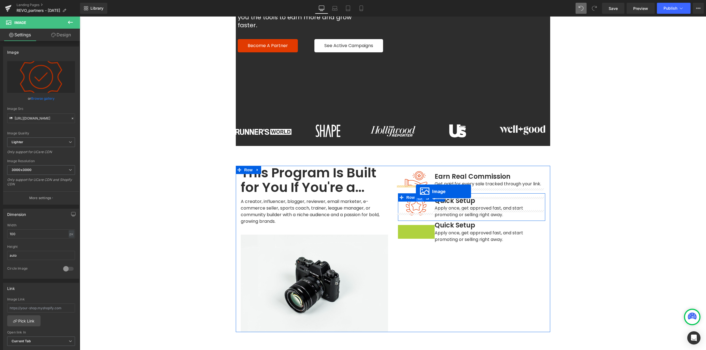
drag, startPoint x: 417, startPoint y: 227, endPoint x: 416, endPoint y: 192, distance: 35.6
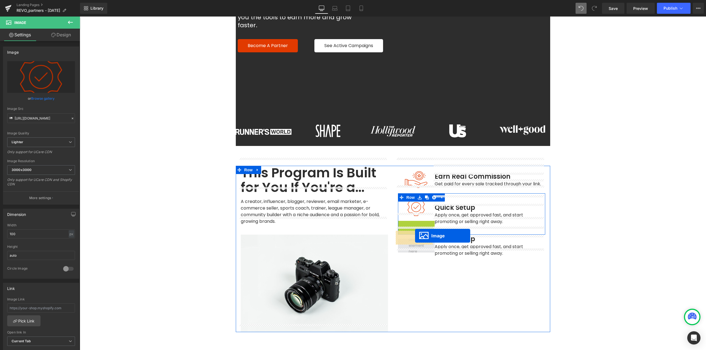
drag, startPoint x: 415, startPoint y: 228, endPoint x: 415, endPoint y: 236, distance: 8.0
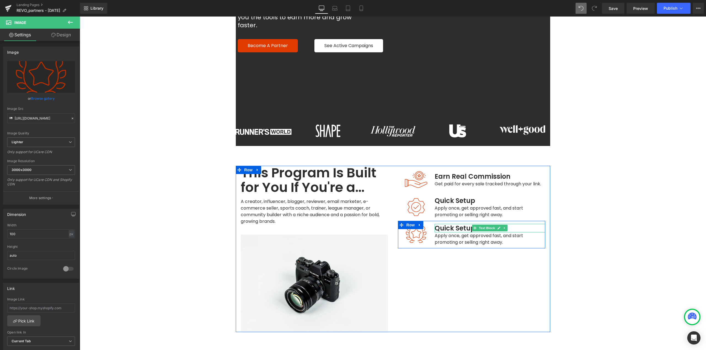
click at [460, 224] on span "Quick Setup" at bounding box center [454, 228] width 41 height 9
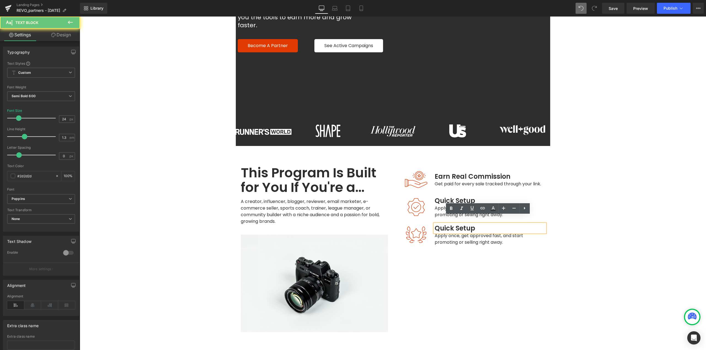
click at [462, 224] on span "Quick Setup" at bounding box center [454, 228] width 41 height 9
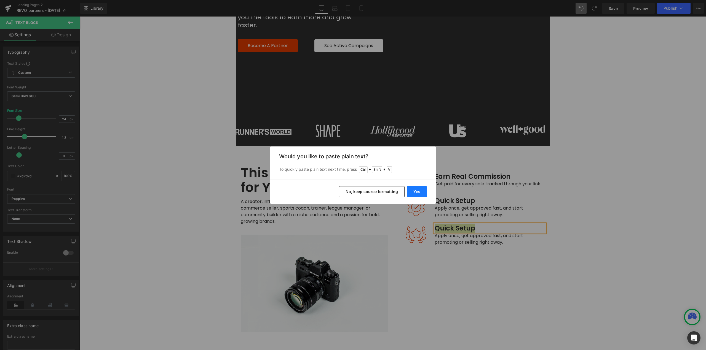
click at [423, 192] on button "Yes" at bounding box center [417, 191] width 20 height 11
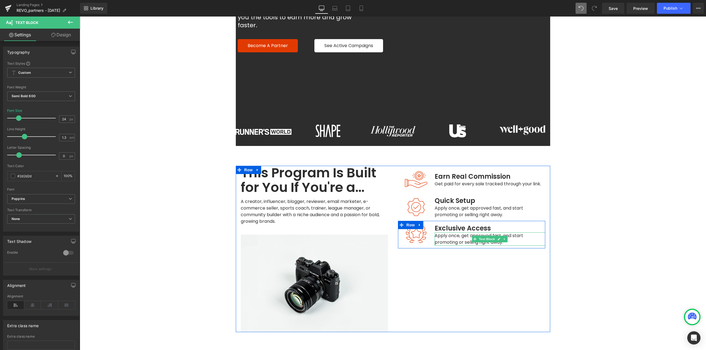
click at [467, 233] on span "Apply once, get approved fast, and start promoting or selling right away." at bounding box center [479, 239] width 90 height 13
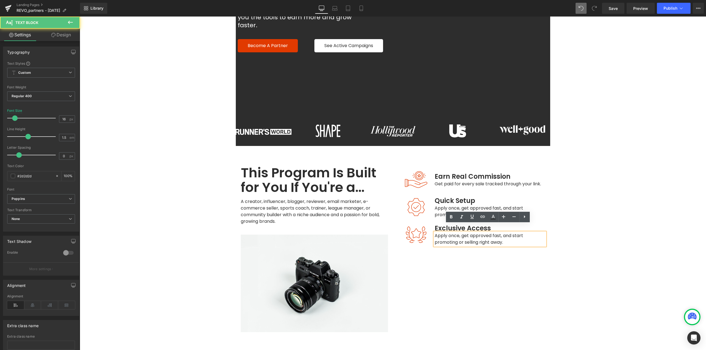
click at [495, 233] on span "Apply once, get approved fast, and start promoting or selling right away." at bounding box center [479, 239] width 90 height 13
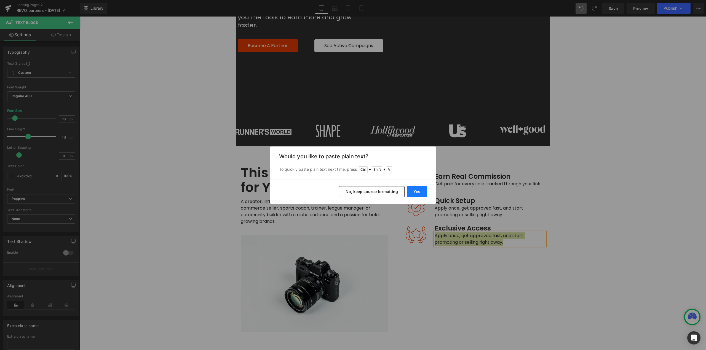
click at [423, 192] on button "Yes" at bounding box center [417, 191] width 20 height 11
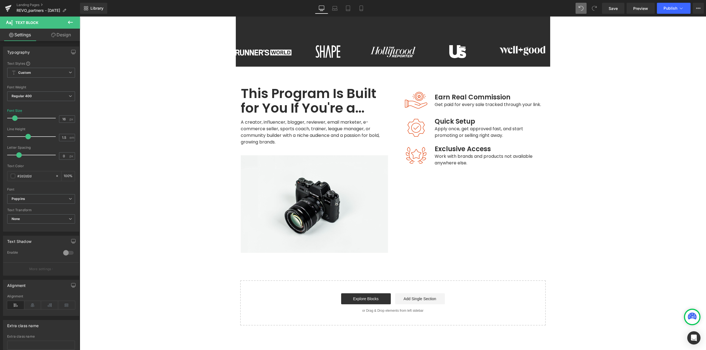
scroll to position [223, 0]
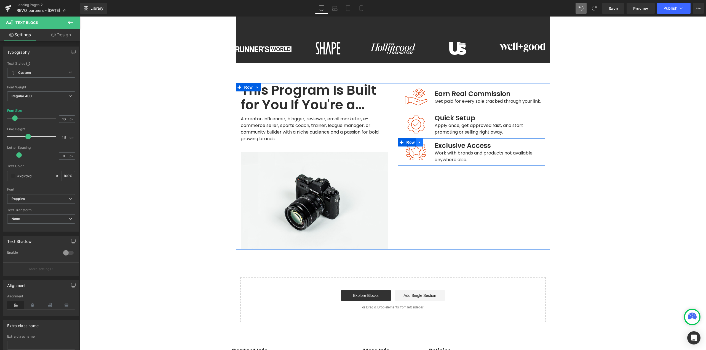
click at [418, 141] on icon at bounding box center [420, 143] width 4 height 4
click at [425, 141] on icon at bounding box center [427, 143] width 4 height 4
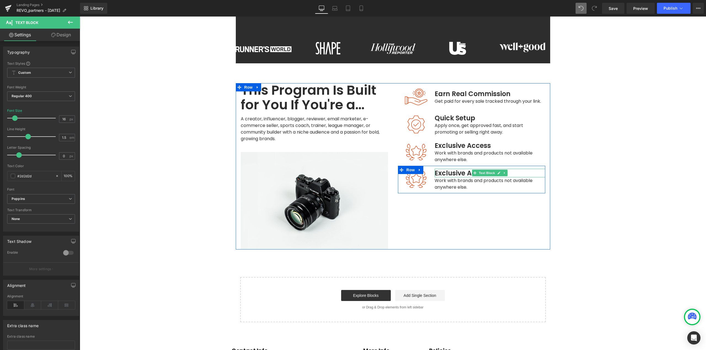
click at [450, 169] on span "Exclusive Access" at bounding box center [462, 173] width 56 height 9
click at [451, 169] on span "Exclusive Access" at bounding box center [462, 173] width 56 height 9
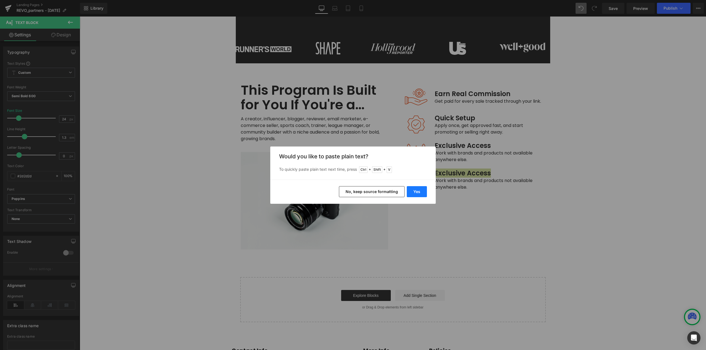
click at [420, 194] on button "Yes" at bounding box center [417, 191] width 20 height 11
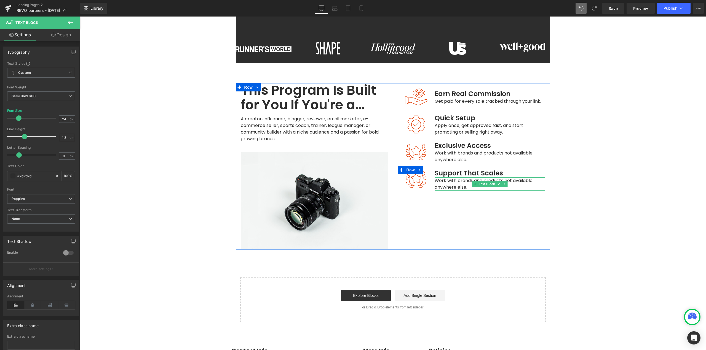
click at [451, 178] on span "Work with brands and products not available anywhere else." at bounding box center [483, 184] width 99 height 13
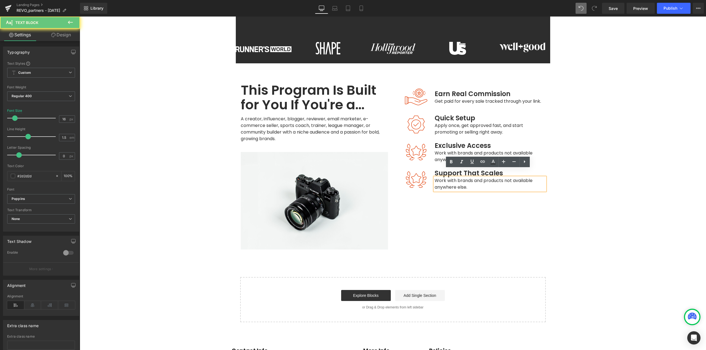
click at [452, 178] on span "Work with brands and products not available anywhere else." at bounding box center [483, 184] width 99 height 13
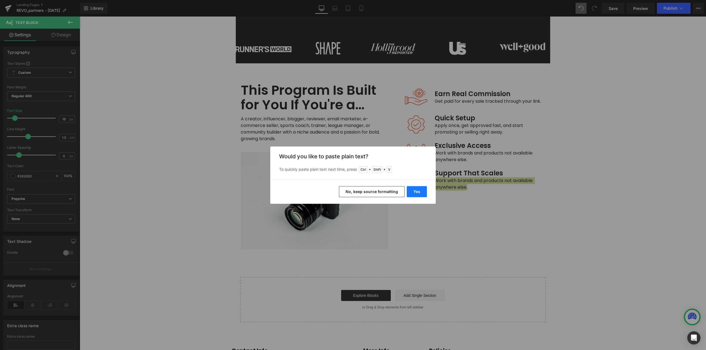
click at [422, 194] on button "Yes" at bounding box center [417, 191] width 20 height 11
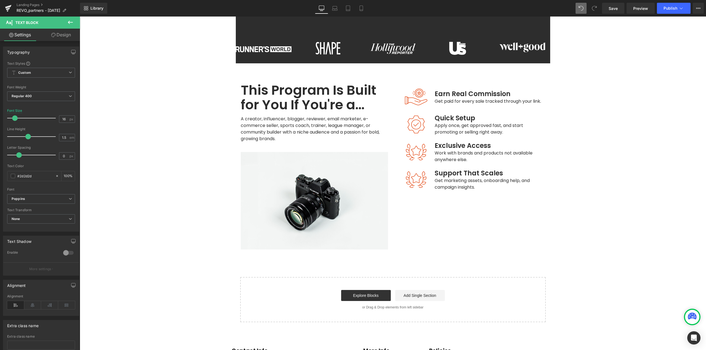
click at [579, 181] on main "Real Results. Real Earnings. Heading Whether you're an influencer, creator, or …" at bounding box center [393, 135] width 626 height 644
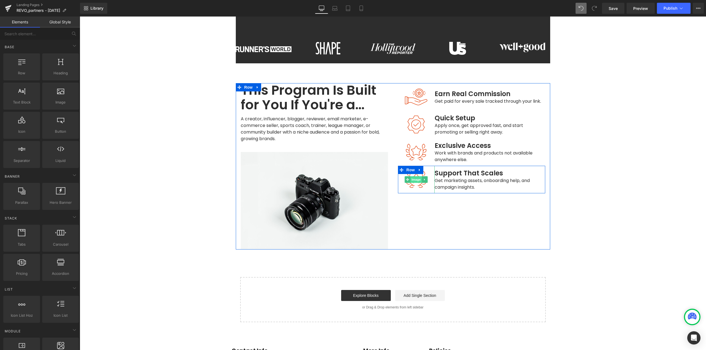
click at [415, 176] on span "Image" at bounding box center [416, 179] width 12 height 7
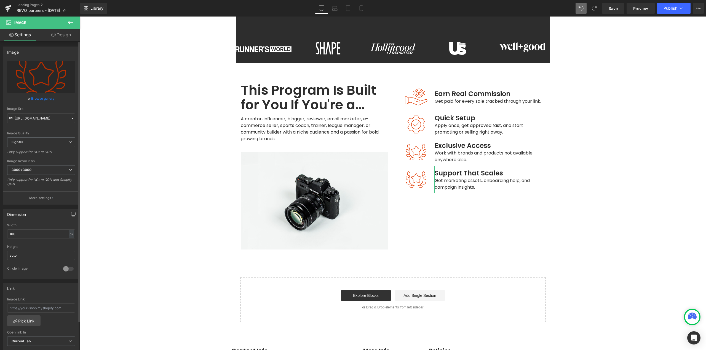
click at [44, 98] on link "Browse gallery" at bounding box center [42, 99] width 23 height 10
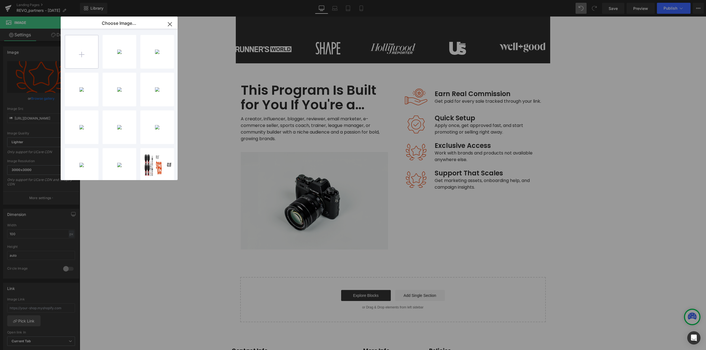
click at [79, 60] on input "file" at bounding box center [81, 51] width 33 height 33
type input "C:\fakepath\Support.png"
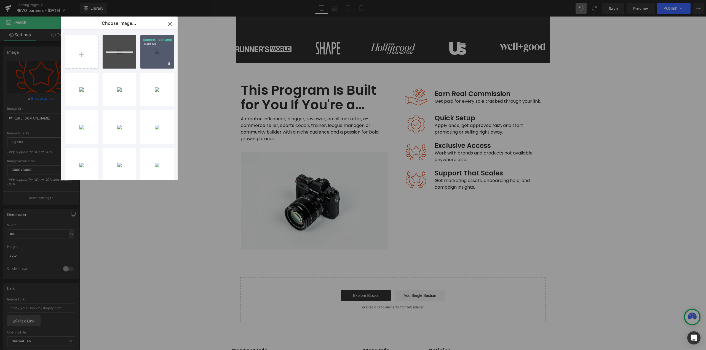
drag, startPoint x: 158, startPoint y: 59, endPoint x: 78, endPoint y: 44, distance: 81.4
click at [159, 59] on div "Support...port.png 15.09 KB" at bounding box center [157, 52] width 34 height 34
type input "https://ucarecdn.com/27aa45d5-5acc-442d-9b7c-2bb0a21a2516/-/format/auto/-/previ…"
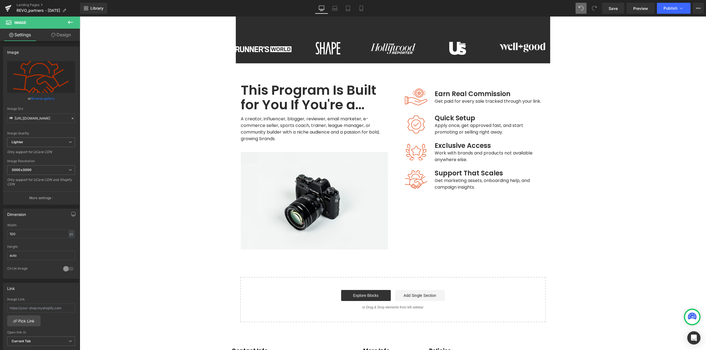
click at [70, 24] on icon at bounding box center [70, 22] width 7 height 7
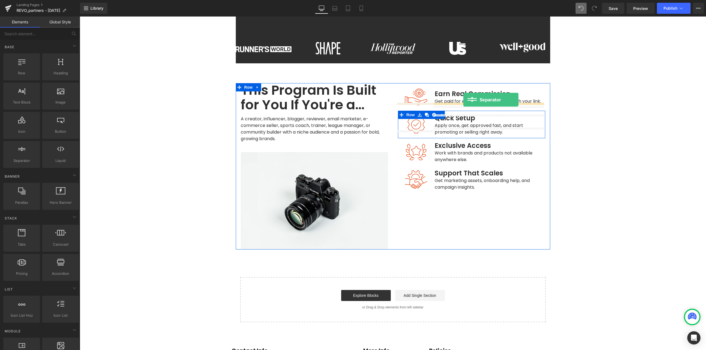
drag, startPoint x: 120, startPoint y: 174, endPoint x: 463, endPoint y: 100, distance: 350.6
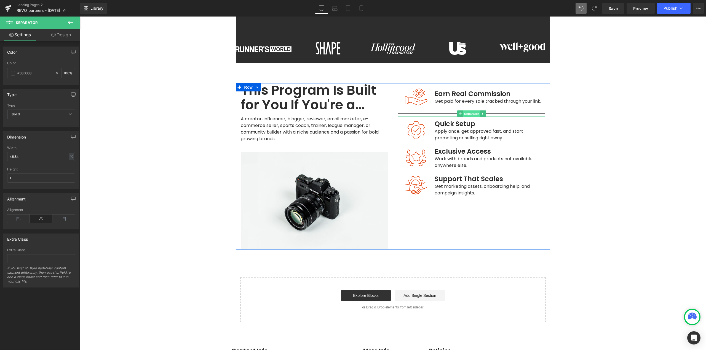
click at [471, 111] on span "Separator" at bounding box center [471, 114] width 17 height 7
click at [15, 72] on span at bounding box center [13, 73] width 4 height 4
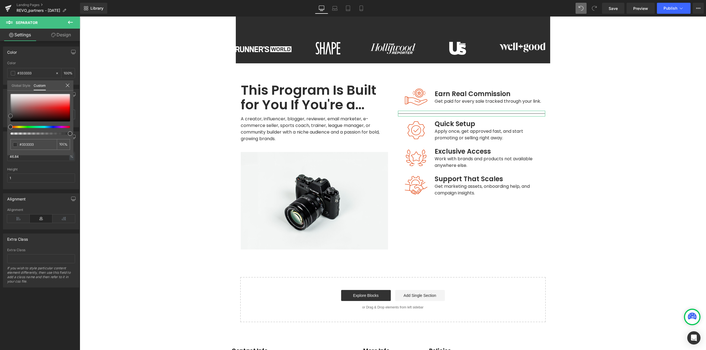
type input "#c48686"
type input "#b49191"
type input "#a0a0a0"
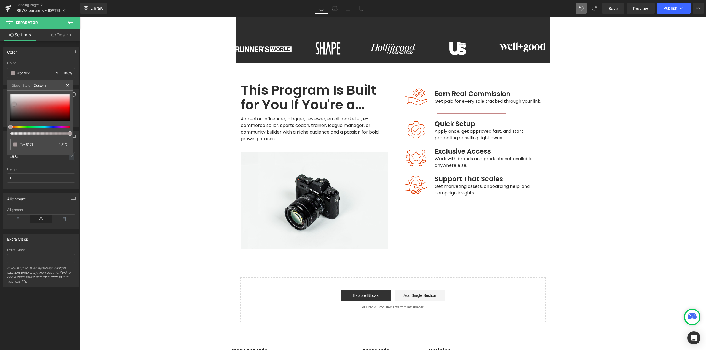
type input "#a0a0a0"
type input "#9e9e9e"
type input "#848484"
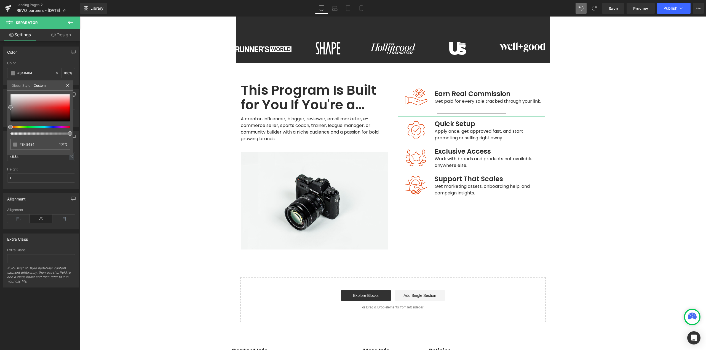
type input "#7a7a7a"
type input "#777777"
drag, startPoint x: 14, startPoint y: 104, endPoint x: 6, endPoint y: 109, distance: 9.6
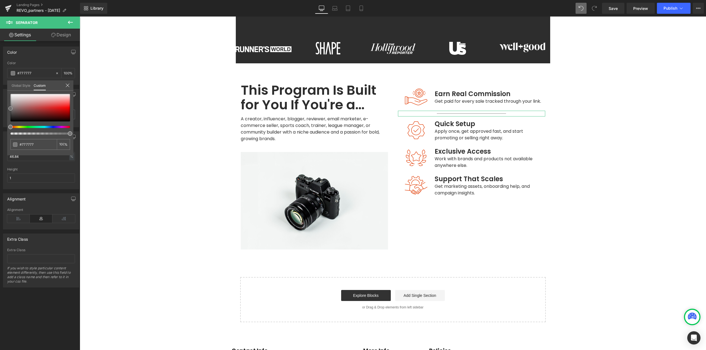
click at [6, 85] on div "Color rgba(119, 119, 119, 1) Color #777777 100 % Global Style Custom Edit style…" at bounding box center [41, 63] width 82 height 42
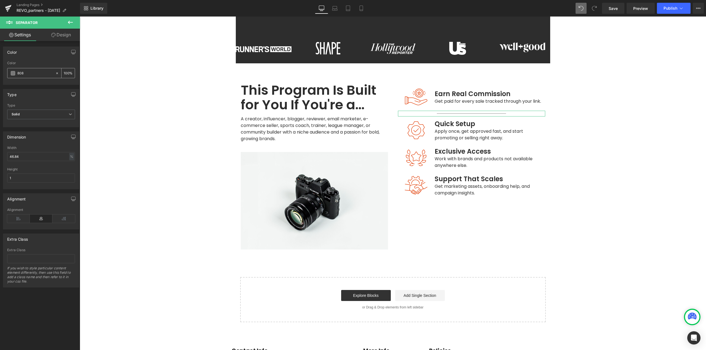
type input "8080"
type input "0"
type input "808080"
type input "100"
type input "#808080"
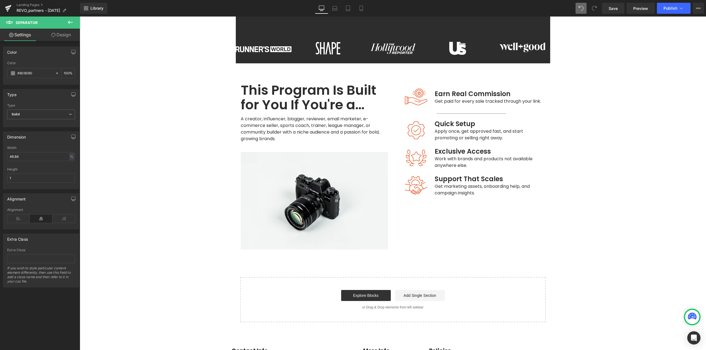
click at [463, 104] on body "Age Check Please verify your age to continue. You are too young to view this we…" at bounding box center [393, 128] width 626 height 671
click at [465, 111] on span "Separator" at bounding box center [471, 114] width 17 height 7
click at [70, 156] on div "%" at bounding box center [71, 156] width 5 height 7
drag, startPoint x: 57, startPoint y: 159, endPoint x: 0, endPoint y: 159, distance: 56.8
click at [0, 159] on div "Dimension 46.84% Width 46.84 % % px 1px Height 1" at bounding box center [41, 158] width 82 height 62
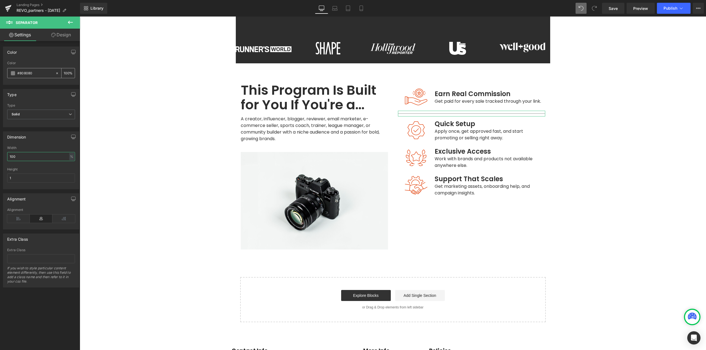
type input "100"
click at [13, 73] on span at bounding box center [13, 73] width 4 height 4
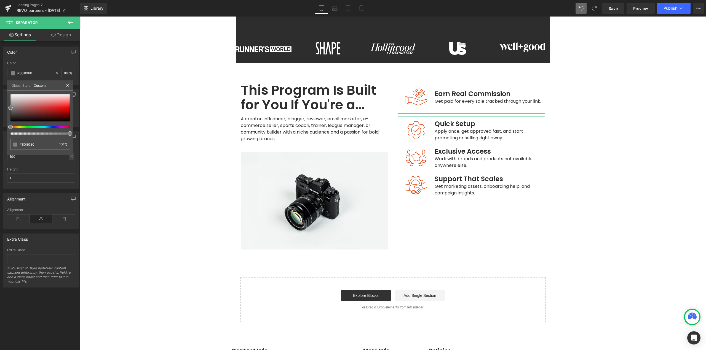
type input "#b89d9d"
type input "#a5a5a5"
type input "#adadad"
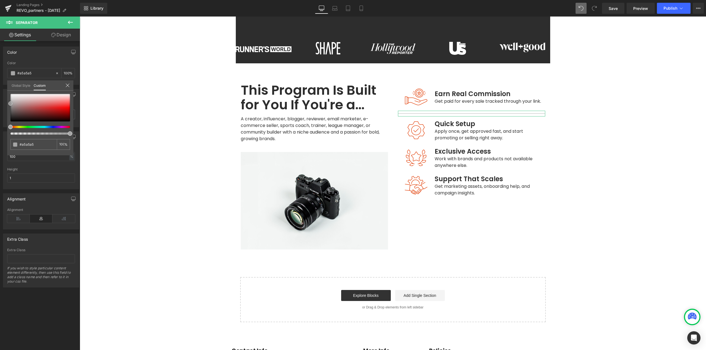
type input "#adadad"
click at [8, 103] on div "#adadad 100 %" at bounding box center [40, 124] width 66 height 61
click at [474, 106] on body "Age Check Please verify your age to continue. You are too young to view this we…" at bounding box center [393, 128] width 626 height 671
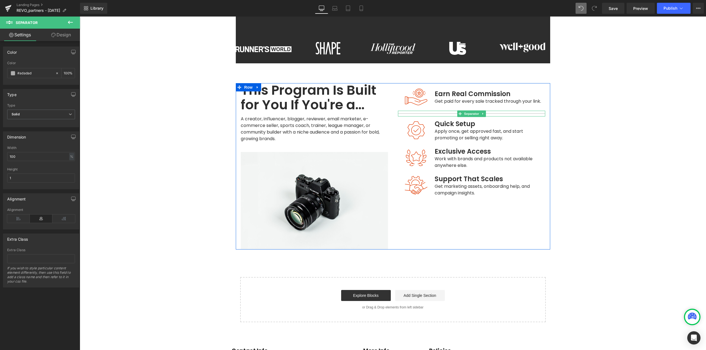
drag, startPoint x: 481, startPoint y: 106, endPoint x: 481, endPoint y: 109, distance: 2.8
click at [481, 112] on icon at bounding box center [482, 113] width 3 height 3
click at [478, 112] on icon at bounding box center [479, 113] width 3 height 3
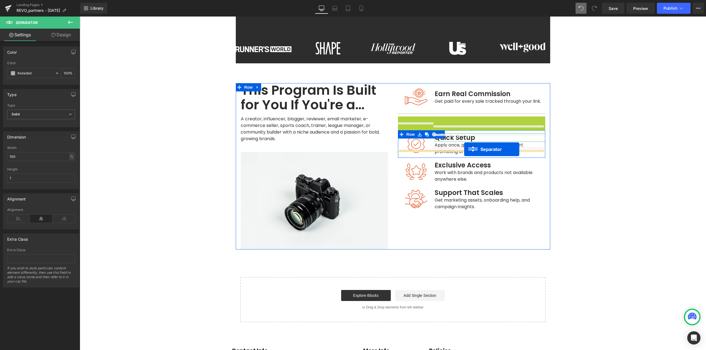
drag, startPoint x: 465, startPoint y: 112, endPoint x: 464, endPoint y: 149, distance: 37.2
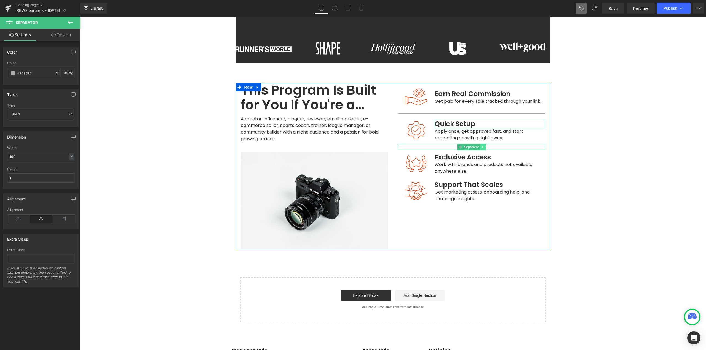
click at [482, 144] on link at bounding box center [483, 147] width 6 height 7
click at [478, 144] on link at bounding box center [480, 147] width 6 height 7
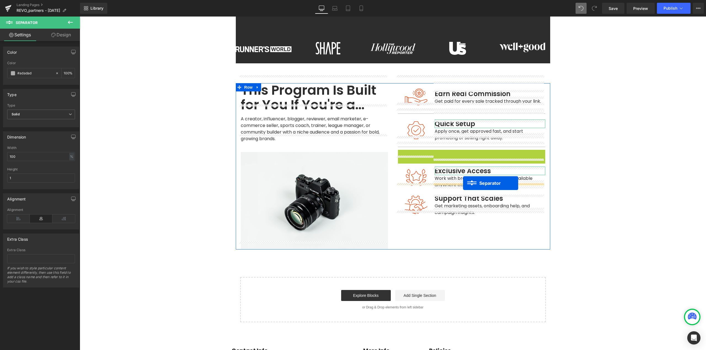
drag, startPoint x: 463, startPoint y: 146, endPoint x: 463, endPoint y: 183, distance: 36.9
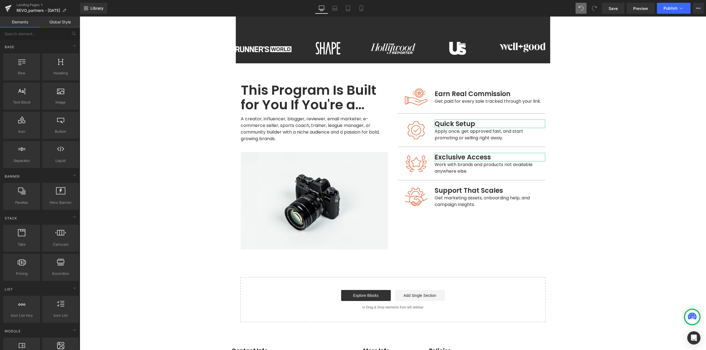
click at [643, 177] on main "Real Results. Real Earnings. Heading Whether you're an influencer, creator, or …" at bounding box center [393, 135] width 626 height 644
click at [444, 219] on div "This Program Is Built for You If You're a… Heading A creator, influencer, blogg…" at bounding box center [393, 166] width 314 height 166
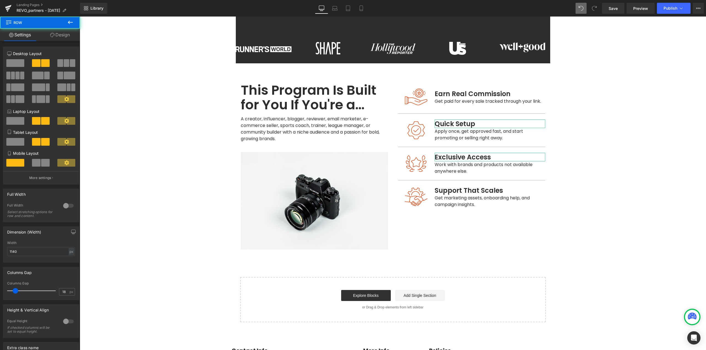
click at [606, 181] on main "Real Results. Real Earnings. Heading Whether you're an influencer, creator, or …" at bounding box center [393, 135] width 626 height 644
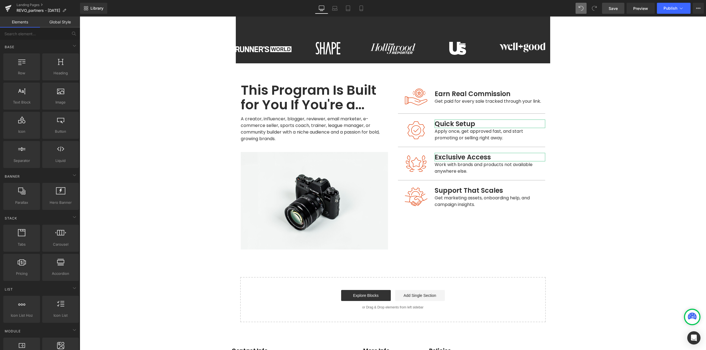
click at [615, 7] on span "Save" at bounding box center [612, 9] width 9 height 6
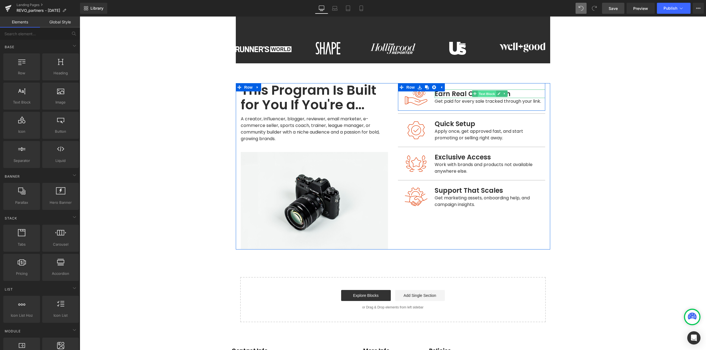
click at [481, 91] on span "Text Block" at bounding box center [487, 94] width 18 height 7
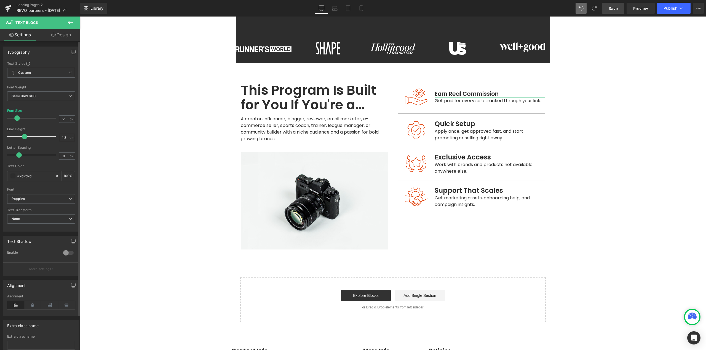
type input "20"
drag, startPoint x: 19, startPoint y: 118, endPoint x: 17, endPoint y: 121, distance: 3.5
click at [17, 121] on span at bounding box center [17, 119] width 6 height 6
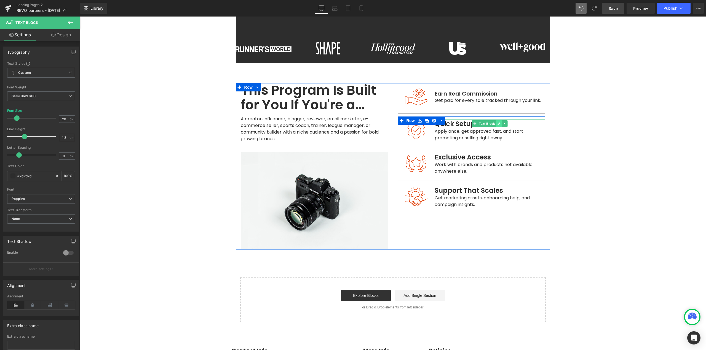
click at [498, 123] on icon at bounding box center [499, 124] width 3 height 3
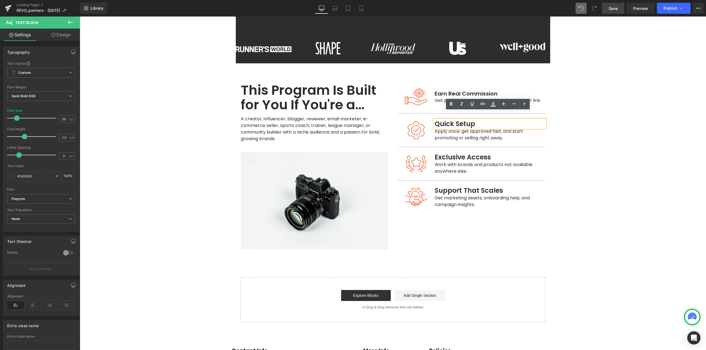
drag, startPoint x: 607, startPoint y: 155, endPoint x: 459, endPoint y: 112, distance: 154.1
click at [607, 155] on main "Real Results. Real Earnings. Heading Whether you're an influencer, creator, or …" at bounding box center [393, 135] width 626 height 644
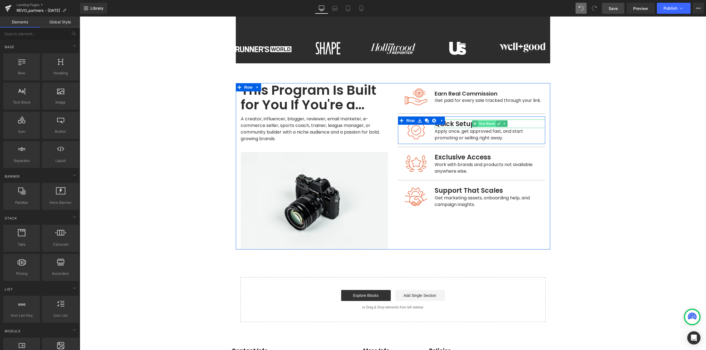
click at [487, 120] on span "Text Block" at bounding box center [487, 123] width 18 height 7
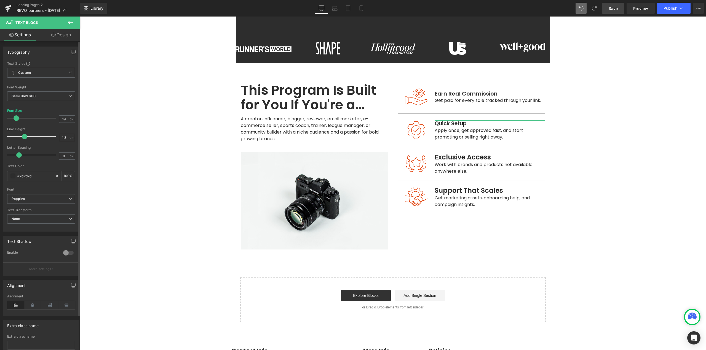
type input "20"
click at [16, 119] on span at bounding box center [17, 119] width 6 height 6
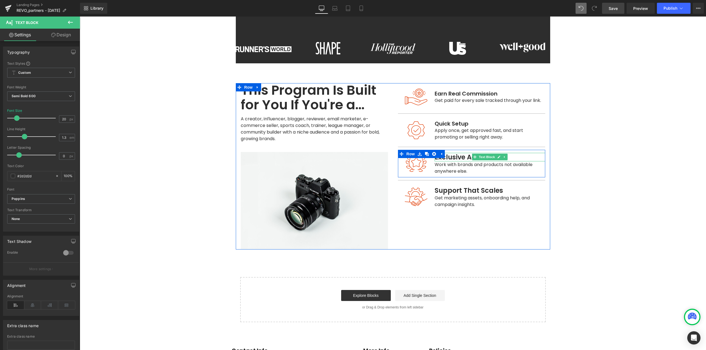
drag, startPoint x: 482, startPoint y: 150, endPoint x: 135, endPoint y: 148, distance: 347.4
click at [482, 154] on span "Text Block" at bounding box center [487, 157] width 18 height 7
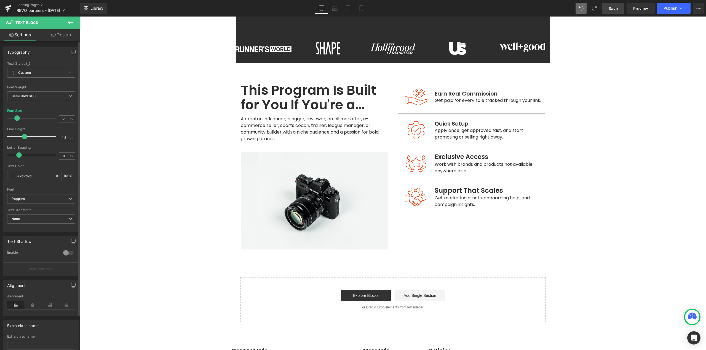
type input "20"
click at [17, 119] on span at bounding box center [17, 119] width 6 height 6
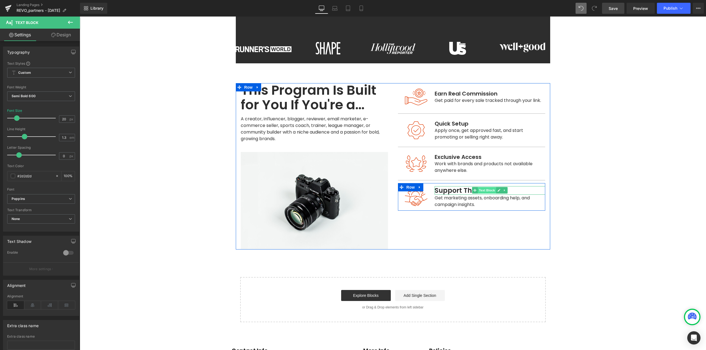
click at [484, 187] on span "Text Block" at bounding box center [487, 190] width 18 height 7
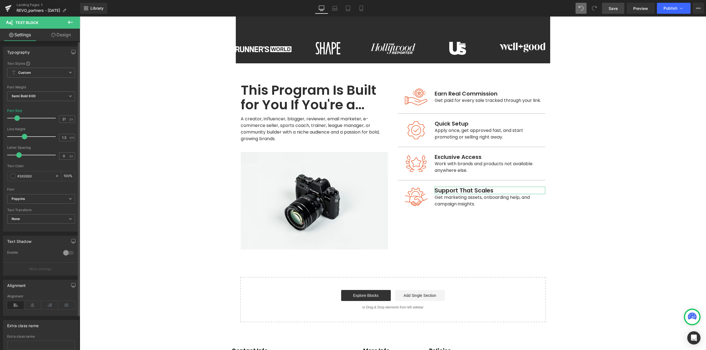
type input "20"
click at [16, 119] on span at bounding box center [17, 119] width 6 height 6
click at [606, 243] on main "Real Results. Real Earnings. Heading Whether you're an influencer, creator, or …" at bounding box center [393, 135] width 626 height 644
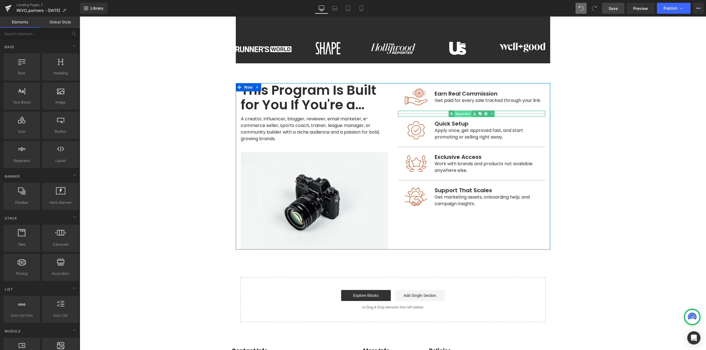
click at [463, 111] on span "Separator" at bounding box center [462, 114] width 17 height 7
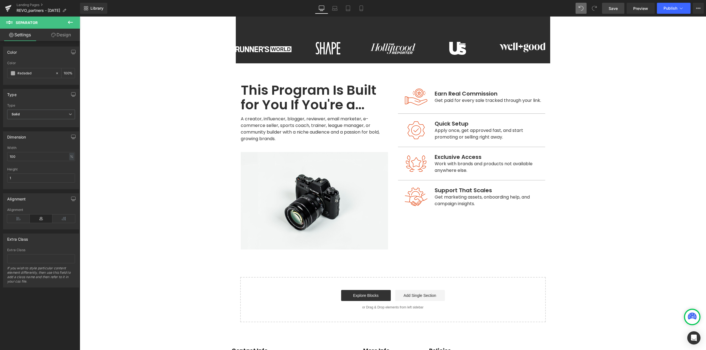
click at [602, 229] on main "Real Results. Real Earnings. Heading Whether you're an influencer, creator, or …" at bounding box center [393, 135] width 626 height 644
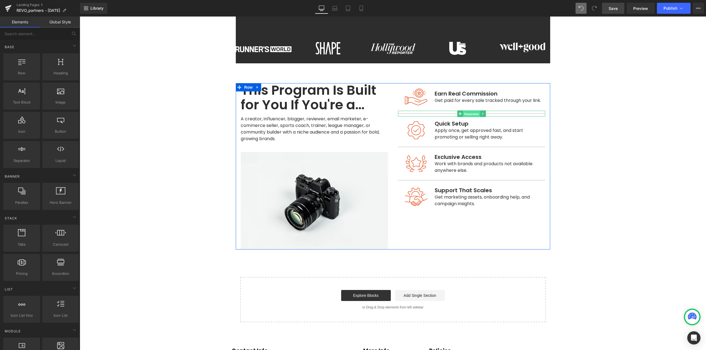
click at [463, 111] on span "Separator" at bounding box center [471, 114] width 17 height 7
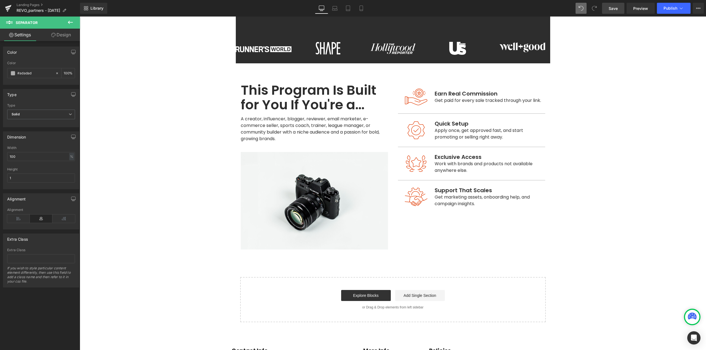
click at [608, 101] on main "Real Results. Real Earnings. Heading Whether you're an influencer, creator, or …" at bounding box center [393, 135] width 626 height 644
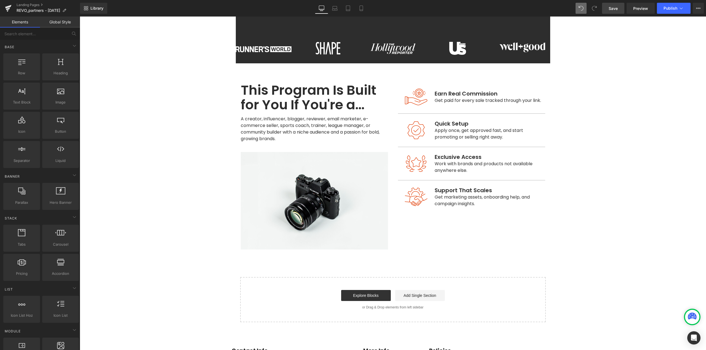
click at [584, 200] on main "Real Results. Real Earnings. Heading Whether you're an influencer, creator, or …" at bounding box center [393, 135] width 626 height 644
click at [577, 225] on main "Real Results. Real Earnings. Heading Whether you're an influencer, creator, or …" at bounding box center [393, 135] width 626 height 644
click at [583, 117] on main "Real Results. Real Earnings. Heading Whether you're an influencer, creator, or …" at bounding box center [393, 135] width 626 height 644
click at [591, 184] on main "Real Results. Real Earnings. Heading Whether you're an influencer, creator, or …" at bounding box center [393, 135] width 626 height 644
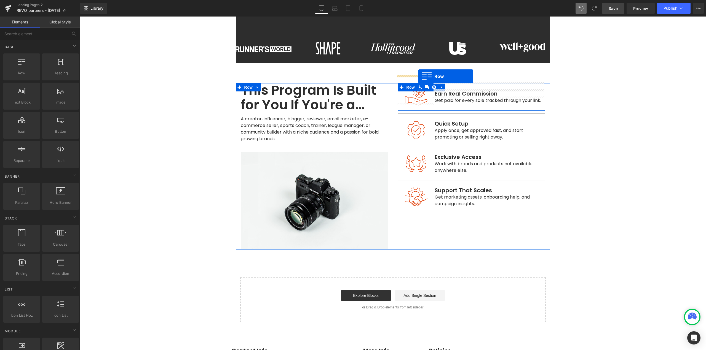
drag, startPoint x: 110, startPoint y: 87, endPoint x: 418, endPoint y: 76, distance: 307.9
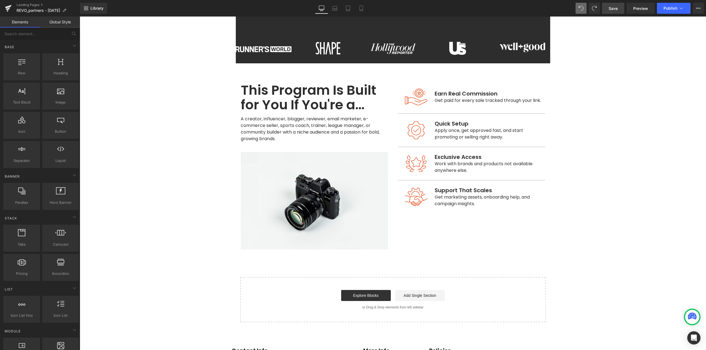
click at [621, 212] on main "Real Results. Real Earnings. Heading Whether you're an influencer, creator, or …" at bounding box center [393, 135] width 626 height 644
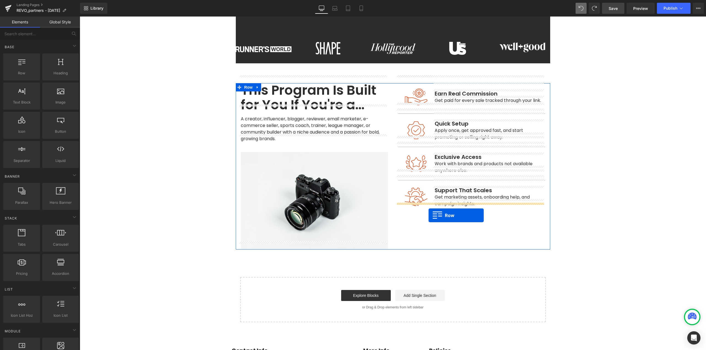
drag, startPoint x: 240, startPoint y: 185, endPoint x: 429, endPoint y: 216, distance: 190.8
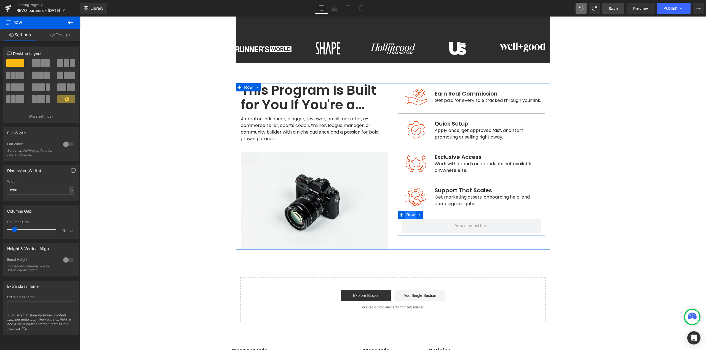
click at [408, 211] on span "Row" at bounding box center [410, 215] width 11 height 8
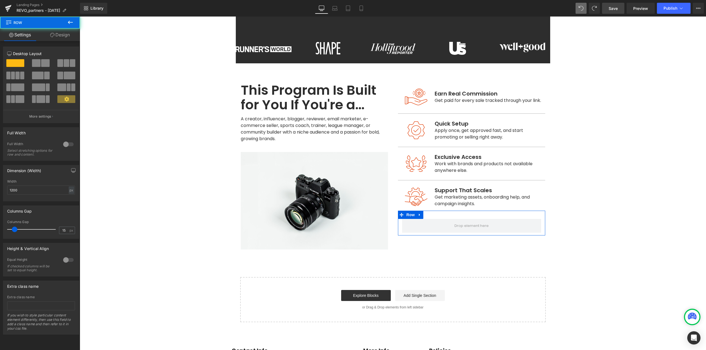
click at [62, 36] on link "Design" at bounding box center [60, 35] width 40 height 12
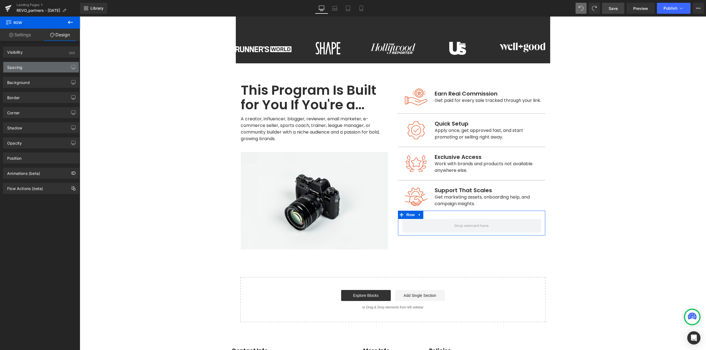
drag, startPoint x: 15, startPoint y: 65, endPoint x: 30, endPoint y: 80, distance: 21.1
click at [15, 66] on div "Spacing" at bounding box center [14, 66] width 15 height 8
type input "0"
type input "30"
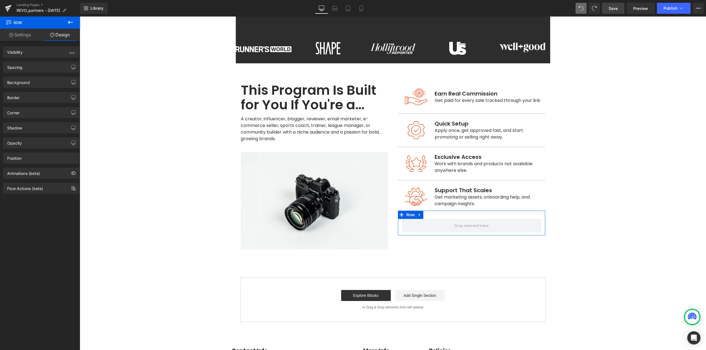
type input "0"
type input "10"
type input "0"
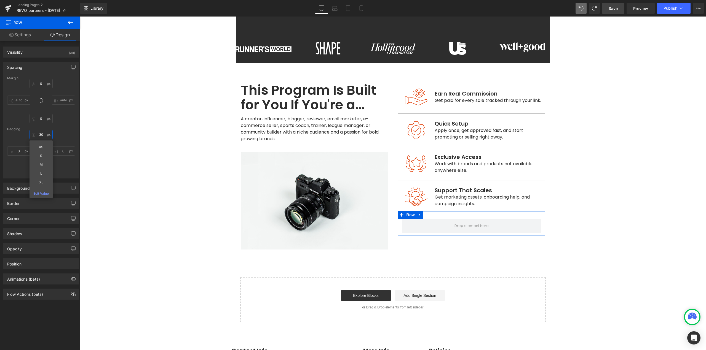
click at [45, 137] on input "30" at bounding box center [40, 134] width 23 height 9
type input "0"
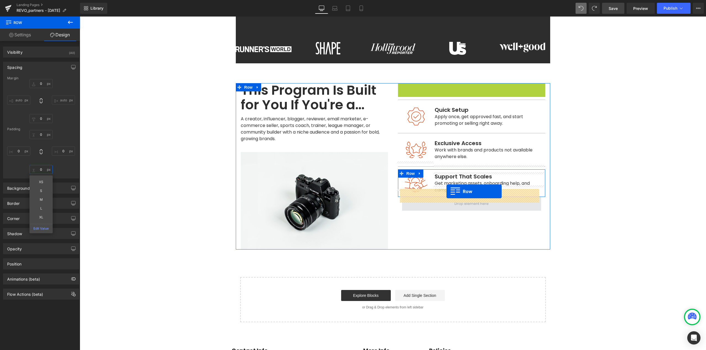
drag, startPoint x: 404, startPoint y: 80, endPoint x: 446, endPoint y: 192, distance: 119.3
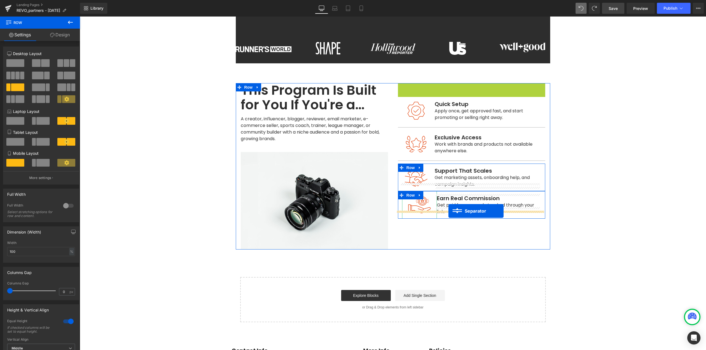
drag, startPoint x: 465, startPoint y: 80, endPoint x: 448, endPoint y: 211, distance: 132.1
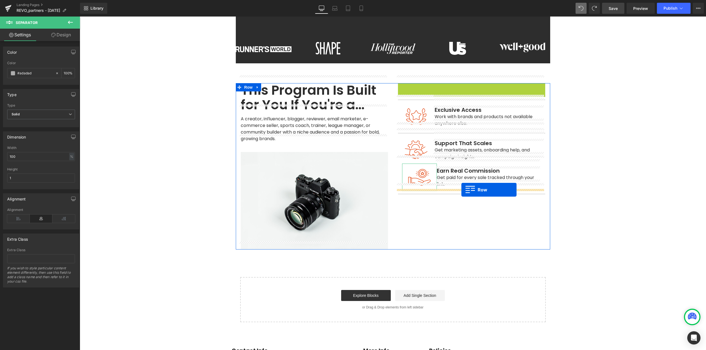
drag, startPoint x: 409, startPoint y: 80, endPoint x: 461, endPoint y: 190, distance: 121.3
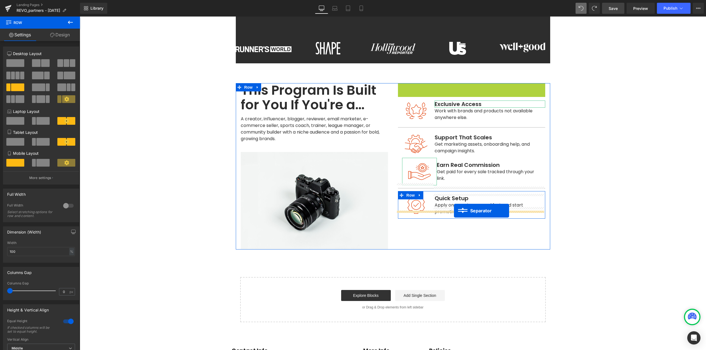
drag, startPoint x: 456, startPoint y: 79, endPoint x: 430, endPoint y: 98, distance: 33.1
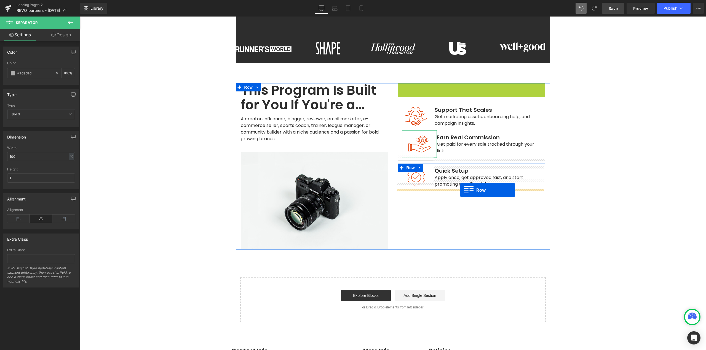
drag, startPoint x: 407, startPoint y: 80, endPoint x: 460, endPoint y: 190, distance: 122.6
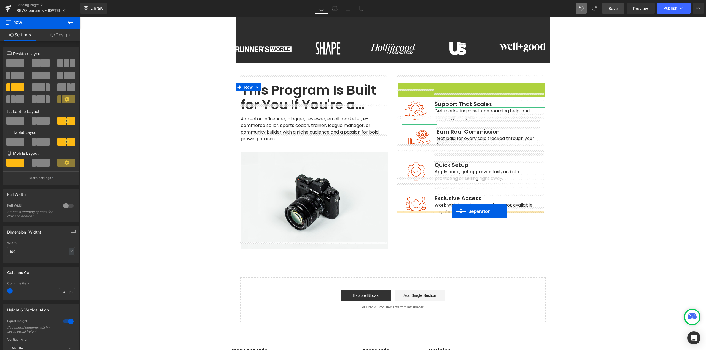
drag, startPoint x: 466, startPoint y: 79, endPoint x: 452, endPoint y: 211, distance: 133.6
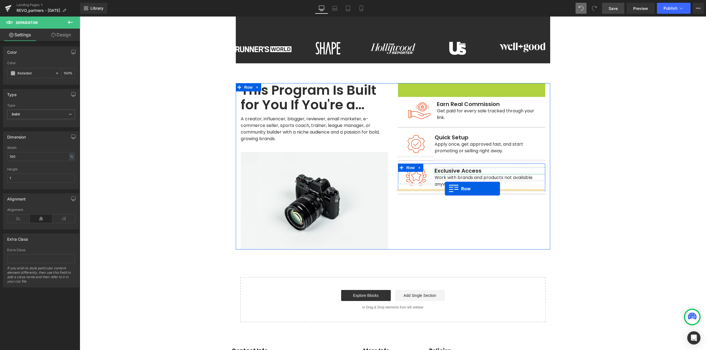
drag, startPoint x: 410, startPoint y: 82, endPoint x: 463, endPoint y: 113, distance: 60.8
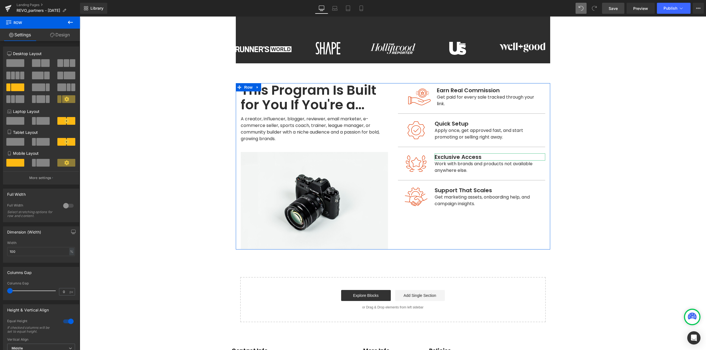
click at [436, 210] on div "This Program Is Built for You If You're a… Heading A creator, influencer, blogg…" at bounding box center [393, 166] width 314 height 166
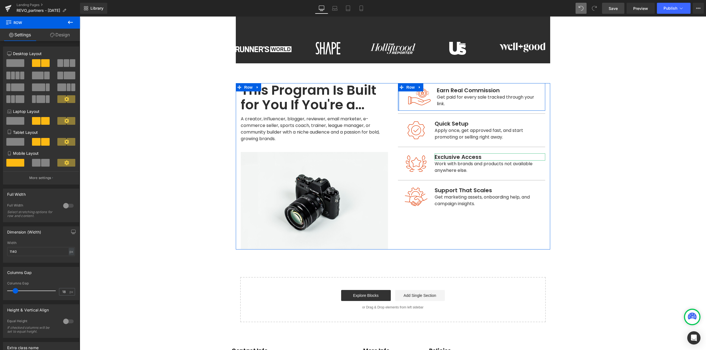
click at [398, 94] on div at bounding box center [398, 97] width 1 height 28
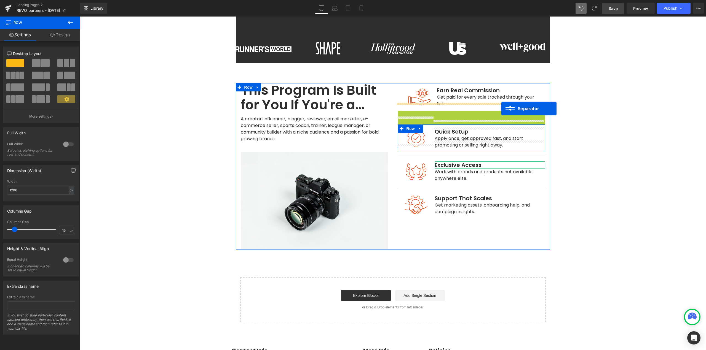
drag, startPoint x: 466, startPoint y: 105, endPoint x: 501, endPoint y: 109, distance: 34.6
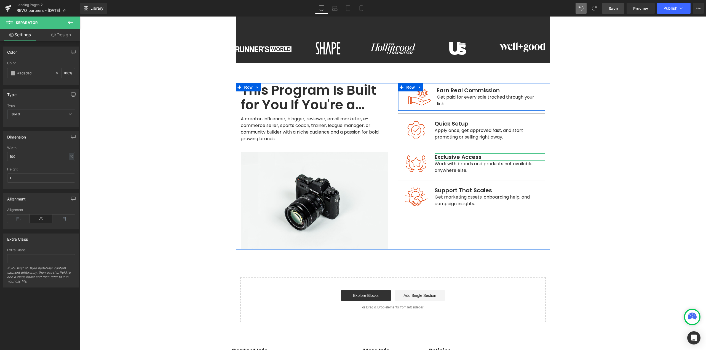
click at [398, 98] on div at bounding box center [398, 97] width 1 height 28
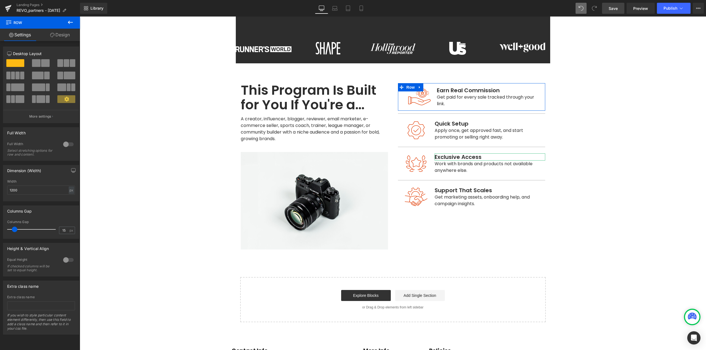
click at [62, 34] on link "Design" at bounding box center [60, 35] width 40 height 12
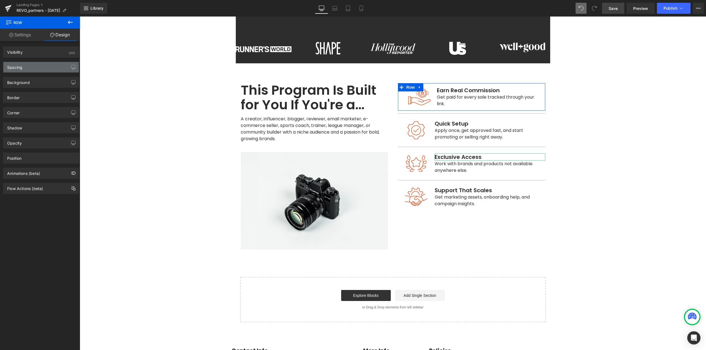
type input "0"
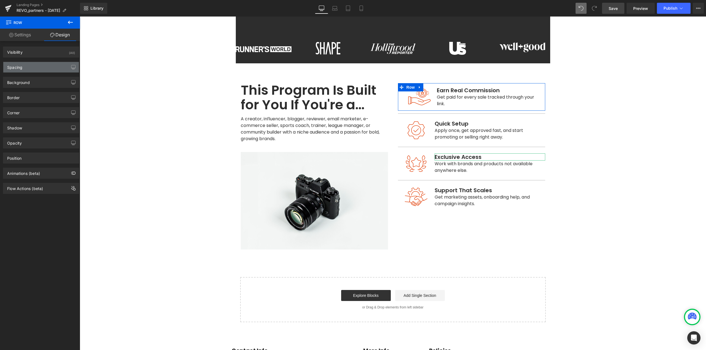
type input "0"
drag, startPoint x: 29, startPoint y: 67, endPoint x: 29, endPoint y: 70, distance: 3.7
click at [29, 67] on div "Spacing" at bounding box center [41, 67] width 76 height 10
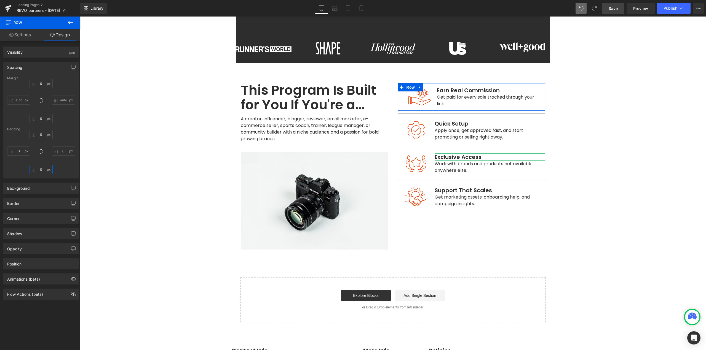
click at [40, 168] on input "0" at bounding box center [40, 169] width 23 height 9
type input "80"
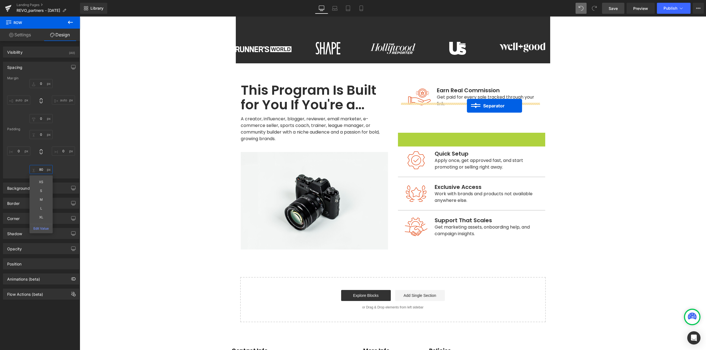
drag, startPoint x: 466, startPoint y: 128, endPoint x: 467, endPoint y: 106, distance: 22.1
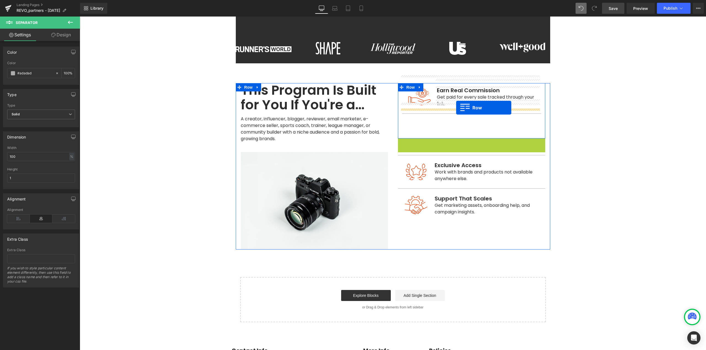
drag, startPoint x: 409, startPoint y: 135, endPoint x: 456, endPoint y: 108, distance: 54.9
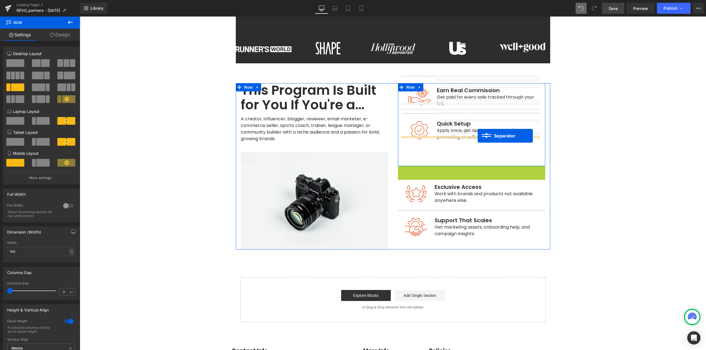
drag, startPoint x: 468, startPoint y: 162, endPoint x: 477, endPoint y: 136, distance: 27.4
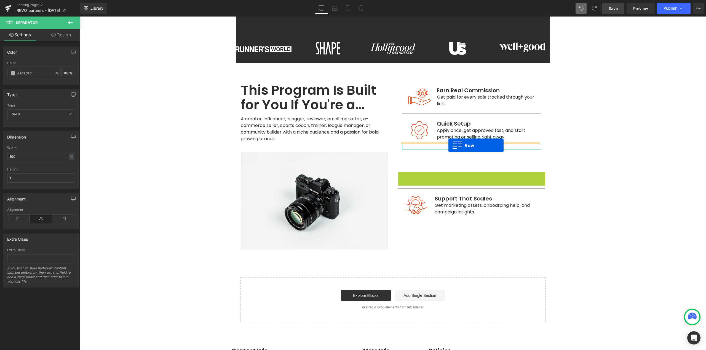
drag, startPoint x: 409, startPoint y: 168, endPoint x: 448, endPoint y: 146, distance: 45.3
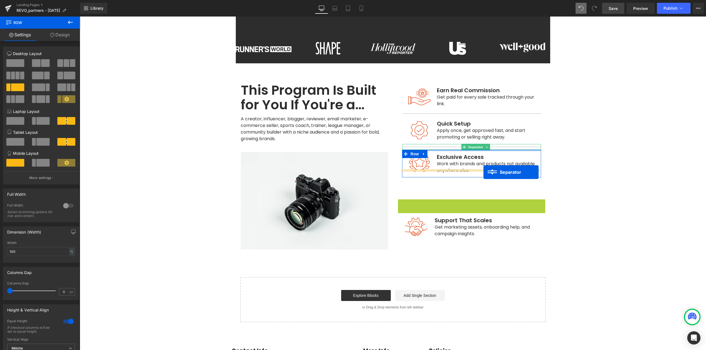
drag, startPoint x: 466, startPoint y: 193, endPoint x: 483, endPoint y: 172, distance: 27.0
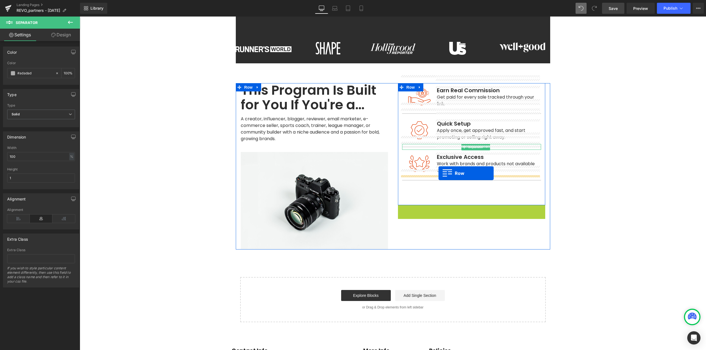
drag, startPoint x: 408, startPoint y: 201, endPoint x: 438, endPoint y: 173, distance: 41.4
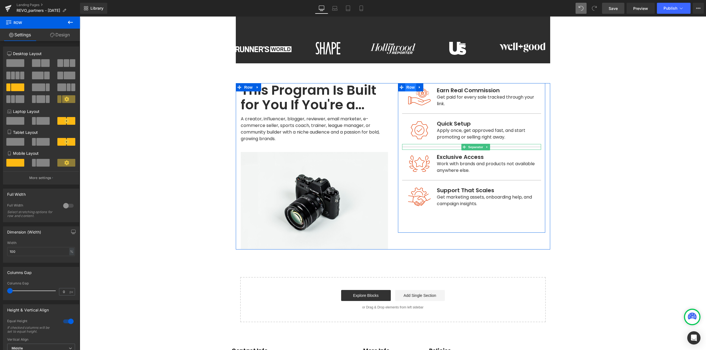
click at [407, 83] on span "Row" at bounding box center [410, 87] width 11 height 8
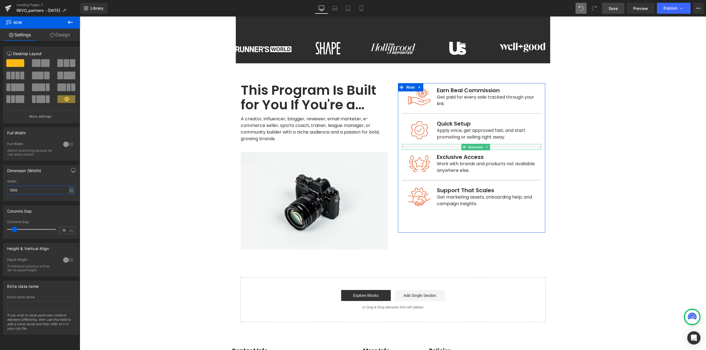
drag, startPoint x: 42, startPoint y: 192, endPoint x: 0, endPoint y: 198, distance: 42.1
click at [0, 198] on div "Dimension (Width) 1200px Width 1200 px % px" at bounding box center [41, 181] width 82 height 41
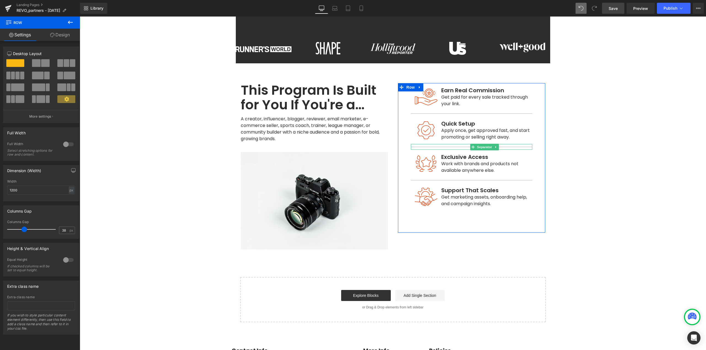
drag, startPoint x: 15, startPoint y: 230, endPoint x: 24, endPoint y: 232, distance: 9.6
click at [22, 231] on span at bounding box center [25, 230] width 6 height 6
drag, startPoint x: 65, startPoint y: 230, endPoint x: 59, endPoint y: 232, distance: 6.2
click at [59, 232] on input "37" at bounding box center [64, 230] width 10 height 7
type input "36"
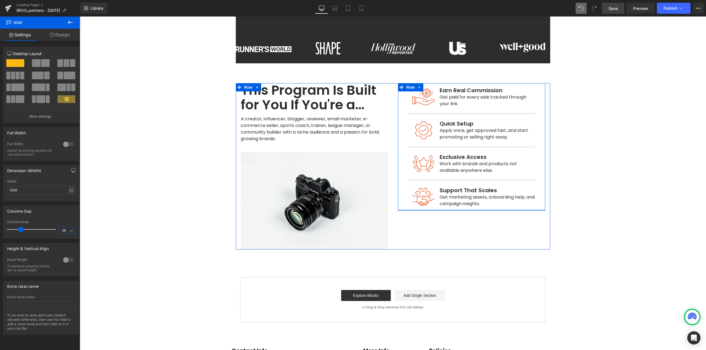
drag, startPoint x: 433, startPoint y: 213, endPoint x: 630, endPoint y: 140, distance: 210.1
click at [441, 111] on div "Image Earn Real Commission Text Block Get paid for every sale tracked through y…" at bounding box center [471, 147] width 147 height 128
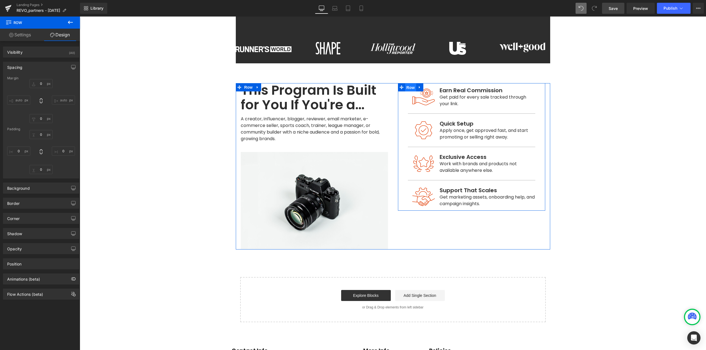
click at [410, 84] on span "Row" at bounding box center [410, 88] width 11 height 8
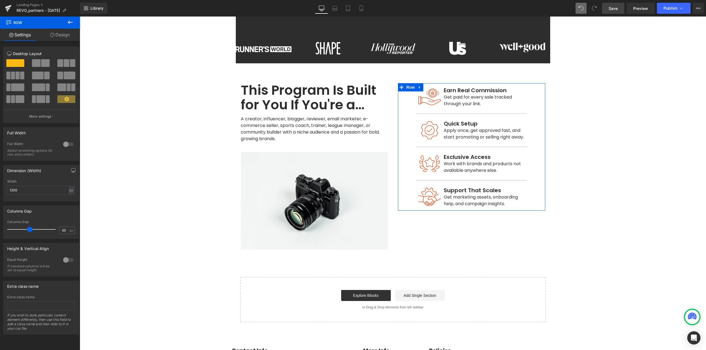
type input "66"
drag, startPoint x: 22, startPoint y: 229, endPoint x: 31, endPoint y: 235, distance: 10.7
click at [31, 235] on div "Columns Gap 66 px" at bounding box center [41, 229] width 68 height 18
click at [246, 84] on span "Row" at bounding box center [248, 88] width 11 height 8
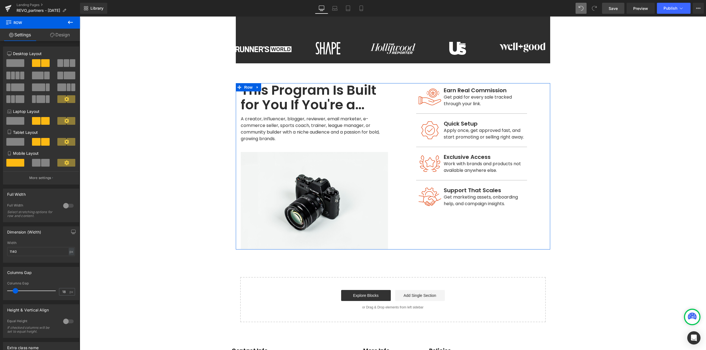
click at [67, 320] on div at bounding box center [68, 321] width 13 height 9
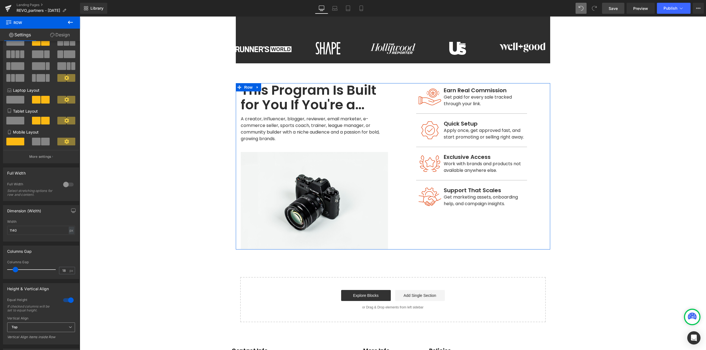
scroll to position [28, 0]
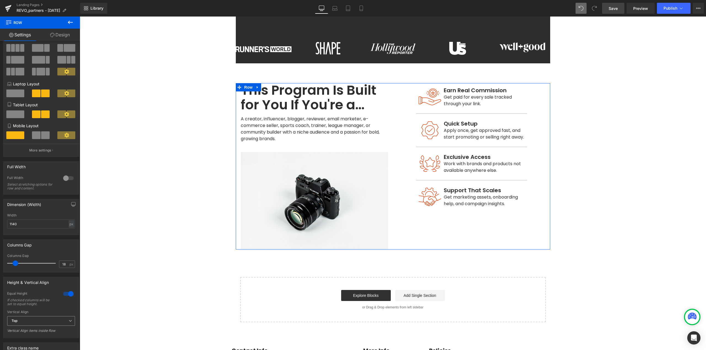
drag, startPoint x: 19, startPoint y: 317, endPoint x: 20, endPoint y: 321, distance: 4.2
click at [20, 318] on span "Top" at bounding box center [41, 321] width 68 height 10
click at [20, 341] on div "Middle" at bounding box center [20, 339] width 11 height 4
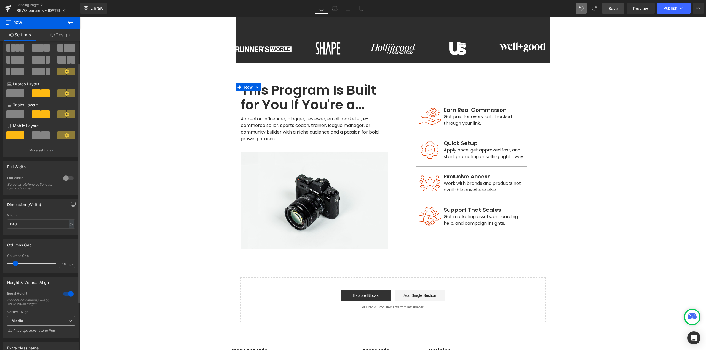
click at [28, 327] on div "Middle Top Middle Bottom" at bounding box center [41, 322] width 68 height 12
click at [29, 325] on span "Middle" at bounding box center [41, 321] width 68 height 10
drag, startPoint x: 26, startPoint y: 346, endPoint x: 51, endPoint y: 337, distance: 26.2
click at [27, 346] on div "Bottom" at bounding box center [21, 348] width 12 height 4
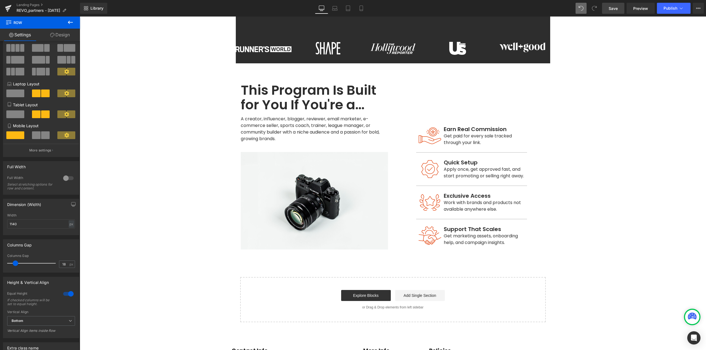
click at [603, 214] on main "Real Results. Real Earnings. Heading Whether you're an influencer, creator, or …" at bounding box center [393, 135] width 626 height 644
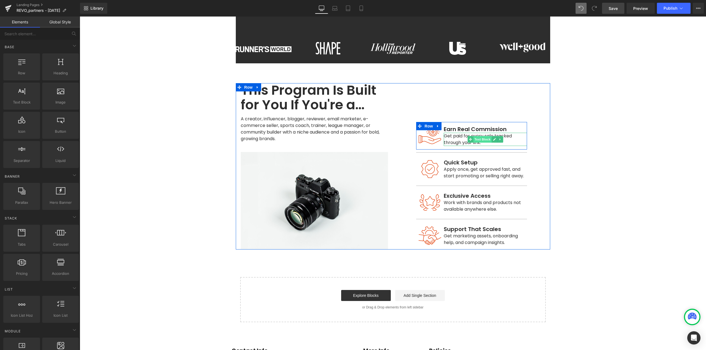
click at [475, 136] on span "Text Block" at bounding box center [482, 139] width 18 height 7
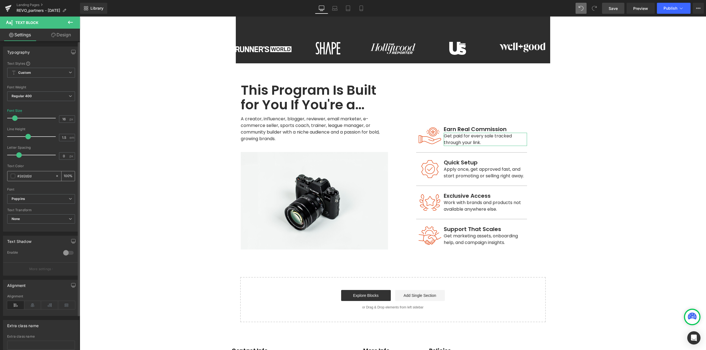
click at [11, 178] on span at bounding box center [13, 176] width 4 height 4
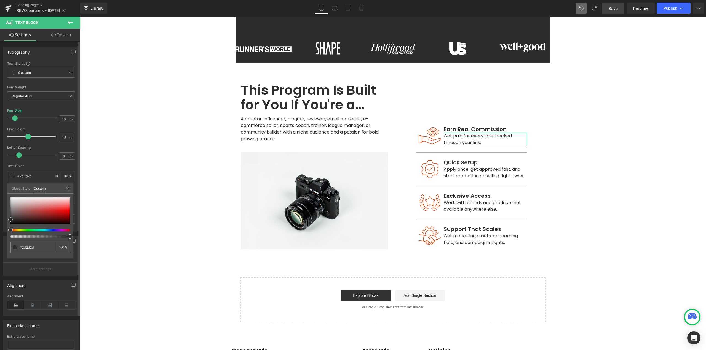
type input "#ab9090"
type input "#897f7f"
type input "#606060"
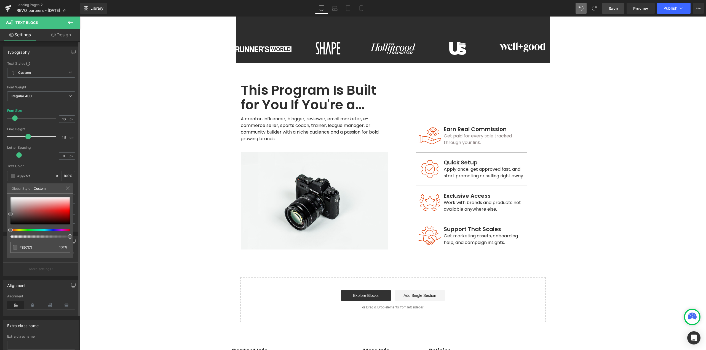
type input "#606060"
type input "#636363"
type input "#686868"
click at [1, 213] on div "Typography Text Styles Custom Paragraph 1 Paragraph 2 Paragraph 3 Paragraph 4 C…" at bounding box center [41, 136] width 82 height 189
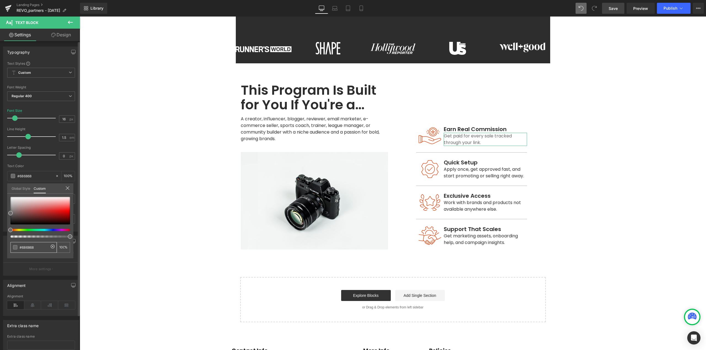
drag, startPoint x: 41, startPoint y: 246, endPoint x: 0, endPoint y: 242, distance: 40.7
click at [0, 232] on div "Typography Text Styles Custom Paragraph 1 Paragraph 2 Paragraph 3 Paragraph 4 C…" at bounding box center [41, 136] width 82 height 189
type input "2"
type input "0"
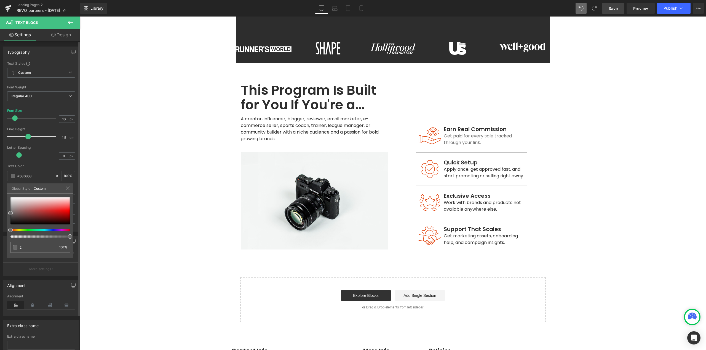
type input "2d"
type input "0"
type input "2d"
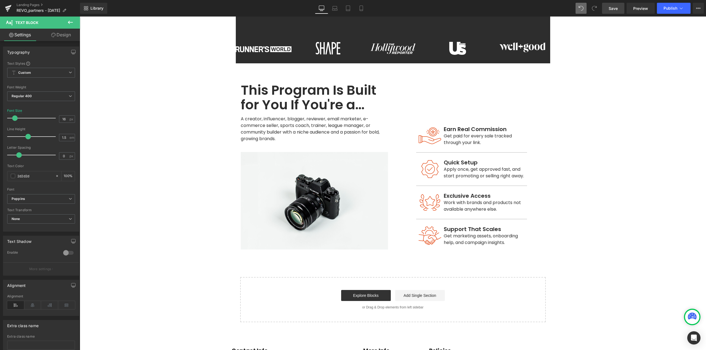
click at [623, 129] on body "Age Check Please verify your age to continue. You are too young to view this we…" at bounding box center [393, 128] width 626 height 671
click at [310, 95] on span "Heading" at bounding box center [311, 98] width 15 height 7
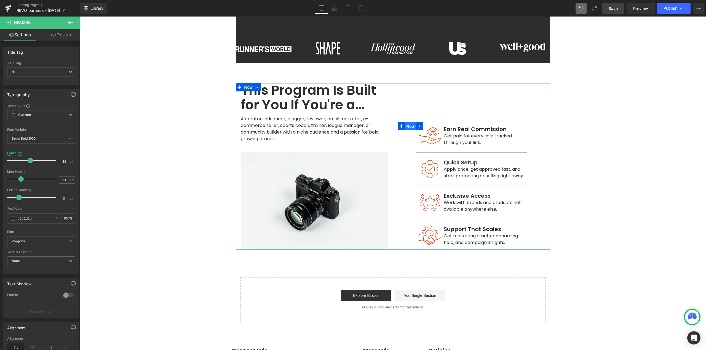
click at [406, 122] on span "Row" at bounding box center [410, 126] width 11 height 8
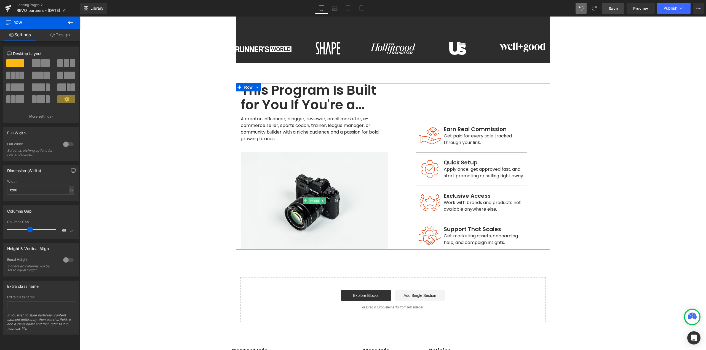
click at [308, 198] on span "Image" at bounding box center [314, 201] width 12 height 7
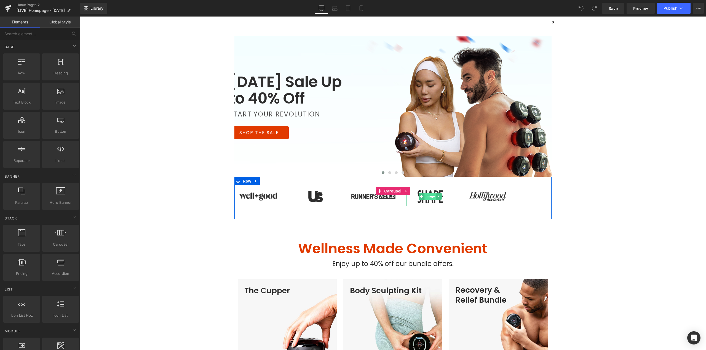
click at [427, 197] on span "Image" at bounding box center [430, 196] width 12 height 7
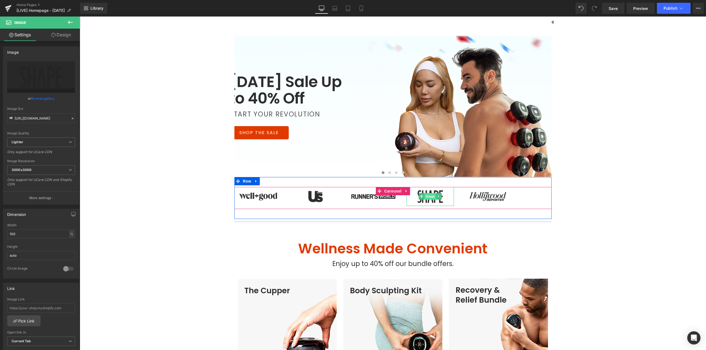
click at [426, 197] on span "Image" at bounding box center [430, 196] width 12 height 7
click at [387, 193] on span "Carousel" at bounding box center [393, 191] width 20 height 8
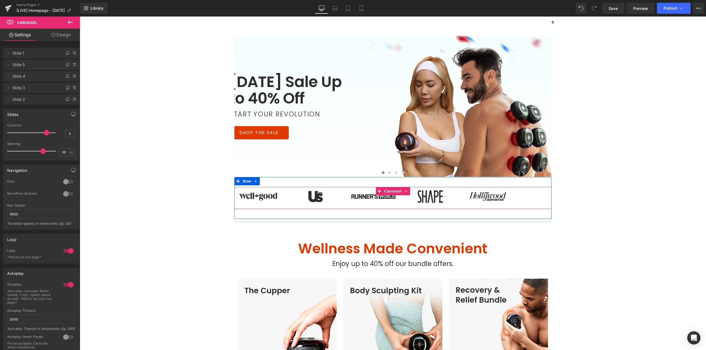
drag, startPoint x: 392, startPoint y: 191, endPoint x: 95, endPoint y: 202, distance: 297.1
click at [392, 192] on span "Carousel" at bounding box center [393, 191] width 20 height 8
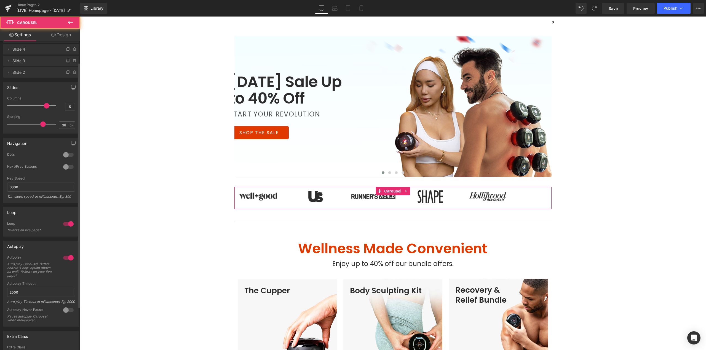
scroll to position [82, 0]
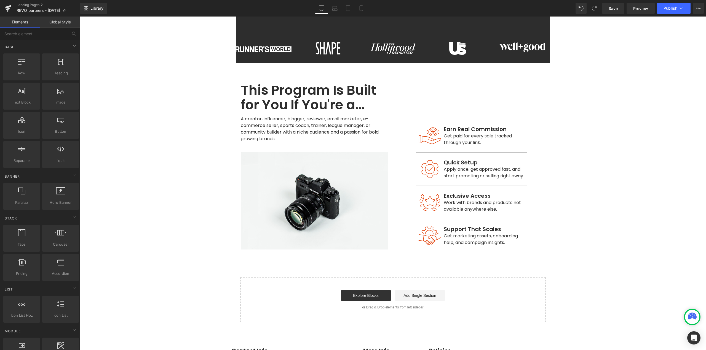
click at [638, 173] on main "Real Results. Real Earnings. Heading Whether you're an influencer, creator, or …" at bounding box center [393, 135] width 626 height 644
click at [303, 126] on span "Text Block" at bounding box center [311, 129] width 18 height 7
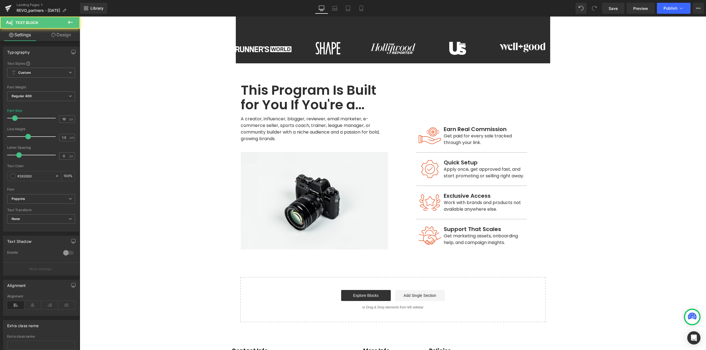
click at [602, 138] on main "Real Results. Real Earnings. Heading Whether you're an influencer, creator, or …" at bounding box center [393, 135] width 626 height 644
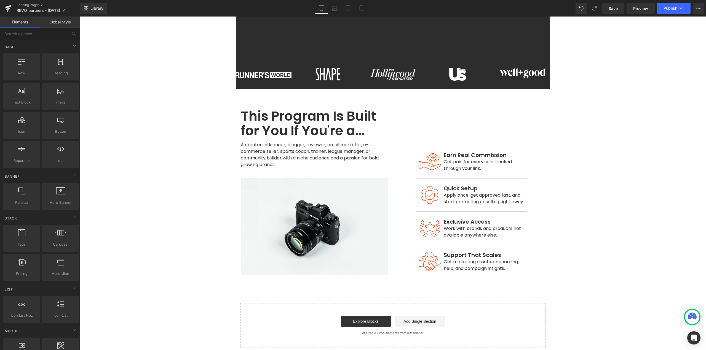
scroll to position [168, 0]
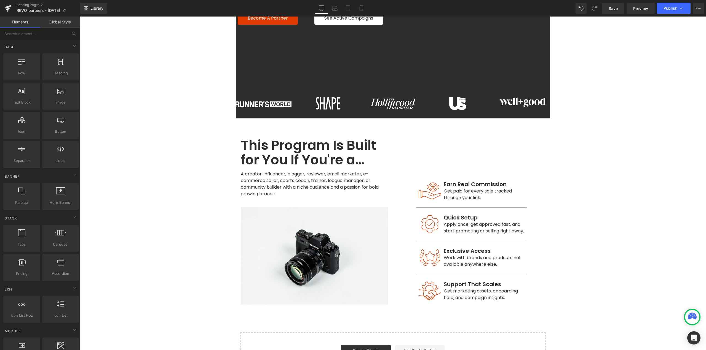
drag, startPoint x: 616, startPoint y: 11, endPoint x: 538, endPoint y: 1, distance: 77.9
click at [615, 11] on link "Save" at bounding box center [613, 8] width 22 height 11
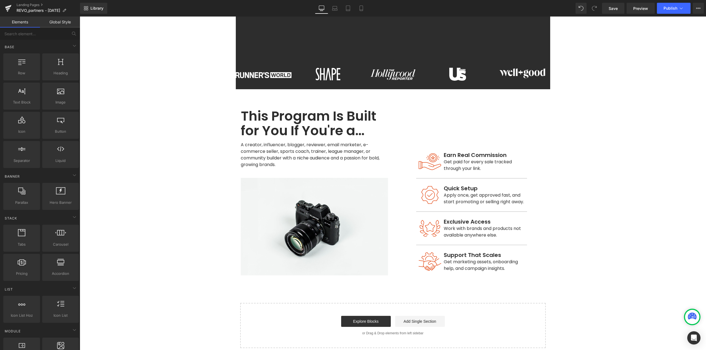
scroll to position [251, 0]
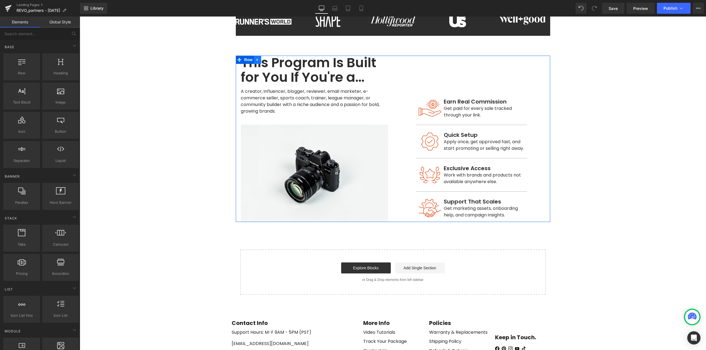
click at [257, 59] on icon at bounding box center [257, 60] width 1 height 2
click at [263, 58] on icon at bounding box center [265, 60] width 4 height 4
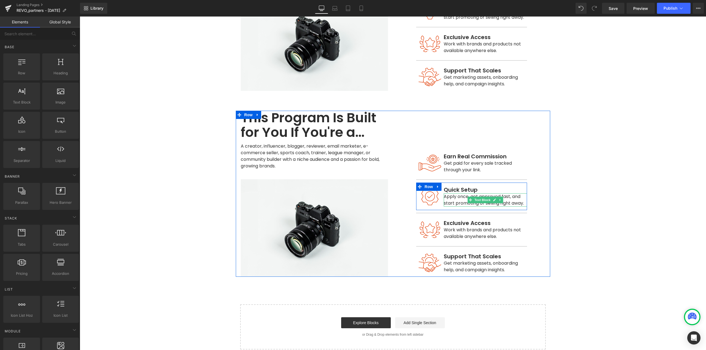
scroll to position [389, 0]
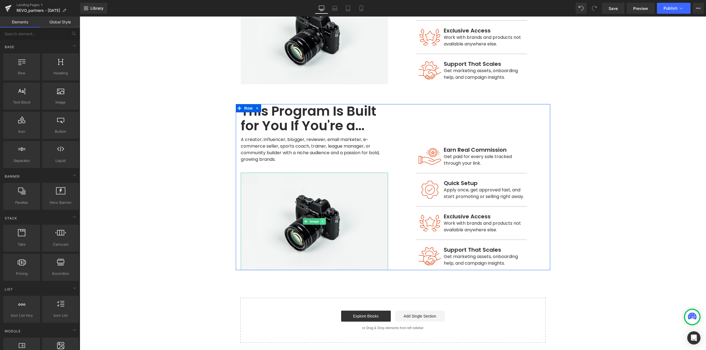
click at [322, 218] on link at bounding box center [323, 221] width 6 height 7
click at [324, 220] on icon at bounding box center [325, 221] width 3 height 3
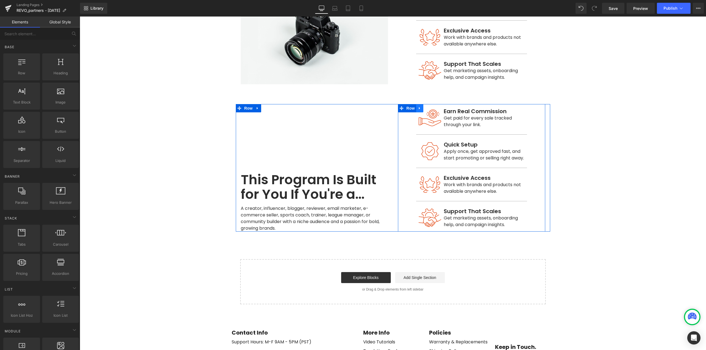
click at [418, 106] on icon at bounding box center [420, 108] width 4 height 4
click at [432, 106] on icon at bounding box center [434, 108] width 4 height 4
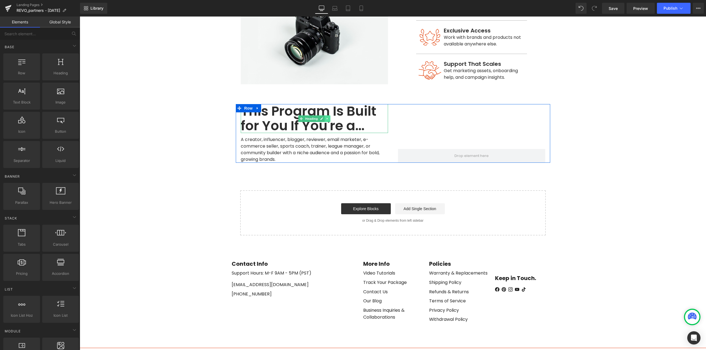
click at [326, 117] on icon at bounding box center [327, 118] width 3 height 3
click at [329, 117] on icon at bounding box center [330, 118] width 3 height 3
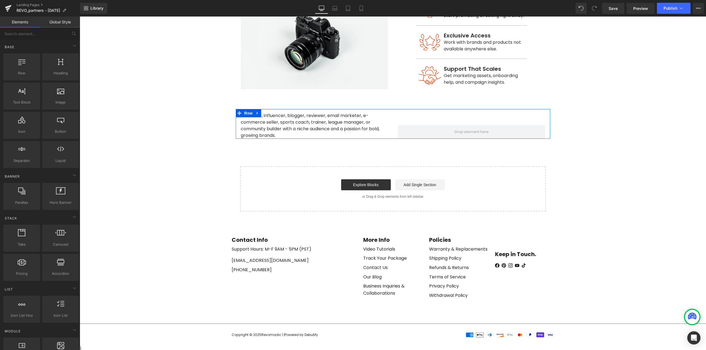
scroll to position [376, 0]
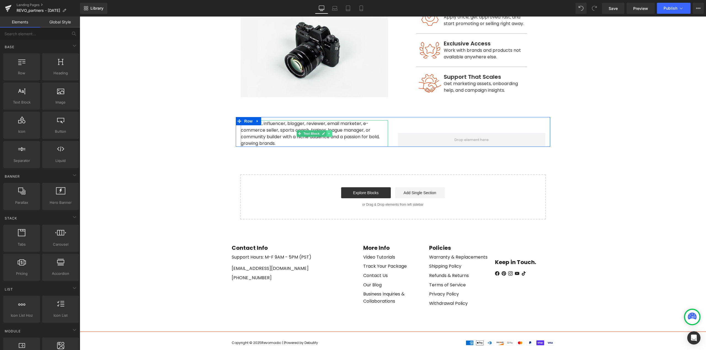
click at [328, 132] on icon at bounding box center [329, 133] width 3 height 3
drag, startPoint x: 329, startPoint y: 126, endPoint x: 345, endPoint y: 127, distance: 16.0
click at [330, 132] on icon at bounding box center [331, 133] width 3 height 3
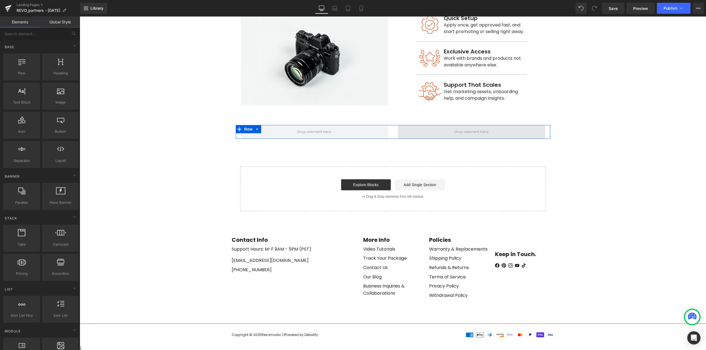
scroll to position [360, 0]
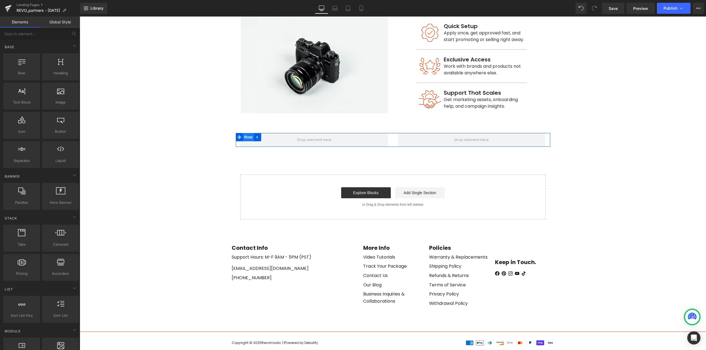
click at [248, 133] on span "Row" at bounding box center [248, 137] width 11 height 8
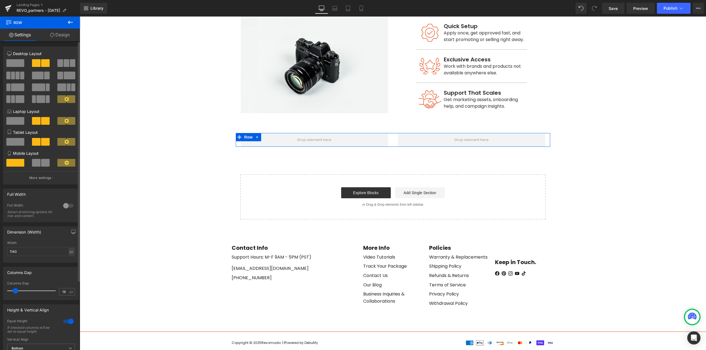
drag, startPoint x: 61, startPoint y: 65, endPoint x: 298, endPoint y: 165, distance: 257.4
click at [61, 65] on button at bounding box center [66, 63] width 18 height 8
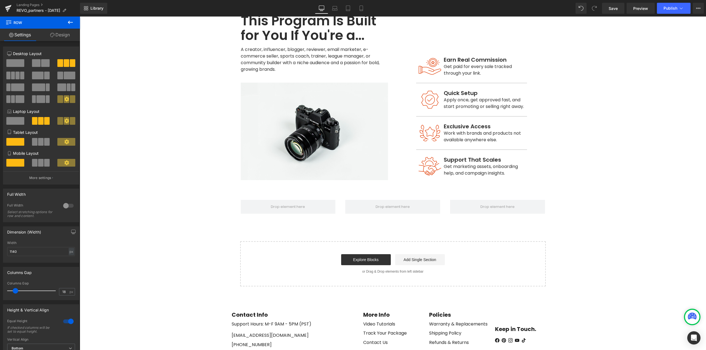
scroll to position [277, 0]
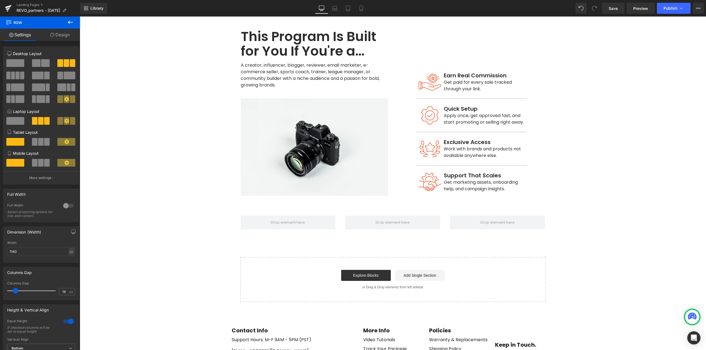
click at [74, 28] on button at bounding box center [70, 23] width 19 height 12
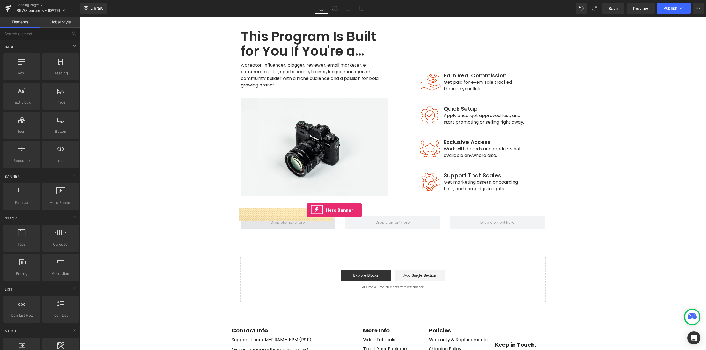
drag, startPoint x: 143, startPoint y: 218, endPoint x: 307, endPoint y: 210, distance: 164.2
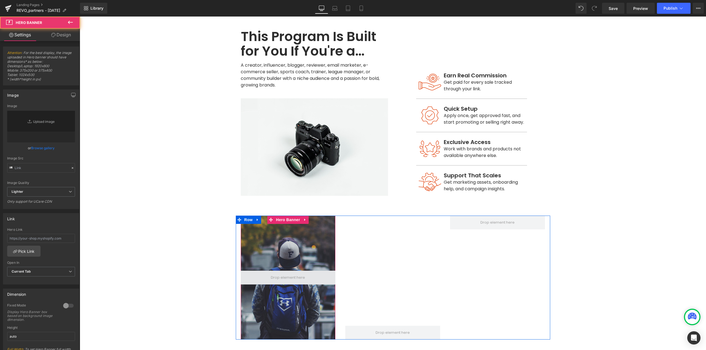
type input "[URL][DOMAIN_NAME]"
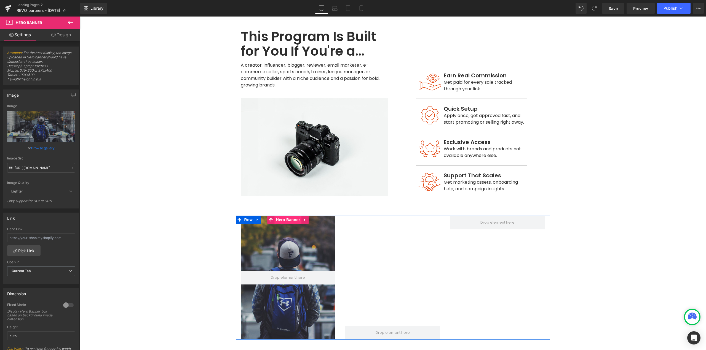
click at [280, 216] on span "Hero Banner" at bounding box center [288, 220] width 27 height 8
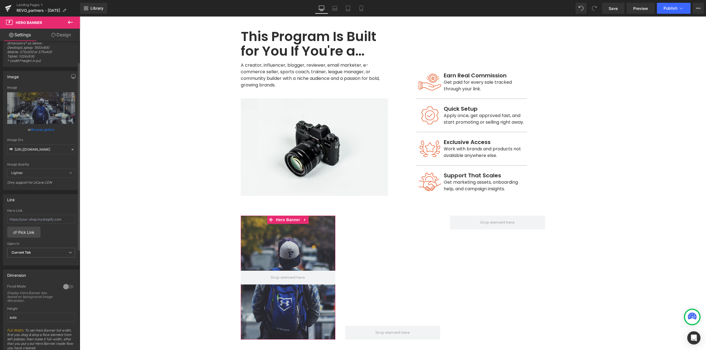
scroll to position [55, 0]
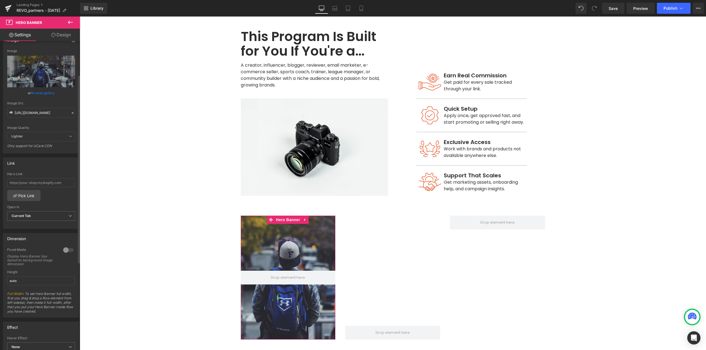
click at [67, 250] on div at bounding box center [68, 250] width 13 height 9
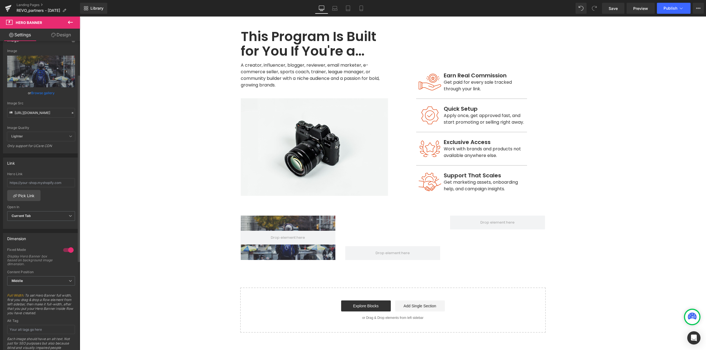
click at [67, 250] on div at bounding box center [68, 250] width 13 height 9
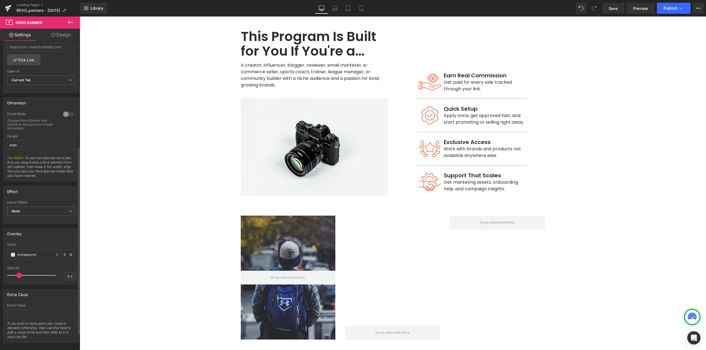
scroll to position [193, 0]
type input "0.4"
drag, startPoint x: 21, startPoint y: 274, endPoint x: 30, endPoint y: 274, distance: 9.7
click at [30, 274] on div at bounding box center [33, 273] width 46 height 11
click at [12, 254] on span at bounding box center [13, 253] width 4 height 4
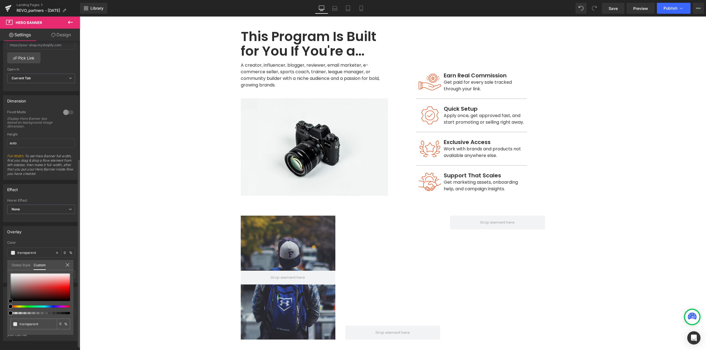
type input "#d2acac"
type input "100"
type input "#d2acac"
type input "100"
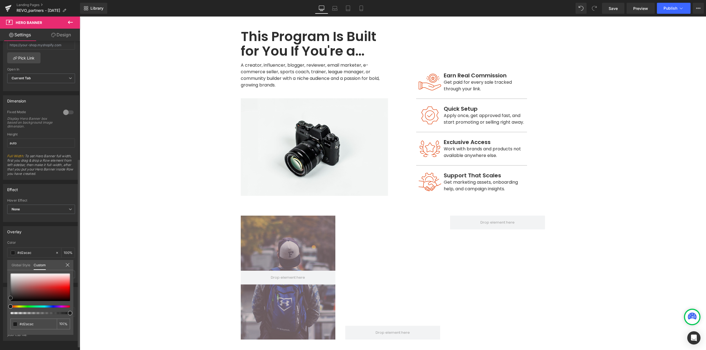
type input "#2b2b2b"
type input "#000000"
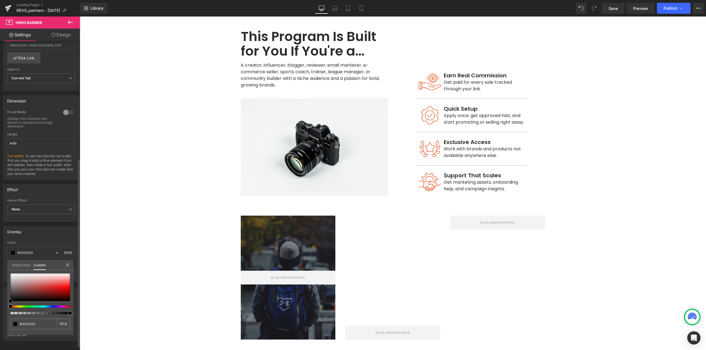
drag, startPoint x: 6, startPoint y: 298, endPoint x: 0, endPoint y: 307, distance: 10.6
click at [0, 283] on div "Overlay rgba(0, 0, 0, 1) Color #000000 100 % 0.4 Opacity 0.4 Global Style Custo…" at bounding box center [41, 252] width 82 height 61
click at [68, 266] on icon at bounding box center [67, 265] width 4 height 4
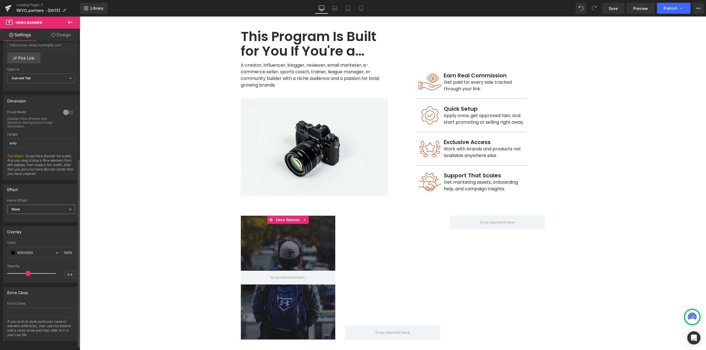
click at [31, 210] on span "None" at bounding box center [41, 210] width 68 height 10
click at [24, 227] on div "Zoom" at bounding box center [19, 228] width 9 height 4
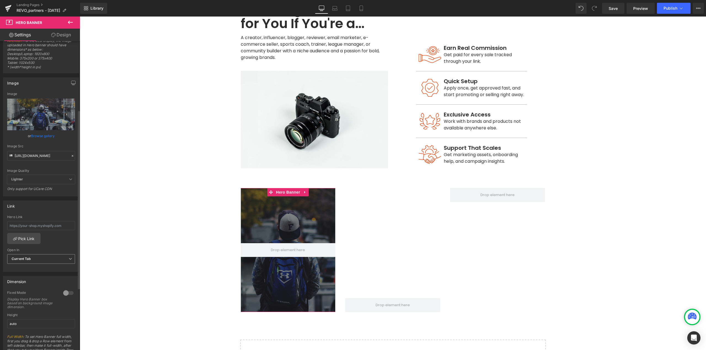
scroll to position [6, 0]
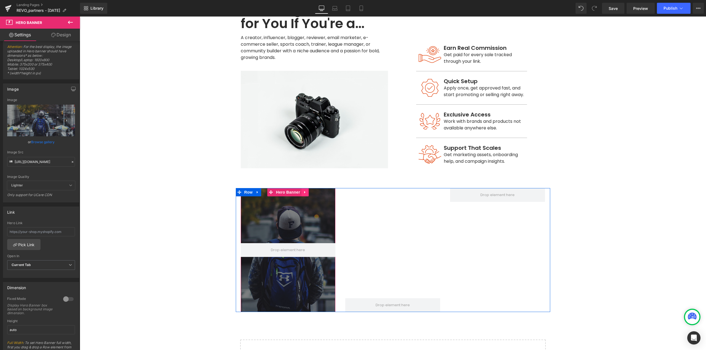
click at [303, 188] on link at bounding box center [304, 192] width 7 height 8
click at [307, 191] on icon at bounding box center [309, 193] width 4 height 4
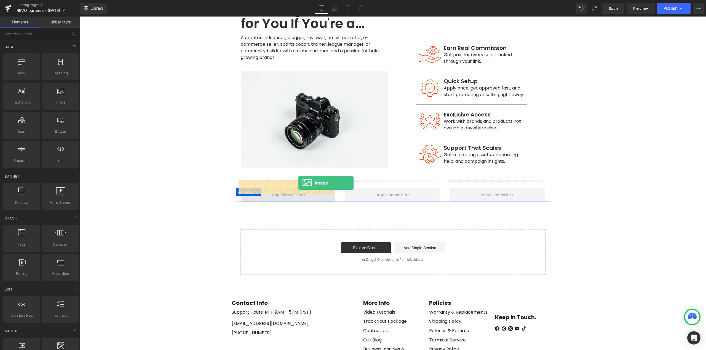
drag, startPoint x: 134, startPoint y: 113, endPoint x: 298, endPoint y: 183, distance: 178.0
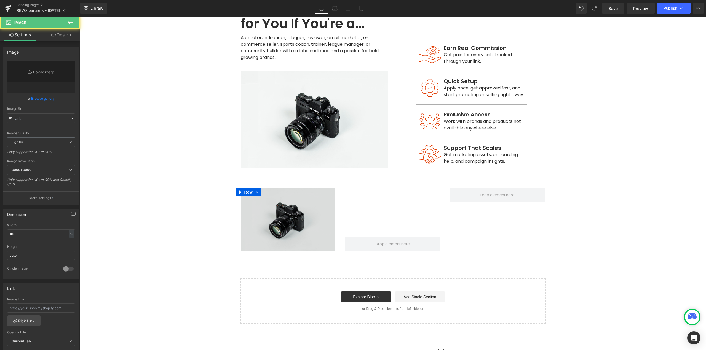
type input "//[DOMAIN_NAME][URL]"
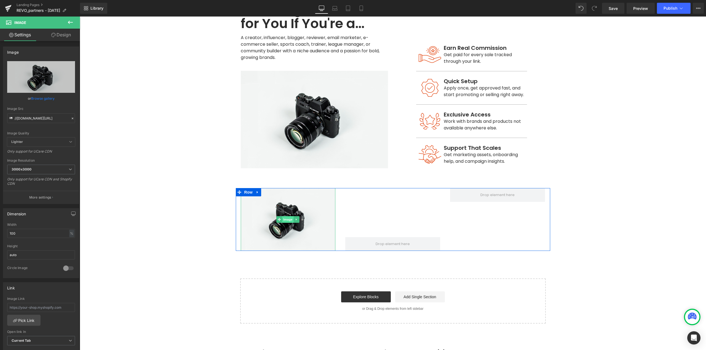
click at [283, 216] on span "Image" at bounding box center [288, 219] width 12 height 7
click at [59, 37] on link "Design" at bounding box center [61, 35] width 40 height 12
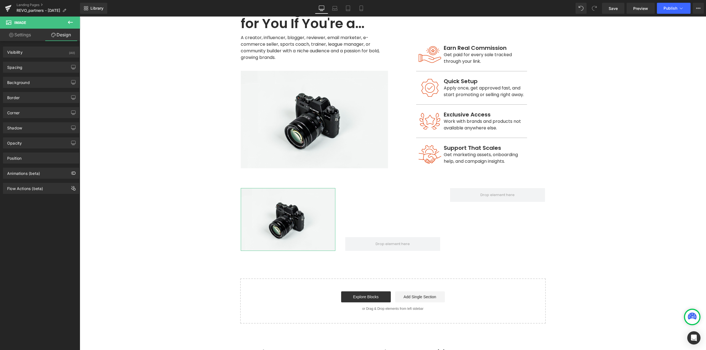
click at [25, 35] on link "Settings" at bounding box center [20, 35] width 40 height 12
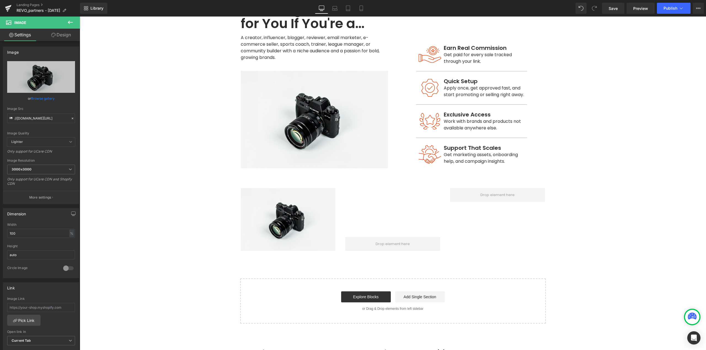
click at [69, 23] on icon at bounding box center [70, 22] width 5 height 3
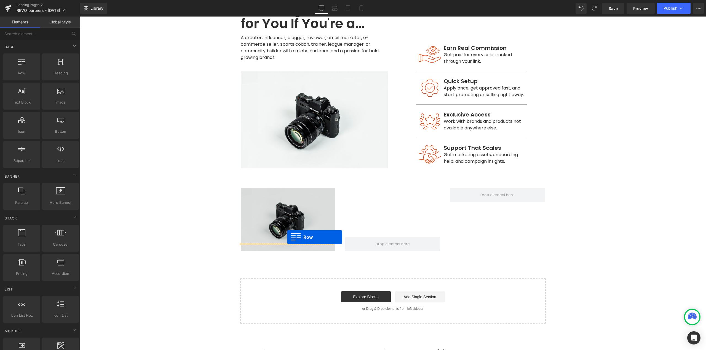
drag, startPoint x: 102, startPoint y: 93, endPoint x: 287, endPoint y: 237, distance: 234.2
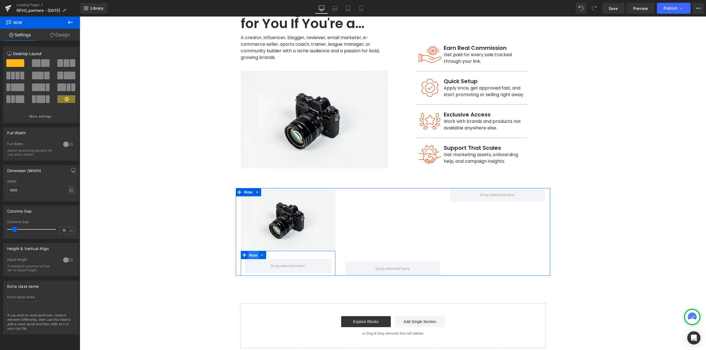
click at [251, 251] on span "Row" at bounding box center [253, 255] width 11 height 8
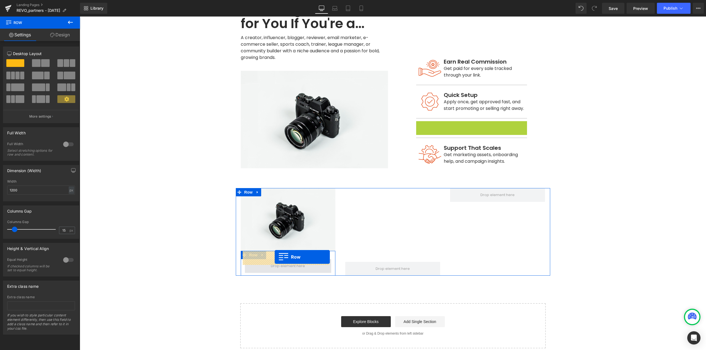
drag, startPoint x: 425, startPoint y: 103, endPoint x: 275, endPoint y: 257, distance: 215.4
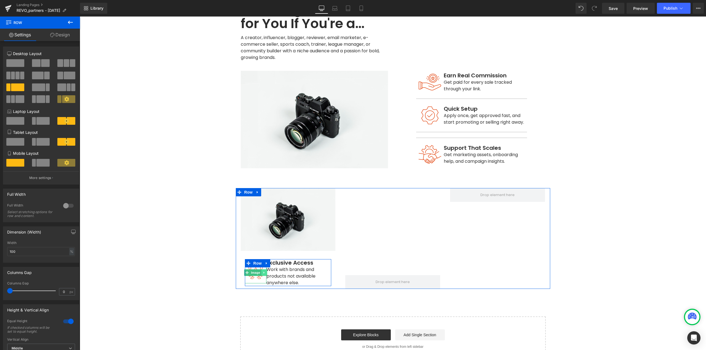
click at [262, 271] on icon at bounding box center [263, 272] width 3 height 3
click at [266, 267] on div at bounding box center [266, 277] width 1 height 20
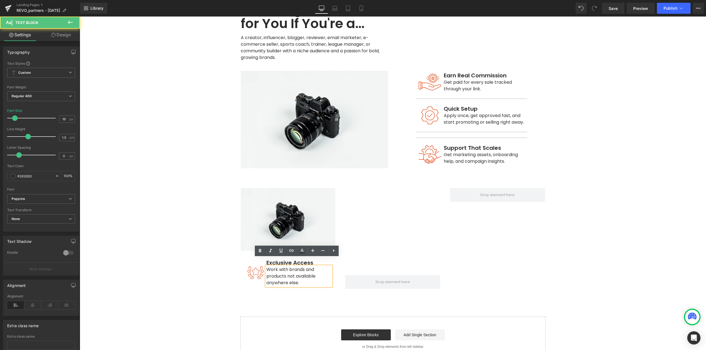
click at [257, 265] on div "Image" at bounding box center [256, 273] width 22 height 22
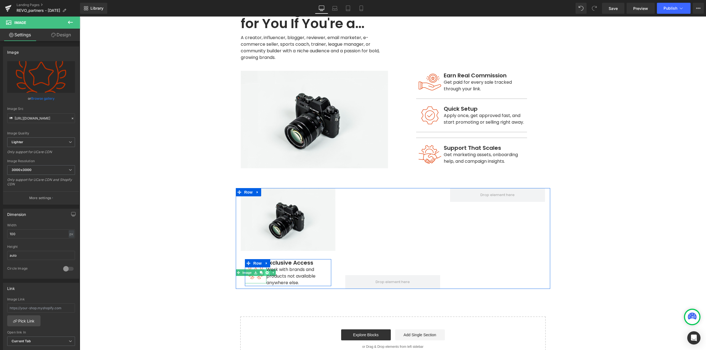
click at [265, 271] on icon at bounding box center [266, 272] width 3 height 3
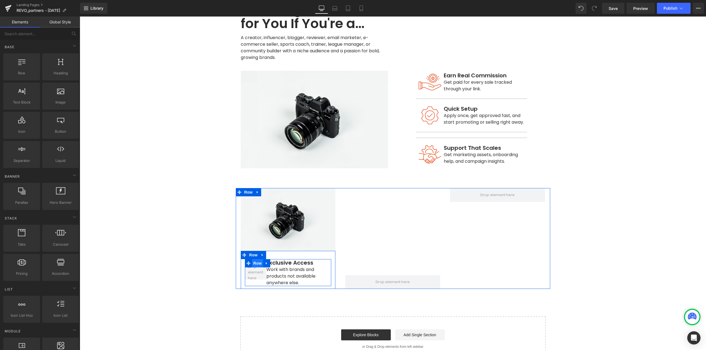
click at [254, 259] on span "Row" at bounding box center [257, 263] width 11 height 8
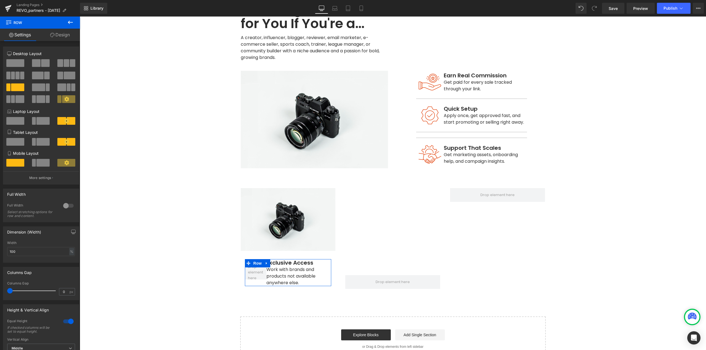
drag, startPoint x: 63, startPoint y: 36, endPoint x: 43, endPoint y: 40, distance: 19.7
click at [63, 36] on link "Design" at bounding box center [60, 35] width 40 height 12
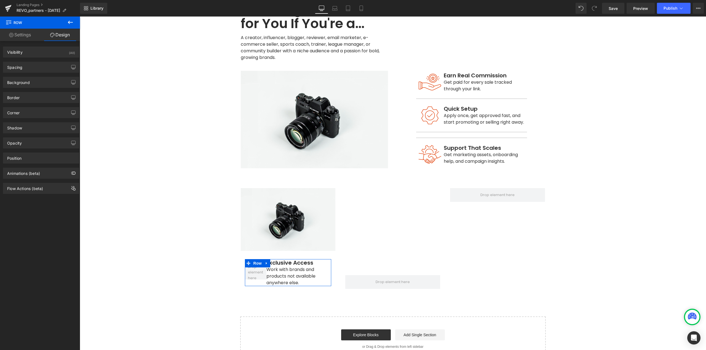
click at [21, 36] on link "Settings" at bounding box center [20, 35] width 40 height 12
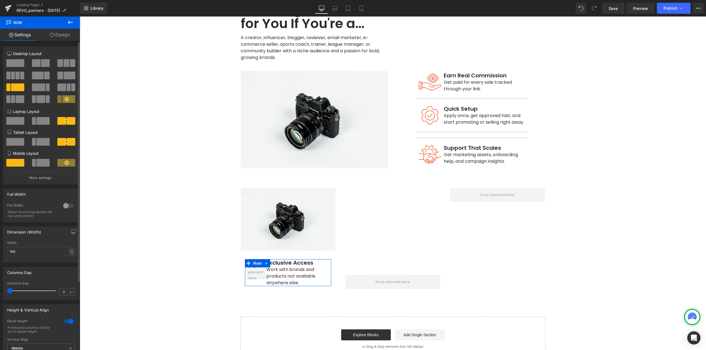
click at [19, 68] on div at bounding box center [16, 65] width 26 height 12
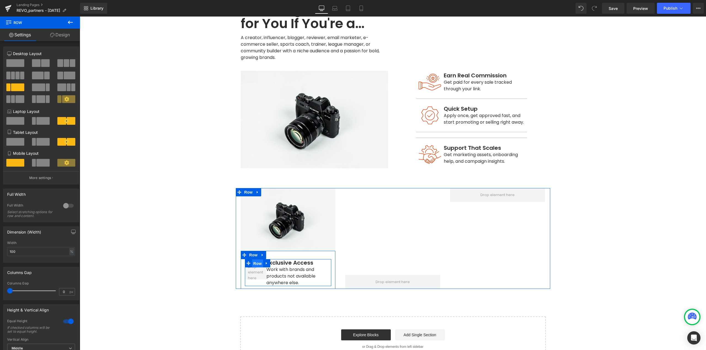
click at [254, 260] on span "Row" at bounding box center [257, 264] width 11 height 8
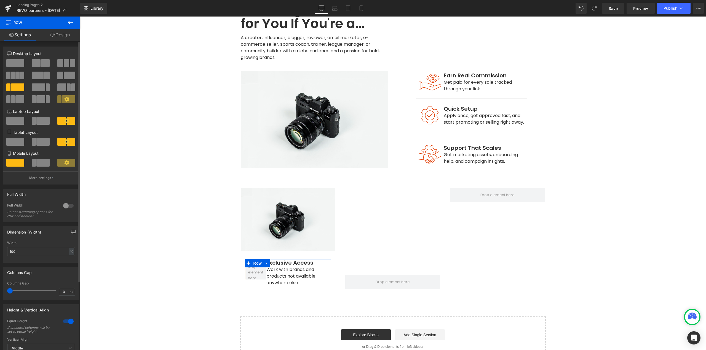
click at [20, 63] on span at bounding box center [15, 63] width 18 height 8
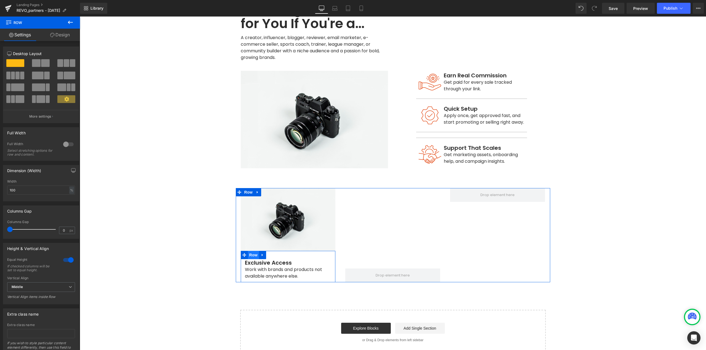
click at [250, 251] on span "Row" at bounding box center [253, 255] width 11 height 8
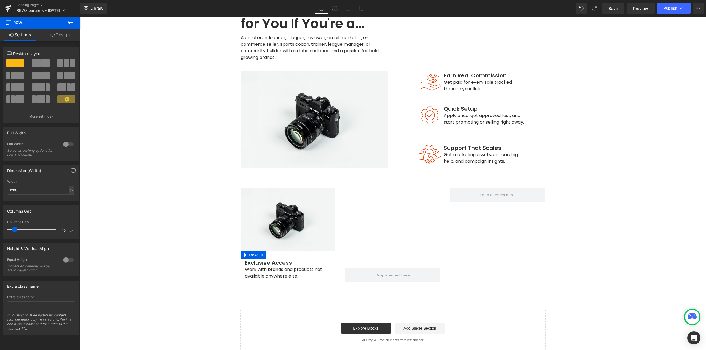
click at [60, 36] on link "Design" at bounding box center [60, 35] width 40 height 12
click at [0, 0] on div "Spacing" at bounding box center [0, 0] width 0 height 0
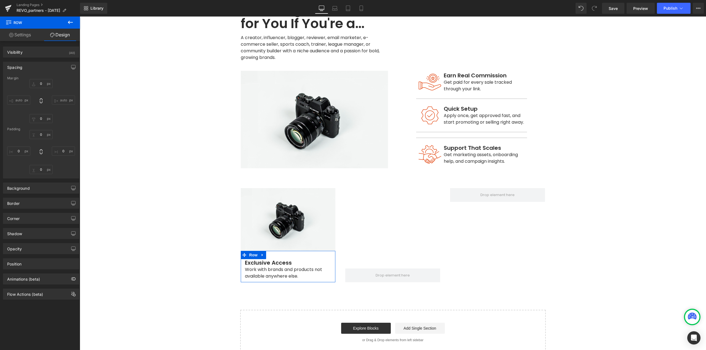
type input "0"
type input "30"
type input "0"
type input "10"
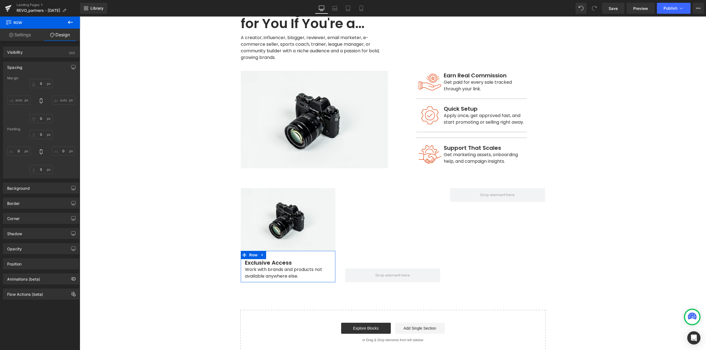
type input "0"
click at [43, 136] on input "30" at bounding box center [40, 134] width 23 height 9
type input "24"
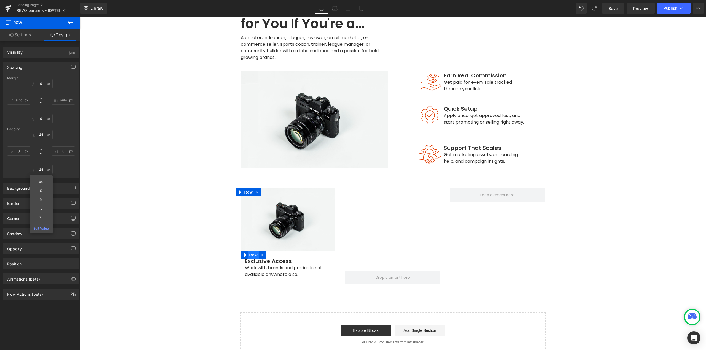
click at [250, 251] on span "Row" at bounding box center [253, 255] width 11 height 8
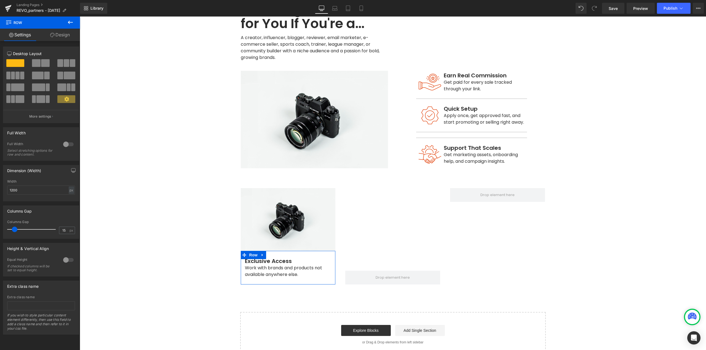
click at [70, 34] on link "Design" at bounding box center [60, 35] width 40 height 12
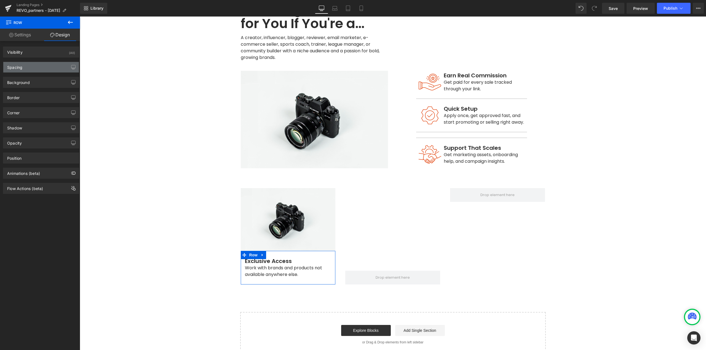
click at [24, 66] on div "Spacing" at bounding box center [41, 67] width 76 height 10
type input "0"
type input "24"
type input "0"
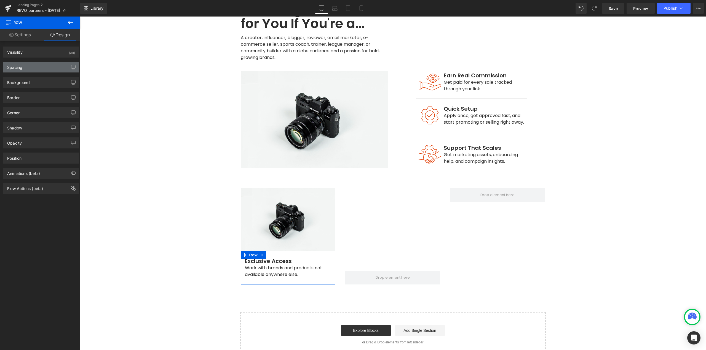
type input "24"
type input "0"
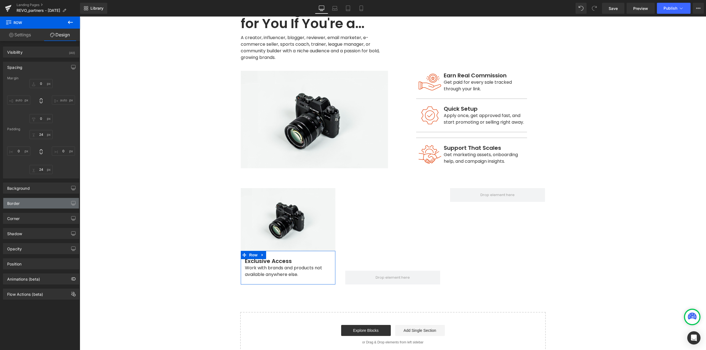
click at [48, 205] on div "Border" at bounding box center [41, 203] width 76 height 10
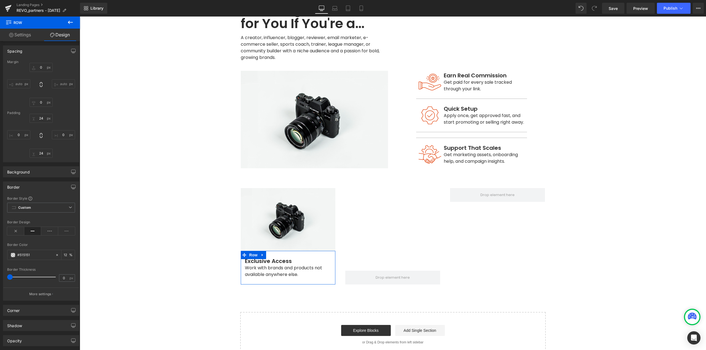
scroll to position [28, 0]
type input "f2"
type input "0"
type input "f2f2"
type input "100"
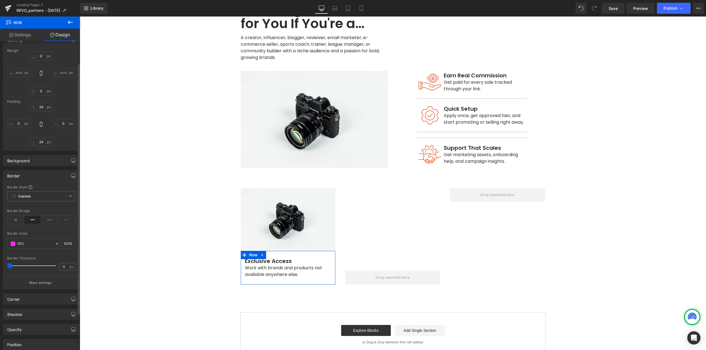
type input "f2f2f"
type input "0"
type input "f2f2f2"
type input "100"
drag, startPoint x: 43, startPoint y: 244, endPoint x: 0, endPoint y: 244, distance: 42.7
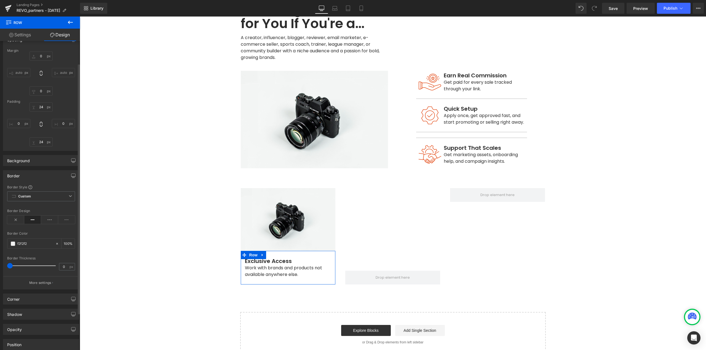
click at [0, 244] on div "Border Border Style Custom Border Solid Border Dashed Border Dotted Custom Cust…" at bounding box center [41, 228] width 82 height 124
type input "80"
type input "0"
type input "80808"
type input "0"
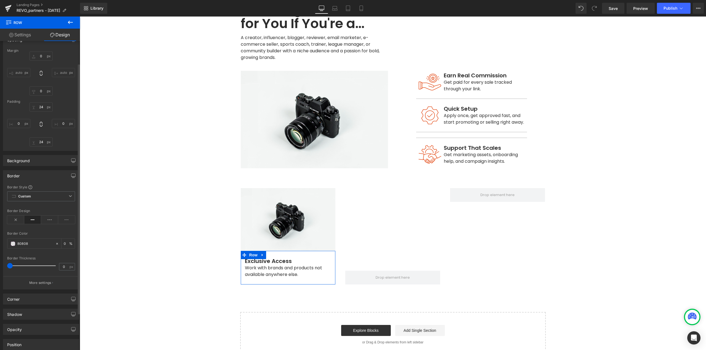
type input "808080"
type input "100"
type input "808080"
type input "1"
type input "#808080"
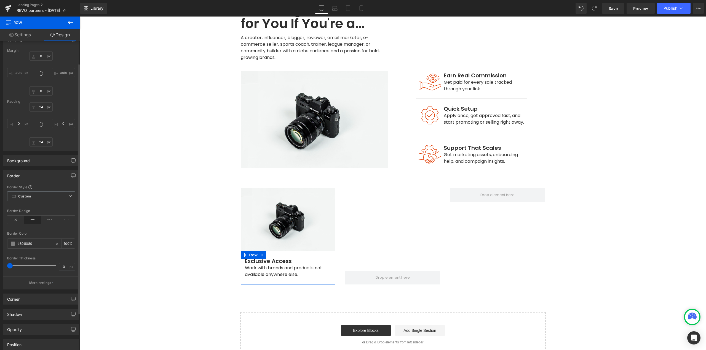
type input "1"
click at [10, 266] on span at bounding box center [11, 266] width 6 height 6
click at [12, 243] on span at bounding box center [13, 244] width 4 height 4
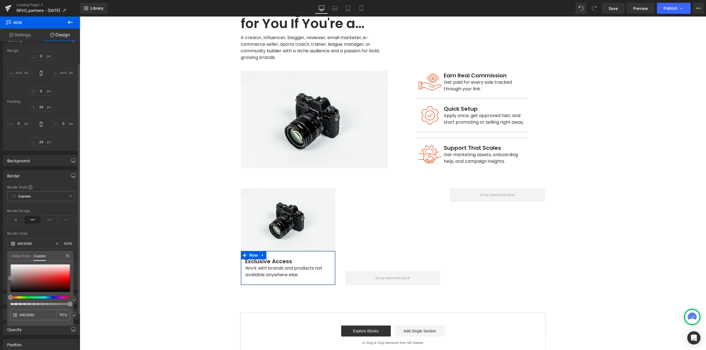
type input "#bcb2b2"
type input "#bbb3b3"
type input "#b7b7b7"
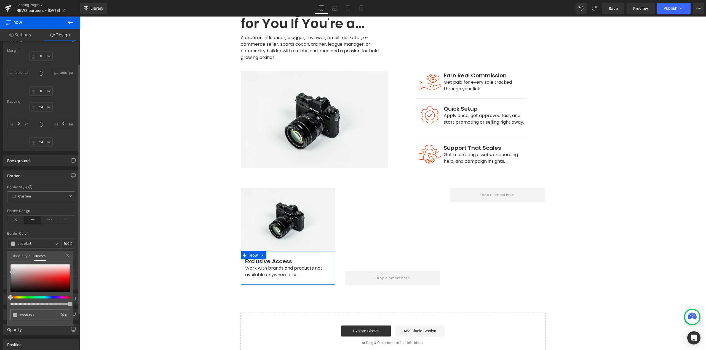
type input "#b7b7b7"
type input "#bcbcbc"
type input "#bfbfbf"
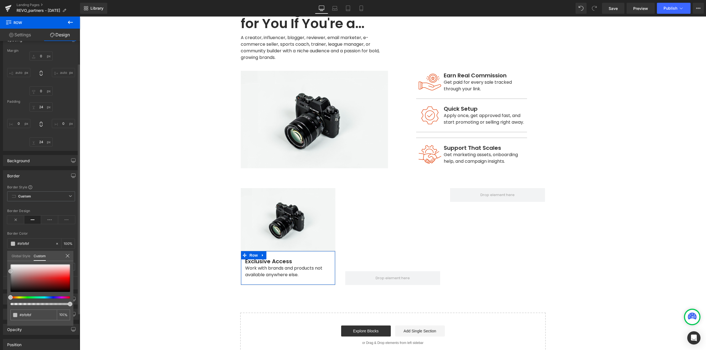
type input "#bcbcbc"
type input "#bababa"
type input "#c6c6c6"
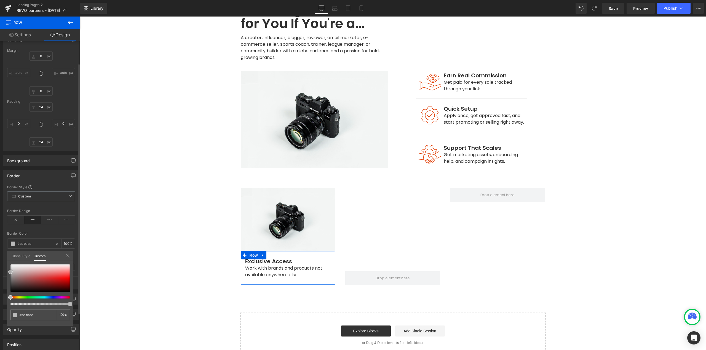
type input "#c6c6c6"
type input "#cecece"
type input "#cccccc"
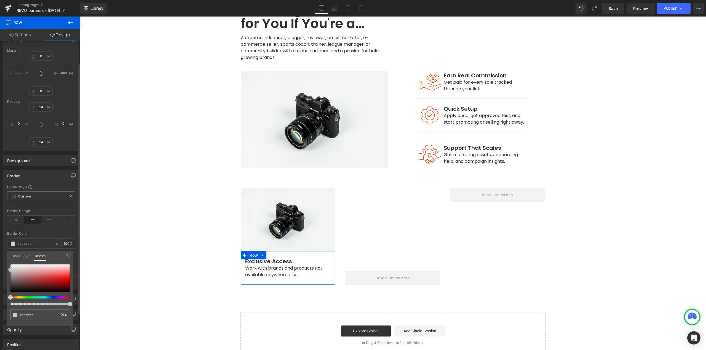
type input "#c6c6c6"
type input "#cccccc"
type input "#d3d3d3"
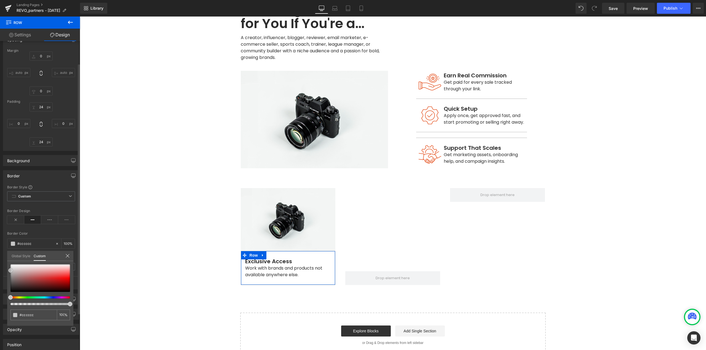
type input "#d3d3d3"
type input "#d6d6d6"
type input "#d8d8d8"
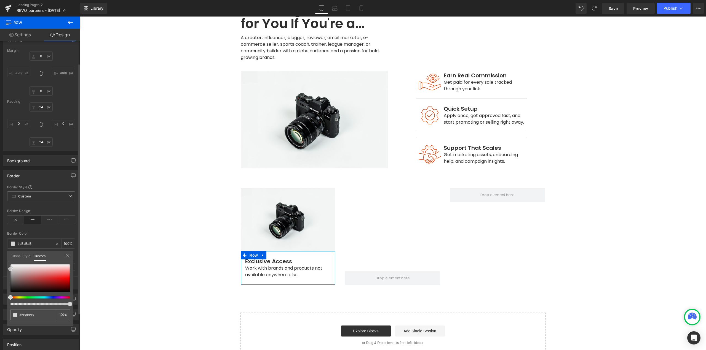
type input "#dbdbdb"
type input "#dddddd"
type input "#e0e0e0"
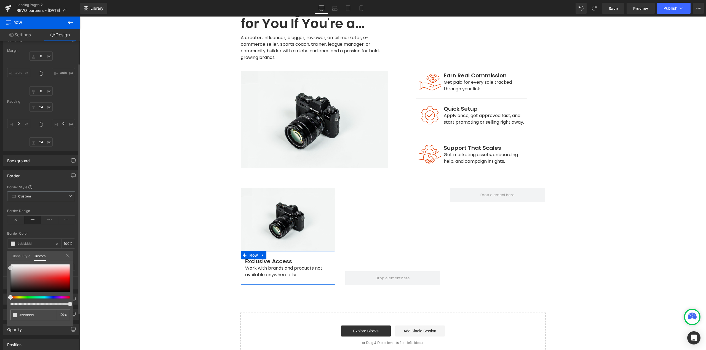
type input "#e0e0e0"
type input "#e2e2e2"
type input "#e5e5e5"
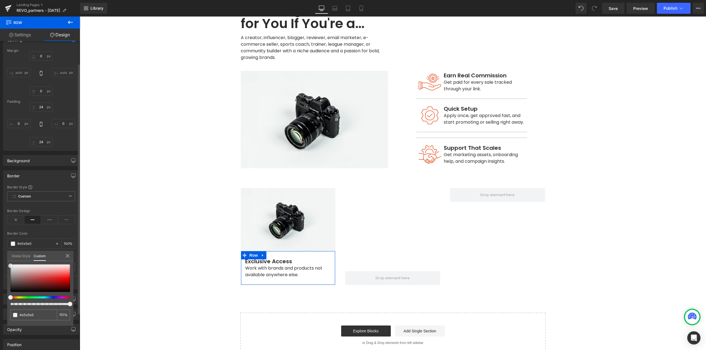
type input "#efefef"
type input "#f7f7f7"
type input "#f2f2f2"
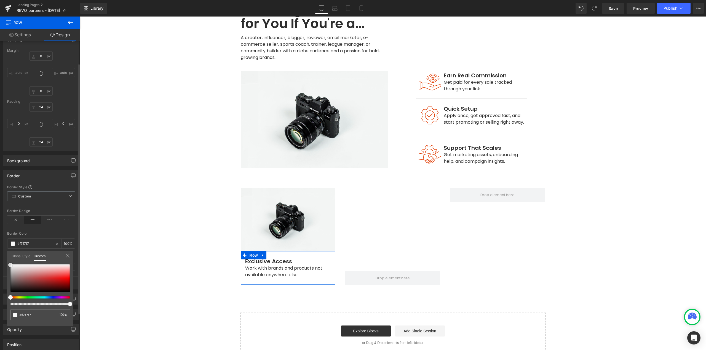
type input "#f2f2f2"
type input "#efefef"
type input "#eaeaea"
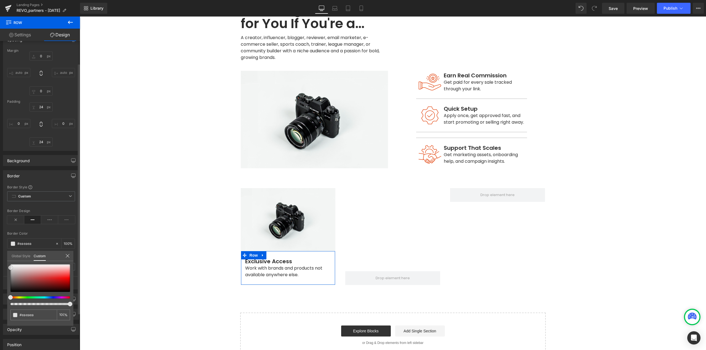
type input "#e0e0e0"
type input "#dddddd"
type input "#dbdbdb"
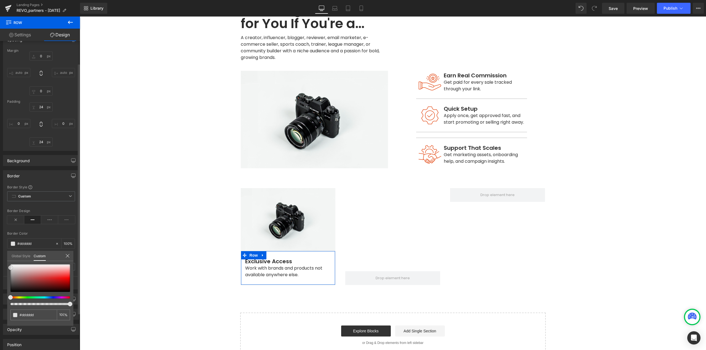
type input "#dbdbdb"
type input "#d8d8d8"
type input "#d6d6d6"
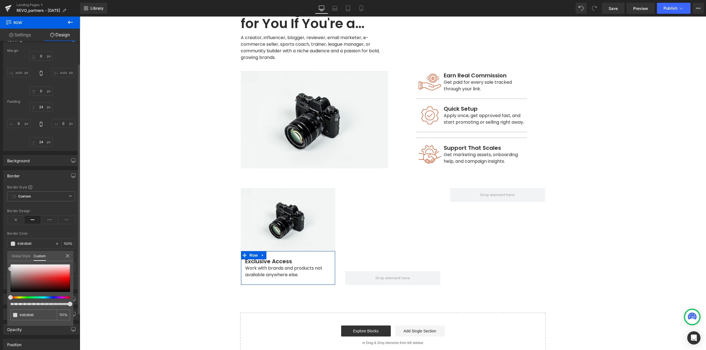
type input "#d3d3d3"
type input "#d1d1d1"
type input "#cecece"
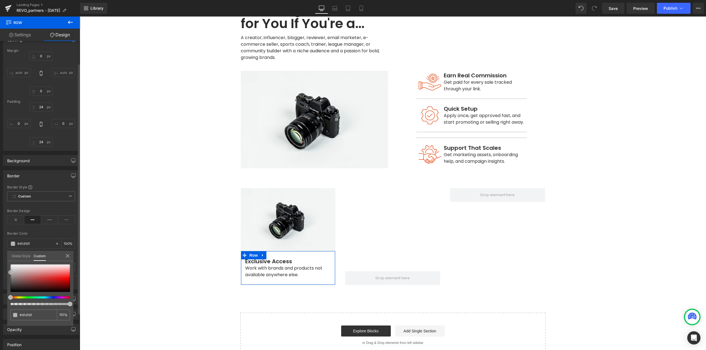
type input "#cecece"
type input "#b7b7b7"
type input "#adadad"
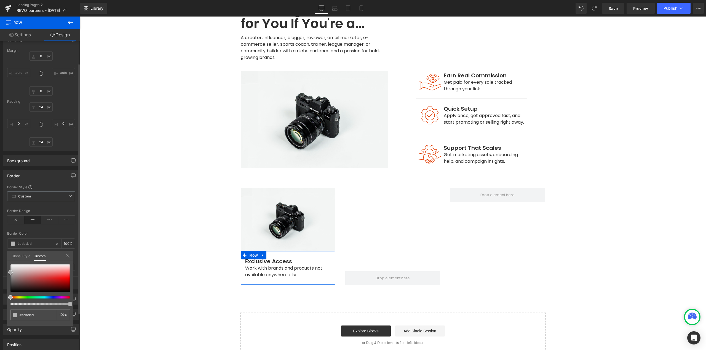
type input "#aaaaaa"
type input "#a3a3a3"
type input "#9e9e9e"
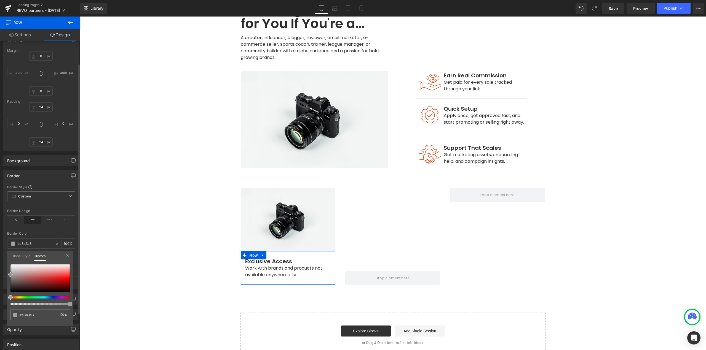
type input "#9e9e9e"
type input "#9b9b9b"
type input "#999999"
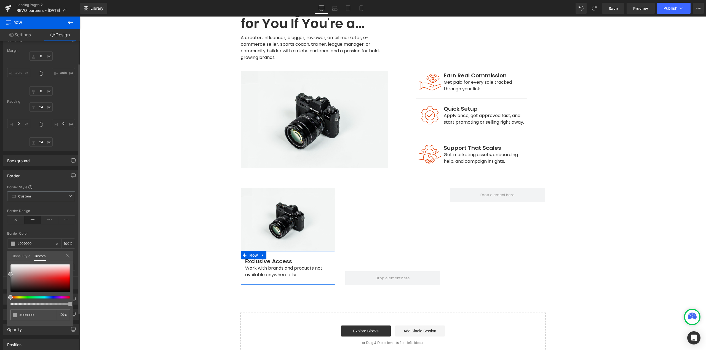
type input "#a0a0a0"
type input "#a8a8a8"
type input "#aaaaaa"
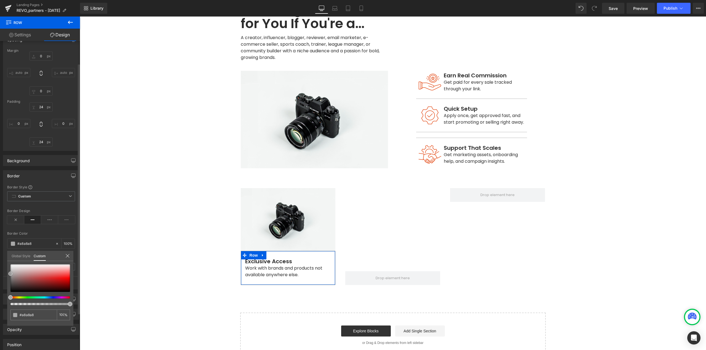
type input "#aaaaaa"
type input "#adadad"
type input "#afafaf"
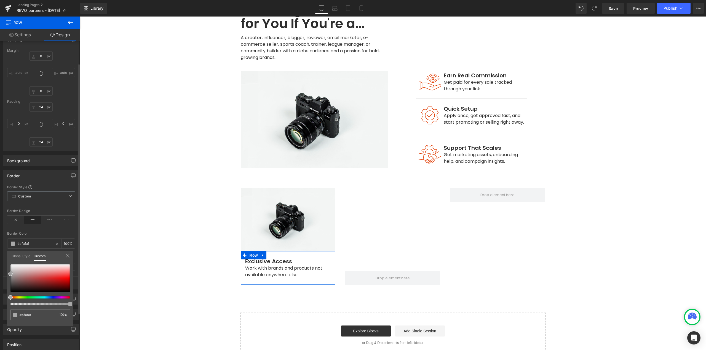
type input "#b7b7b7"
type input "#bababa"
type input "#bcbcbc"
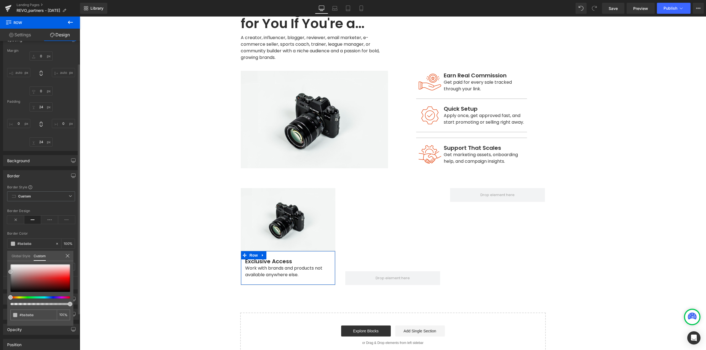
type input "#bcbcbc"
type input "#bfbfbf"
type input "#c1c1c1"
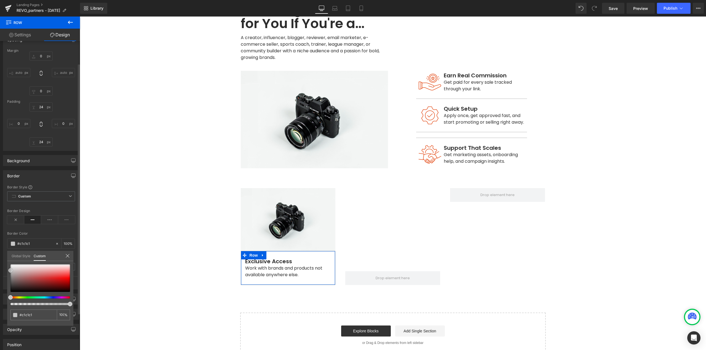
type input "#c4c4c4"
type input "#c6c6c6"
type input "#cccccc"
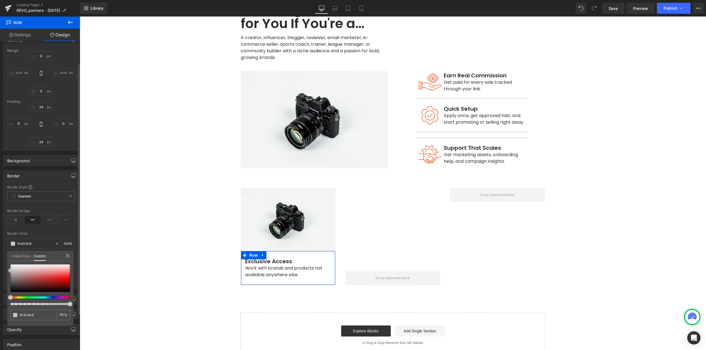
type input "#cccccc"
type input "#cecece"
type input "#cccccc"
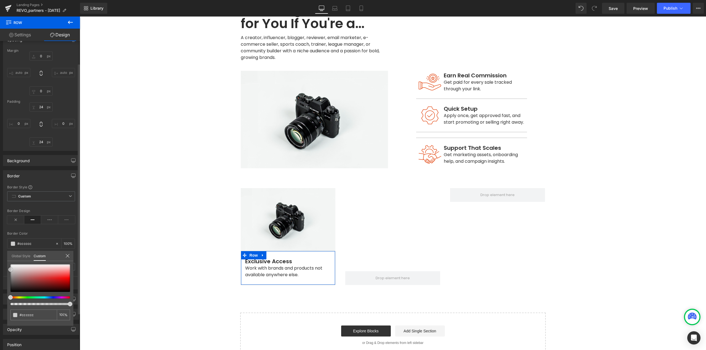
type input "#c6c6c6"
type input "#c1c1c1"
type input "#bfbfbf"
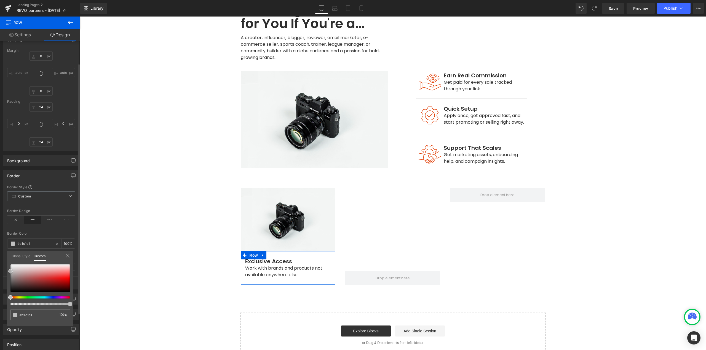
type input "#bfbfbf"
drag, startPoint x: 12, startPoint y: 272, endPoint x: 2, endPoint y: 272, distance: 10.0
click at [2, 272] on div "Border Border Style Custom Border Solid Border Dashed Border Dotted Custom Cust…" at bounding box center [41, 228] width 82 height 124
drag, startPoint x: 38, startPoint y: 315, endPoint x: 0, endPoint y: 314, distance: 38.3
click at [0, 290] on div "Border Border Style Custom Border Solid Border Dashed Border Dotted Custom Cust…" at bounding box center [41, 228] width 82 height 124
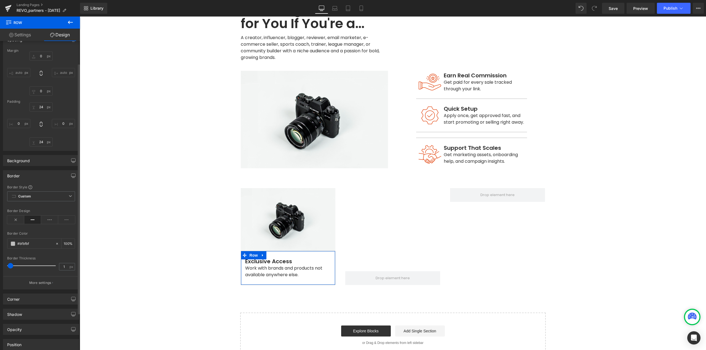
type input "$"
type input "0"
type input "#404040"
type input "100"
click at [30, 256] on div "Border Style Custom Border Solid Border Dashed Border Dotted Custom Custom Bord…" at bounding box center [41, 237] width 76 height 104
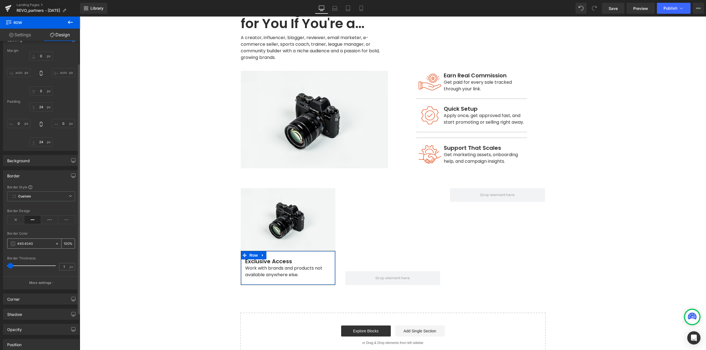
click at [13, 244] on span at bounding box center [13, 244] width 4 height 4
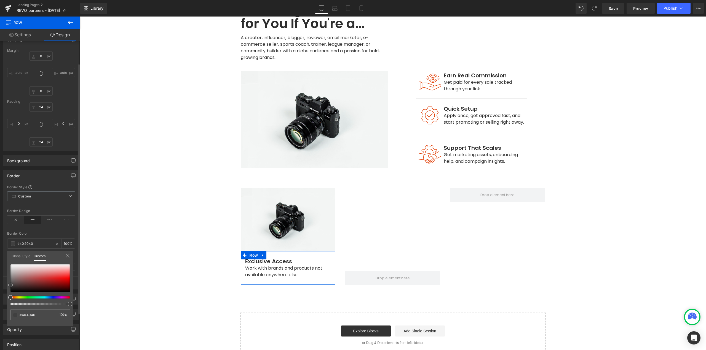
type input "#b1aeae"
type input "#b0afaf"
type input "#b2b2b2"
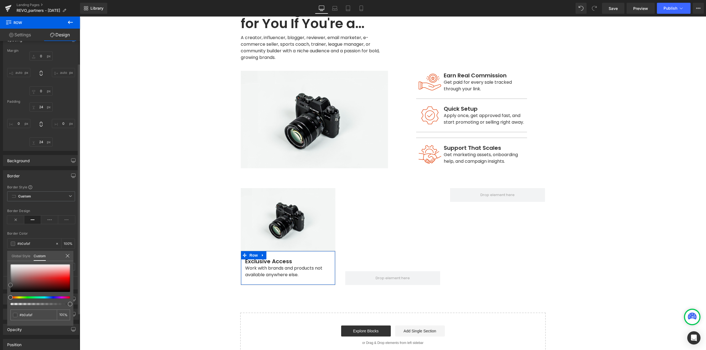
type input "#b2b2b2"
type input "#b5b5b5"
type input "#d8d8d8"
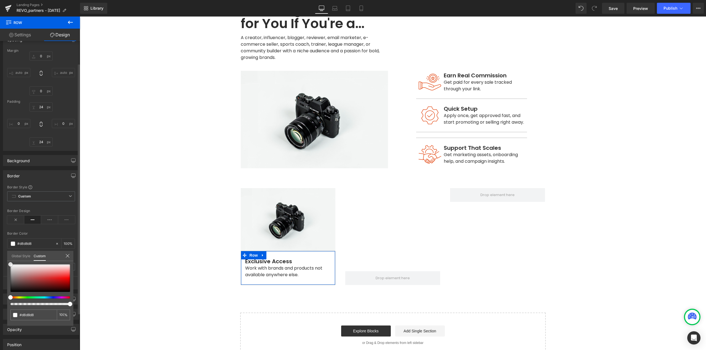
type input "#f9f9f9"
type input "#ffffff"
type input "#f9f9f9"
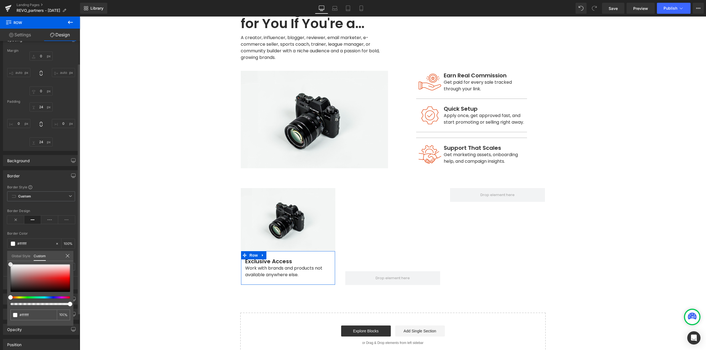
type input "#f9f9f9"
type input "#dddddd"
type input "#d3d3d3"
drag, startPoint x: 12, startPoint y: 273, endPoint x: 3, endPoint y: 269, distance: 9.4
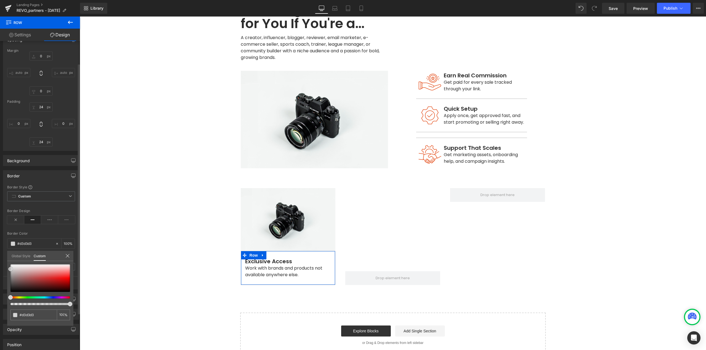
click at [3, 269] on div "Border Border Style Custom Border Solid Border Dashed Border Dotted Custom Cust…" at bounding box center [41, 228] width 82 height 124
drag, startPoint x: 23, startPoint y: 313, endPoint x: 2, endPoint y: 313, distance: 20.7
click at [2, 290] on div "Border Border Style Custom Border Solid Border Dashed Border Dotted Custom Cust…" at bounding box center [41, 228] width 82 height 124
type input "c"
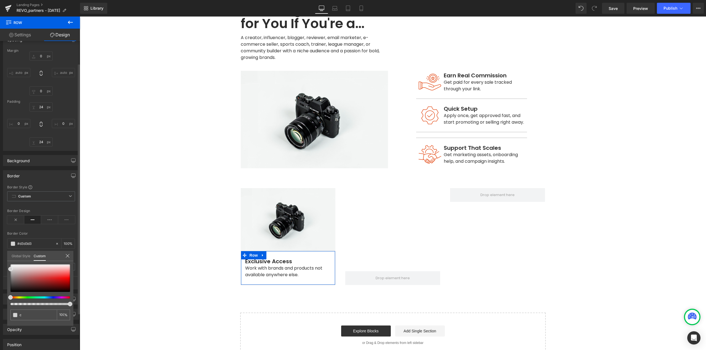
type input "0"
type input "c2"
type input "0"
type input "c2"
type input "c2c"
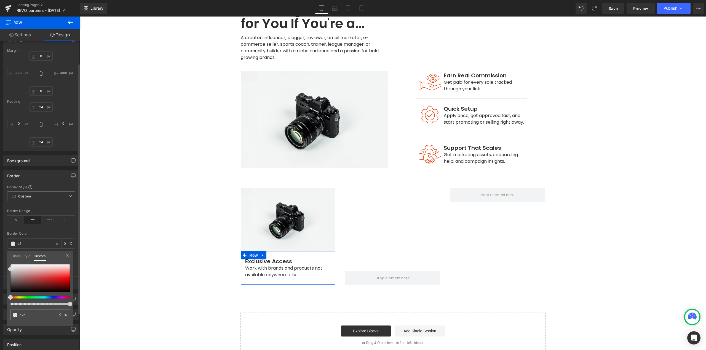
type input "c2c"
type input "100"
type input "c2c2"
type input "100"
type input "c2c2c2"
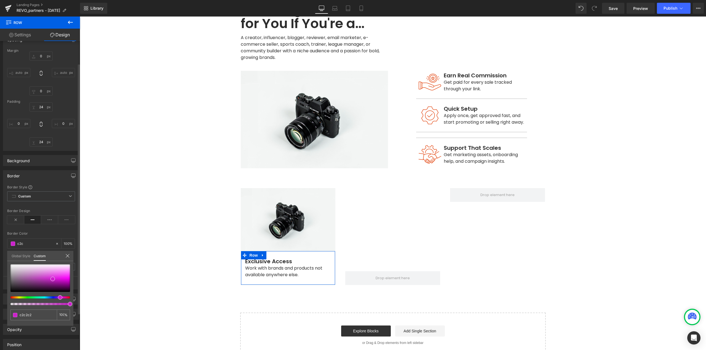
type input "c2c2c2"
type input "100"
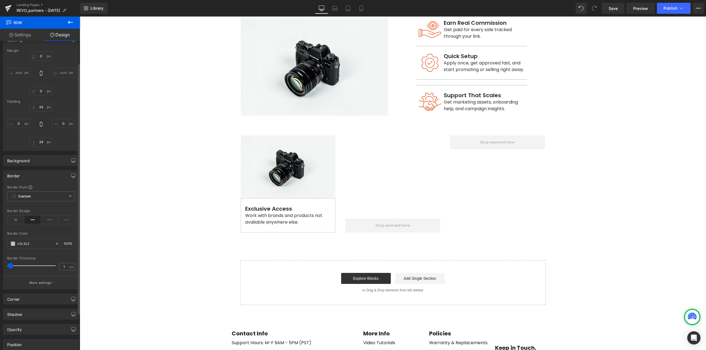
scroll to position [360, 0]
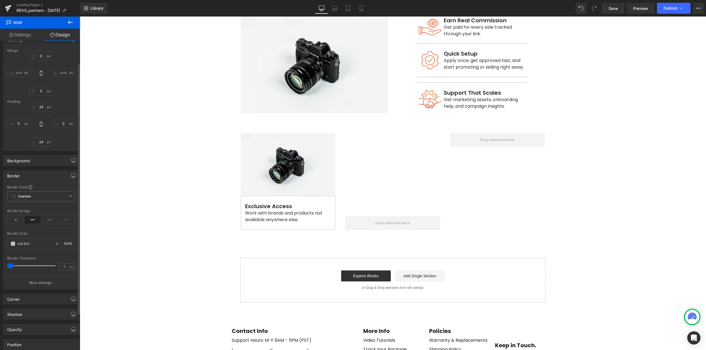
click at [321, 221] on div at bounding box center [393, 184] width 626 height 334
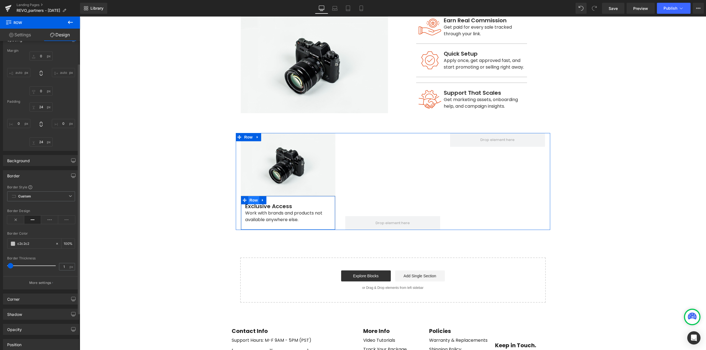
click at [251, 196] on span "Row" at bounding box center [253, 200] width 11 height 8
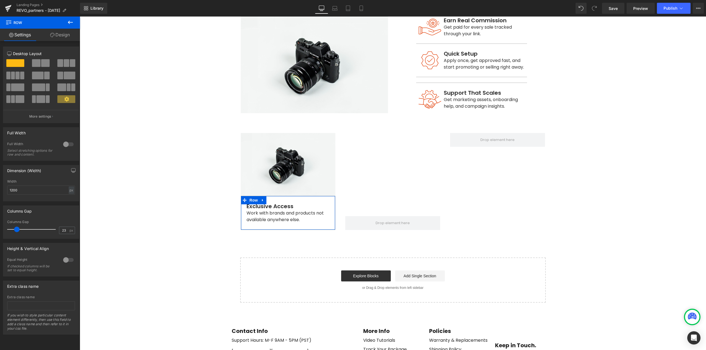
type input "24"
click at [17, 229] on span at bounding box center [18, 230] width 6 height 6
click at [253, 196] on span "Row" at bounding box center [253, 200] width 11 height 8
click at [58, 31] on link "Design" at bounding box center [60, 35] width 40 height 12
click at [0, 0] on div "Corner" at bounding box center [0, 0] width 0 height 0
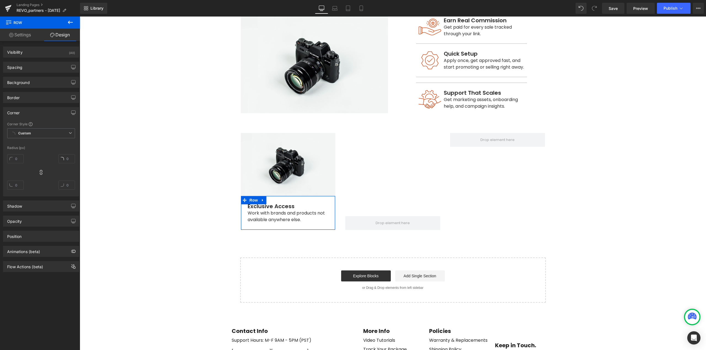
type input "0"
click at [19, 186] on input "0" at bounding box center [15, 185] width 17 height 9
click at [40, 172] on icon at bounding box center [41, 173] width 6 height 6
click at [16, 161] on input "20" at bounding box center [15, 158] width 17 height 9
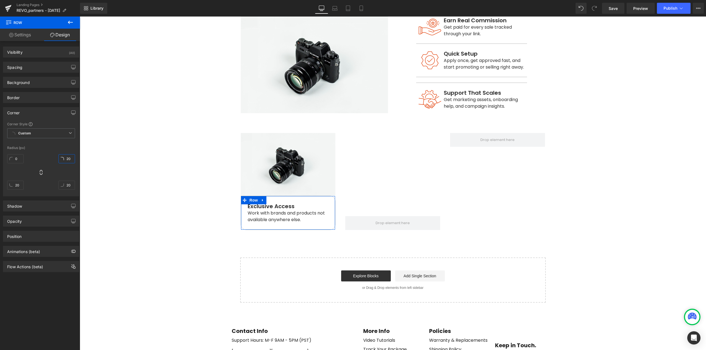
click at [67, 159] on input "20" at bounding box center [66, 158] width 17 height 9
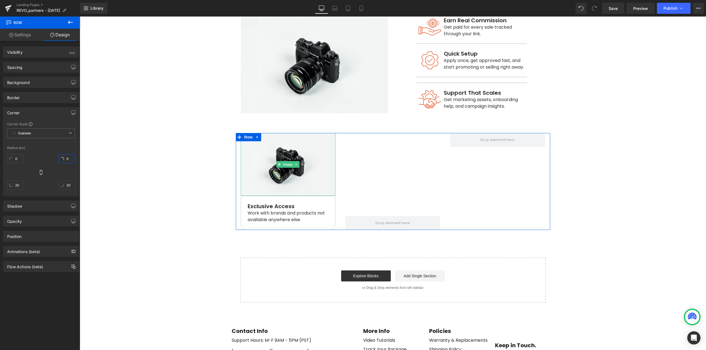
drag, startPoint x: 284, startPoint y: 156, endPoint x: 153, endPoint y: 133, distance: 133.6
click at [285, 161] on span "Image" at bounding box center [288, 164] width 12 height 7
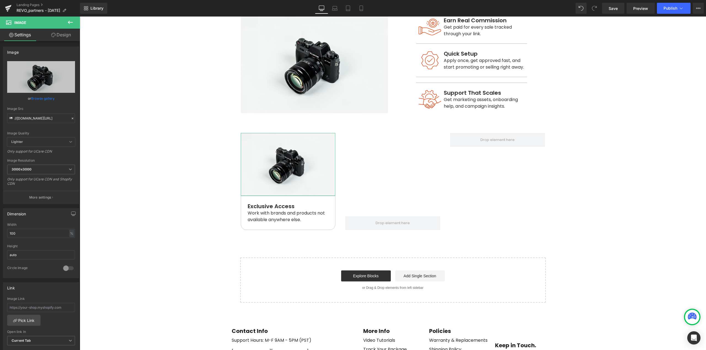
click at [66, 36] on link "Design" at bounding box center [61, 35] width 40 height 12
click at [0, 0] on div "Spacing" at bounding box center [0, 0] width 0 height 0
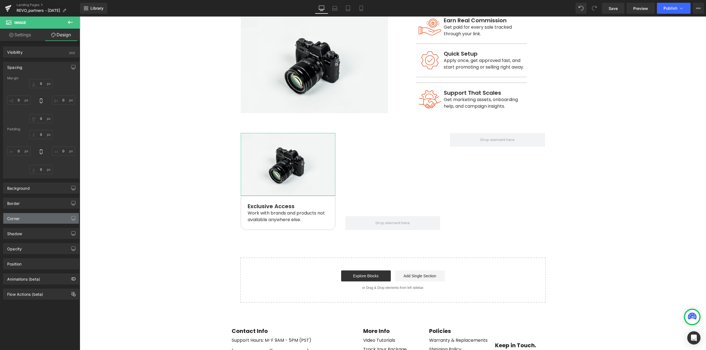
click at [33, 219] on div "Corner" at bounding box center [41, 218] width 76 height 10
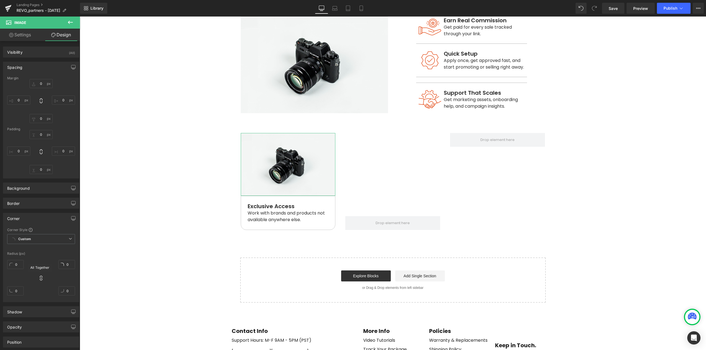
click at [41, 281] on icon at bounding box center [41, 279] width 6 height 6
click at [16, 265] on input "0" at bounding box center [15, 264] width 17 height 9
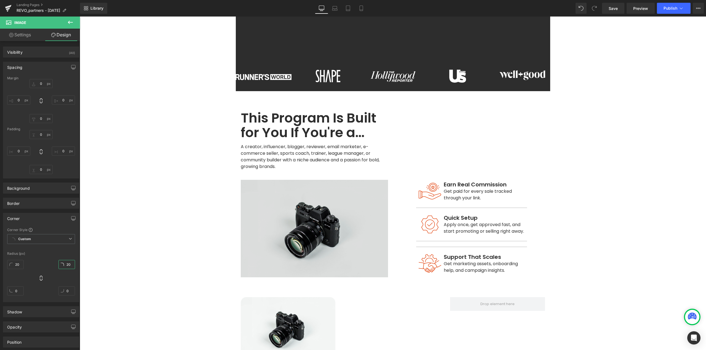
scroll to position [194, 0]
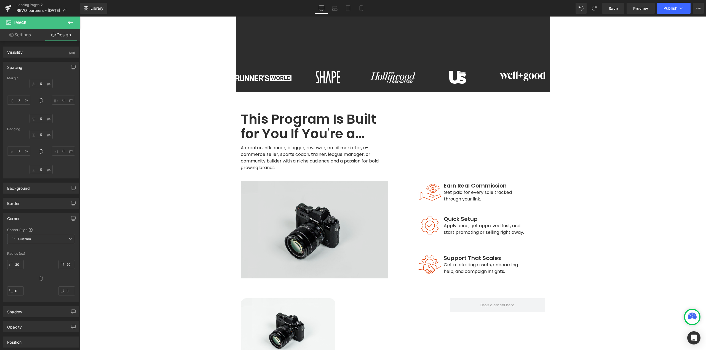
click at [310, 220] on div "Image" at bounding box center [314, 230] width 147 height 98
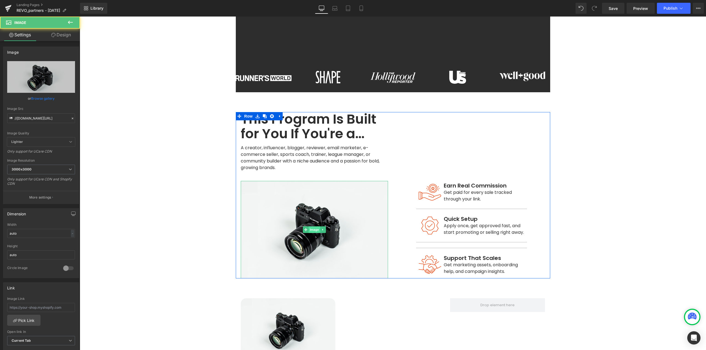
click at [313, 227] on span "Image" at bounding box center [314, 230] width 12 height 7
drag, startPoint x: 62, startPoint y: 36, endPoint x: 59, endPoint y: 38, distance: 3.6
click at [62, 36] on link "Design" at bounding box center [61, 35] width 40 height 12
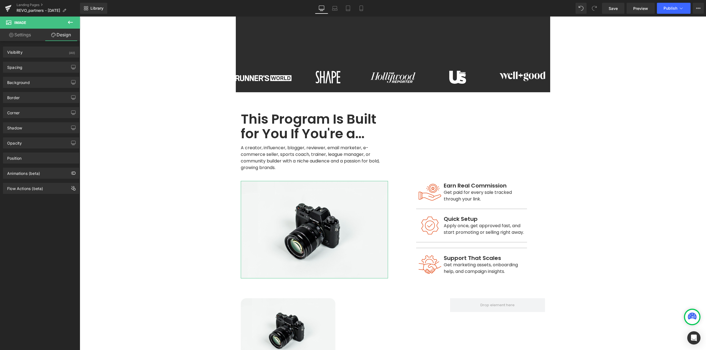
click at [26, 117] on div "Corner" at bounding box center [41, 113] width 76 height 10
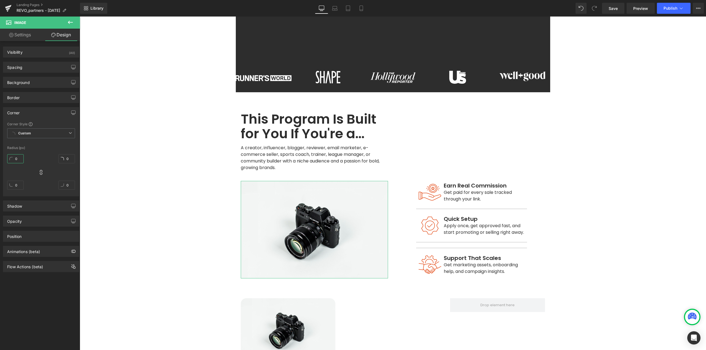
click at [18, 156] on input "0" at bounding box center [15, 158] width 17 height 9
click at [654, 240] on main "Real Results. Real Earnings. Heading Whether you're an influencer, creator, or …" at bounding box center [393, 221] width 626 height 761
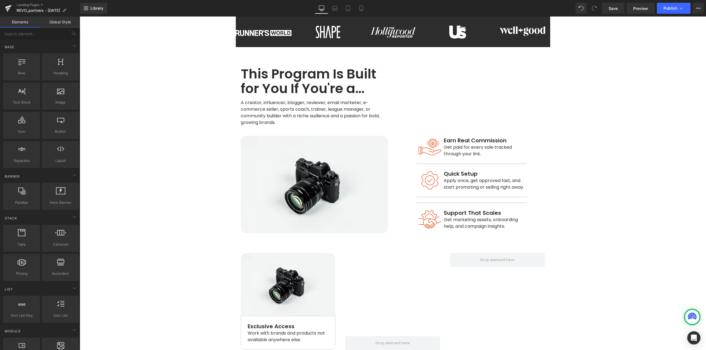
scroll to position [277, 0]
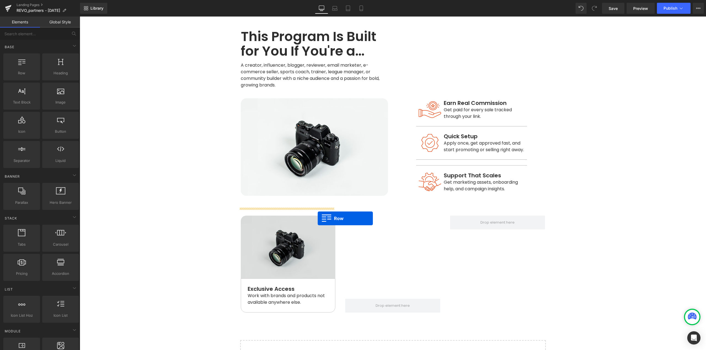
drag, startPoint x: 139, startPoint y: 113, endPoint x: 318, endPoint y: 219, distance: 207.4
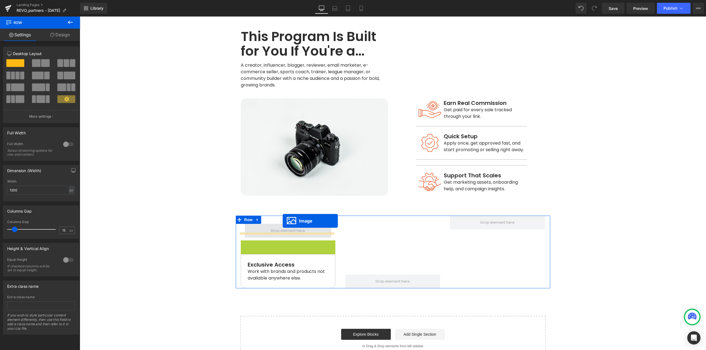
drag, startPoint x: 289, startPoint y: 242, endPoint x: 283, endPoint y: 221, distance: 21.8
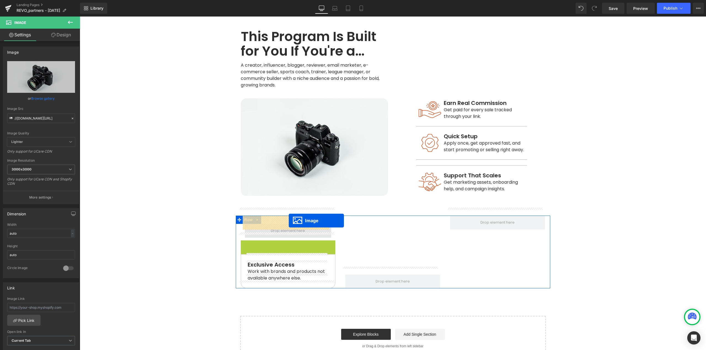
drag, startPoint x: 285, startPoint y: 261, endPoint x: 289, endPoint y: 221, distance: 40.7
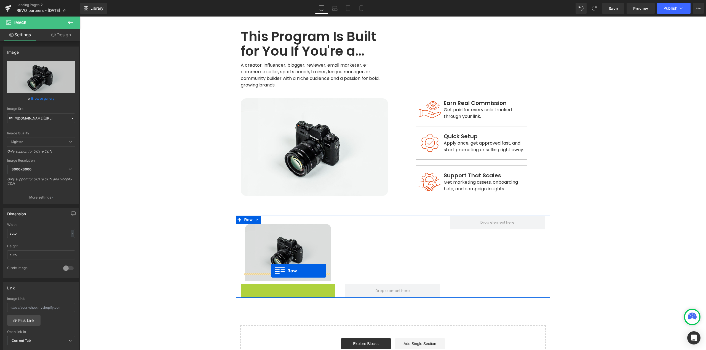
drag, startPoint x: 252, startPoint y: 280, endPoint x: 271, endPoint y: 271, distance: 21.3
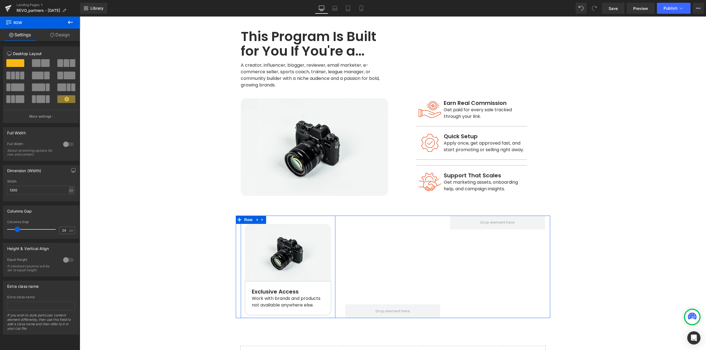
click at [273, 216] on div "Image Exclusive Access Text Block Work with brands and products not available a…" at bounding box center [288, 267] width 95 height 103
click at [62, 34] on link "Design" at bounding box center [60, 35] width 40 height 12
click at [0, 0] on div "Spacing" at bounding box center [0, 0] width 0 height 0
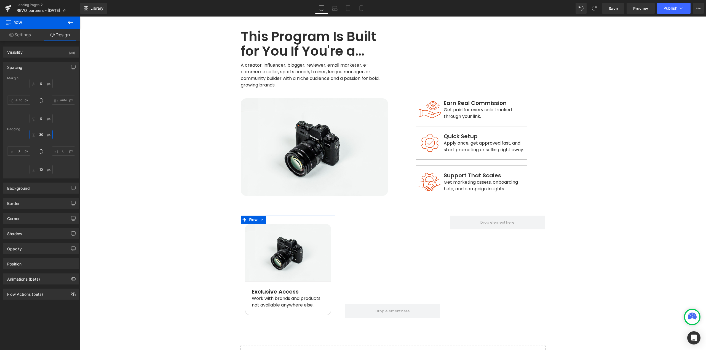
click at [44, 137] on input "30" at bounding box center [40, 134] width 23 height 9
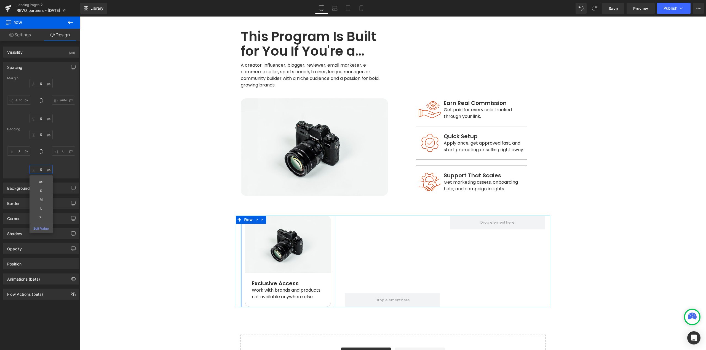
click at [241, 237] on div at bounding box center [241, 262] width 1 height 92
drag, startPoint x: 22, startPoint y: 37, endPoint x: 19, endPoint y: 46, distance: 9.7
click at [22, 37] on link "Settings" at bounding box center [20, 35] width 40 height 12
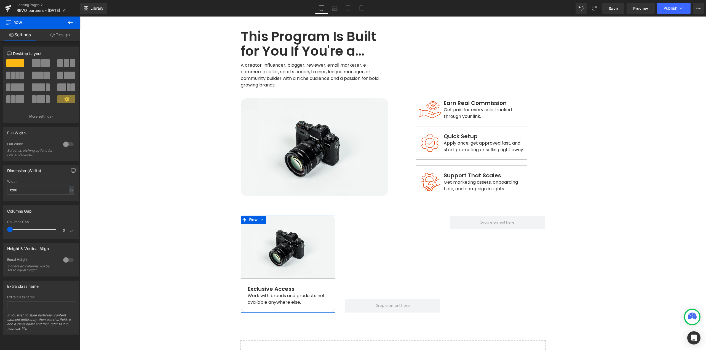
drag, startPoint x: 15, startPoint y: 231, endPoint x: 45, endPoint y: 245, distance: 33.6
click at [0, 234] on div "Columns Gap 0px Columns Gap 0 px" at bounding box center [41, 220] width 82 height 37
click at [263, 216] on link at bounding box center [262, 220] width 7 height 8
click at [268, 218] on icon at bounding box center [270, 220] width 4 height 4
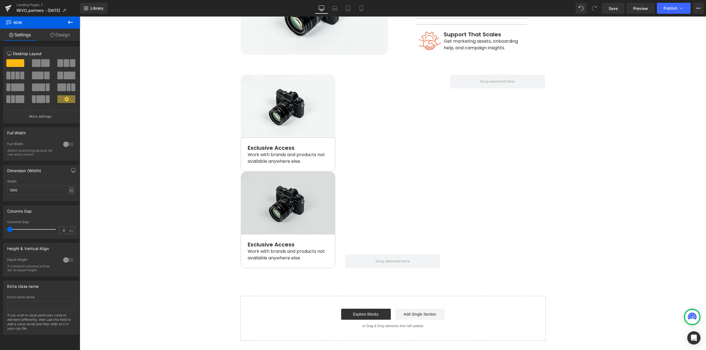
scroll to position [377, 0]
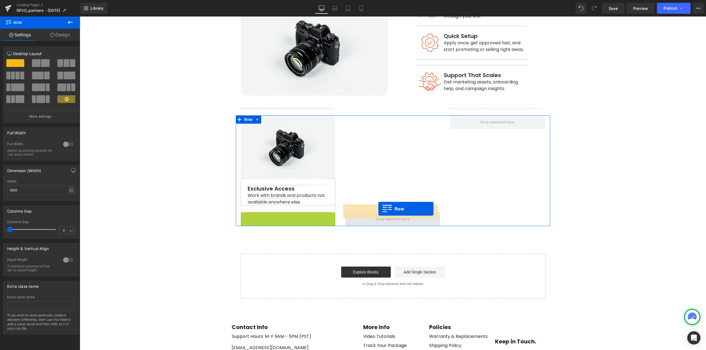
drag, startPoint x: 251, startPoint y: 209, endPoint x: 378, endPoint y: 209, distance: 127.1
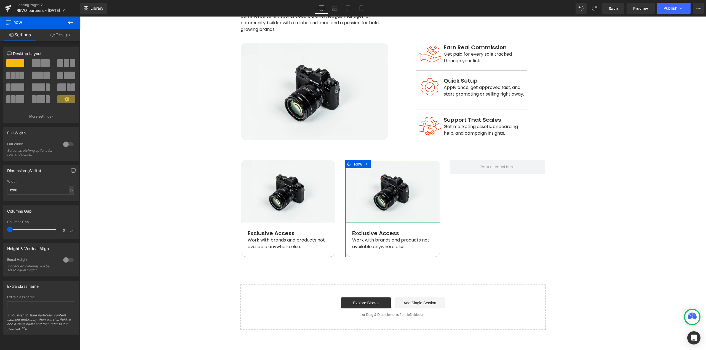
scroll to position [322, 0]
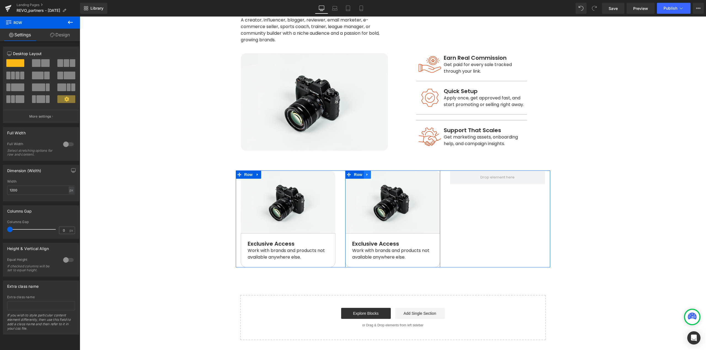
click at [367, 171] on link at bounding box center [367, 175] width 7 height 8
click at [372, 173] on icon at bounding box center [374, 175] width 4 height 4
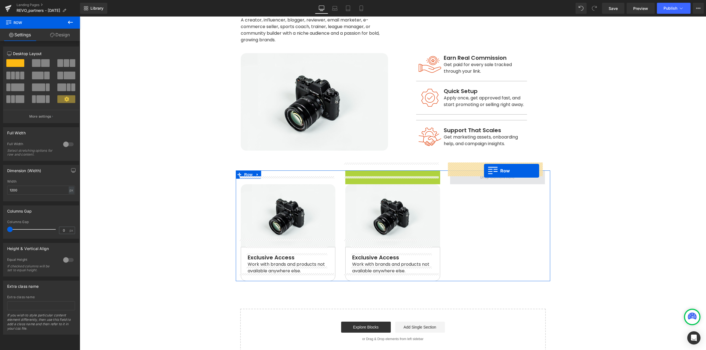
drag, startPoint x: 353, startPoint y: 167, endPoint x: 484, endPoint y: 171, distance: 131.0
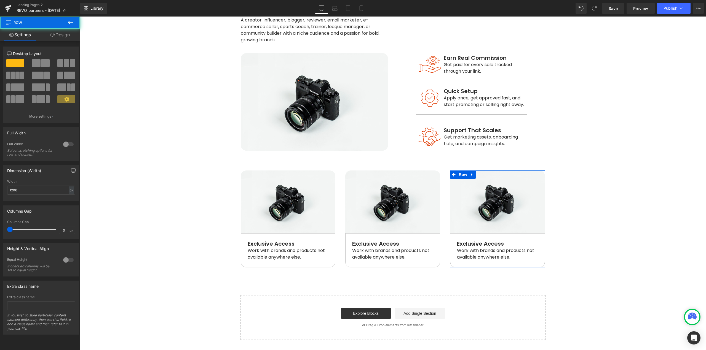
drag, startPoint x: 609, startPoint y: 221, endPoint x: 596, endPoint y: 221, distance: 13.2
click at [609, 221] on main "Real Results. Real Earnings. Heading Whether you're an influencer, creator, or …" at bounding box center [393, 94] width 626 height 761
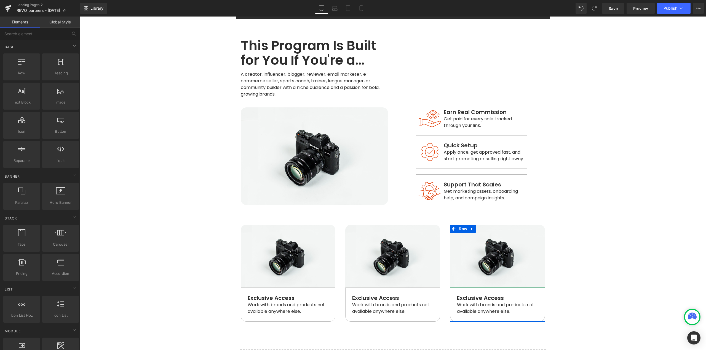
scroll to position [267, 0]
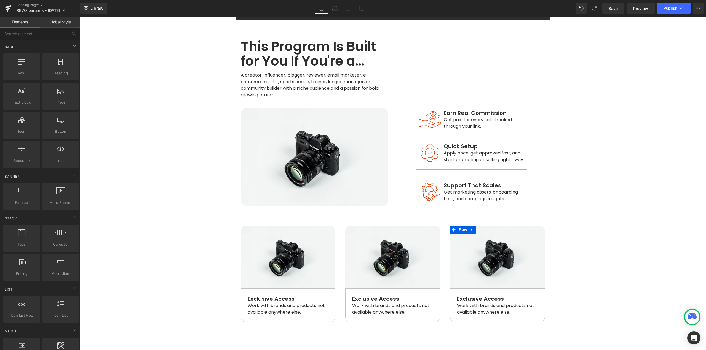
click at [581, 247] on main "Real Results. Real Earnings. Heading Whether you're an influencer, creator, or …" at bounding box center [393, 149] width 626 height 761
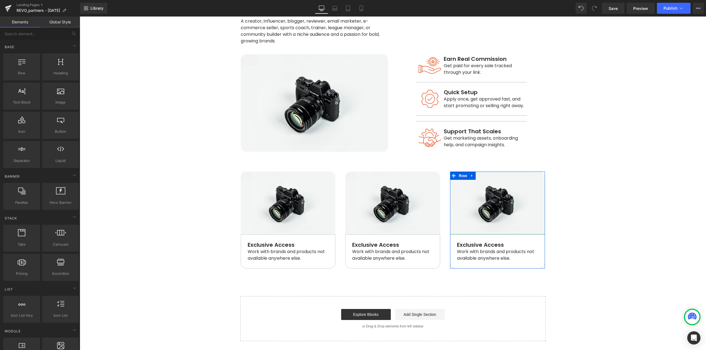
scroll to position [322, 0]
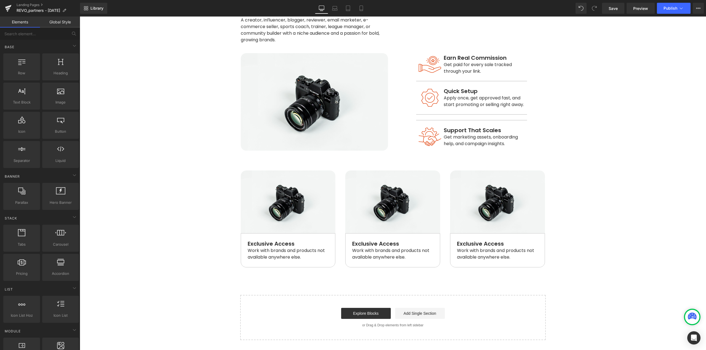
click at [590, 252] on main "Real Results. Real Earnings. Heading Whether you're an influencer, creator, or …" at bounding box center [393, 94] width 626 height 761
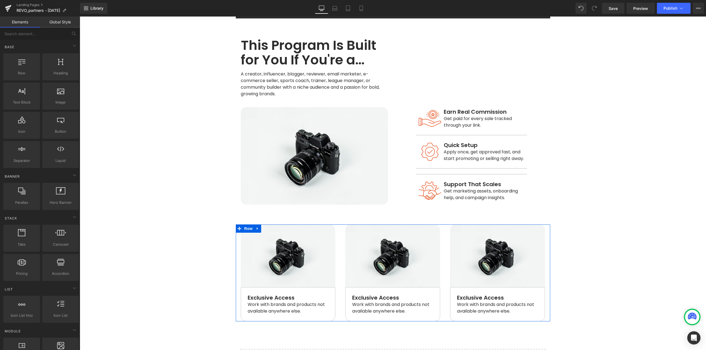
scroll to position [267, 0]
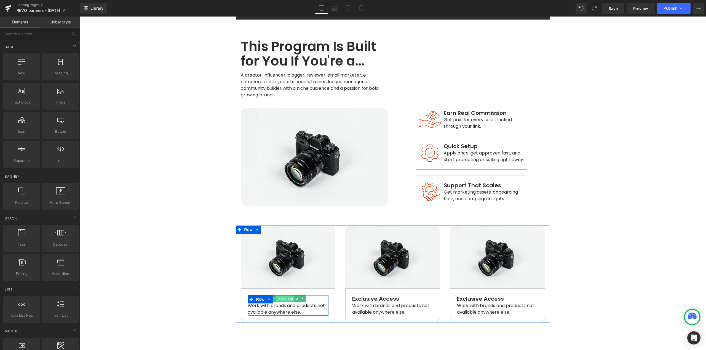
click at [282, 296] on span "Text Block" at bounding box center [285, 299] width 18 height 7
click at [296, 297] on icon at bounding box center [297, 298] width 3 height 3
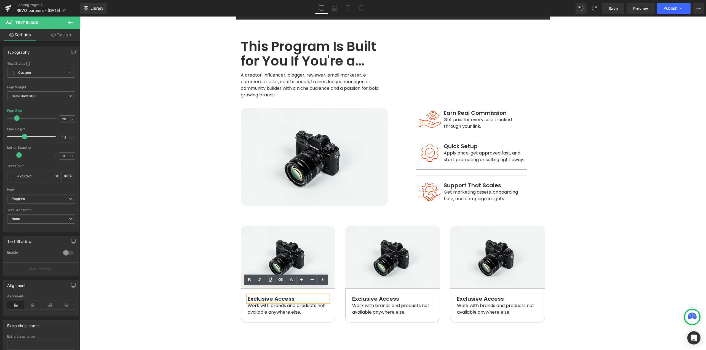
click at [293, 296] on p "Exclusive Access" at bounding box center [288, 299] width 81 height 7
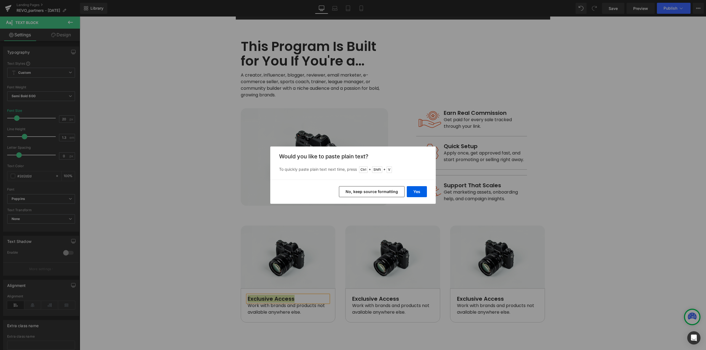
click at [376, 192] on button "No, keep source formatting" at bounding box center [372, 191] width 66 height 11
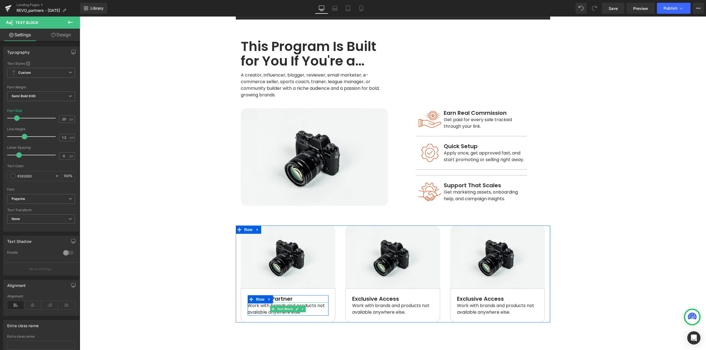
click at [303, 306] on link at bounding box center [303, 309] width 6 height 7
click at [258, 303] on span "Work with brands and products not available anywhere else." at bounding box center [287, 309] width 78 height 13
click at [252, 303] on span "Work with brands and products not available anywhere else." at bounding box center [287, 309] width 78 height 13
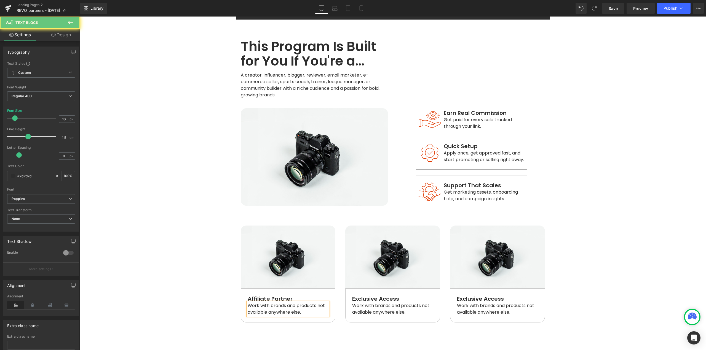
paste div
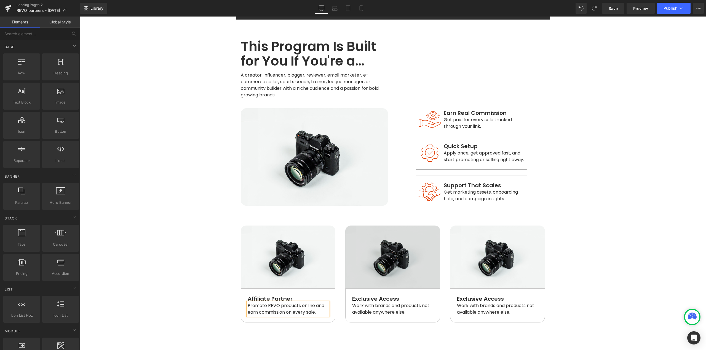
click at [631, 265] on main "Real Results. Real Earnings. Heading Whether you're an influencer, creator, or …" at bounding box center [393, 149] width 626 height 761
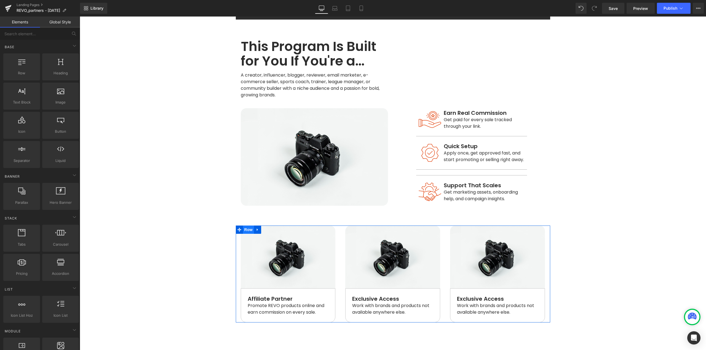
click at [246, 226] on span "Row" at bounding box center [248, 230] width 11 height 8
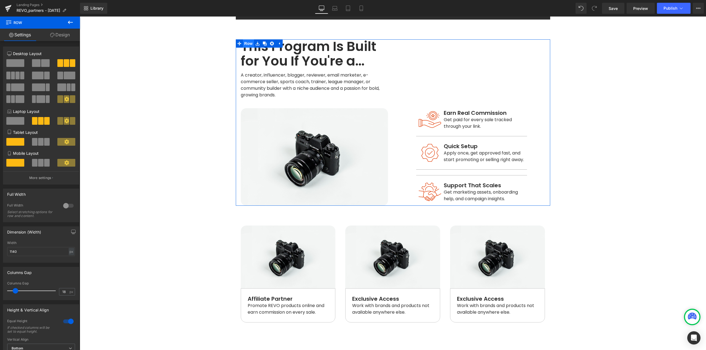
click at [246, 39] on span "Row" at bounding box center [248, 43] width 11 height 8
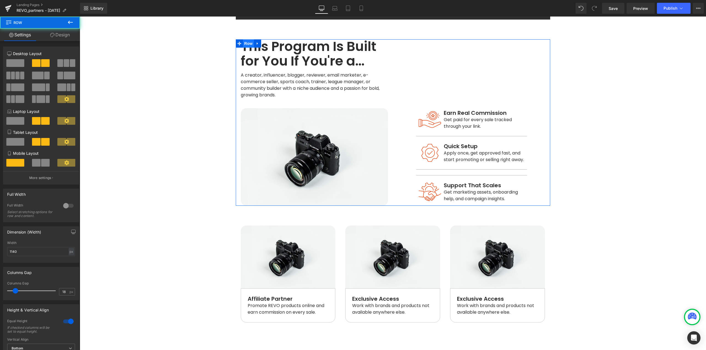
click at [66, 36] on link "Design" at bounding box center [60, 35] width 40 height 12
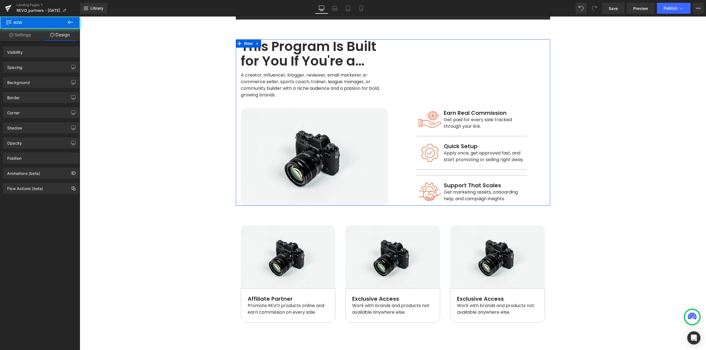
click at [28, 69] on div "Spacing" at bounding box center [41, 67] width 76 height 10
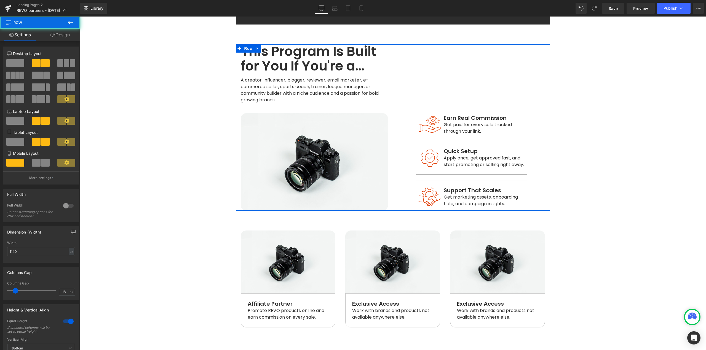
scroll to position [260, 0]
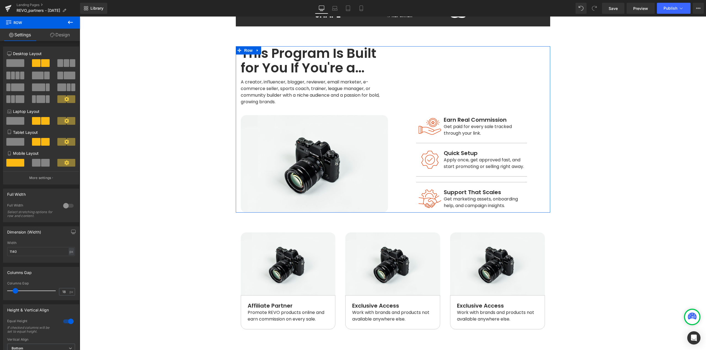
click at [64, 39] on link "Design" at bounding box center [60, 35] width 40 height 12
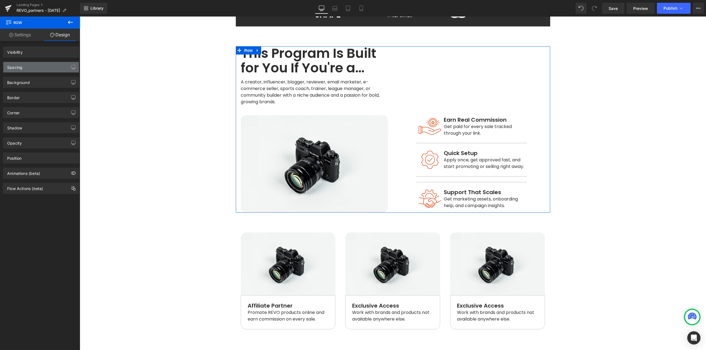
click at [36, 64] on div "Spacing" at bounding box center [41, 67] width 76 height 10
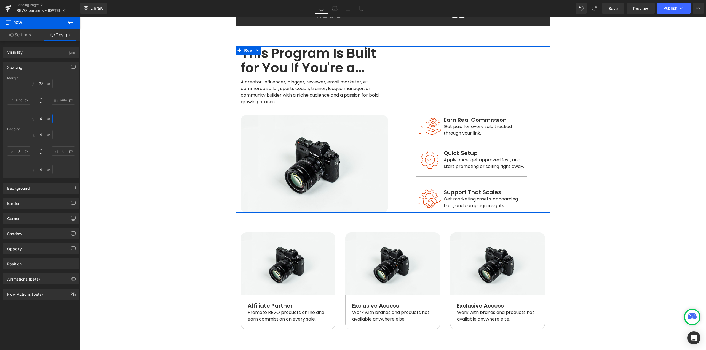
click at [45, 118] on input "0" at bounding box center [40, 118] width 23 height 9
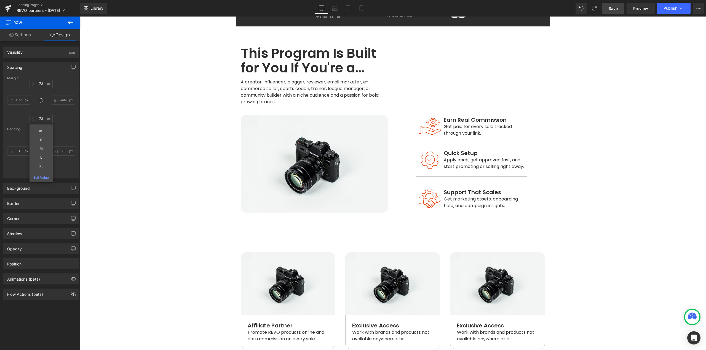
click at [616, 9] on span "Save" at bounding box center [612, 9] width 9 height 6
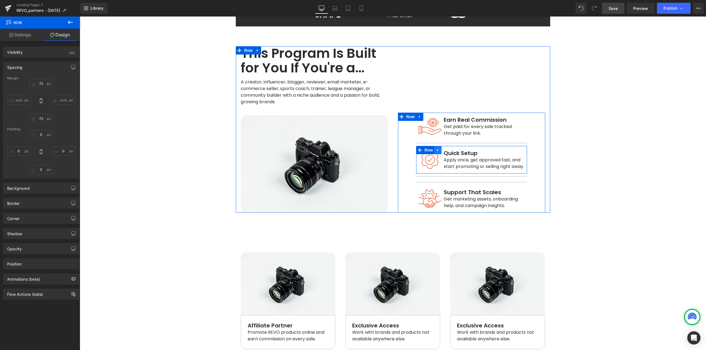
click at [436, 148] on icon at bounding box center [438, 150] width 4 height 4
click at [443, 148] on icon at bounding box center [445, 150] width 4 height 4
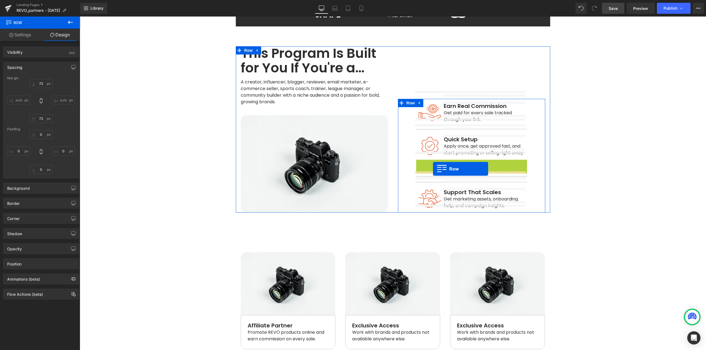
drag, startPoint x: 425, startPoint y: 143, endPoint x: 447, endPoint y: 180, distance: 43.3
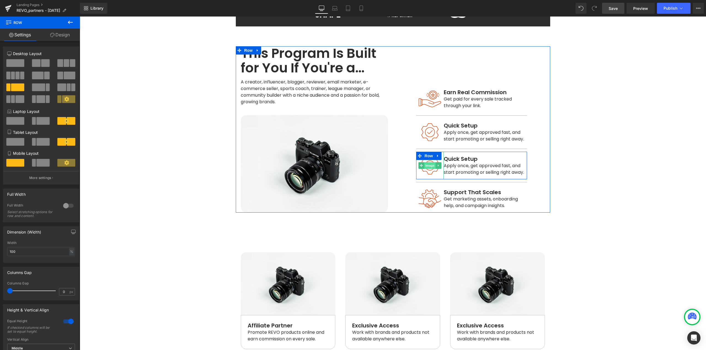
click at [429, 162] on span "Image" at bounding box center [430, 165] width 12 height 7
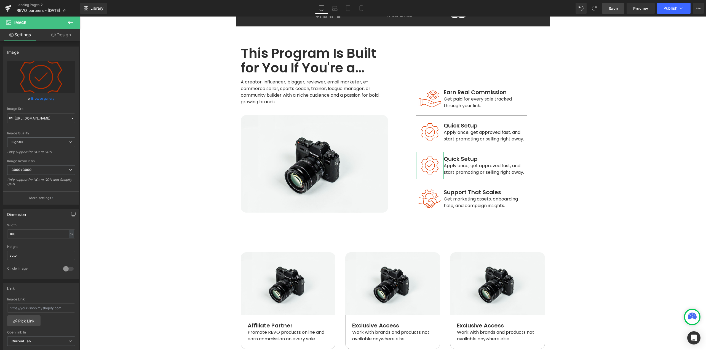
click at [64, 36] on link "Design" at bounding box center [61, 35] width 40 height 12
click at [0, 0] on div "Spacing" at bounding box center [0, 0] width 0 height 0
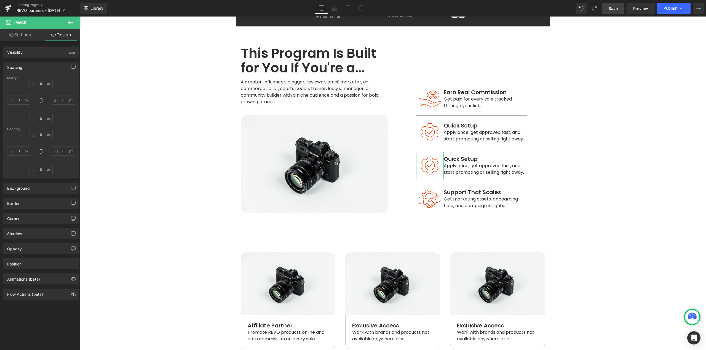
click at [22, 34] on link "Settings" at bounding box center [20, 35] width 40 height 12
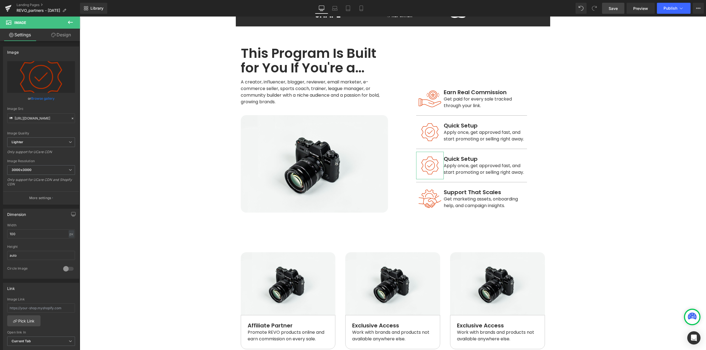
drag, startPoint x: 43, startPoint y: 100, endPoint x: 45, endPoint y: 101, distance: 2.9
click at [43, 100] on link "Browse gallery" at bounding box center [42, 99] width 23 height 10
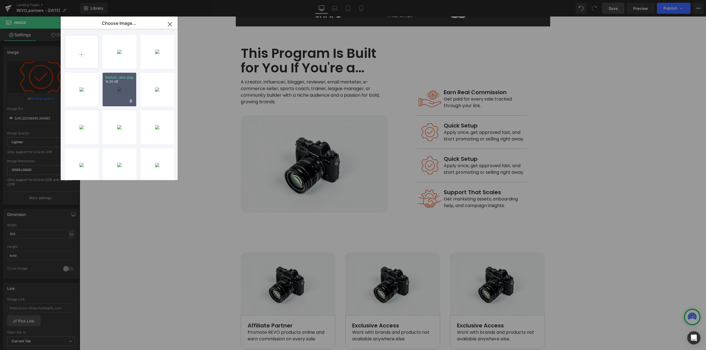
click at [420, 118] on div "Exclusi...sive.png 14.39 KB" at bounding box center [420, 119] width 1 height 2
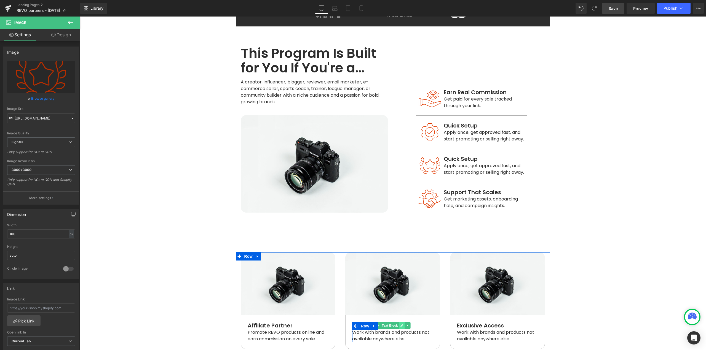
click at [400, 324] on icon at bounding box center [401, 325] width 3 height 3
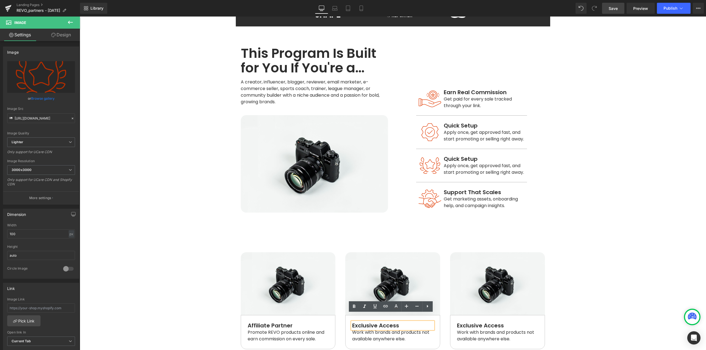
click at [399, 322] on p "Exclusive Access" at bounding box center [392, 325] width 81 height 7
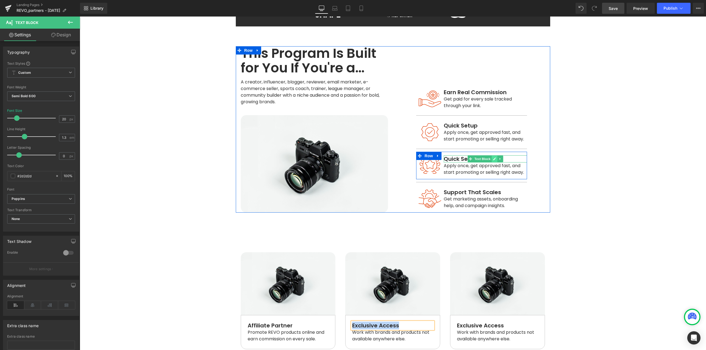
click at [493, 157] on icon at bounding box center [494, 158] width 3 height 3
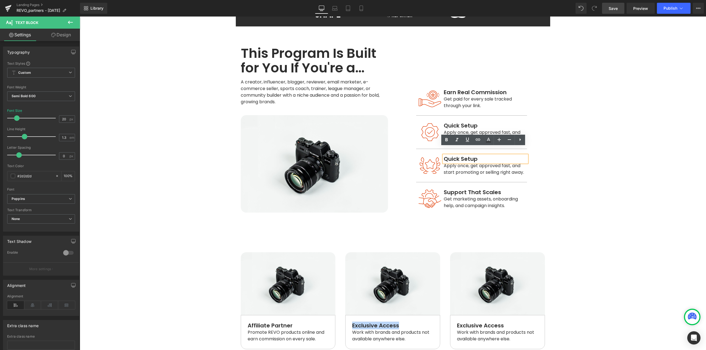
click at [470, 155] on span "Quick Setup" at bounding box center [461, 159] width 34 height 8
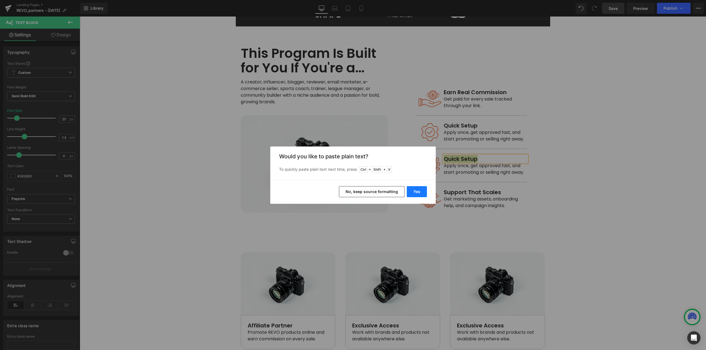
drag, startPoint x: 419, startPoint y: 194, endPoint x: 339, endPoint y: 182, distance: 81.5
click at [419, 194] on button "Yes" at bounding box center [417, 191] width 20 height 11
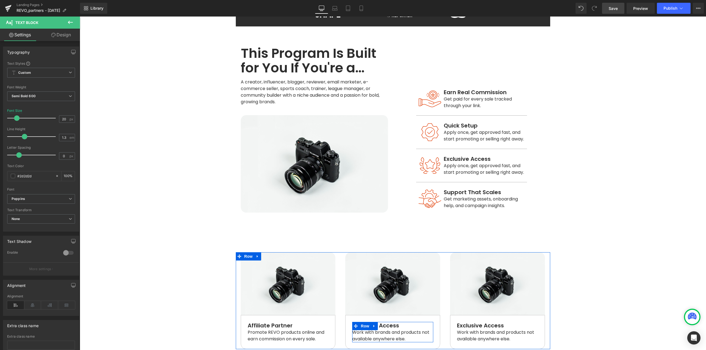
click at [377, 334] on icon at bounding box center [377, 335] width 3 height 3
click at [400, 334] on icon at bounding box center [401, 335] width 3 height 3
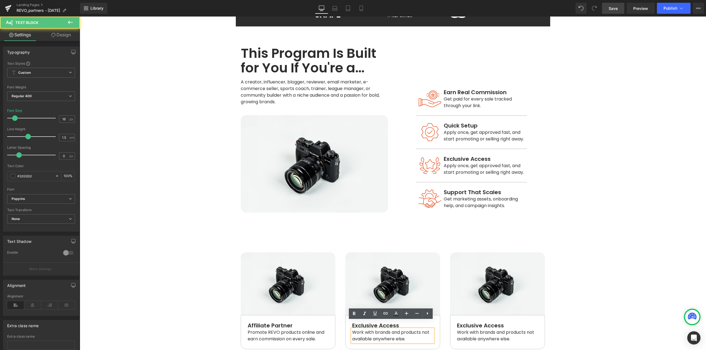
click at [399, 329] on span "Work with brands and products not available anywhere else." at bounding box center [391, 335] width 78 height 13
copy span "Work with brands and products not available anywhere else."
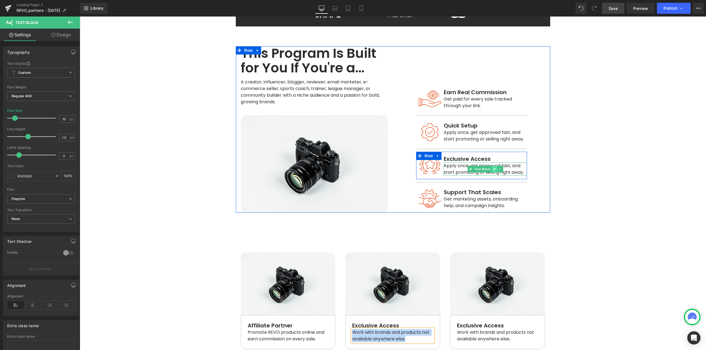
click at [493, 168] on icon at bounding box center [494, 169] width 3 height 3
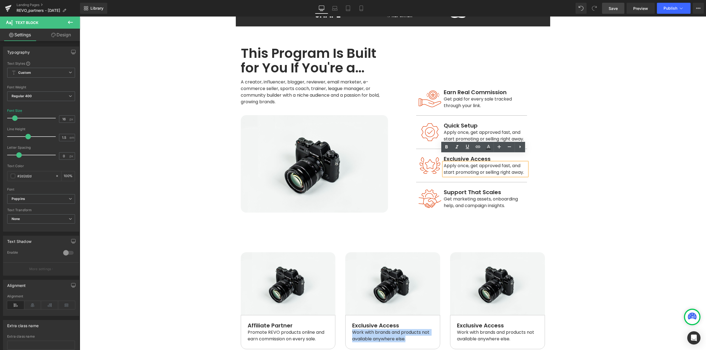
click at [491, 163] on span "Apply once, get approved fast, and start promoting or selling right away." at bounding box center [484, 169] width 80 height 13
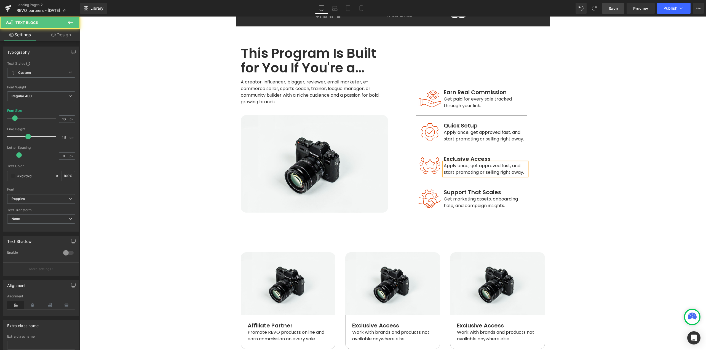
click at [492, 163] on span "Apply once, get approved fast, and start promoting or selling right away." at bounding box center [484, 169] width 80 height 13
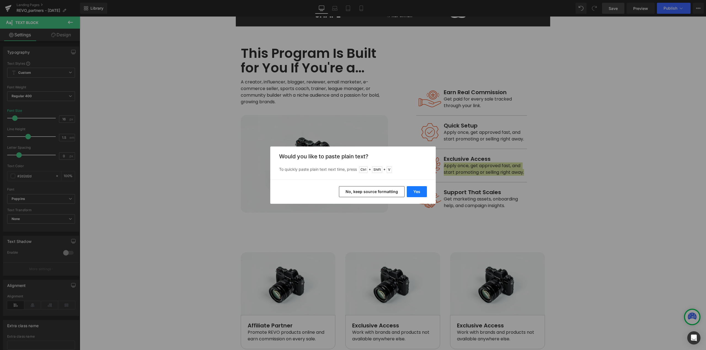
click at [418, 197] on button "Yes" at bounding box center [417, 191] width 20 height 11
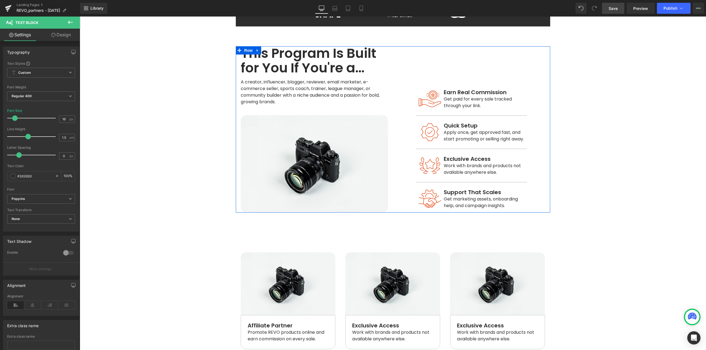
click at [627, 198] on main "Real Results. Real Earnings. Heading Whether you're an influencer, creator, or …" at bounding box center [393, 166] width 626 height 781
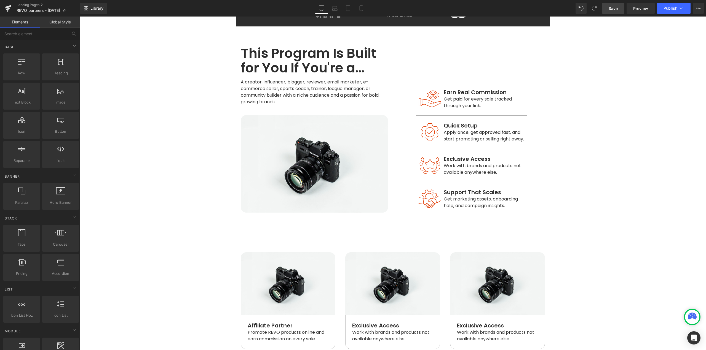
click at [616, 6] on span "Save" at bounding box center [612, 9] width 9 height 6
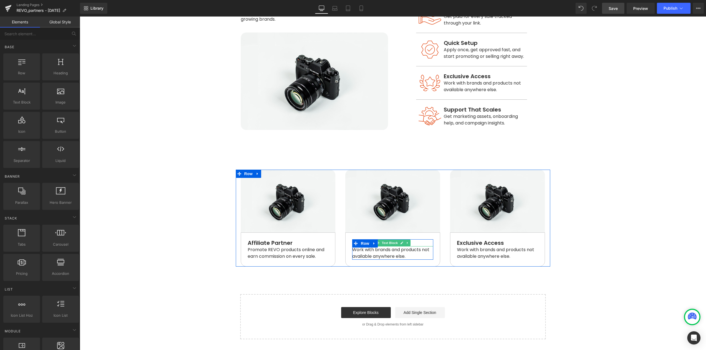
click at [400, 242] on icon at bounding box center [401, 243] width 3 height 3
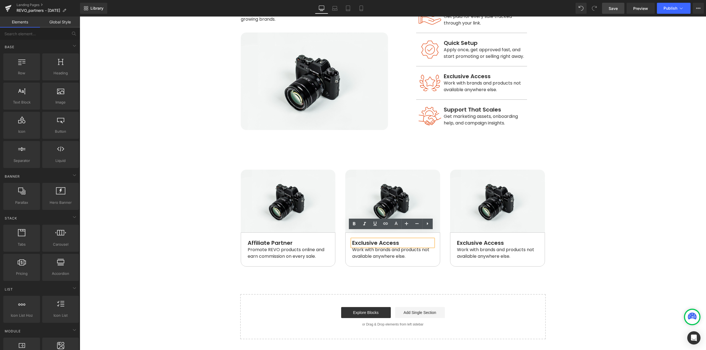
click at [396, 239] on span "Exclusive Access" at bounding box center [375, 243] width 47 height 8
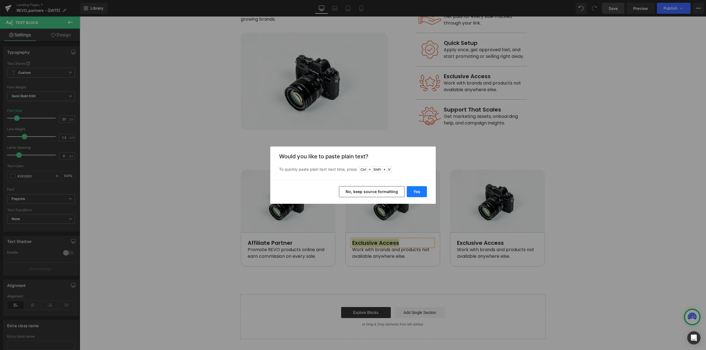
click at [422, 189] on button "Yes" at bounding box center [417, 191] width 20 height 11
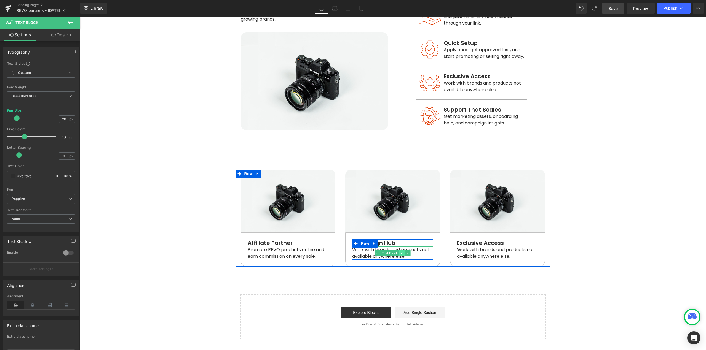
click at [400, 252] on icon at bounding box center [401, 253] width 3 height 3
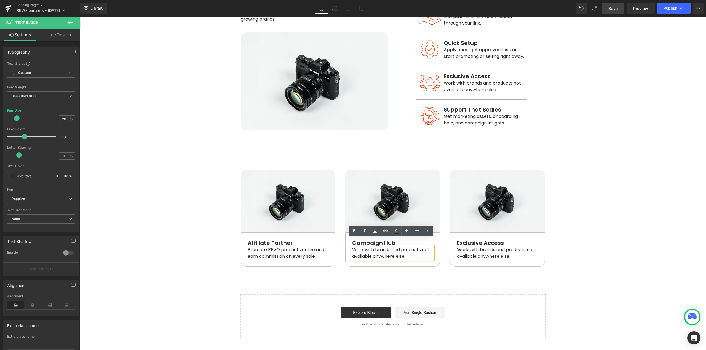
click at [399, 247] on span "Work with brands and products not available anywhere else." at bounding box center [391, 253] width 78 height 13
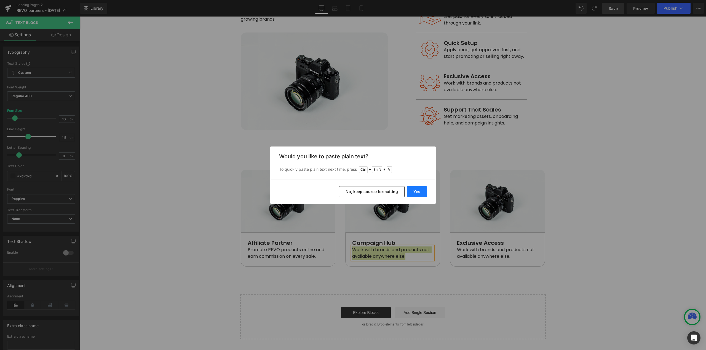
click at [416, 193] on button "Yes" at bounding box center [417, 191] width 20 height 11
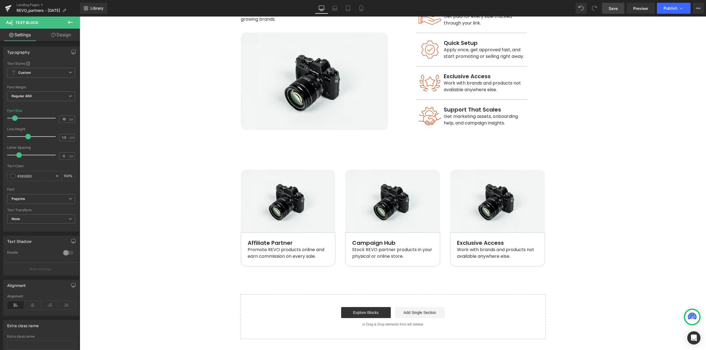
scroll to position [315, 0]
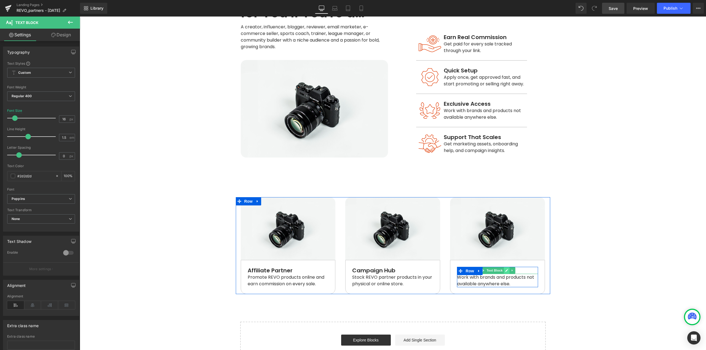
click at [505, 269] on icon at bounding box center [506, 270] width 3 height 3
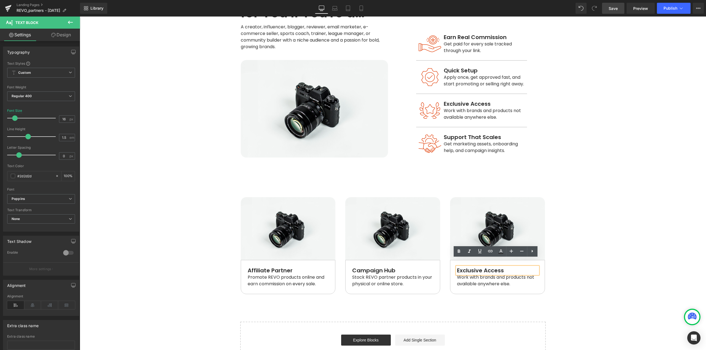
click at [503, 267] on p "Exclusive Access" at bounding box center [497, 270] width 81 height 7
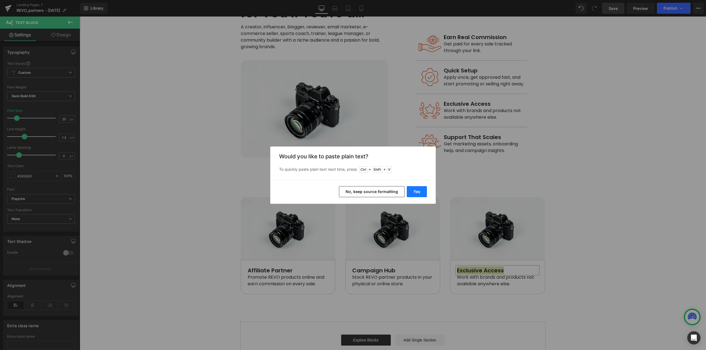
click at [415, 189] on button "Yes" at bounding box center [417, 191] width 20 height 11
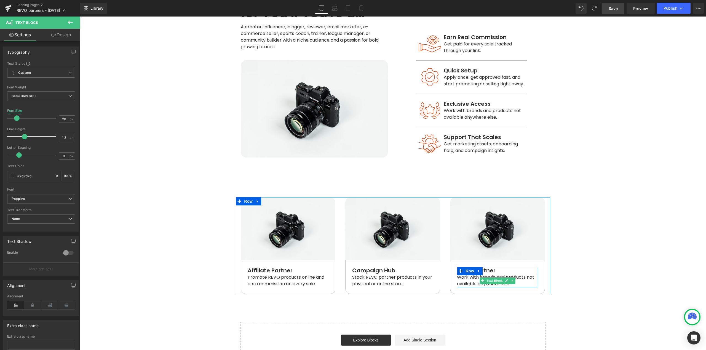
click at [505, 280] on icon at bounding box center [506, 281] width 3 height 3
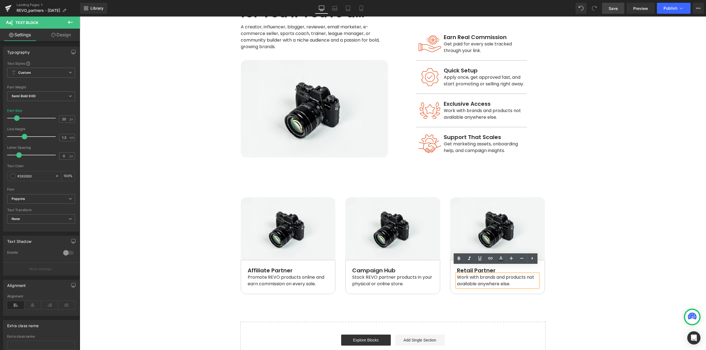
click at [504, 274] on span "Work with brands and products not available anywhere else." at bounding box center [496, 280] width 78 height 13
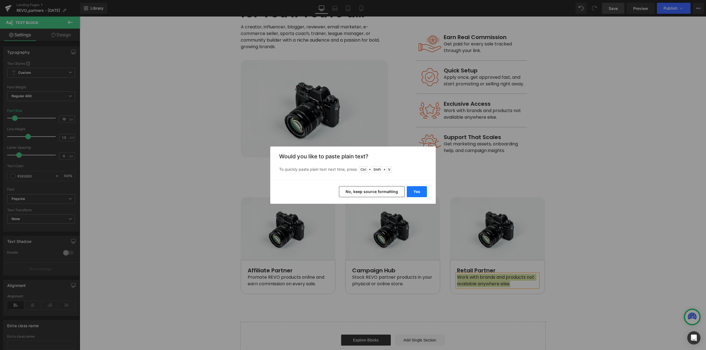
click at [414, 191] on button "Yes" at bounding box center [417, 191] width 20 height 11
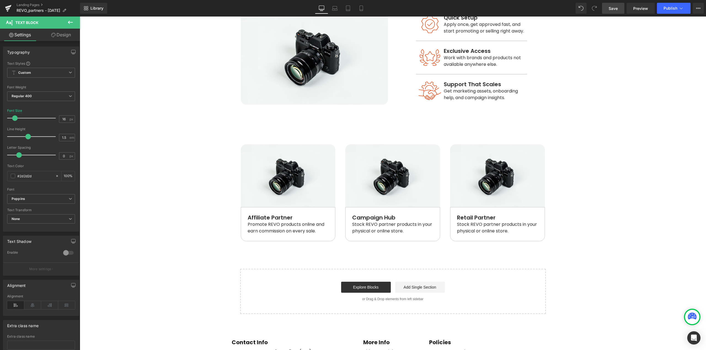
scroll to position [371, 0]
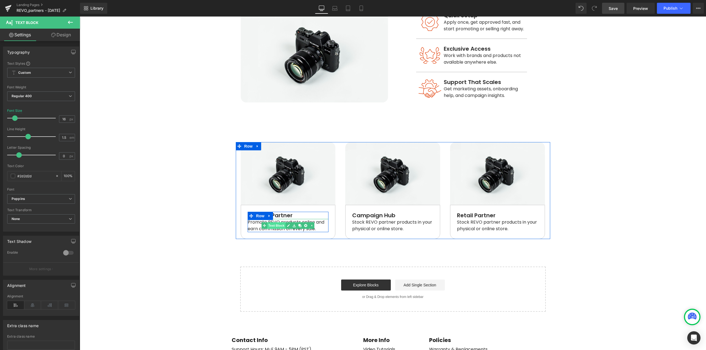
click at [277, 222] on span "Text Block" at bounding box center [276, 225] width 18 height 7
click at [63, 33] on link "Design" at bounding box center [61, 35] width 40 height 12
click at [0, 0] on div "Spacing" at bounding box center [0, 0] width 0 height 0
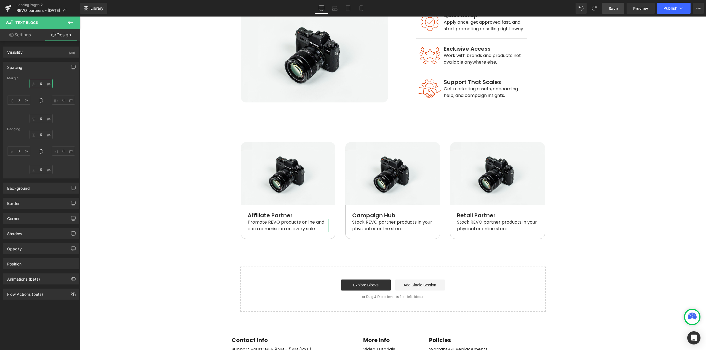
click at [43, 84] on input "0" at bounding box center [40, 83] width 23 height 9
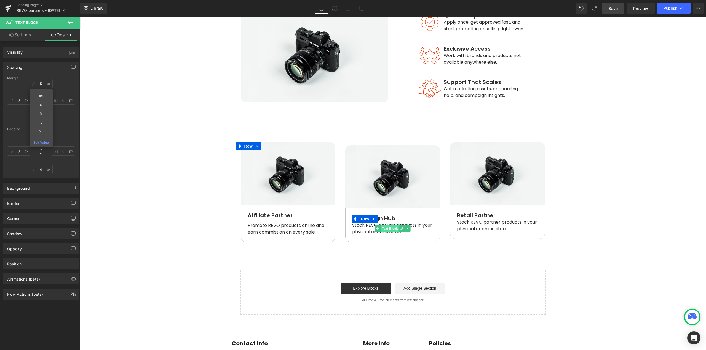
click at [385, 226] on span "Text Block" at bounding box center [390, 229] width 18 height 7
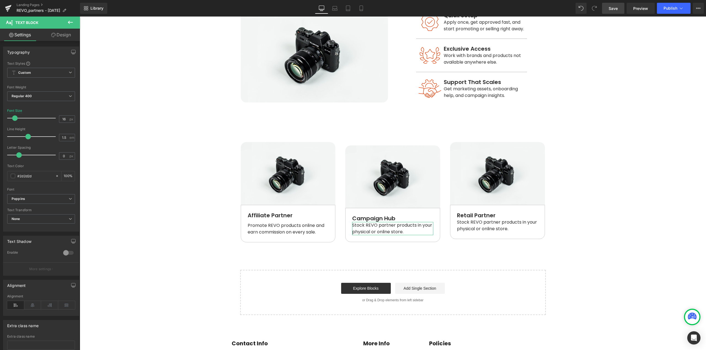
click at [66, 36] on link "Design" at bounding box center [61, 35] width 40 height 12
click at [0, 0] on div "Spacing" at bounding box center [0, 0] width 0 height 0
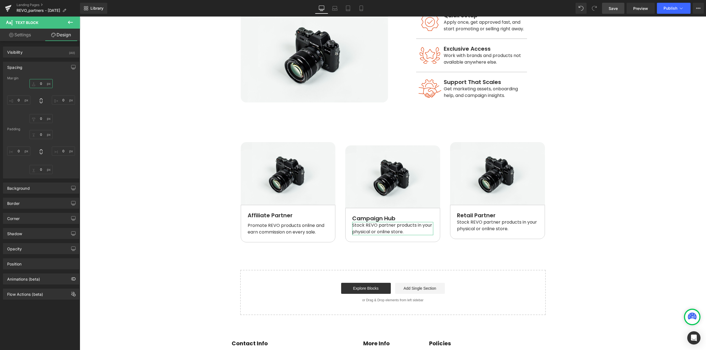
click at [41, 84] on input "0" at bounding box center [40, 83] width 23 height 9
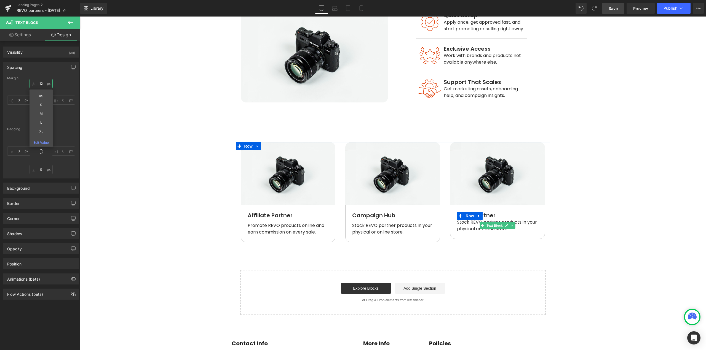
scroll to position [343, 0]
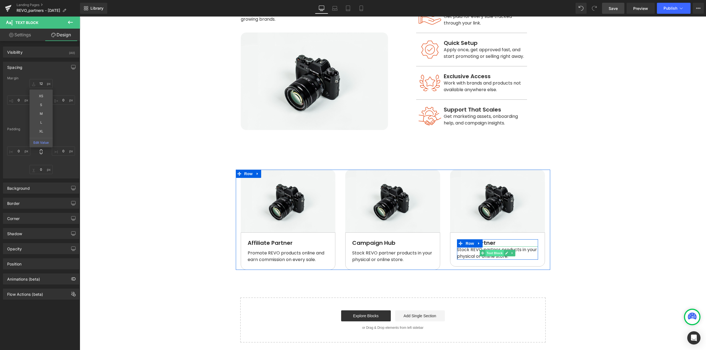
click at [494, 250] on span "Text Block" at bounding box center [494, 253] width 18 height 7
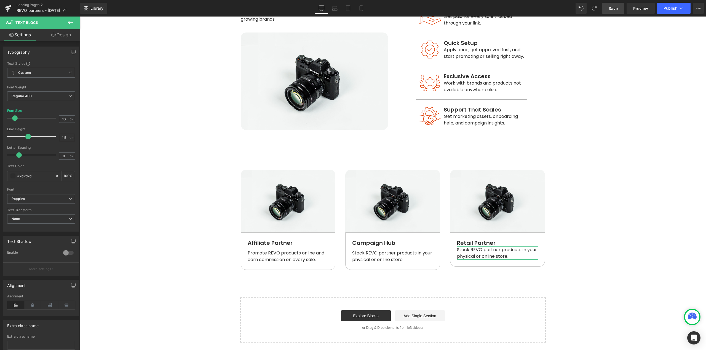
click at [70, 34] on link "Design" at bounding box center [61, 35] width 40 height 12
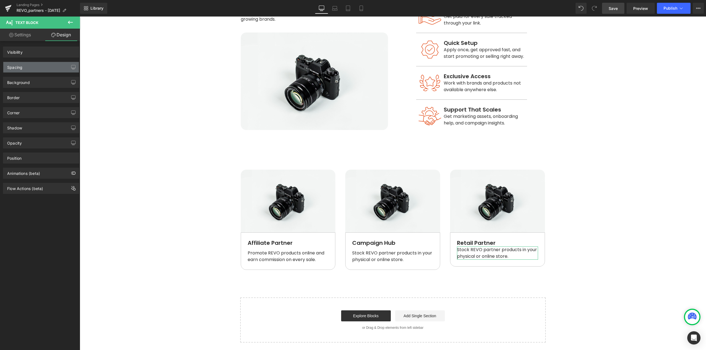
click at [24, 68] on div "Spacing" at bounding box center [41, 67] width 76 height 10
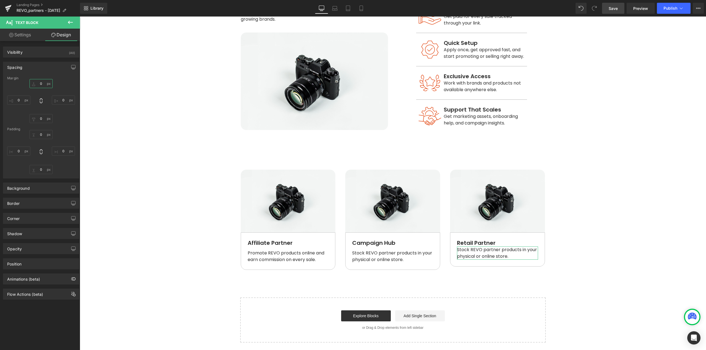
click at [43, 84] on input "0" at bounding box center [40, 83] width 23 height 9
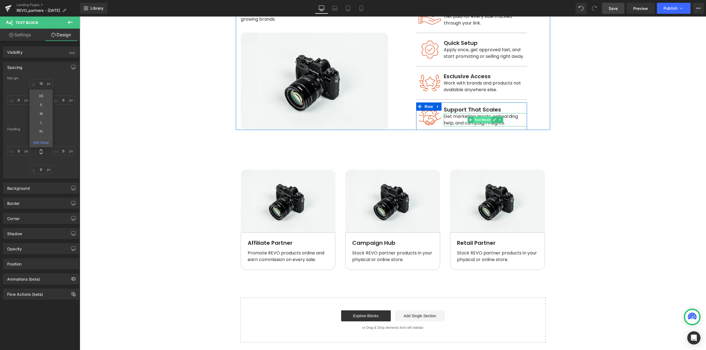
click at [476, 117] on span "Text Block" at bounding box center [482, 120] width 18 height 7
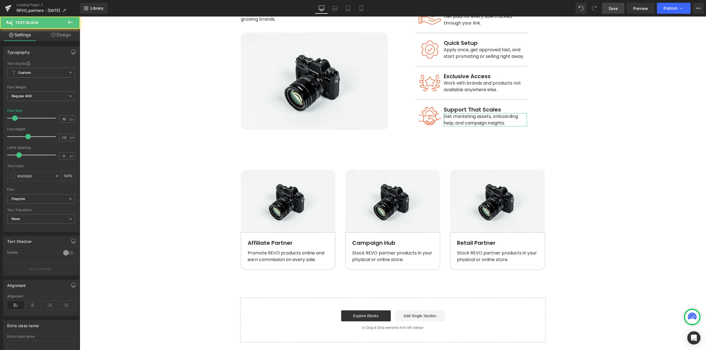
click at [62, 35] on link "Design" at bounding box center [61, 35] width 40 height 12
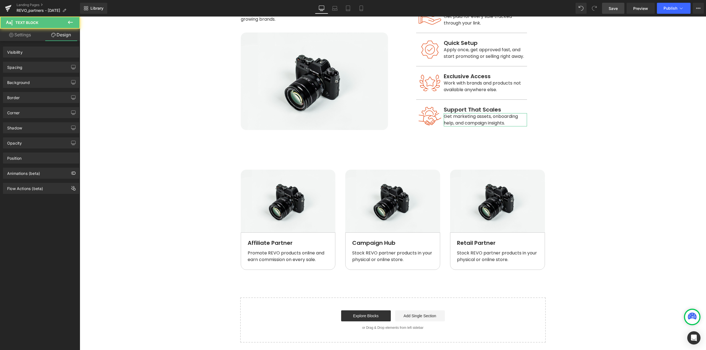
click at [18, 67] on div "Spacing" at bounding box center [14, 66] width 15 height 8
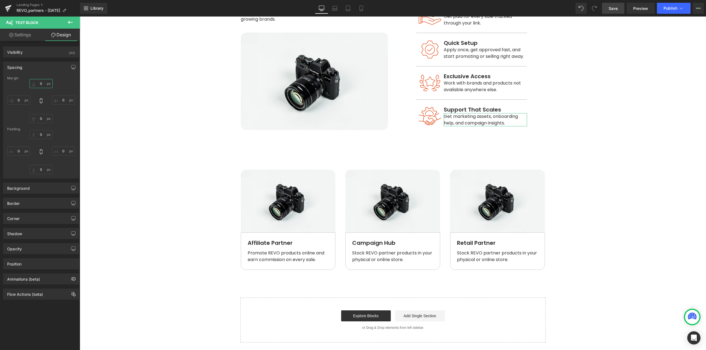
drag, startPoint x: 42, startPoint y: 84, endPoint x: 41, endPoint y: 67, distance: 17.1
click at [42, 84] on input "0" at bounding box center [40, 83] width 23 height 9
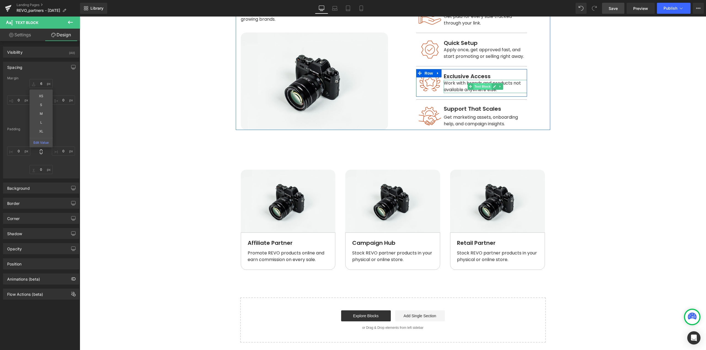
click at [479, 83] on span "Text Block" at bounding box center [482, 86] width 18 height 7
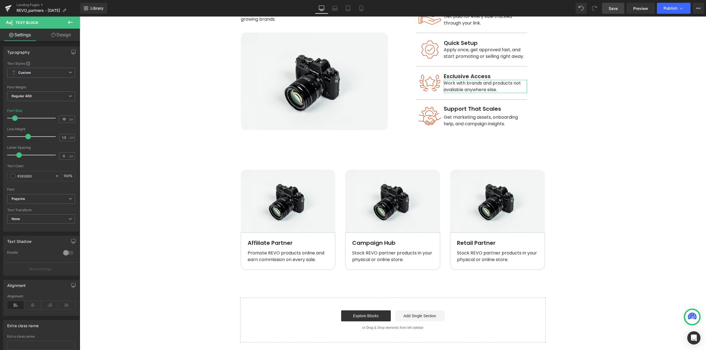
drag, startPoint x: 63, startPoint y: 41, endPoint x: 44, endPoint y: 80, distance: 43.9
click at [63, 40] on link "Design" at bounding box center [61, 35] width 40 height 12
click at [0, 0] on div "Spacing" at bounding box center [0, 0] width 0 height 0
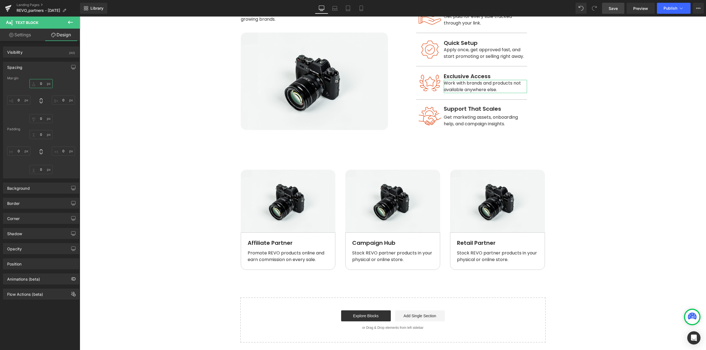
click at [42, 84] on input "0" at bounding box center [40, 83] width 23 height 9
click at [478, 50] on span "Text Block" at bounding box center [482, 53] width 18 height 7
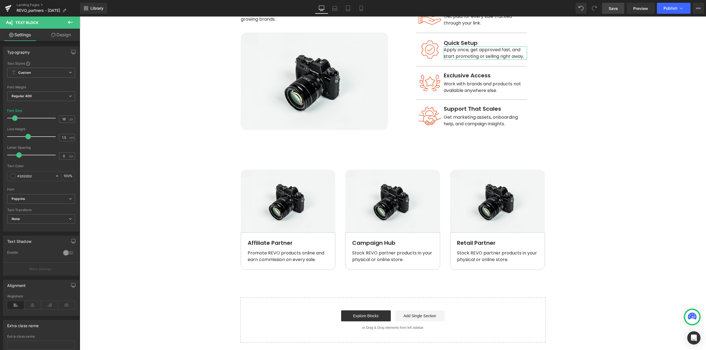
click at [62, 37] on link "Design" at bounding box center [61, 35] width 40 height 12
click at [0, 0] on div "Spacing" at bounding box center [0, 0] width 0 height 0
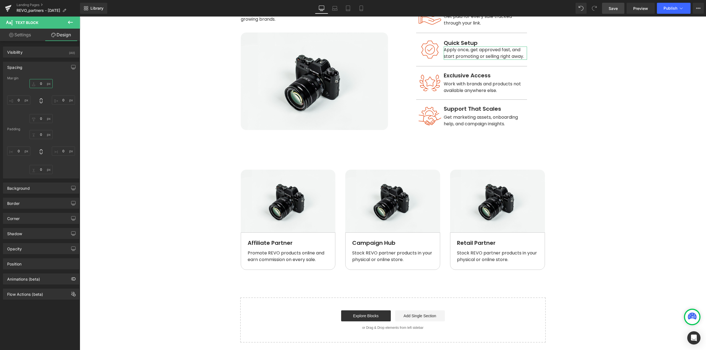
click at [44, 82] on input "0" at bounding box center [40, 83] width 23 height 9
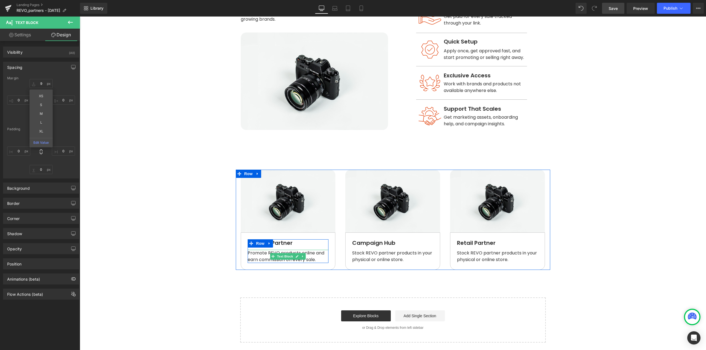
click at [281, 252] on span "Promote REVO products online and earn commission on every sale." at bounding box center [287, 256] width 78 height 13
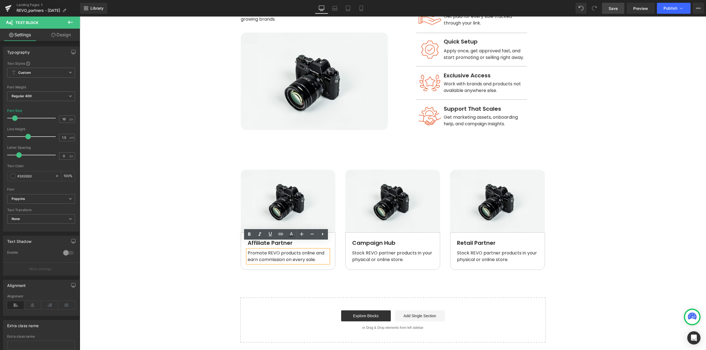
drag, startPoint x: 280, startPoint y: 269, endPoint x: 294, endPoint y: 253, distance: 20.9
click at [280, 269] on div "Real Results. Real Earnings. Heading Whether you're an influencer, creator, or …" at bounding box center [393, 22] width 314 height 658
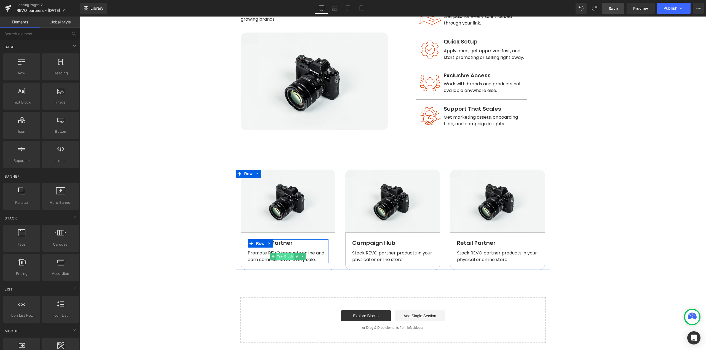
click at [285, 253] on span "Text Block" at bounding box center [285, 256] width 18 height 7
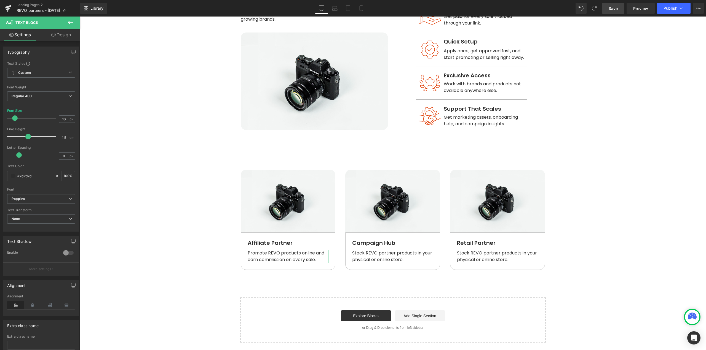
click at [61, 35] on link "Design" at bounding box center [61, 35] width 40 height 12
click at [0, 0] on div "Spacing" at bounding box center [0, 0] width 0 height 0
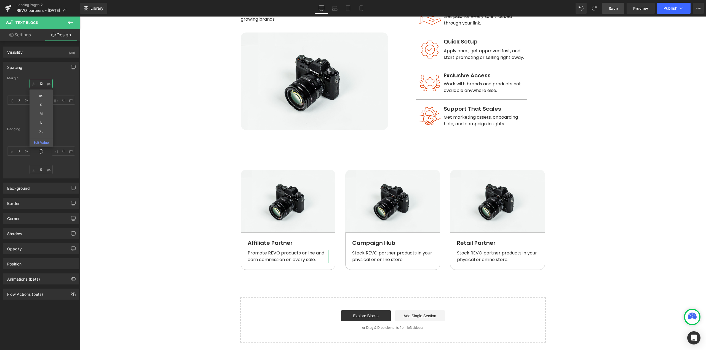
click at [41, 84] on input "12" at bounding box center [40, 83] width 23 height 9
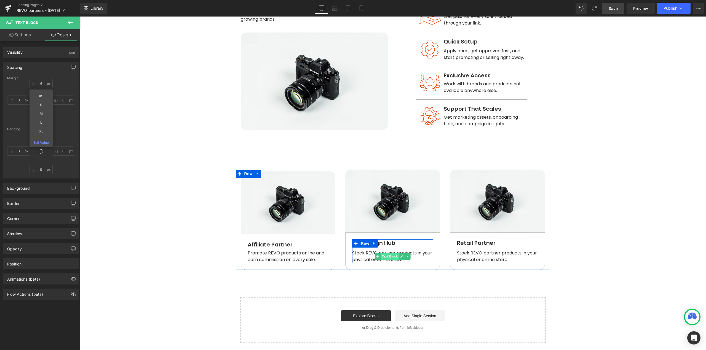
click at [386, 253] on span "Text Block" at bounding box center [390, 256] width 18 height 7
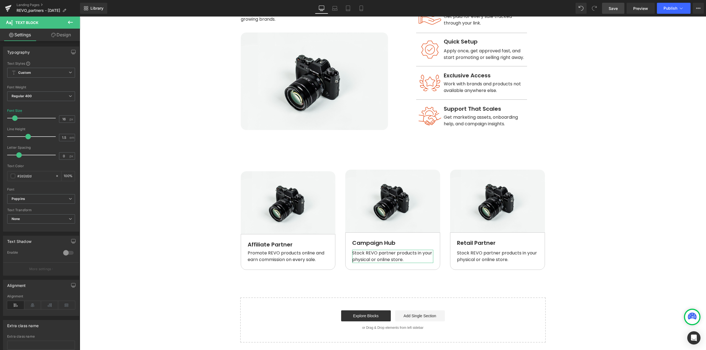
click at [65, 36] on link "Design" at bounding box center [61, 35] width 40 height 12
click at [0, 0] on div "Spacing" at bounding box center [0, 0] width 0 height 0
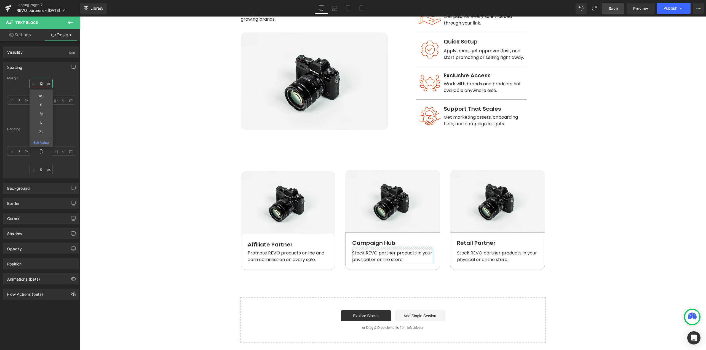
click at [42, 84] on input "12" at bounding box center [40, 83] width 23 height 9
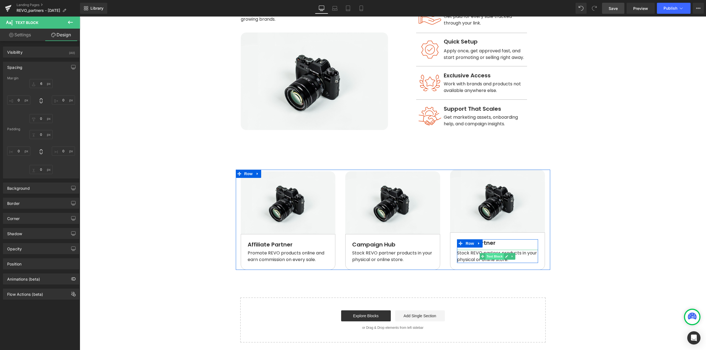
click at [493, 253] on span "Text Block" at bounding box center [494, 256] width 18 height 7
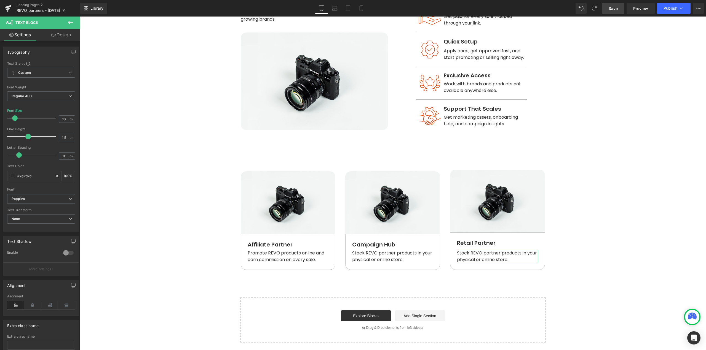
click at [64, 35] on link "Design" at bounding box center [61, 35] width 40 height 12
click at [0, 0] on div "Visibility" at bounding box center [0, 0] width 0 height 0
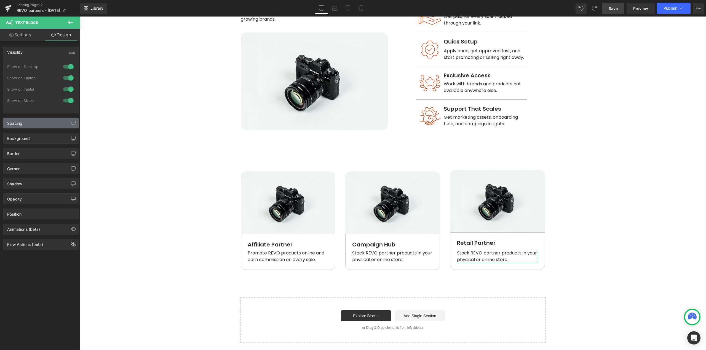
click at [29, 124] on div "Spacing" at bounding box center [41, 123] width 76 height 10
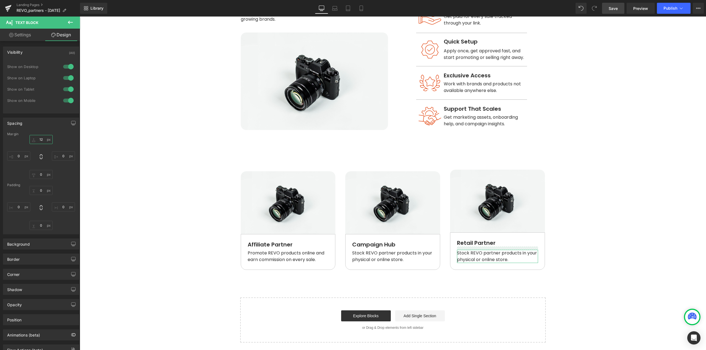
click at [43, 141] on input "12" at bounding box center [40, 139] width 23 height 9
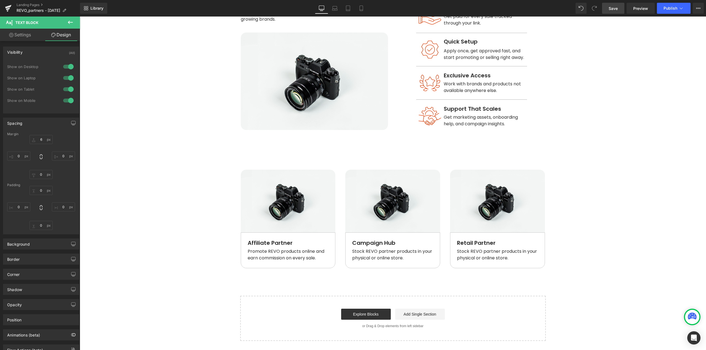
click at [622, 224] on main "Real Results. Real Earnings. Heading Whether you're an influencer, creator, or …" at bounding box center [393, 84] width 626 height 783
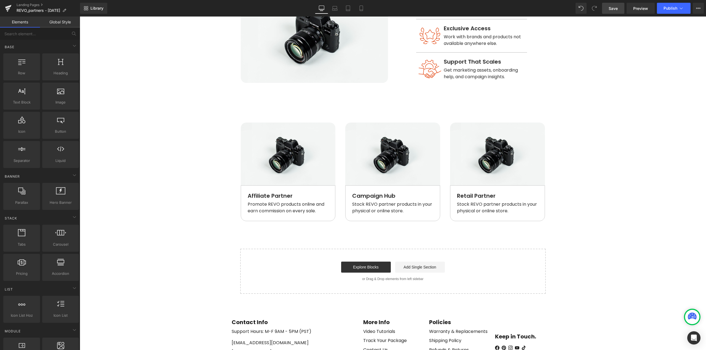
scroll to position [398, 0]
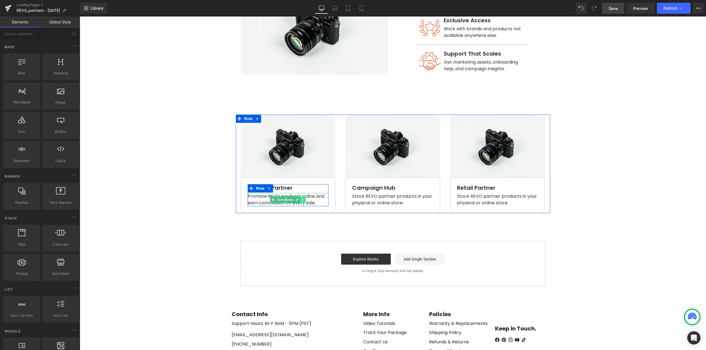
click at [301, 198] on icon at bounding box center [302, 199] width 3 height 3
drag, startPoint x: 296, startPoint y: 192, endPoint x: 289, endPoint y: 198, distance: 9.6
click at [298, 198] on icon at bounding box center [299, 199] width 3 height 3
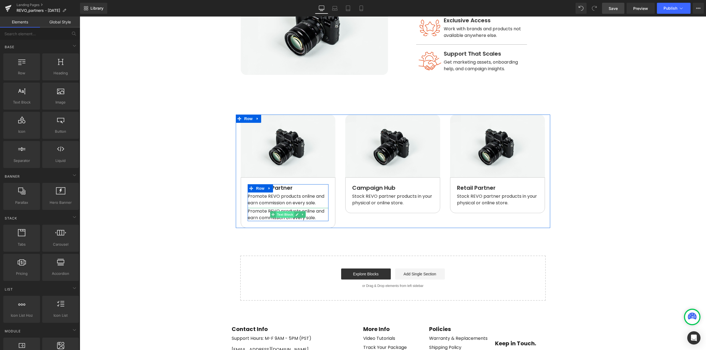
click at [281, 211] on span "Text Block" at bounding box center [285, 214] width 18 height 7
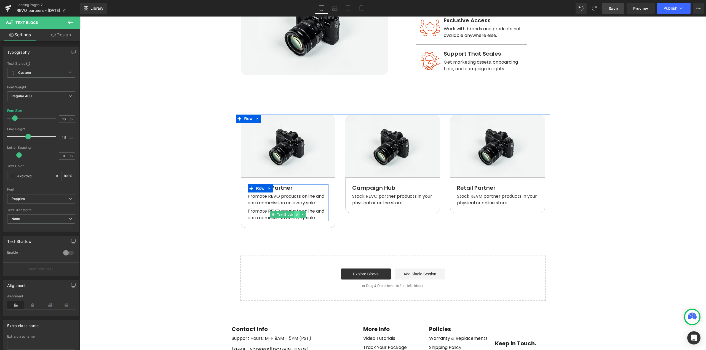
click at [294, 211] on link at bounding box center [297, 214] width 6 height 7
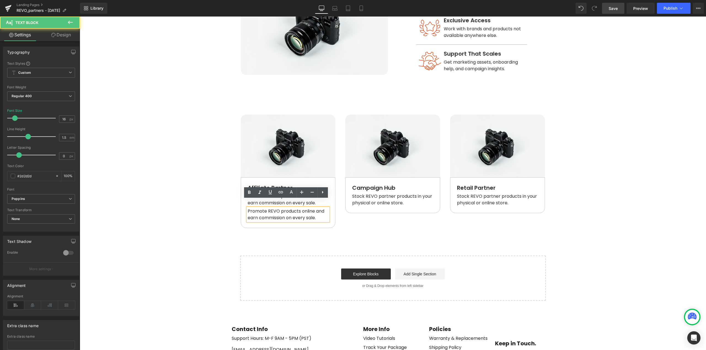
click at [293, 208] on span "Promote REVO products online and earn commission on every sale." at bounding box center [287, 214] width 78 height 13
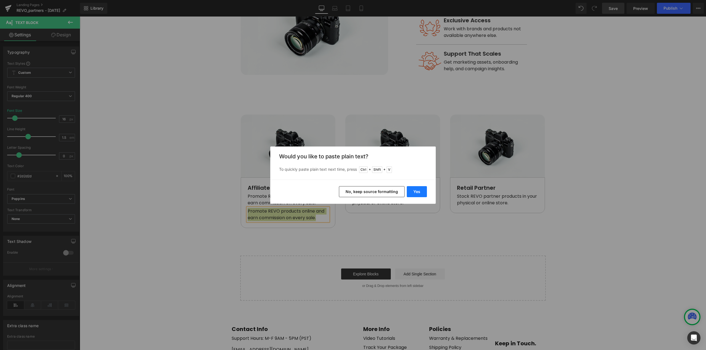
click at [414, 191] on button "Yes" at bounding box center [417, 191] width 20 height 11
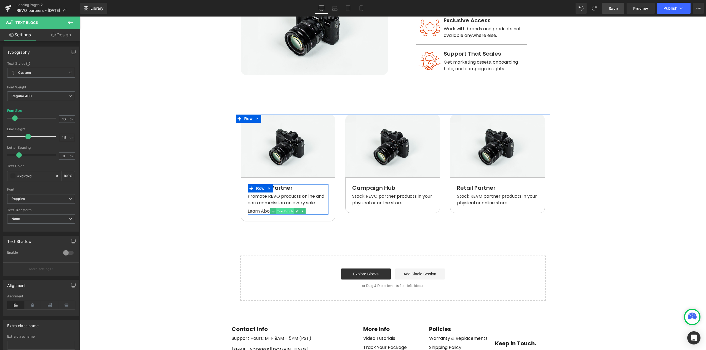
click at [284, 208] on span "Text Block" at bounding box center [285, 211] width 18 height 7
drag, startPoint x: 73, startPoint y: 34, endPoint x: 33, endPoint y: 91, distance: 70.2
click at [73, 34] on link "Design" at bounding box center [61, 35] width 40 height 12
click at [0, 0] on div "Spacing" at bounding box center [0, 0] width 0 height 0
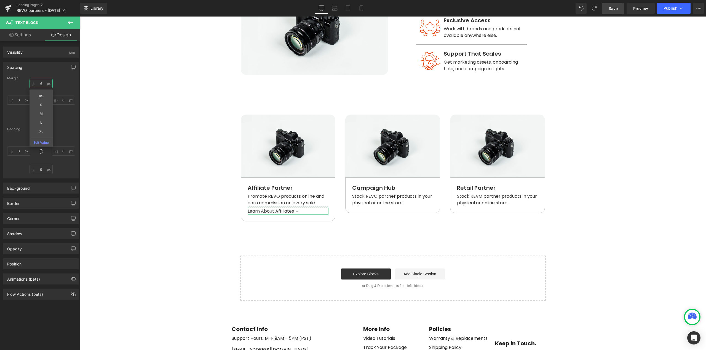
click at [44, 83] on input "6" at bounding box center [40, 83] width 23 height 9
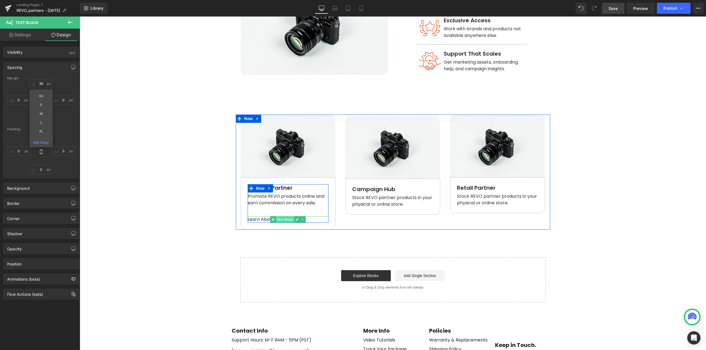
click at [283, 216] on span "Text Block" at bounding box center [285, 219] width 18 height 7
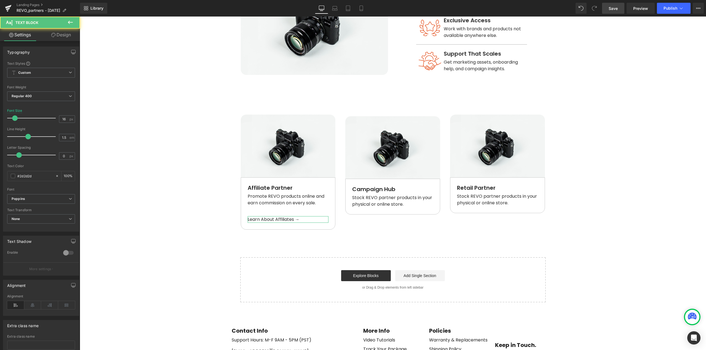
click at [62, 34] on link "Design" at bounding box center [61, 35] width 40 height 12
click at [0, 0] on div "Spacing" at bounding box center [0, 0] width 0 height 0
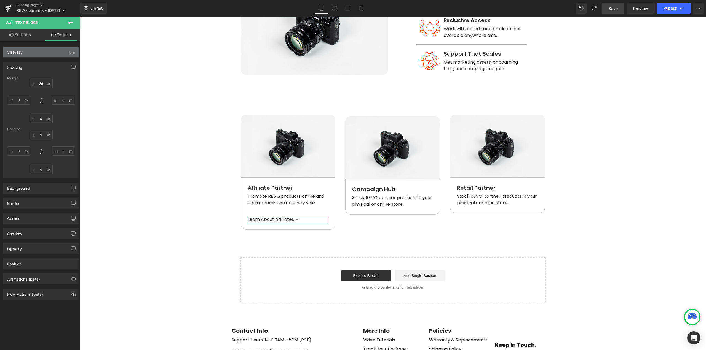
click at [28, 54] on div "Visibility (All)" at bounding box center [41, 52] width 76 height 10
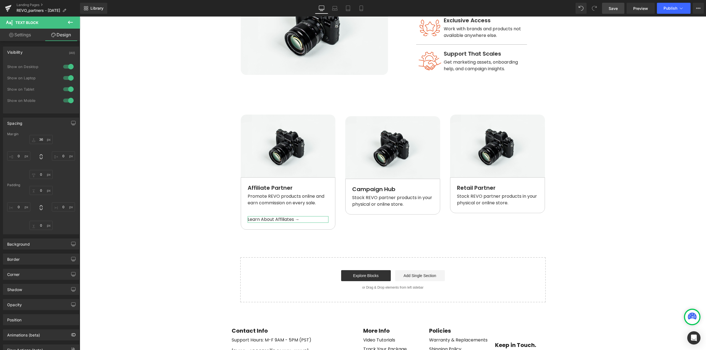
click at [23, 35] on link "Settings" at bounding box center [20, 35] width 40 height 12
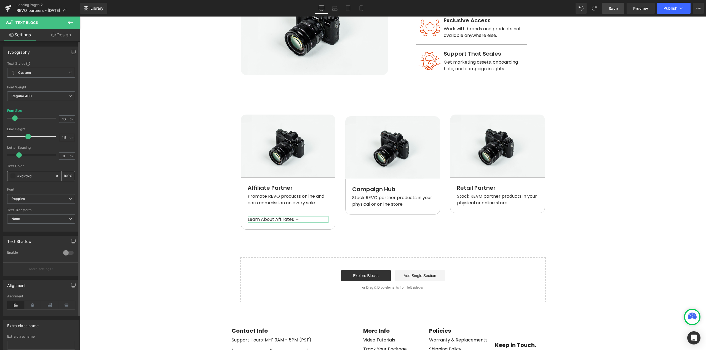
click at [13, 176] on span at bounding box center [13, 176] width 4 height 4
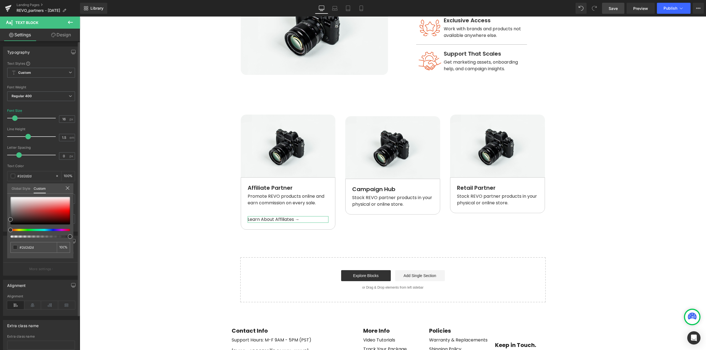
click at [15, 190] on link "Global Style" at bounding box center [21, 188] width 19 height 9
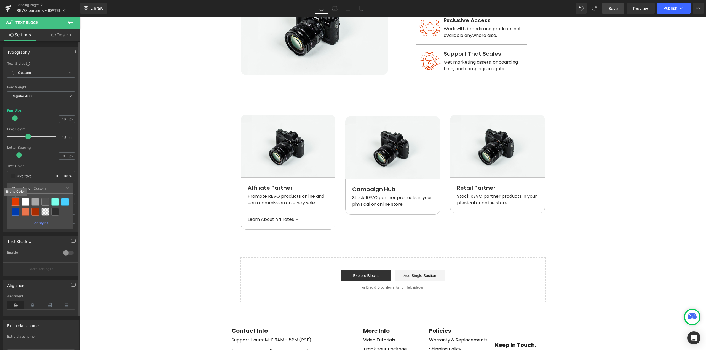
drag, startPoint x: 15, startPoint y: 203, endPoint x: 31, endPoint y: 208, distance: 15.7
click at [16, 203] on div at bounding box center [16, 202] width 8 height 8
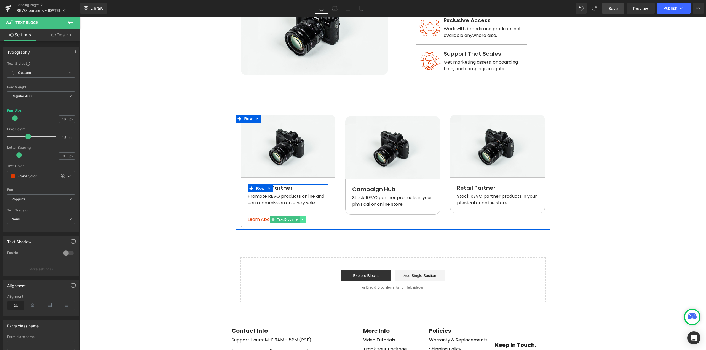
click at [302, 219] on icon at bounding box center [302, 220] width 1 height 2
click at [298, 218] on icon at bounding box center [299, 219] width 3 height 3
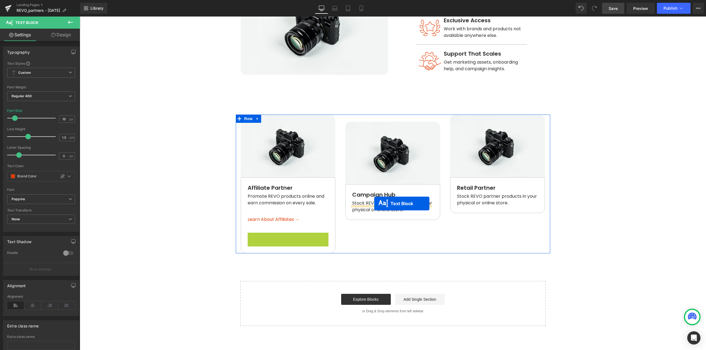
drag, startPoint x: 366, startPoint y: 203, endPoint x: 374, endPoint y: 204, distance: 8.6
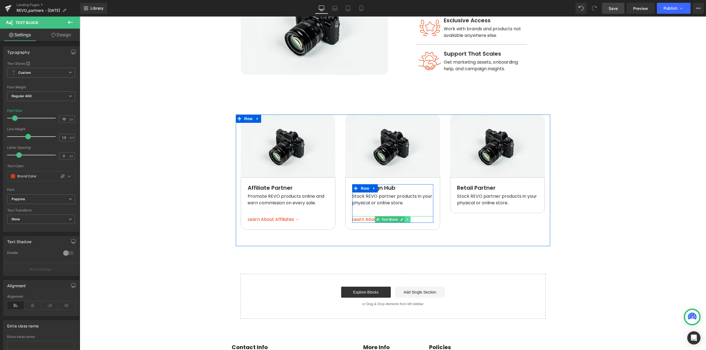
click at [406, 218] on icon at bounding box center [407, 219] width 3 height 3
drag, startPoint x: 401, startPoint y: 212, endPoint x: 385, endPoint y: 221, distance: 18.6
click at [403, 218] on icon at bounding box center [404, 219] width 3 height 3
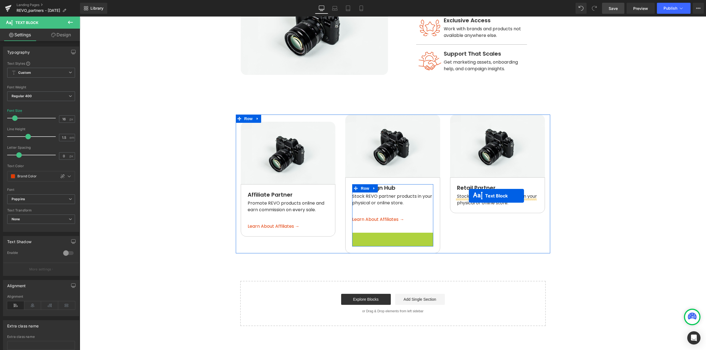
drag, startPoint x: 465, startPoint y: 203, endPoint x: 469, endPoint y: 196, distance: 7.8
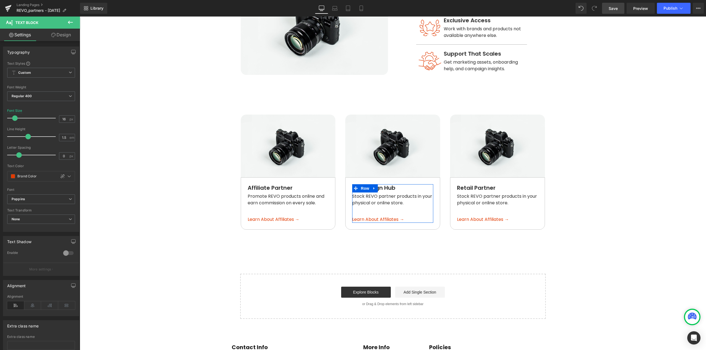
click at [574, 203] on main "Real Results. Real Earnings. Heading Whether you're an influencer, creator, or …" at bounding box center [393, 46] width 626 height 816
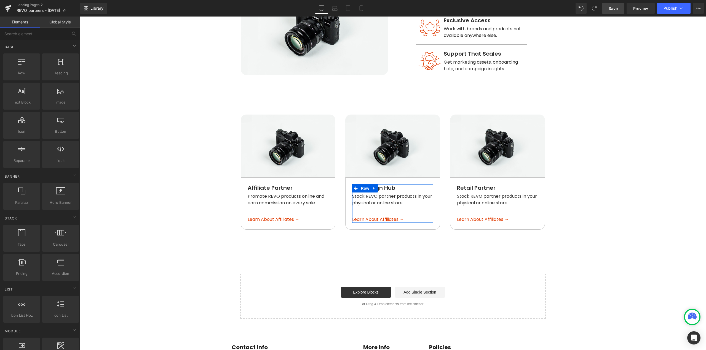
click at [162, 210] on main "Real Results. Real Earnings. Heading Whether you're an influencer, creator, or …" at bounding box center [393, 46] width 626 height 816
click at [445, 228] on div "Image Retail Partner Text Block Stock REVO partner products in your physical or…" at bounding box center [497, 181] width 105 height 132
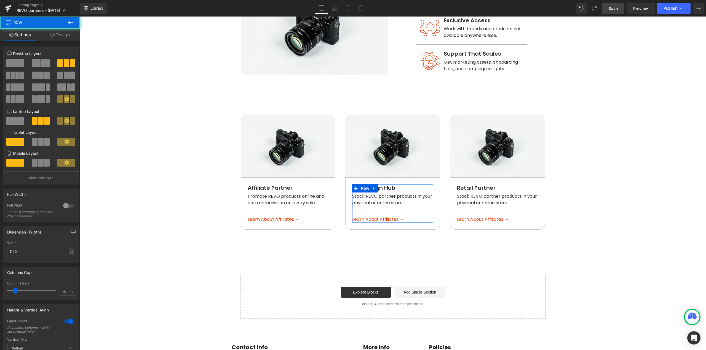
click at [595, 211] on main "Real Results. Real Earnings. Heading Whether you're an influencer, creator, or …" at bounding box center [393, 46] width 626 height 816
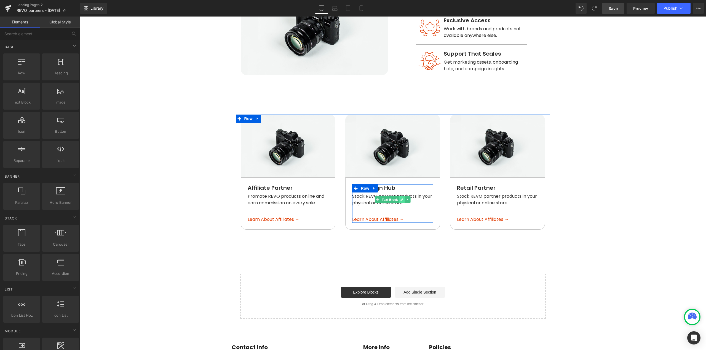
click at [399, 197] on link at bounding box center [402, 200] width 6 height 7
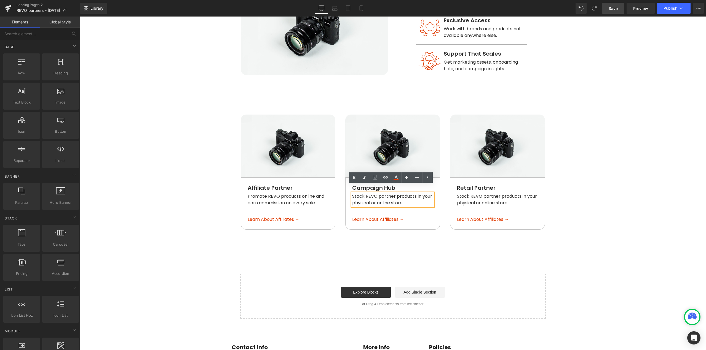
click at [397, 193] on span "Stock REVO partner products in your physical or online store." at bounding box center [392, 199] width 81 height 13
click at [583, 158] on main "Real Results. Real Earnings. Heading Whether you're an influencer, creator, or …" at bounding box center [393, 46] width 626 height 816
drag, startPoint x: 470, startPoint y: 160, endPoint x: 616, endPoint y: 16, distance: 204.3
click at [615, 7] on span "Save" at bounding box center [612, 9] width 9 height 6
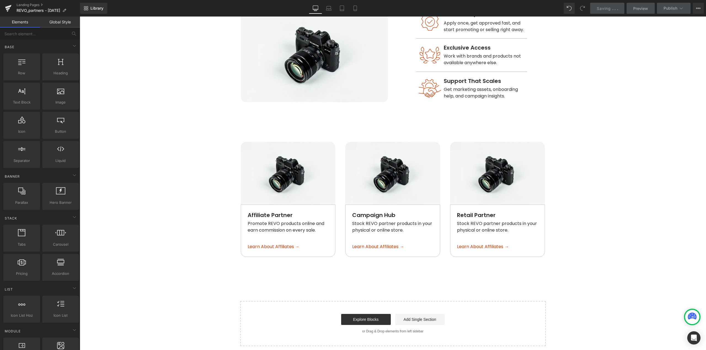
scroll to position [315, 0]
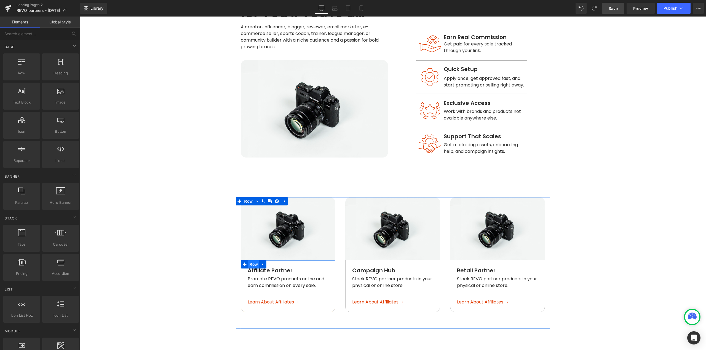
click at [248, 261] on span "Row" at bounding box center [253, 265] width 11 height 8
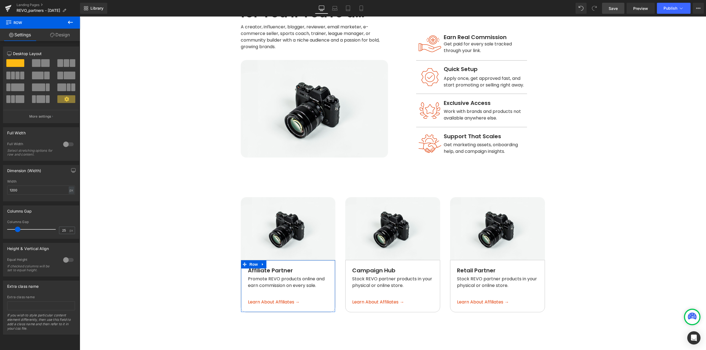
click at [16, 231] on span at bounding box center [18, 230] width 6 height 6
click at [67, 231] on div "25 px" at bounding box center [67, 230] width 16 height 7
click at [65, 230] on input "25" at bounding box center [64, 230] width 10 height 7
click at [66, 260] on div at bounding box center [68, 260] width 13 height 9
drag, startPoint x: 40, startPoint y: 286, endPoint x: 35, endPoint y: 294, distance: 9.0
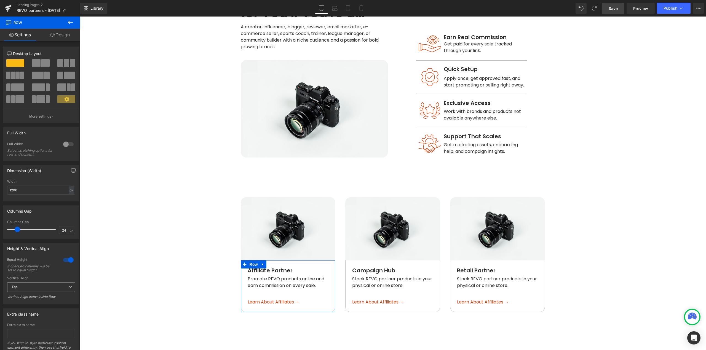
click at [40, 287] on span "Top" at bounding box center [41, 288] width 68 height 10
click at [26, 304] on div "Middle" at bounding box center [20, 306] width 11 height 4
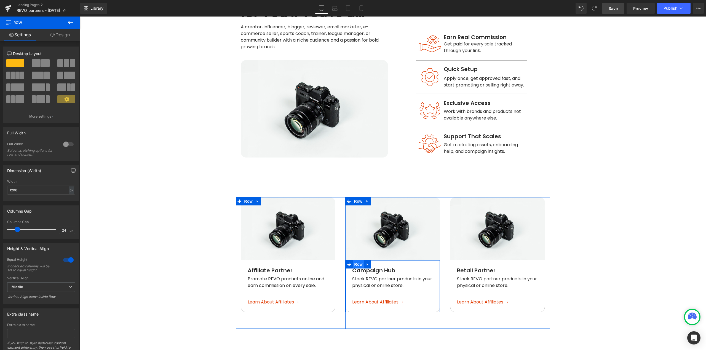
click at [356, 261] on span "Row" at bounding box center [358, 265] width 11 height 8
click at [357, 261] on span "Row" at bounding box center [358, 265] width 11 height 8
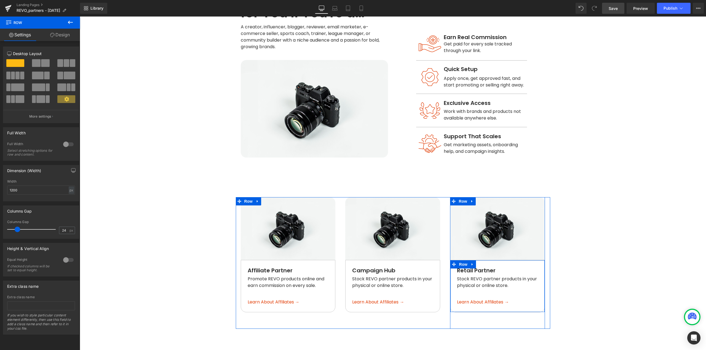
click at [495, 260] on div "Retail Partner Text Block Stock REVO partner products in your physical or onlin…" at bounding box center [497, 286] width 95 height 52
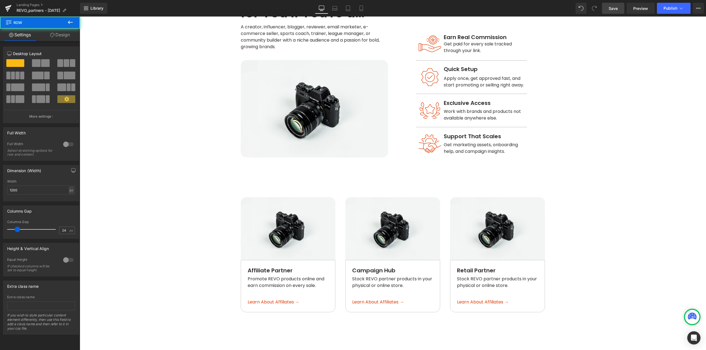
click at [602, 280] on main "Real Results. Real Earnings. Heading Whether you're an influencer, creator, or …" at bounding box center [393, 128] width 626 height 816
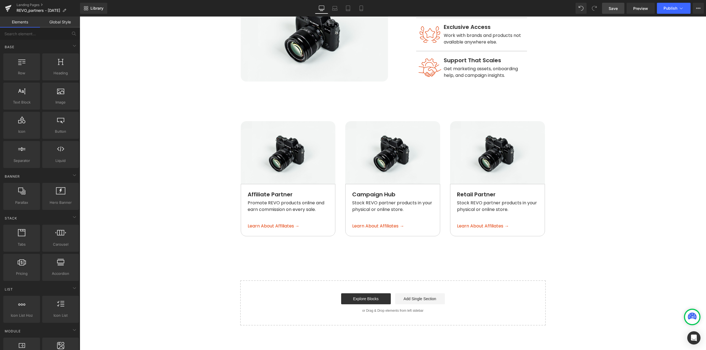
scroll to position [398, 0]
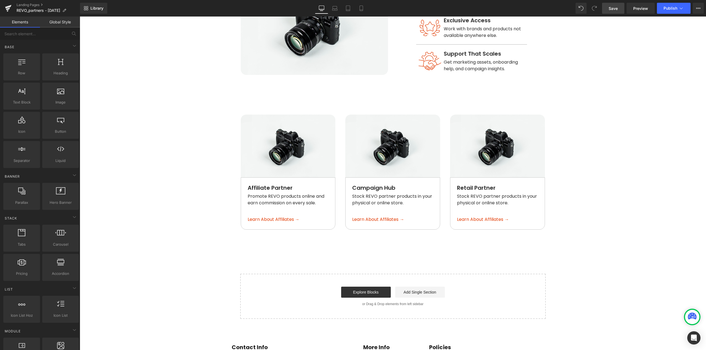
click at [144, 149] on main "Real Results. Real Earnings. Heading Whether you're an influencer, creator, or …" at bounding box center [393, 46] width 626 height 816
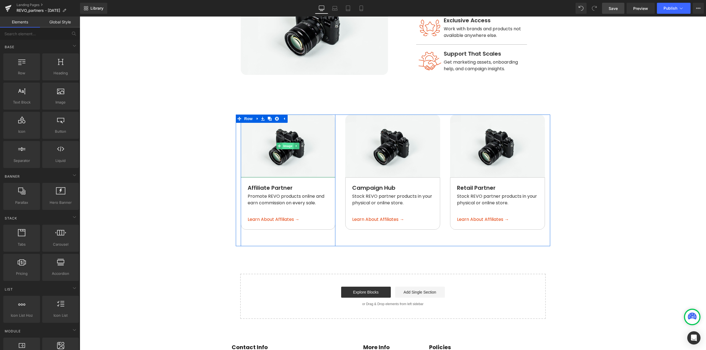
click at [283, 143] on span "Image" at bounding box center [288, 146] width 12 height 7
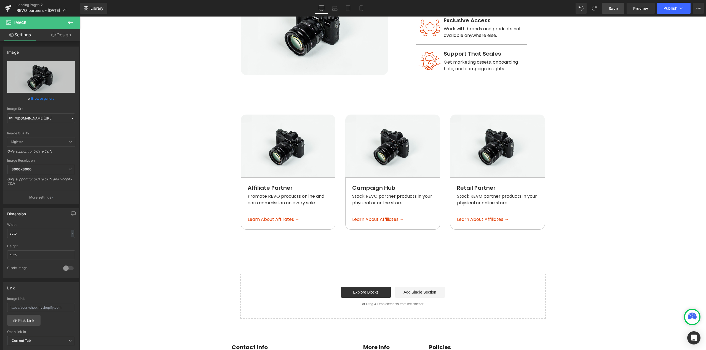
click at [610, 6] on span "Save" at bounding box center [612, 9] width 9 height 6
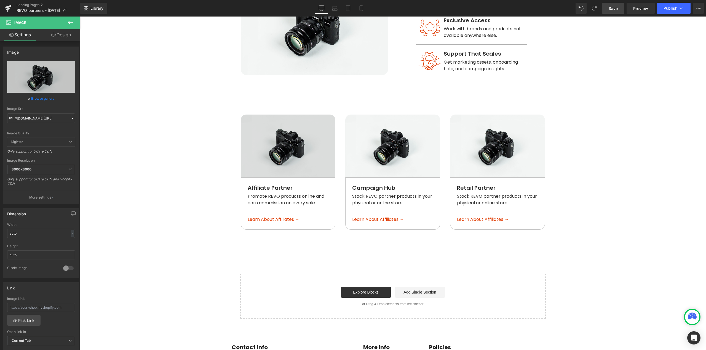
click at [284, 143] on img at bounding box center [288, 146] width 95 height 63
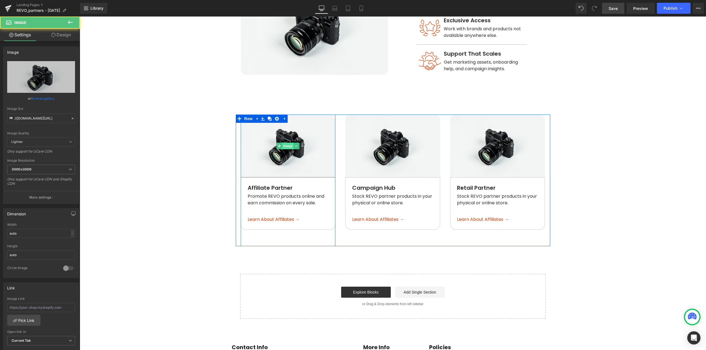
click at [288, 143] on span "Image" at bounding box center [288, 146] width 12 height 7
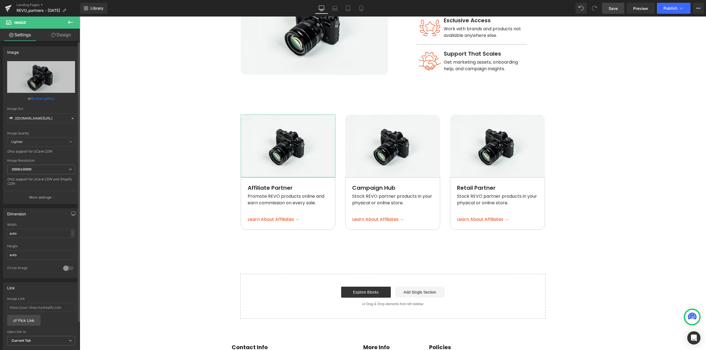
click at [45, 100] on link "Browse gallery" at bounding box center [42, 99] width 23 height 10
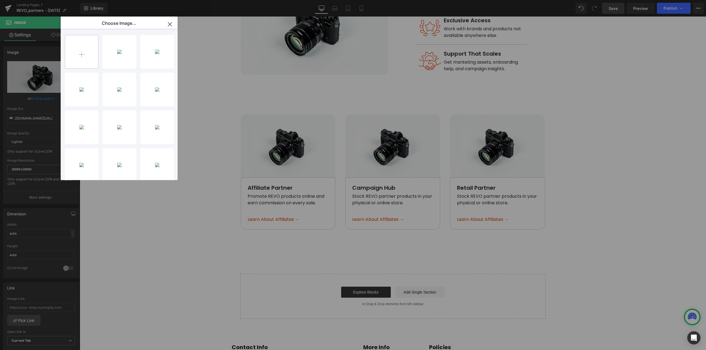
click at [0, 0] on input "file" at bounding box center [0, 0] width 0 height 0
click at [88, 92] on div "Jelly...elly.jpg 145.04 KB" at bounding box center [82, 90] width 34 height 34
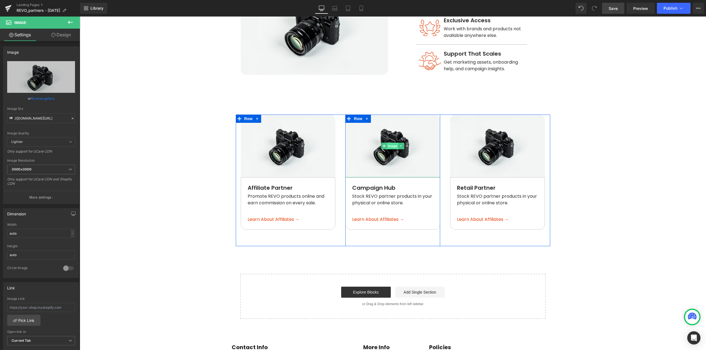
click at [388, 143] on span "Image" at bounding box center [393, 146] width 12 height 7
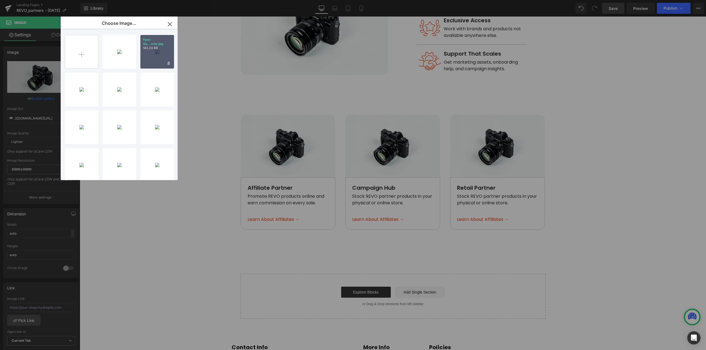
click at [161, 52] on div "Face-Ge...enie.jpg 143.30 KB" at bounding box center [157, 52] width 34 height 34
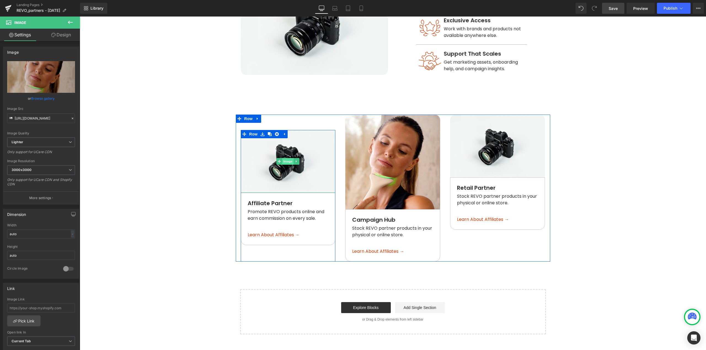
click at [287, 158] on span "Image" at bounding box center [288, 161] width 12 height 7
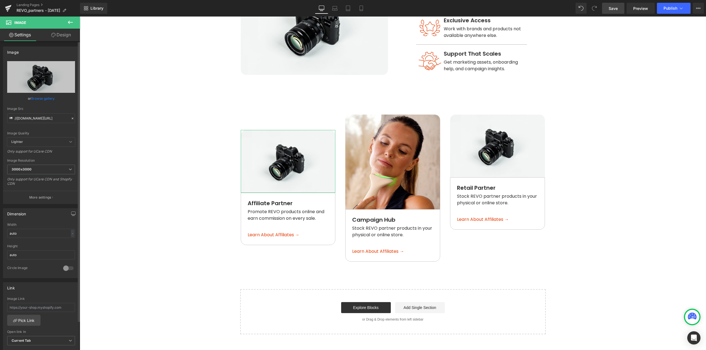
click at [40, 98] on link "Browse gallery" at bounding box center [42, 99] width 23 height 10
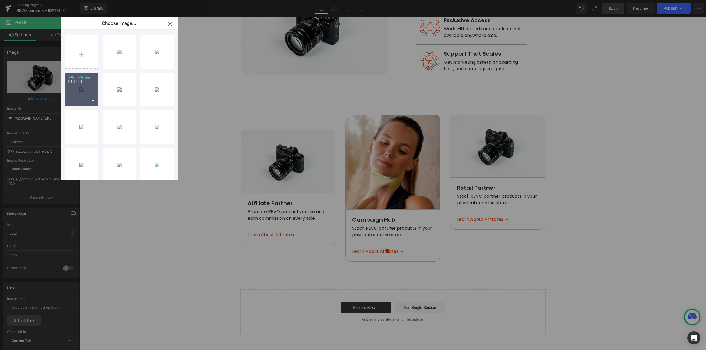
drag, startPoint x: 79, startPoint y: 87, endPoint x: 216, endPoint y: 96, distance: 138.1
click at [79, 87] on div "Jelly...elly.jpg 145.04 KB" at bounding box center [82, 90] width 34 height 34
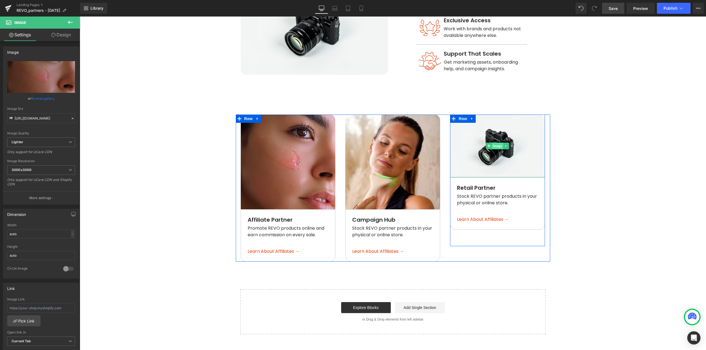
click at [496, 143] on span "Image" at bounding box center [498, 146] width 12 height 7
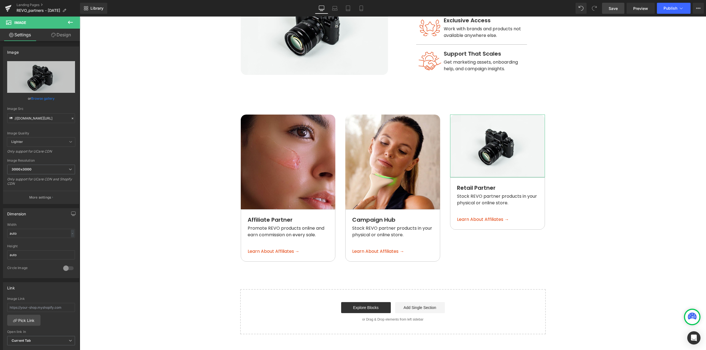
click at [50, 99] on link "Browse gallery" at bounding box center [42, 99] width 23 height 10
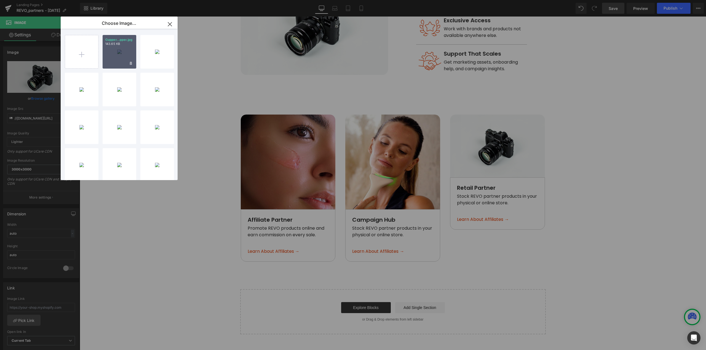
drag, startPoint x: 112, startPoint y: 50, endPoint x: 264, endPoint y: 109, distance: 163.0
click at [112, 50] on div "Cupper...pper.jpg 143.65 KB" at bounding box center [120, 52] width 34 height 34
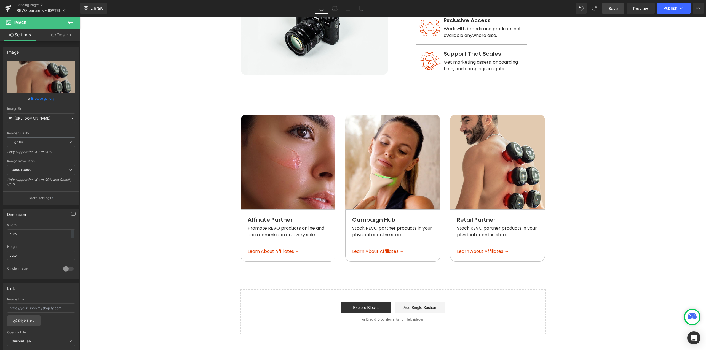
click at [592, 184] on main "Real Results. Real Earnings. Heading Whether you're an influencer, creator, or …" at bounding box center [393, 53] width 626 height 831
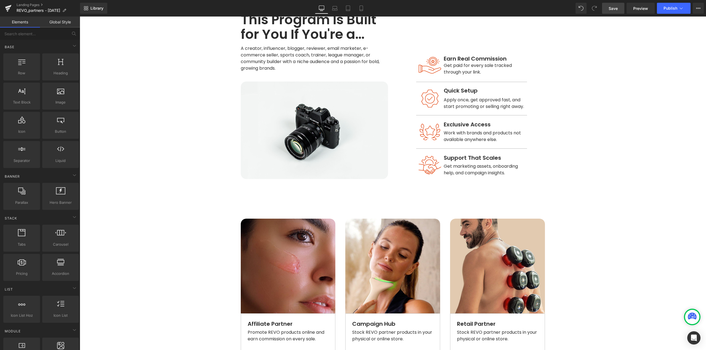
scroll to position [288, 0]
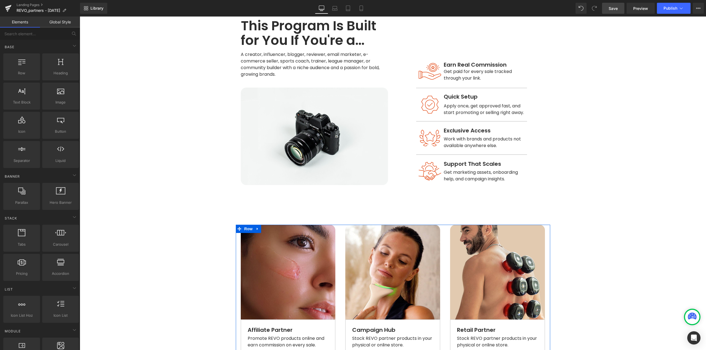
click at [245, 225] on span "Row" at bounding box center [248, 229] width 11 height 8
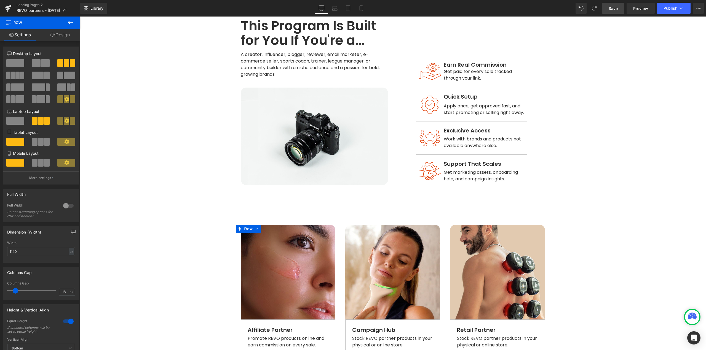
click at [60, 33] on link "Design" at bounding box center [60, 35] width 40 height 12
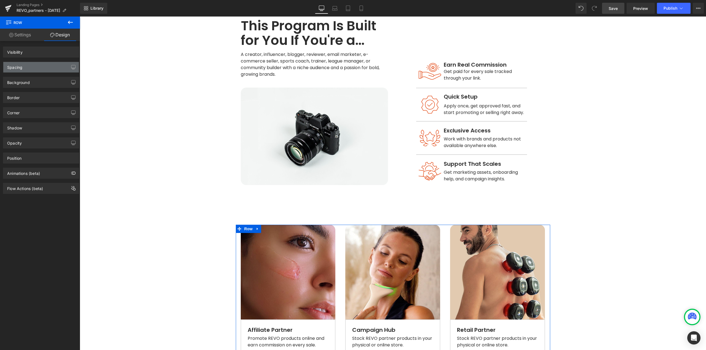
click at [40, 72] on div "Spacing" at bounding box center [41, 67] width 76 height 10
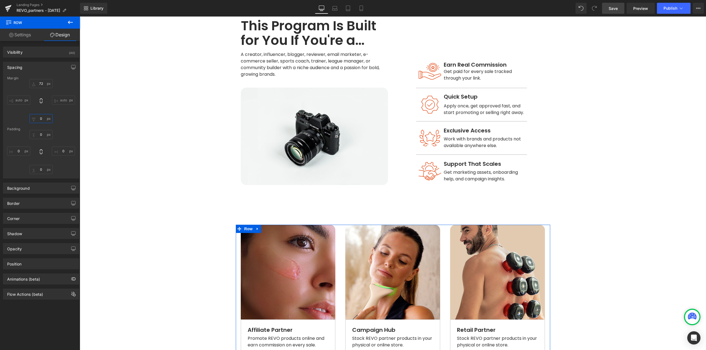
click at [39, 119] on input "0" at bounding box center [40, 118] width 23 height 9
click at [42, 84] on input "72" at bounding box center [40, 83] width 23 height 9
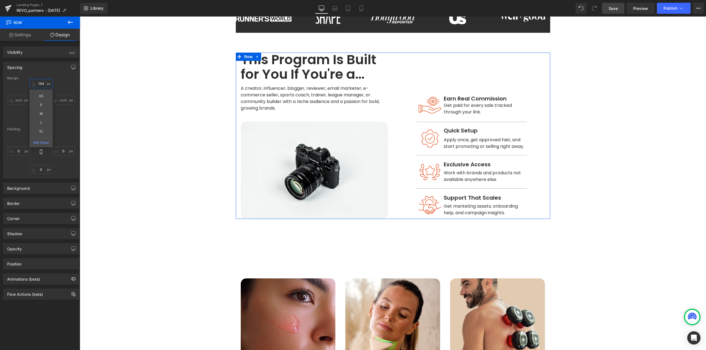
scroll to position [233, 0]
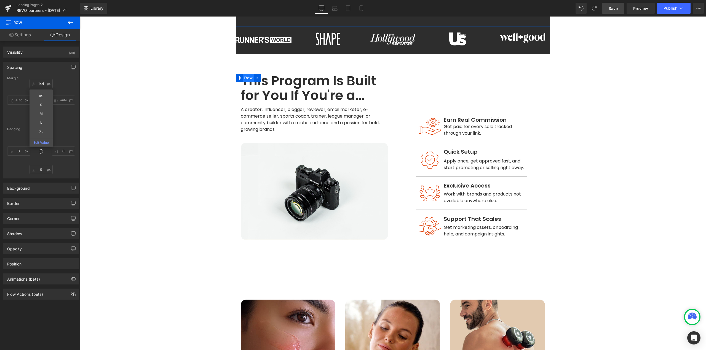
click at [245, 74] on span "Row" at bounding box center [248, 78] width 11 height 8
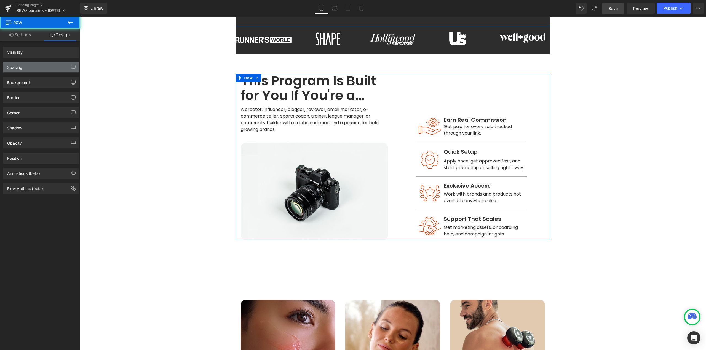
click at [35, 66] on div "Spacing" at bounding box center [41, 67] width 76 height 10
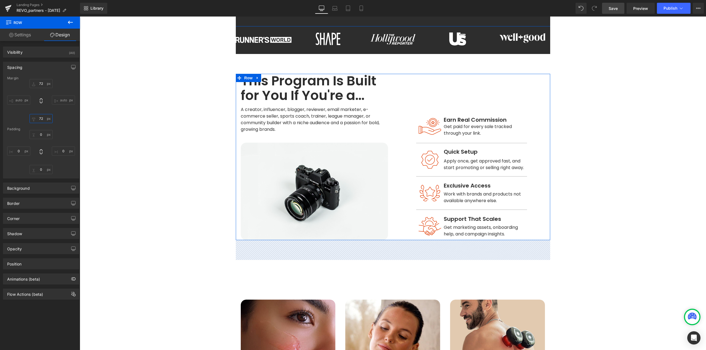
click at [42, 120] on input "72" at bounding box center [40, 118] width 23 height 9
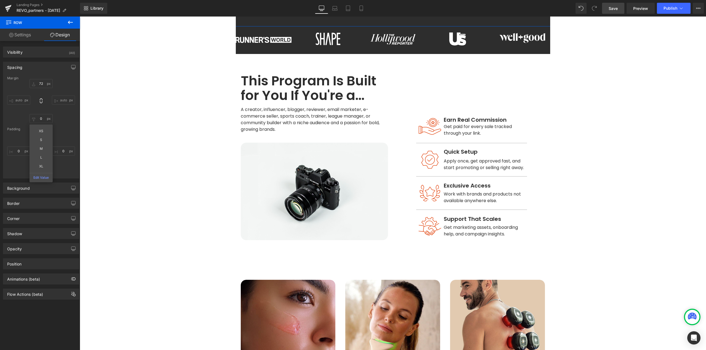
click at [611, 8] on span "Save" at bounding box center [612, 9] width 9 height 6
click at [245, 74] on span "Row" at bounding box center [248, 78] width 11 height 8
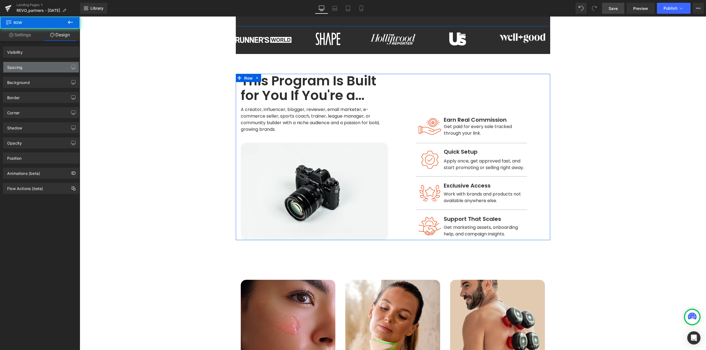
click at [34, 68] on div "Spacing" at bounding box center [41, 67] width 76 height 10
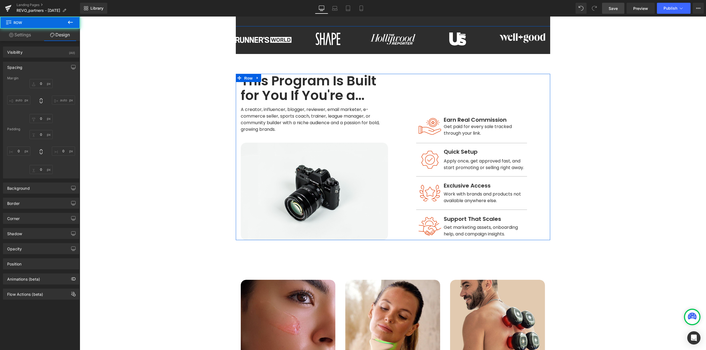
click at [41, 69] on div "Spacing" at bounding box center [41, 67] width 76 height 10
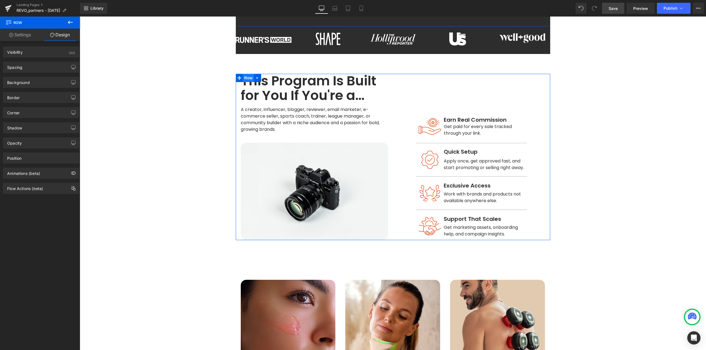
click at [243, 74] on span "Row" at bounding box center [248, 78] width 11 height 8
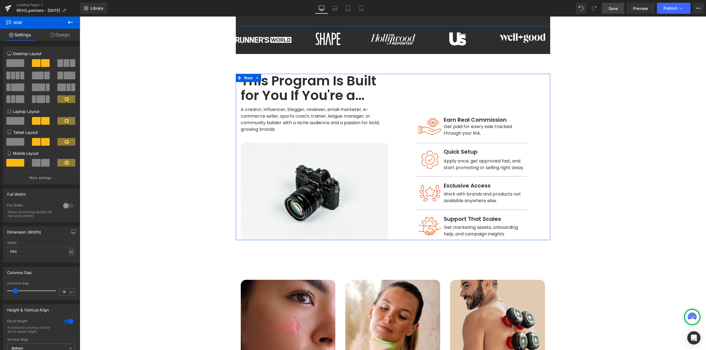
click at [61, 37] on link "Design" at bounding box center [60, 35] width 40 height 12
click at [0, 0] on div "Spacing" at bounding box center [0, 0] width 0 height 0
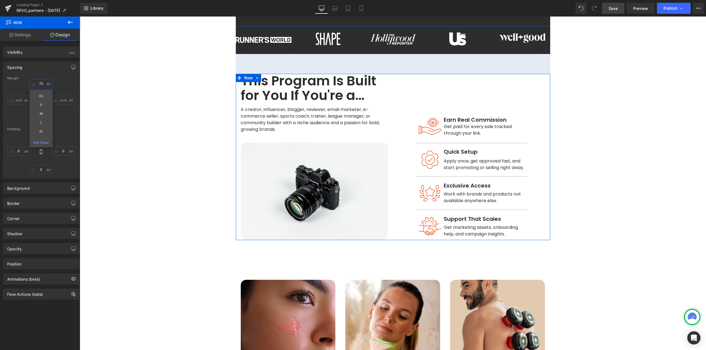
click at [42, 84] on input "72" at bounding box center [40, 83] width 23 height 9
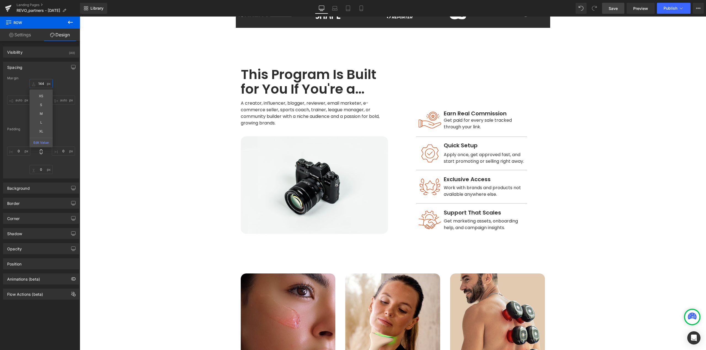
scroll to position [260, 0]
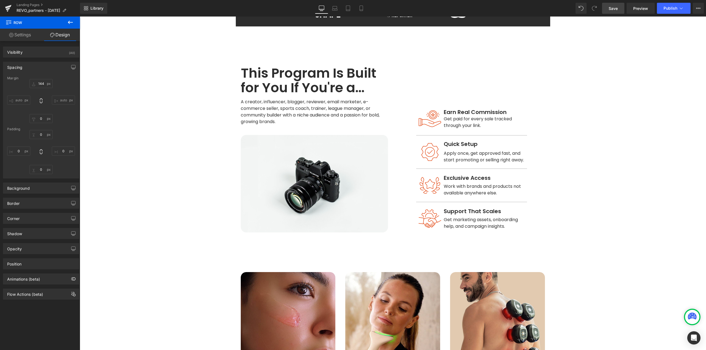
click at [617, 10] on span "Save" at bounding box center [612, 9] width 9 height 6
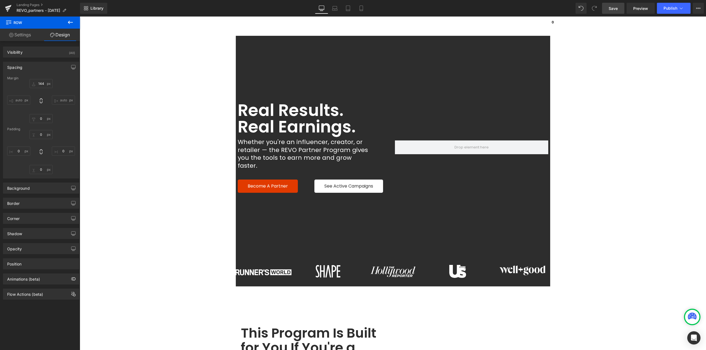
scroll to position [110, 0]
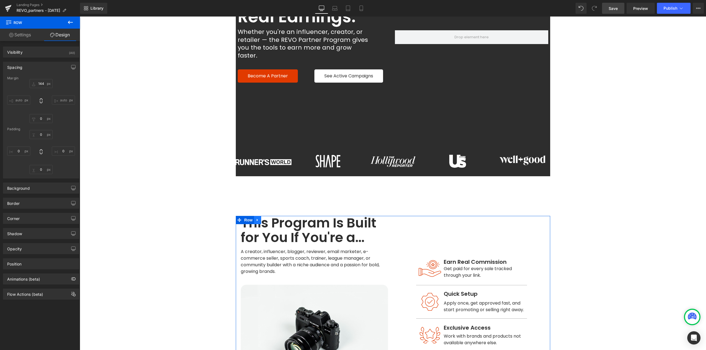
click at [256, 218] on icon at bounding box center [258, 220] width 4 height 4
click at [263, 218] on icon at bounding box center [265, 220] width 4 height 4
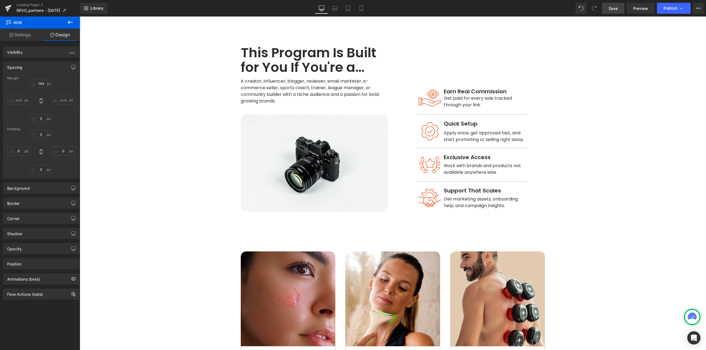
scroll to position [428, 0]
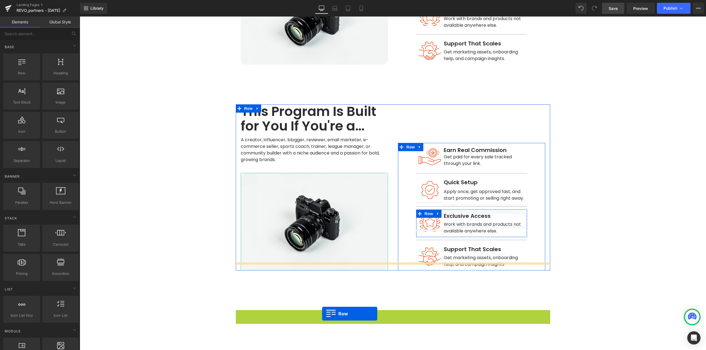
drag, startPoint x: 243, startPoint y: 306, endPoint x: 322, endPoint y: 314, distance: 79.3
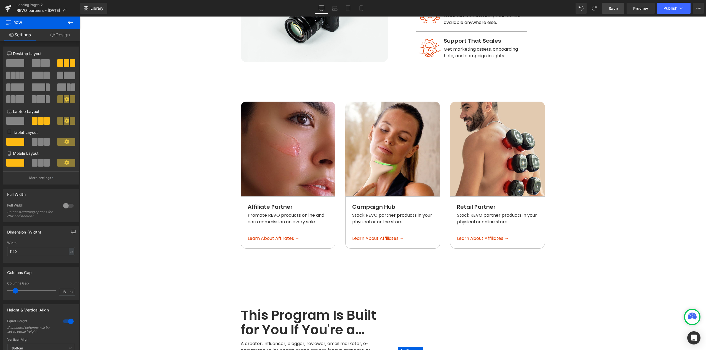
scroll to position [541, 0]
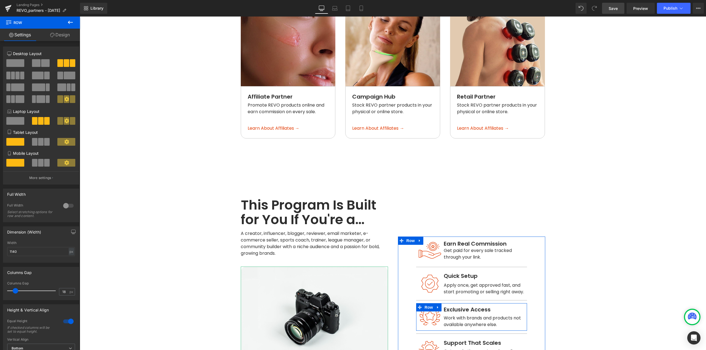
click at [301, 199] on h1 "This Program Is Built for You If You're a…" at bounding box center [314, 212] width 147 height 29
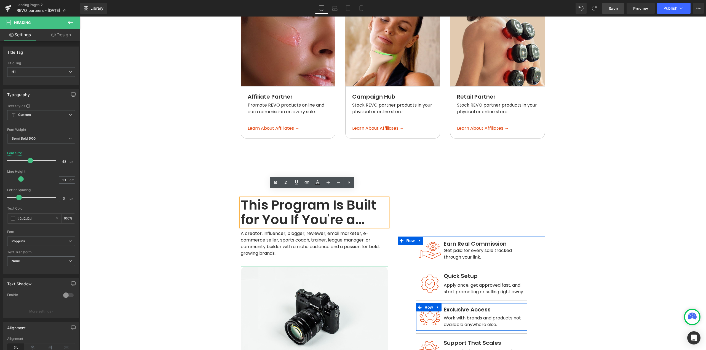
click at [481, 205] on div "Image Earn Real Commission Text Block Get paid for every sale tracked through y…" at bounding box center [471, 281] width 157 height 166
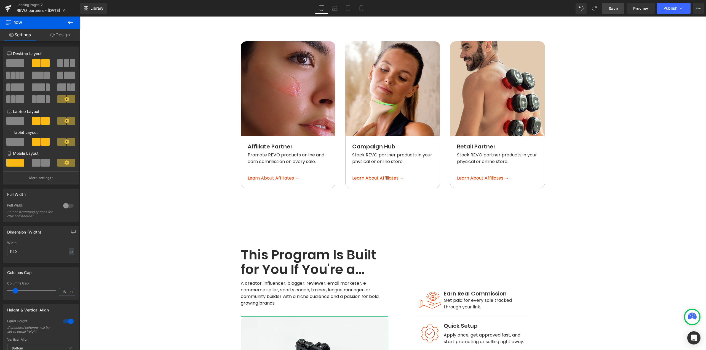
scroll to position [514, 0]
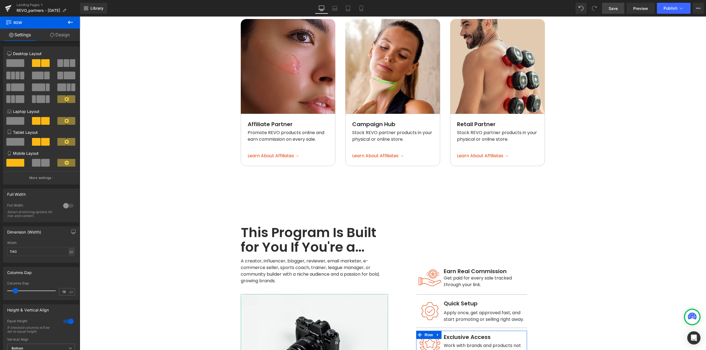
click at [297, 227] on h1 "This Program Is Built for You If You're a…" at bounding box center [314, 240] width 147 height 29
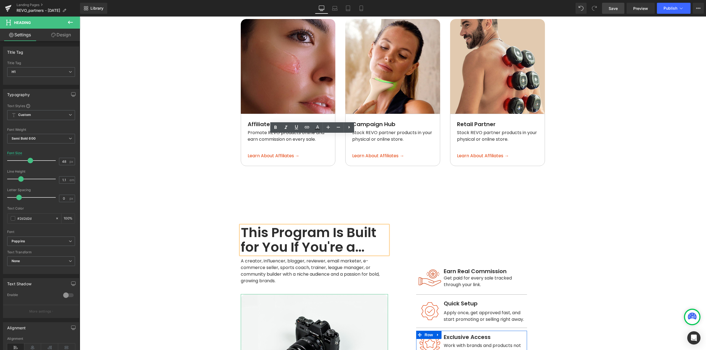
scroll to position [596, 0]
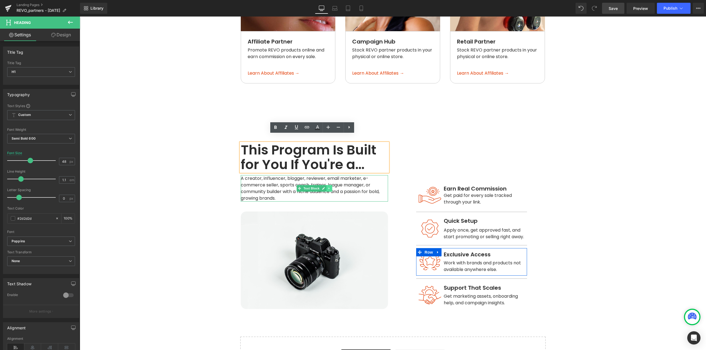
click at [328, 185] on link at bounding box center [329, 188] width 6 height 7
click at [330, 187] on icon at bounding box center [331, 188] width 3 height 3
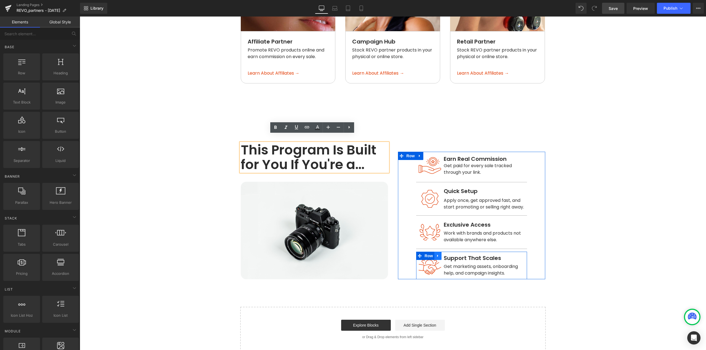
click at [437, 254] on icon at bounding box center [438, 256] width 4 height 4
click at [450, 254] on icon at bounding box center [452, 256] width 4 height 4
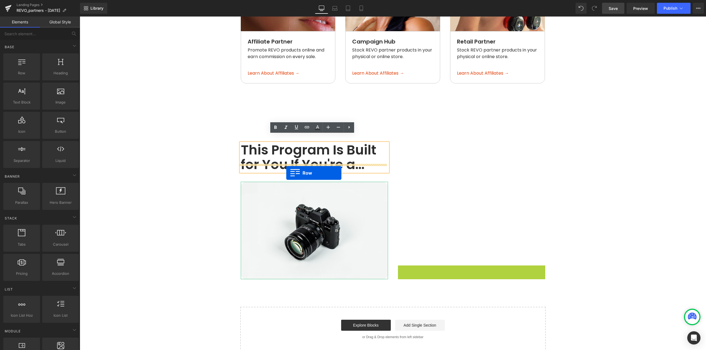
drag, startPoint x: 408, startPoint y: 176, endPoint x: 286, endPoint y: 173, distance: 121.9
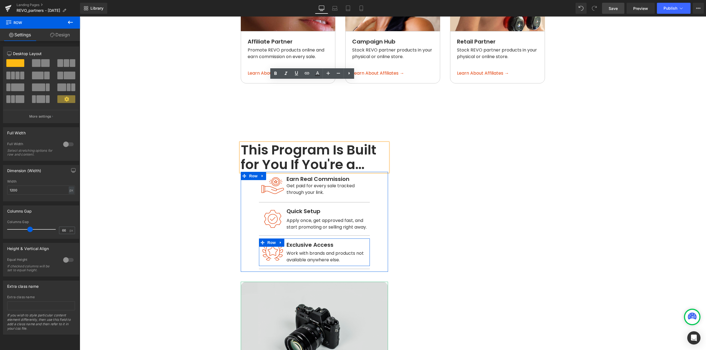
scroll to position [651, 0]
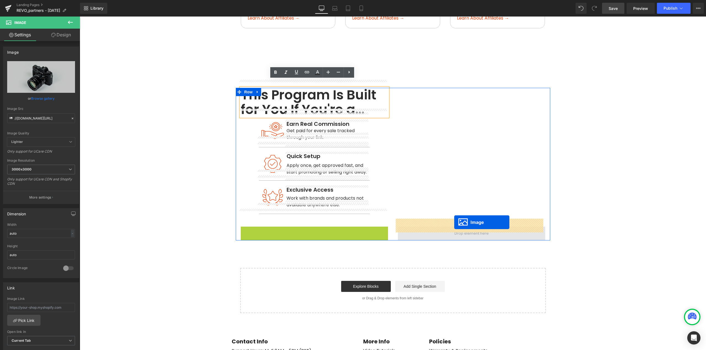
drag, startPoint x: 310, startPoint y: 268, endPoint x: 454, endPoint y: 222, distance: 150.8
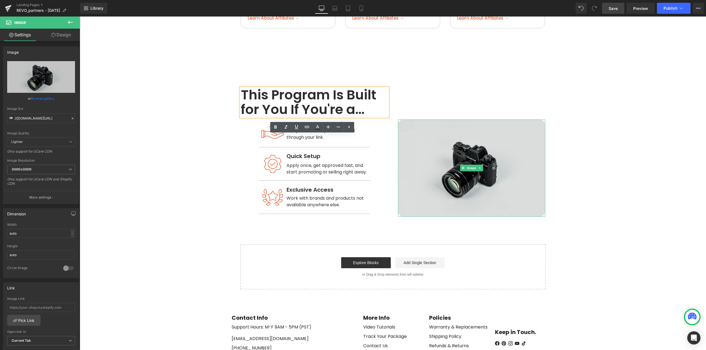
scroll to position [596, 0]
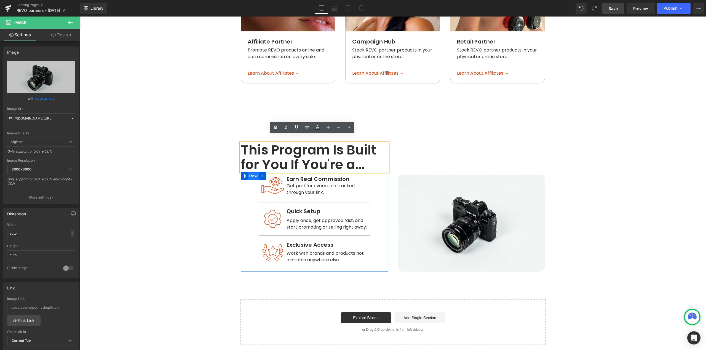
click at [248, 172] on span "Row" at bounding box center [253, 176] width 11 height 8
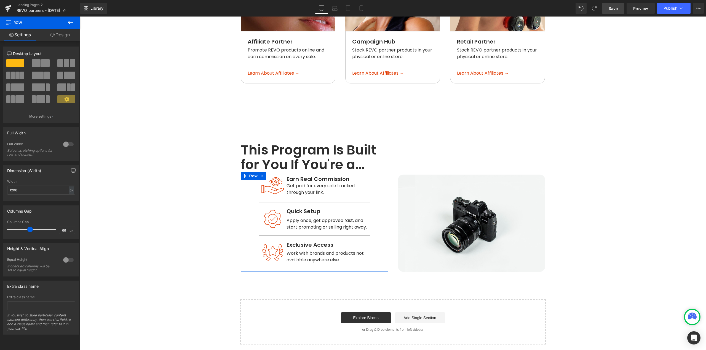
drag, startPoint x: 60, startPoint y: 33, endPoint x: 38, endPoint y: 71, distance: 43.9
click at [60, 33] on link "Design" at bounding box center [60, 35] width 40 height 12
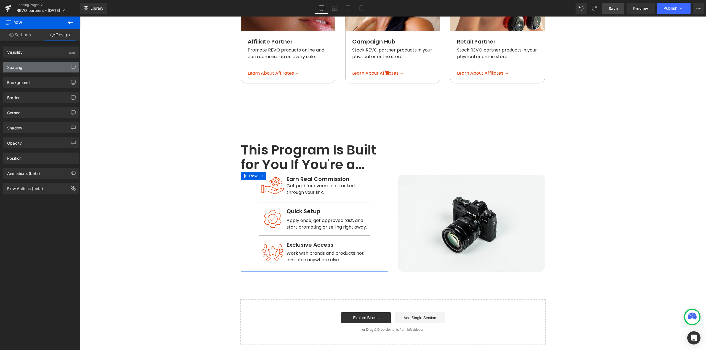
click at [30, 69] on div "Spacing" at bounding box center [41, 67] width 76 height 10
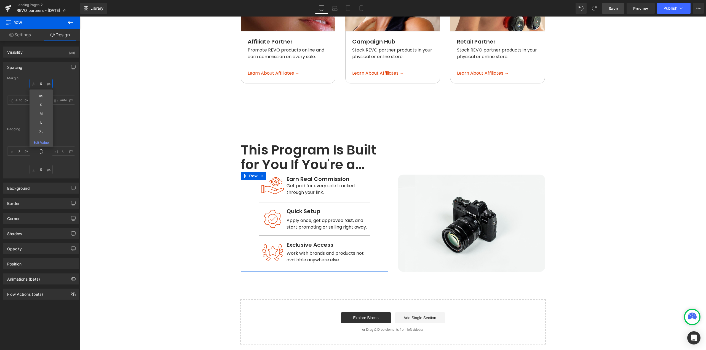
click at [44, 83] on input "text" at bounding box center [40, 83] width 23 height 9
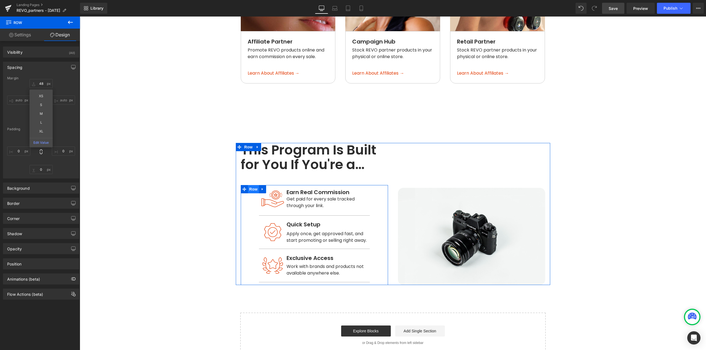
click at [253, 185] on span "Row" at bounding box center [253, 189] width 11 height 8
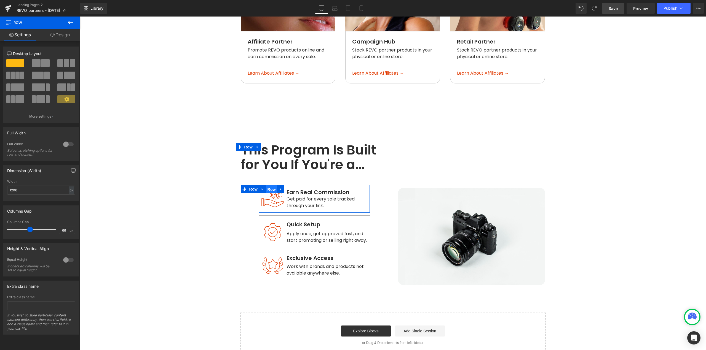
click at [270, 186] on span "Row" at bounding box center [271, 190] width 11 height 8
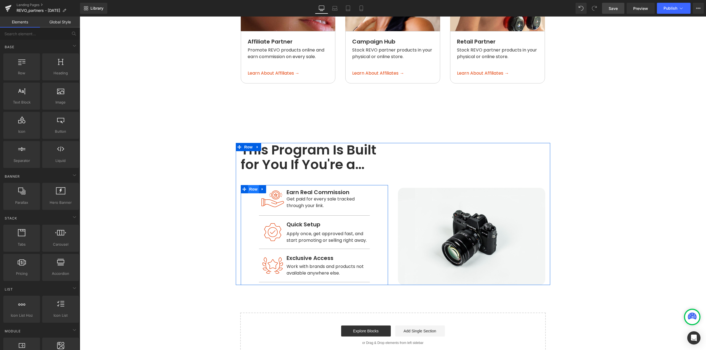
click at [249, 185] on span "Row" at bounding box center [253, 189] width 11 height 8
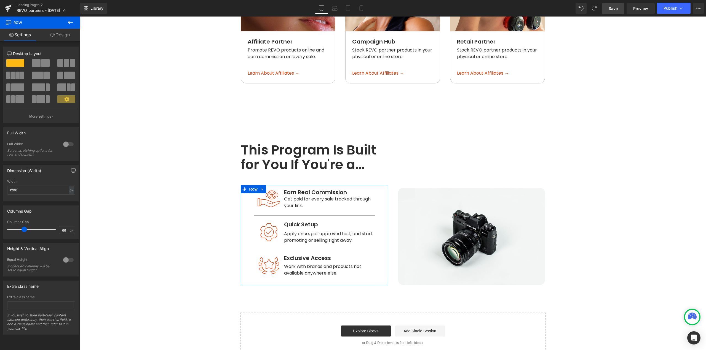
drag, startPoint x: 29, startPoint y: 230, endPoint x: 23, endPoint y: 230, distance: 5.6
click at [23, 230] on span at bounding box center [25, 230] width 6 height 6
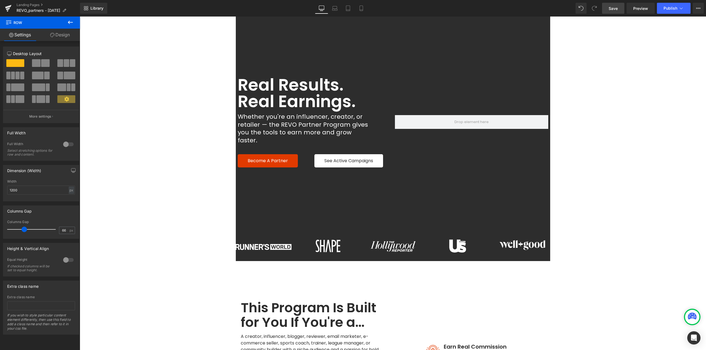
scroll to position [0, 0]
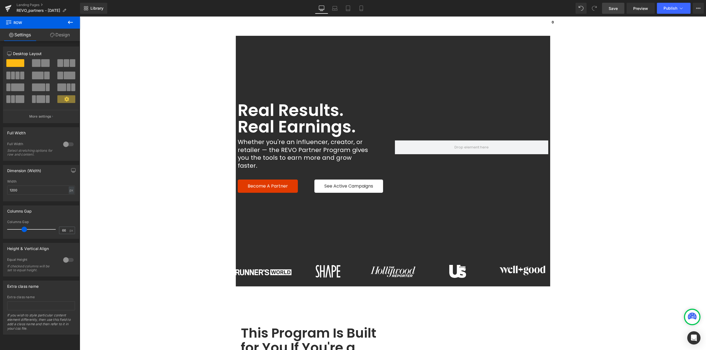
click at [614, 8] on span "Save" at bounding box center [612, 9] width 9 height 6
